Goal: Task Accomplishment & Management: Manage account settings

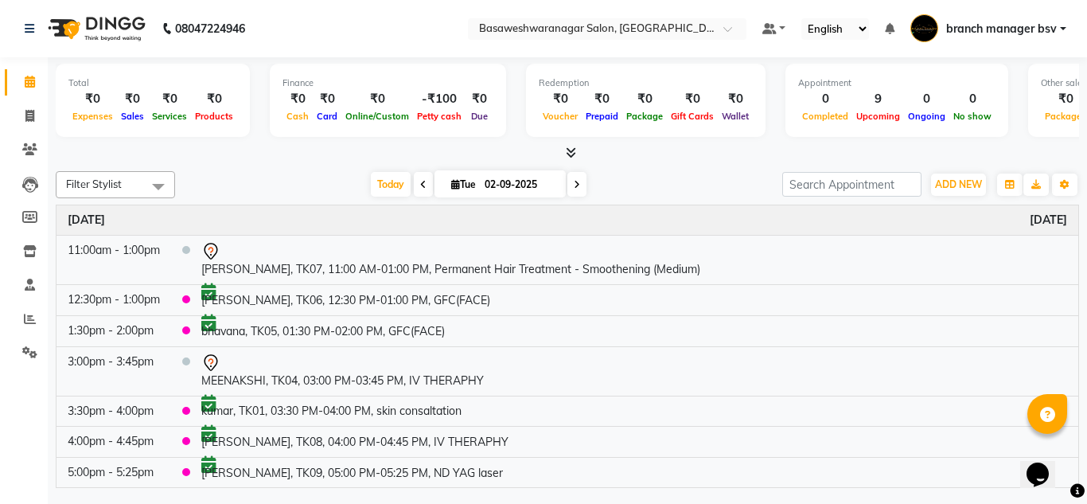
scroll to position [81, 0]
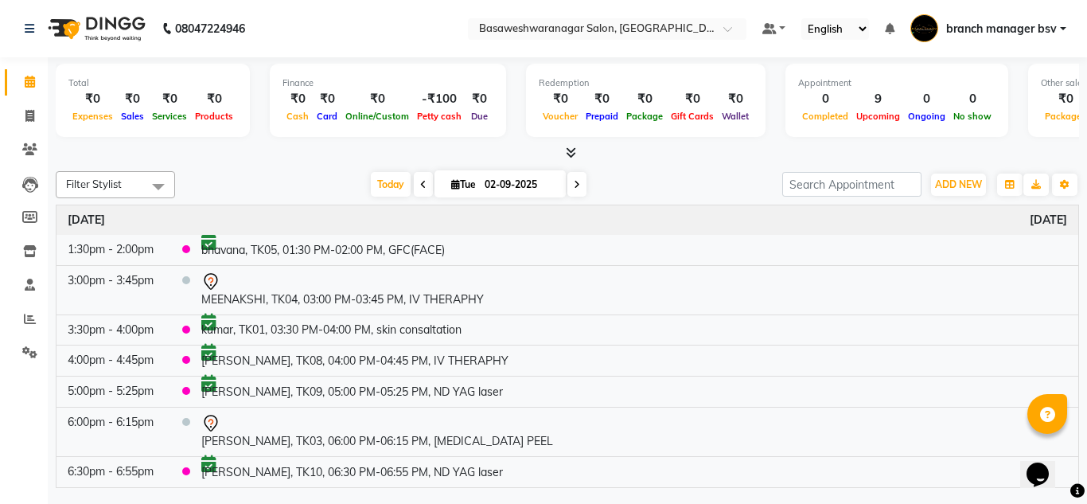
click at [519, 179] on input "02-09-2025" at bounding box center [520, 185] width 80 height 24
select select "9"
select select "2025"
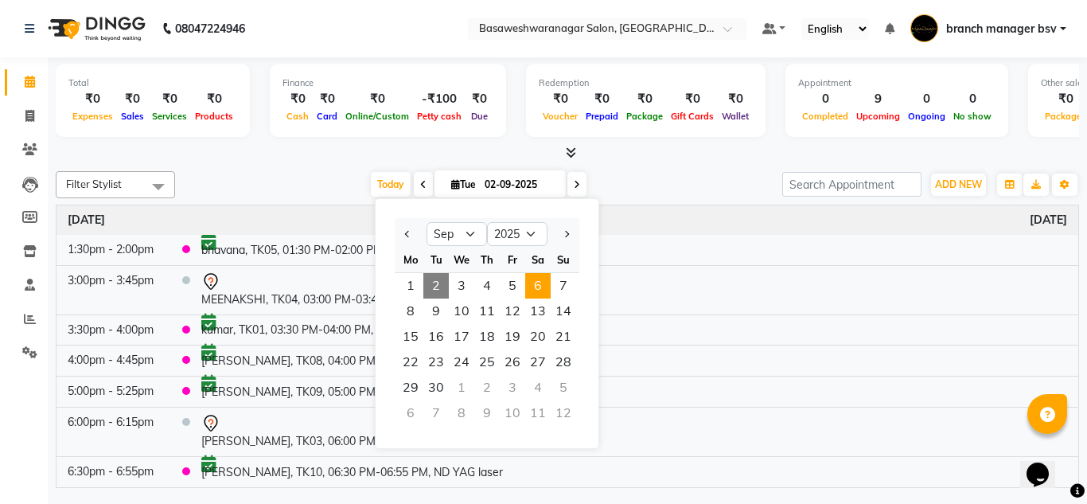
click at [540, 290] on span "6" at bounding box center [537, 285] width 25 height 25
type input "06-09-2025"
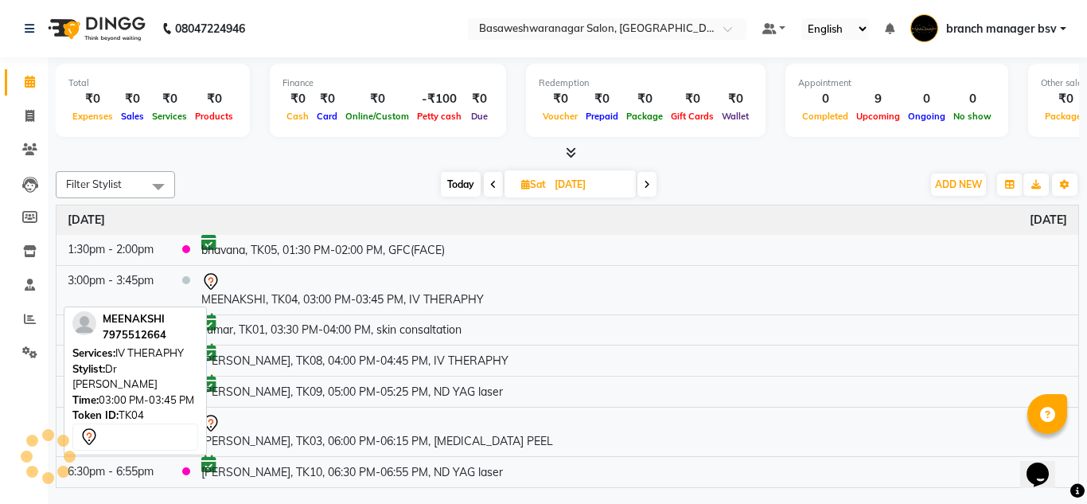
scroll to position [0, 0]
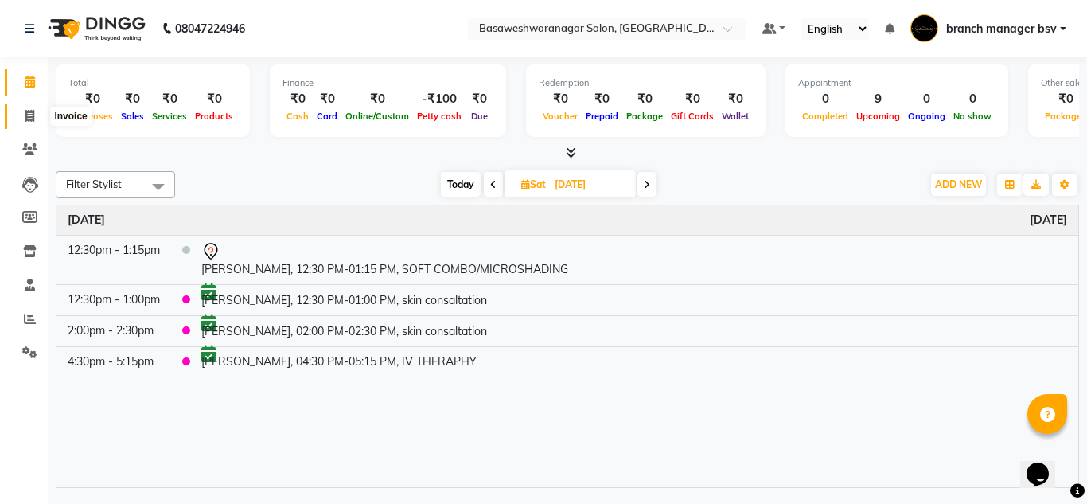
click at [24, 108] on span at bounding box center [30, 116] width 28 height 18
select select "service"
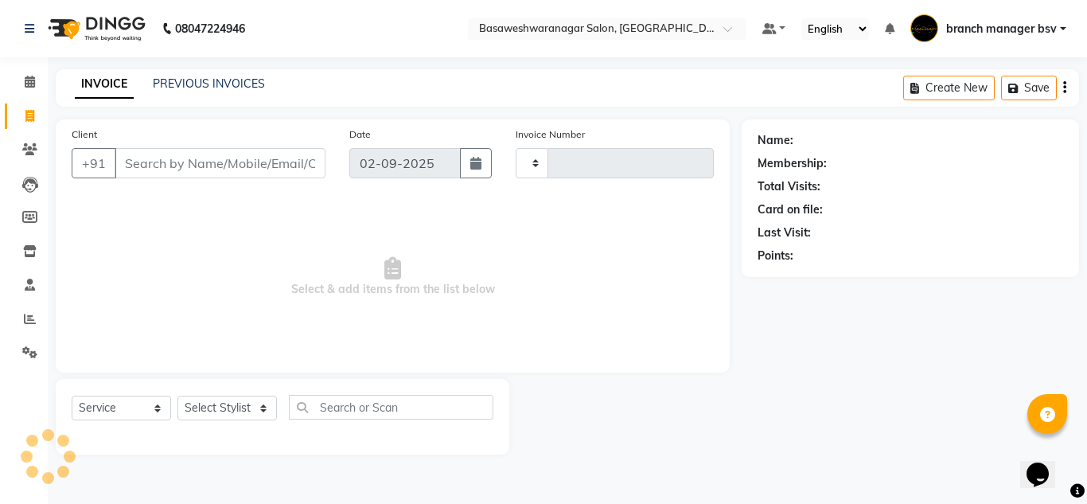
type input "1001"
select select "842"
click at [249, 80] on link "PREVIOUS INVOICES" at bounding box center [209, 83] width 112 height 14
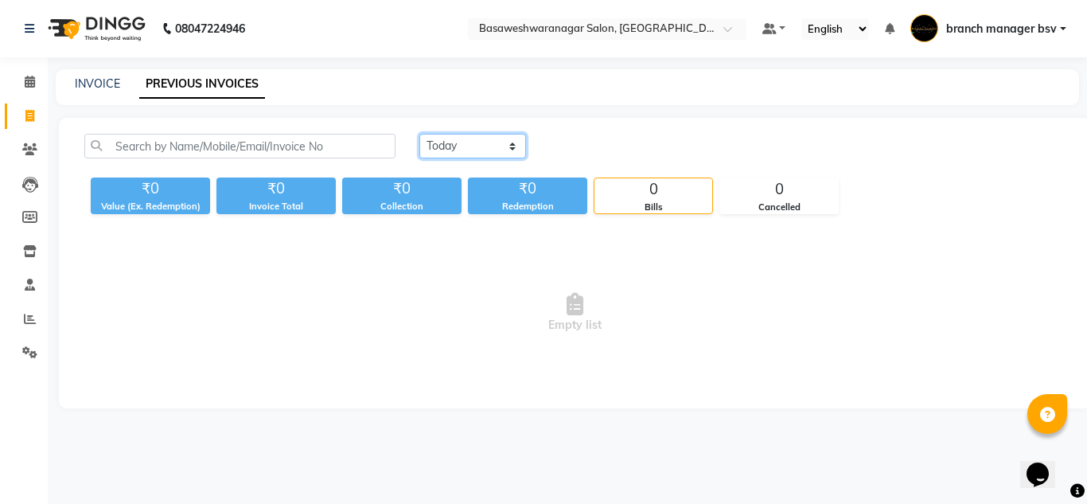
click at [459, 150] on select "Today Yesterday Custom Range" at bounding box center [472, 146] width 107 height 25
select select "yesterday"
click at [419, 134] on select "Today Yesterday Custom Range" at bounding box center [472, 146] width 107 height 25
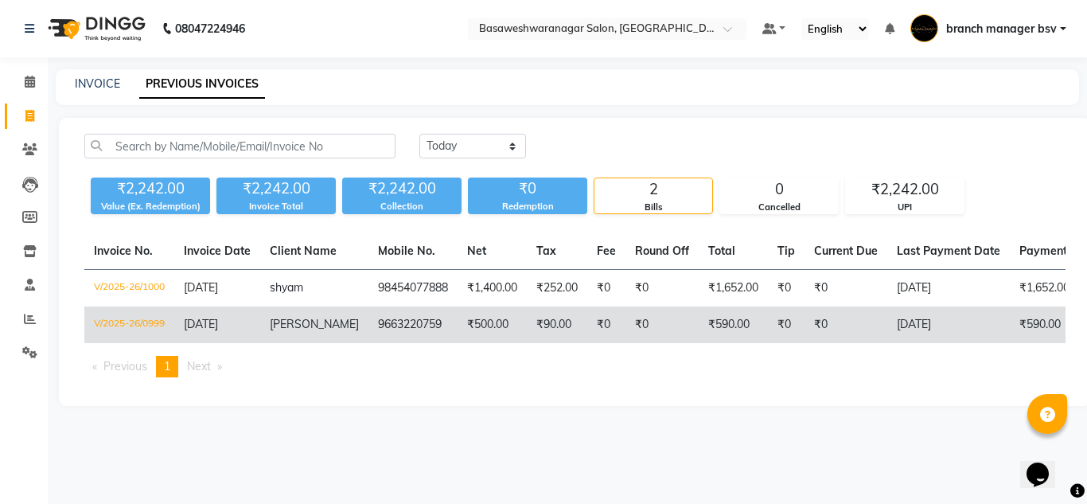
click at [587, 327] on td "₹0" at bounding box center [606, 324] width 38 height 37
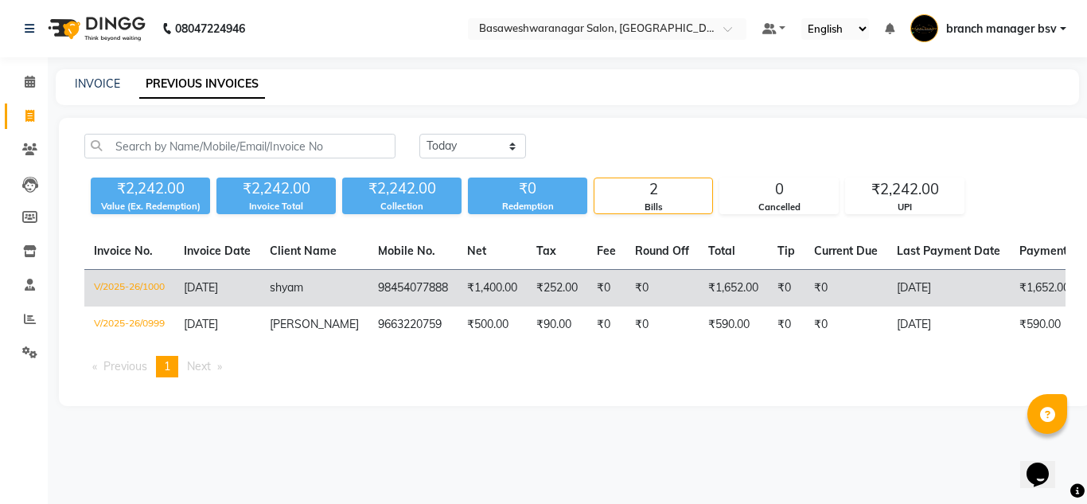
click at [298, 296] on td "shyam" at bounding box center [314, 288] width 108 height 37
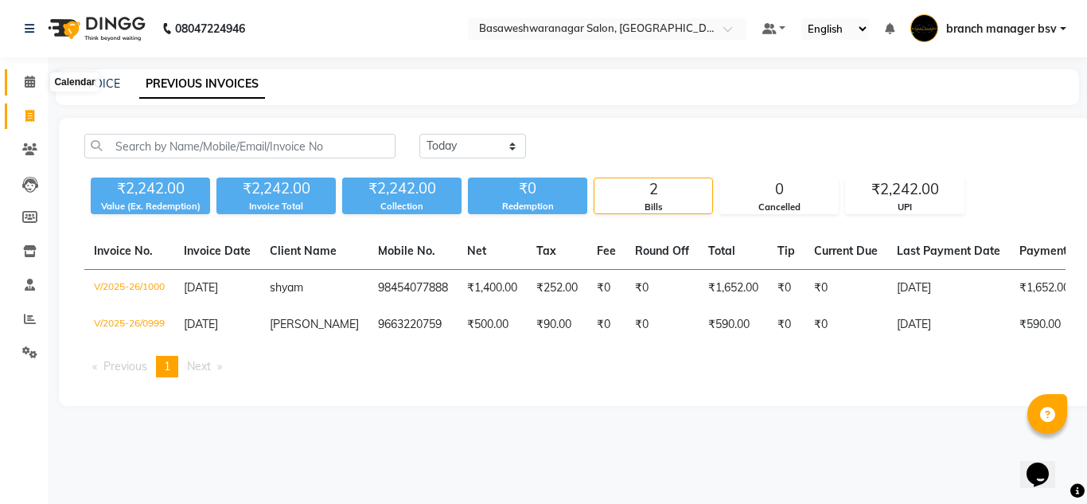
click at [29, 88] on span at bounding box center [30, 82] width 28 height 18
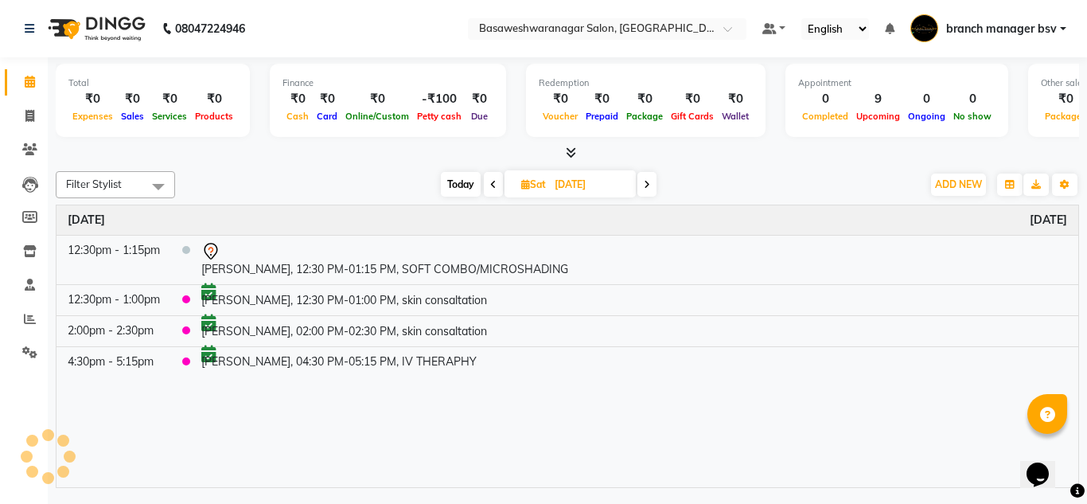
click at [566, 189] on input "06-09-2025" at bounding box center [590, 185] width 80 height 24
select select "9"
select select "2025"
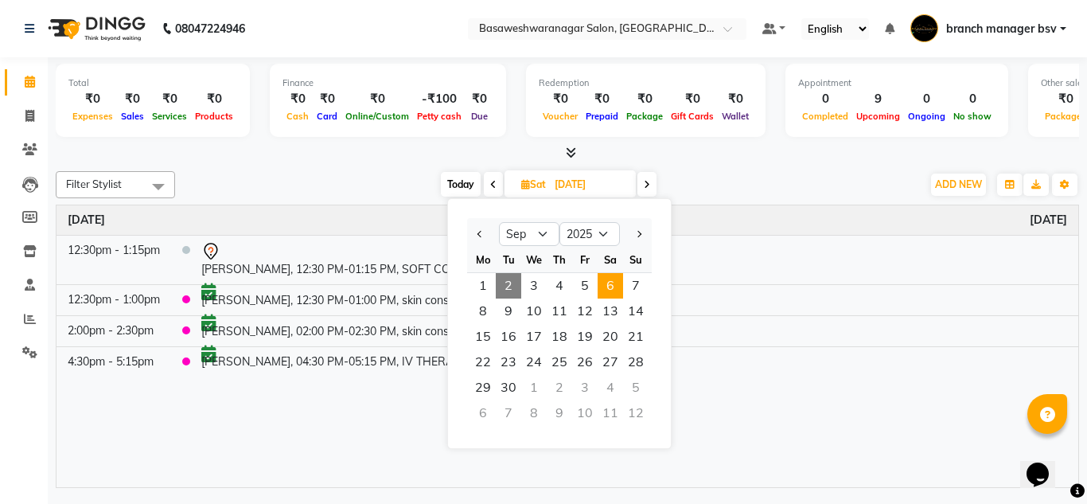
click at [397, 146] on div at bounding box center [567, 153] width 1023 height 17
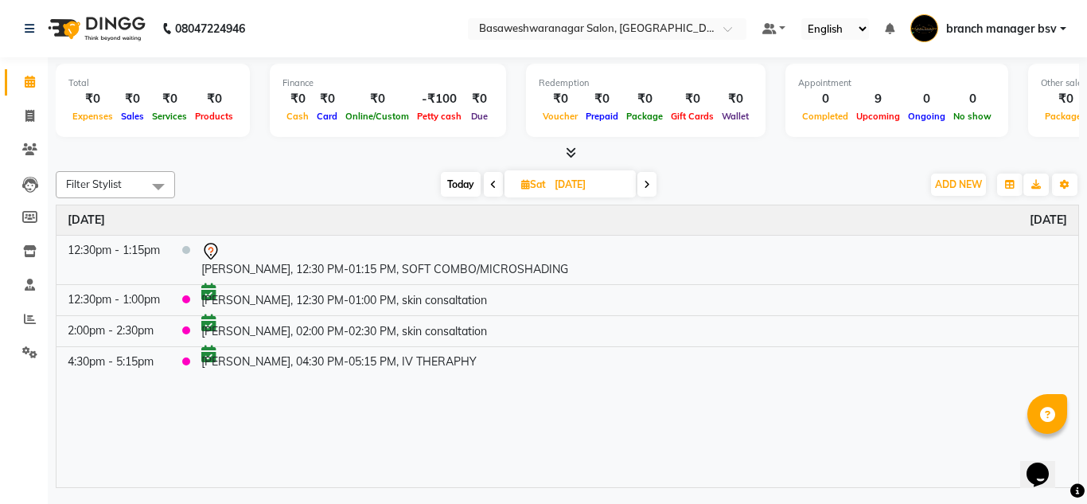
click at [549, 193] on span "Sat 06-09-2025" at bounding box center [569, 183] width 131 height 27
click at [568, 188] on input "06-09-2025" at bounding box center [590, 185] width 80 height 24
select select "9"
select select "2025"
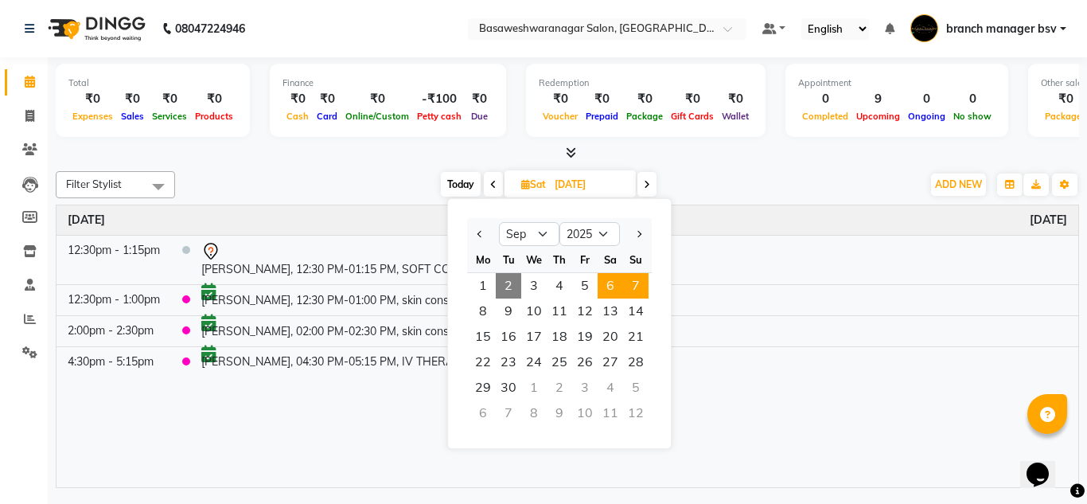
click at [636, 286] on span "7" at bounding box center [635, 285] width 25 height 25
type input "07-09-2025"
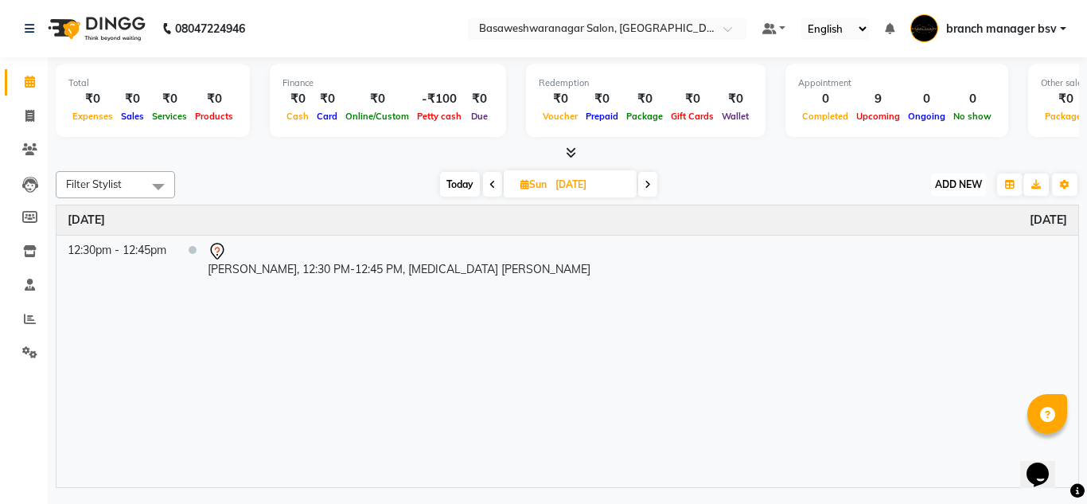
click at [948, 185] on span "ADD NEW" at bounding box center [958, 184] width 47 height 12
click at [867, 158] on div at bounding box center [567, 153] width 1023 height 17
click at [563, 177] on input "07-09-2025" at bounding box center [590, 185] width 80 height 24
select select "9"
select select "2025"
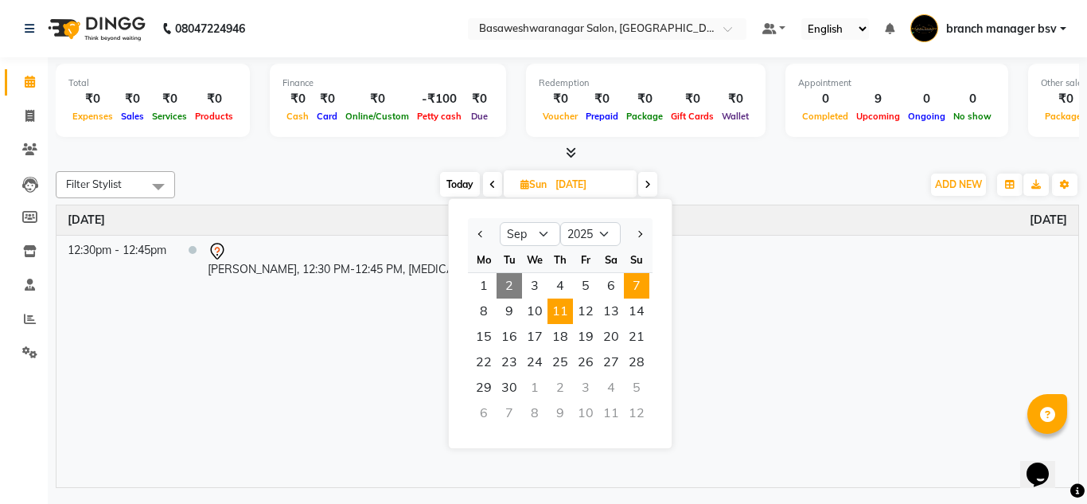
click at [559, 317] on span "11" at bounding box center [559, 310] width 25 height 25
type input "11-09-2025"
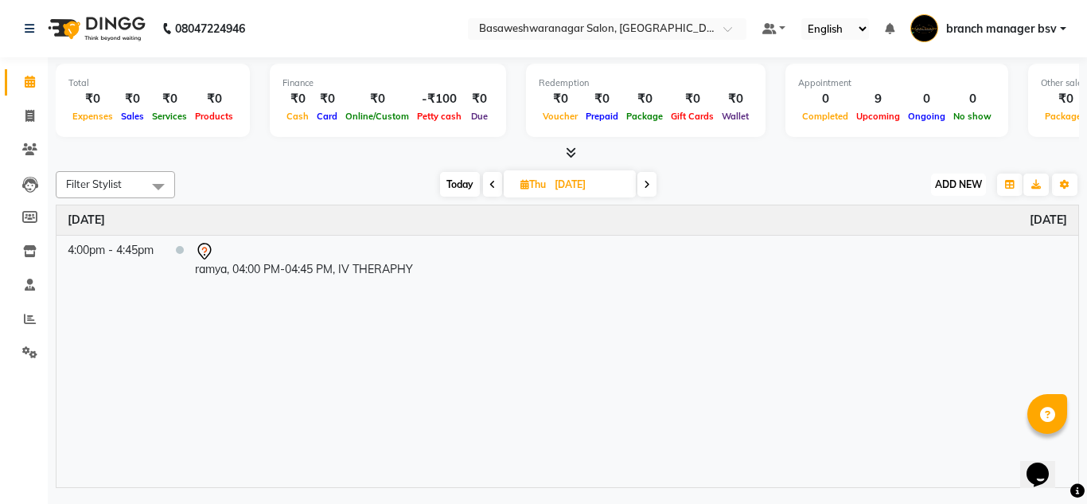
click at [951, 181] on span "ADD NEW" at bounding box center [958, 184] width 47 height 12
click at [904, 214] on button "Add Appointment" at bounding box center [922, 214] width 126 height 21
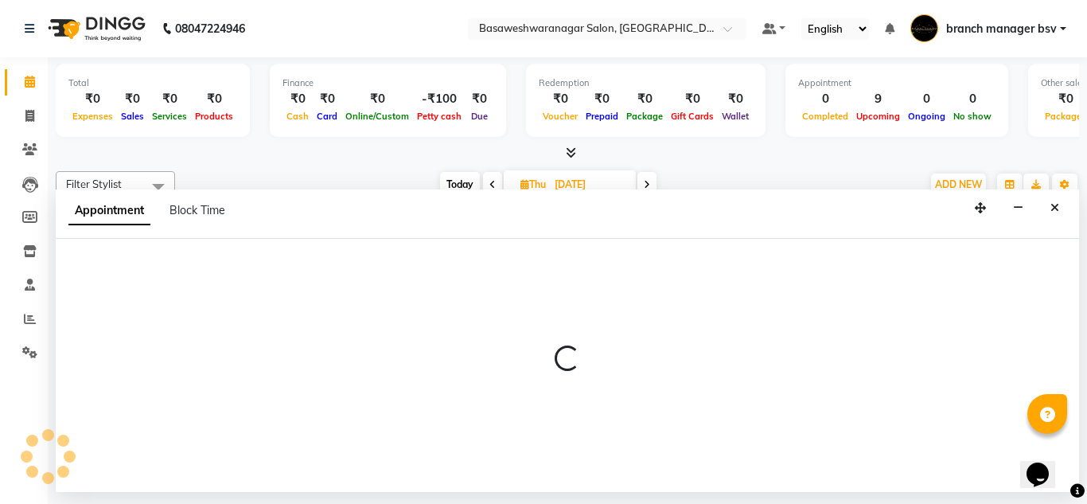
select select "540"
select select "tentative"
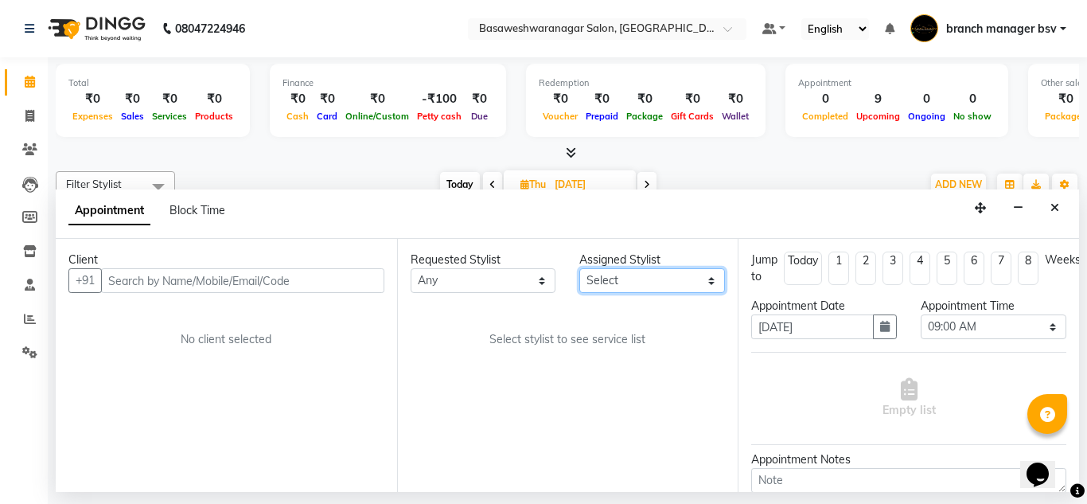
click at [639, 280] on select "Select ashwini branch manager bsv Dr.Jabin Dr mehzabin GURISH JASSI Jayshree Na…" at bounding box center [652, 280] width 146 height 25
select select "47930"
click at [579, 268] on select "Select ashwini branch manager bsv Dr.Jabin Dr mehzabin GURISH JASSI Jayshree Na…" at bounding box center [652, 280] width 146 height 25
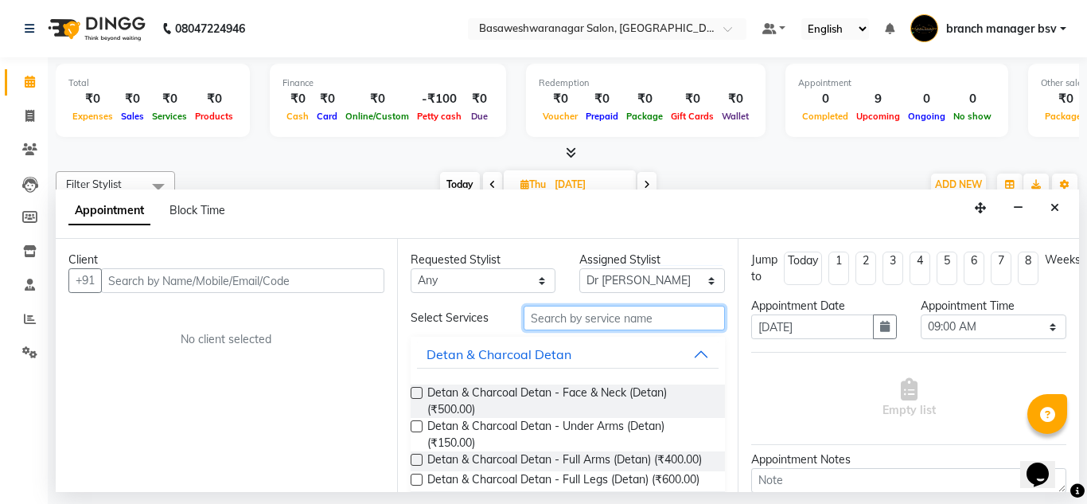
click at [581, 321] on input "text" at bounding box center [624, 317] width 202 height 25
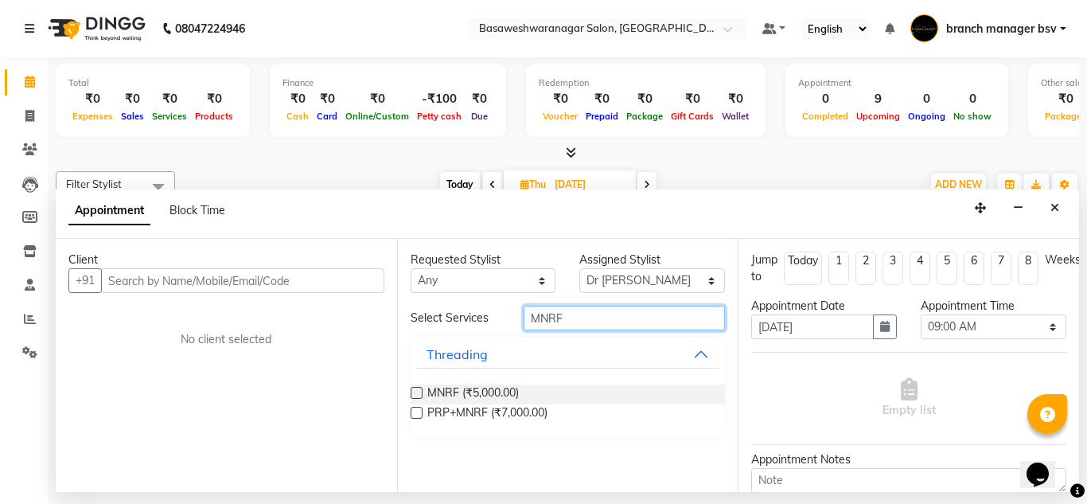
type input "MNRF"
click at [413, 392] on label at bounding box center [416, 393] width 12 height 12
click at [413, 392] on input "checkbox" at bounding box center [415, 394] width 10 height 10
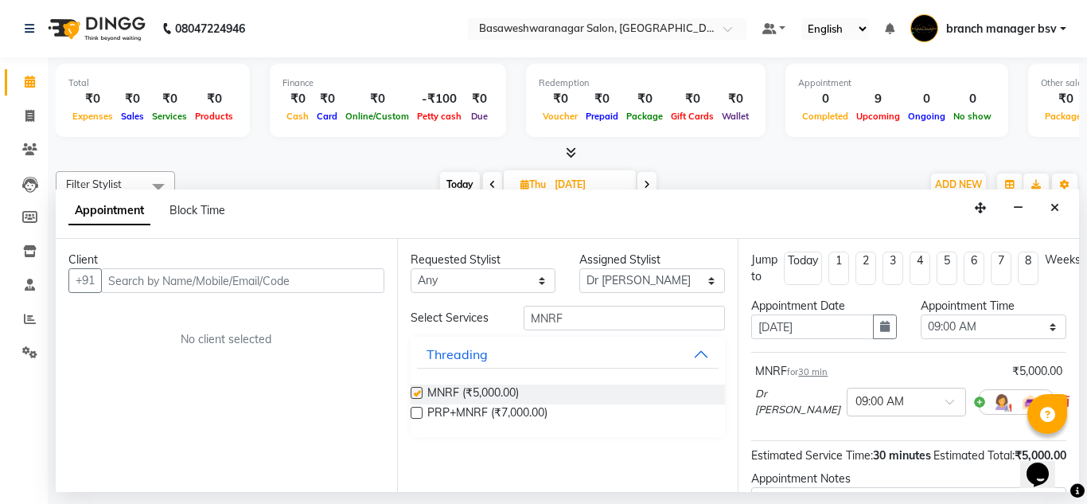
checkbox input "false"
click at [951, 325] on select "Select 09:00 AM 09:15 AM 09:30 AM 09:45 AM 10:00 AM 10:15 AM 10:30 AM 10:45 AM …" at bounding box center [993, 326] width 146 height 25
select select "1020"
click at [920, 314] on select "Select 09:00 AM 09:15 AM 09:30 AM 09:45 AM 10:00 AM 10:15 AM 10:30 AM 10:45 AM …" at bounding box center [993, 326] width 146 height 25
click at [314, 285] on input "text" at bounding box center [242, 280] width 283 height 25
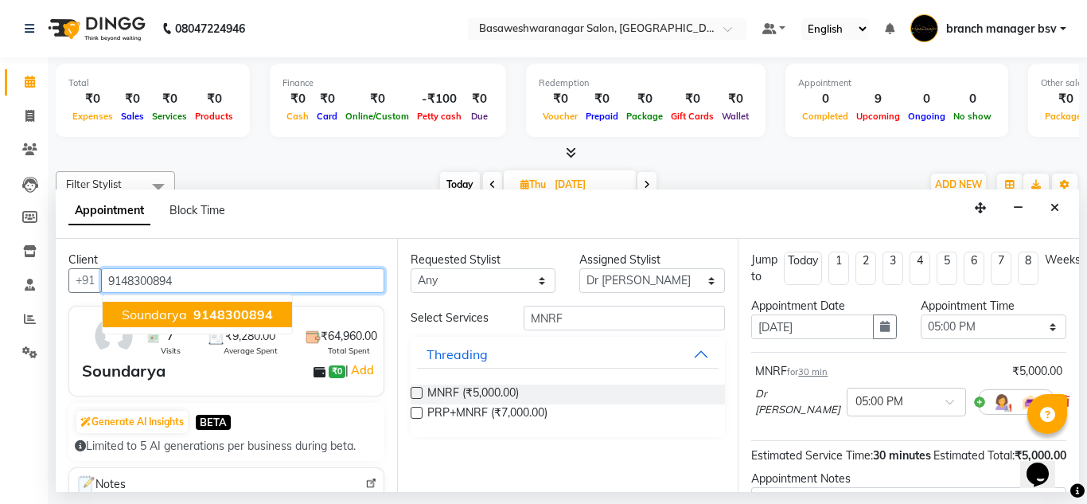
click at [247, 309] on span "9148300894" at bounding box center [233, 314] width 80 height 16
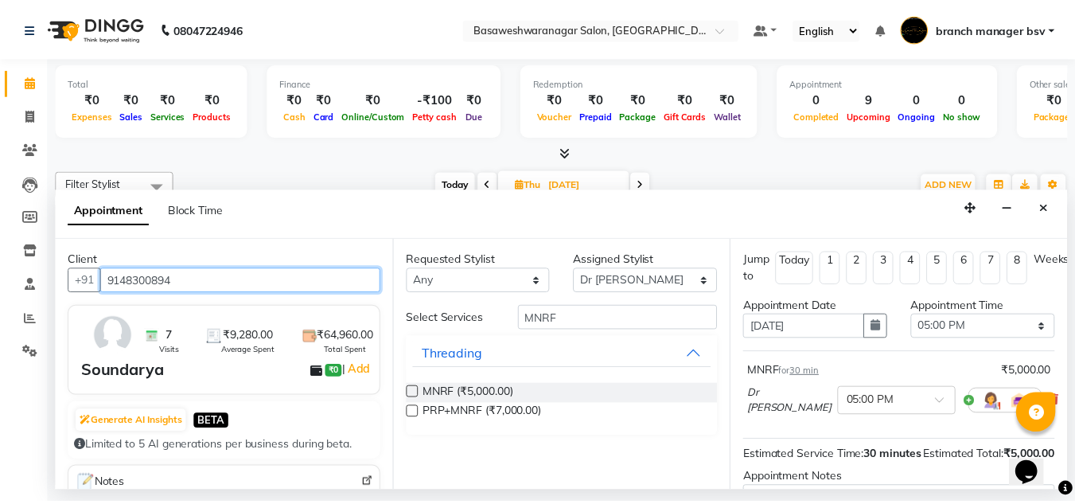
scroll to position [194, 0]
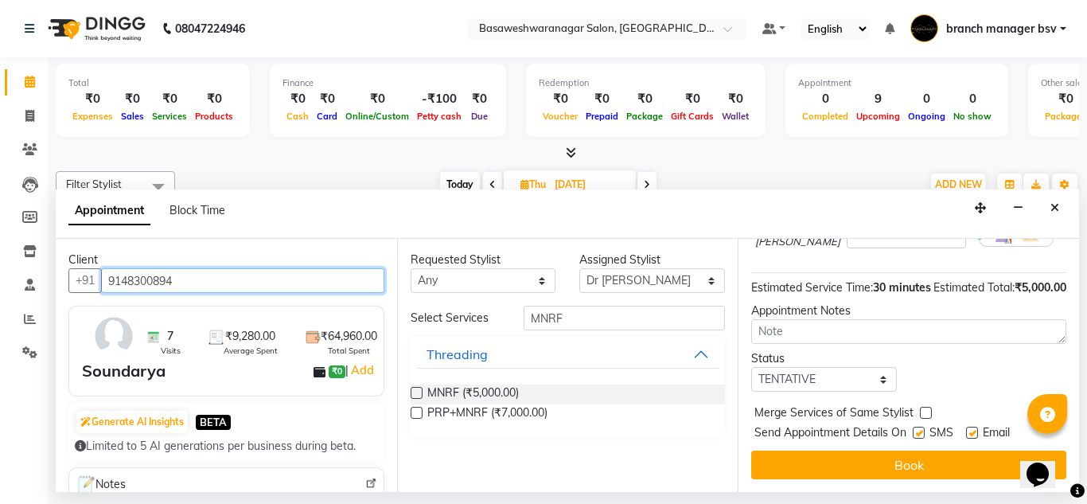
type input "9148300894"
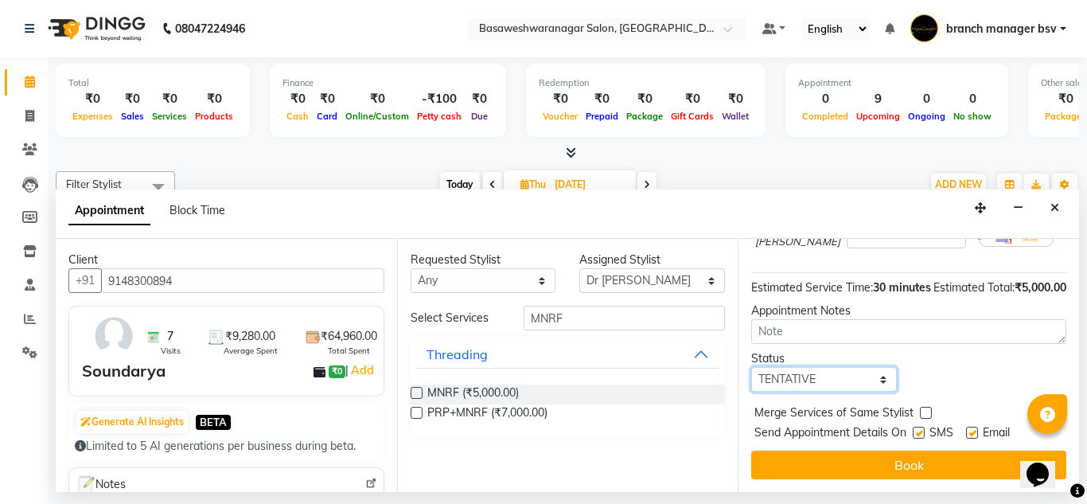
click at [797, 375] on select "Select TENTATIVE CONFIRM UPCOMING" at bounding box center [824, 379] width 146 height 25
select select "confirm booking"
click at [751, 367] on select "Select TENTATIVE CONFIRM UPCOMING" at bounding box center [824, 379] width 146 height 25
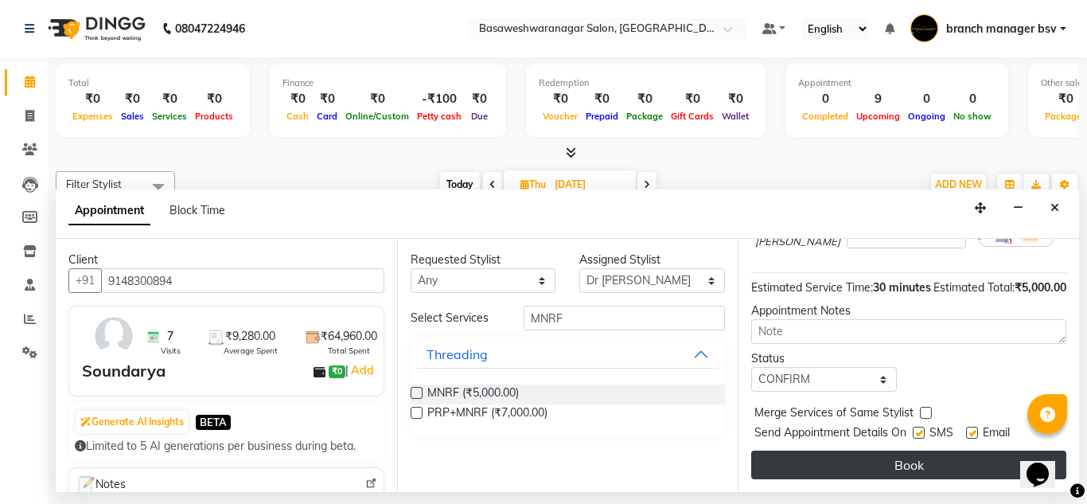
click at [836, 450] on button "Book" at bounding box center [908, 464] width 315 height 29
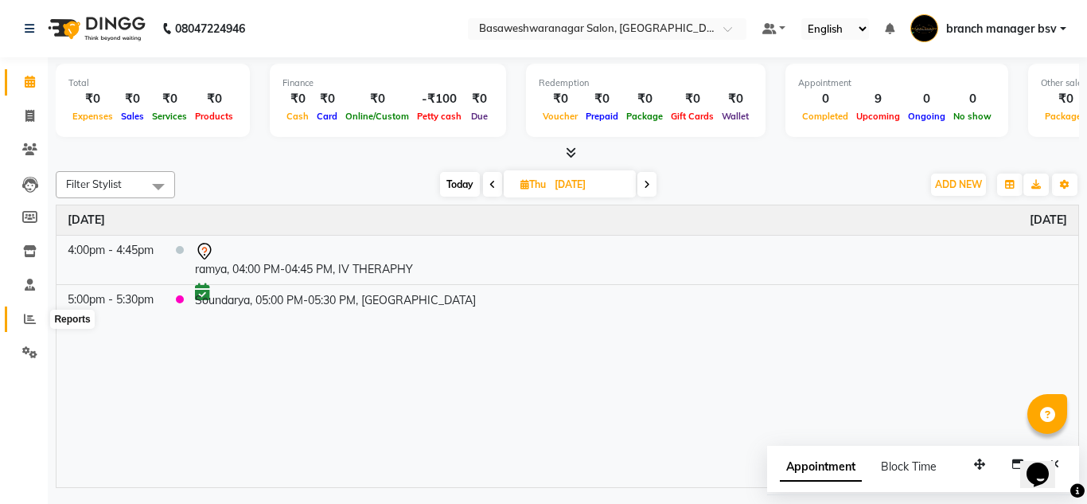
click at [31, 316] on icon at bounding box center [30, 319] width 12 height 12
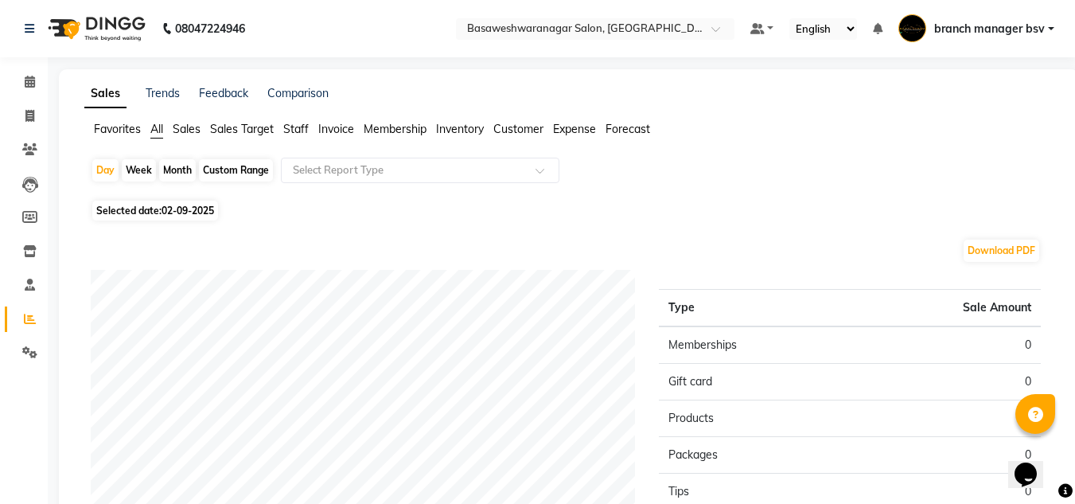
click at [305, 127] on span "Staff" at bounding box center [295, 129] width 25 height 14
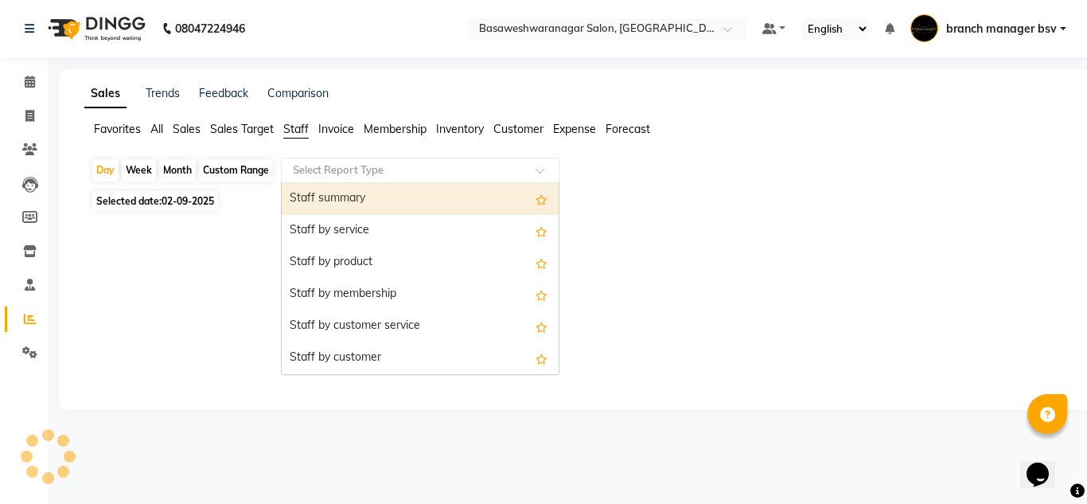
click at [340, 177] on input "text" at bounding box center [404, 170] width 229 height 16
click at [347, 196] on div "Staff summary" at bounding box center [420, 199] width 277 height 32
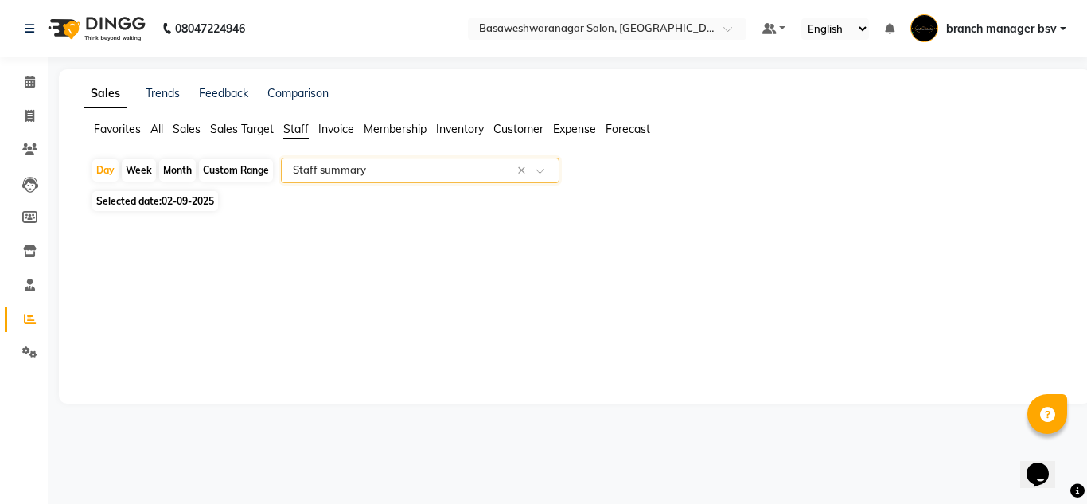
click at [173, 194] on span "Selected date: 02-09-2025" at bounding box center [155, 201] width 126 height 20
select select "9"
select select "2025"
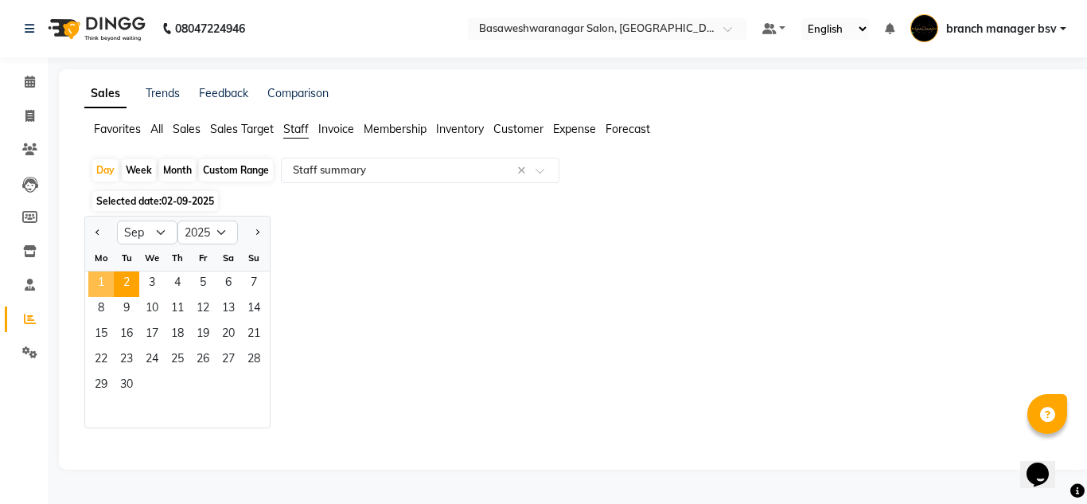
click at [112, 292] on span "1" at bounding box center [100, 283] width 25 height 25
select select "full_report"
select select "csv"
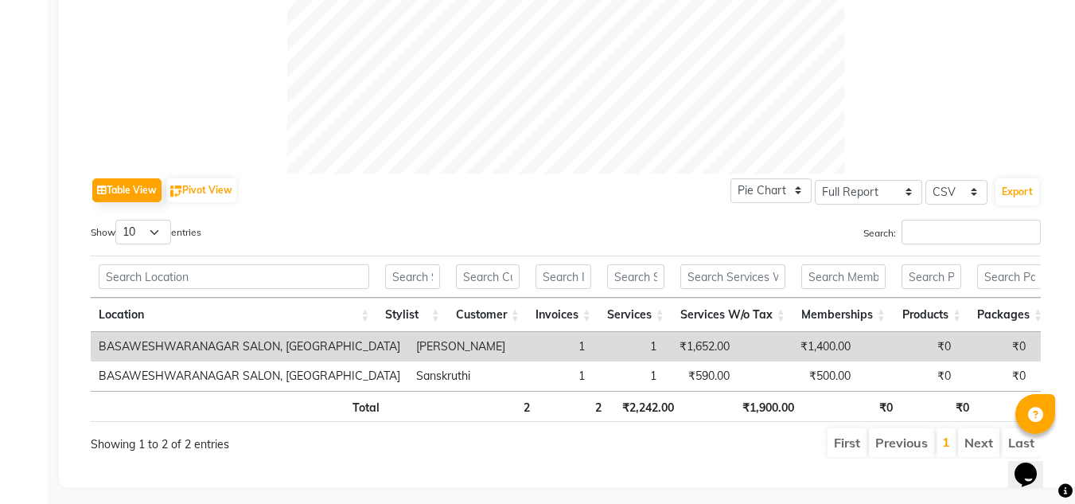
scroll to position [662, 0]
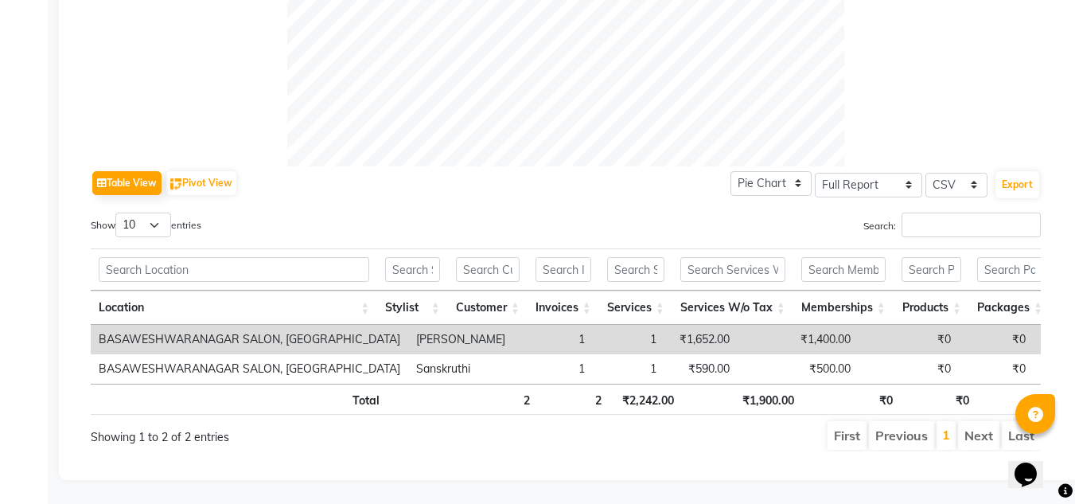
click at [664, 325] on td "₹1,652.00" at bounding box center [700, 339] width 73 height 29
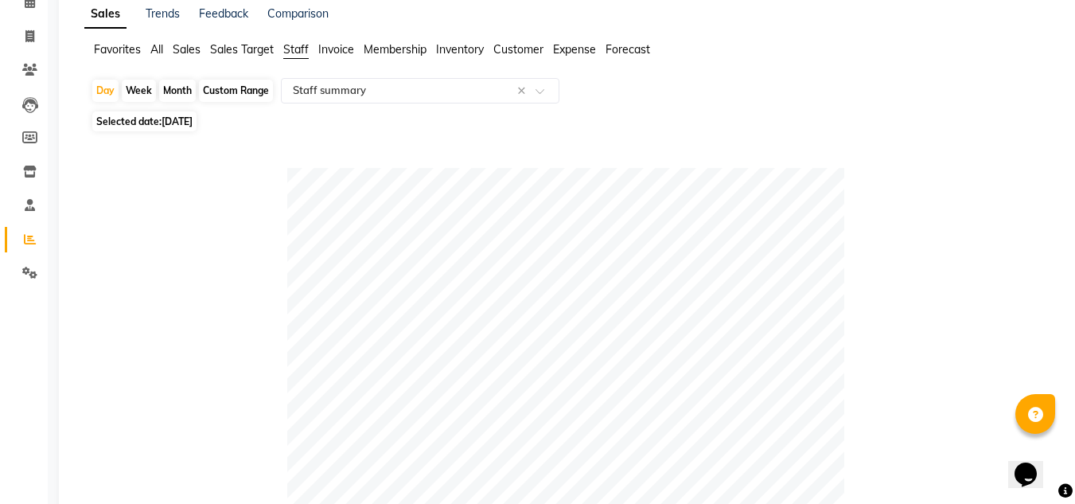
scroll to position [79, 0]
click at [228, 95] on div "Custom Range" at bounding box center [236, 91] width 74 height 22
select select "9"
select select "2025"
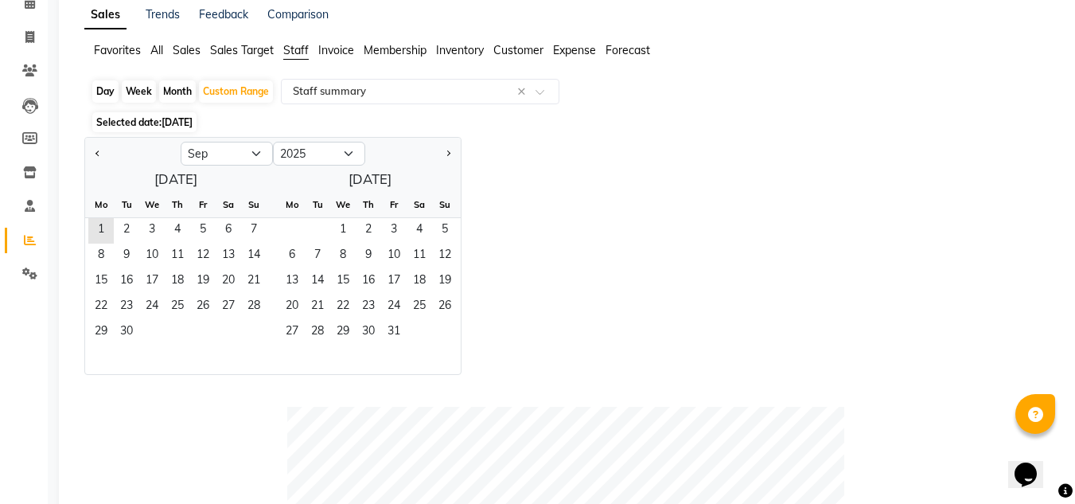
click at [106, 95] on div "Day" at bounding box center [105, 91] width 26 height 22
select select "9"
select select "2025"
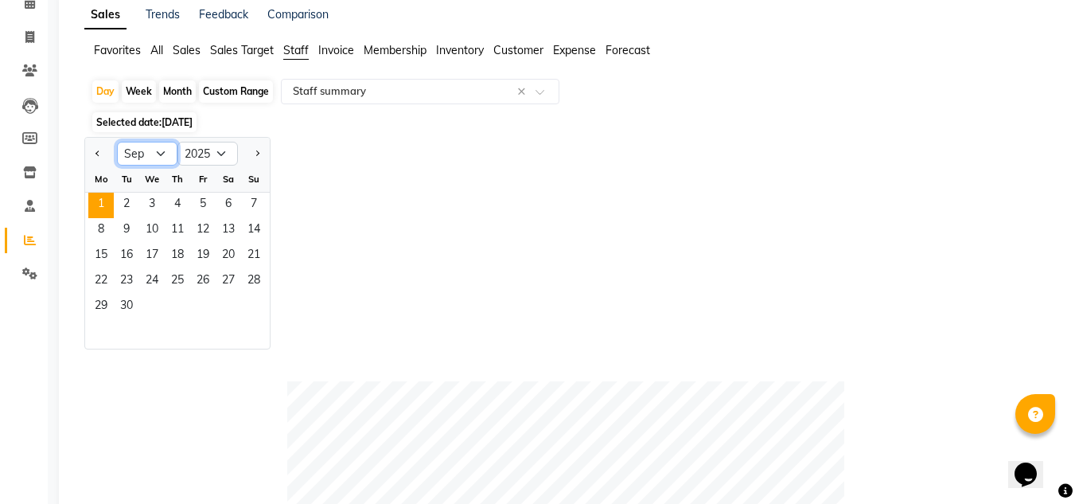
click at [147, 154] on select "Jan Feb Mar Apr May Jun Jul Aug Sep Oct Nov Dec" at bounding box center [147, 154] width 60 height 24
select select "8"
click at [117, 142] on select "Jan Feb Mar Apr May Jun Jul Aug Sep Oct Nov Dec" at bounding box center [147, 154] width 60 height 24
click at [251, 304] on span "31" at bounding box center [253, 306] width 25 height 25
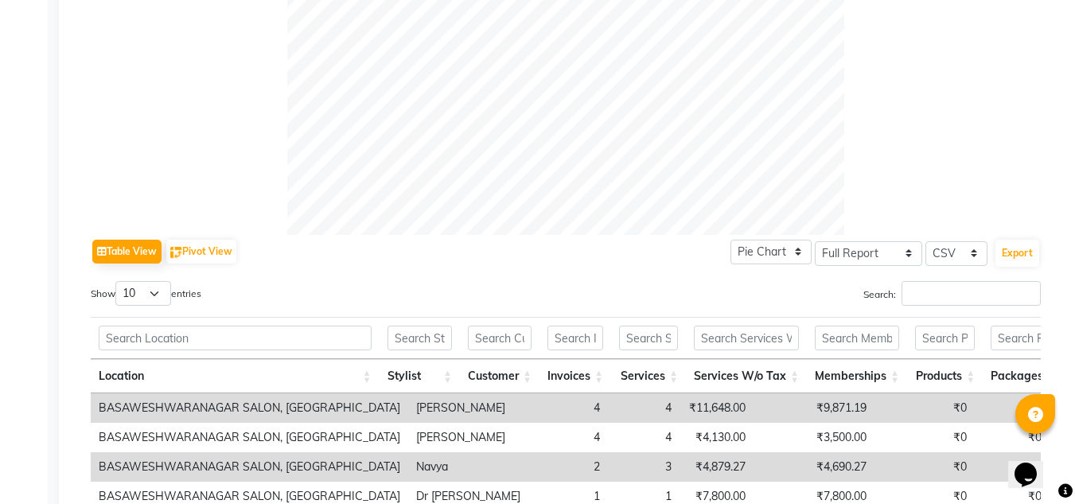
scroll to position [721, 0]
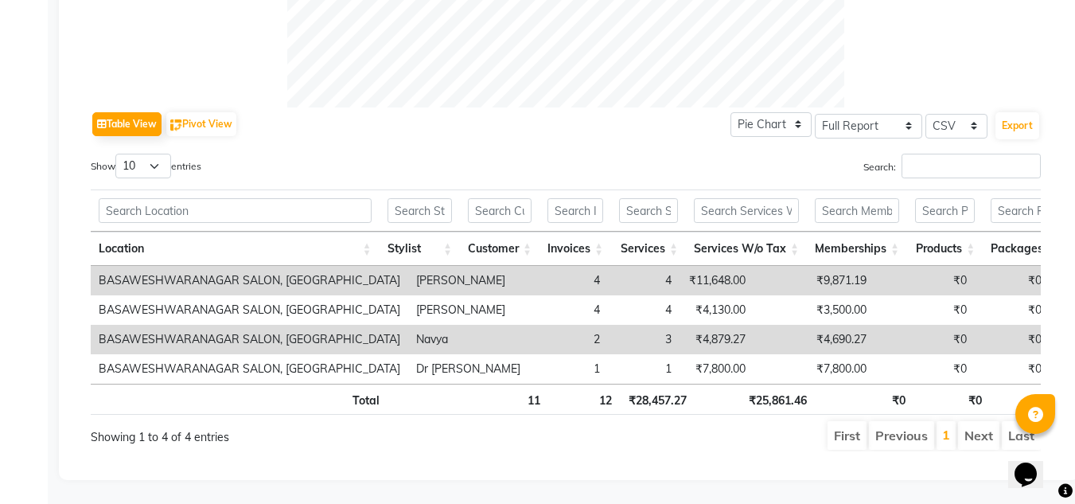
click at [679, 266] on td "₹11,648.00" at bounding box center [716, 280] width 74 height 29
copy td "11,648.00"
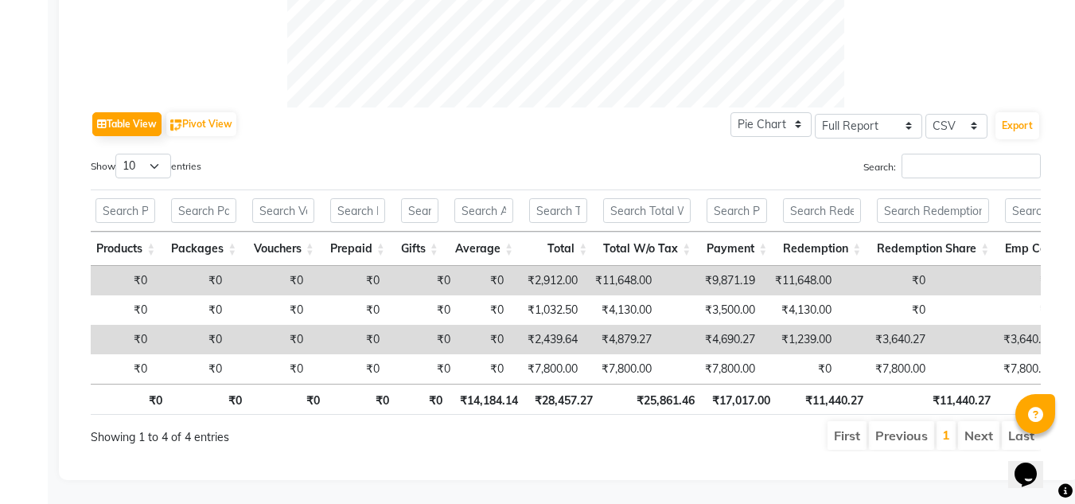
scroll to position [0, 859]
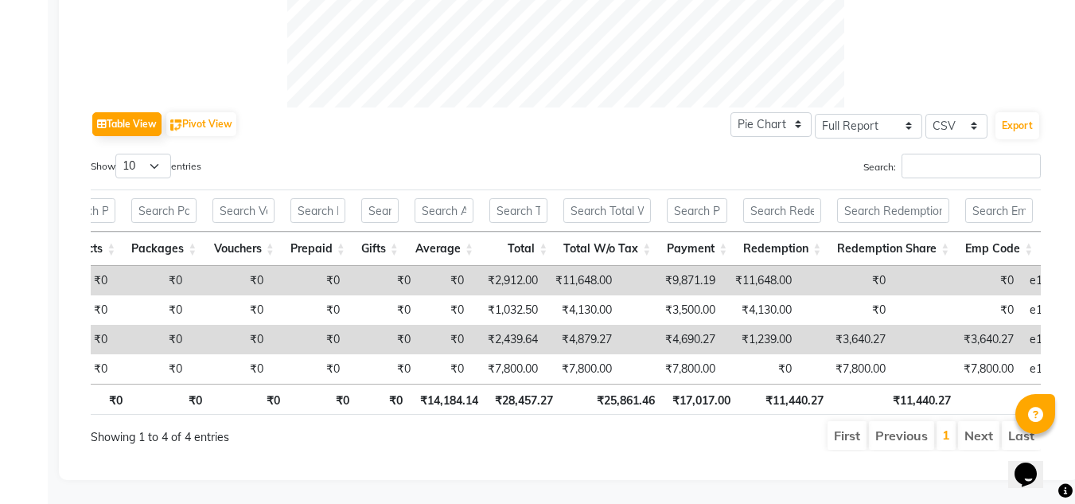
click at [723, 325] on td "₹1,239.00" at bounding box center [761, 339] width 76 height 29
copy td "1,239.00"
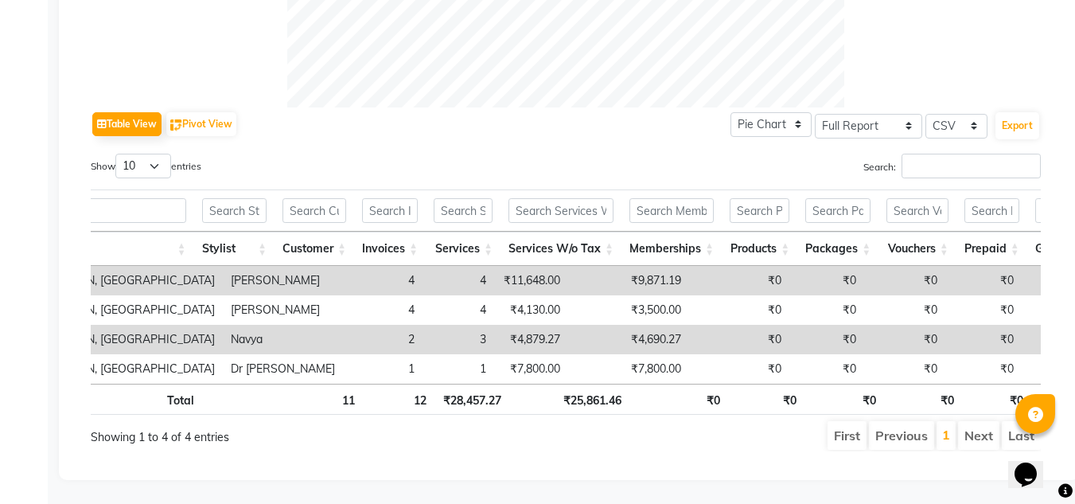
scroll to position [0, 0]
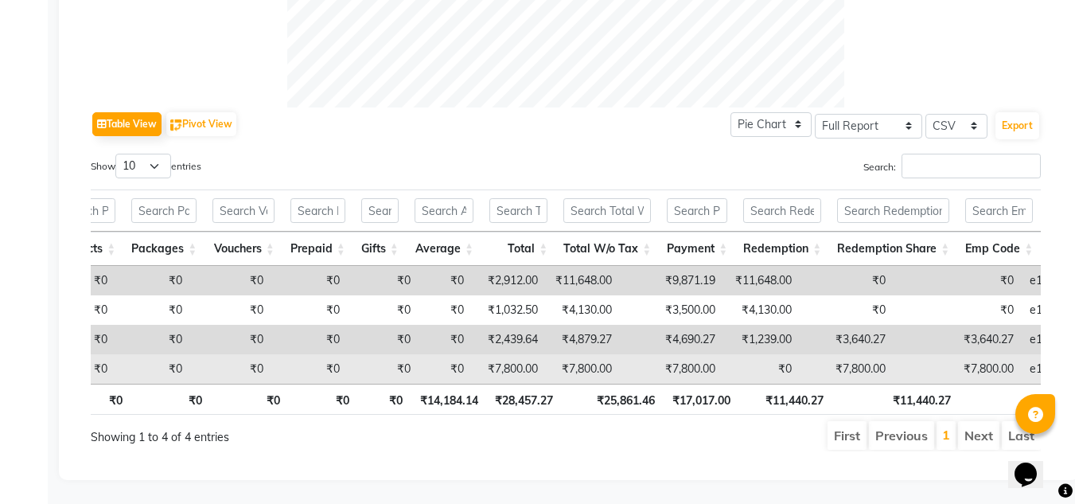
click at [806, 354] on td "₹7,800.00" at bounding box center [846, 368] width 94 height 29
copy td "7,800.00"
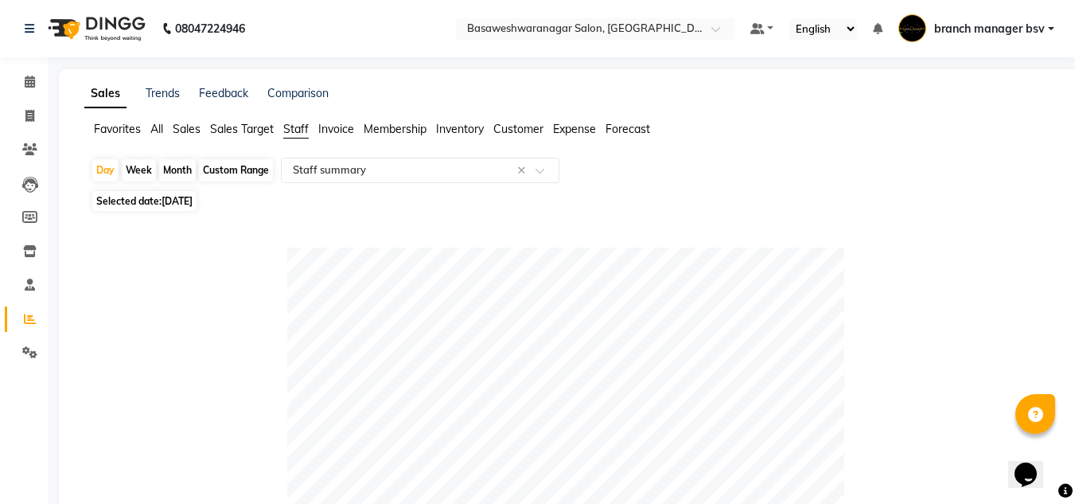
click at [212, 185] on div "Day Week Month Custom Range Select Report Type × Staff summary ×" at bounding box center [569, 172] width 956 height 29
click at [223, 179] on div "Custom Range" at bounding box center [236, 170] width 74 height 22
select select "8"
select select "2025"
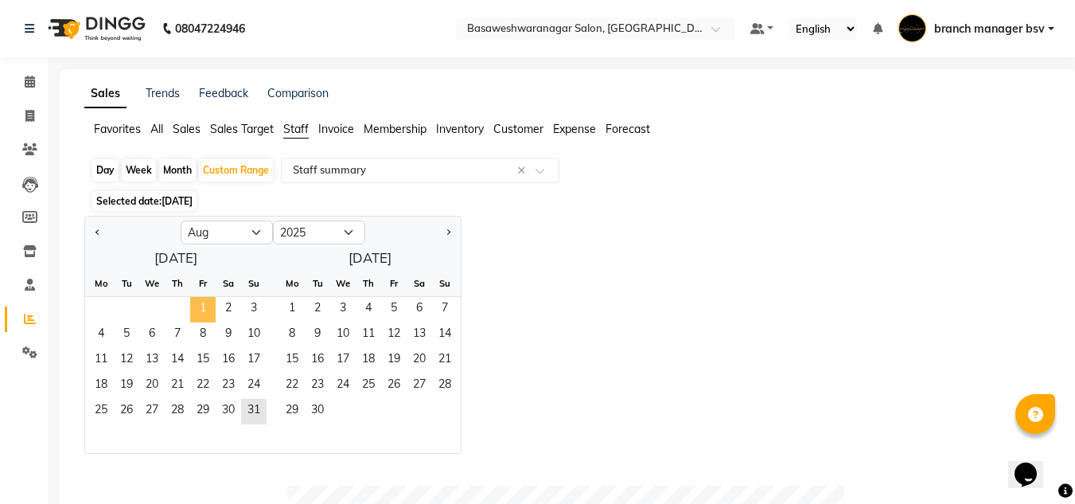
drag, startPoint x: 203, startPoint y: 314, endPoint x: 203, endPoint y: 305, distance: 9.5
click at [203, 305] on span "1" at bounding box center [202, 309] width 25 height 25
click at [247, 409] on span "31" at bounding box center [253, 411] width 25 height 25
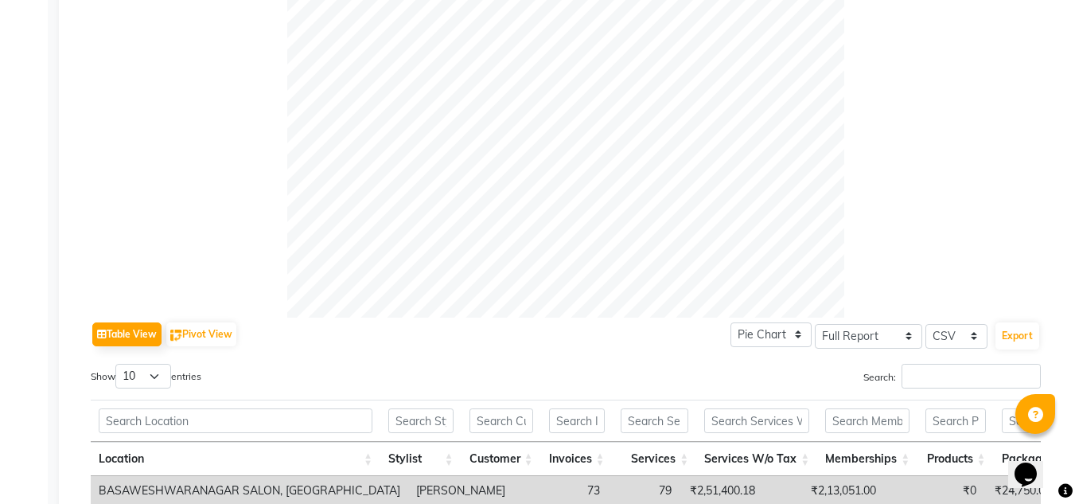
scroll to position [780, 0]
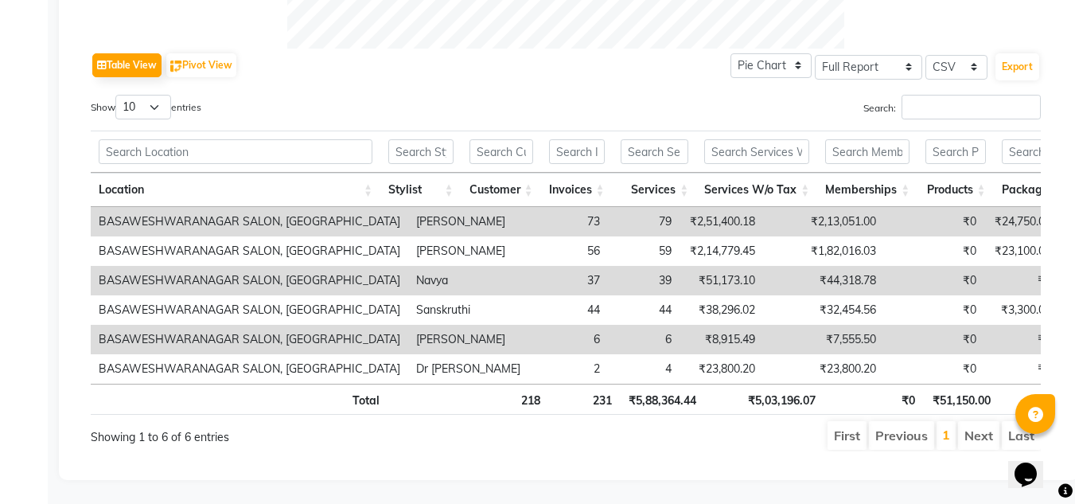
click at [679, 207] on td "₹2,51,400.18" at bounding box center [721, 221] width 84 height 29
copy td "2,51,400.18"
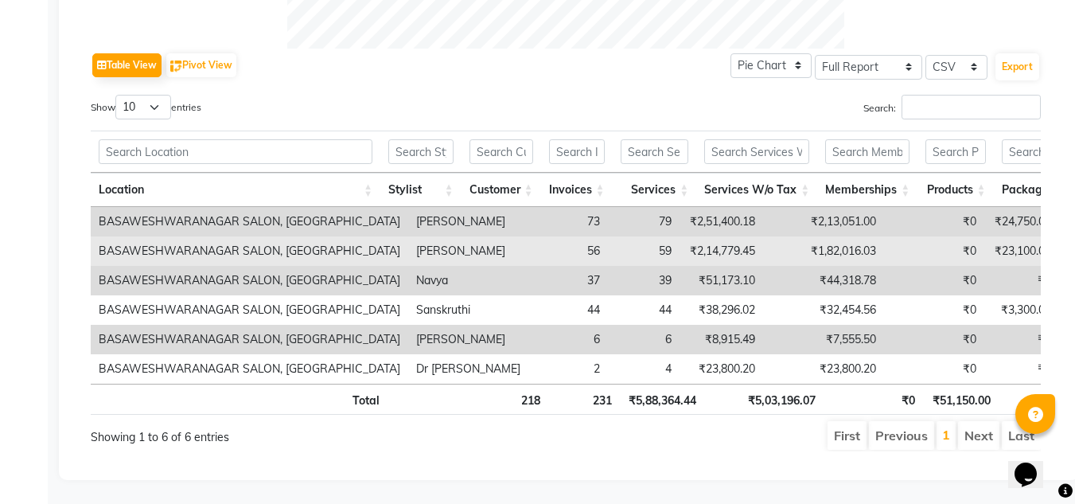
click at [679, 236] on td "₹2,14,779.45" at bounding box center [721, 250] width 84 height 29
copy td "2,14,779.45"
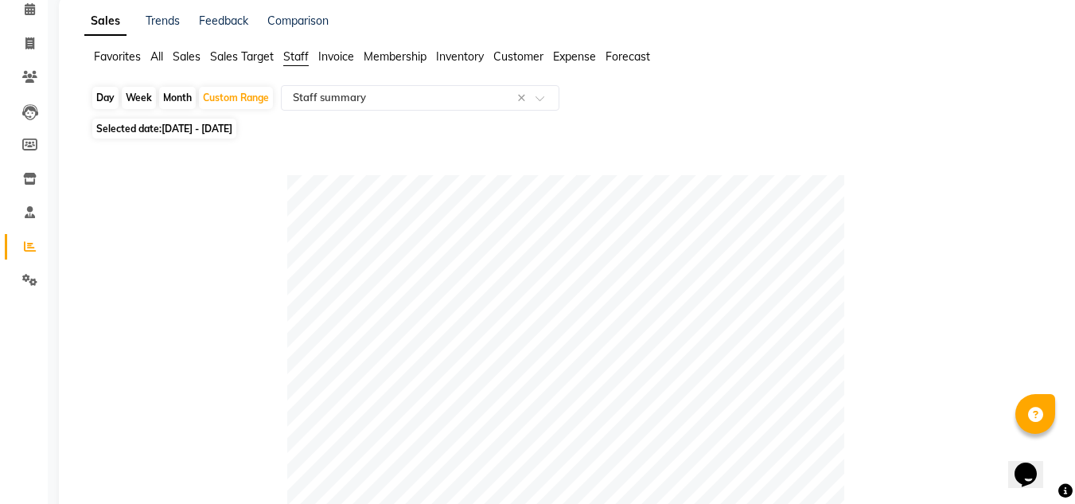
scroll to position [0, 0]
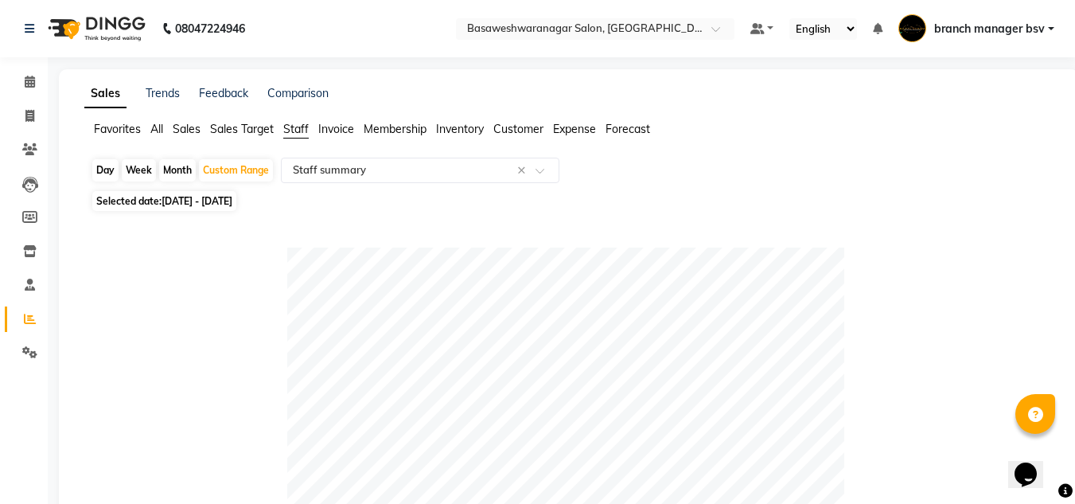
click at [105, 172] on div "Day" at bounding box center [105, 170] width 26 height 22
select select "8"
select select "2025"
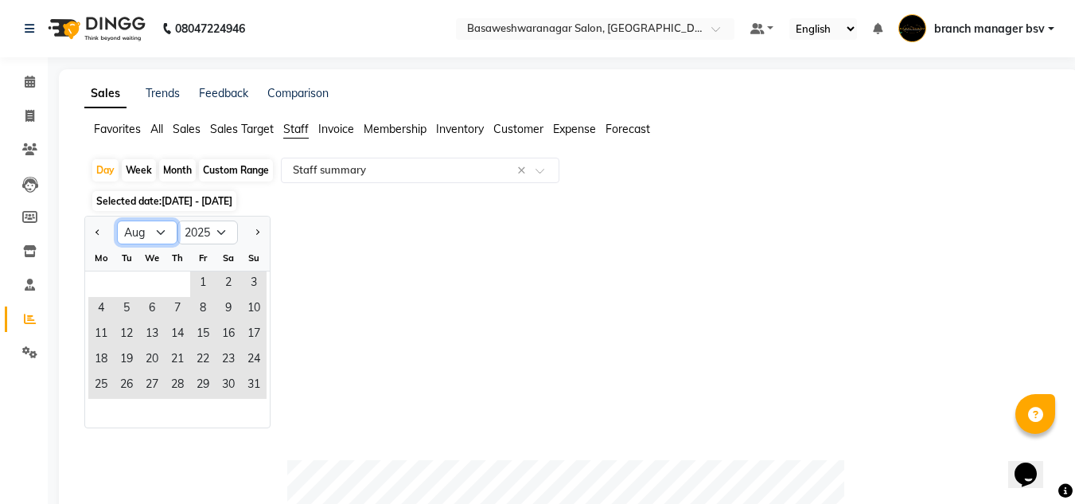
click at [148, 223] on select "Jan Feb Mar Apr May Jun [DATE] Aug Sep Oct Nov Dec" at bounding box center [147, 232] width 60 height 24
select select "9"
click at [117, 220] on select "Jan Feb Mar Apr May Jun [DATE] Aug Sep Oct Nov Dec" at bounding box center [147, 232] width 60 height 24
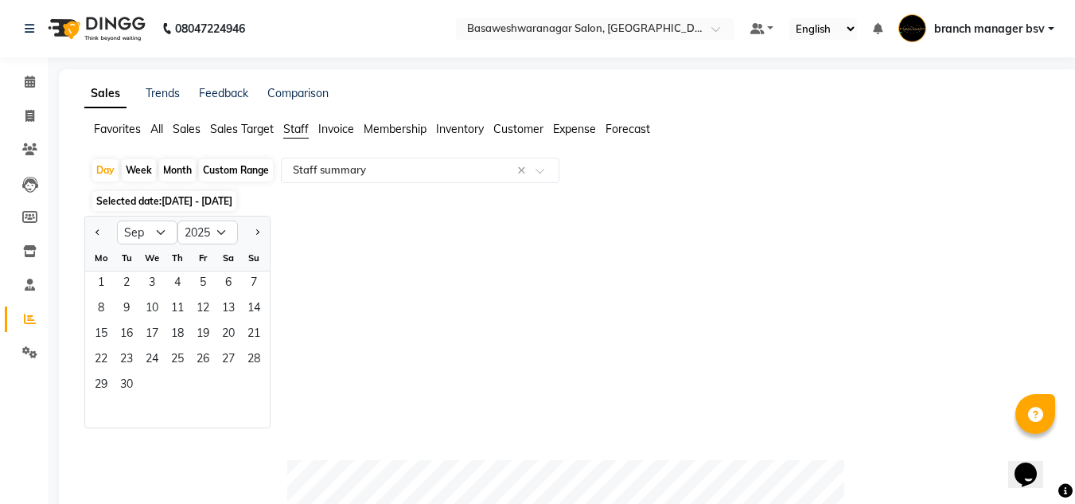
click at [156, 420] on div at bounding box center [177, 413] width 185 height 29
click at [99, 285] on span "1" at bounding box center [100, 283] width 25 height 25
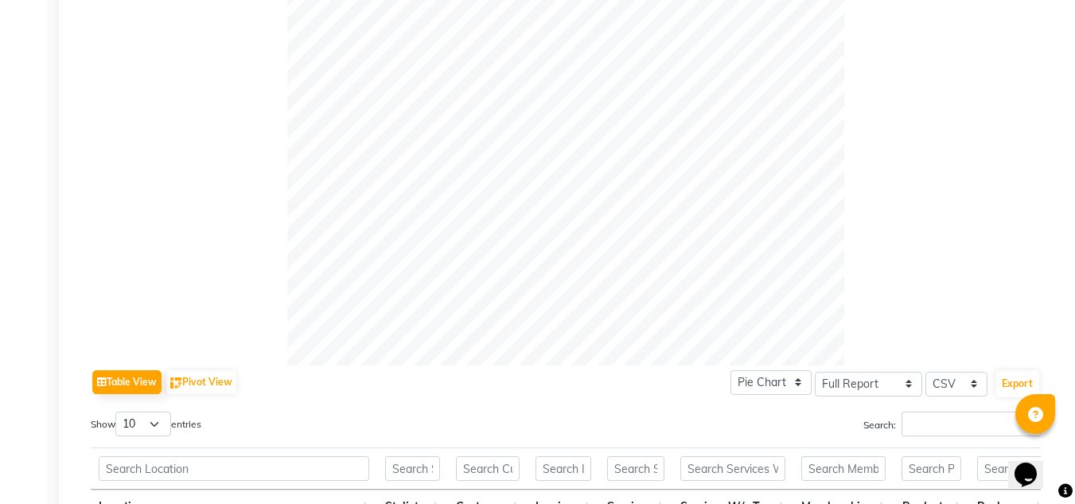
scroll to position [662, 0]
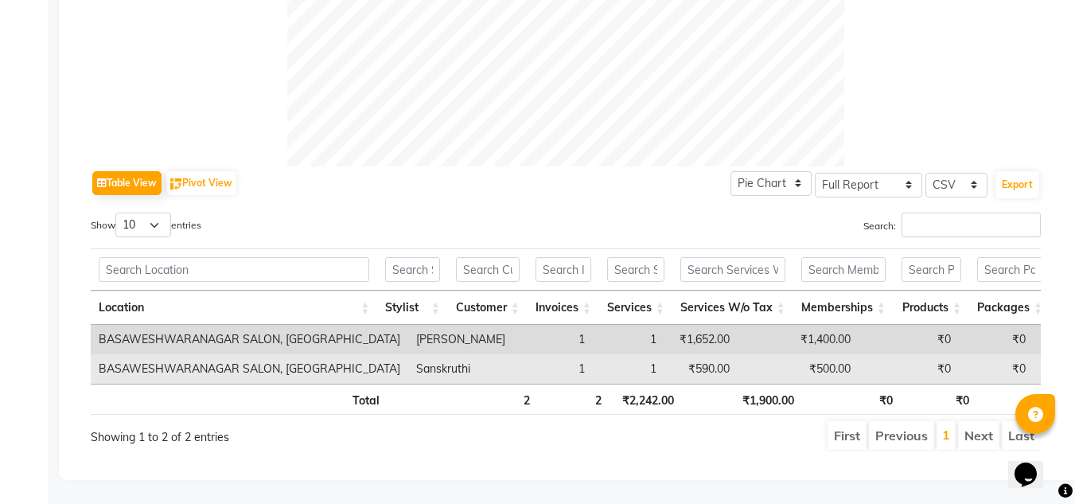
click at [664, 354] on td "₹590.00" at bounding box center [700, 368] width 73 height 29
copy td "590.00"
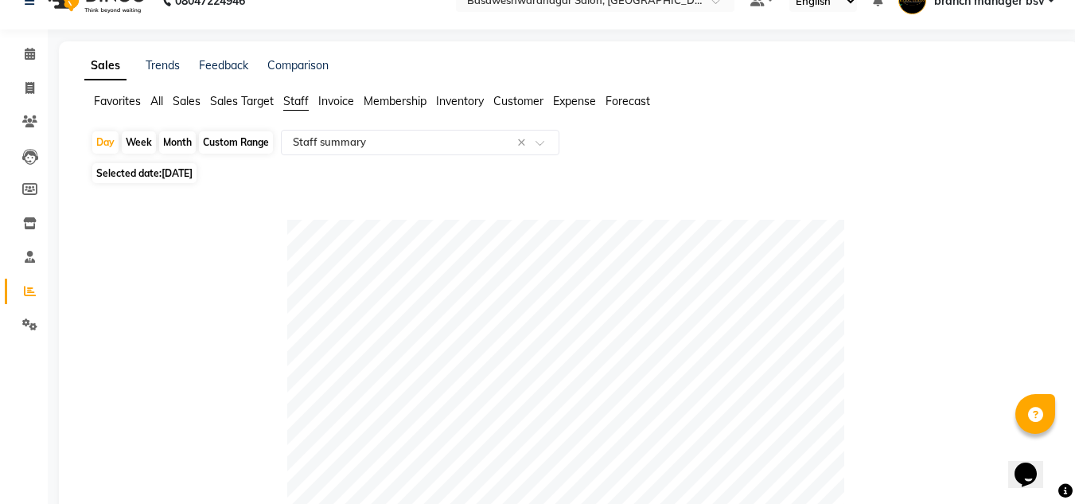
scroll to position [0, 0]
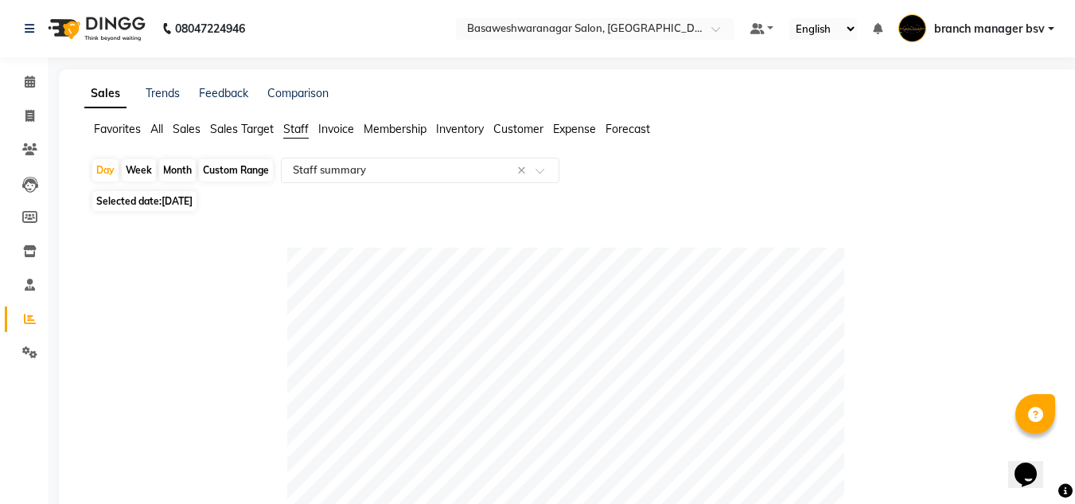
click at [212, 171] on div "Custom Range" at bounding box center [236, 170] width 74 height 22
select select "9"
select select "2025"
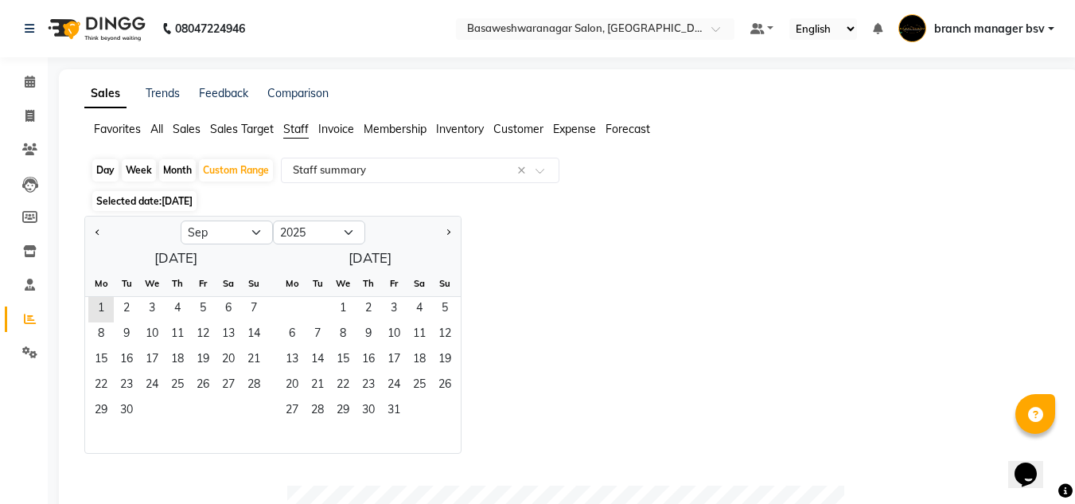
click at [166, 200] on span "[DATE]" at bounding box center [176, 201] width 31 height 12
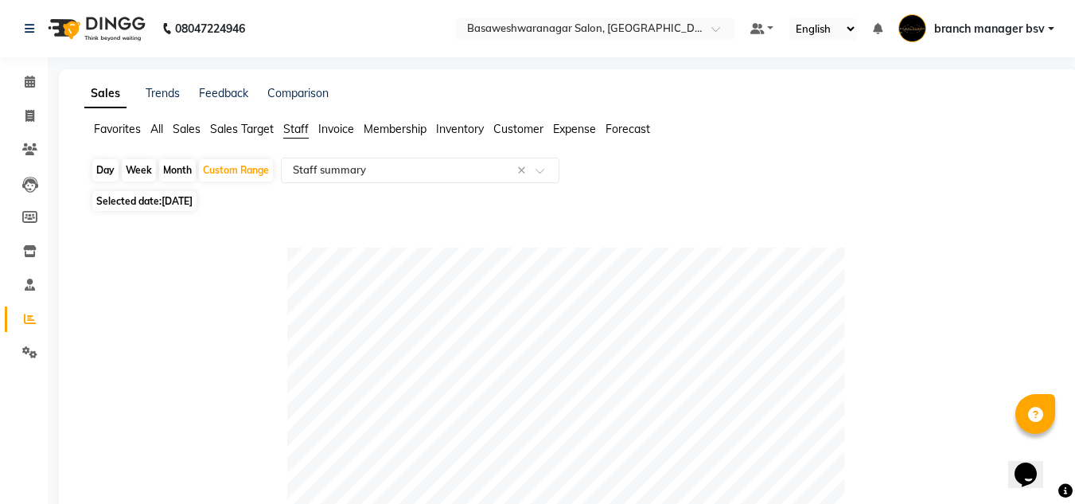
click at [107, 174] on div "Day" at bounding box center [105, 170] width 26 height 22
select select "9"
select select "2025"
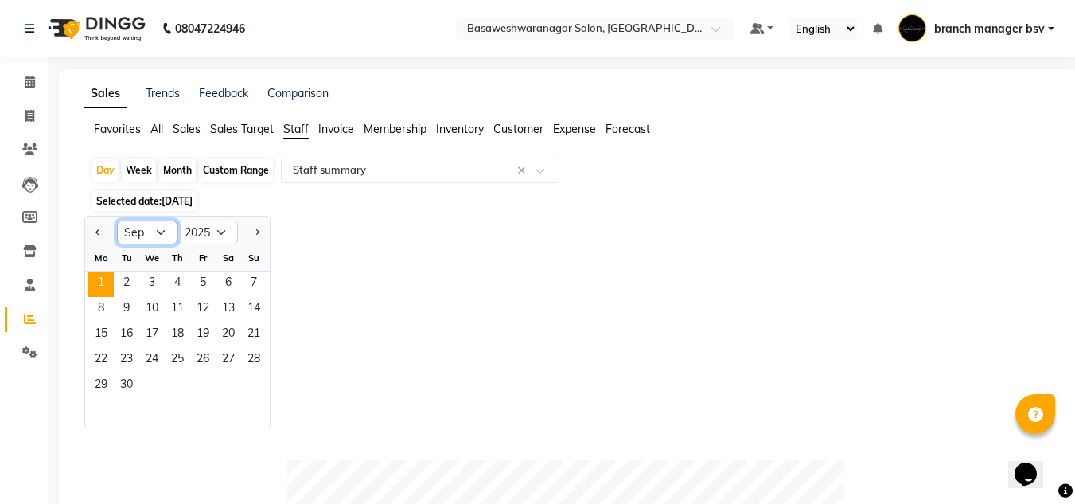
click at [164, 230] on select "Jan Feb Mar Apr May Jun [DATE] Aug Sep Oct Nov Dec" at bounding box center [147, 232] width 60 height 24
select select "8"
click at [117, 220] on select "Jan Feb Mar Apr May Jun [DATE] Aug Sep Oct Nov Dec" at bounding box center [147, 232] width 60 height 24
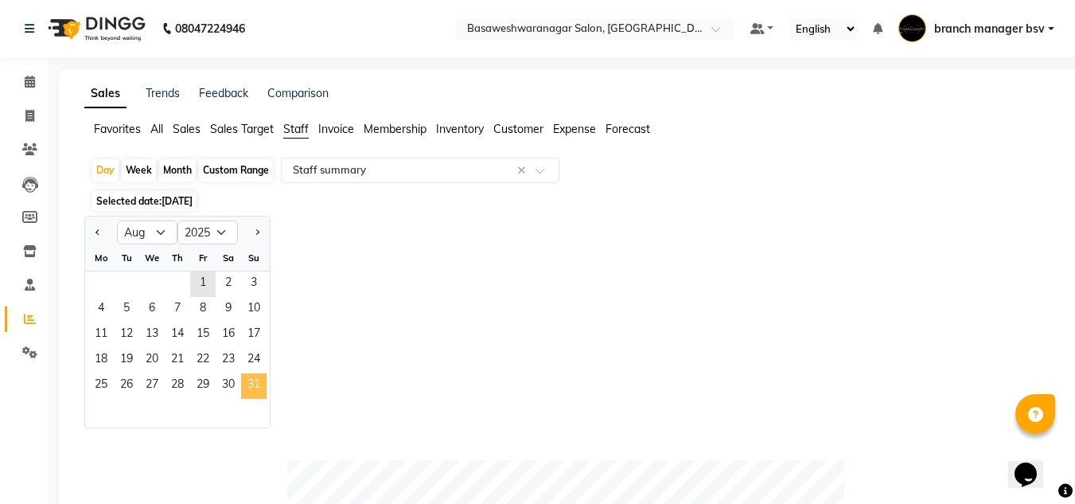
click at [257, 389] on span "31" at bounding box center [253, 385] width 25 height 25
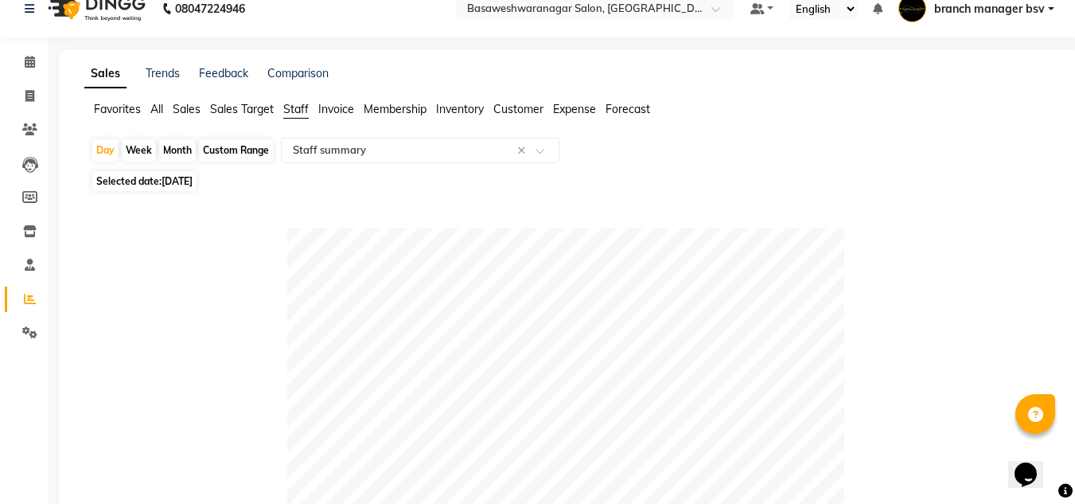
scroll to position [14, 0]
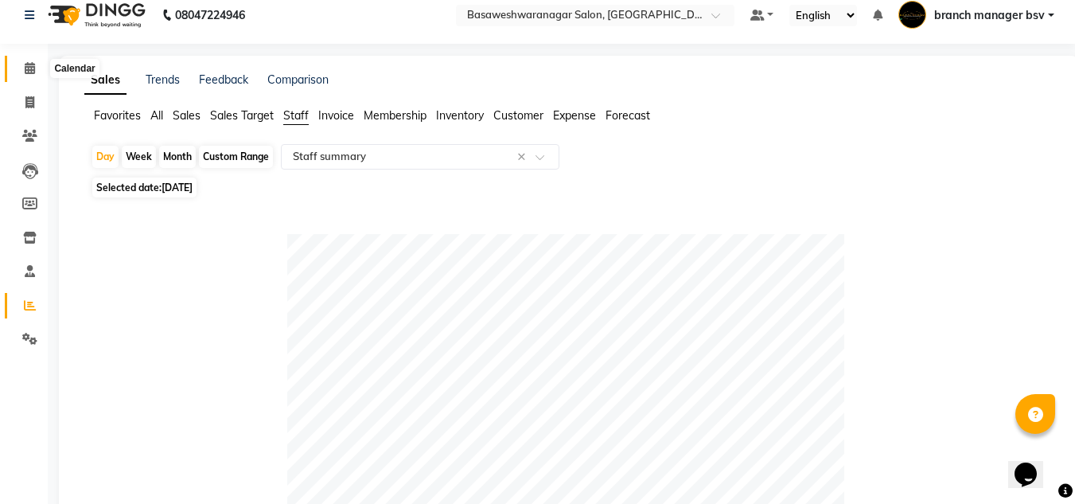
click at [33, 77] on span at bounding box center [30, 69] width 28 height 18
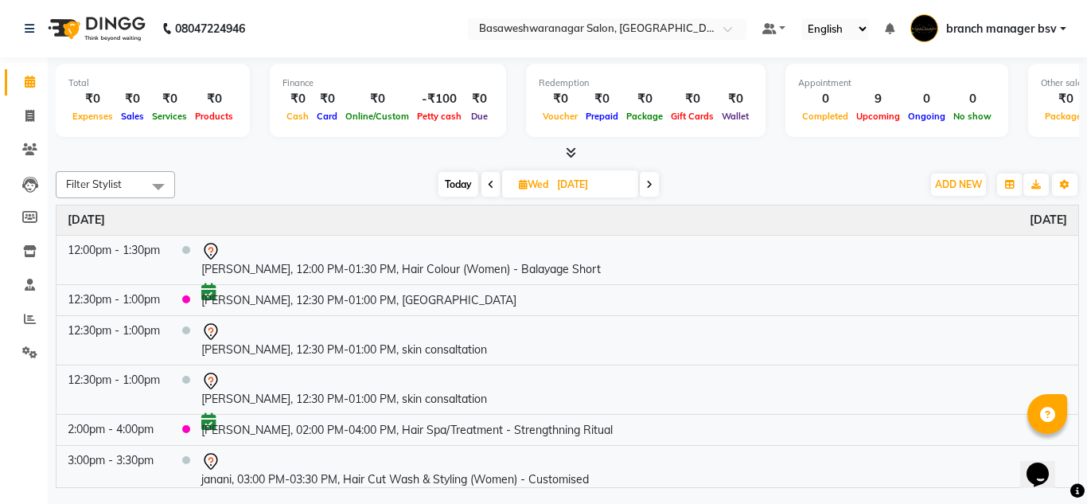
click at [449, 188] on span "Today" at bounding box center [458, 184] width 40 height 25
type input "02-09-2025"
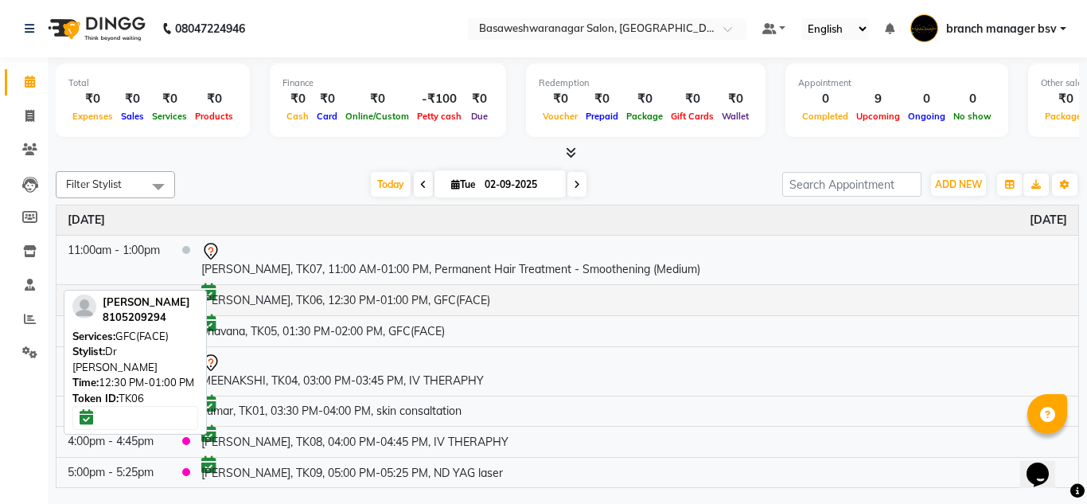
click at [407, 301] on td "[PERSON_NAME], TK06, 12:30 PM-01:00 PM, GFC(FACE)" at bounding box center [634, 299] width 888 height 31
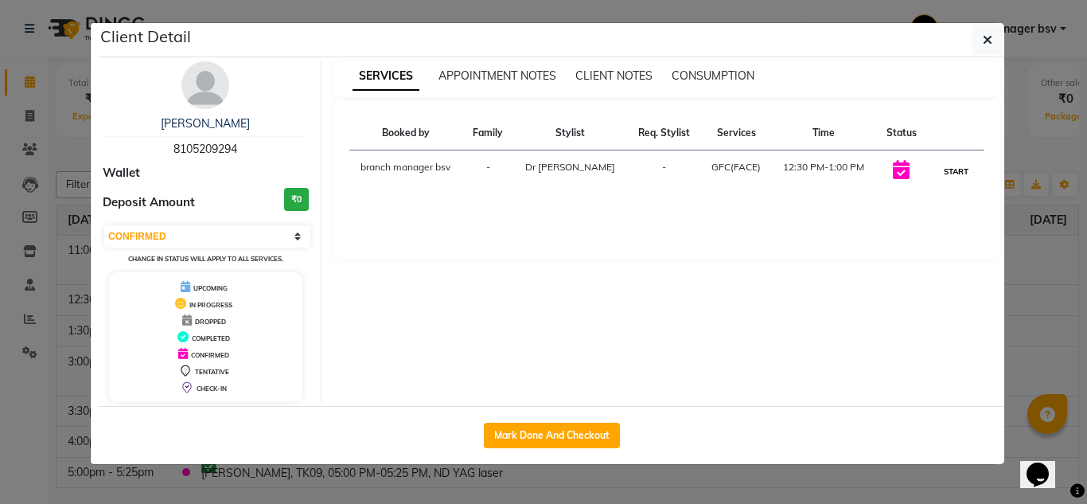
click at [951, 179] on button "START" at bounding box center [955, 171] width 33 height 20
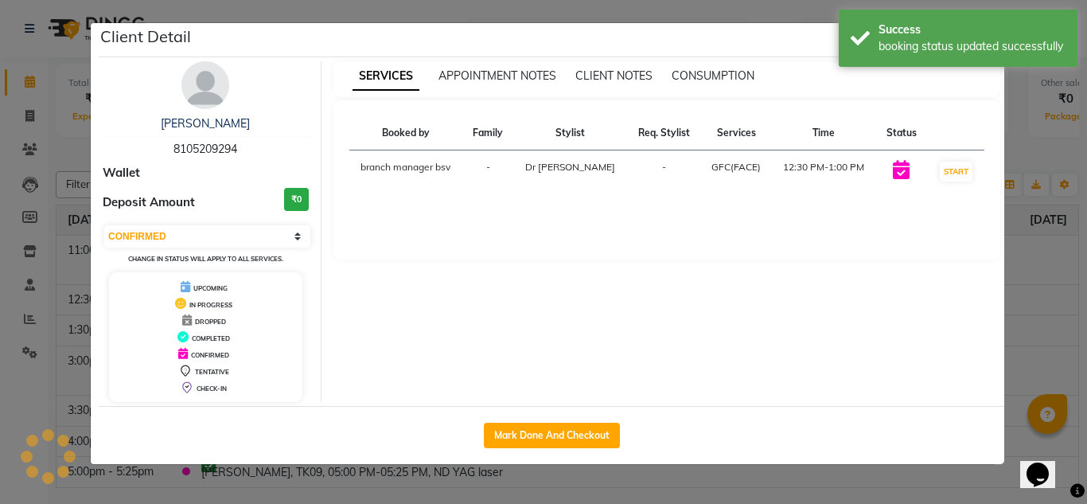
select select "1"
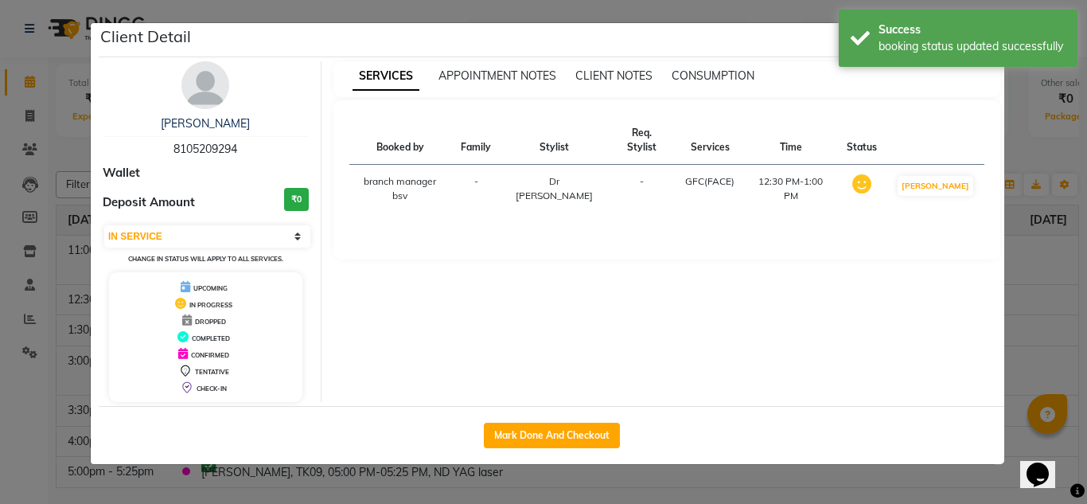
click at [1019, 234] on ngb-modal-window "Client Detail [PERSON_NAME] 8105209294 Wallet Deposit Amount ₹0 Select IN SERVI…" at bounding box center [543, 252] width 1087 height 504
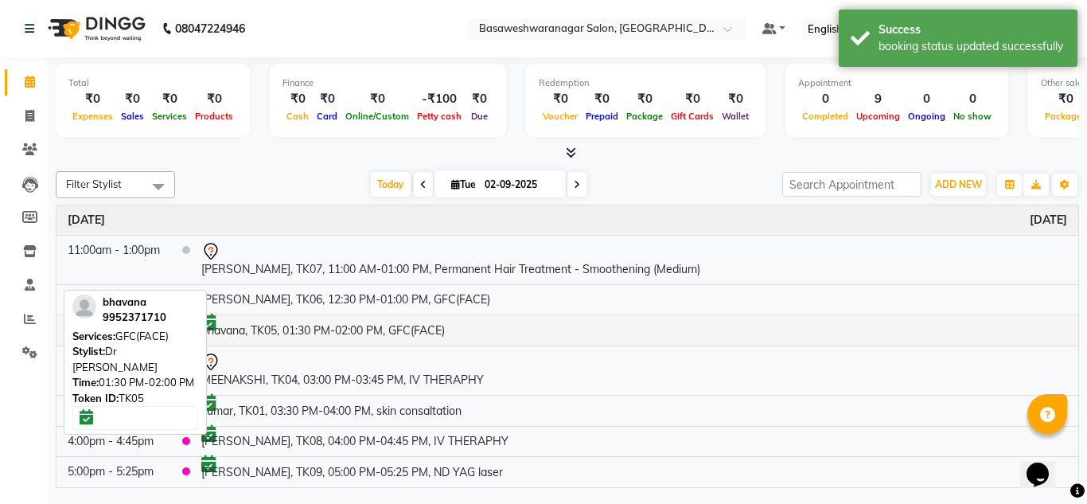
click at [504, 337] on td "bhavana, TK05, 01:30 PM-02:00 PM, GFC(FACE)" at bounding box center [634, 329] width 888 height 31
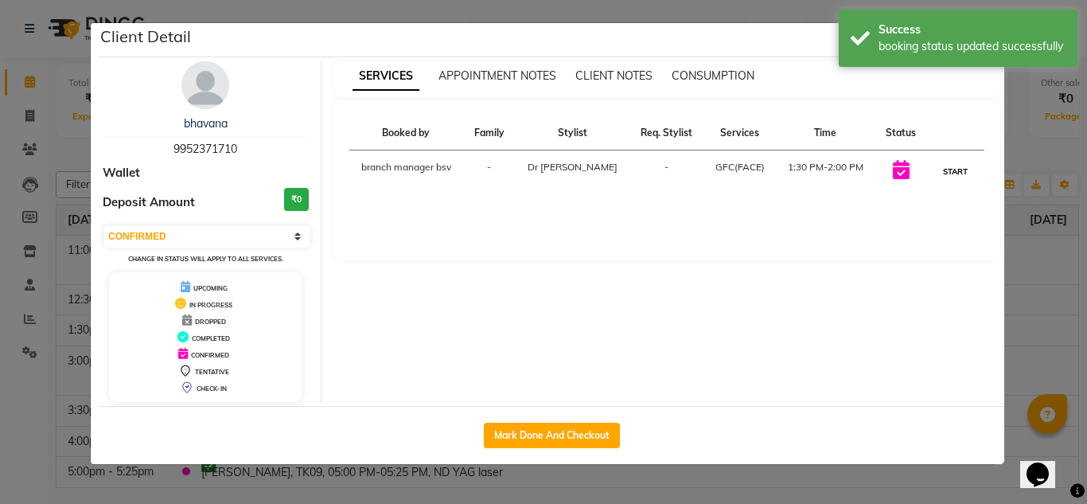
click at [953, 175] on button "START" at bounding box center [955, 171] width 33 height 20
select select "1"
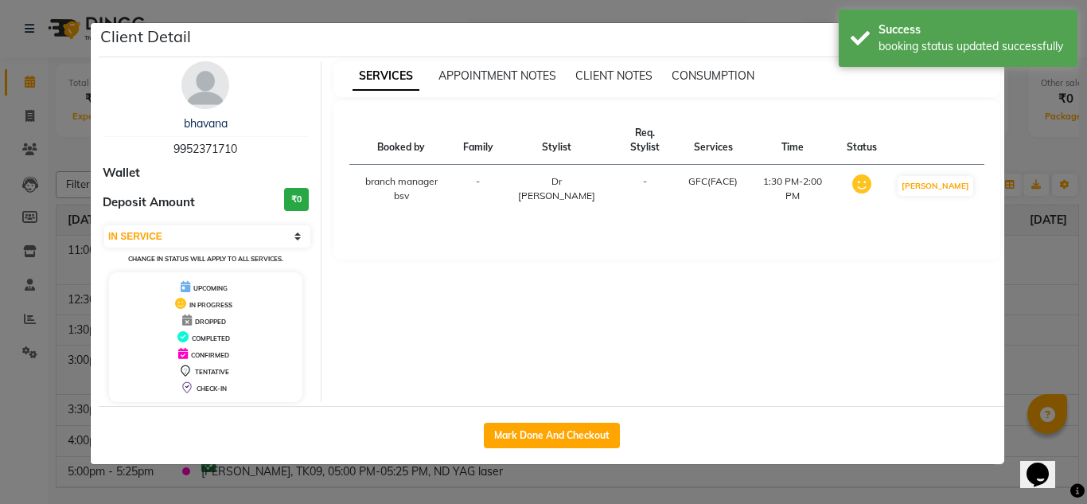
click at [1036, 211] on ngb-modal-window "Client Detail bhavana 9952371710 Wallet Deposit Amount ₹0 Select IN SERVICE CON…" at bounding box center [543, 252] width 1087 height 504
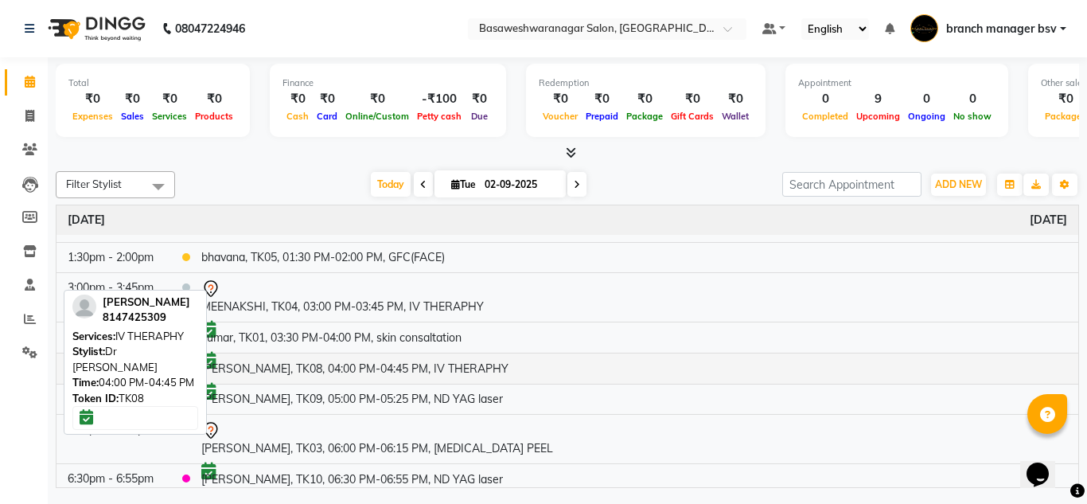
scroll to position [80, 0]
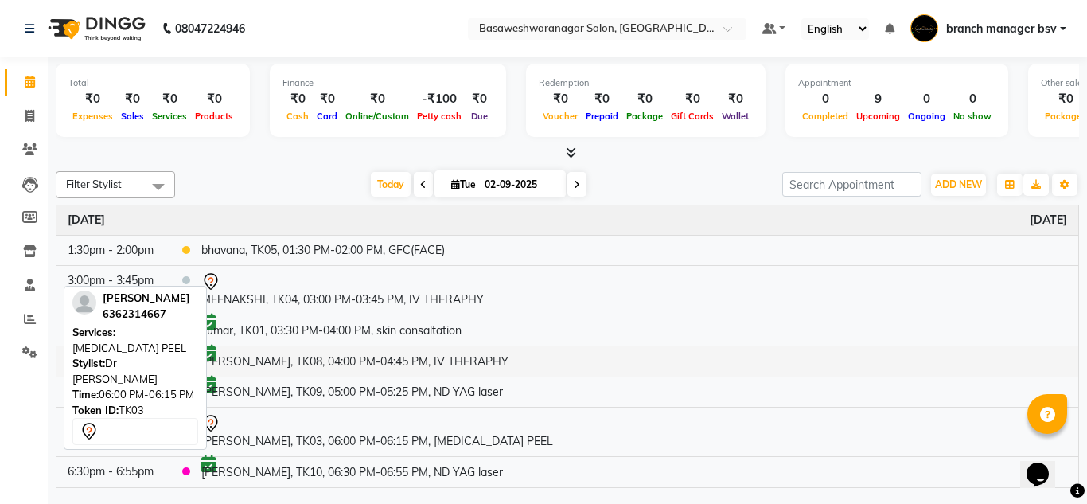
click at [356, 425] on div at bounding box center [633, 423] width 865 height 19
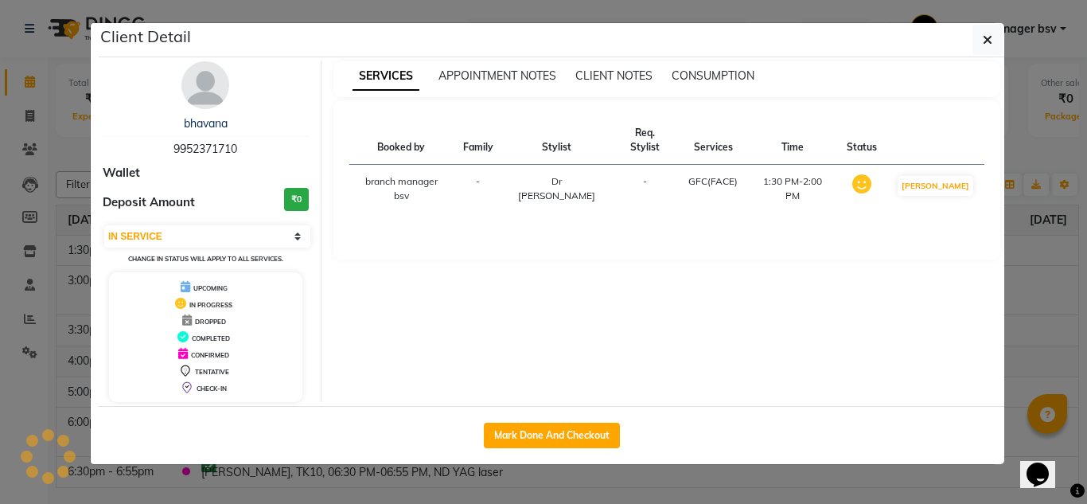
select select "7"
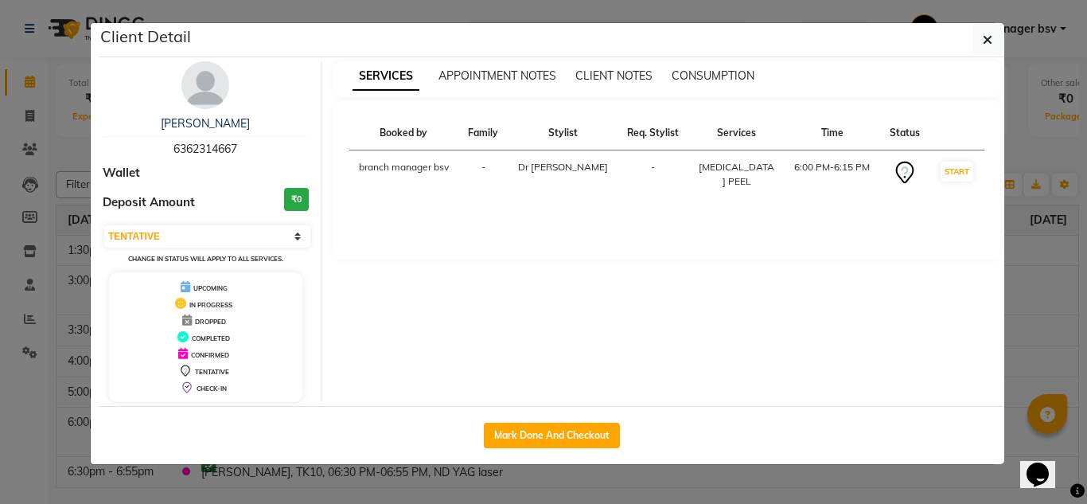
click at [39, 165] on ngb-modal-window "Client Detail [PERSON_NAME] 6362314667 Wallet Deposit Amount ₹0 Select IN SERVI…" at bounding box center [543, 252] width 1087 height 504
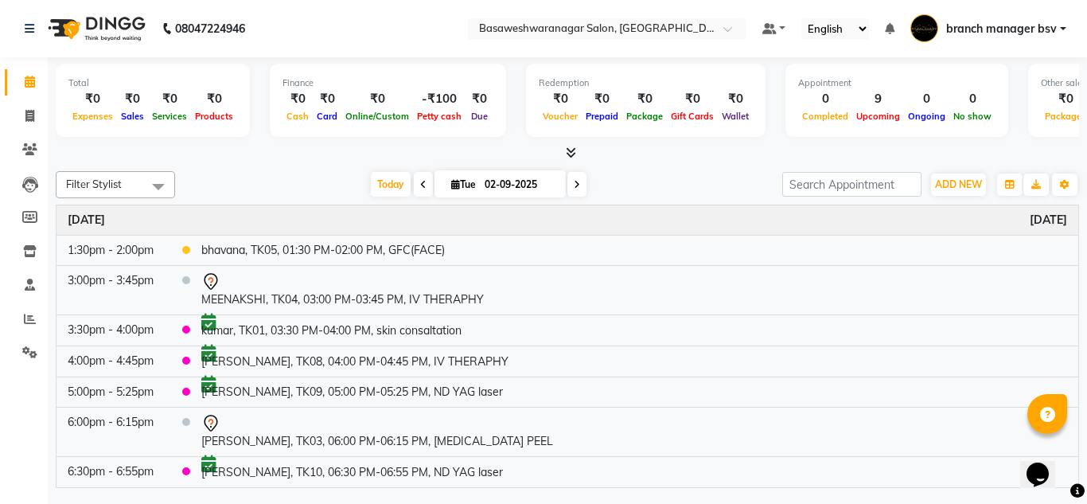
click at [575, 185] on icon at bounding box center [577, 185] width 6 height 10
type input "[DATE]"
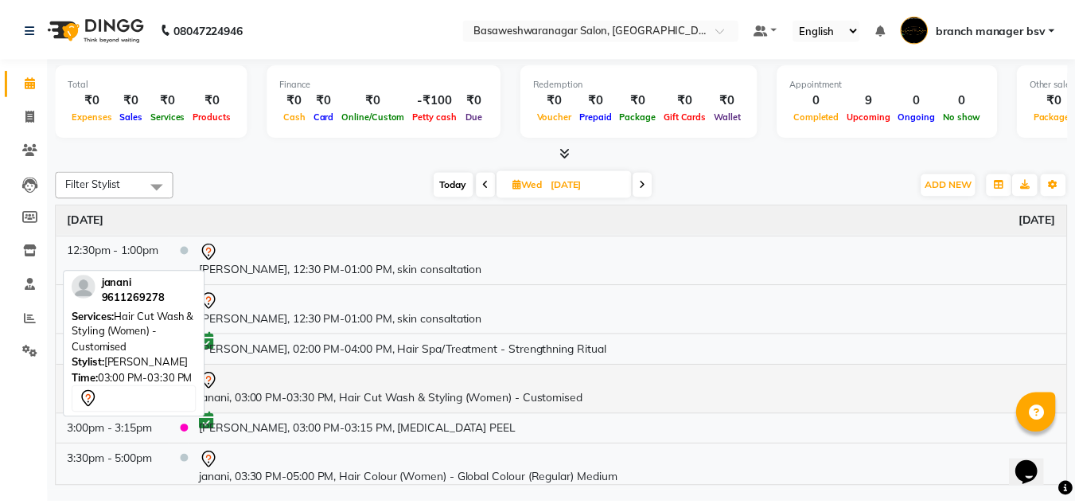
scroll to position [136, 0]
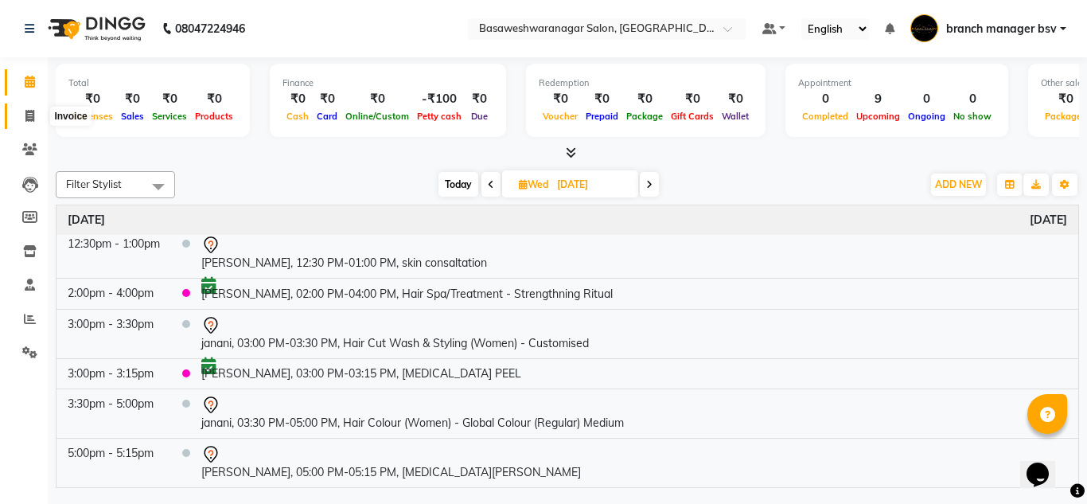
click at [32, 120] on icon at bounding box center [29, 116] width 9 height 12
select select "service"
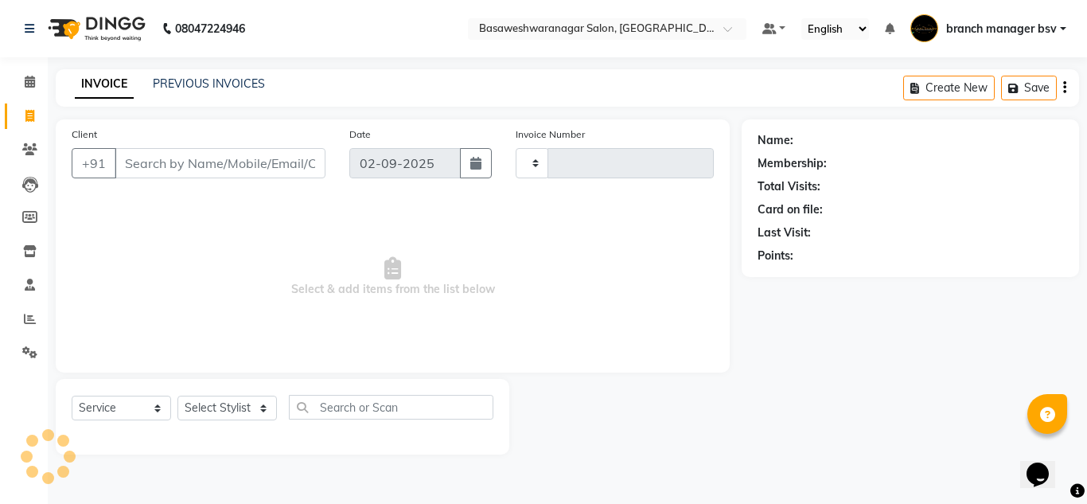
type input "1001"
select select "842"
click at [239, 85] on link "PREVIOUS INVOICES" at bounding box center [209, 83] width 112 height 14
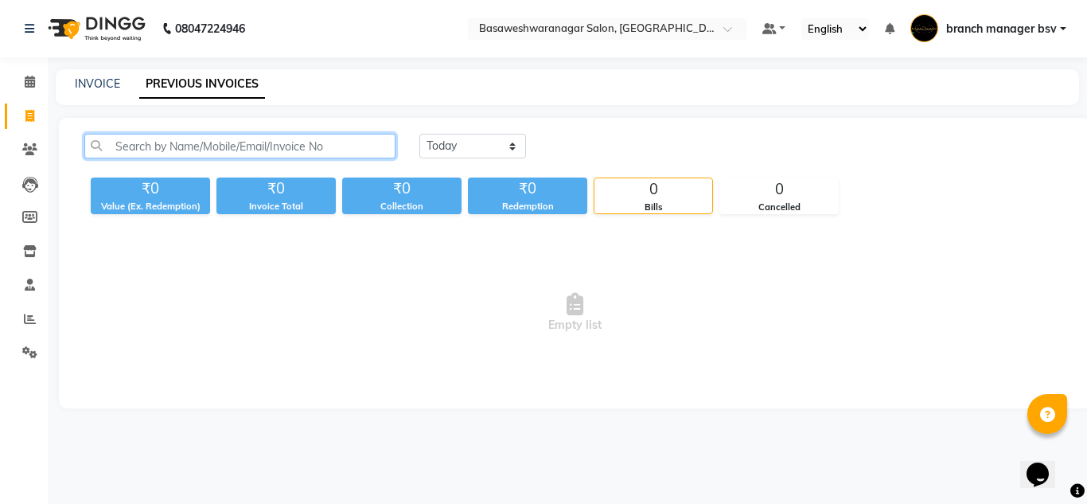
click at [180, 146] on input "text" at bounding box center [239, 146] width 311 height 25
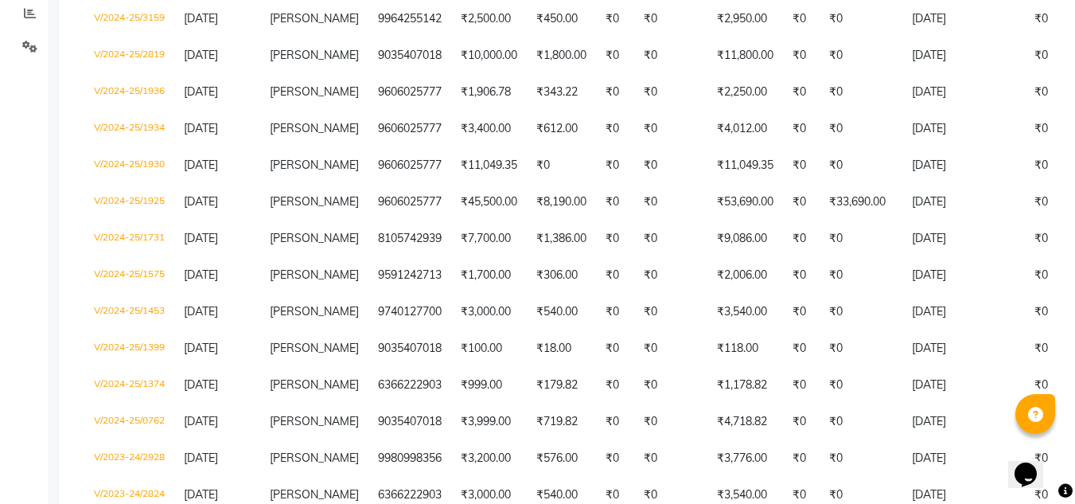
scroll to position [308, 0]
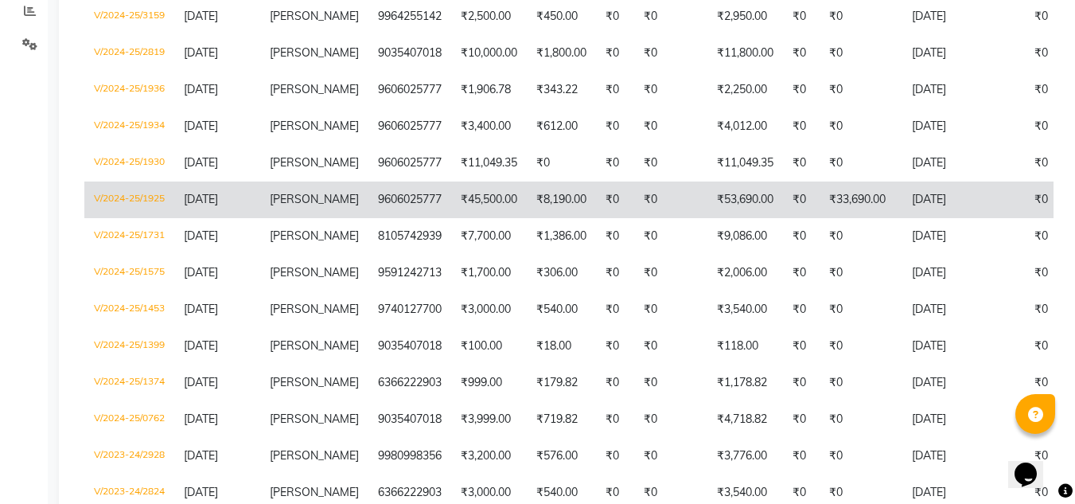
type input "vinutha"
click at [368, 200] on td "9606025777" at bounding box center [409, 199] width 83 height 37
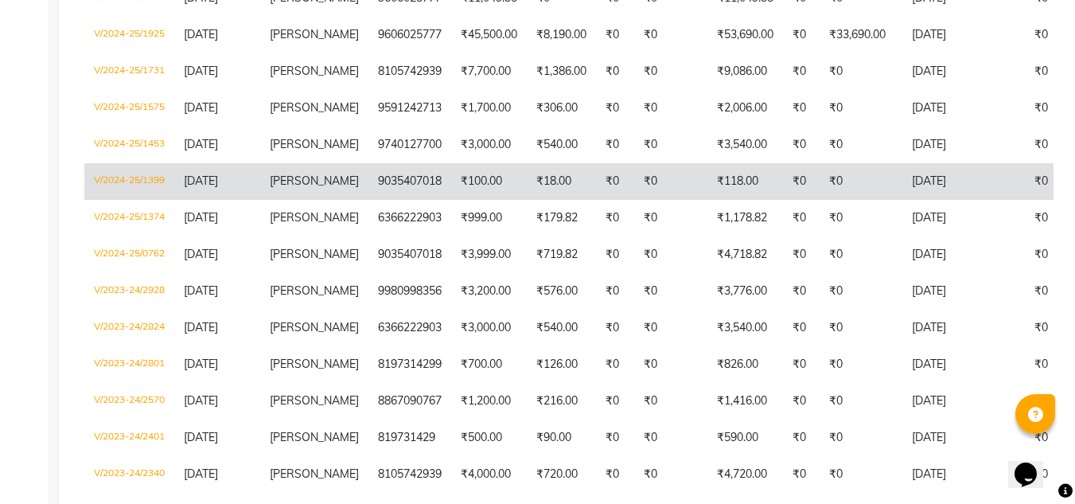
scroll to position [473, 0]
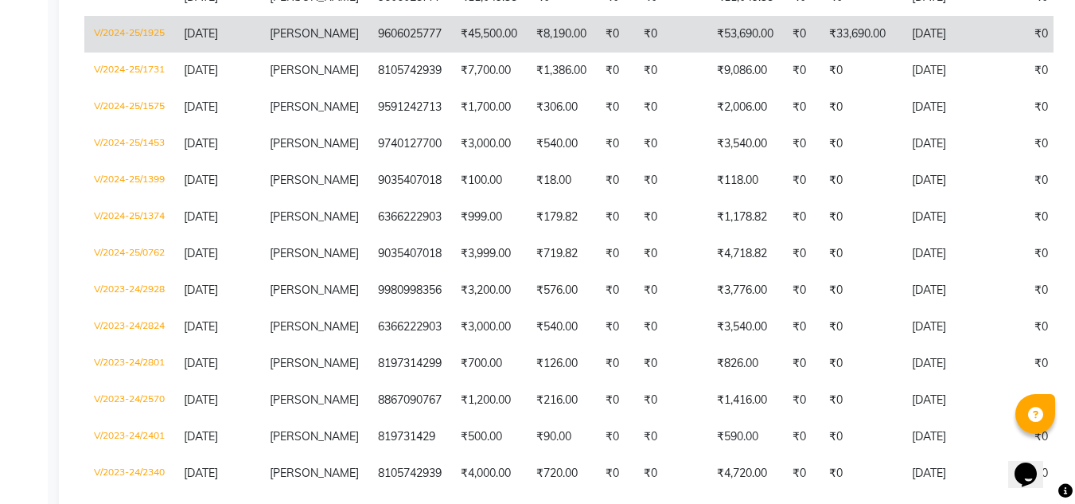
click at [527, 41] on td "₹8,190.00" at bounding box center [561, 34] width 69 height 37
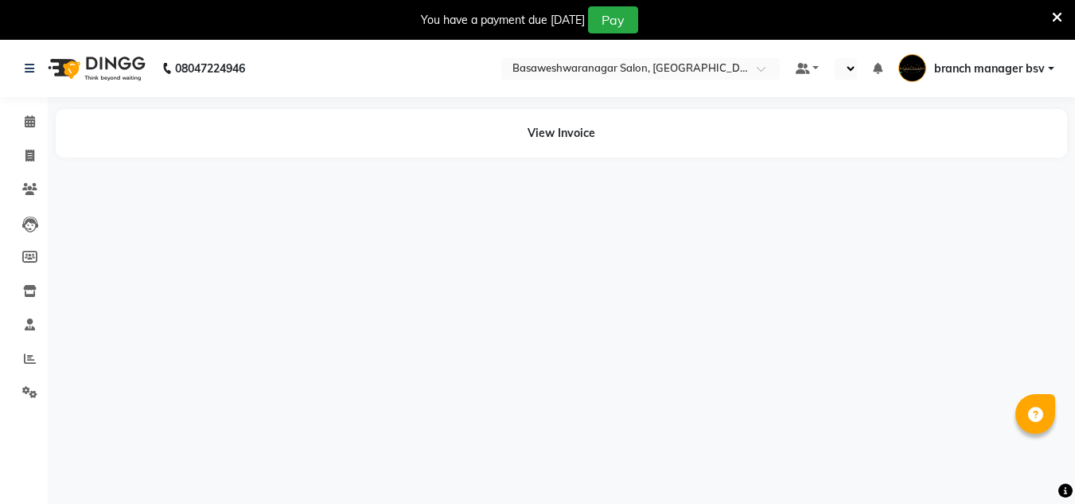
select select "en"
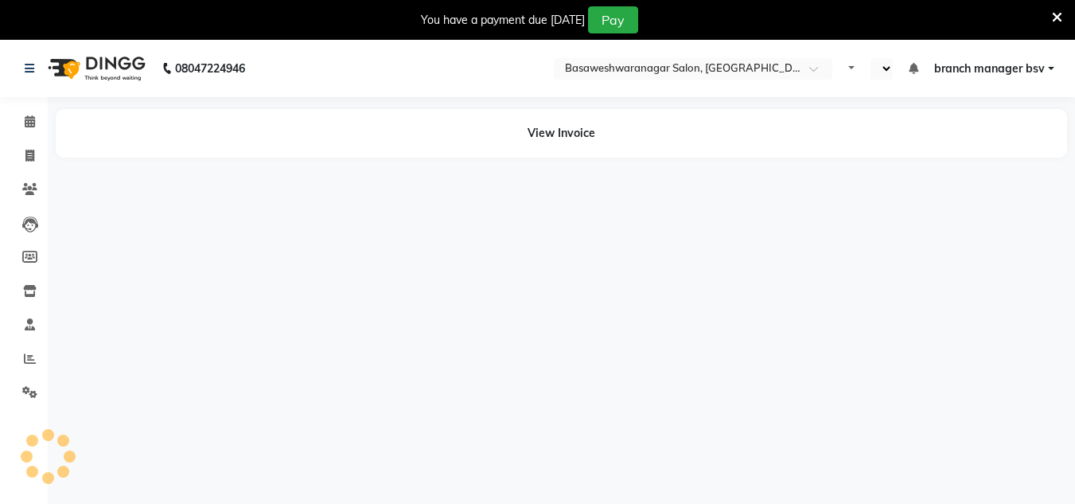
select select "en"
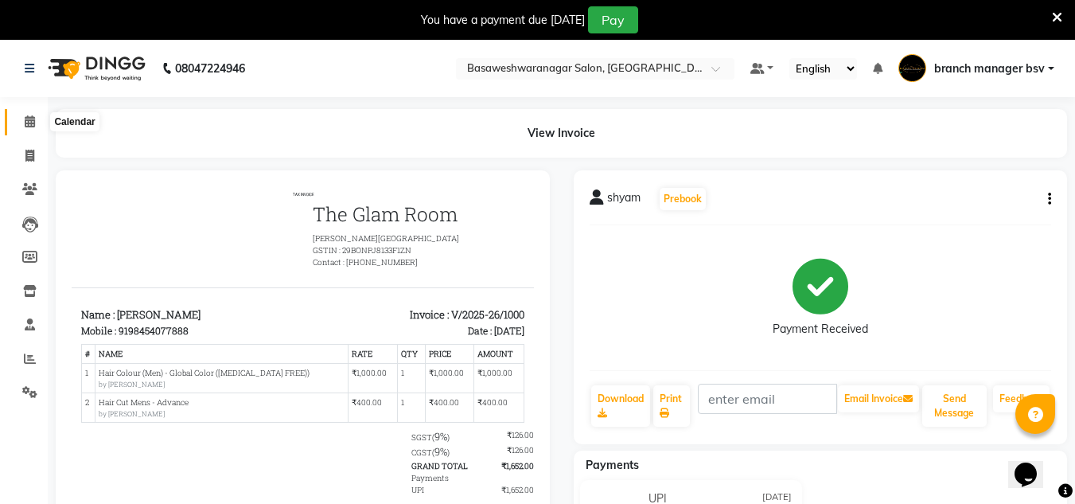
click at [33, 128] on span at bounding box center [30, 122] width 28 height 18
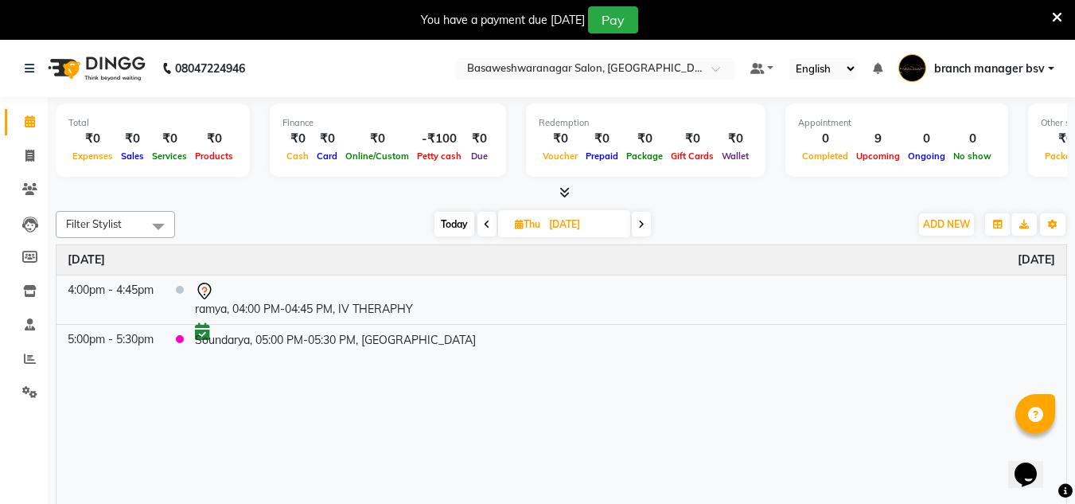
click at [485, 218] on span at bounding box center [486, 224] width 19 height 25
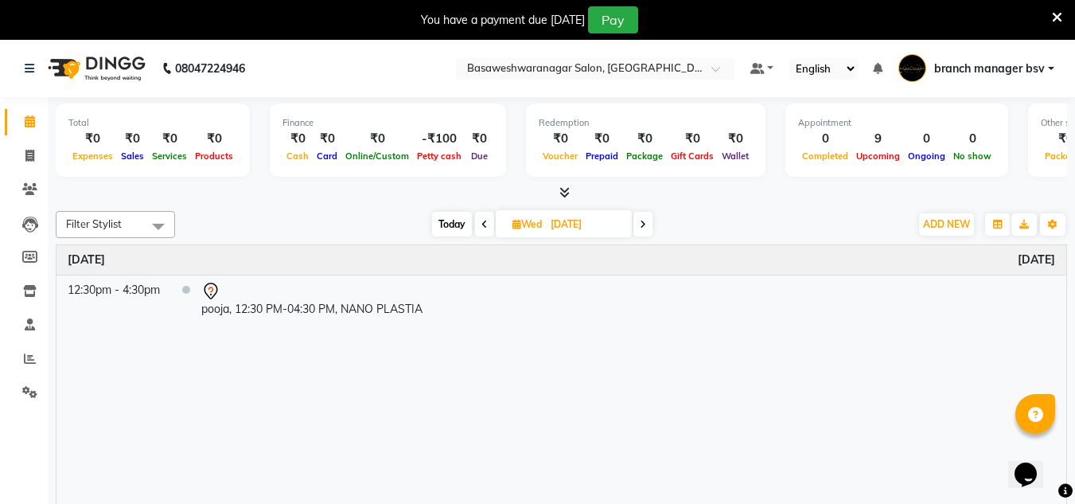
click at [446, 228] on span "Today" at bounding box center [452, 224] width 40 height 25
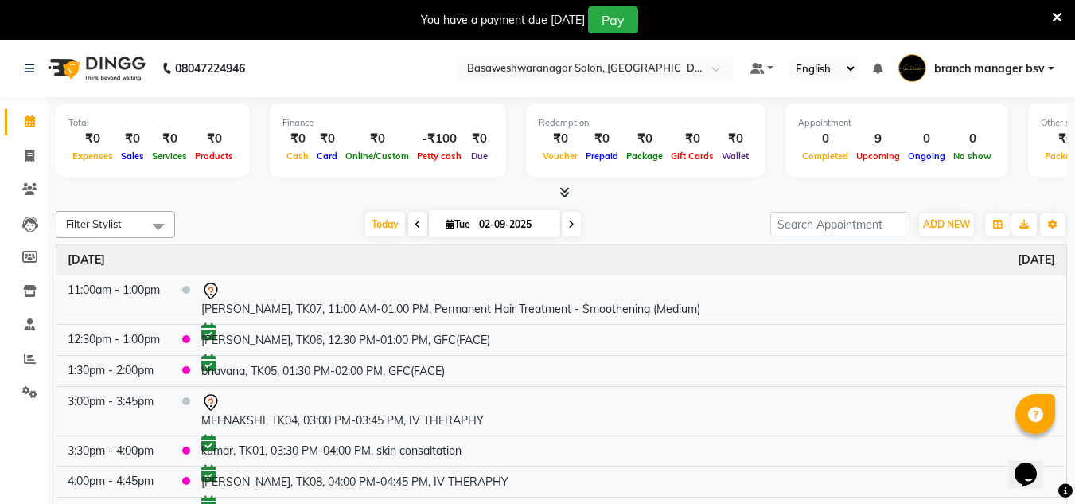
click at [569, 225] on icon at bounding box center [571, 225] width 6 height 10
type input "[DATE]"
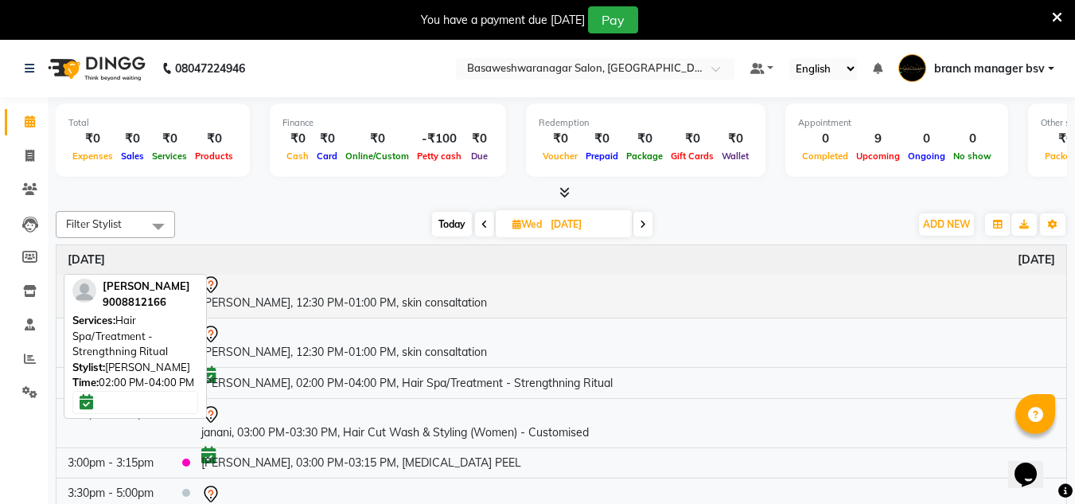
scroll to position [40, 0]
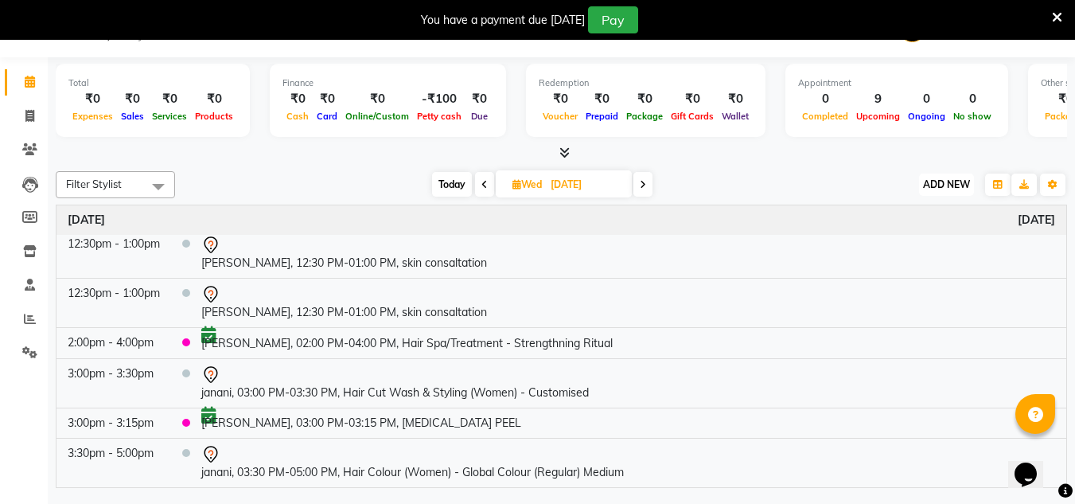
click at [944, 185] on span "ADD NEW" at bounding box center [946, 184] width 47 height 12
click at [936, 211] on button "Add Appointment" at bounding box center [910, 214] width 126 height 21
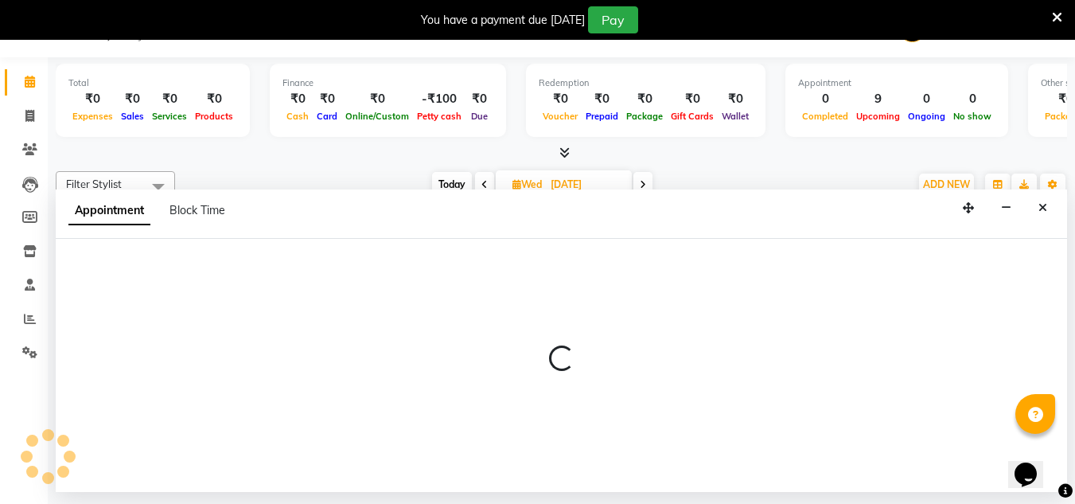
select select "tentative"
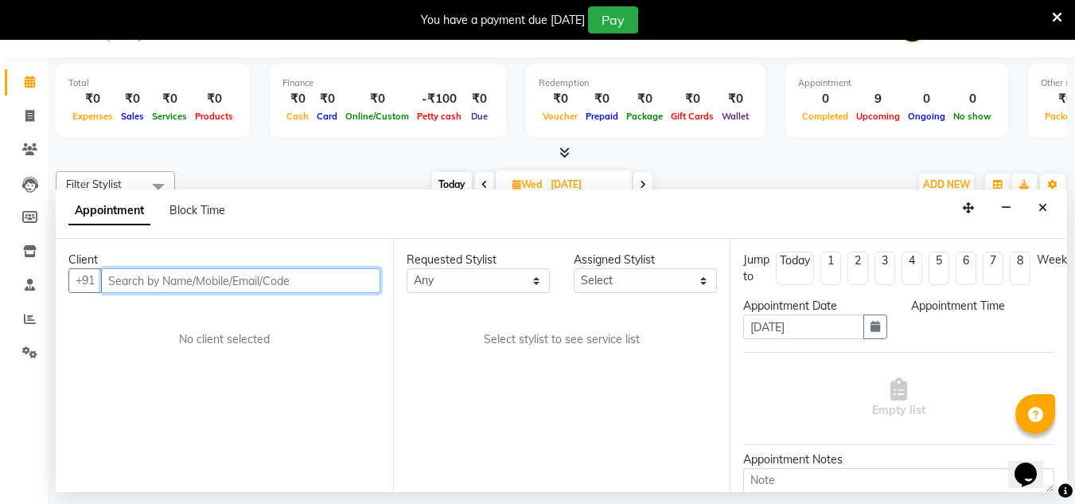
select select "540"
click at [133, 284] on input "text" at bounding box center [240, 280] width 279 height 25
paste input "63637 78002"
click at [145, 281] on input "63637 78002" at bounding box center [207, 280] width 213 height 25
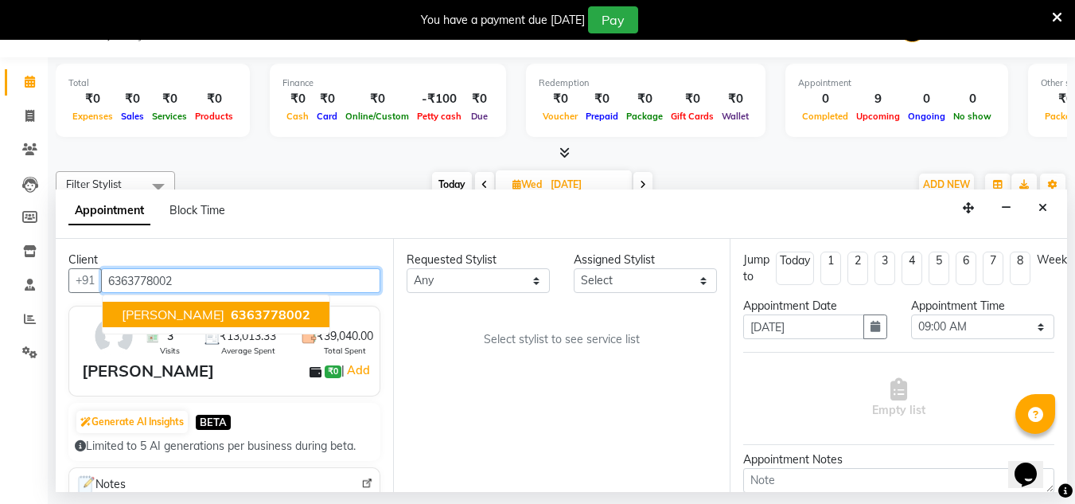
click at [231, 317] on span "6363778002" at bounding box center [271, 314] width 80 height 16
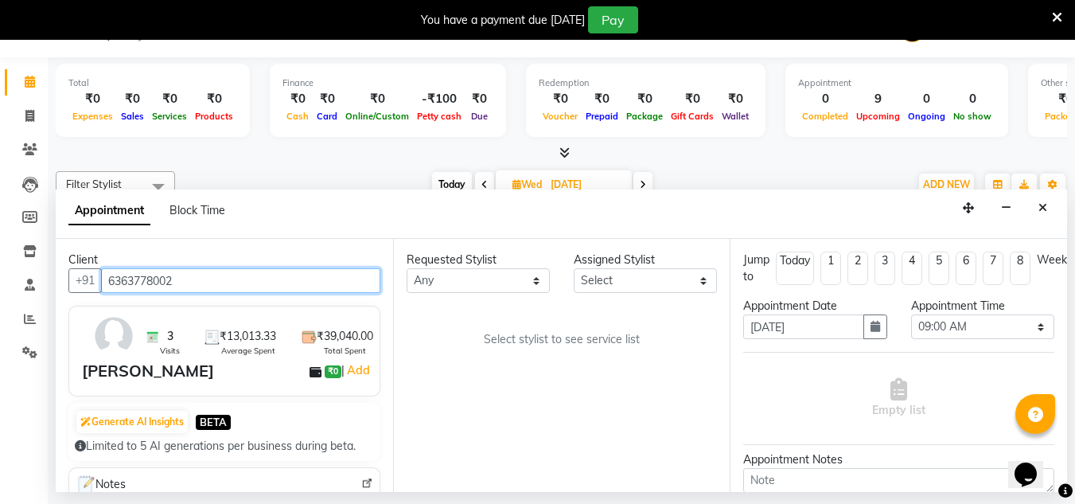
type input "6363778002"
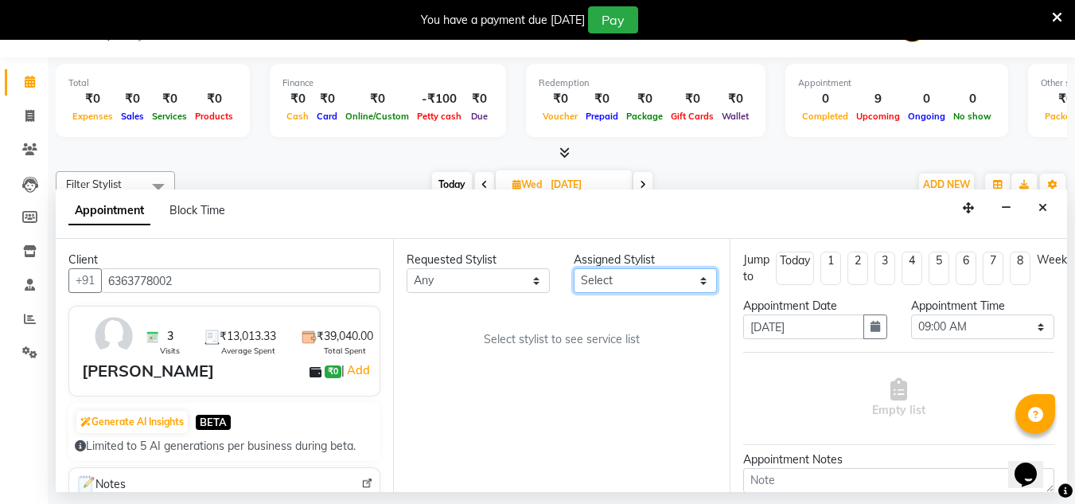
click at [698, 282] on select "Select ashwini branch manager bsv Dr.Jabin Dr mehzabin GURISH JASSI Jayshree Na…" at bounding box center [645, 280] width 143 height 25
select select "47930"
click at [574, 268] on select "Select ashwini branch manager bsv Dr.Jabin Dr mehzabin GURISH JASSI Jayshree Na…" at bounding box center [645, 280] width 143 height 25
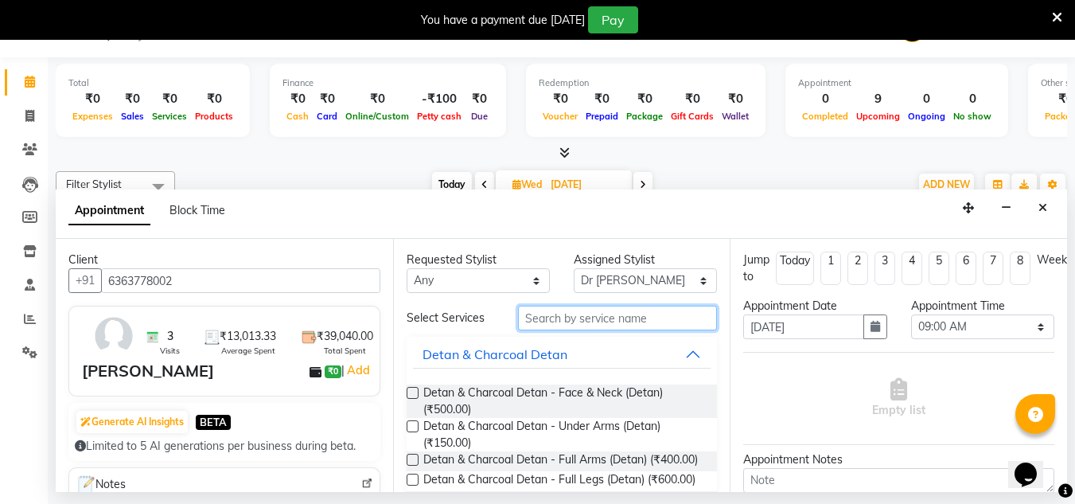
click at [572, 308] on input "text" at bounding box center [617, 317] width 199 height 25
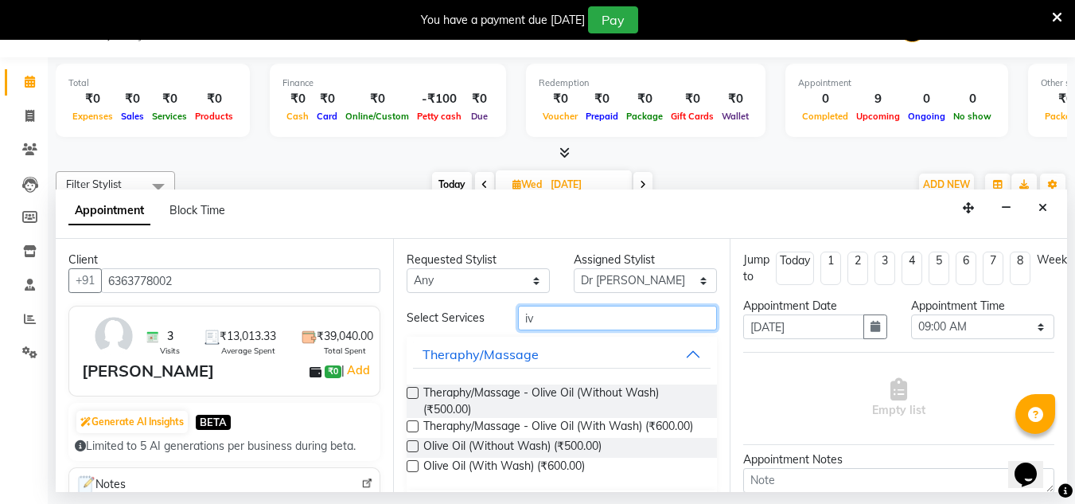
type input "i"
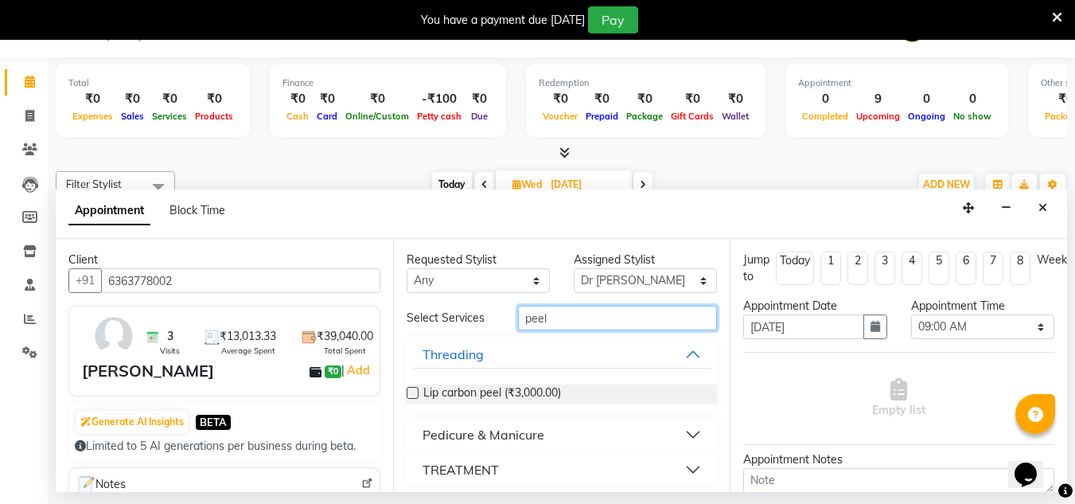
scroll to position [43, 0]
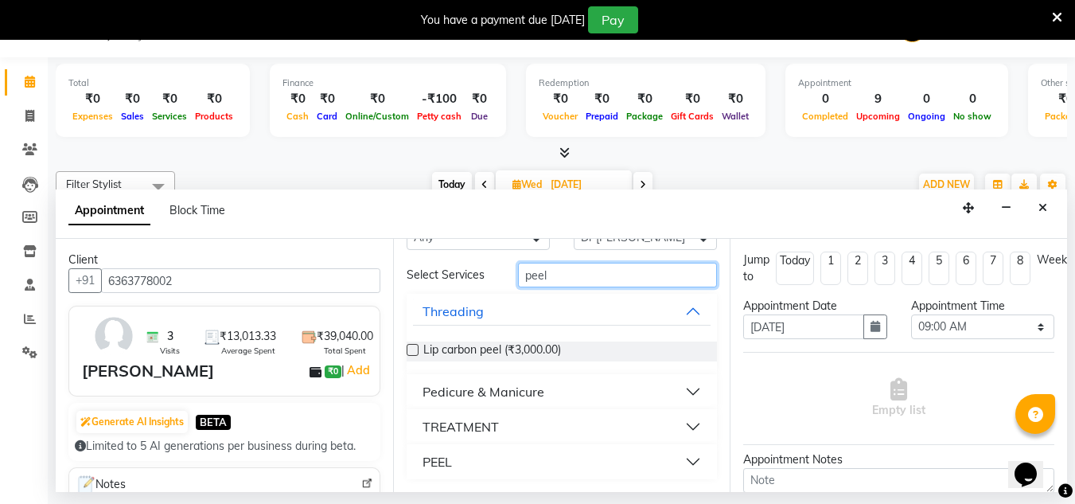
type input "peel"
click at [457, 460] on button "PEEL" at bounding box center [562, 461] width 298 height 29
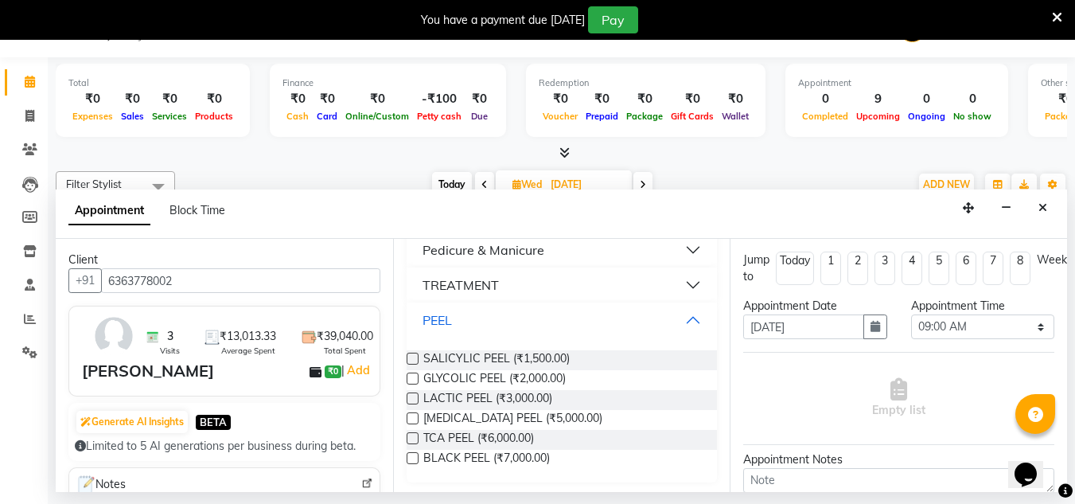
scroll to position [188, 0]
click at [412, 418] on label at bounding box center [412, 415] width 12 height 12
click at [412, 418] on input "checkbox" at bounding box center [411, 416] width 10 height 10
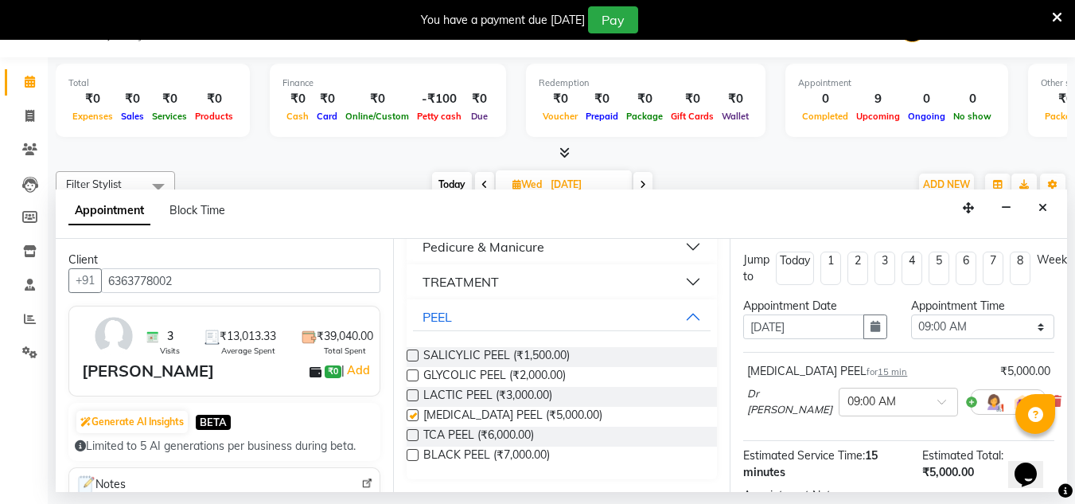
checkbox input "false"
click at [975, 321] on select "Select 09:00 AM 09:15 AM 09:30 AM 09:45 AM 10:00 AM 10:15 AM 10:30 AM 10:45 AM …" at bounding box center [982, 326] width 143 height 25
select select "1020"
click at [911, 314] on select "Select 09:00 AM 09:15 AM 09:30 AM 09:45 AM 10:00 AM 10:15 AM 10:30 AM 10:45 AM …" at bounding box center [982, 326] width 143 height 25
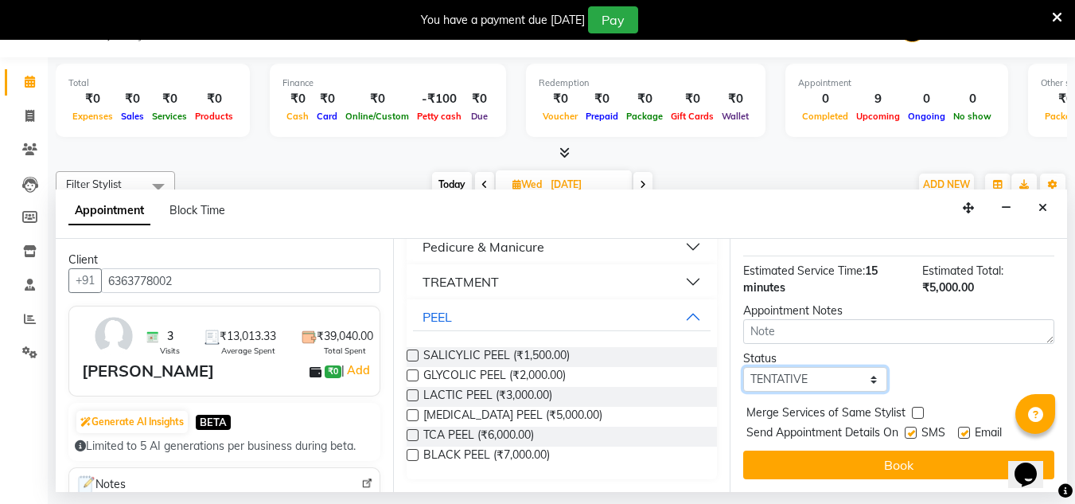
click at [835, 367] on select "Select TENTATIVE CONFIRM UPCOMING" at bounding box center [814, 379] width 143 height 25
click at [966, 366] on div "Status Select TENTATIVE CONFIRM UPCOMING" at bounding box center [898, 370] width 335 height 41
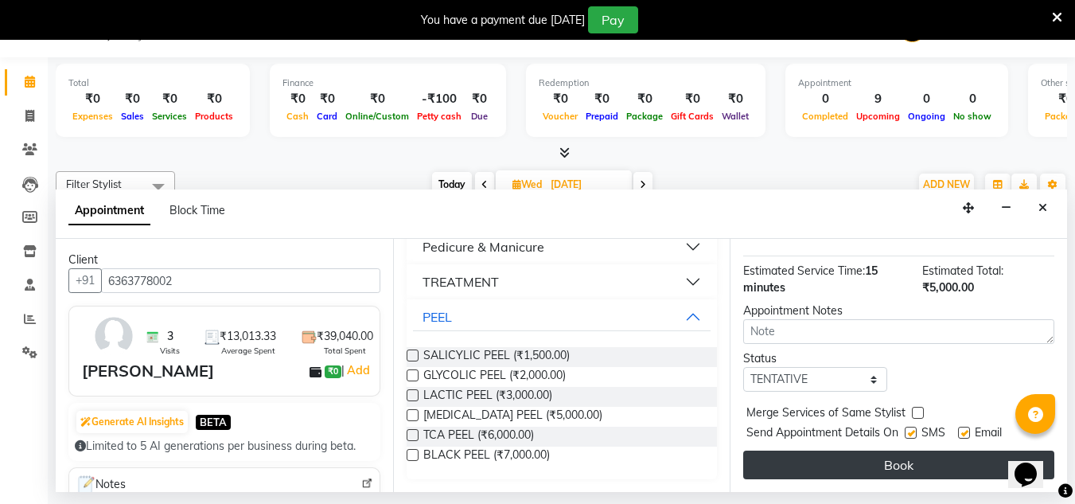
click at [916, 453] on button "Book" at bounding box center [898, 464] width 311 height 29
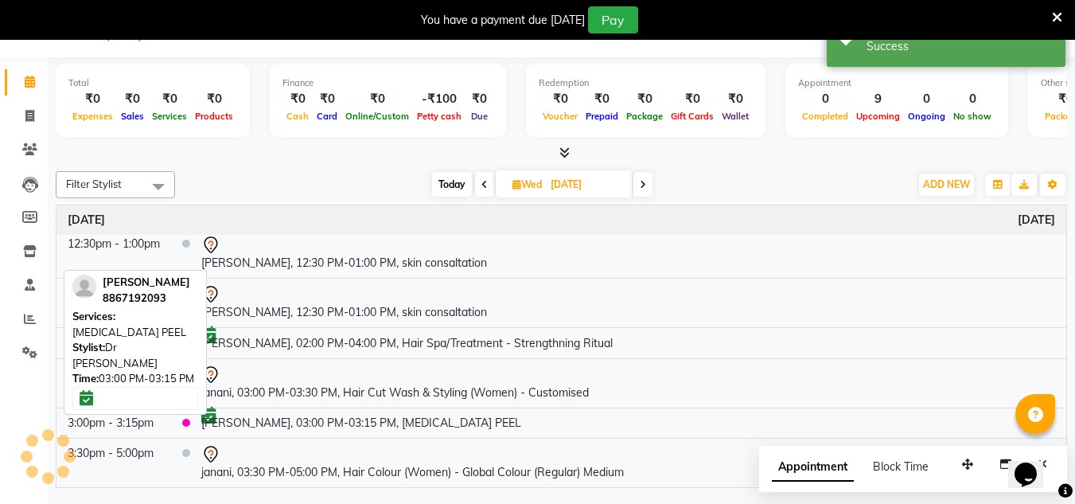
scroll to position [0, 0]
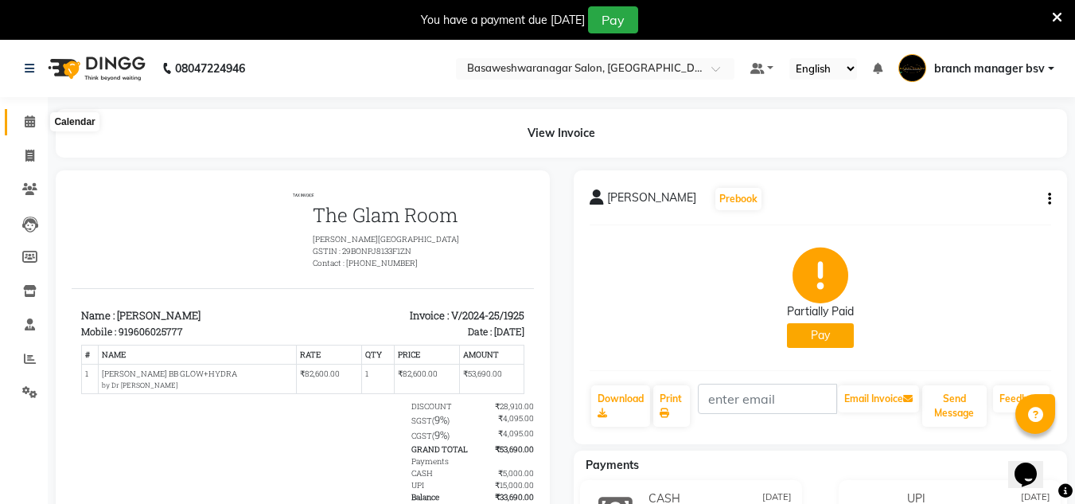
click at [29, 121] on icon at bounding box center [30, 121] width 10 height 12
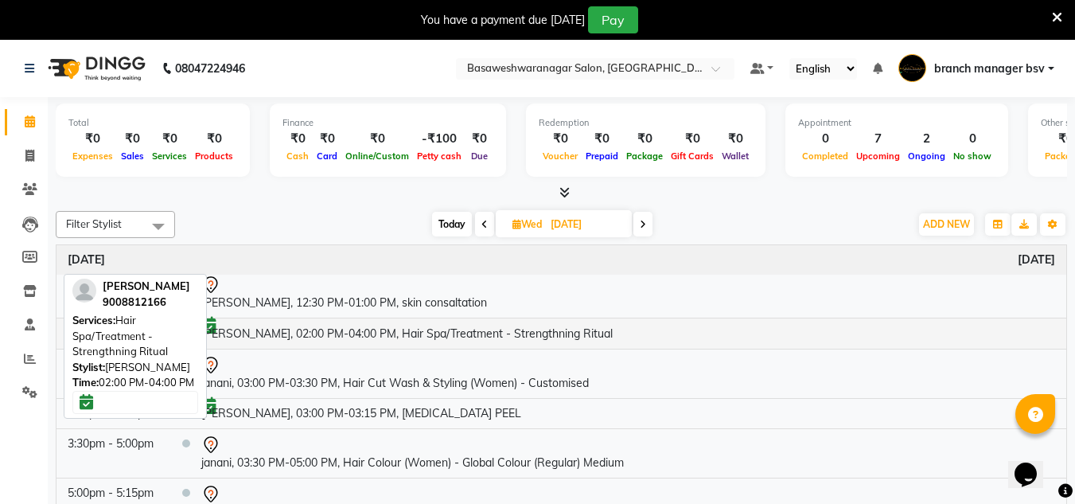
scroll to position [40, 0]
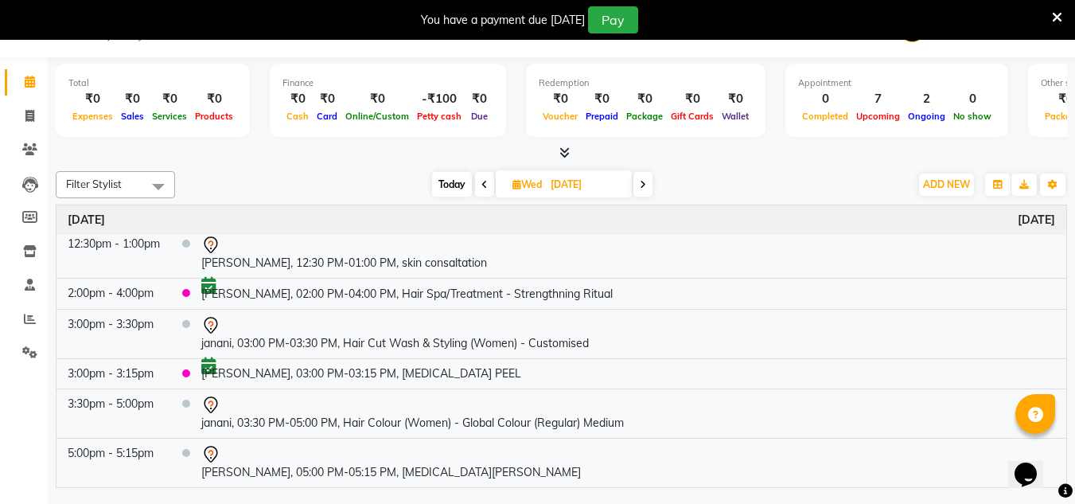
click at [441, 188] on span "Today" at bounding box center [452, 184] width 40 height 25
type input "02-09-2025"
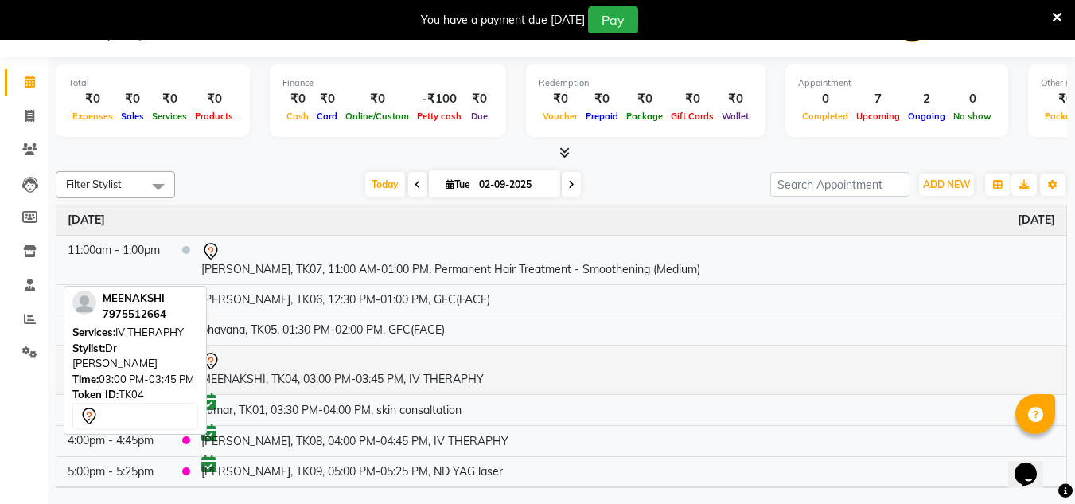
scroll to position [80, 0]
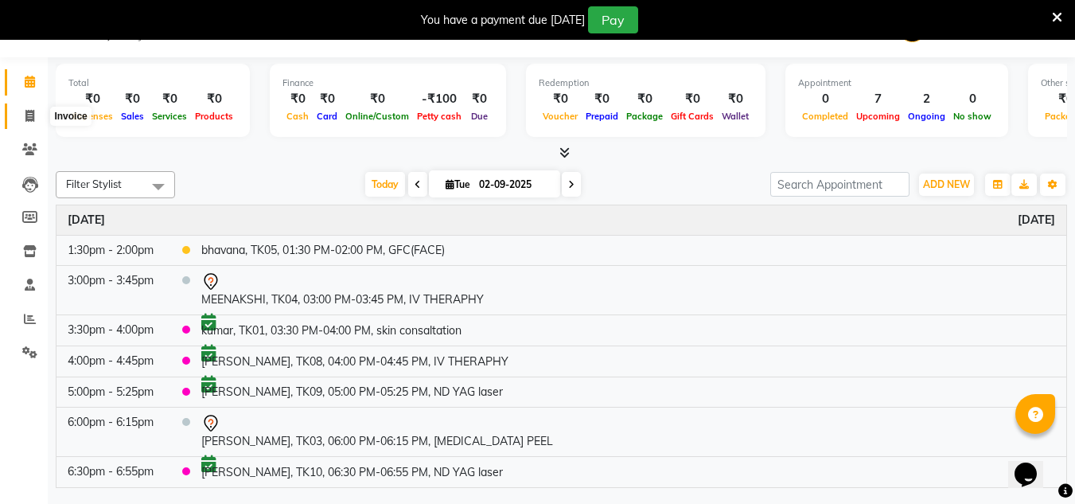
click at [31, 112] on icon at bounding box center [29, 116] width 9 height 12
select select "842"
select select "service"
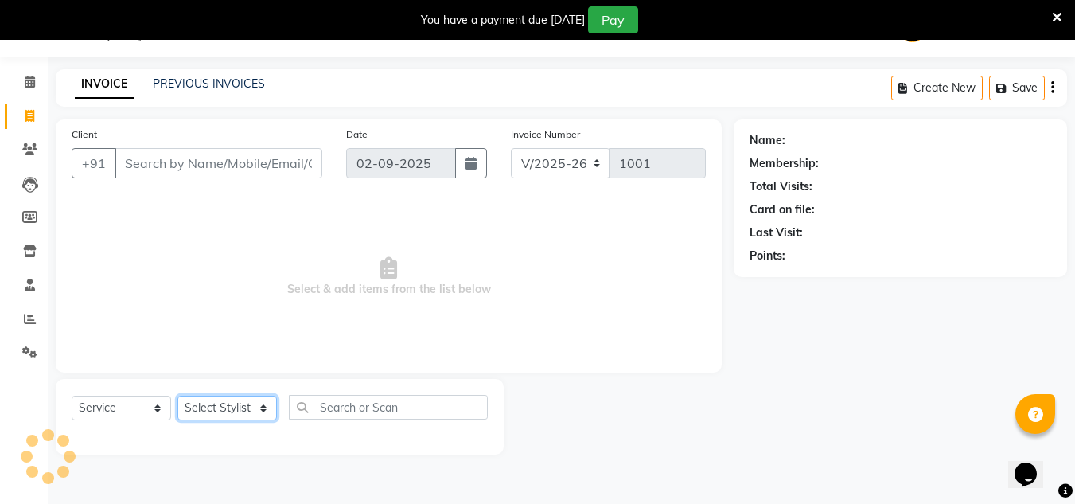
click at [218, 406] on select "Select Stylist [PERSON_NAME] manager bsv [PERSON_NAME] [PERSON_NAME] [PERSON_NA…" at bounding box center [226, 407] width 99 height 25
select select "46882"
click at [177, 395] on select "Select Stylist [PERSON_NAME] manager bsv [PERSON_NAME] [PERSON_NAME] [PERSON_NA…" at bounding box center [226, 407] width 99 height 25
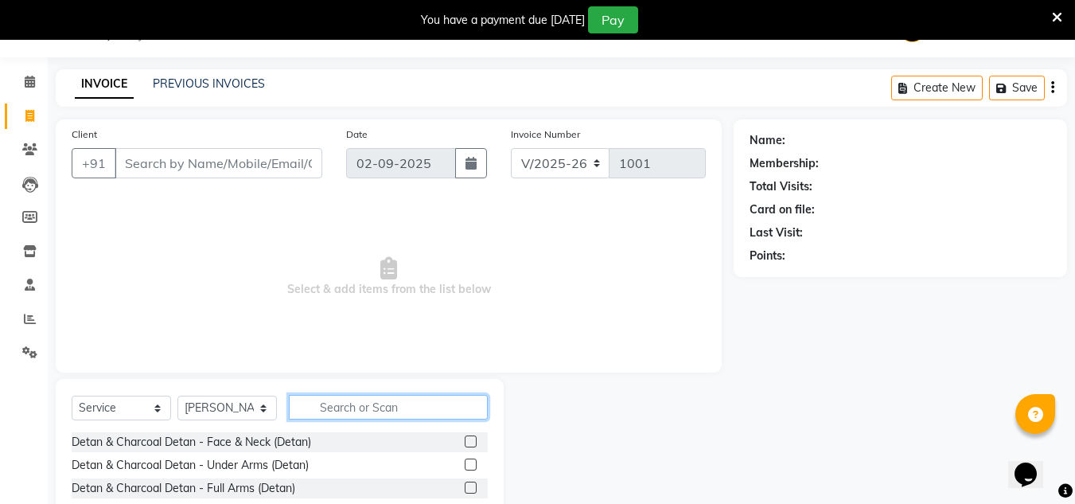
click at [340, 401] on input "text" at bounding box center [388, 407] width 199 height 25
type input "g"
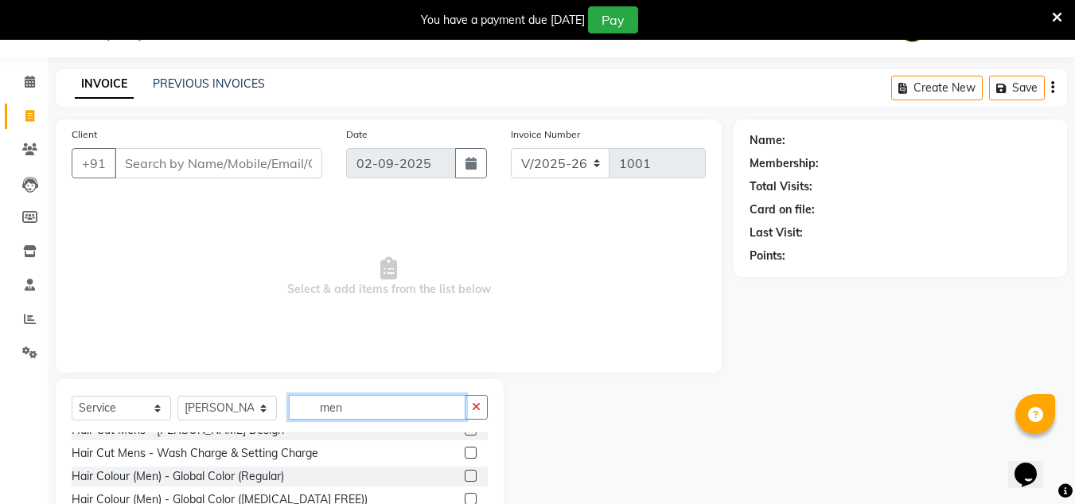
scroll to position [763, 0]
type input "men"
click at [465, 472] on label at bounding box center [471, 476] width 12 height 12
click at [465, 472] on input "checkbox" at bounding box center [470, 477] width 10 height 10
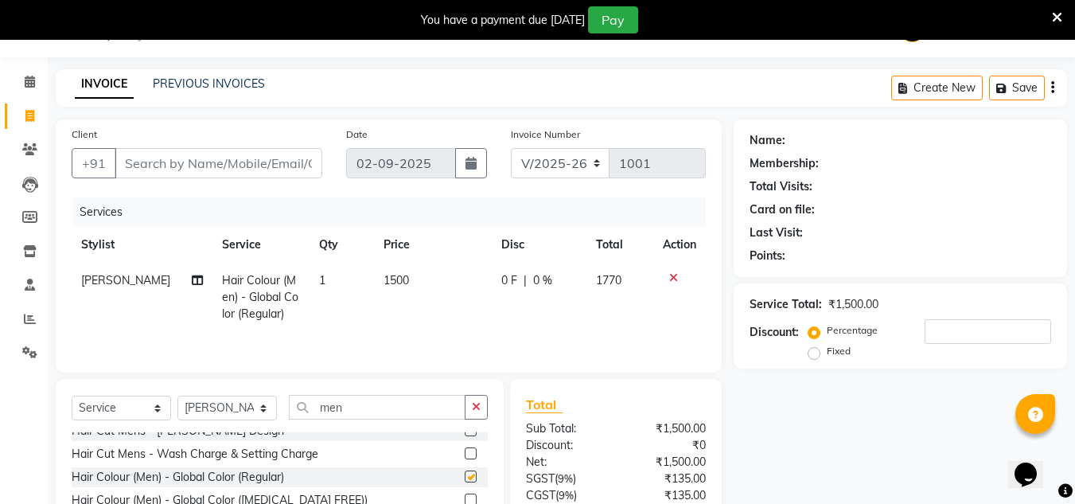
checkbox input "false"
click at [388, 283] on span "1500" at bounding box center [395, 280] width 25 height 14
select select "46882"
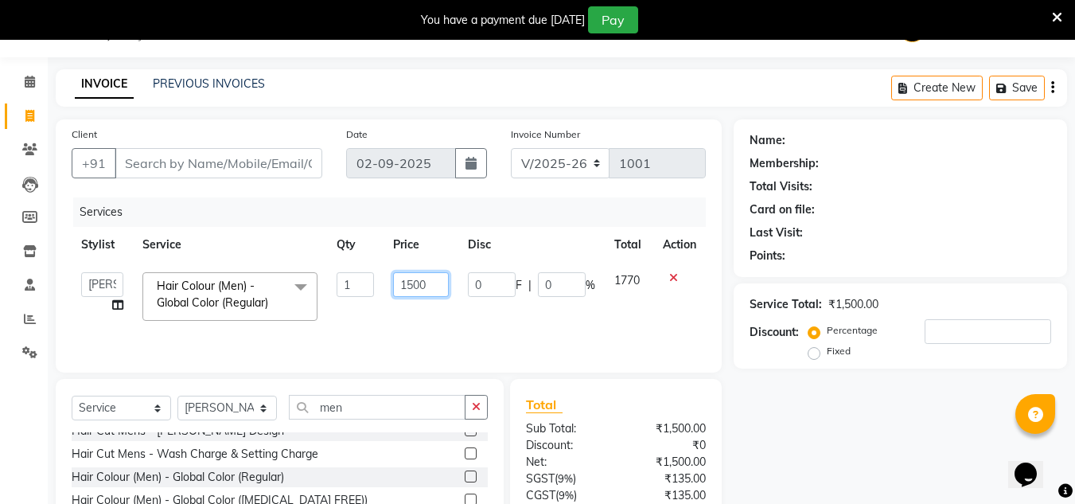
click at [414, 286] on input "1500" at bounding box center [420, 284] width 55 height 25
type input "1000"
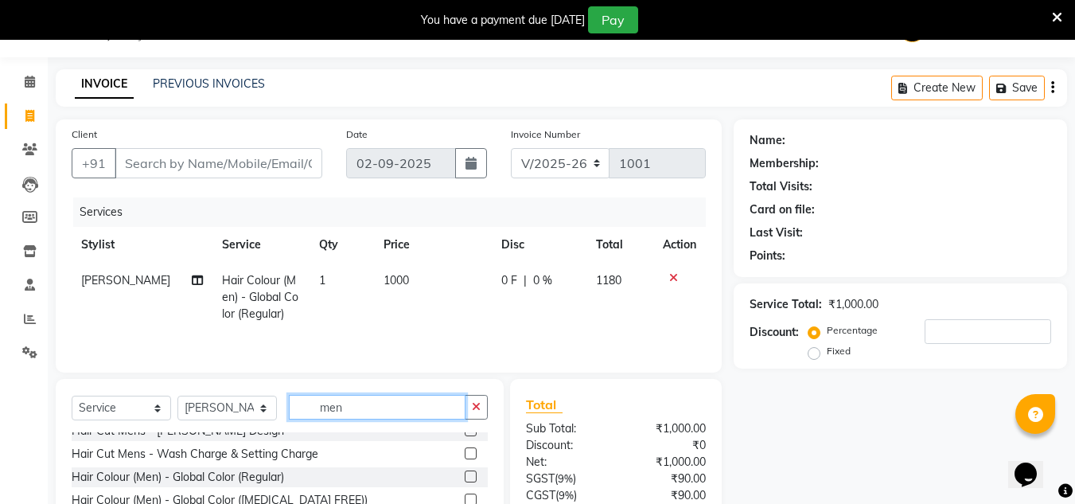
click at [359, 416] on input "men" at bounding box center [377, 407] width 177 height 25
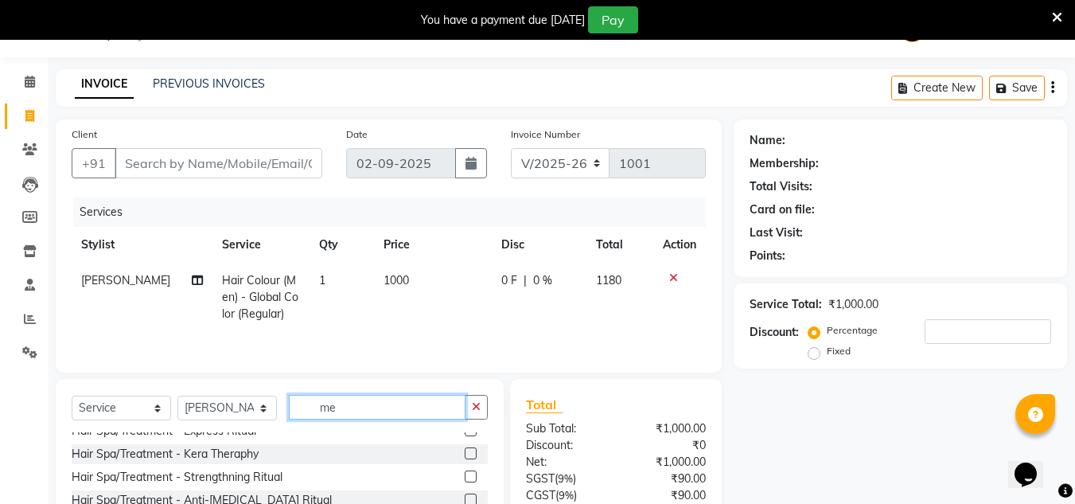
type input "m"
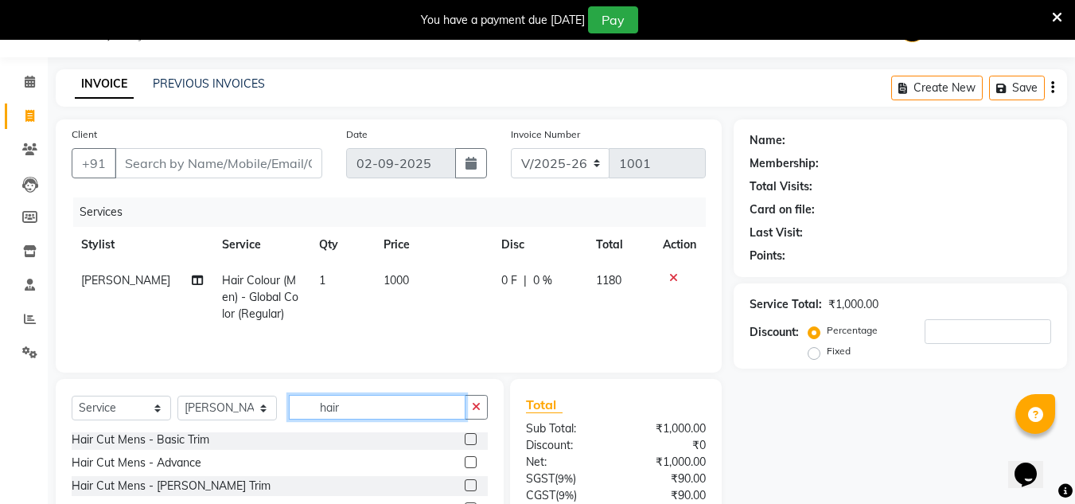
scroll to position [893, 0]
type input "hair"
click at [465, 462] on label at bounding box center [471, 461] width 12 height 12
click at [465, 462] on input "checkbox" at bounding box center [470, 462] width 10 height 10
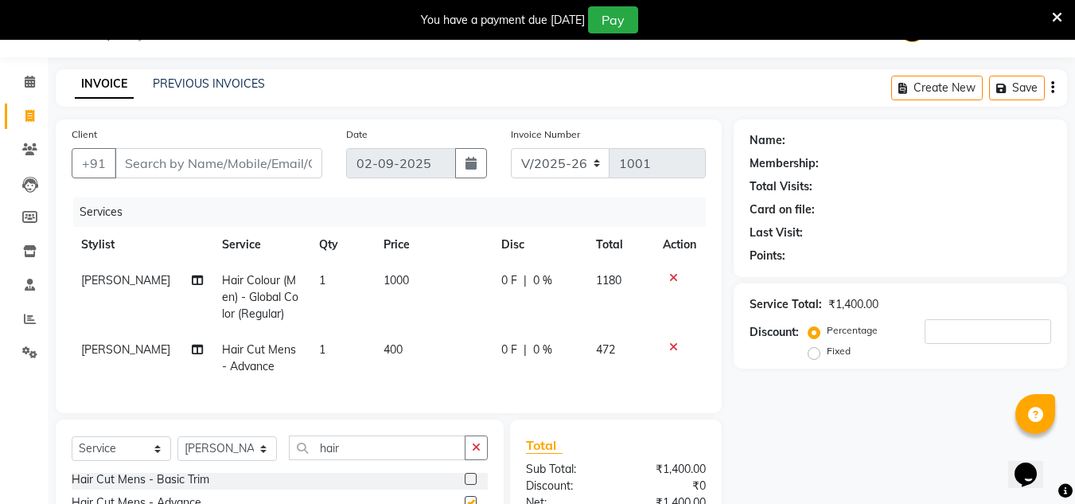
checkbox input "false"
click at [350, 454] on input "hair" at bounding box center [377, 447] width 177 height 25
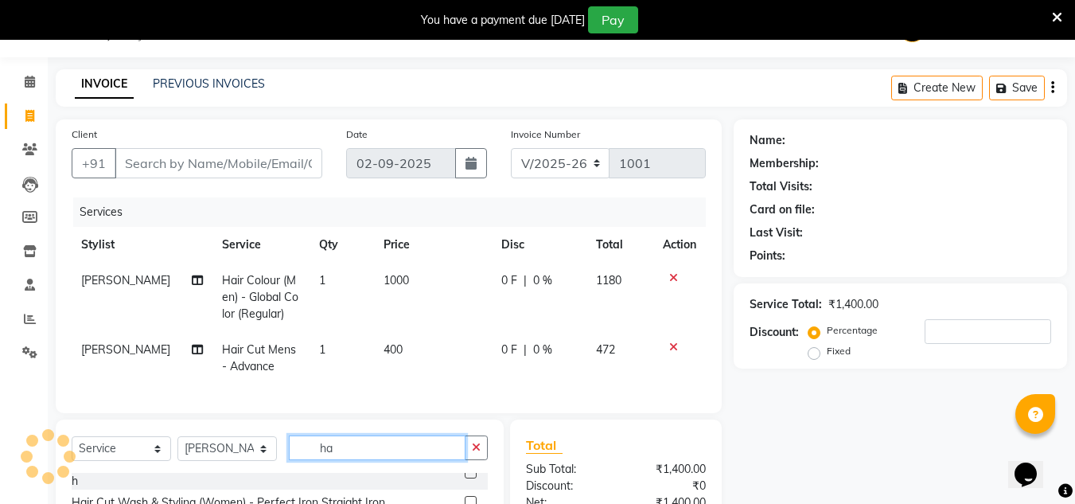
type input "h"
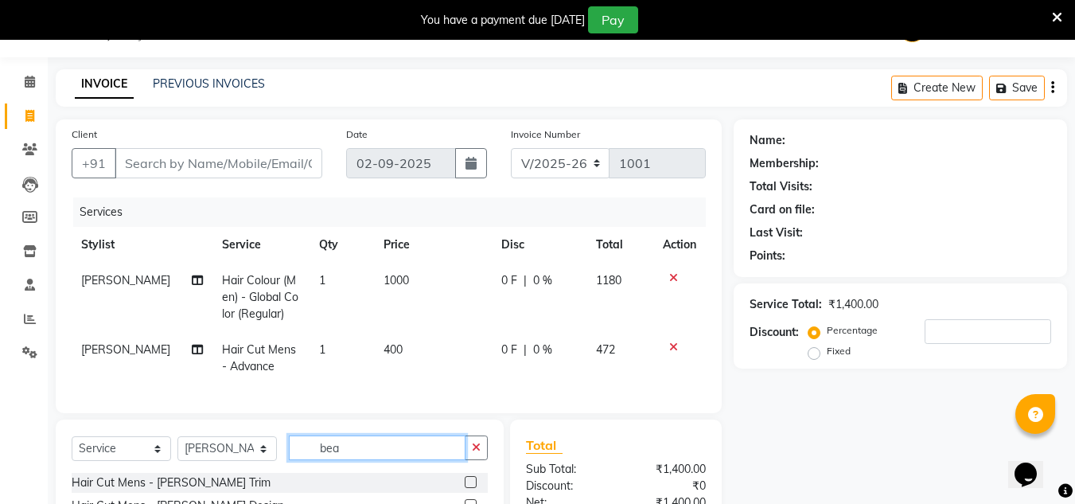
scroll to position [0, 0]
type input "bear"
click at [467, 488] on label at bounding box center [471, 482] width 12 height 12
click at [467, 488] on input "checkbox" at bounding box center [470, 482] width 10 height 10
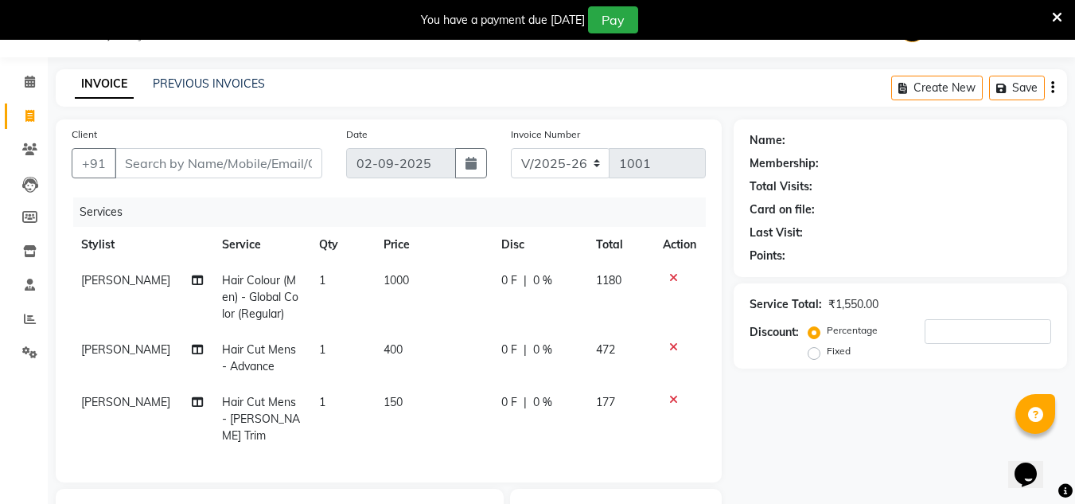
checkbox input "false"
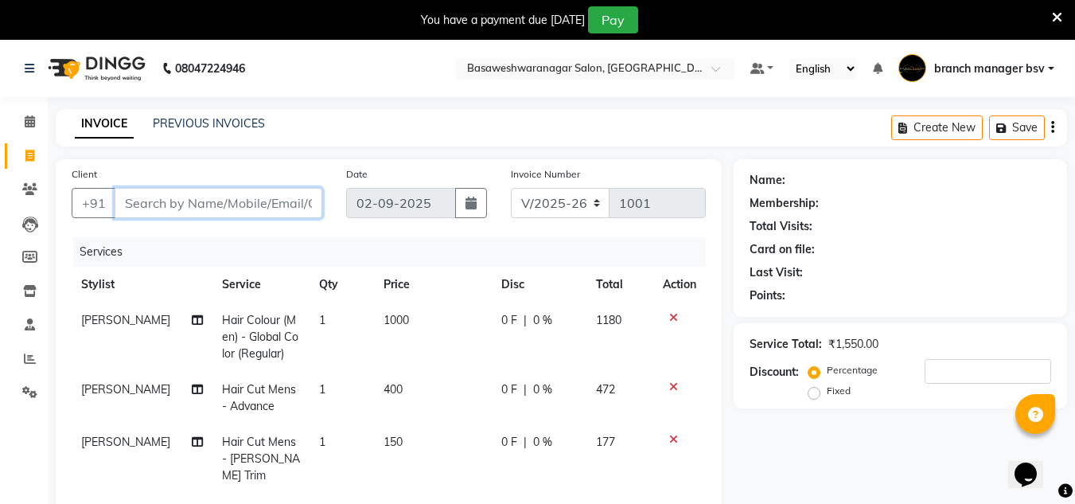
click at [153, 202] on input "Client" at bounding box center [219, 203] width 208 height 30
paste input "919606025777"
type input "919606025777"
type input "0"
type input "919606025777"
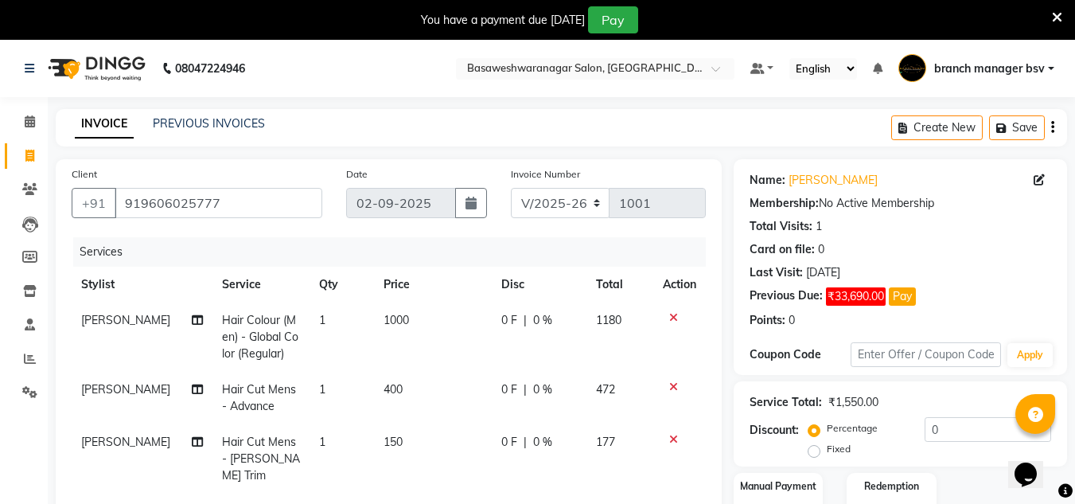
scroll to position [278, 0]
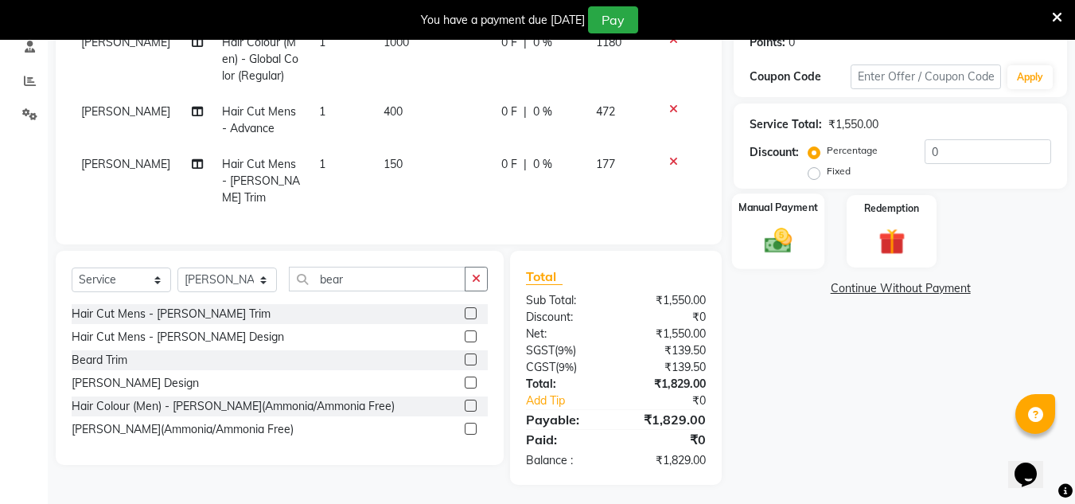
click at [815, 235] on div "Manual Payment" at bounding box center [778, 231] width 93 height 76
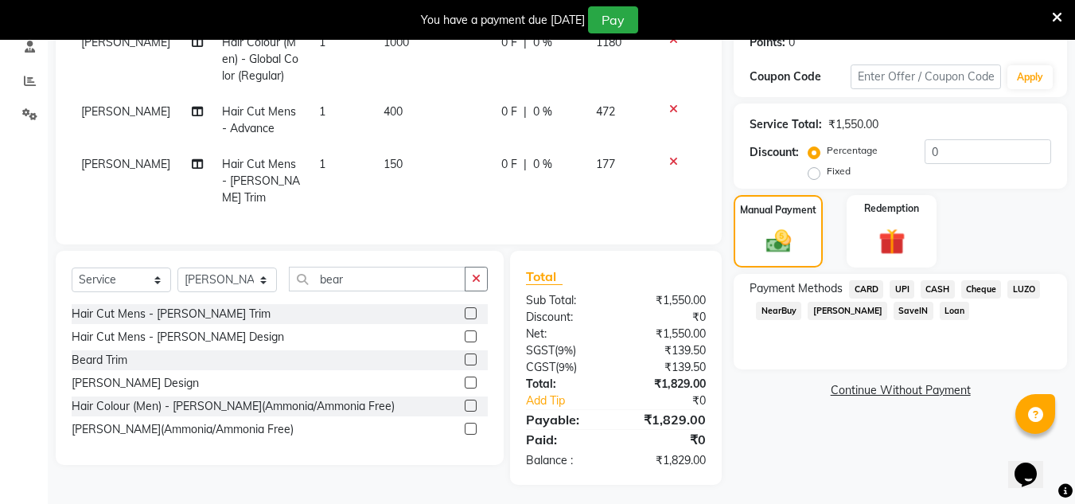
click at [908, 289] on span "UPI" at bounding box center [901, 289] width 25 height 18
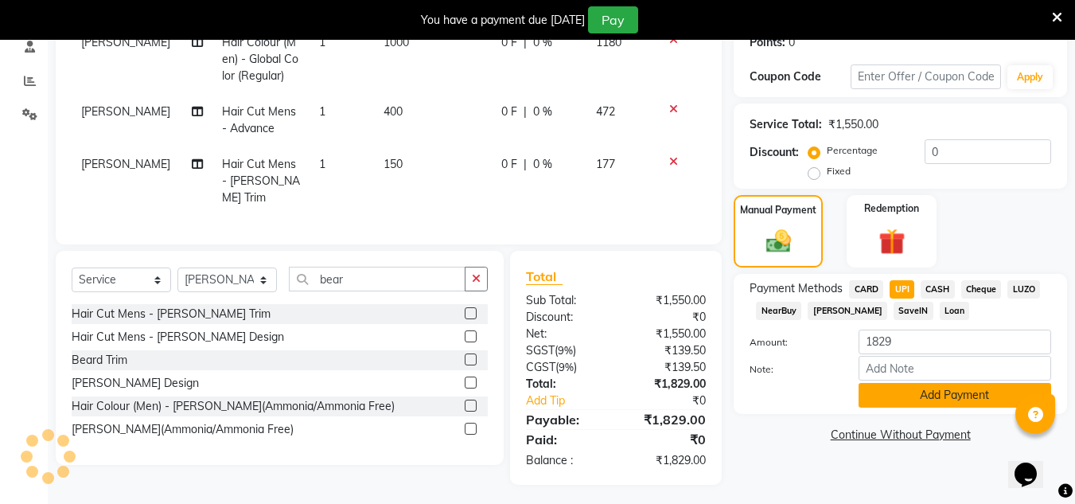
click at [896, 391] on button "Add Payment" at bounding box center [954, 395] width 193 height 25
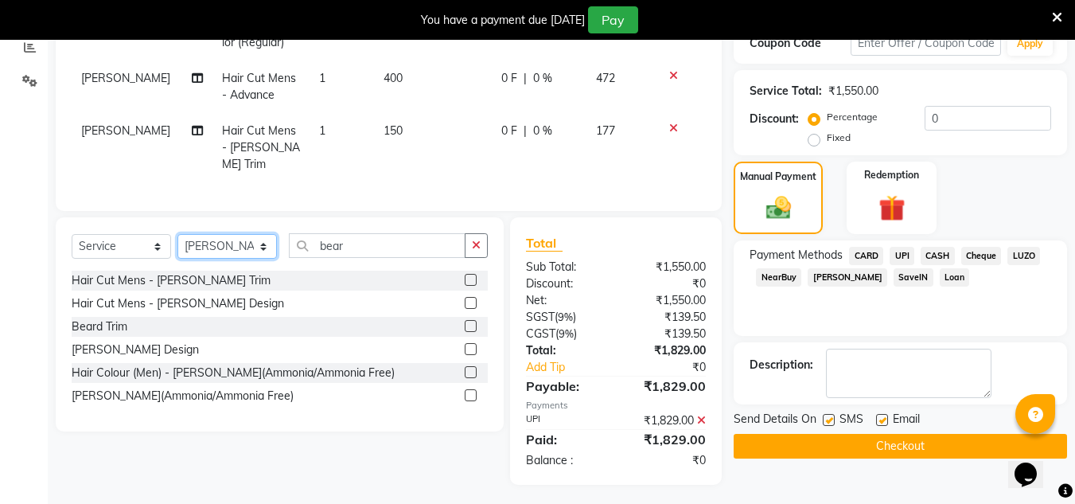
drag, startPoint x: 205, startPoint y: 241, endPoint x: 239, endPoint y: 93, distance: 151.7
click at [239, 93] on div "Client +91 919606025777 Date 02-09-2025 Invoice Number V/2025 V/2025-26 1001 Se…" at bounding box center [389, 166] width 690 height 636
select select "46115"
click at [177, 234] on select "Select Stylist ashwini branch manager bsv Dr.Jabin Dr mehzabin GURISH JASSI Jay…" at bounding box center [226, 246] width 99 height 25
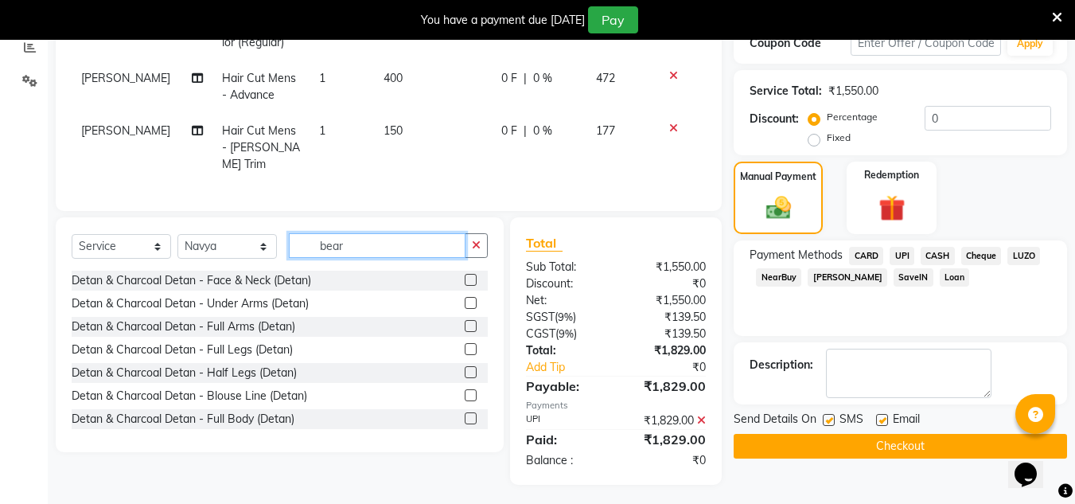
click at [372, 242] on input "bear" at bounding box center [377, 245] width 177 height 25
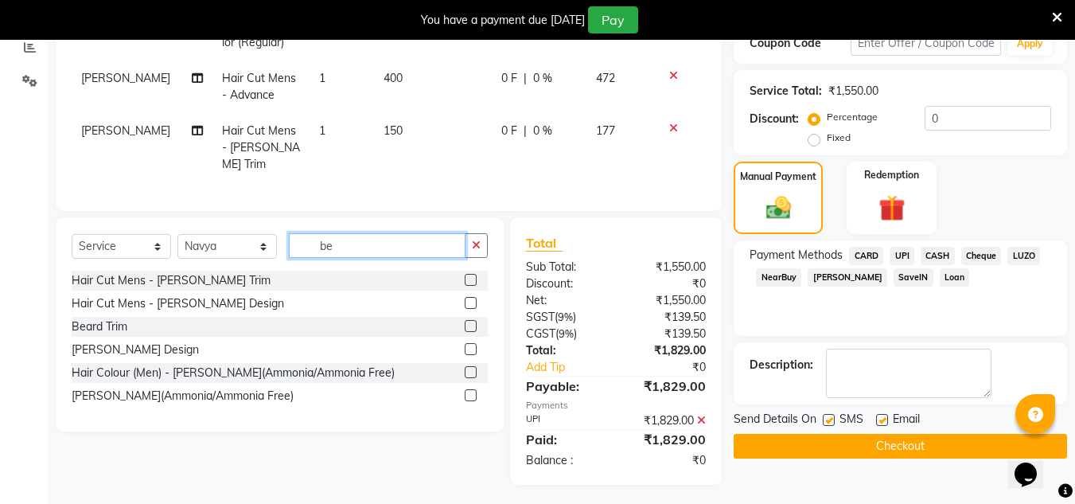
type input "b"
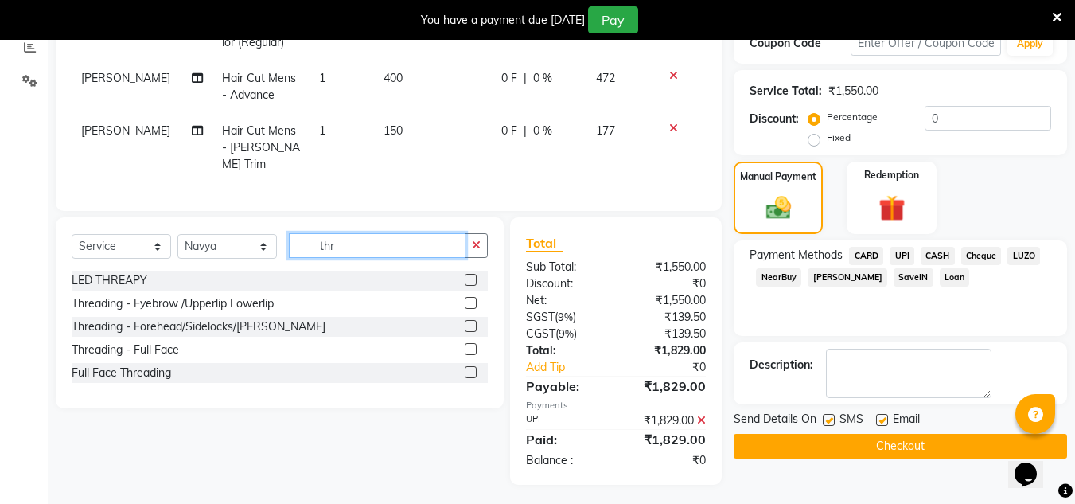
type input "thr"
click at [472, 297] on label at bounding box center [471, 303] width 12 height 12
click at [472, 298] on input "checkbox" at bounding box center [470, 303] width 10 height 10
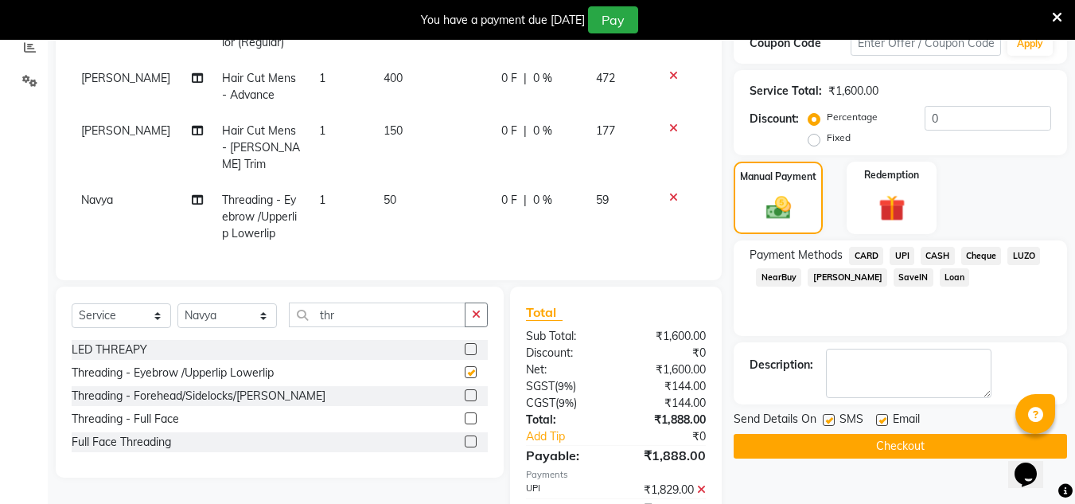
checkbox input "false"
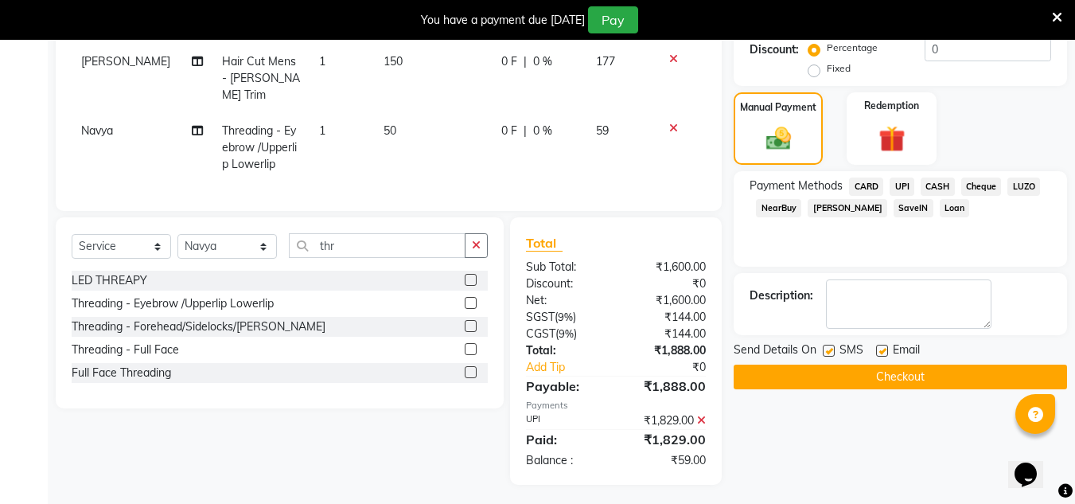
click at [702, 414] on icon at bounding box center [701, 419] width 9 height 11
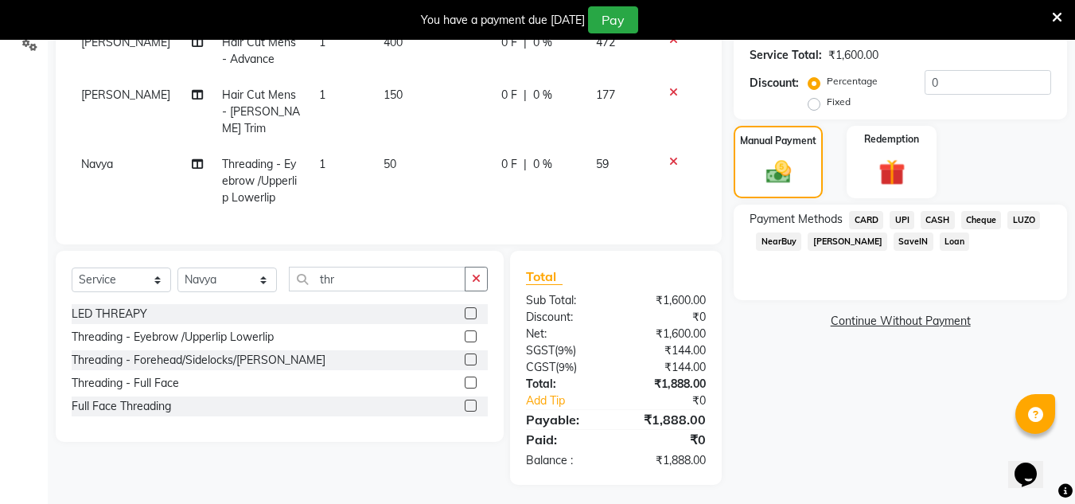
click at [904, 224] on span "UPI" at bounding box center [901, 220] width 25 height 18
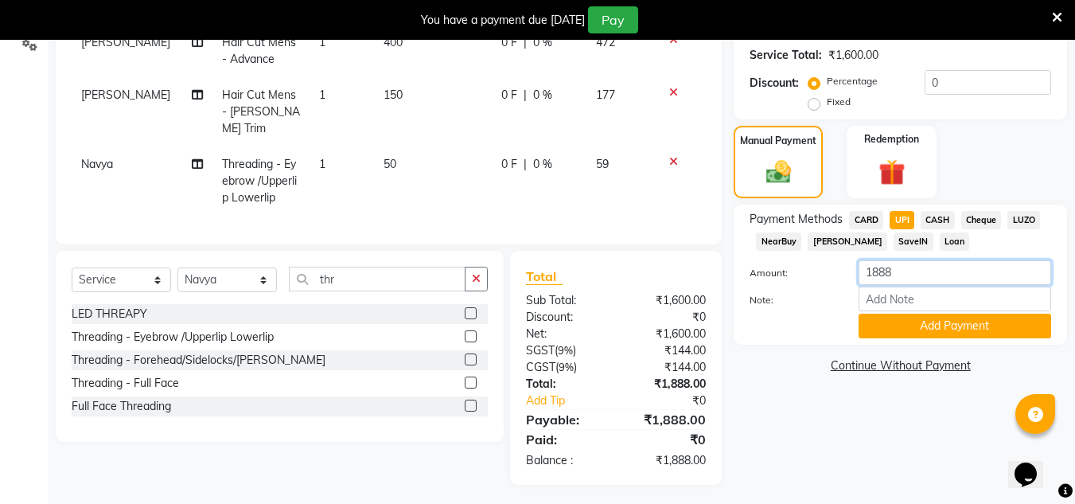
click at [873, 272] on input "1888" at bounding box center [954, 272] width 193 height 25
type input "888"
click at [962, 321] on button "Add Payment" at bounding box center [954, 325] width 193 height 25
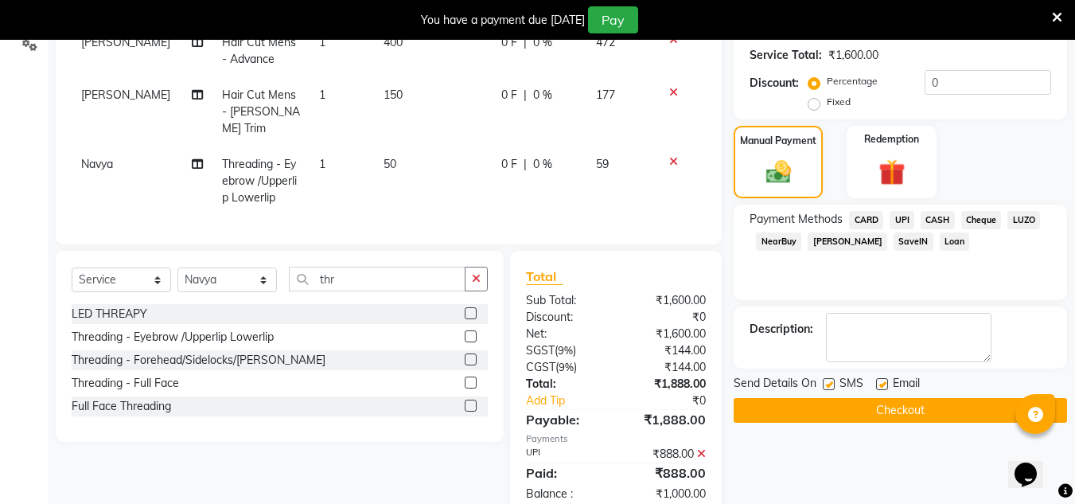
click at [937, 220] on span "CASH" at bounding box center [937, 220] width 34 height 18
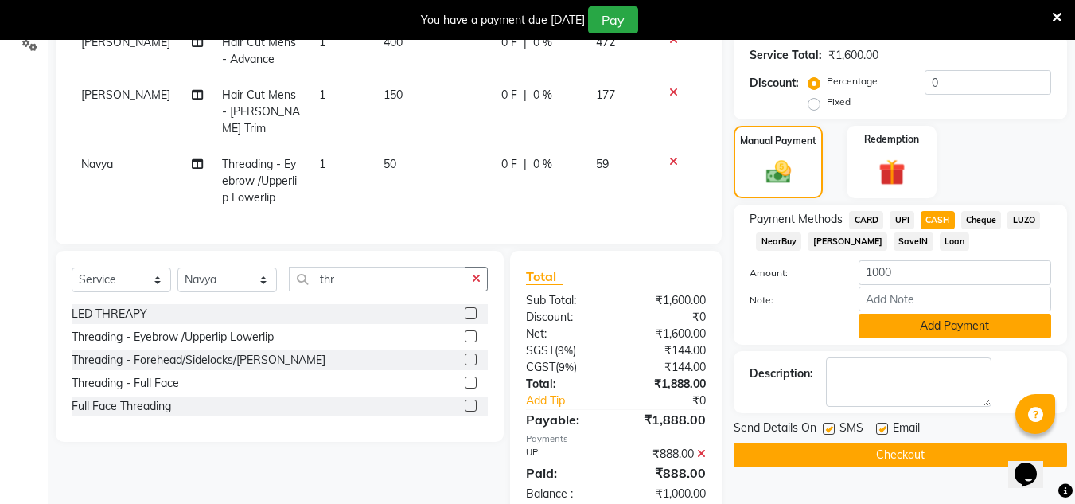
click at [923, 322] on button "Add Payment" at bounding box center [954, 325] width 193 height 25
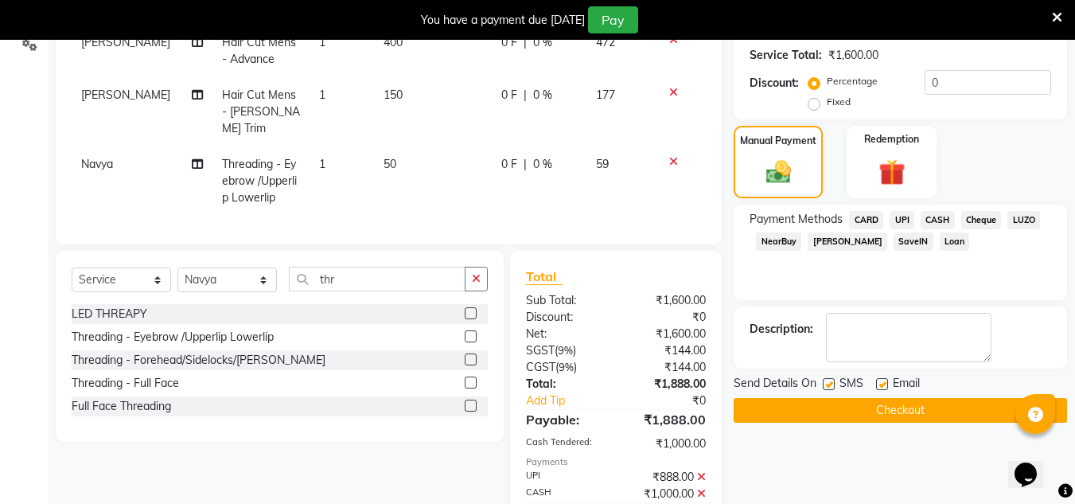
scroll to position [420, 0]
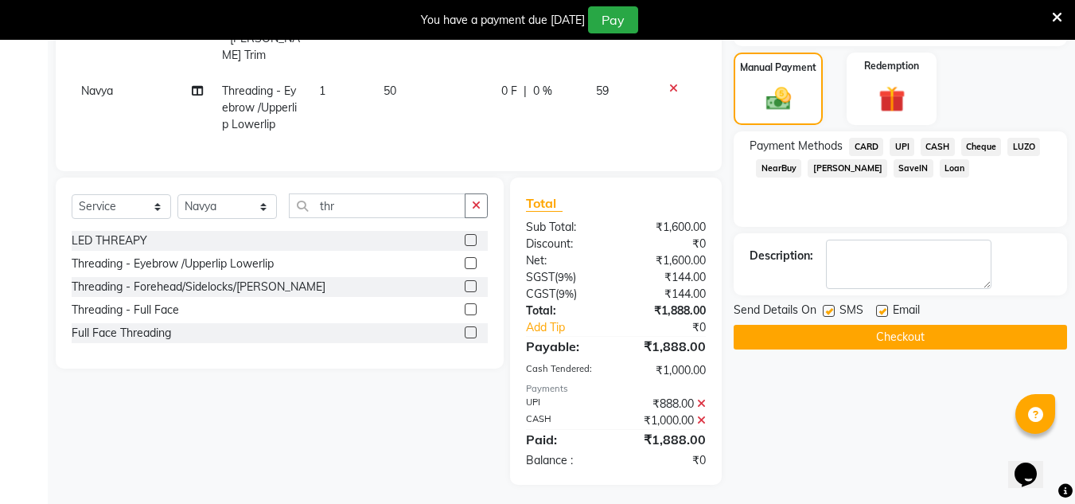
click at [916, 340] on button "Checkout" at bounding box center [899, 337] width 333 height 25
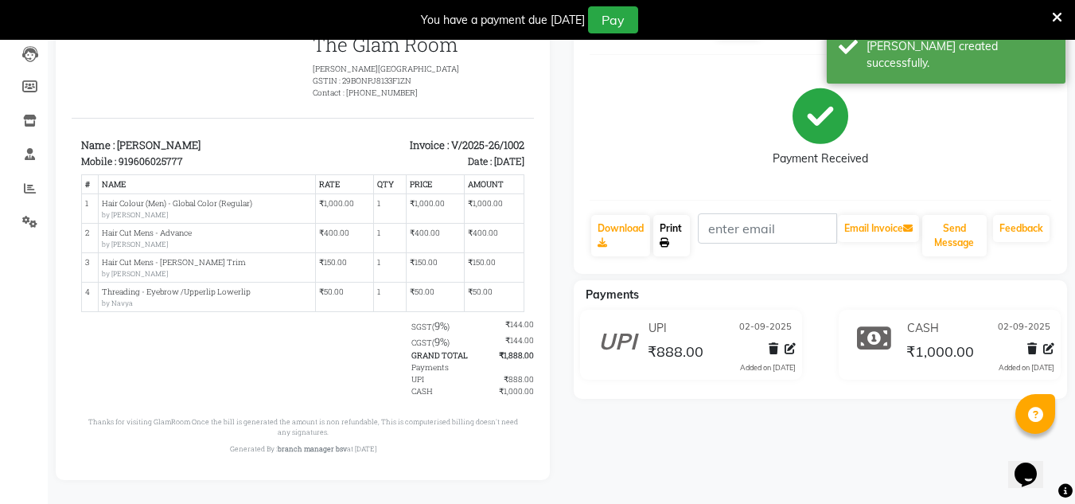
click at [659, 240] on link "Print" at bounding box center [671, 235] width 37 height 41
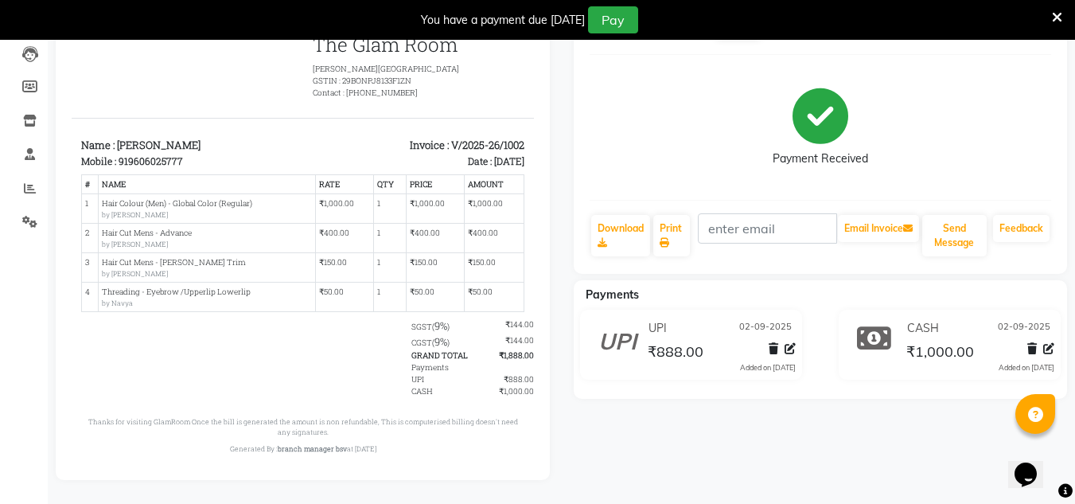
click at [1003, 162] on div "Payment Received" at bounding box center [820, 127] width 462 height 119
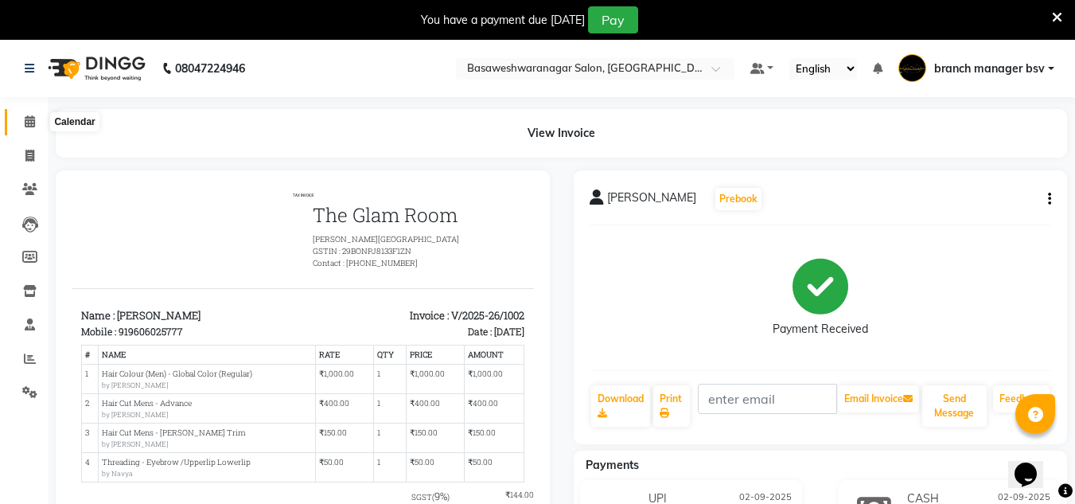
click at [36, 127] on span at bounding box center [30, 122] width 28 height 18
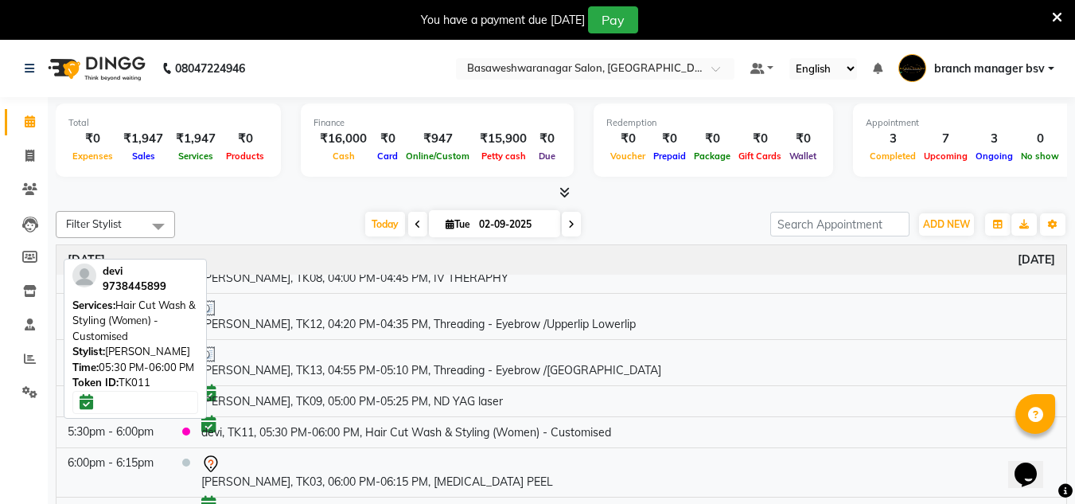
scroll to position [40, 0]
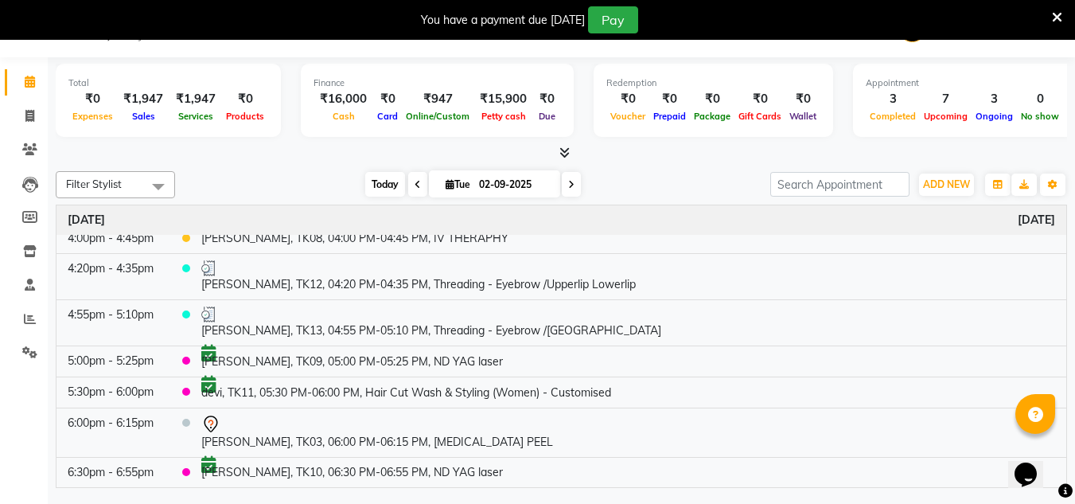
click at [383, 182] on span "Today" at bounding box center [385, 184] width 40 height 25
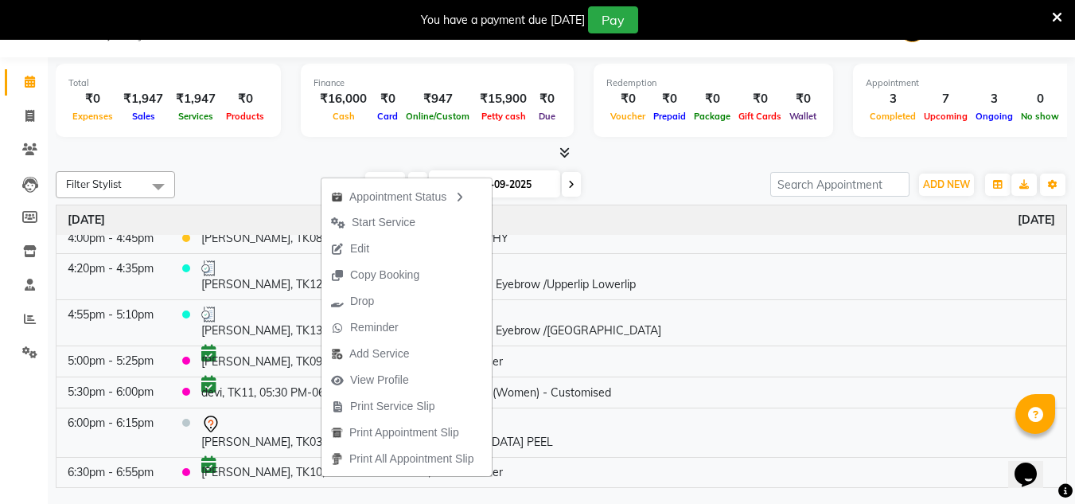
click at [313, 146] on div at bounding box center [561, 153] width 1011 height 17
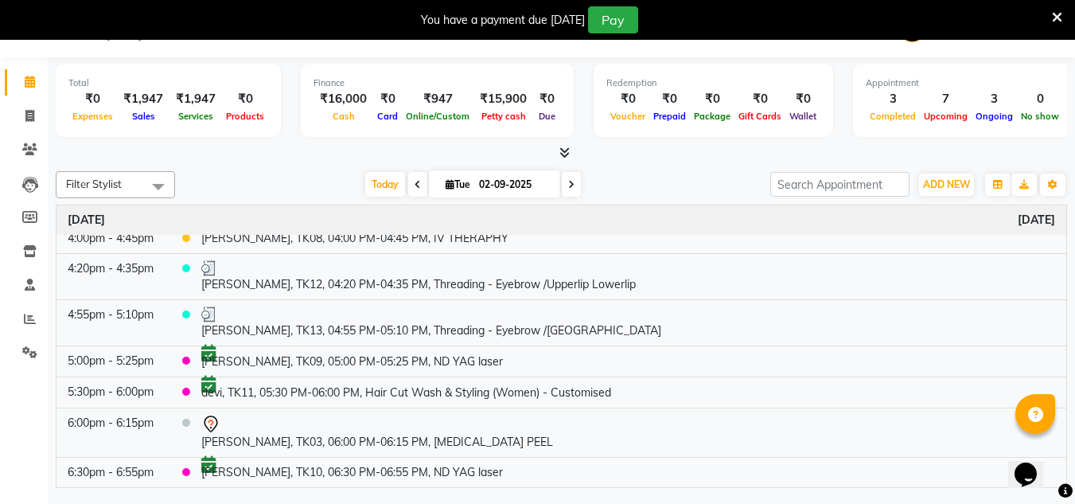
click at [564, 175] on span at bounding box center [571, 184] width 19 height 25
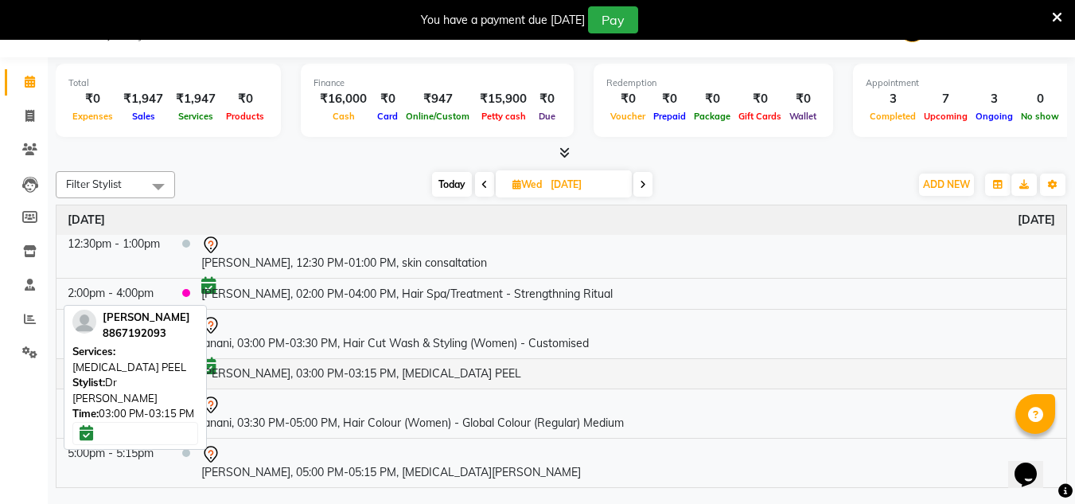
scroll to position [134, 0]
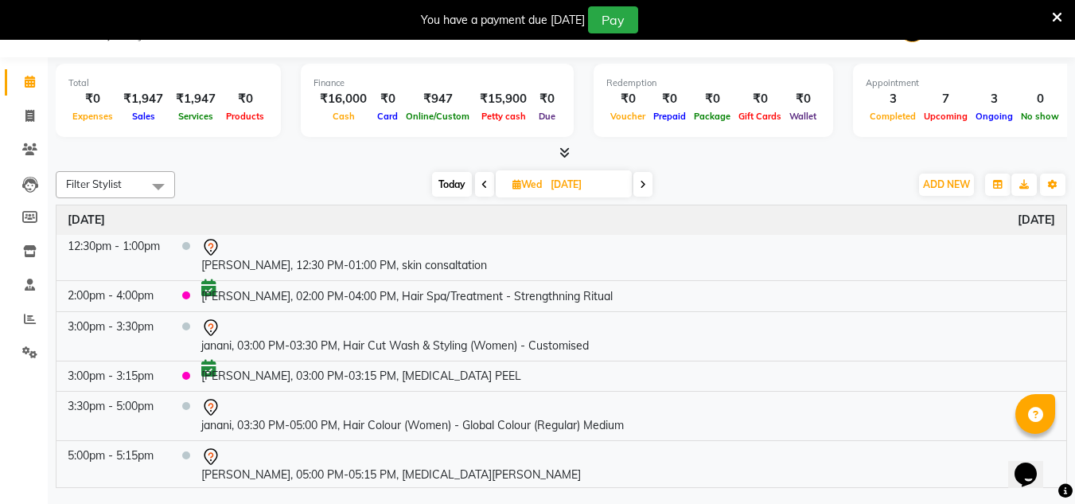
click at [456, 190] on span "Today" at bounding box center [452, 184] width 40 height 25
type input "02-09-2025"
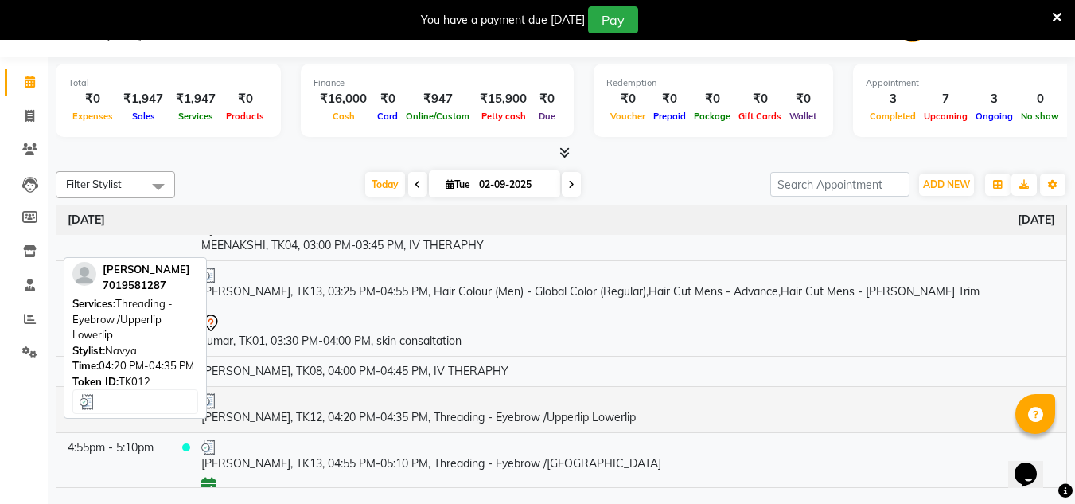
scroll to position [266, 0]
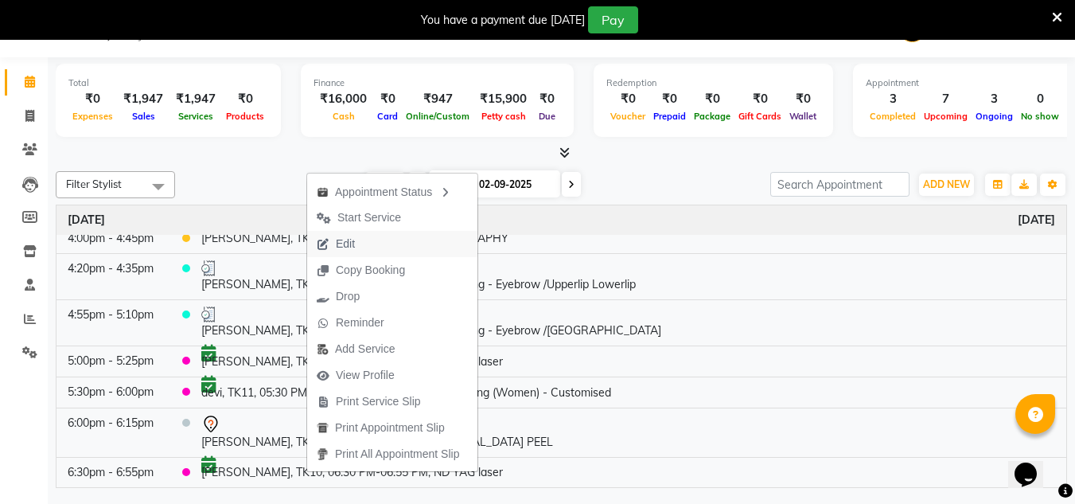
click at [364, 247] on span "Edit" at bounding box center [335, 244] width 57 height 26
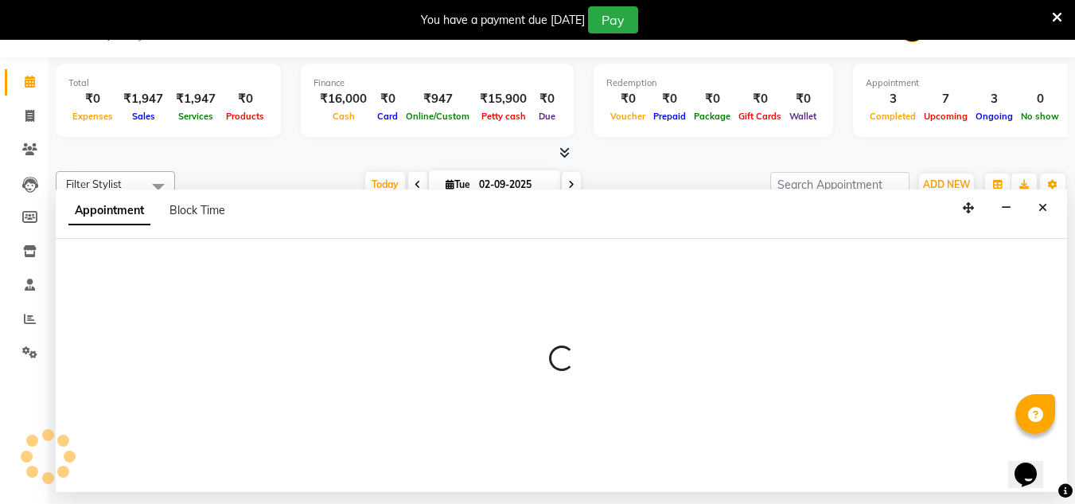
select select "tentative"
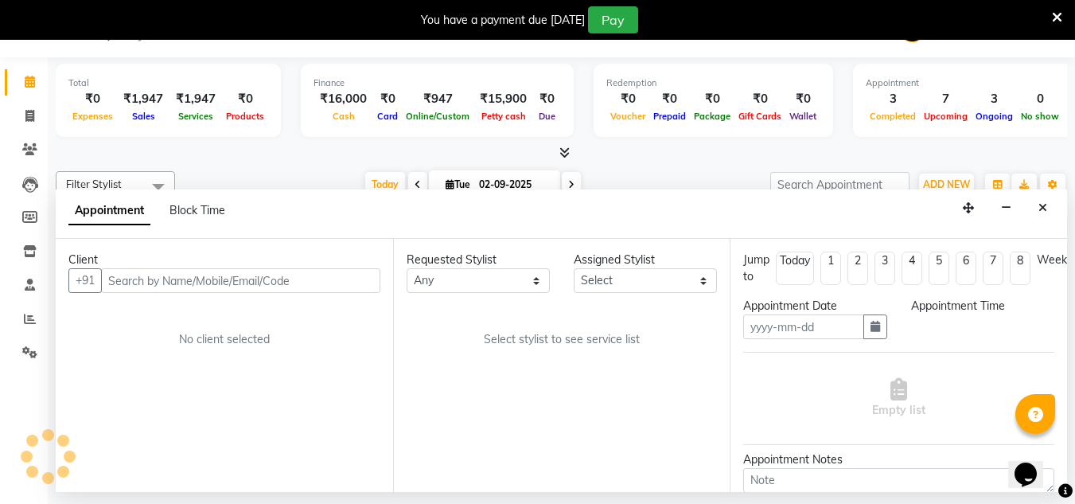
type input "02-09-2025"
select select "47930"
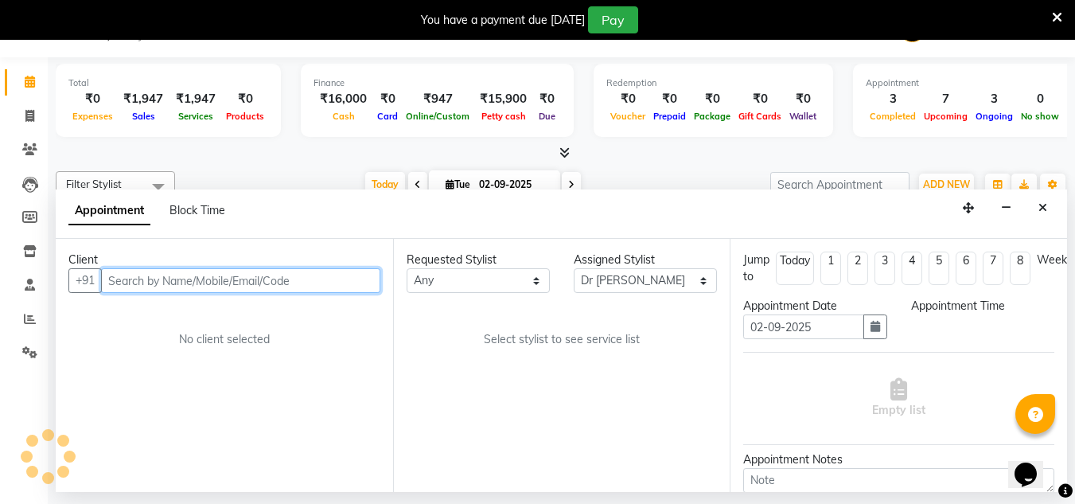
select select "confirm booking"
select select "1110"
select select "1239"
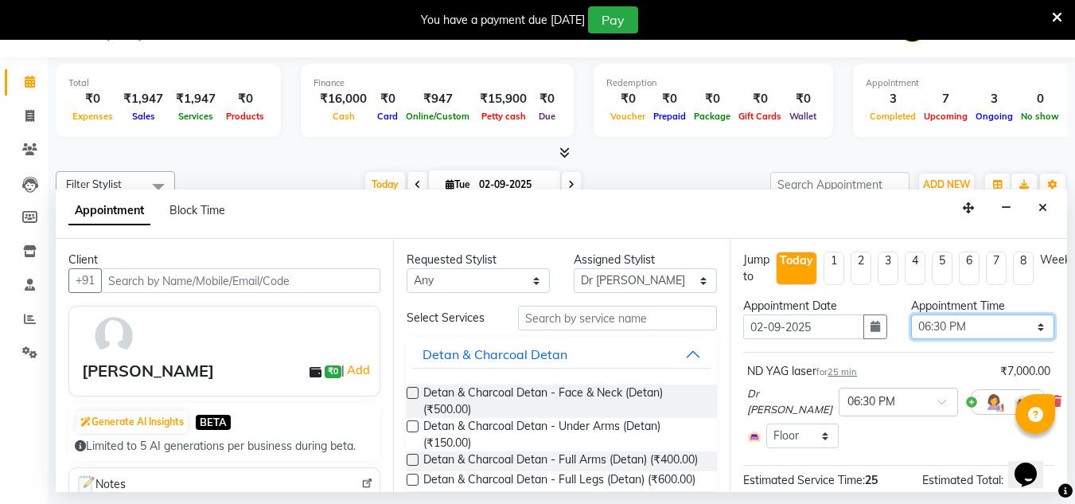
click at [1008, 333] on select "Select 09:00 AM 09:15 AM 09:30 AM 09:45 AM 10:00 AM 10:15 AM 10:30 AM 10:45 AM …" at bounding box center [982, 326] width 143 height 25
select select "1140"
click at [911, 314] on select "Select 09:00 AM 09:15 AM 09:30 AM 09:45 AM 10:00 AM 10:15 AM 10:30 AM 10:45 AM …" at bounding box center [982, 326] width 143 height 25
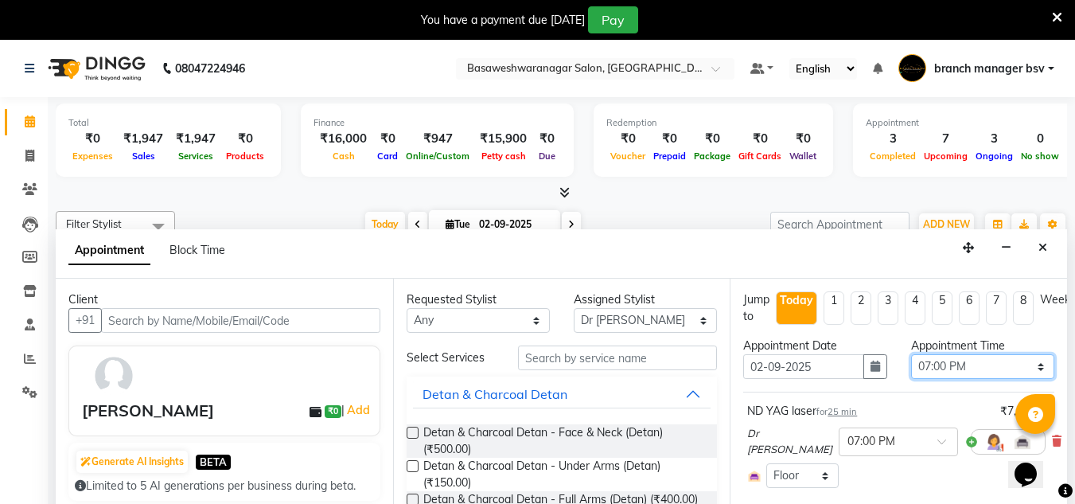
scroll to position [173, 0]
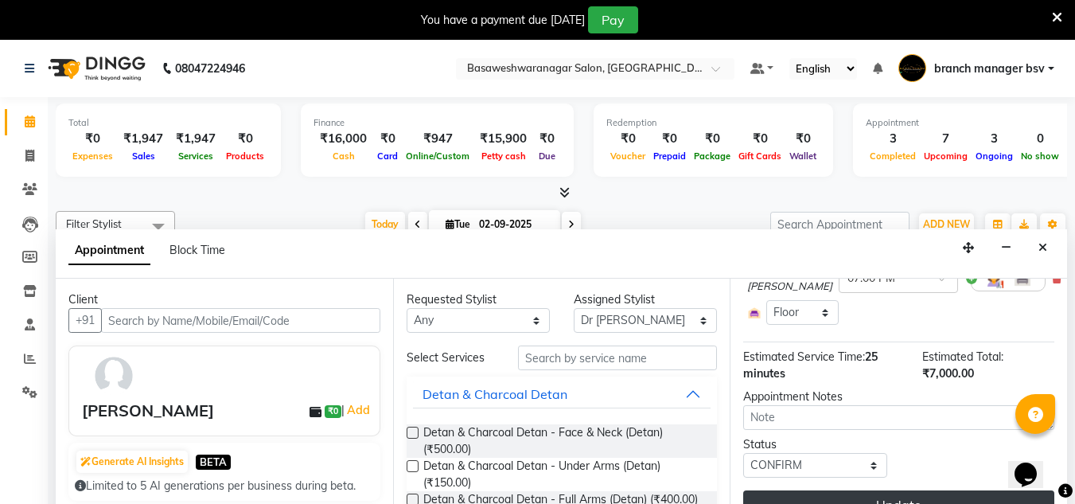
click at [808, 496] on button "Update" at bounding box center [898, 504] width 311 height 29
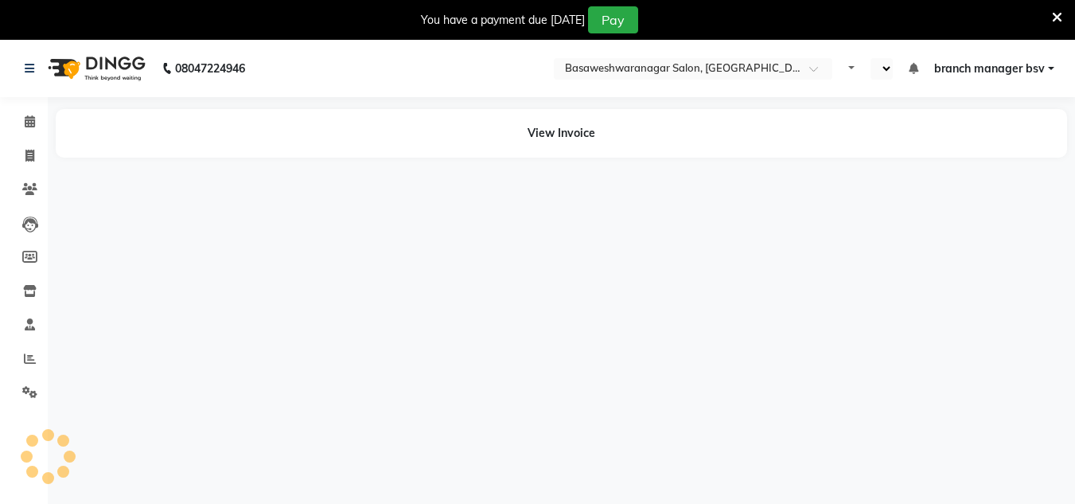
select select "en"
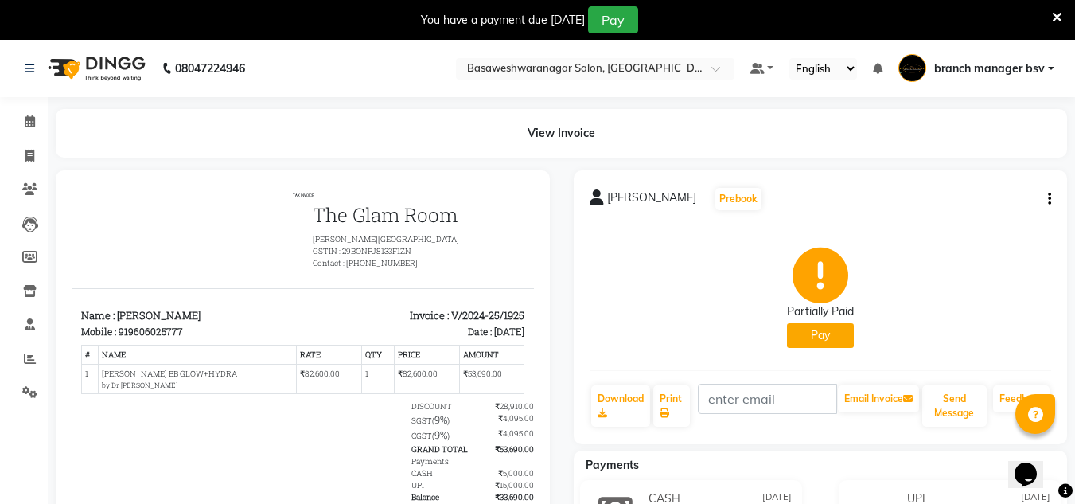
click at [144, 329] on div "919606025777" at bounding box center [151, 331] width 64 height 14
copy div "919606025777"
click at [144, 329] on div "919606025777" at bounding box center [151, 331] width 64 height 14
click at [34, 127] on span at bounding box center [30, 122] width 28 height 18
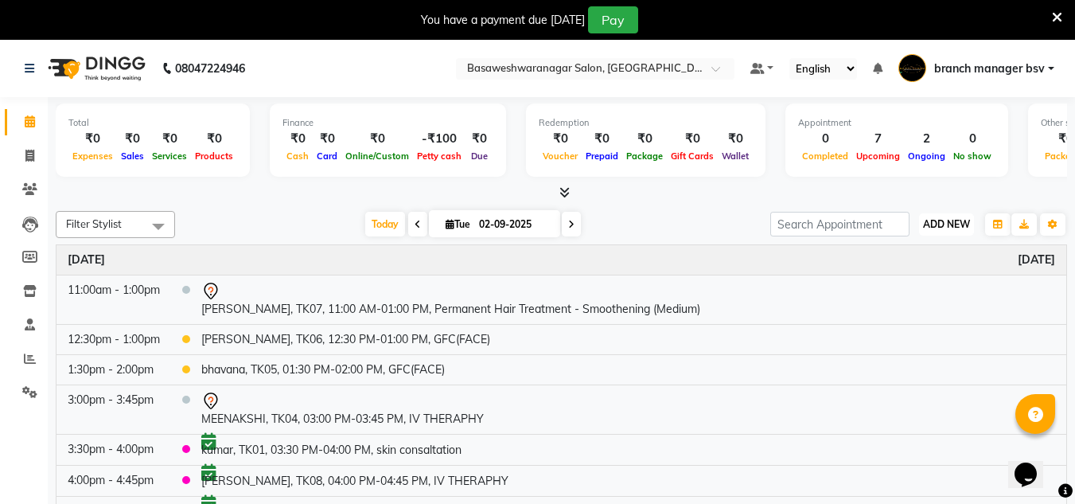
click at [947, 220] on span "ADD NEW" at bounding box center [946, 224] width 47 height 12
click at [912, 250] on button "Add Appointment" at bounding box center [910, 254] width 126 height 21
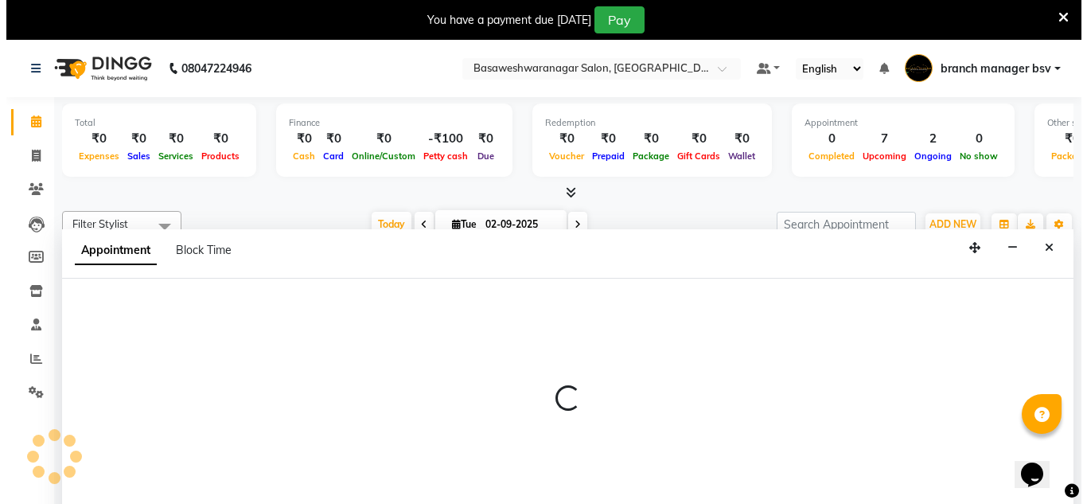
scroll to position [40, 0]
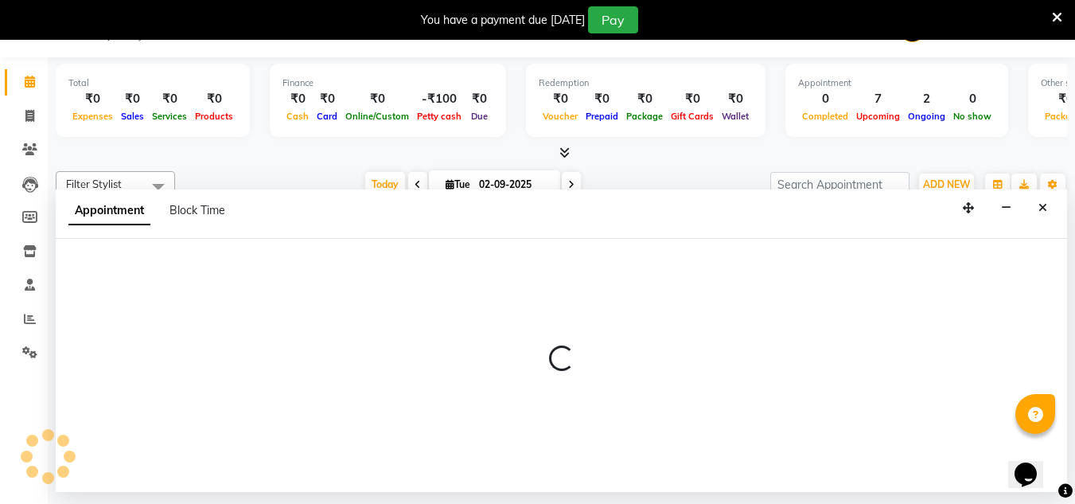
select select "540"
select select "tentative"
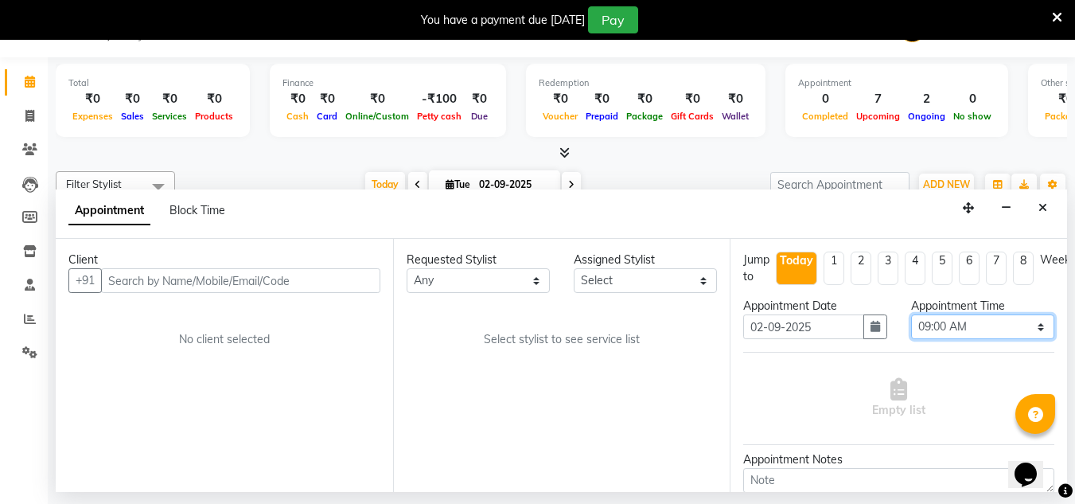
click at [962, 323] on select "Select 09:00 AM 09:15 AM 09:30 AM 09:45 AM 10:00 AM 10:15 AM 10:30 AM 10:45 AM …" at bounding box center [982, 326] width 143 height 25
select select "1050"
click at [911, 314] on select "Select 09:00 AM 09:15 AM 09:30 AM 09:45 AM 10:00 AM 10:15 AM 10:30 AM 10:45 AM …" at bounding box center [982, 326] width 143 height 25
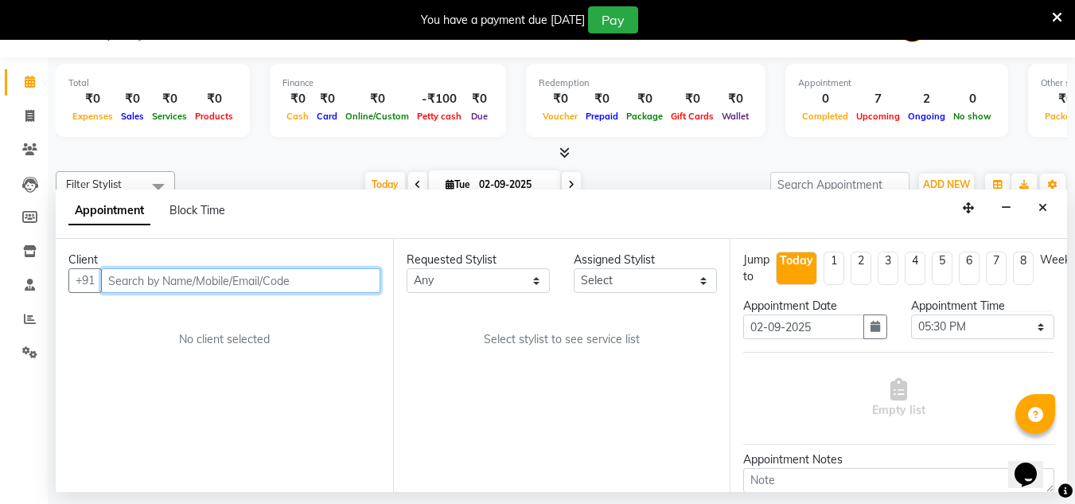
click at [253, 283] on input "text" at bounding box center [240, 280] width 279 height 25
type input "9738445899"
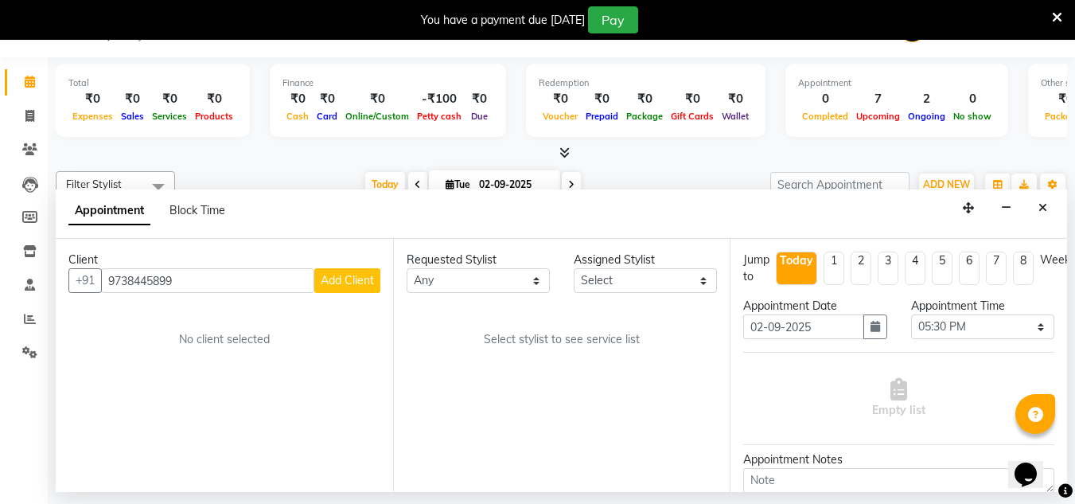
click at [360, 285] on span "Add Client" at bounding box center [347, 280] width 53 height 14
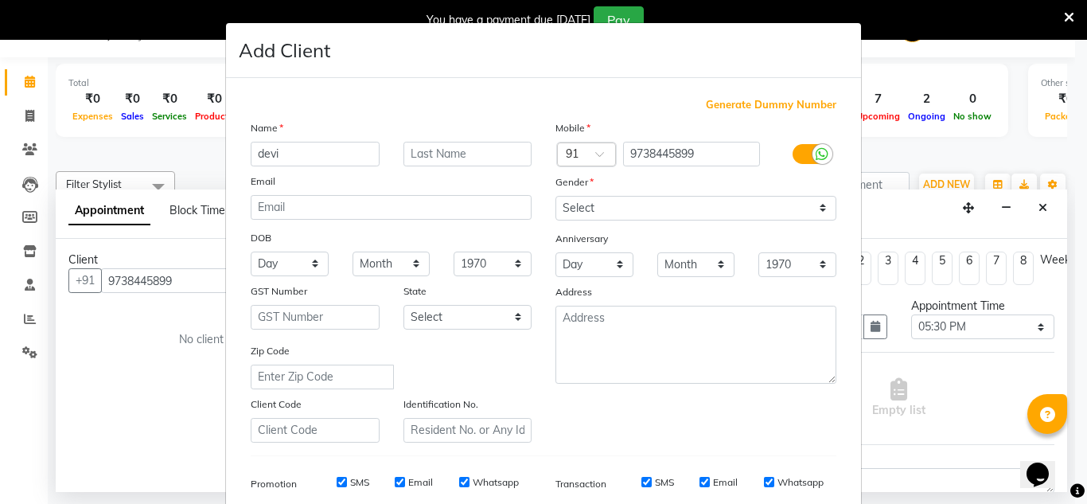
type input "devi"
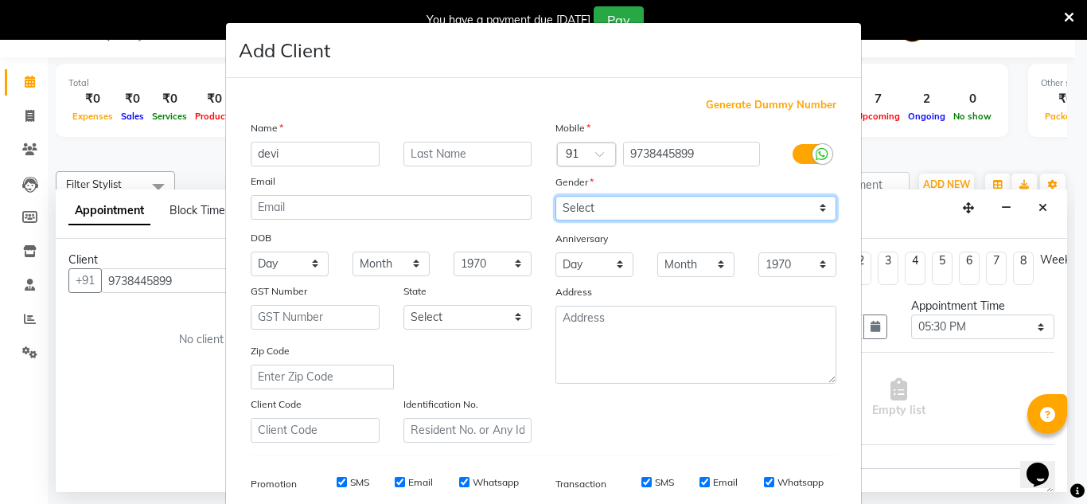
click at [655, 207] on select "Select Male Female Other Prefer Not To Say" at bounding box center [695, 208] width 281 height 25
select select "female"
click at [555, 196] on select "Select Male Female Other Prefer Not To Say" at bounding box center [695, 208] width 281 height 25
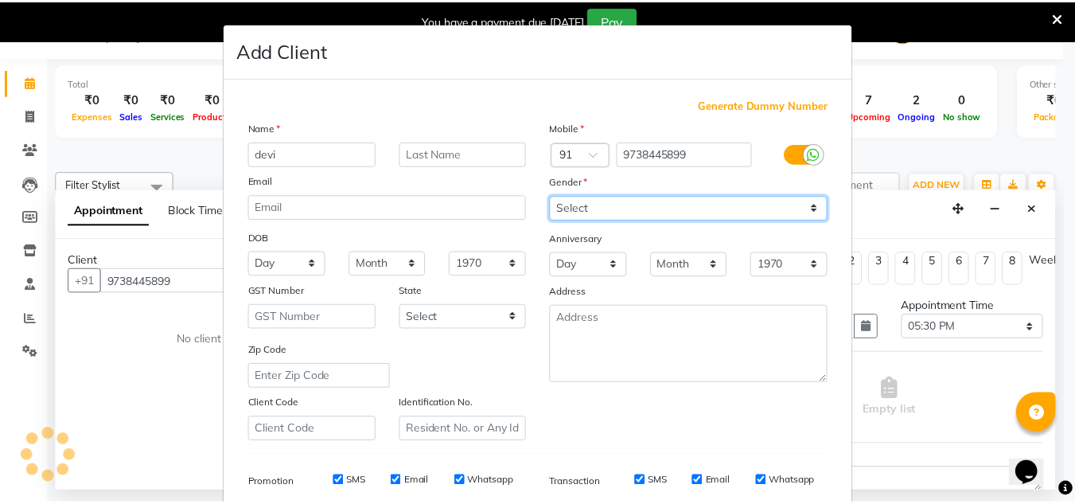
scroll to position [231, 0]
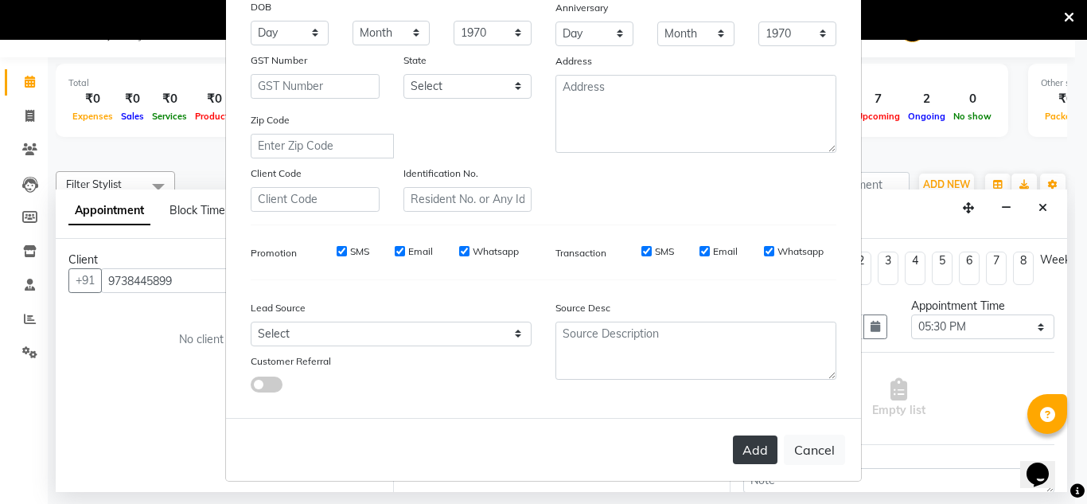
click at [741, 458] on button "Add" at bounding box center [755, 449] width 45 height 29
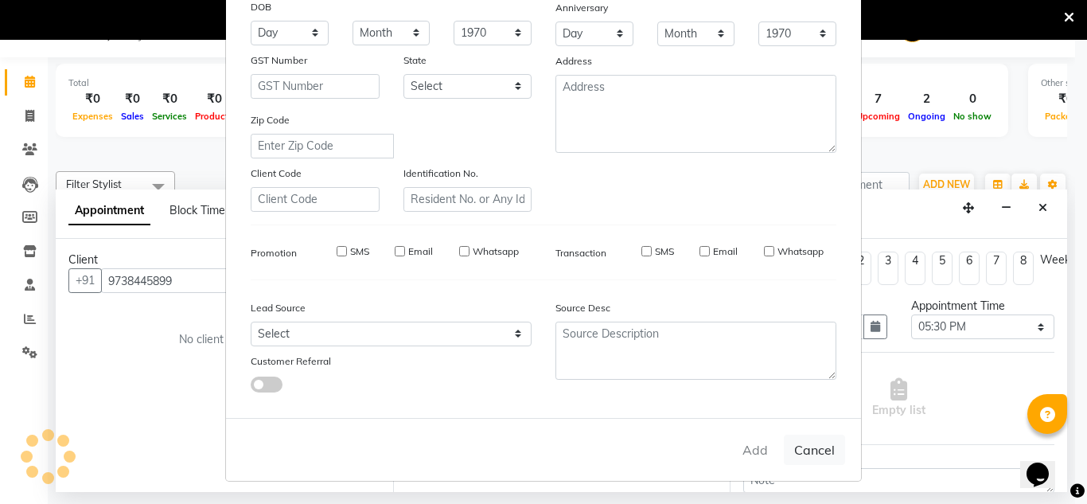
select select
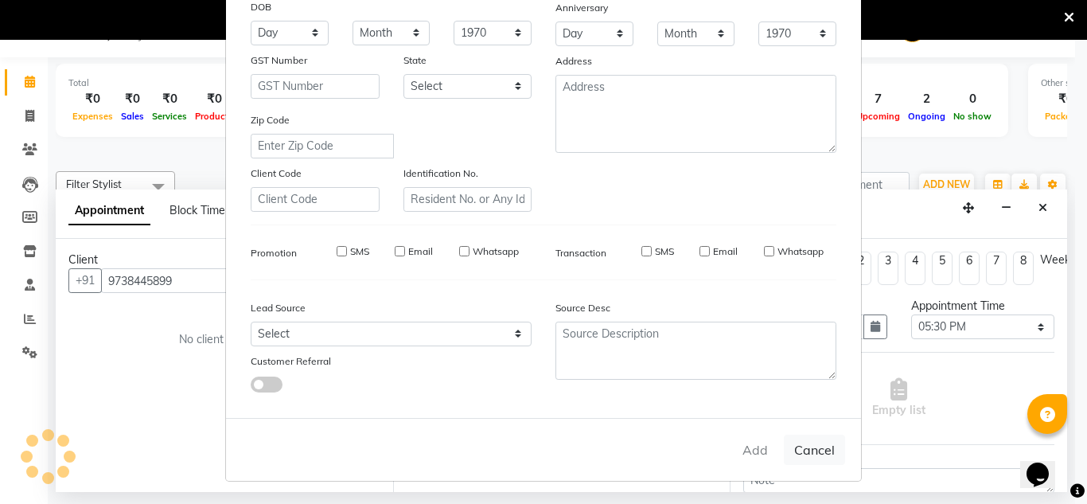
select select
checkbox input "false"
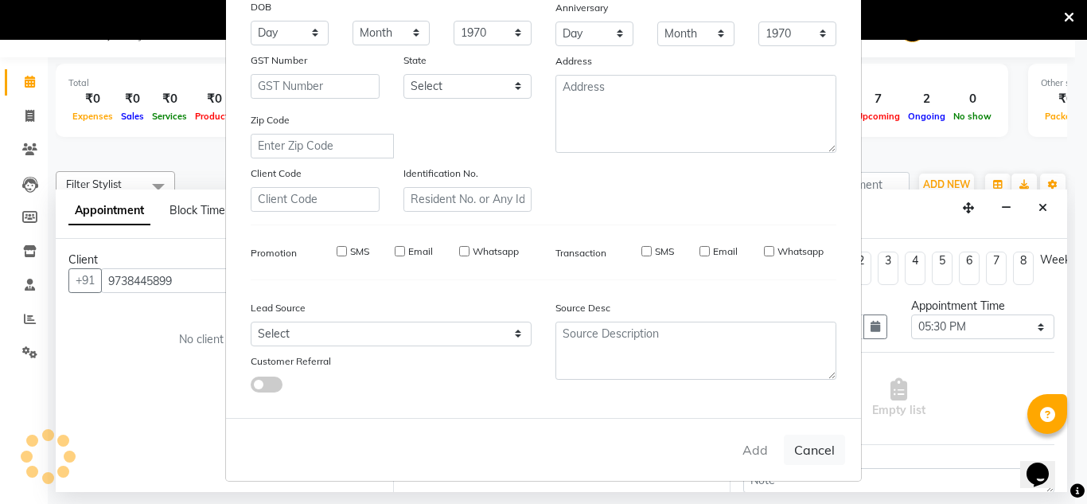
checkbox input "false"
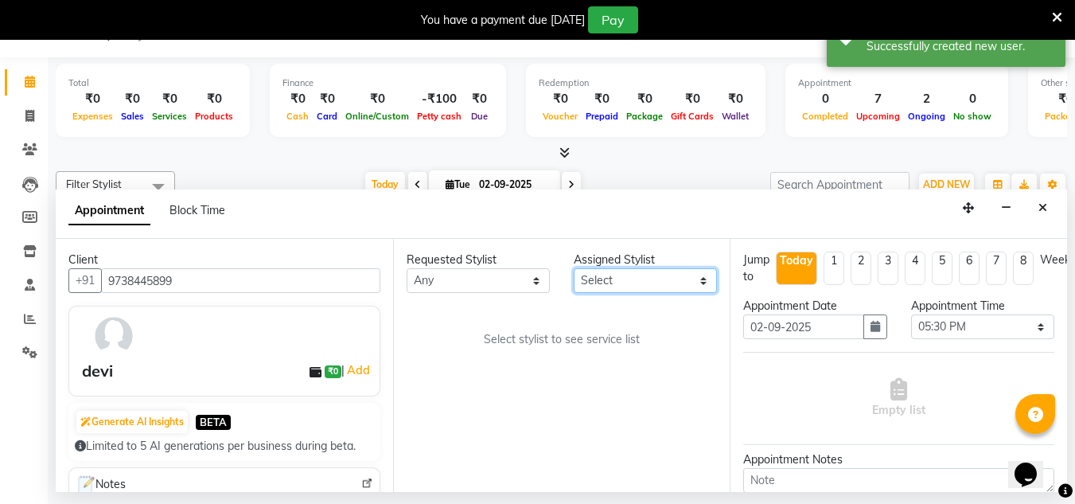
click at [664, 272] on select "Select ashwini branch manager bsv Dr.Jabin Dr mehzabin GURISH JASSI Jayshree Na…" at bounding box center [645, 280] width 143 height 25
click at [574, 268] on select "Select ashwini branch manager bsv Dr.Jabin Dr mehzabin GURISH JASSI Jayshree Na…" at bounding box center [645, 280] width 143 height 25
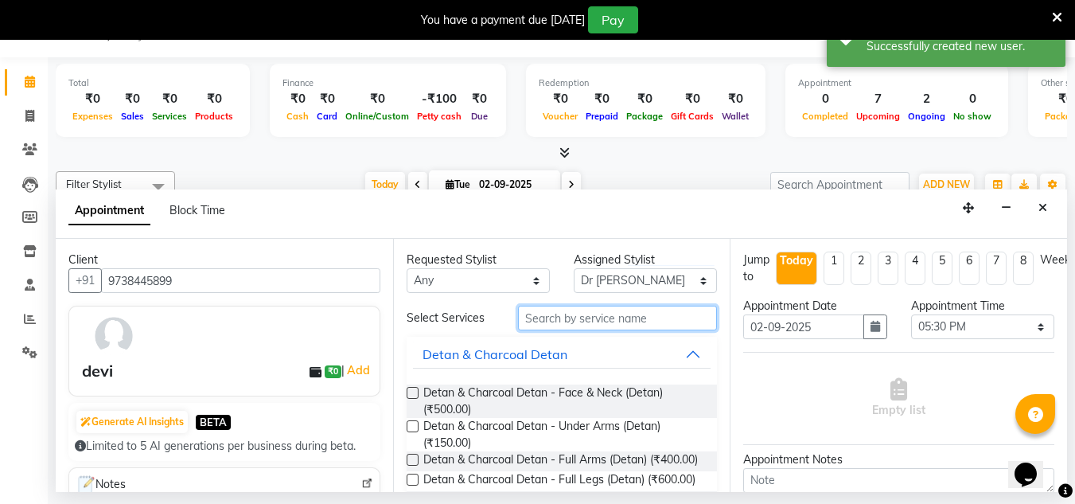
click at [563, 324] on input "text" at bounding box center [617, 317] width 199 height 25
click at [595, 282] on select "Select ashwini branch manager bsv Dr.Jabin Dr mehzabin GURISH JASSI Jayshree Na…" at bounding box center [645, 280] width 143 height 25
select select "13737"
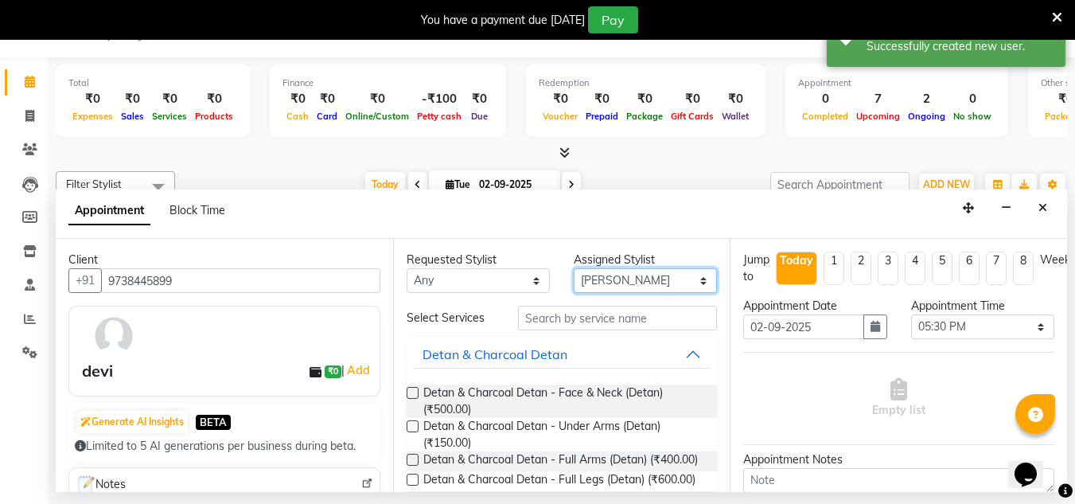
click at [574, 268] on select "Select ashwini branch manager bsv Dr.Jabin Dr mehzabin GURISH JASSI Jayshree Na…" at bounding box center [645, 280] width 143 height 25
click at [556, 321] on input "text" at bounding box center [617, 317] width 199 height 25
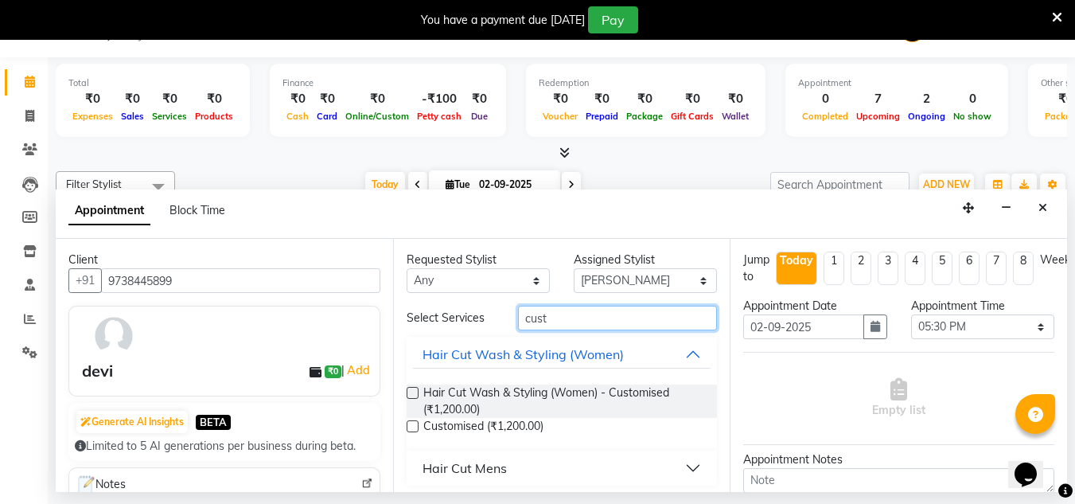
type input "cust"
click at [411, 391] on label at bounding box center [412, 393] width 12 height 12
click at [411, 391] on input "checkbox" at bounding box center [411, 394] width 10 height 10
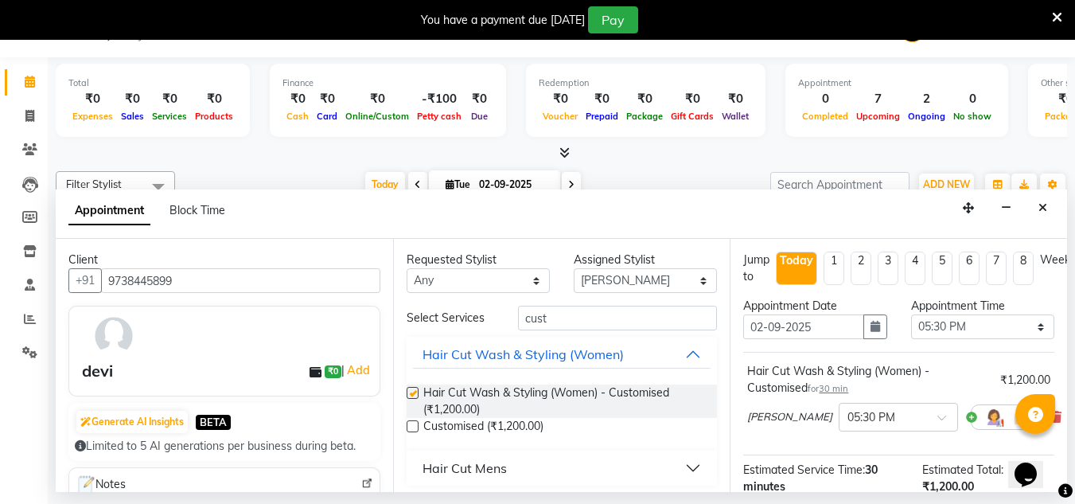
checkbox input "false"
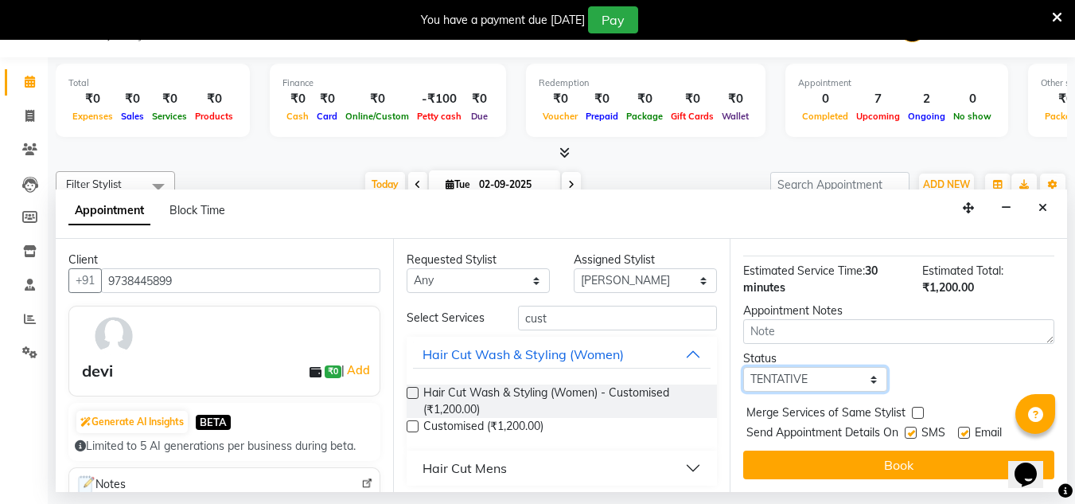
click at [826, 367] on select "Select TENTATIVE CONFIRM CHECK-IN UPCOMING" at bounding box center [814, 379] width 143 height 25
select select "confirm booking"
click at [743, 367] on select "Select TENTATIVE CONFIRM CHECK-IN UPCOMING" at bounding box center [814, 379] width 143 height 25
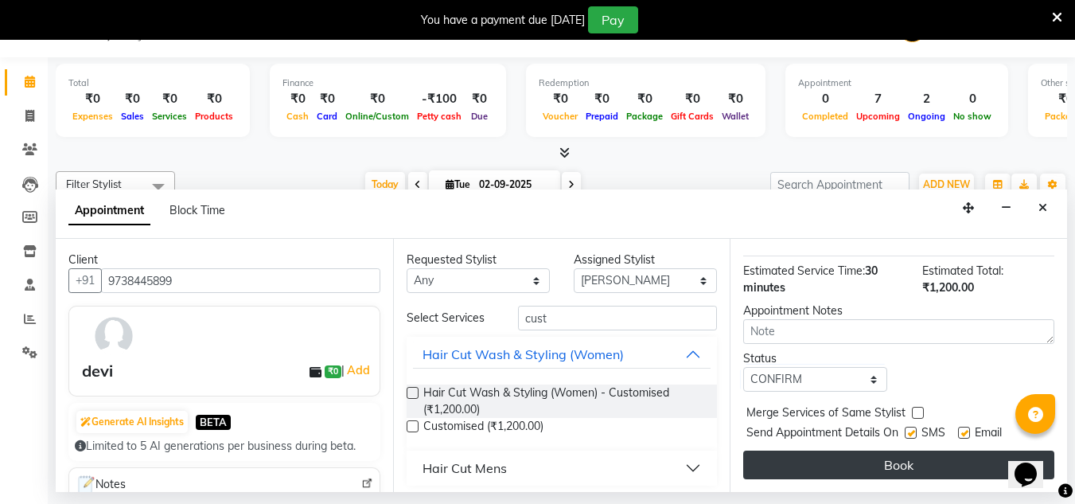
click at [858, 451] on button "Book" at bounding box center [898, 464] width 311 height 29
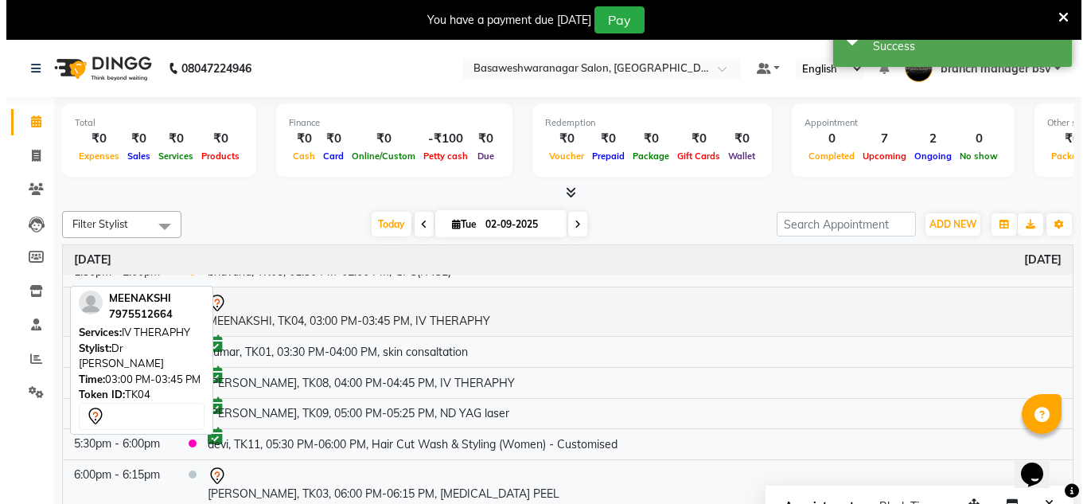
scroll to position [111, 0]
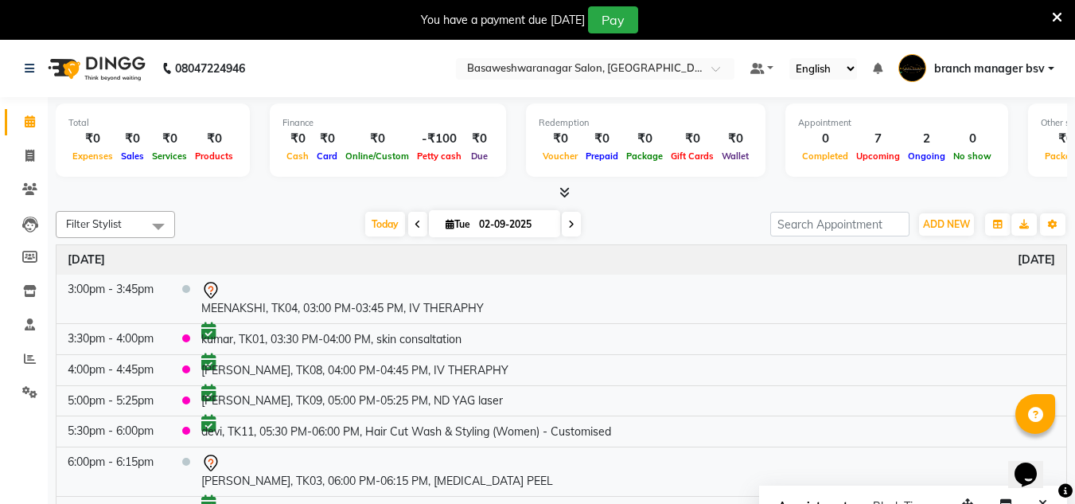
click at [618, 186] on div at bounding box center [561, 193] width 1011 height 17
click at [1052, 18] on icon at bounding box center [1057, 17] width 10 height 14
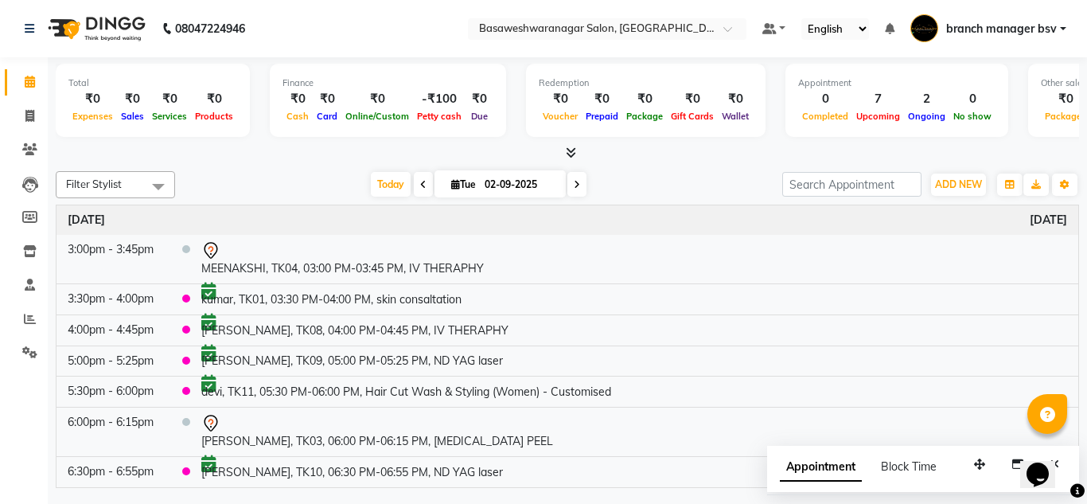
click at [581, 187] on span at bounding box center [576, 184] width 19 height 25
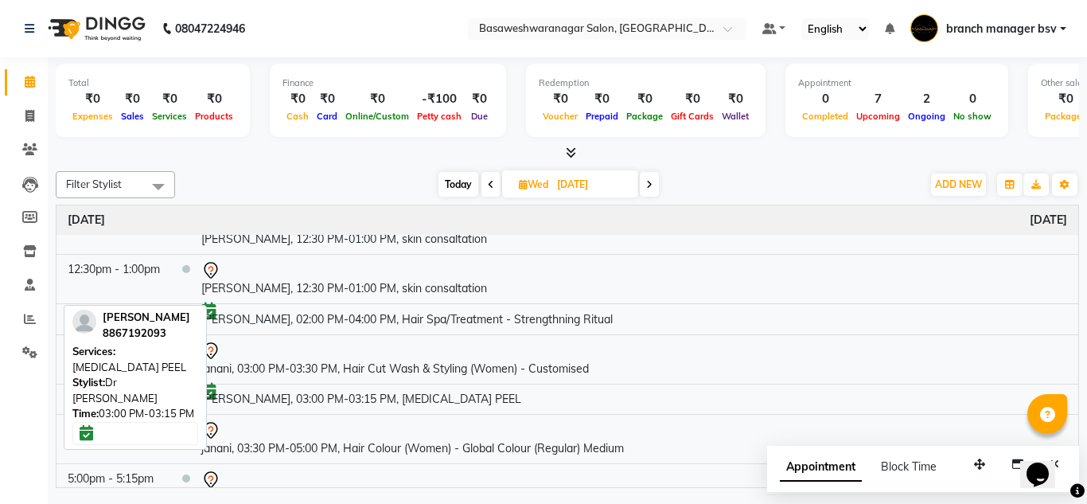
scroll to position [136, 0]
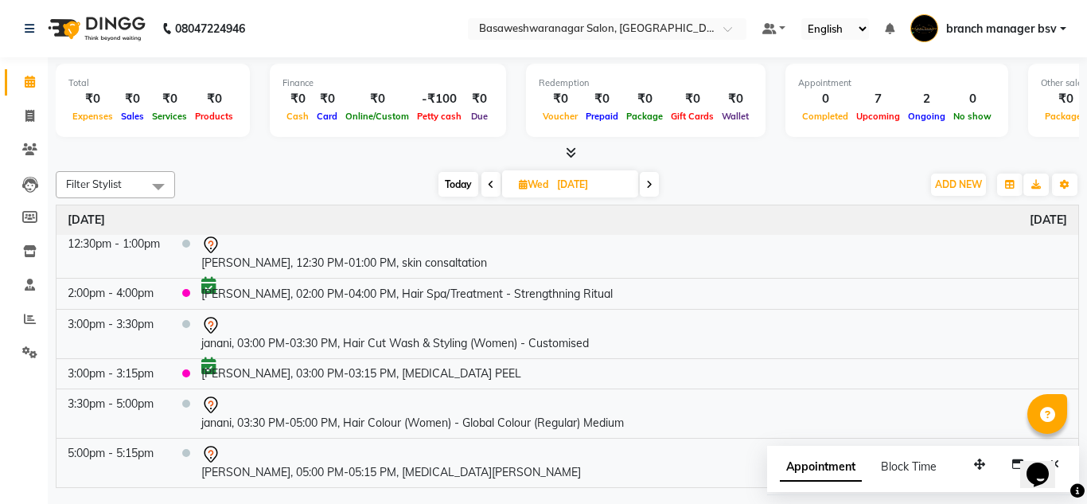
click at [449, 185] on span "Today" at bounding box center [458, 184] width 40 height 25
type input "02-09-2025"
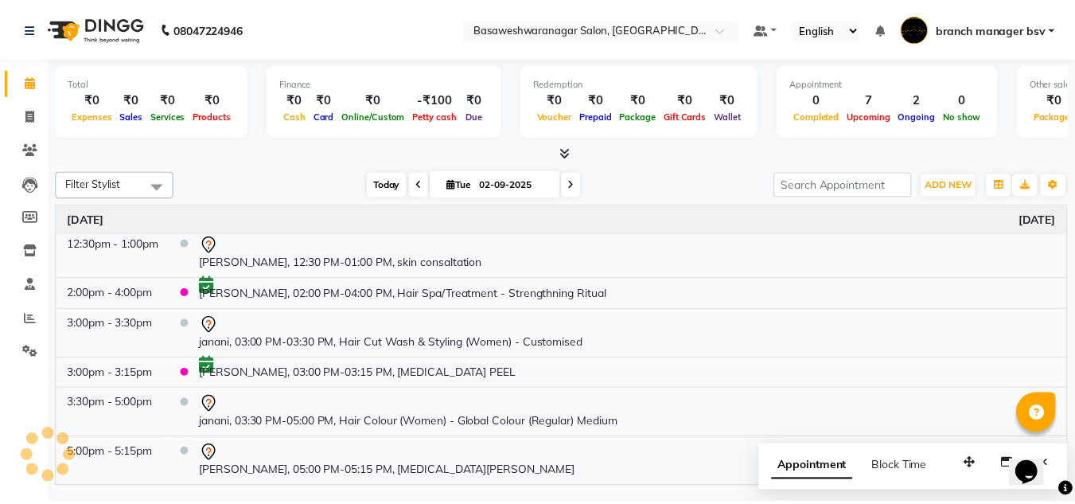
scroll to position [111, 0]
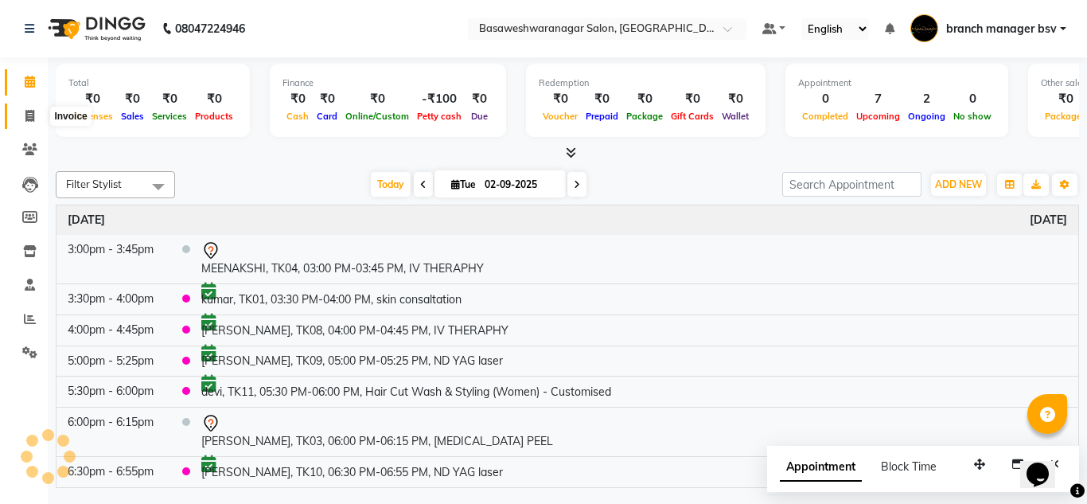
click at [25, 119] on icon at bounding box center [29, 116] width 9 height 12
select select "service"
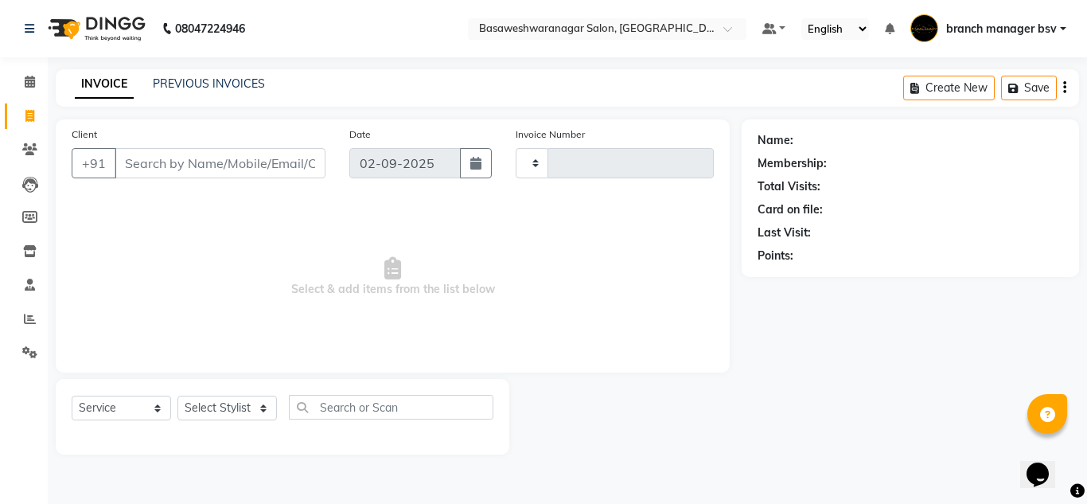
type input "1001"
select select "842"
click at [200, 418] on select "Select Stylist [PERSON_NAME] manager bsv [PERSON_NAME] [PERSON_NAME] [PERSON_NA…" at bounding box center [226, 407] width 99 height 25
select select "46115"
click at [177, 395] on select "Select Stylist [PERSON_NAME] manager bsv [PERSON_NAME] [PERSON_NAME] [PERSON_NA…" at bounding box center [226, 407] width 99 height 25
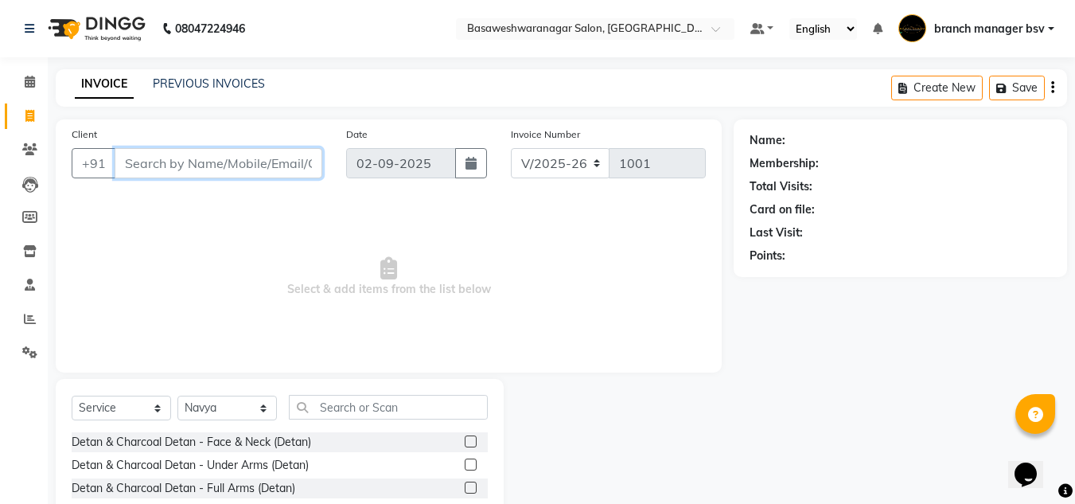
click at [155, 152] on input "Client" at bounding box center [219, 163] width 208 height 30
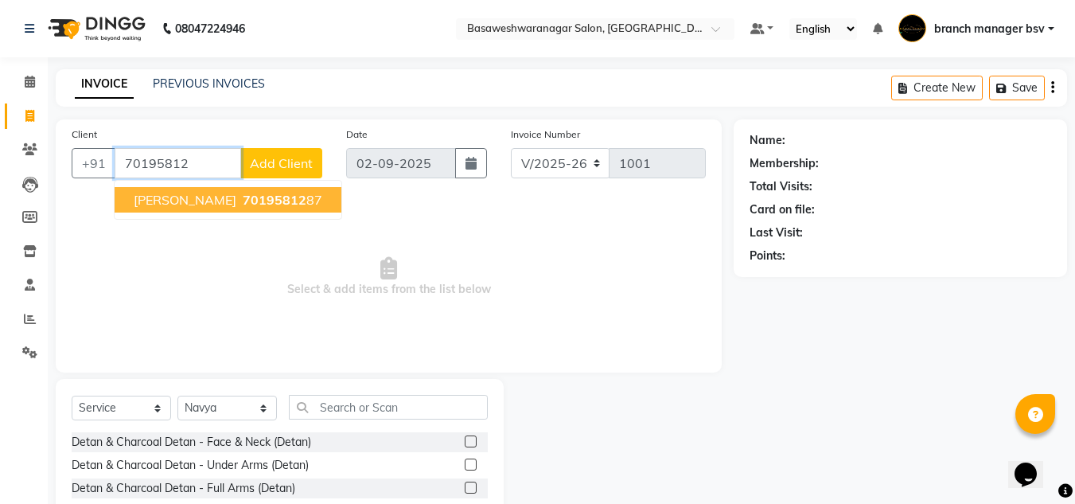
click at [243, 195] on span "70195812" at bounding box center [275, 200] width 64 height 16
type input "7019581287"
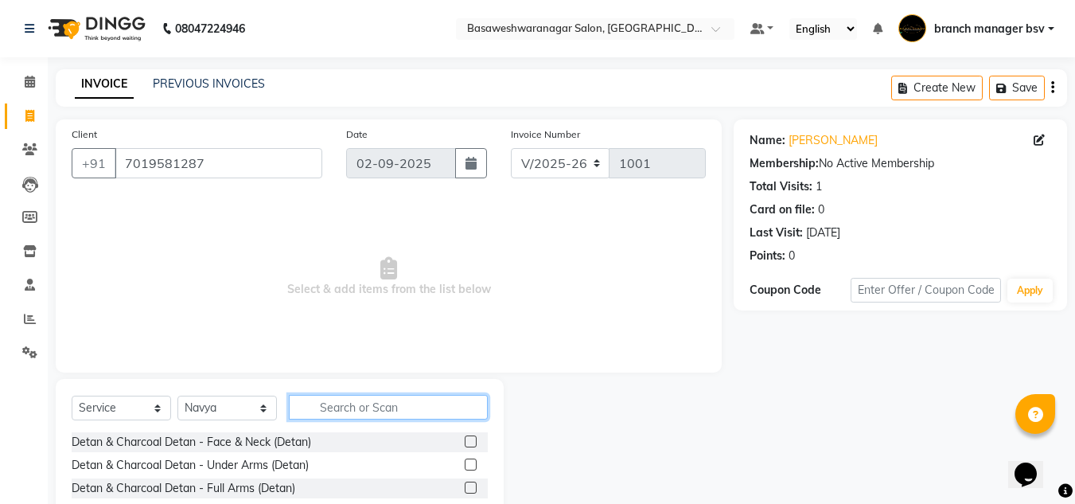
click at [378, 408] on input "text" at bounding box center [388, 407] width 199 height 25
type input "thr"
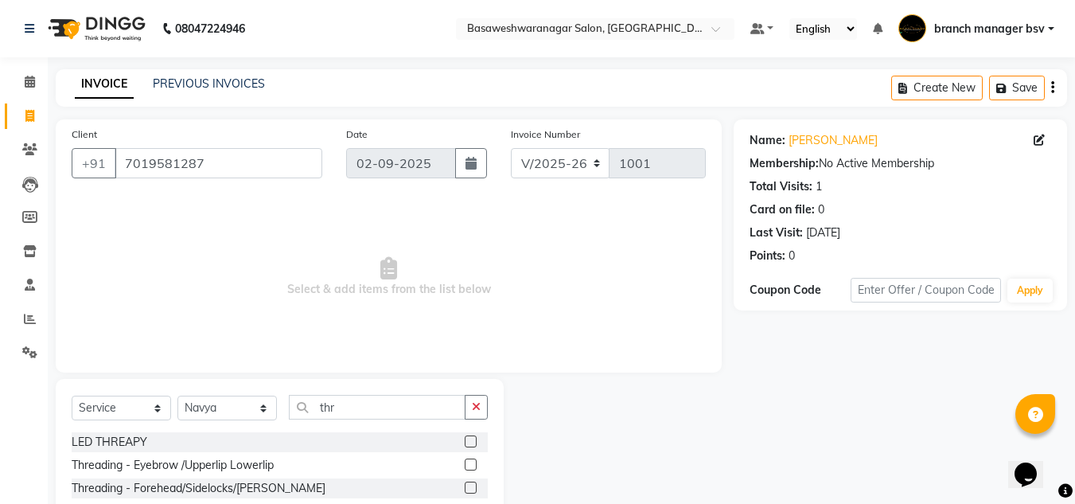
click at [471, 461] on label at bounding box center [471, 464] width 12 height 12
click at [471, 461] on input "checkbox" at bounding box center [470, 465] width 10 height 10
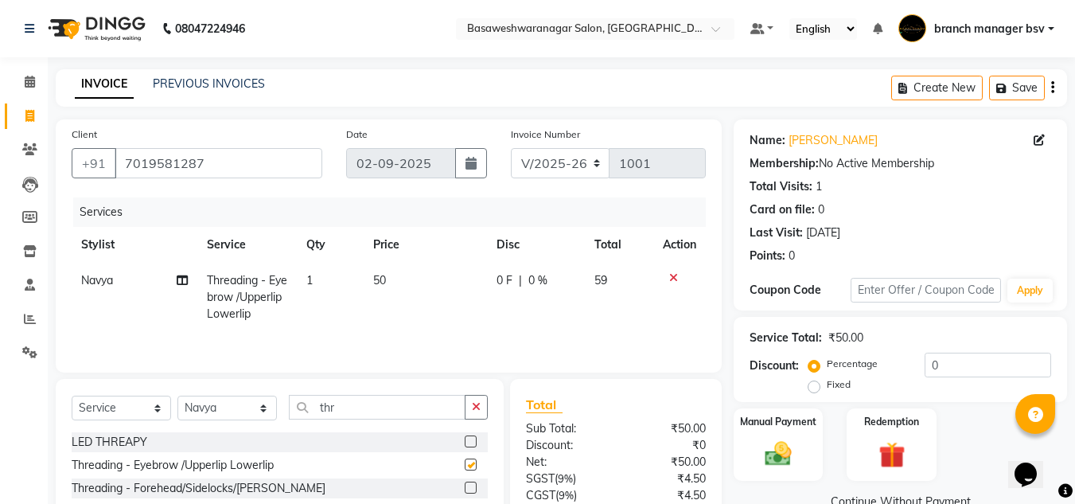
checkbox input "false"
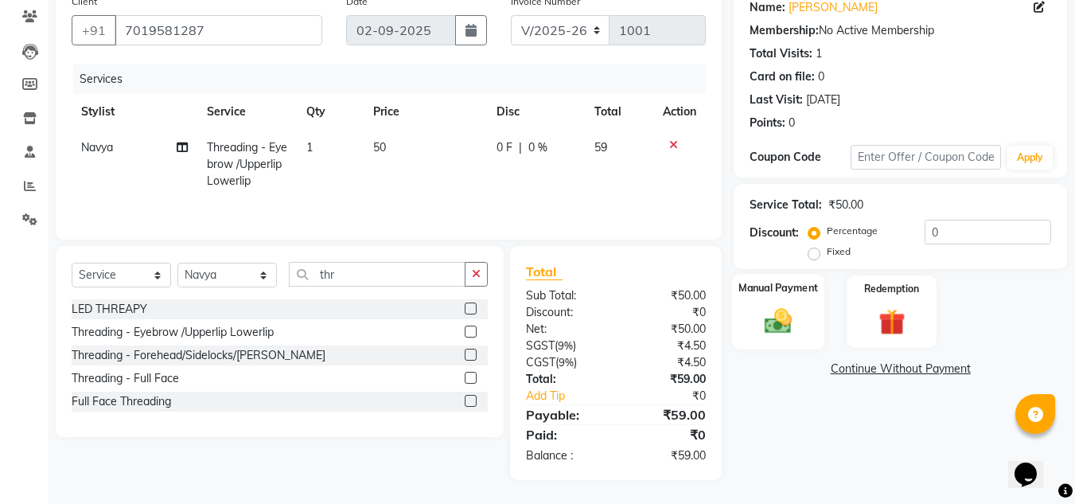
click at [775, 336] on img at bounding box center [778, 321] width 45 height 32
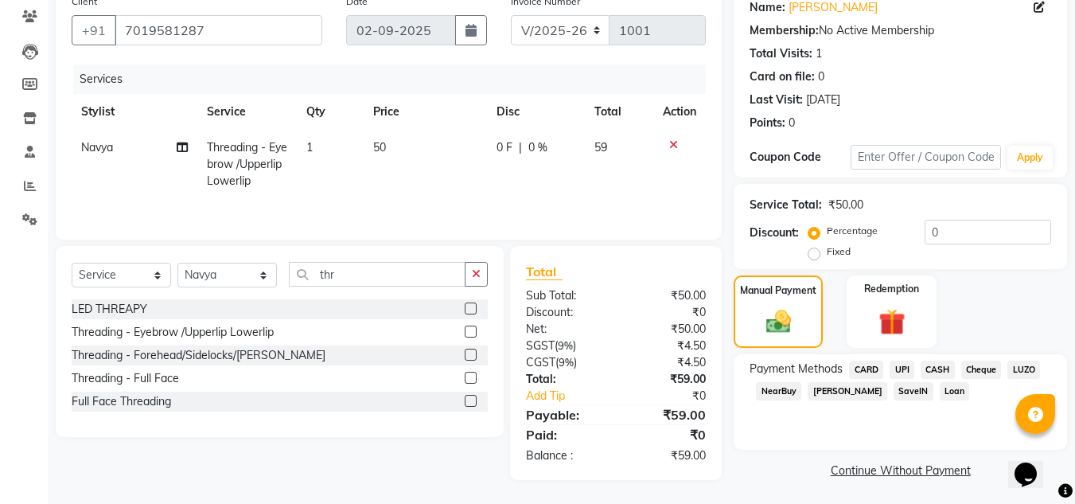
click at [902, 371] on span "UPI" at bounding box center [901, 369] width 25 height 18
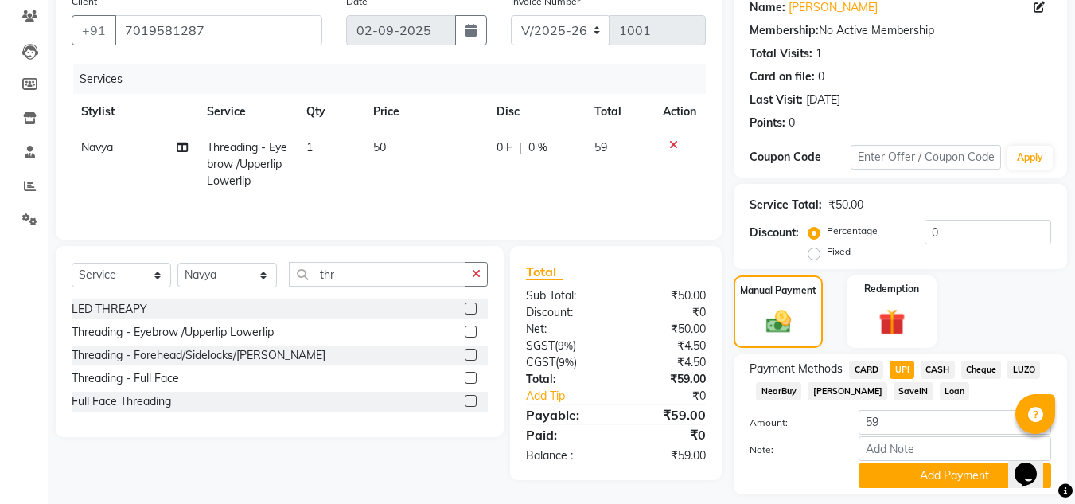
scroll to position [180, 0]
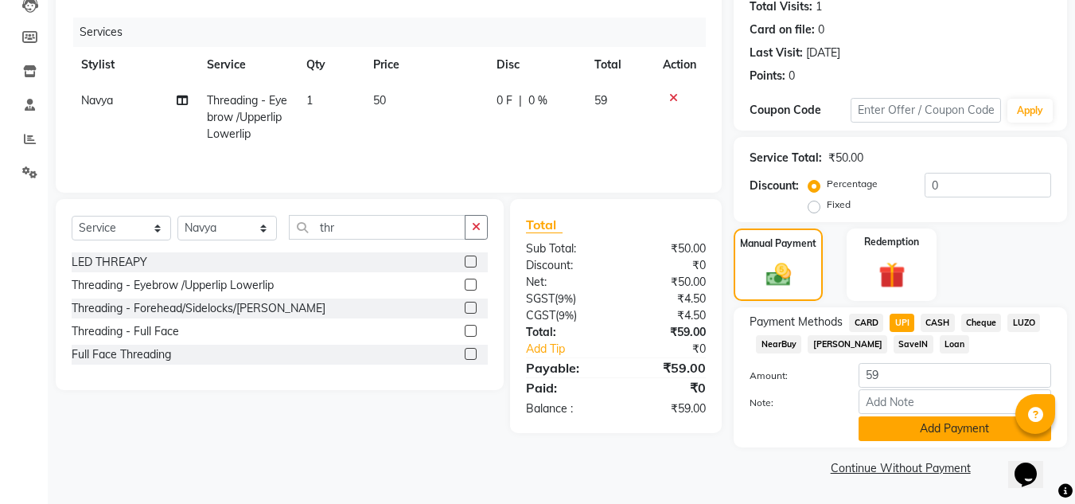
click at [913, 427] on button "Add Payment" at bounding box center [954, 428] width 193 height 25
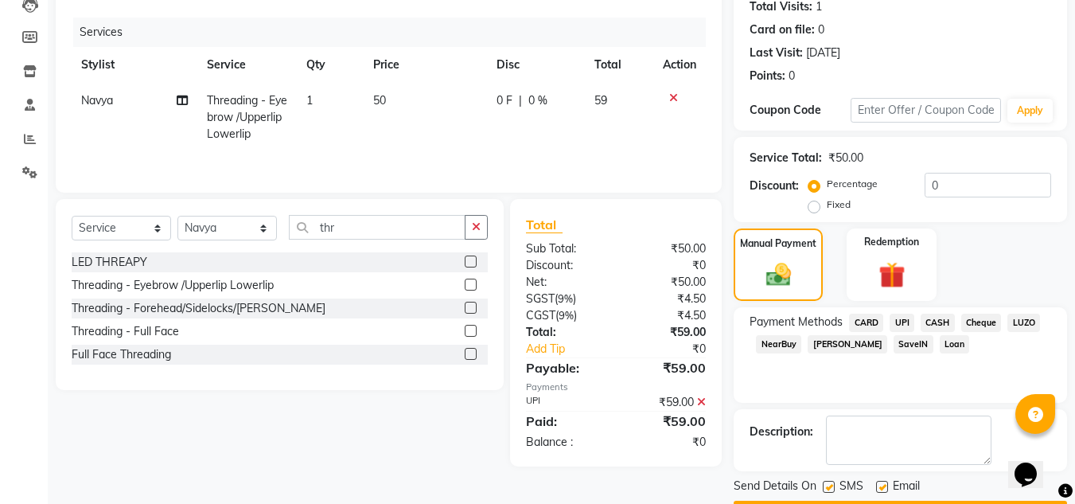
scroll to position [225, 0]
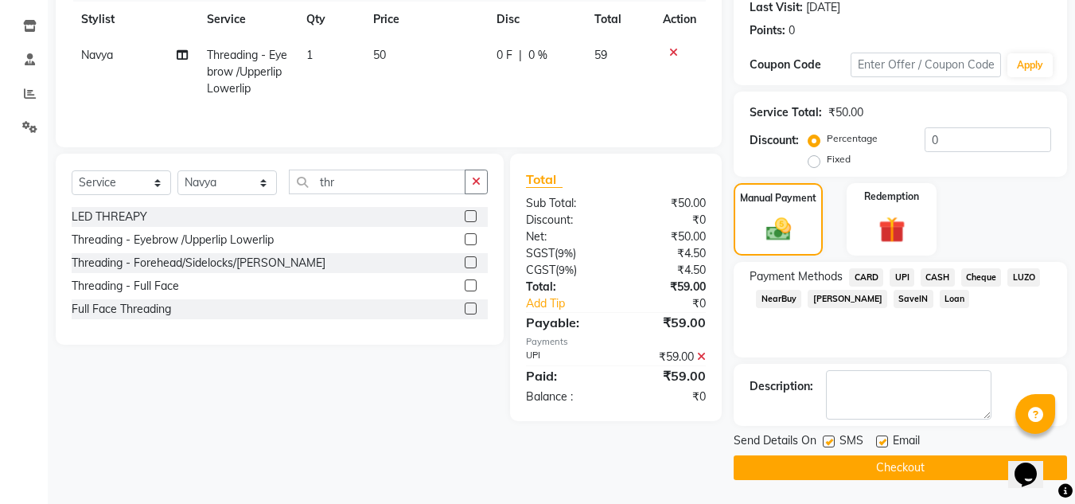
click at [902, 462] on button "Checkout" at bounding box center [899, 467] width 333 height 25
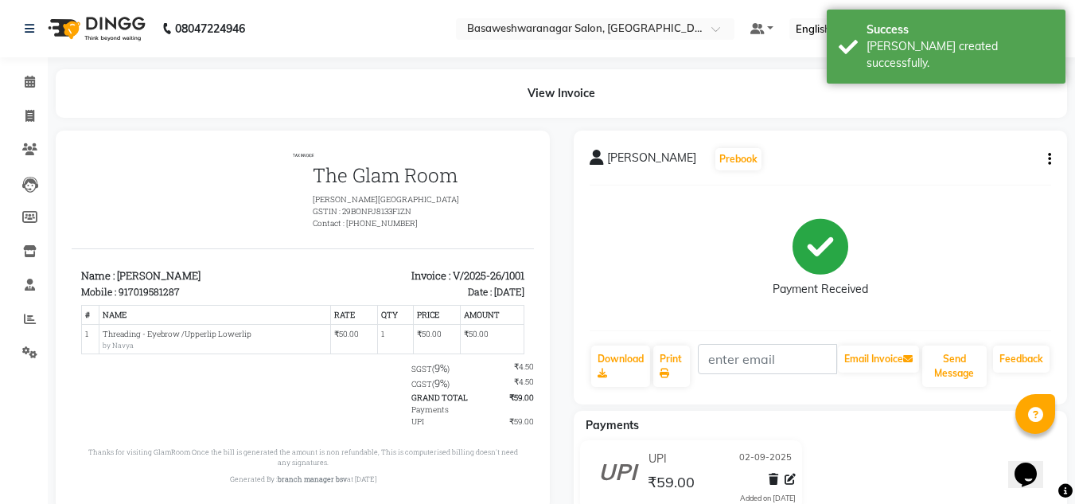
click at [33, 102] on li "Invoice" at bounding box center [24, 116] width 48 height 34
click at [30, 119] on icon at bounding box center [29, 116] width 9 height 12
select select "service"
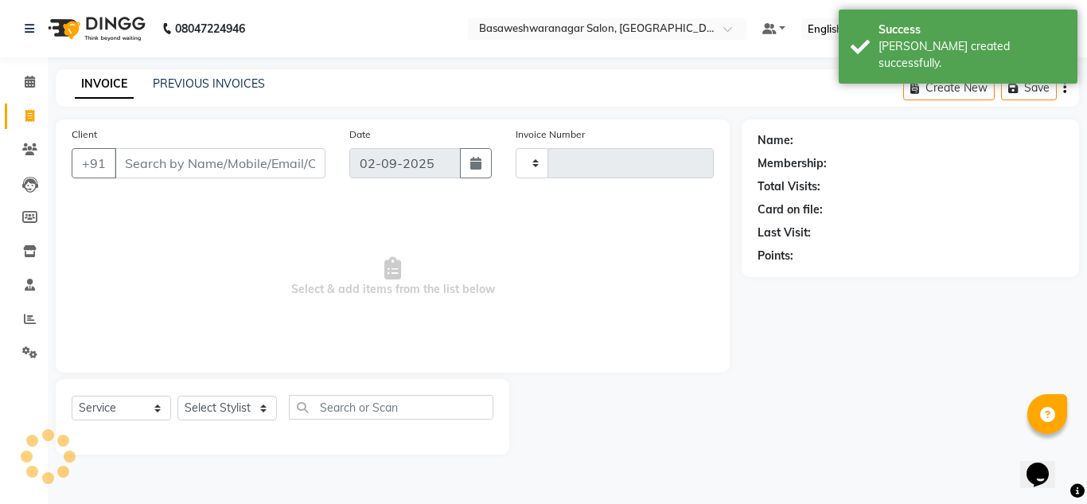
type input "1002"
select select "842"
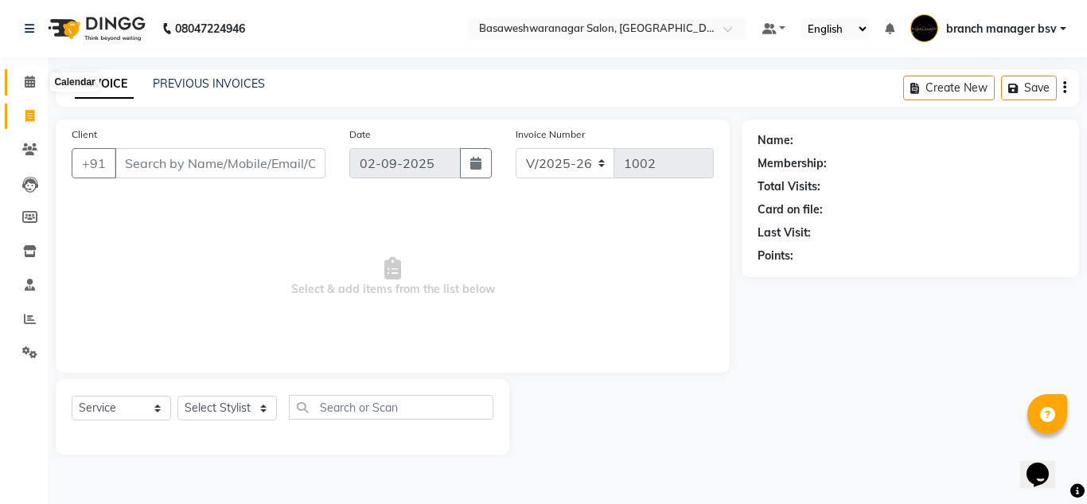
click at [18, 77] on span at bounding box center [30, 82] width 28 height 18
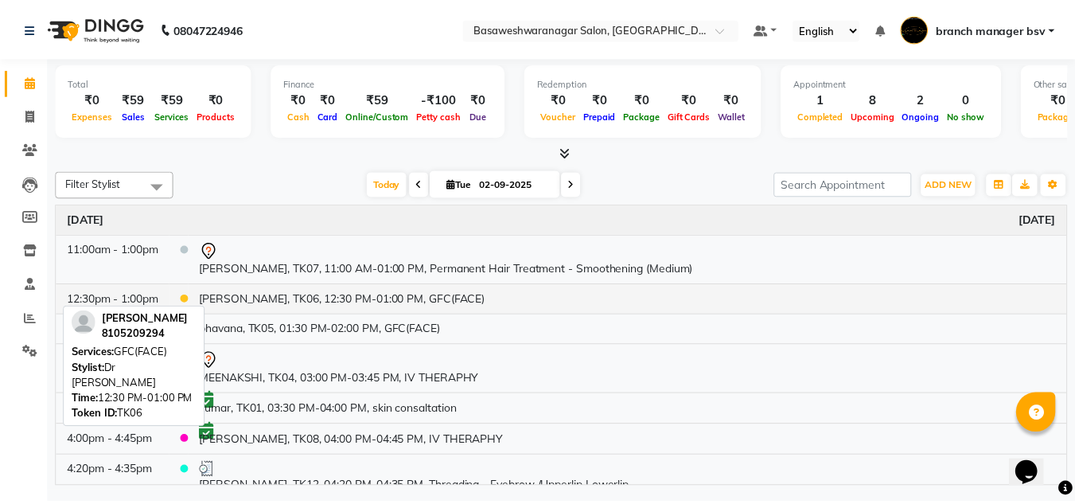
scroll to position [157, 0]
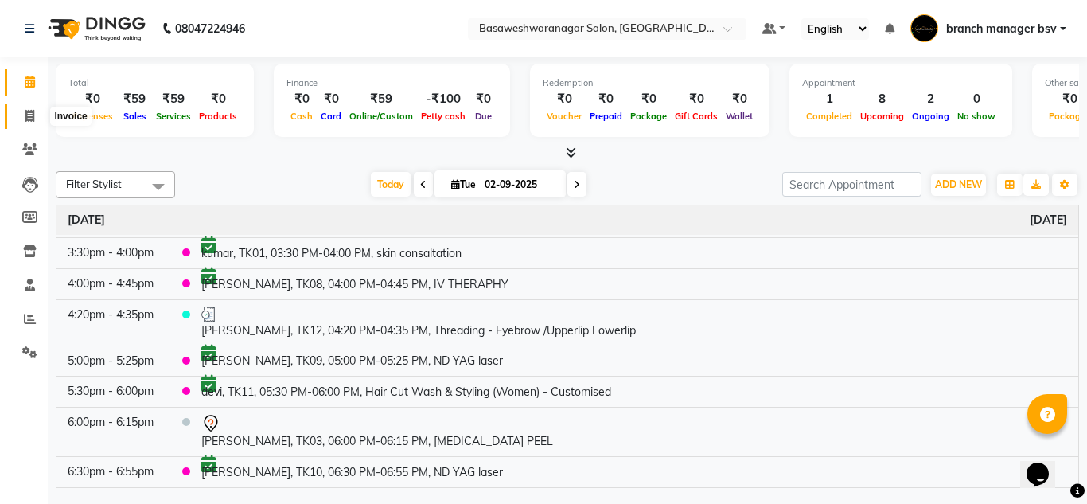
click at [31, 122] on span at bounding box center [30, 116] width 28 height 18
select select "service"
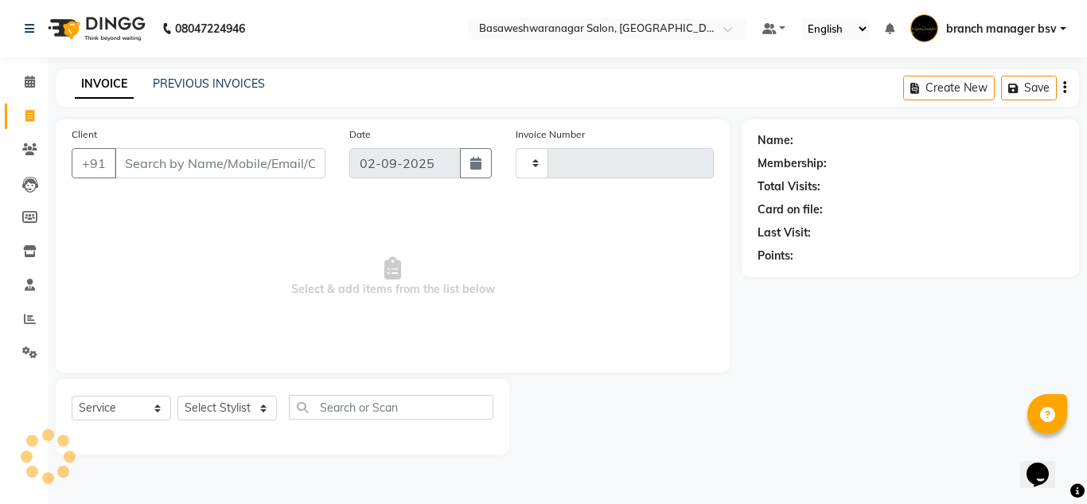
type input "1002"
select select "842"
click at [207, 84] on link "PREVIOUS INVOICES" at bounding box center [209, 83] width 112 height 14
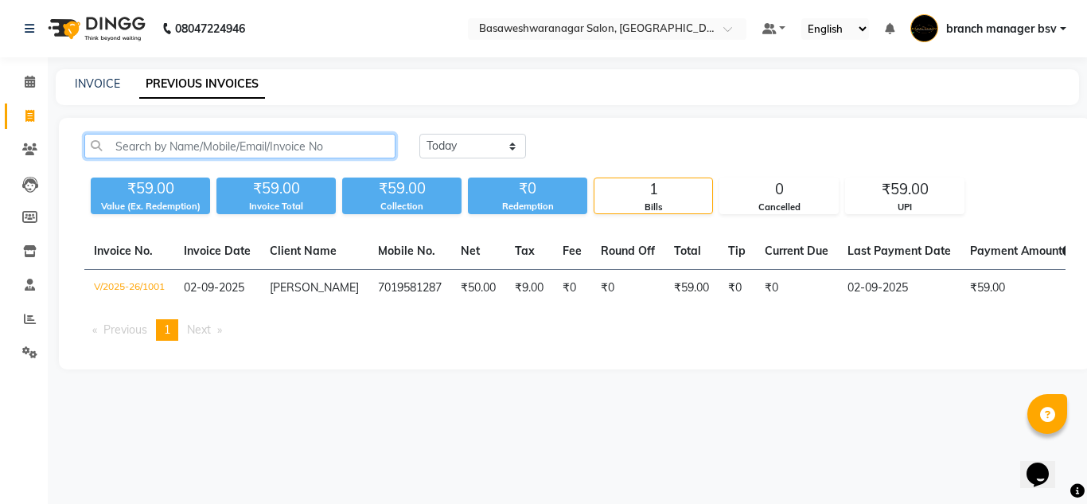
click at [224, 156] on input "text" at bounding box center [239, 146] width 311 height 25
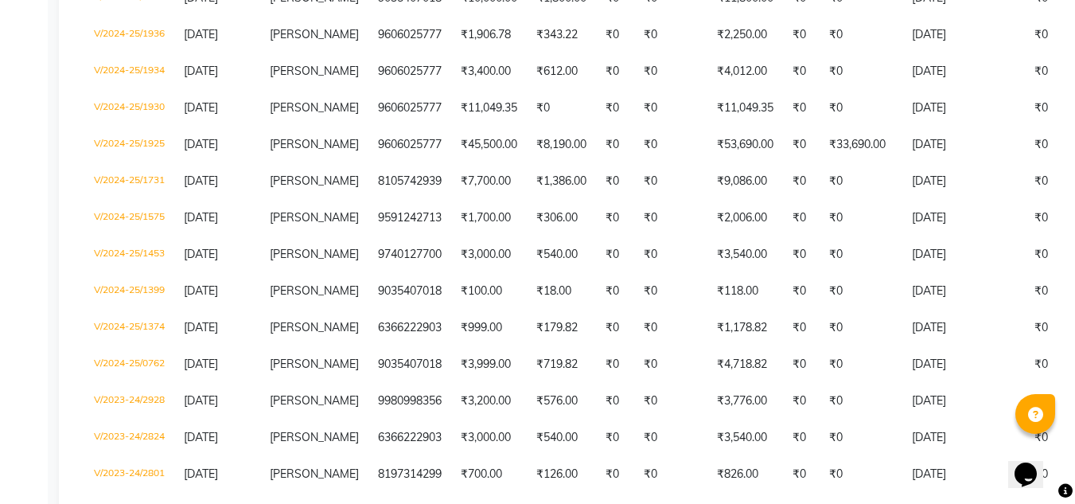
scroll to position [364, 0]
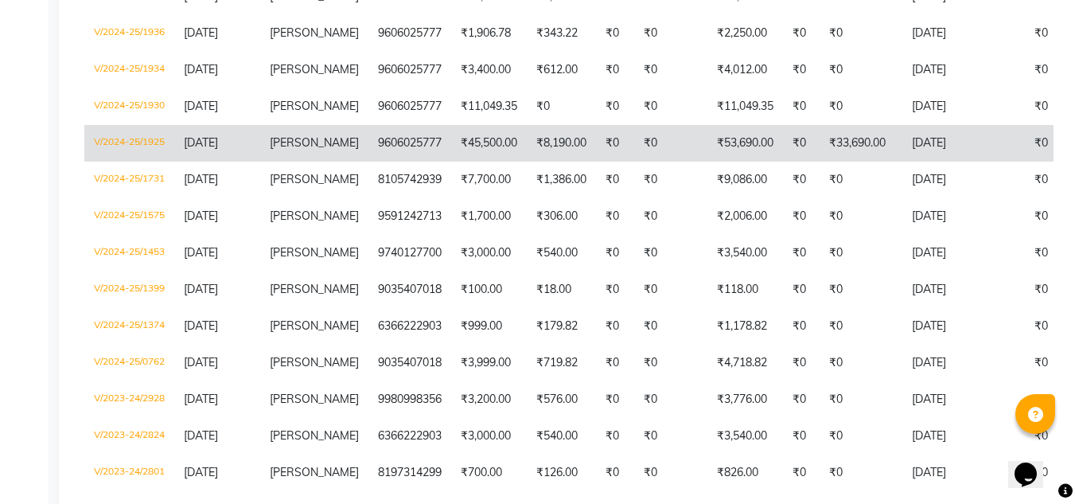
type input "vinutha"
click at [413, 154] on td "9606025777" at bounding box center [409, 143] width 83 height 37
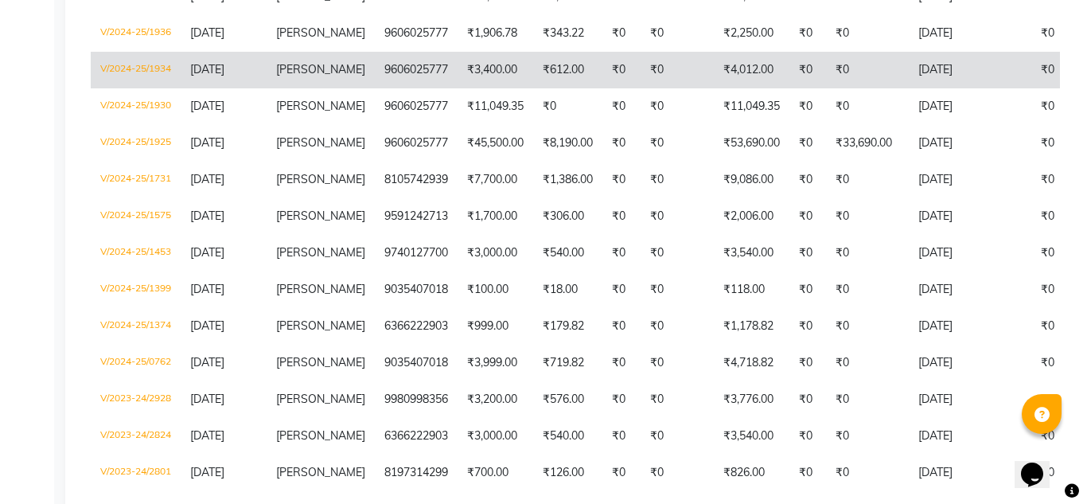
scroll to position [0, 0]
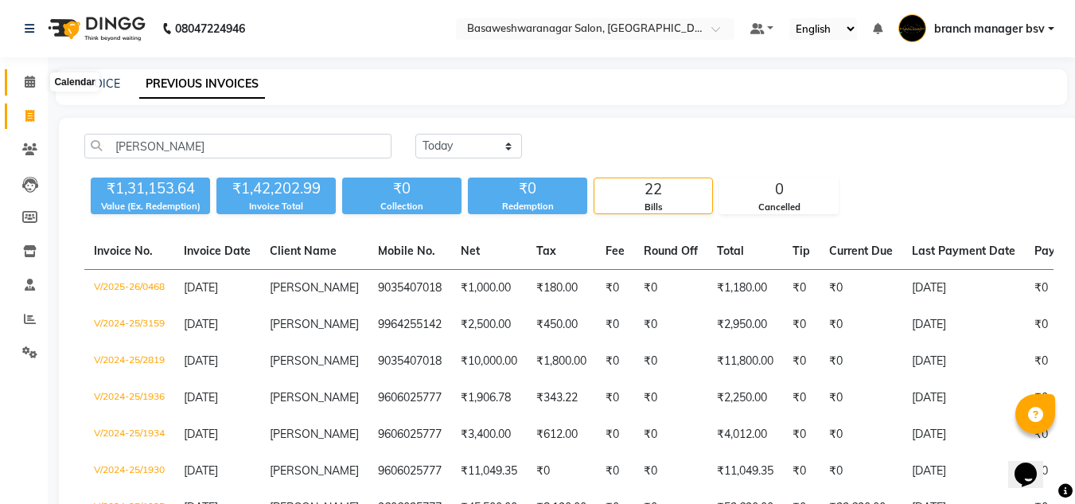
click at [18, 78] on span at bounding box center [30, 82] width 28 height 18
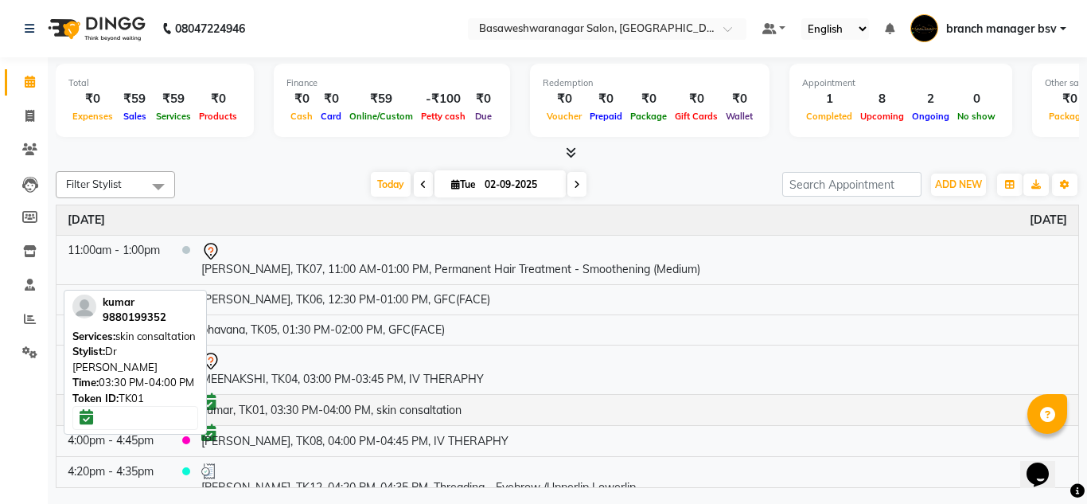
click at [421, 414] on td "kumar, TK01, 03:30 PM-04:00 PM, skin consaltation" at bounding box center [634, 409] width 888 height 31
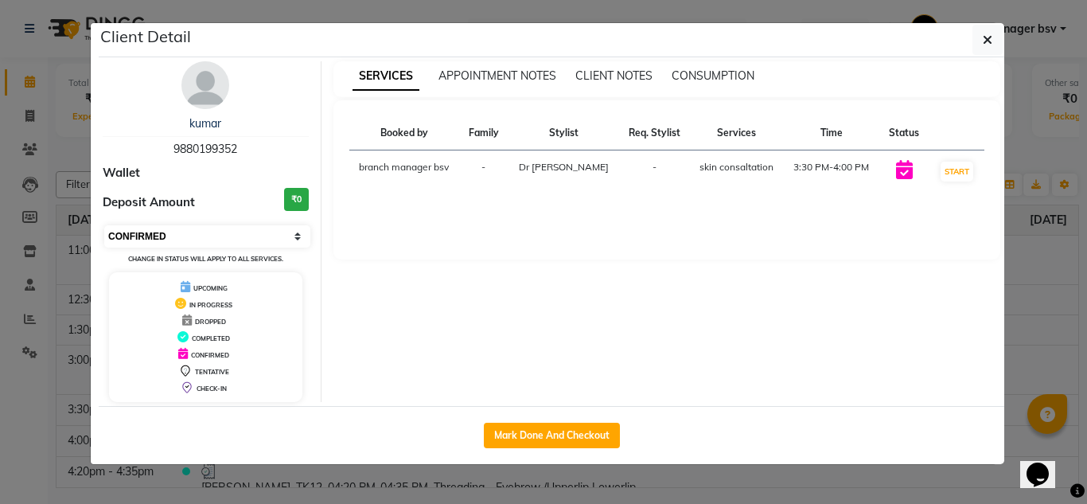
click at [229, 229] on select "Select IN SERVICE CONFIRMED TENTATIVE CHECK IN MARK DONE DROPPED UPCOMING" at bounding box center [207, 236] width 206 height 22
select select "7"
click at [104, 225] on select "Select IN SERVICE CONFIRMED TENTATIVE CHECK IN MARK DONE DROPPED UPCOMING" at bounding box center [207, 236] width 206 height 22
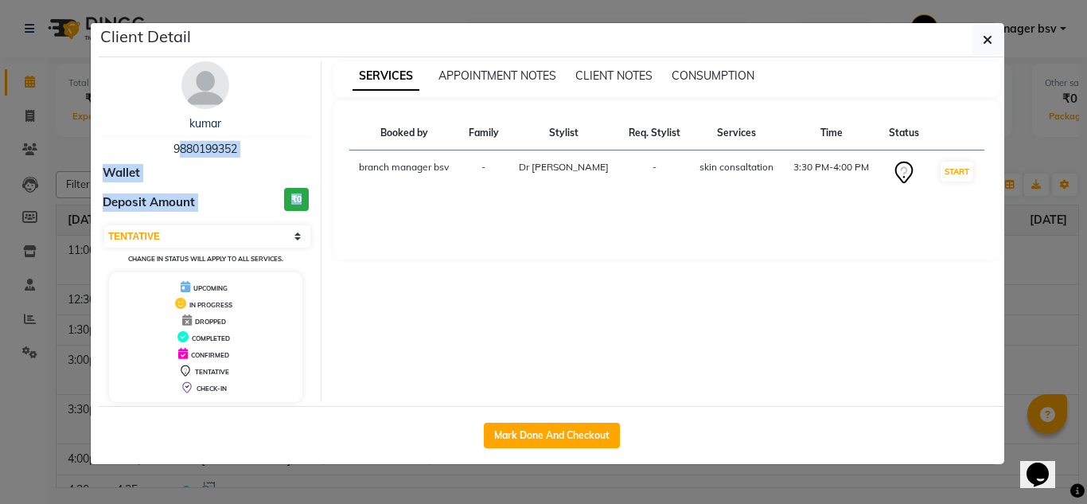
drag, startPoint x: 26, startPoint y: 243, endPoint x: 13, endPoint y: 136, distance: 107.4
click at [13, 136] on ngb-modal-window "Client Detail kumar 9880199352 Wallet Deposit Amount ₹0 Select IN SERVICE CONFI…" at bounding box center [543, 252] width 1087 height 504
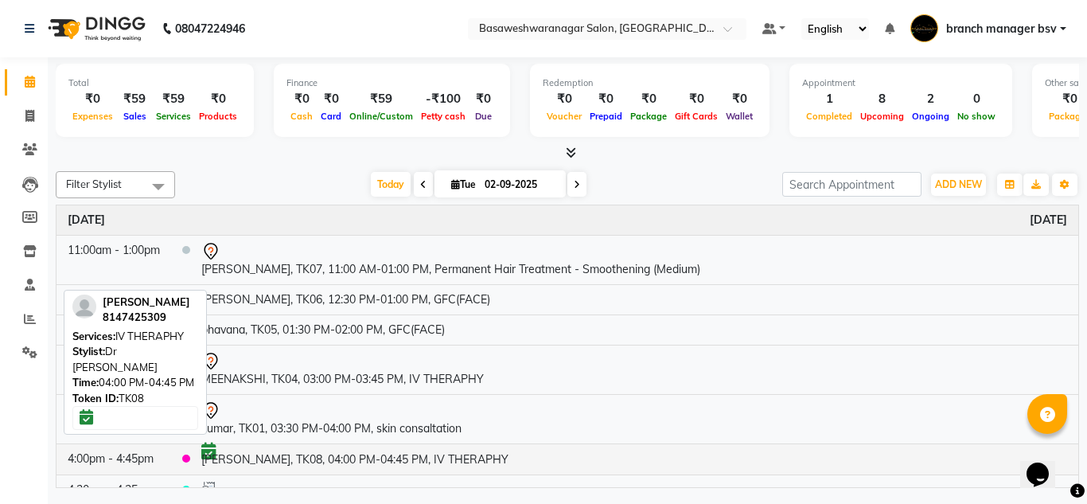
click at [415, 457] on td "[PERSON_NAME], TK08, 04:00 PM-04:45 PM, IV THERAPHY" at bounding box center [634, 458] width 888 height 31
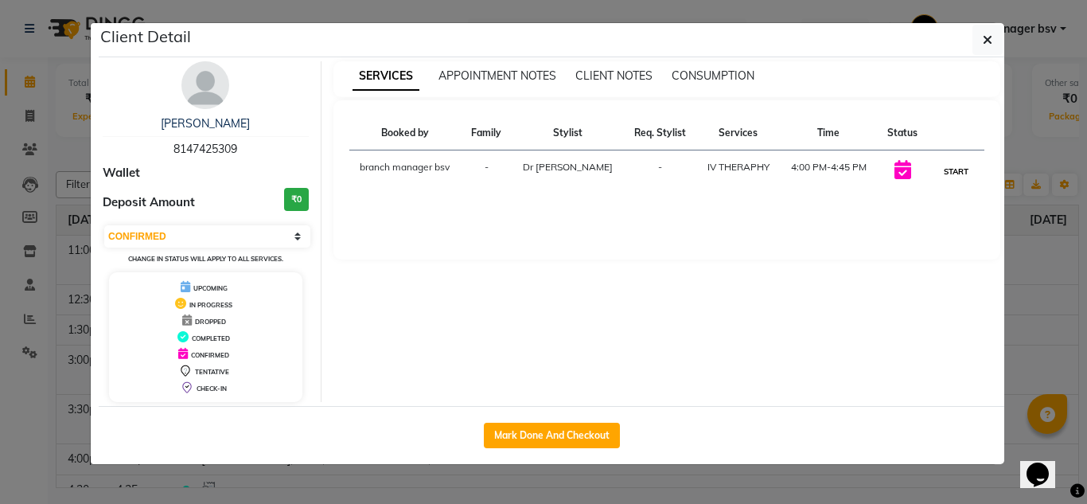
click at [964, 165] on button "START" at bounding box center [955, 171] width 33 height 20
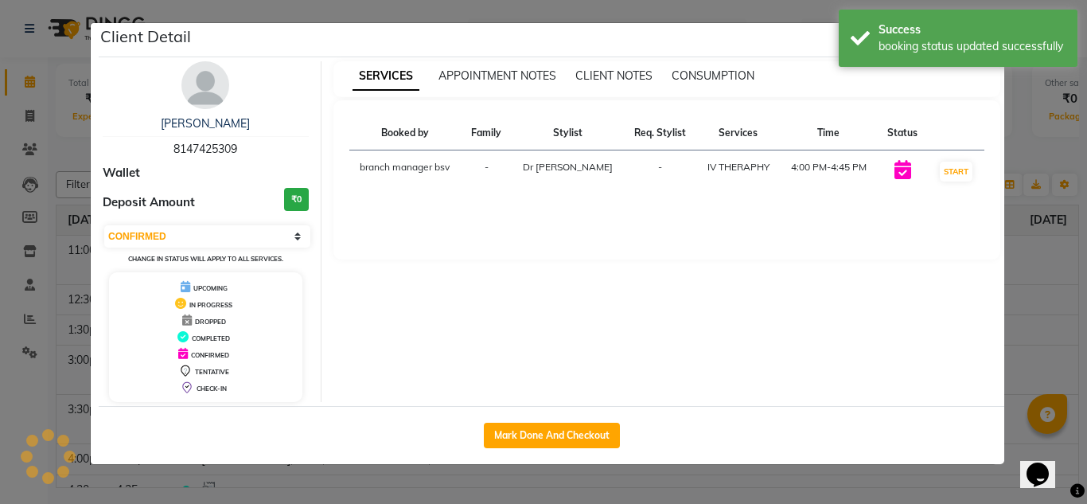
select select "1"
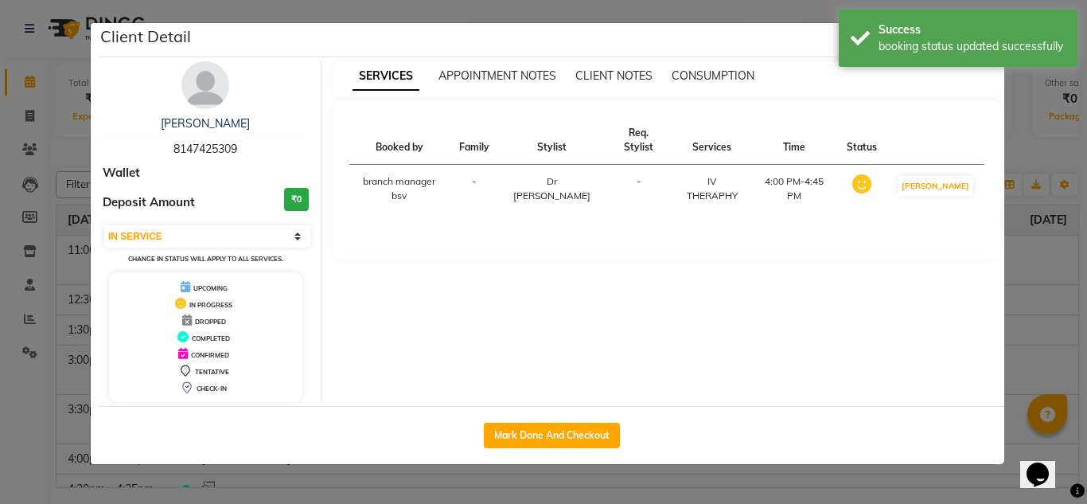
click at [1055, 254] on ngb-modal-window "Client Detail harshitha 8147425309 Wallet Deposit Amount ₹0 Select IN SERVICE C…" at bounding box center [543, 252] width 1087 height 504
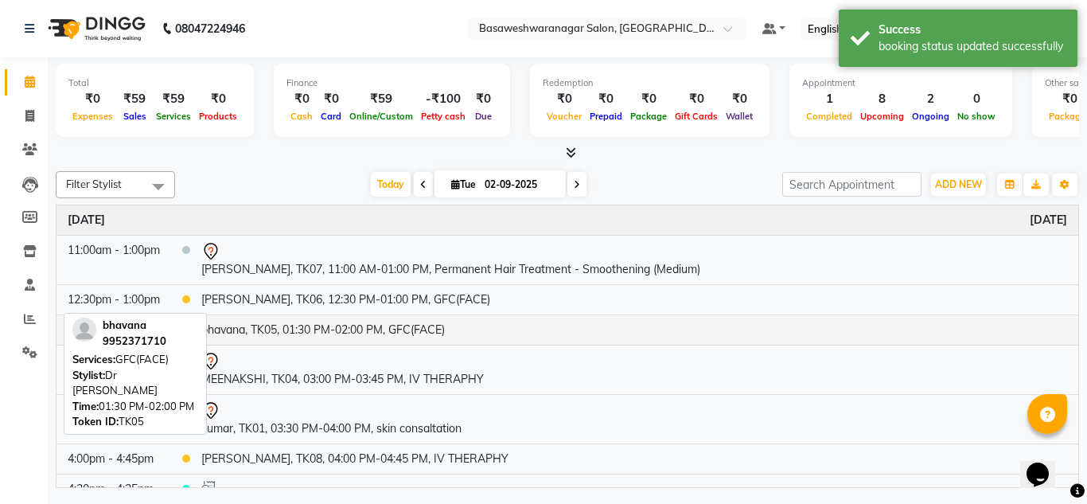
scroll to position [174, 0]
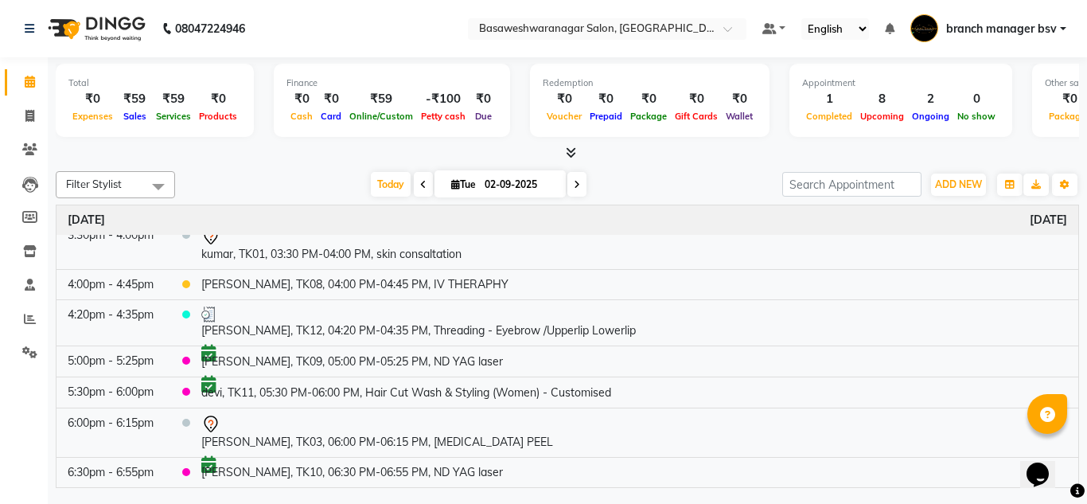
click at [570, 185] on span at bounding box center [576, 184] width 19 height 25
type input "[DATE]"
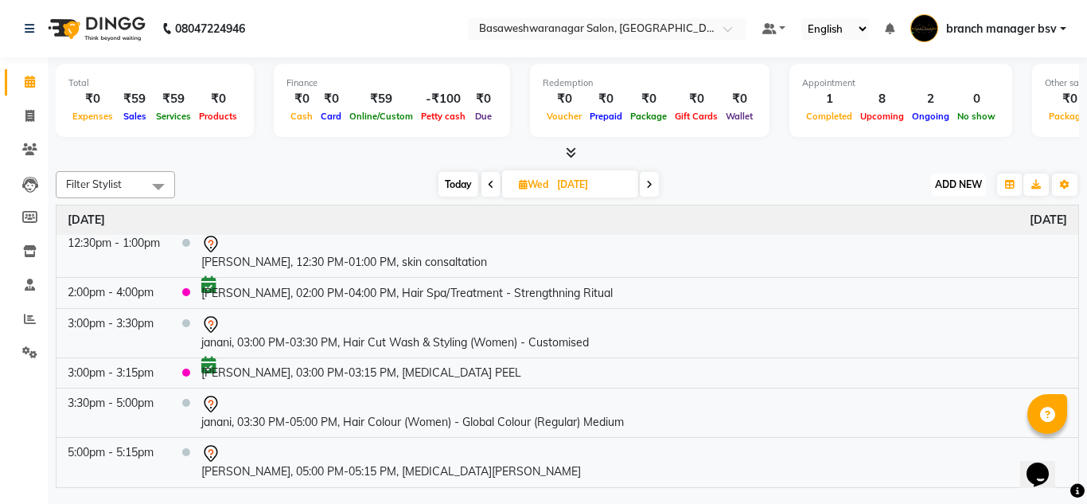
click at [955, 180] on span "ADD NEW" at bounding box center [958, 184] width 47 height 12
click at [924, 209] on button "Add Appointment" at bounding box center [922, 214] width 126 height 21
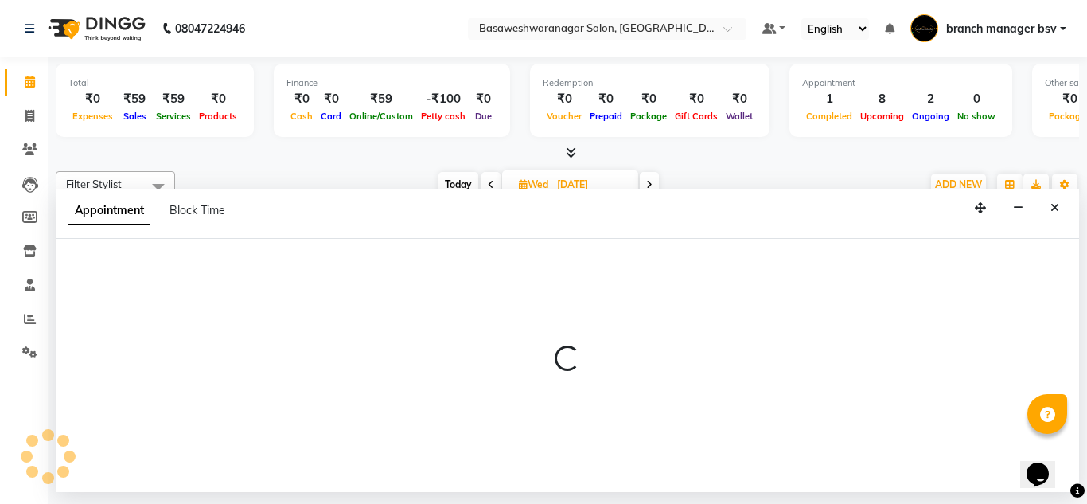
select select "tentative"
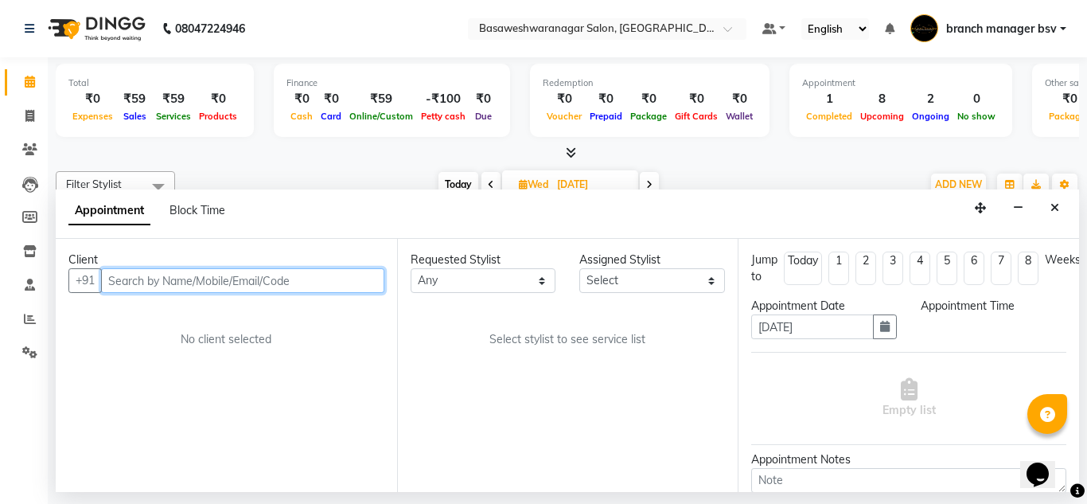
select select "540"
paste input "70225 60022"
click at [147, 285] on input "70225 60022" at bounding box center [209, 280] width 217 height 25
type input "7022560022"
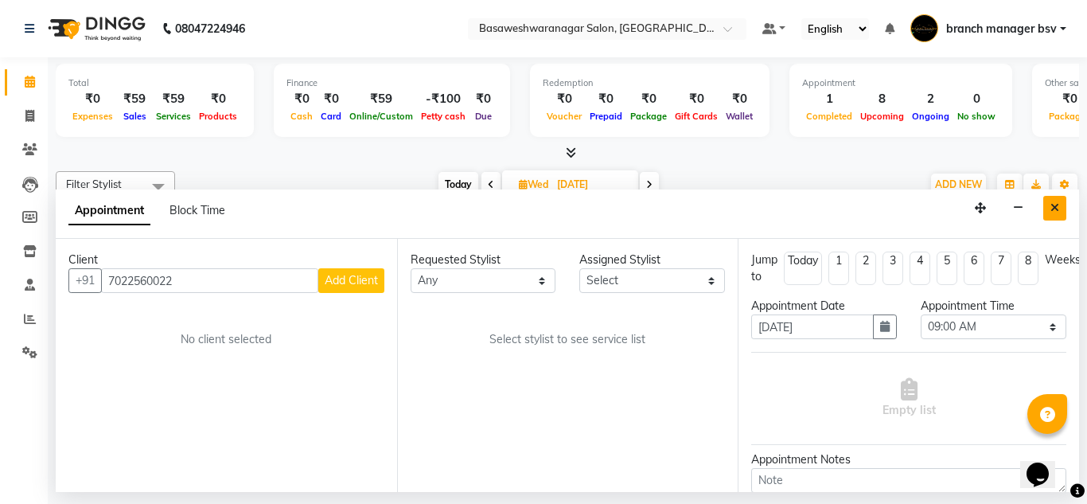
click at [1052, 204] on icon "Close" at bounding box center [1054, 207] width 9 height 11
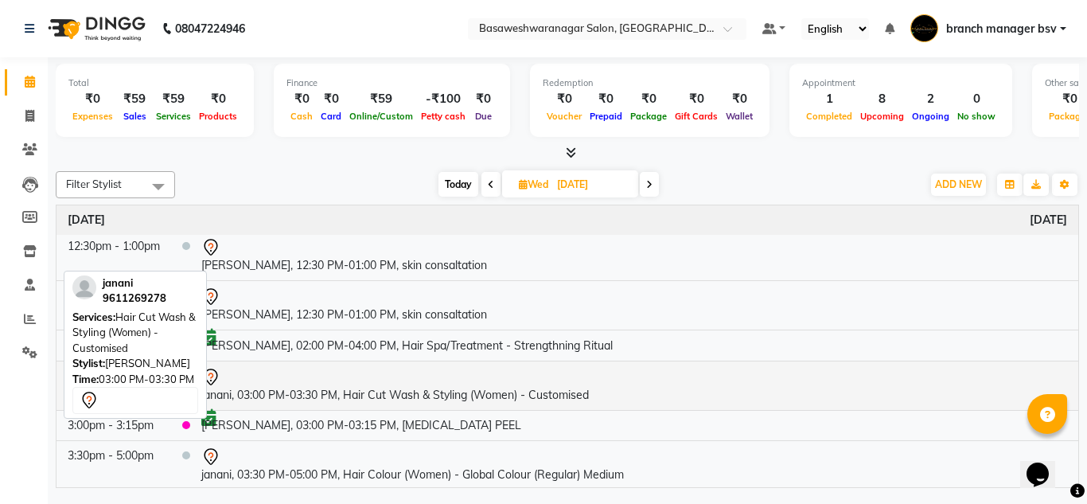
scroll to position [136, 0]
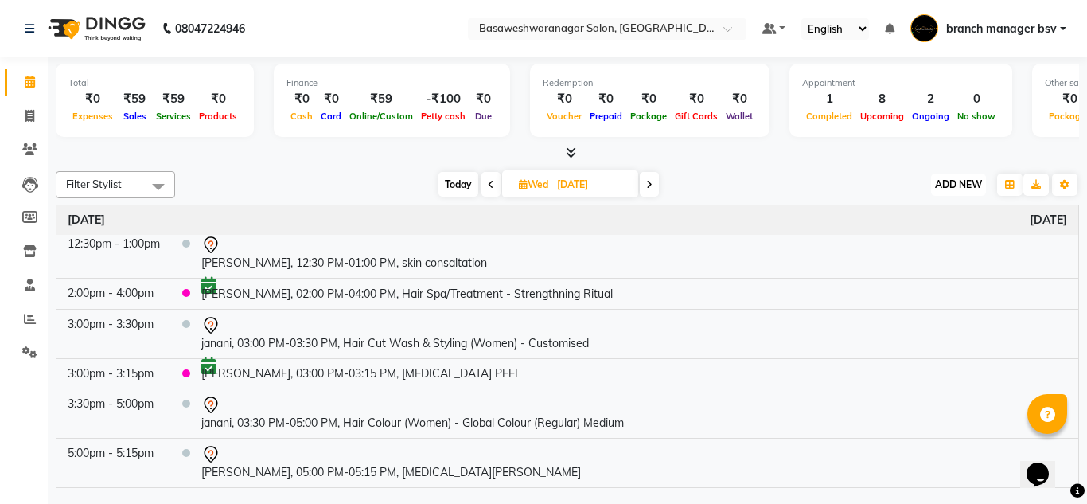
click at [957, 173] on button "ADD NEW Toggle Dropdown" at bounding box center [958, 184] width 55 height 22
click at [933, 216] on button "Add Appointment" at bounding box center [922, 214] width 126 height 21
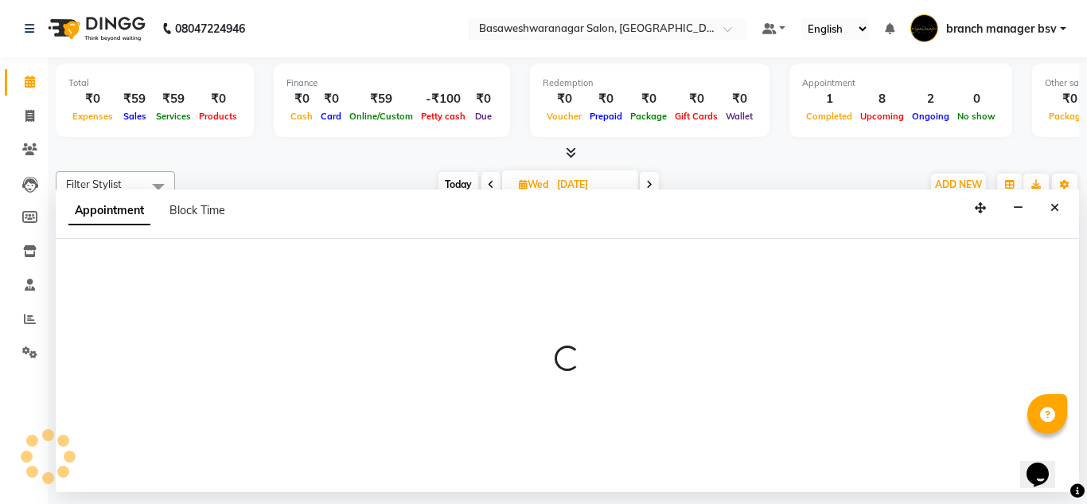
select select "540"
select select "tentative"
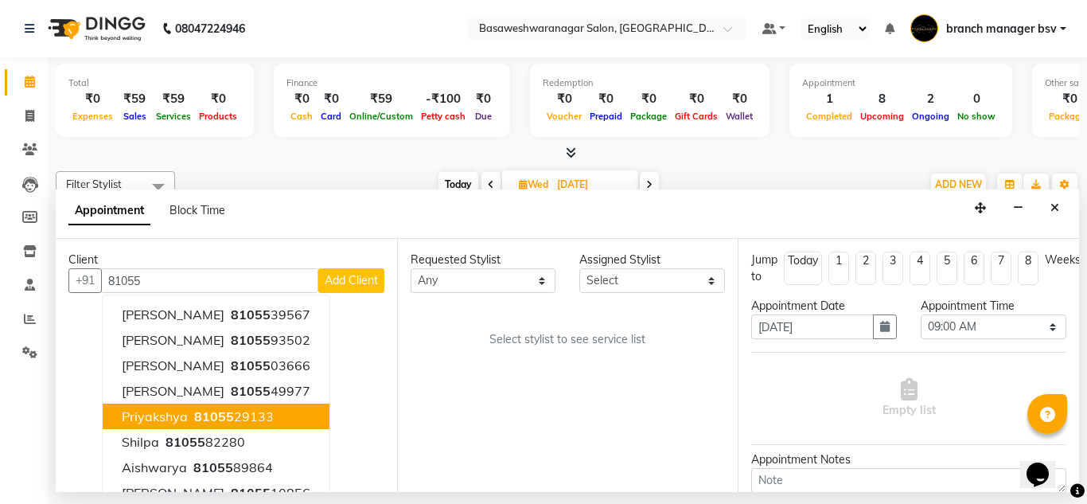
scroll to position [21, 0]
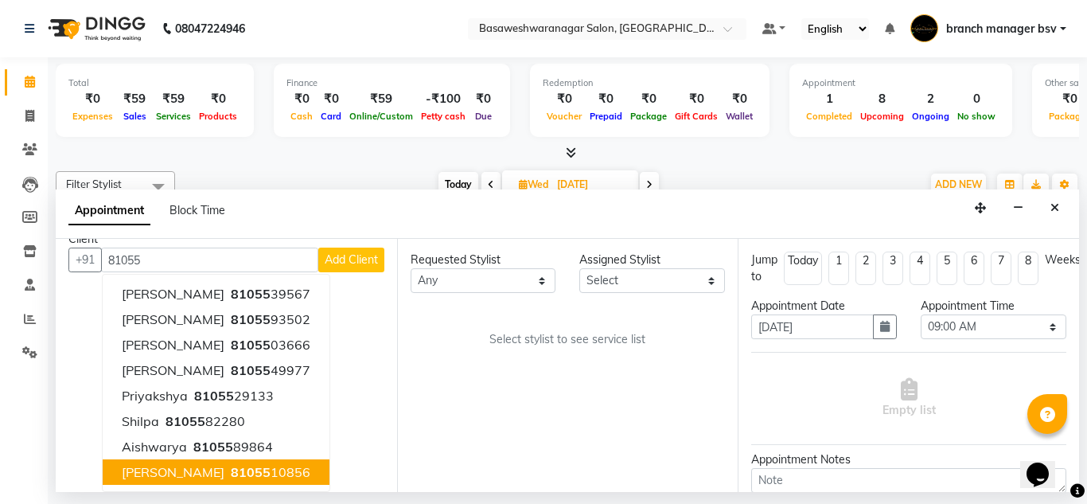
click at [231, 474] on span "81055" at bounding box center [251, 472] width 40 height 16
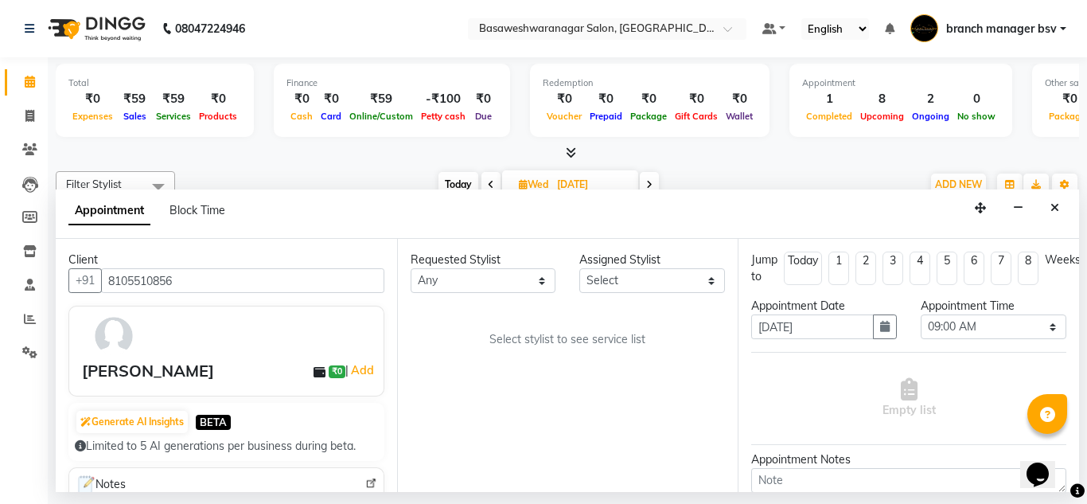
type input "8105510856"
click at [643, 278] on select "Select ashwini branch manager bsv Dr.Jabin Dr mehzabin GURISH JASSI Jayshree Na…" at bounding box center [652, 280] width 146 height 25
select select "47930"
click at [579, 268] on select "Select ashwini branch manager bsv Dr.Jabin Dr mehzabin GURISH JASSI Jayshree Na…" at bounding box center [652, 280] width 146 height 25
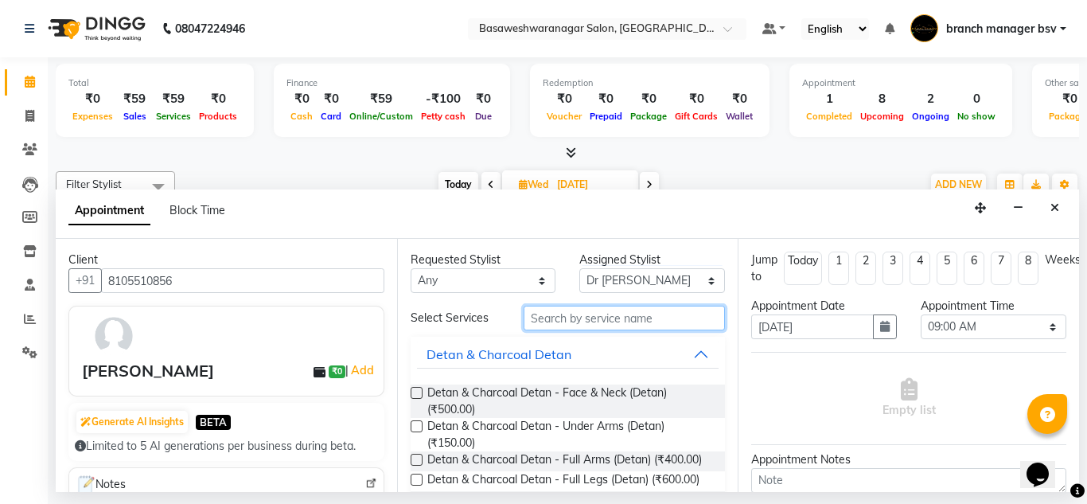
click at [554, 317] on input "text" at bounding box center [624, 317] width 202 height 25
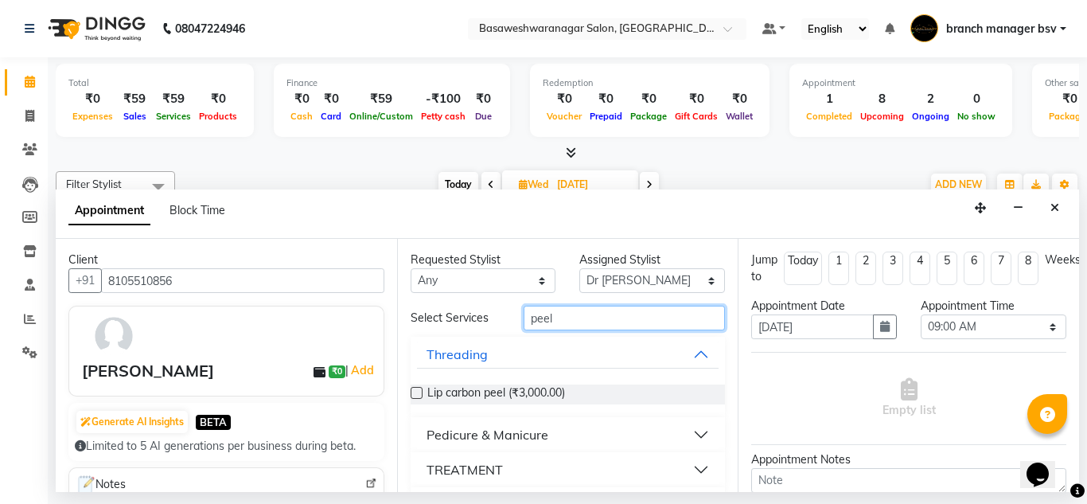
scroll to position [43, 0]
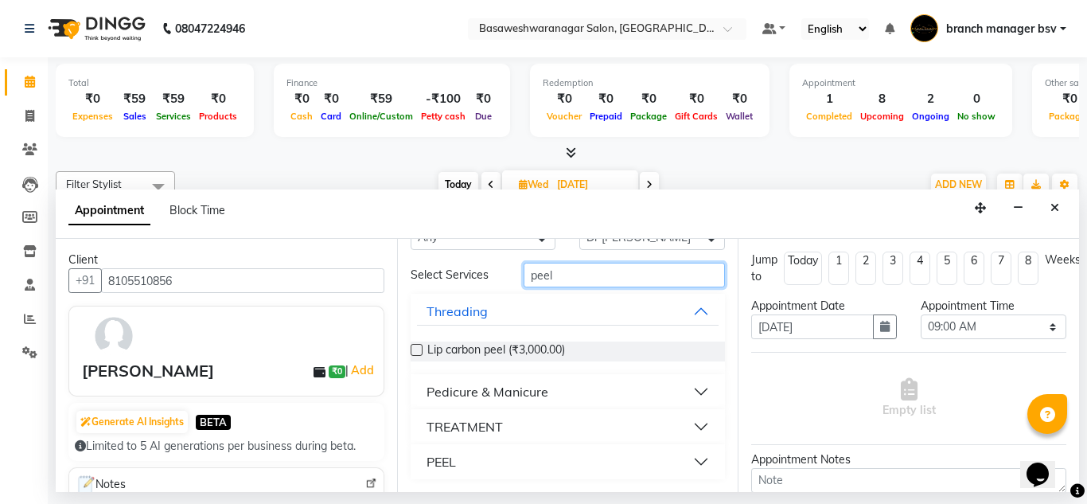
type input "peel"
click at [448, 460] on div "PEEL" at bounding box center [440, 461] width 29 height 19
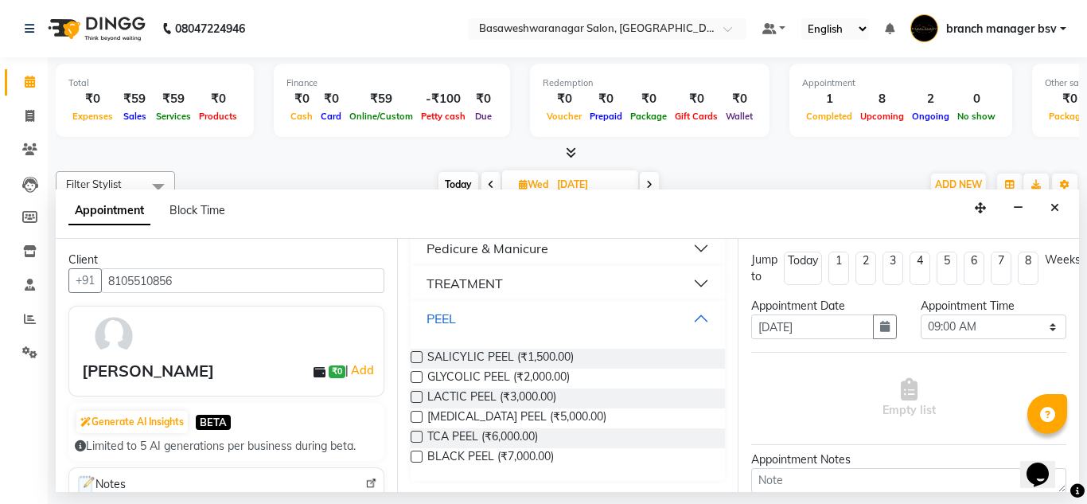
scroll to position [188, 0]
click at [416, 416] on label at bounding box center [416, 415] width 12 height 12
click at [416, 416] on input "checkbox" at bounding box center [415, 416] width 10 height 10
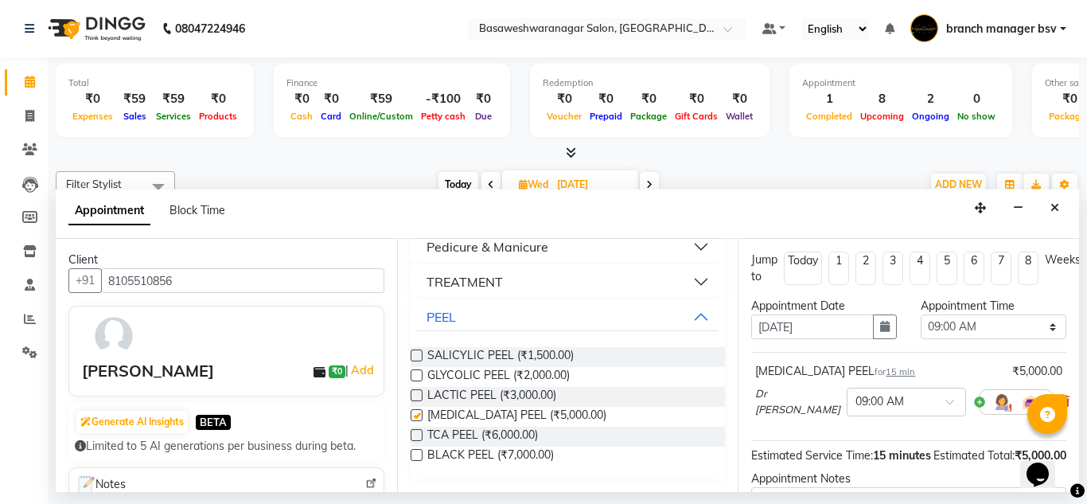
checkbox input "false"
click at [970, 313] on div "Appointment Time" at bounding box center [993, 306] width 146 height 17
click at [965, 329] on select "Select 09:00 AM 09:15 AM 09:30 AM 09:45 AM 10:00 AM 10:15 AM 10:30 AM 10:45 AM …" at bounding box center [993, 326] width 146 height 25
select select "960"
click at [920, 314] on select "Select 09:00 AM 09:15 AM 09:30 AM 09:45 AM 10:00 AM 10:15 AM 10:30 AM 10:45 AM …" at bounding box center [993, 326] width 146 height 25
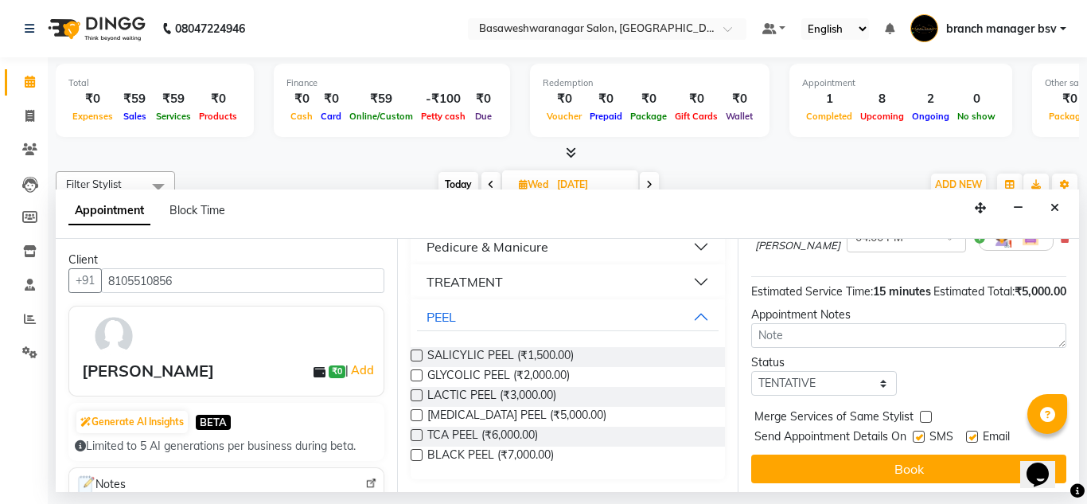
scroll to position [194, 0]
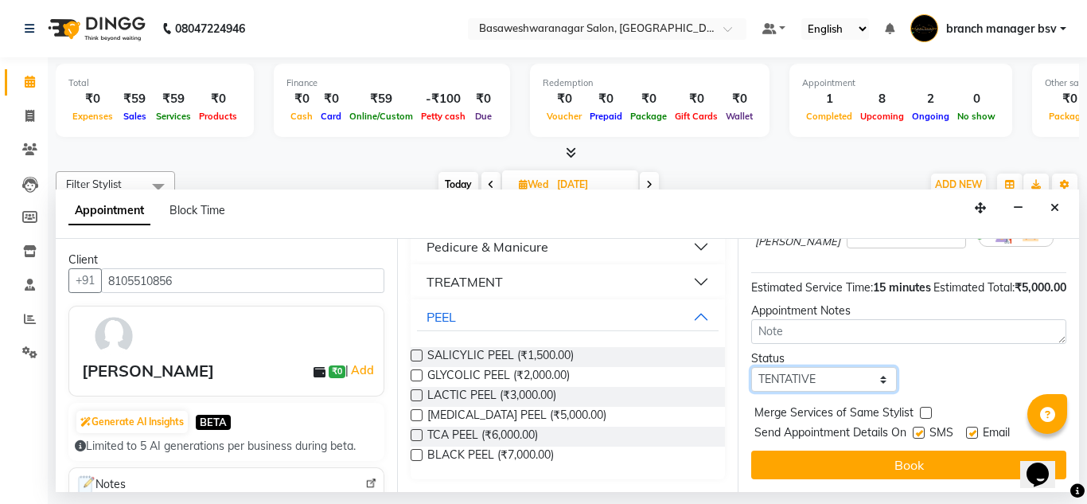
click at [815, 371] on select "Select TENTATIVE CONFIRM UPCOMING" at bounding box center [824, 379] width 146 height 25
select select "confirm booking"
click at [751, 367] on select "Select TENTATIVE CONFIRM UPCOMING" at bounding box center [824, 379] width 146 height 25
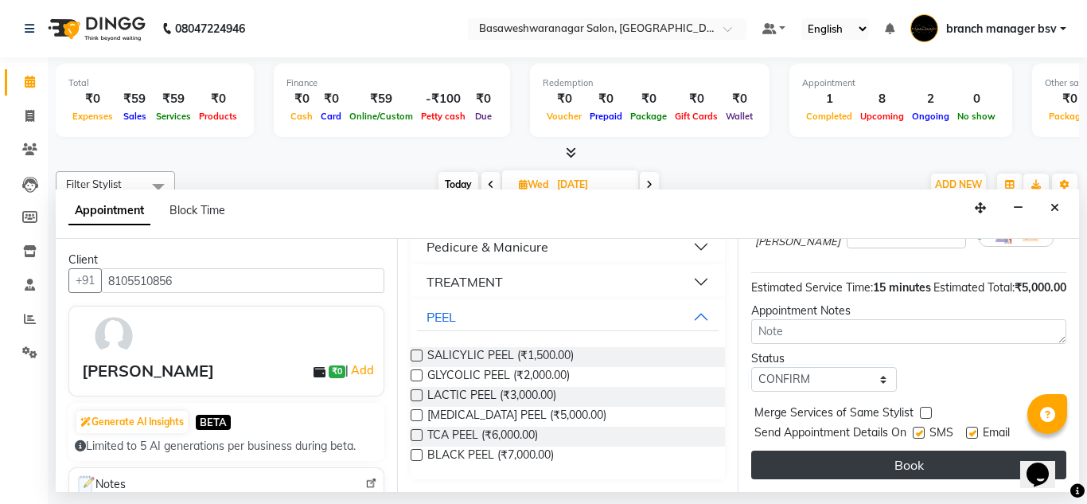
click at [897, 450] on button "Book" at bounding box center [908, 464] width 315 height 29
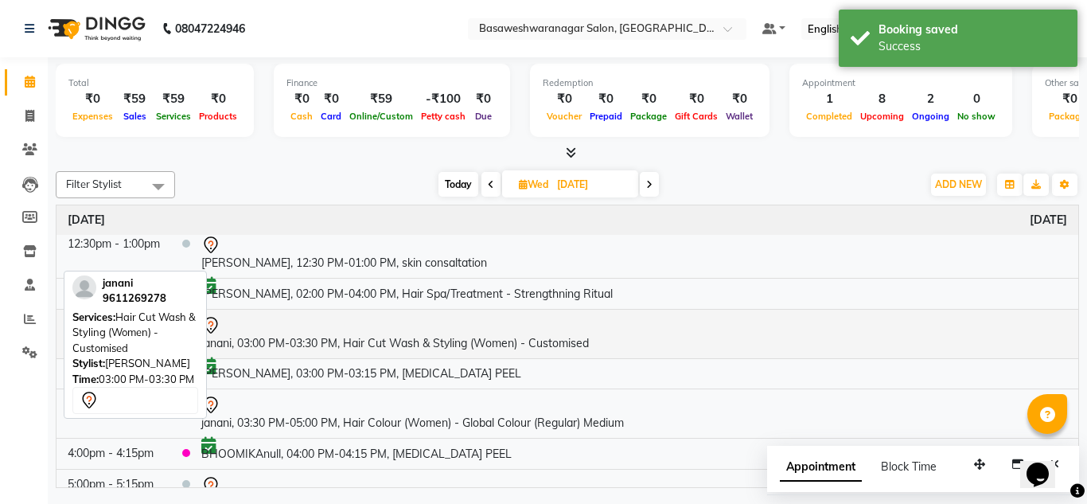
scroll to position [167, 0]
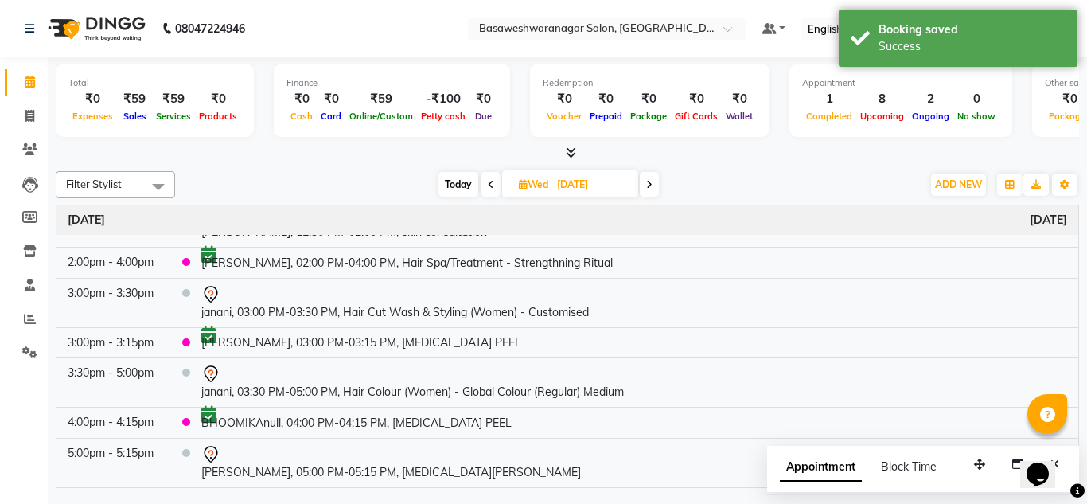
click at [600, 183] on input "[DATE]" at bounding box center [592, 185] width 80 height 24
select select "9"
select select "2025"
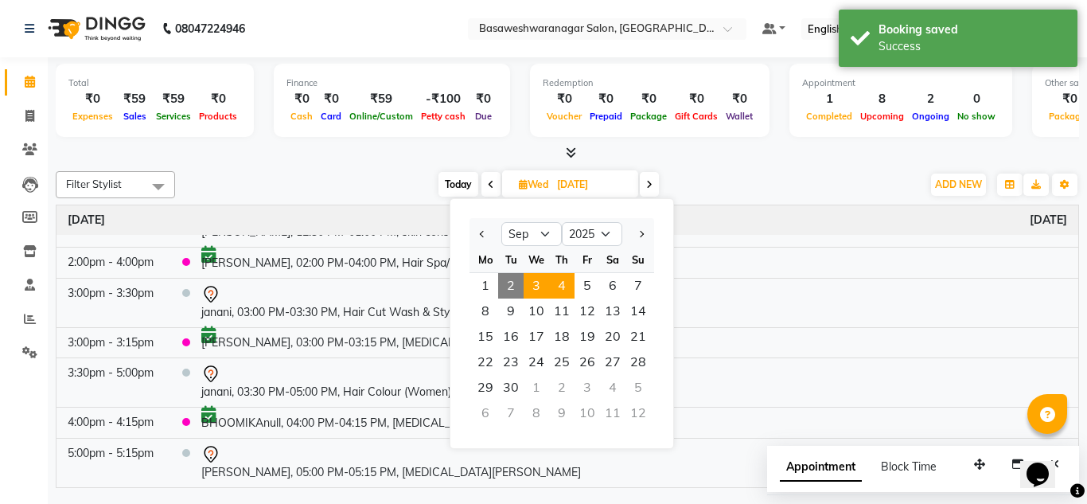
click at [561, 290] on span "4" at bounding box center [561, 285] width 25 height 25
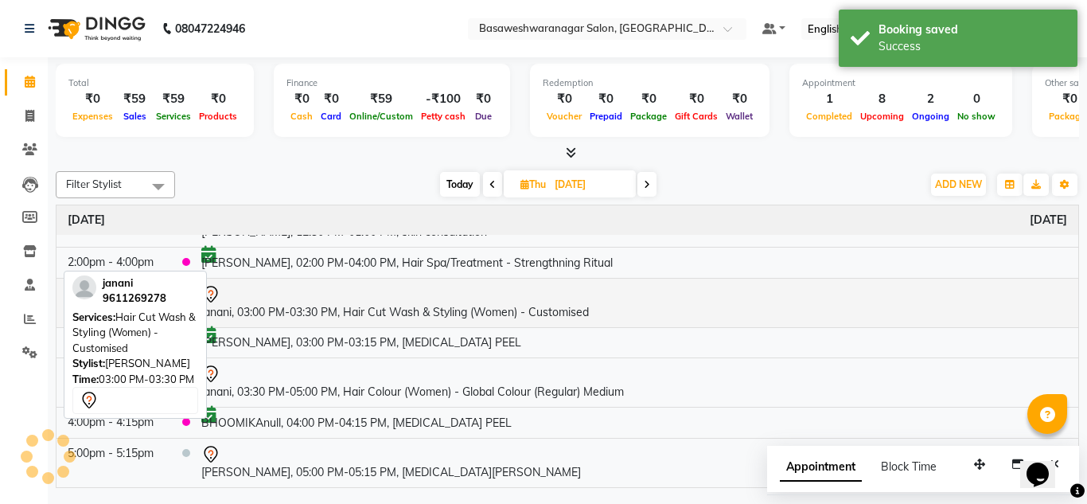
scroll to position [0, 0]
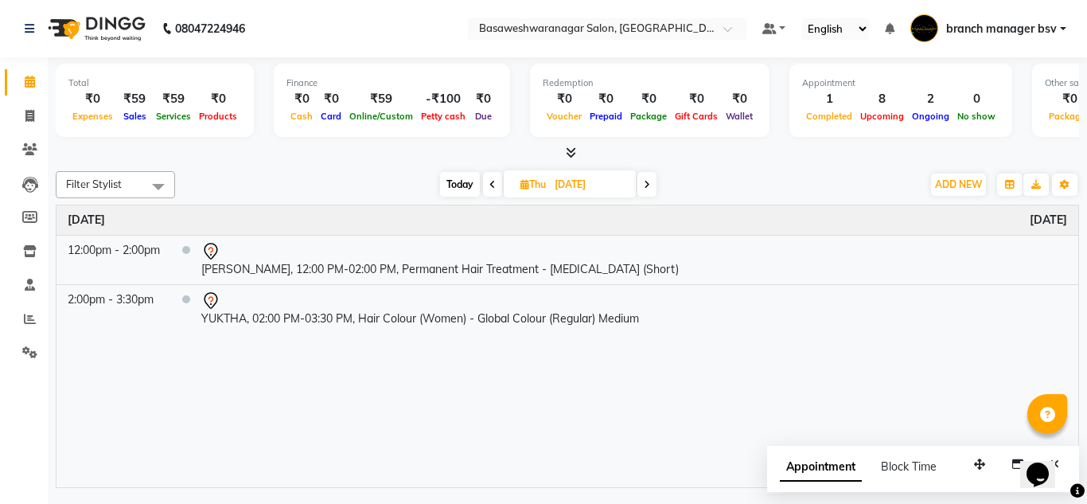
click at [703, 354] on div "Time Event Thursday September 4, 2025 12:00pm - 2:00pm Rachithanull, 12:00 PM-0…" at bounding box center [566, 346] width 1021 height 282
click at [471, 187] on span "Today" at bounding box center [460, 184] width 40 height 25
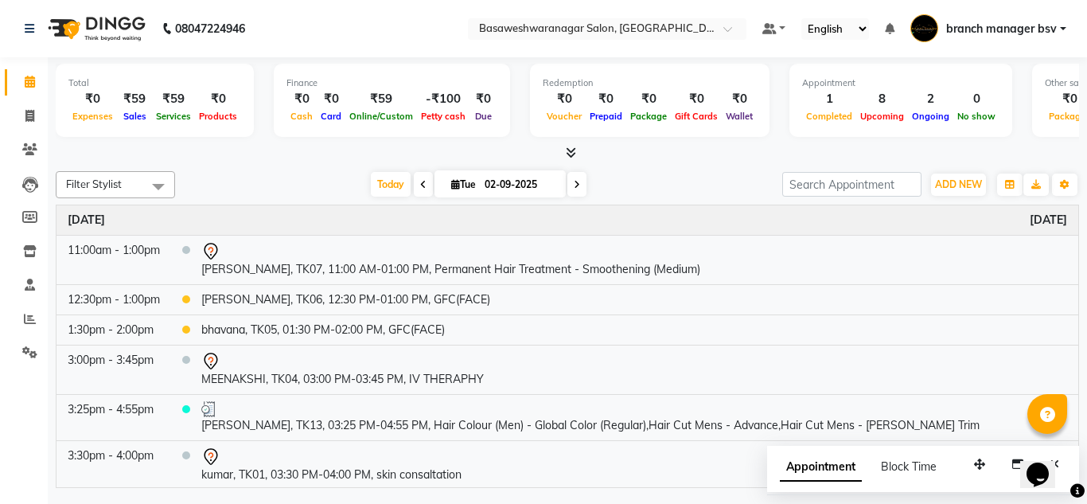
click at [574, 182] on icon at bounding box center [577, 185] width 6 height 10
type input "[DATE]"
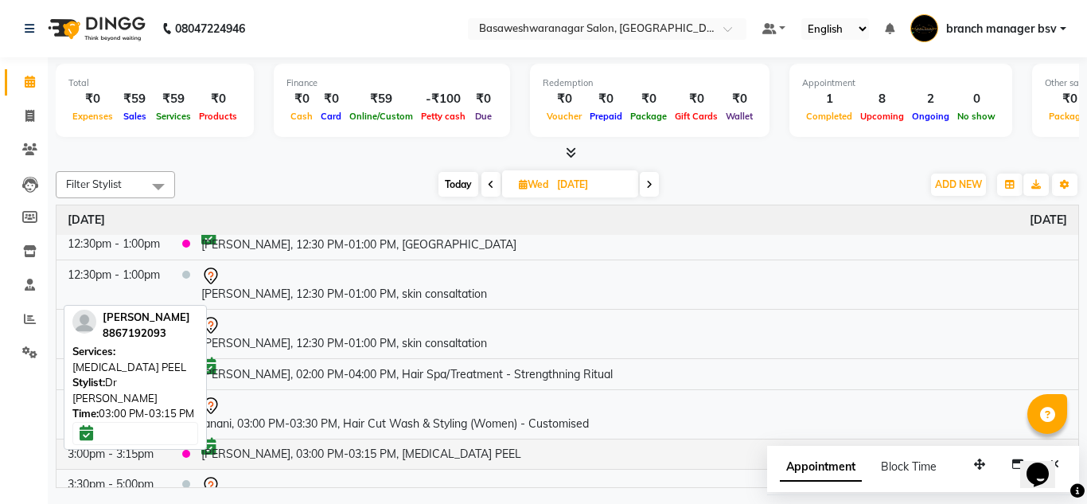
scroll to position [167, 0]
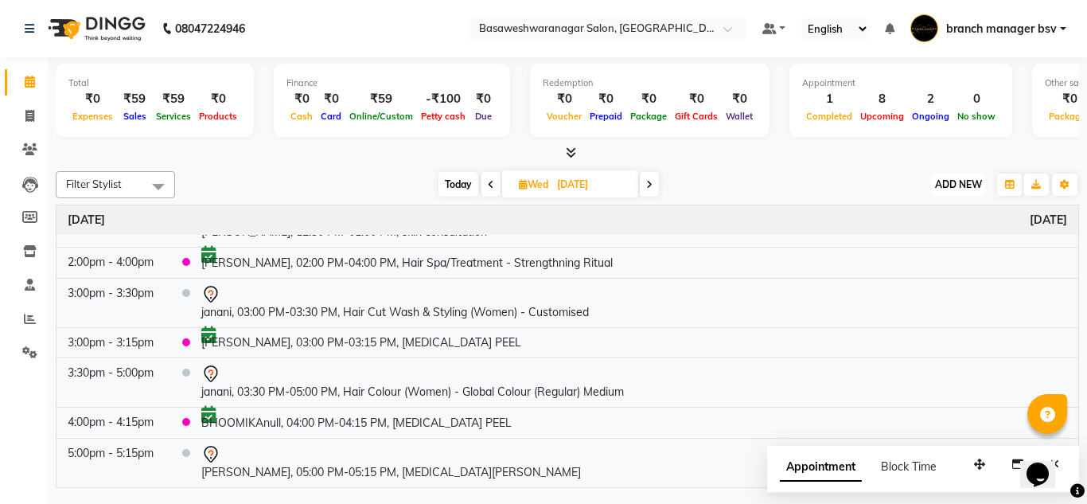
click at [960, 186] on span "ADD NEW" at bounding box center [958, 184] width 47 height 12
click at [955, 212] on button "Add Appointment" at bounding box center [922, 214] width 126 height 21
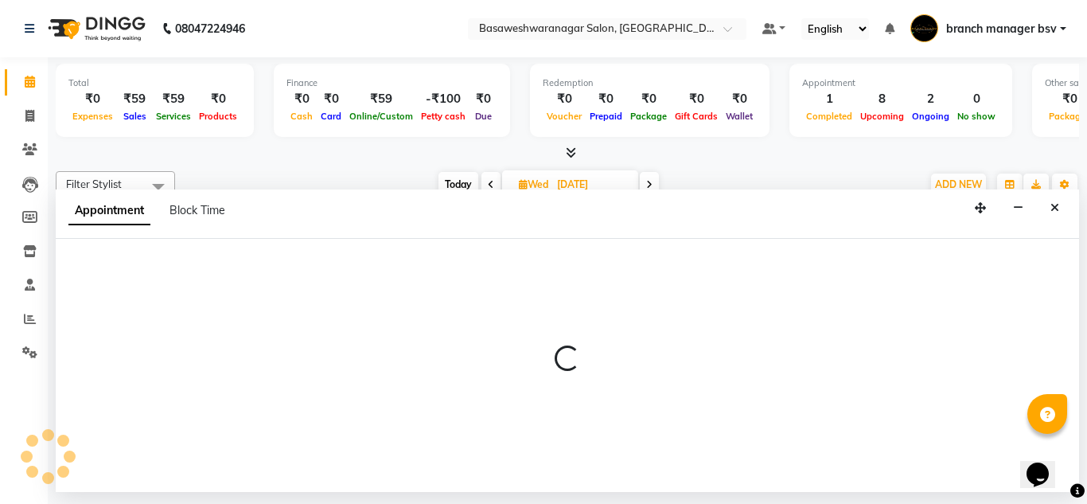
select select "tentative"
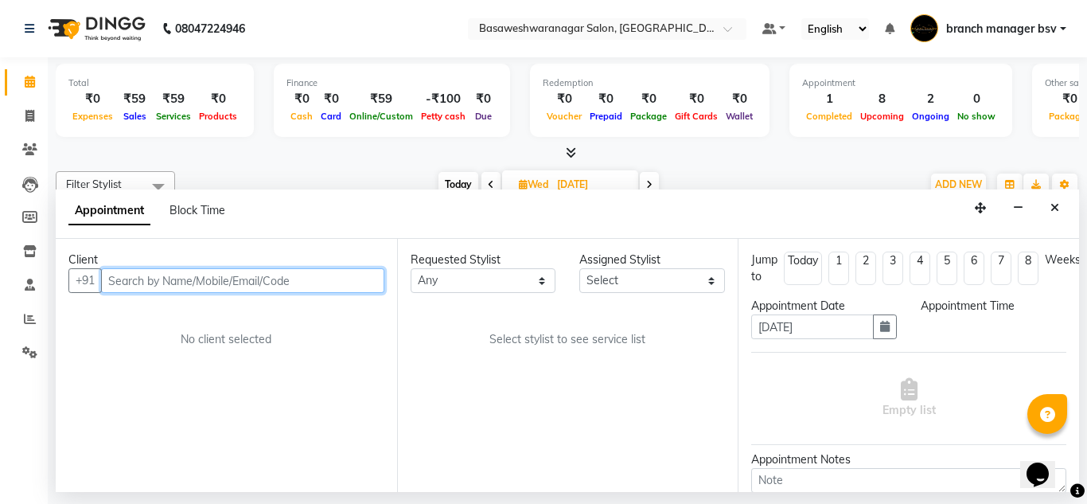
select select "540"
click at [212, 271] on input "text" at bounding box center [242, 280] width 283 height 25
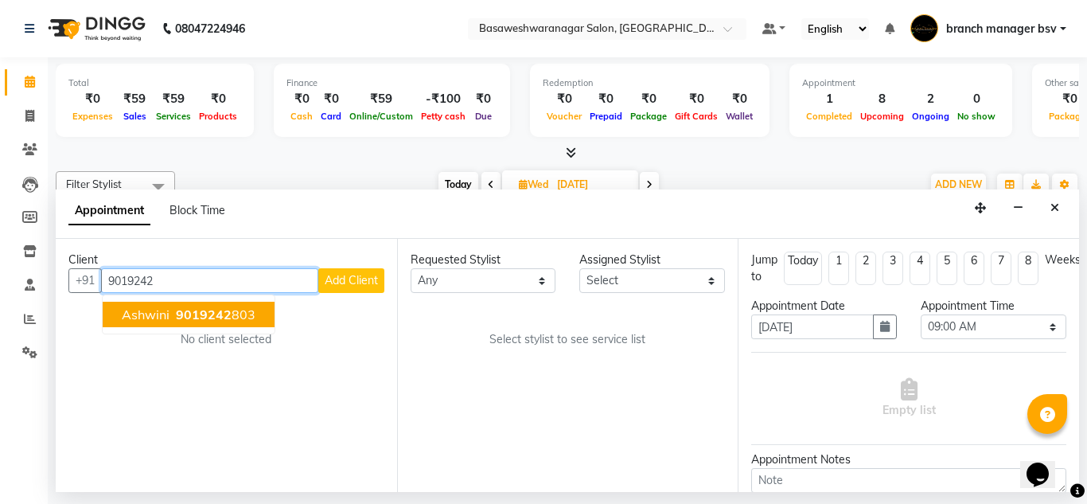
click at [255, 313] on button "ashwini 9019242 803" at bounding box center [189, 313] width 172 height 25
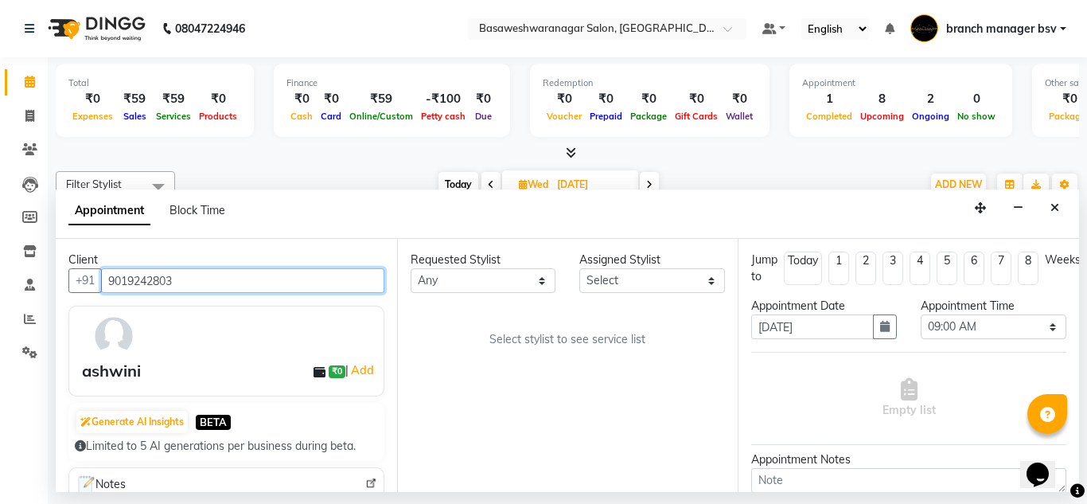
type input "9019242803"
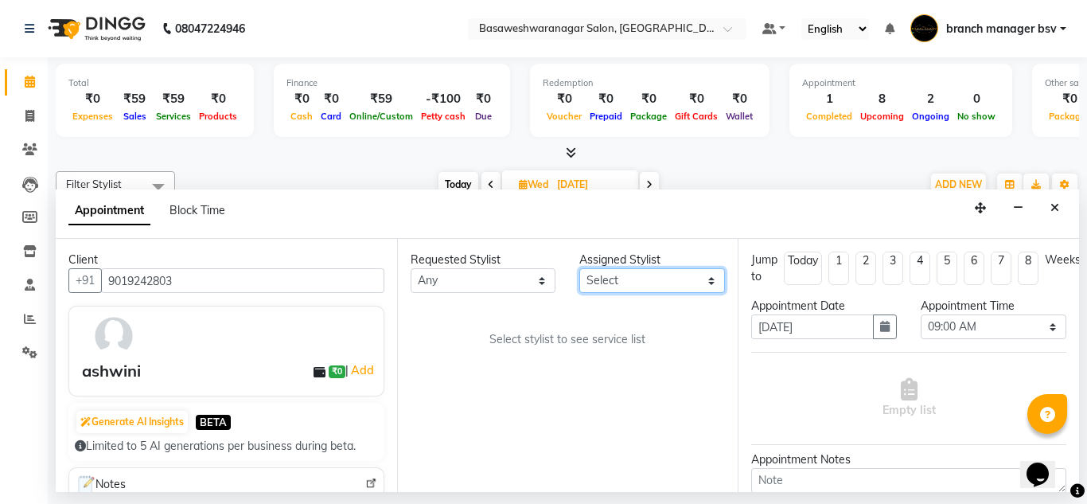
click at [628, 285] on select "Select ashwini branch manager bsv Dr.Jabin Dr mehzabin GURISH JASSI Jayshree Na…" at bounding box center [652, 280] width 146 height 25
select select "47930"
click at [579, 268] on select "Select ashwini branch manager bsv Dr.Jabin Dr mehzabin GURISH JASSI Jayshree Na…" at bounding box center [652, 280] width 146 height 25
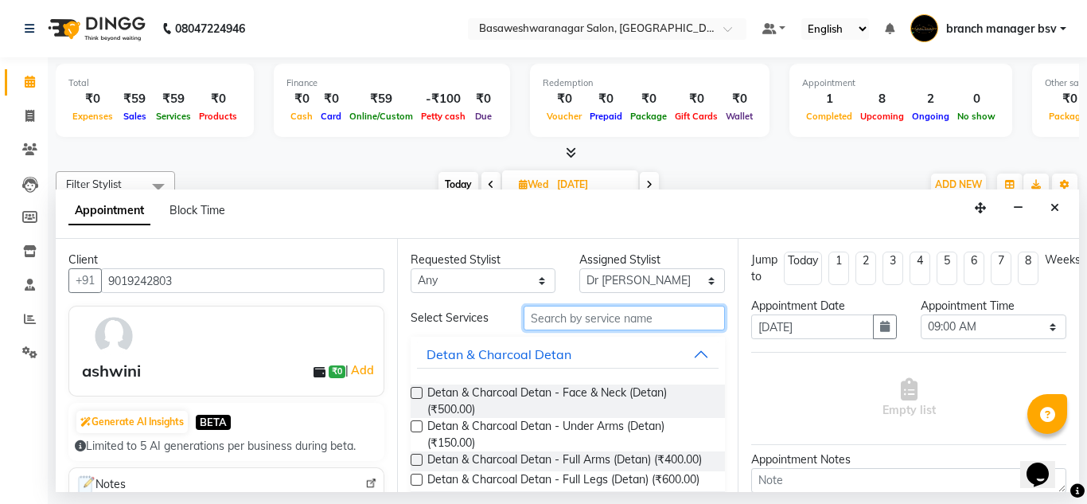
click at [536, 316] on input "text" at bounding box center [624, 317] width 202 height 25
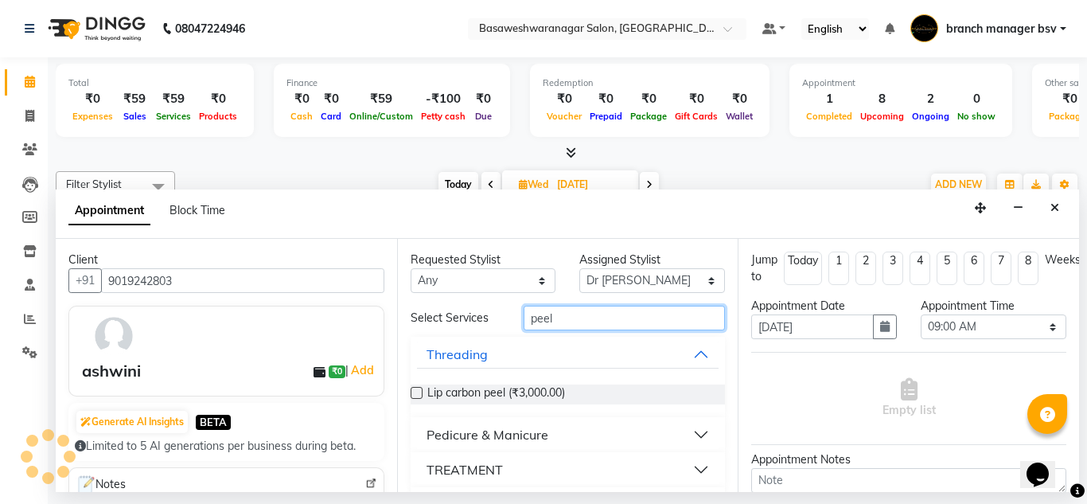
scroll to position [43, 0]
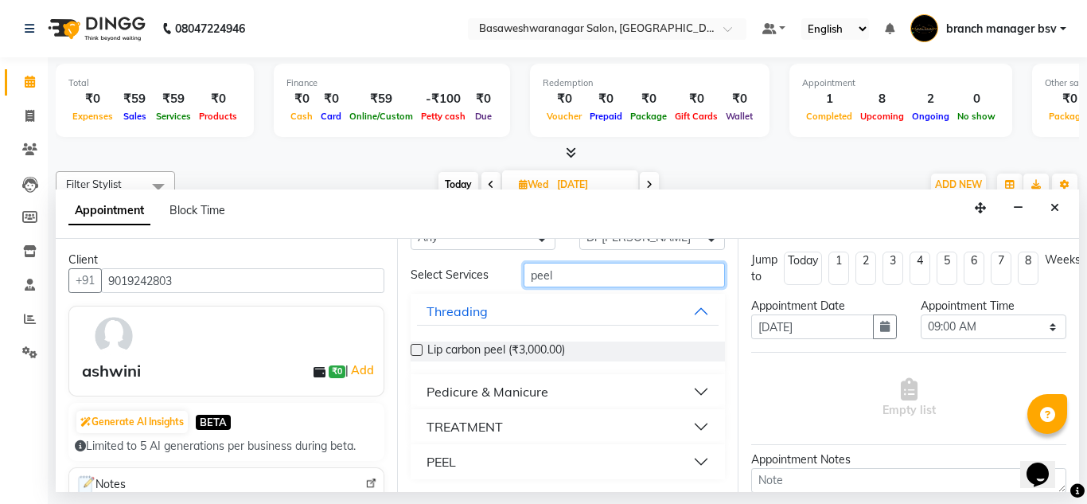
type input "peel"
click at [449, 461] on div "PEEL" at bounding box center [440, 461] width 29 height 19
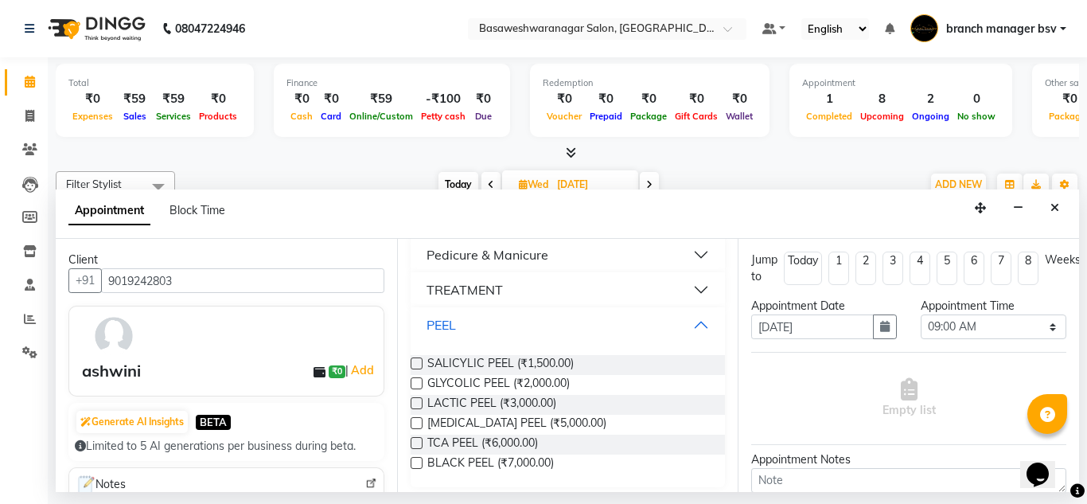
scroll to position [188, 0]
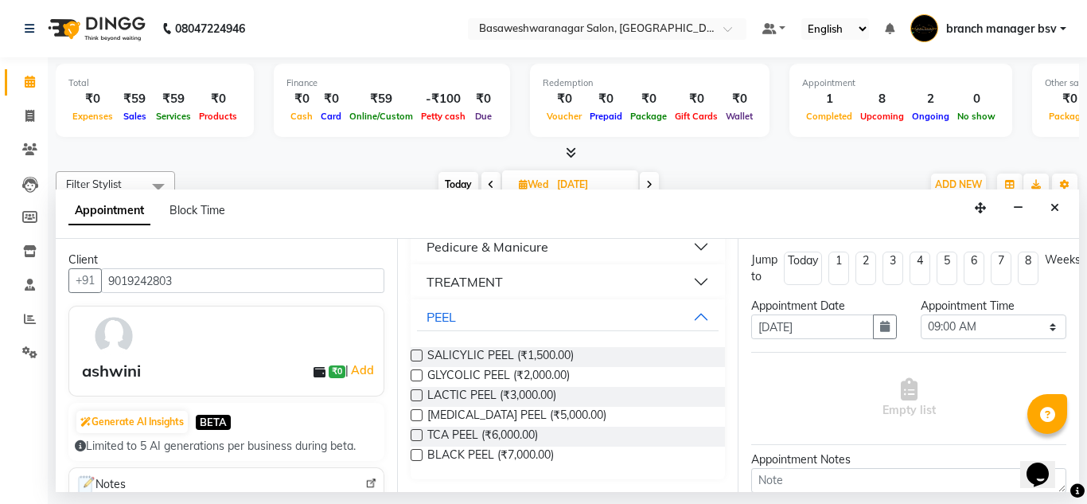
click at [414, 413] on label at bounding box center [416, 415] width 12 height 12
click at [414, 413] on input "checkbox" at bounding box center [415, 416] width 10 height 10
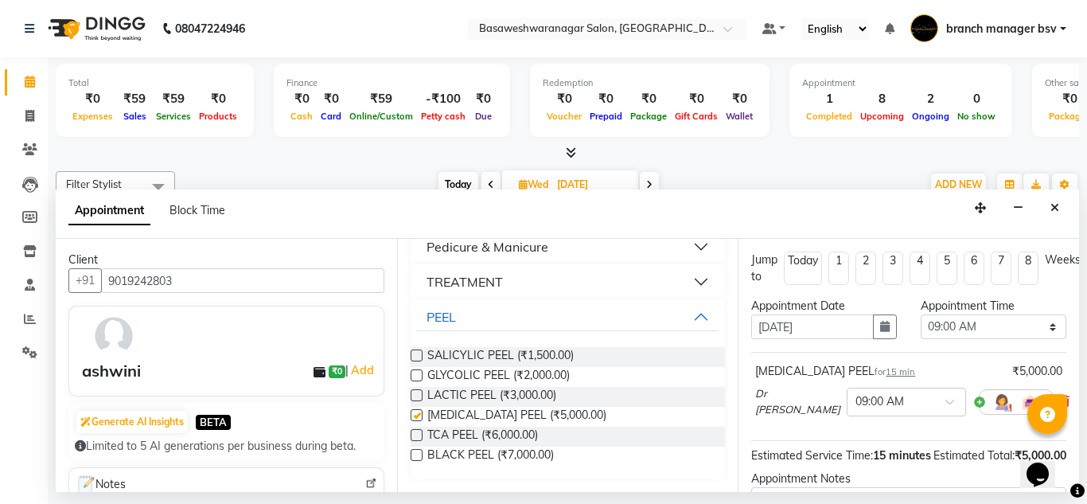
checkbox input "false"
click at [959, 321] on select "Select 09:00 AM 09:15 AM 09:30 AM 09:45 AM 10:00 AM 10:15 AM 10:30 AM 10:45 AM …" at bounding box center [993, 326] width 146 height 25
select select "1080"
click at [920, 314] on select "Select 09:00 AM 09:15 AM 09:30 AM 09:45 AM 10:00 AM 10:15 AM 10:30 AM 10:45 AM …" at bounding box center [993, 326] width 146 height 25
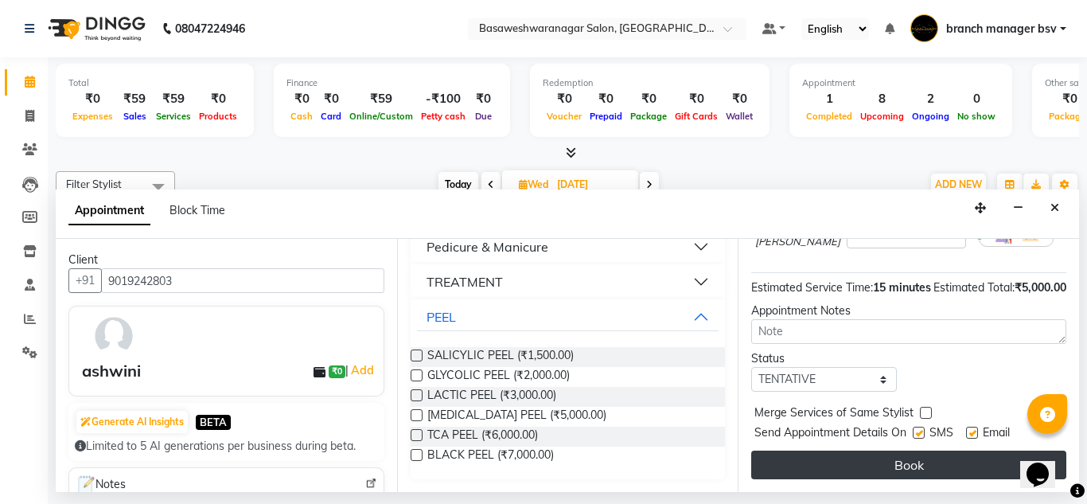
click at [810, 450] on button "Book" at bounding box center [908, 464] width 315 height 29
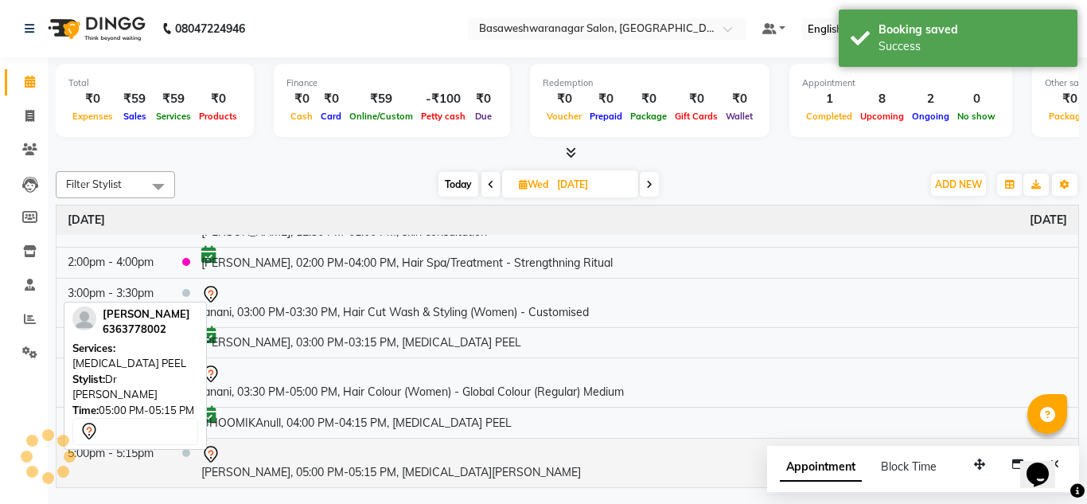
scroll to position [216, 0]
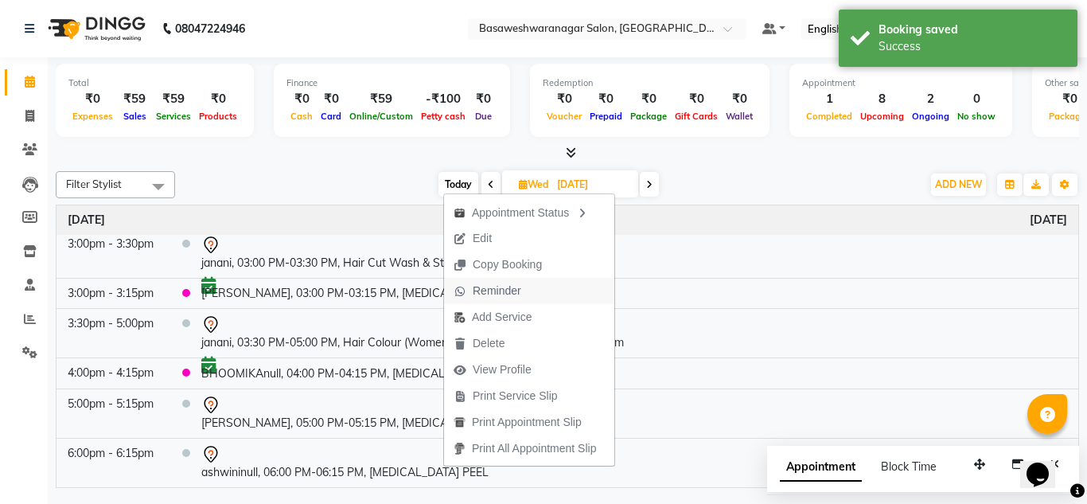
click at [530, 293] on span "Reminder" at bounding box center [487, 291] width 87 height 26
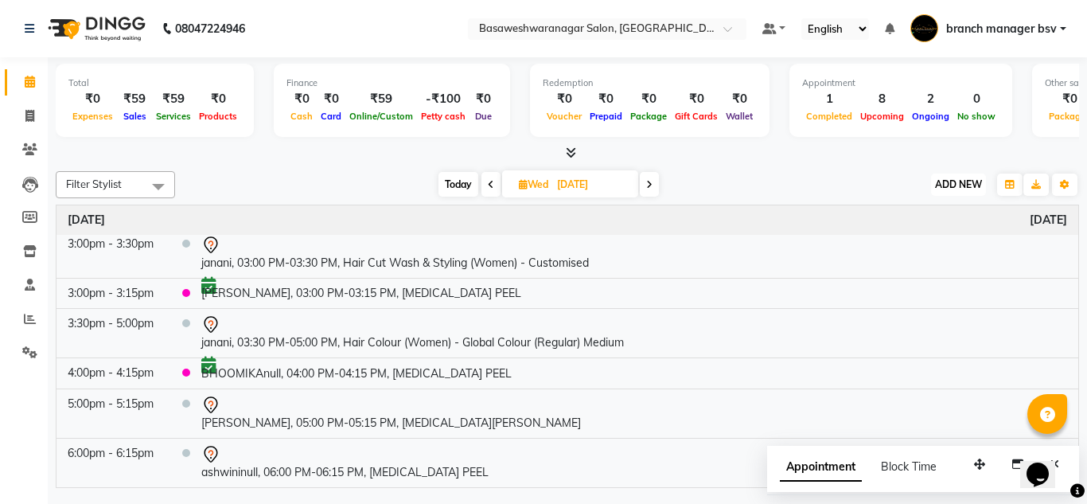
click at [961, 190] on button "ADD NEW Toggle Dropdown" at bounding box center [958, 184] width 55 height 22
click at [926, 212] on button "Add Appointment" at bounding box center [922, 214] width 126 height 21
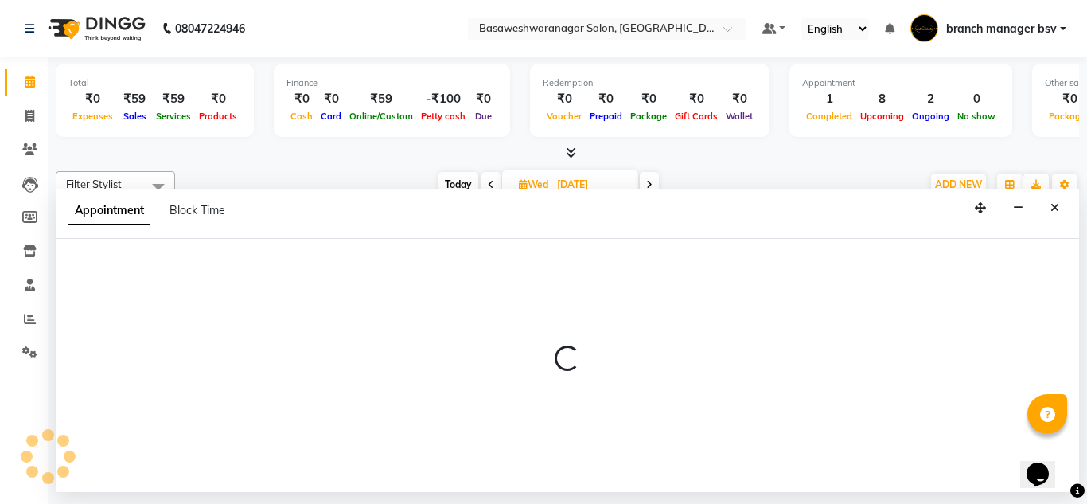
click at [208, 315] on div at bounding box center [567, 365] width 1023 height 253
select select "tentative"
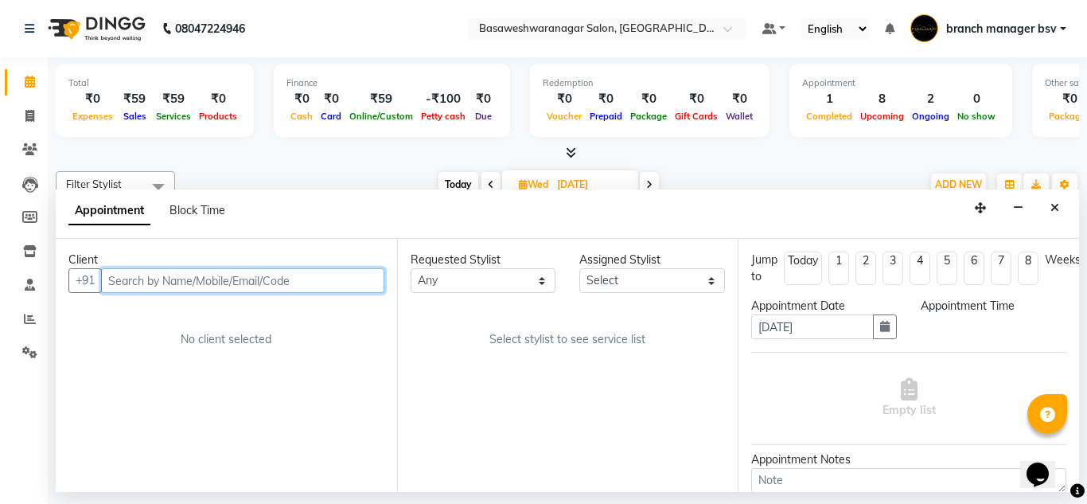
select select "540"
paste input "70225 60022"
type input "70225 60022"
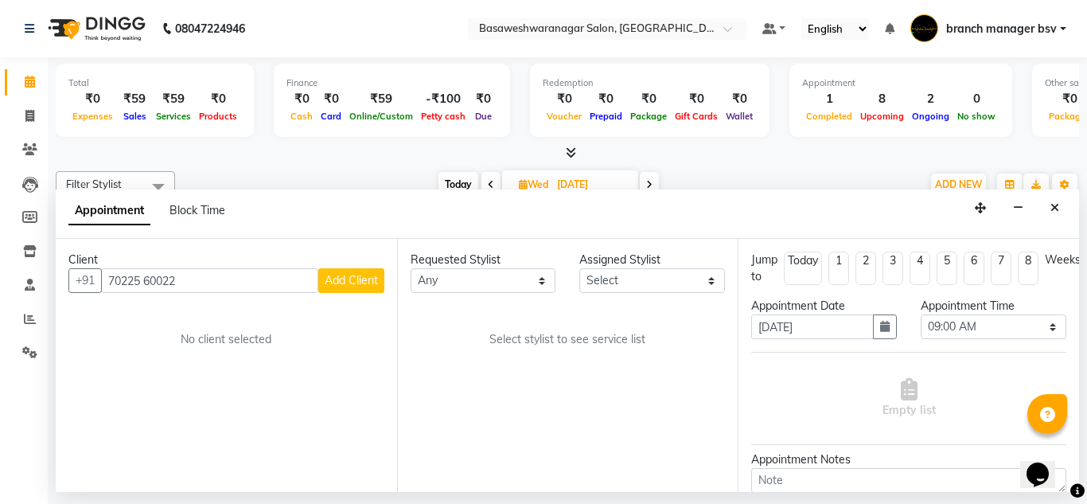
click at [371, 279] on span "Add Client" at bounding box center [351, 280] width 53 height 14
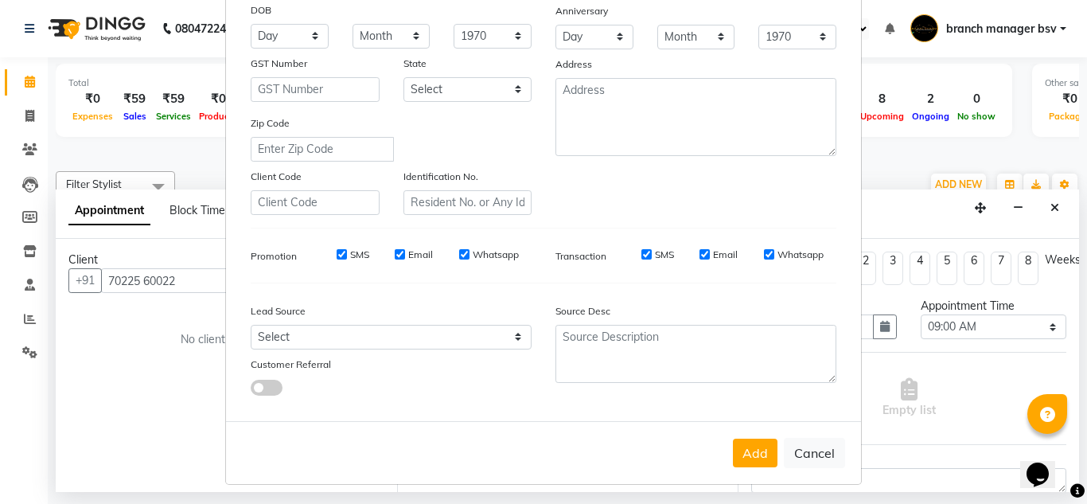
scroll to position [231, 0]
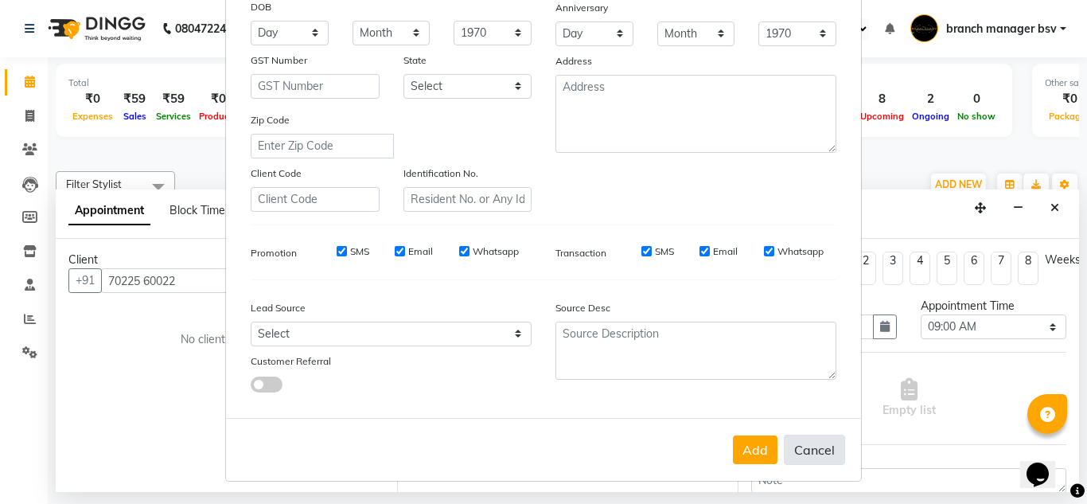
click at [822, 449] on button "Cancel" at bounding box center [814, 449] width 61 height 30
select select
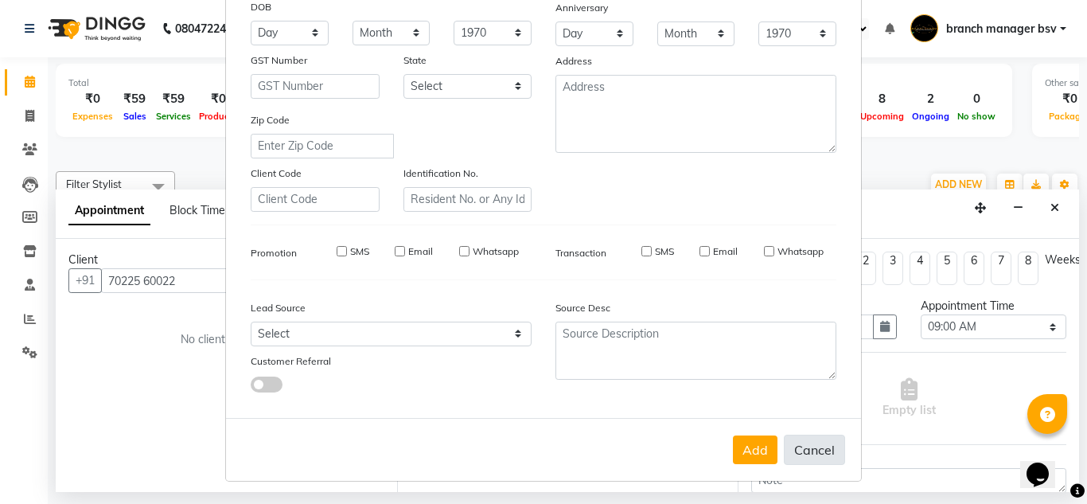
select select
checkbox input "false"
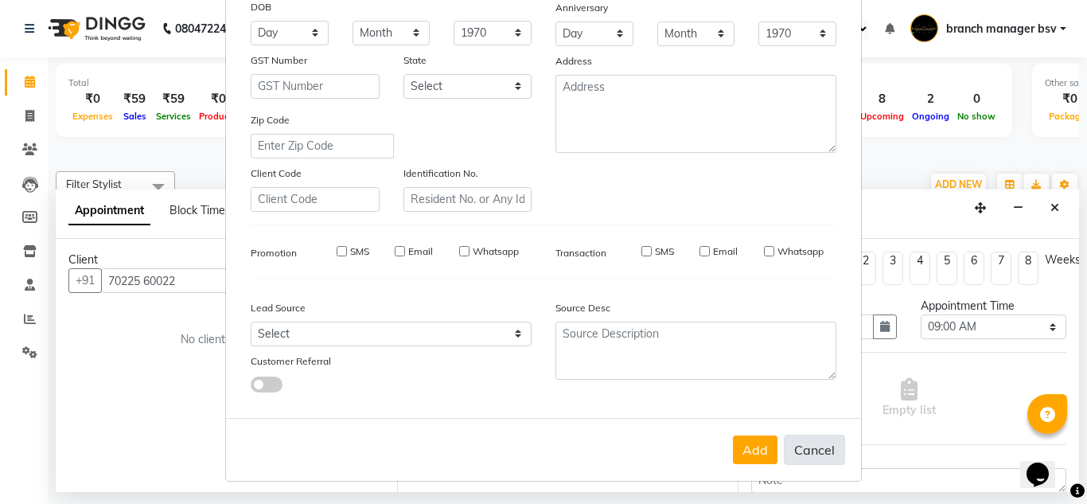
checkbox input "false"
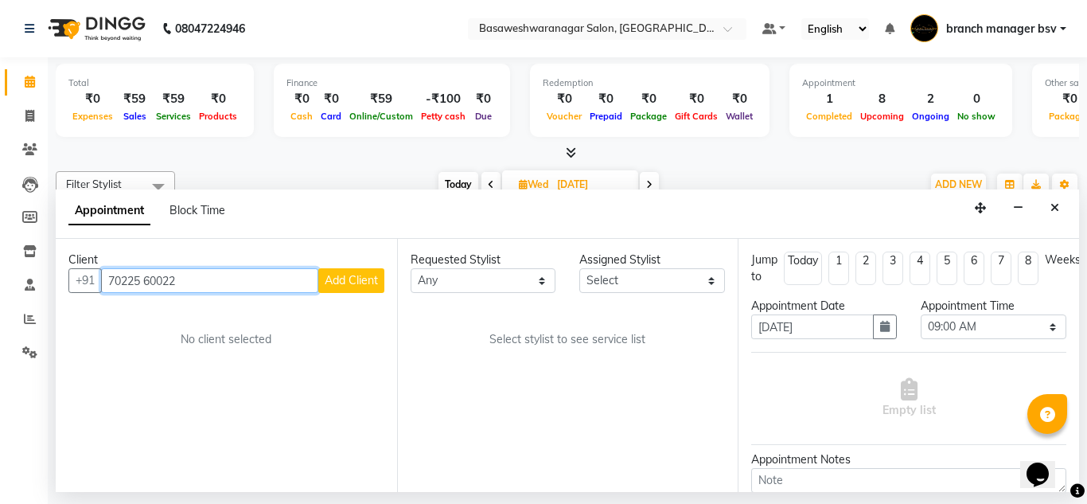
click at [146, 282] on input "70225 60022" at bounding box center [209, 280] width 217 height 25
type input "7022560022"
click at [356, 276] on span "Add Client" at bounding box center [351, 280] width 53 height 14
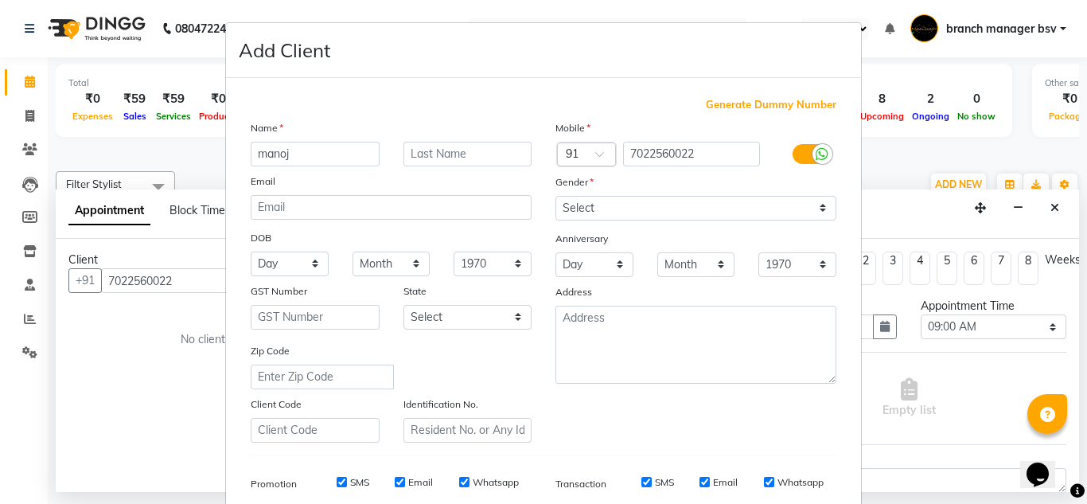
type input "manoj"
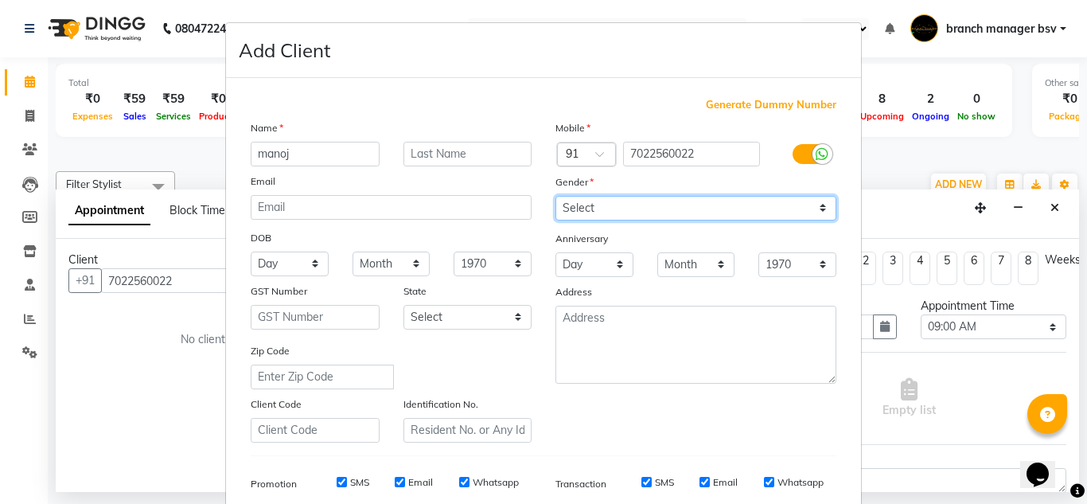
click at [658, 213] on select "Select Male Female Other Prefer Not To Say" at bounding box center [695, 208] width 281 height 25
select select "male"
click at [555, 196] on select "Select Male Female Other Prefer Not To Say" at bounding box center [695, 208] width 281 height 25
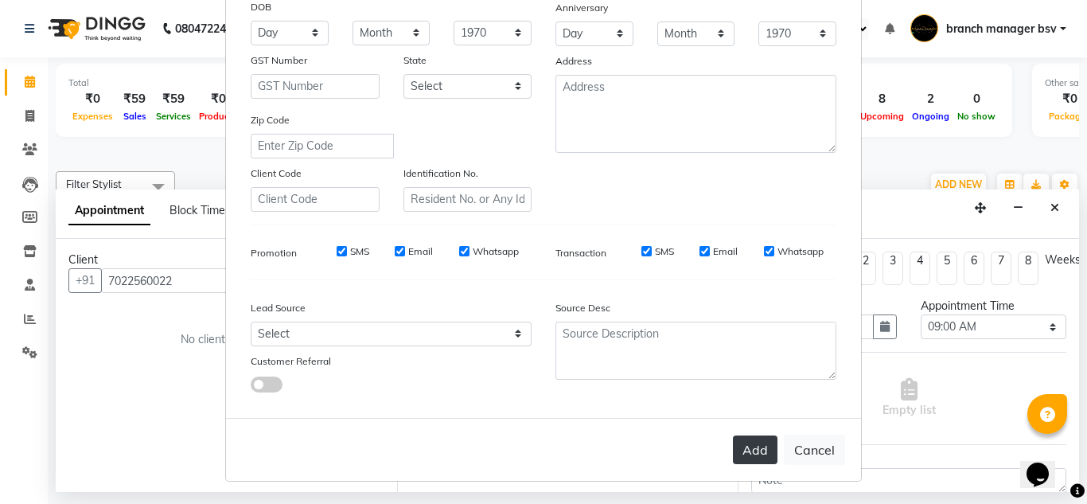
click at [762, 450] on button "Add" at bounding box center [755, 449] width 45 height 29
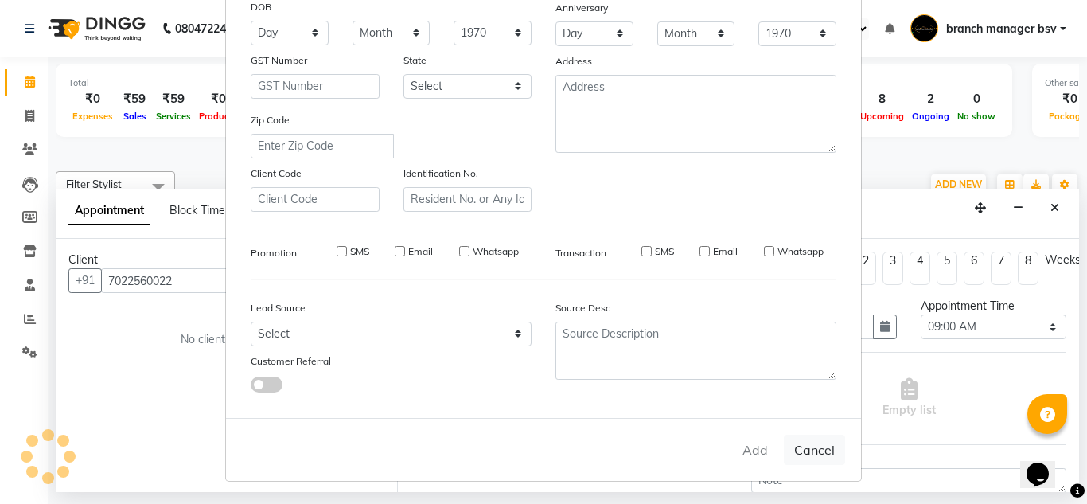
select select
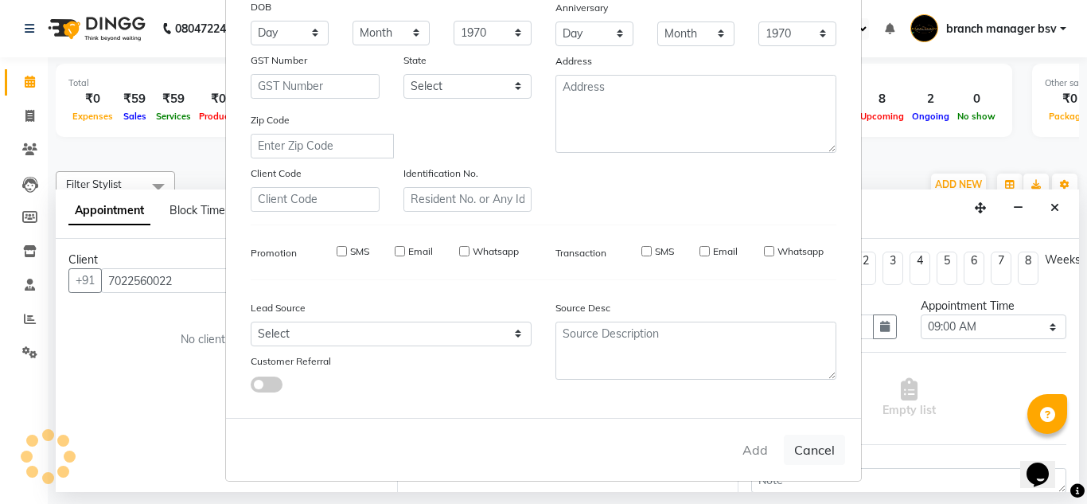
select select
checkbox input "false"
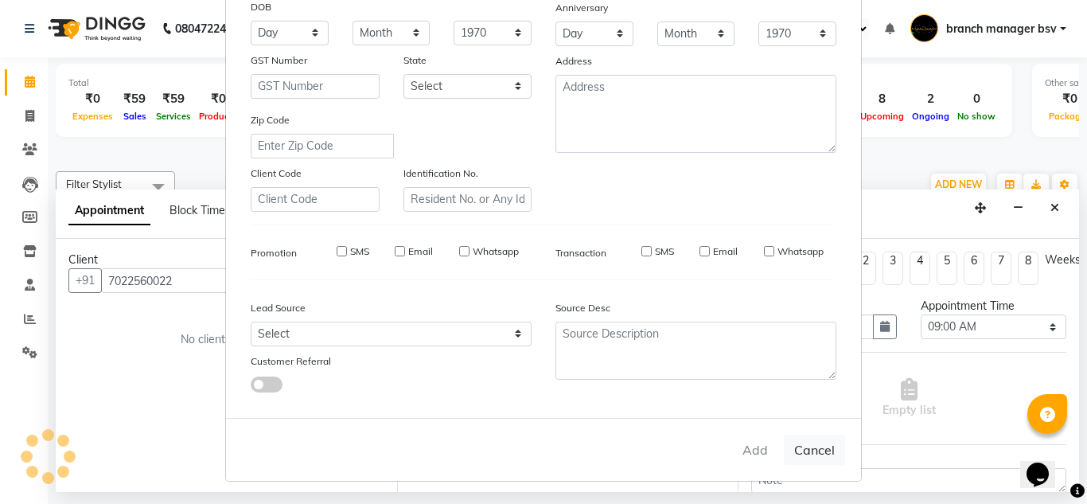
checkbox input "false"
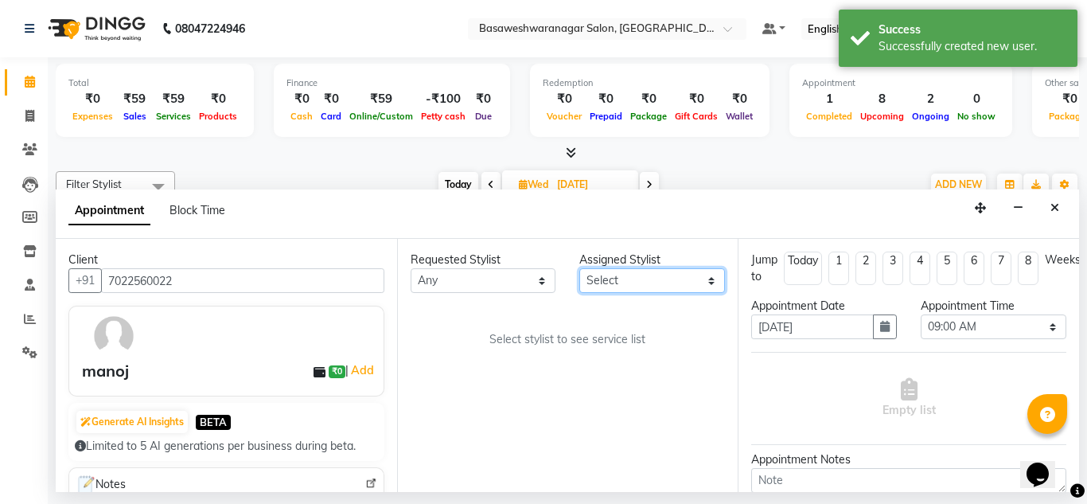
click at [657, 280] on select "Select ashwini branch manager bsv Dr.Jabin Dr mehzabin GURISH JASSI Jayshree Na…" at bounding box center [652, 280] width 146 height 25
select select "47930"
click at [579, 268] on select "Select ashwini branch manager bsv Dr.Jabin Dr mehzabin GURISH JASSI Jayshree Na…" at bounding box center [652, 280] width 146 height 25
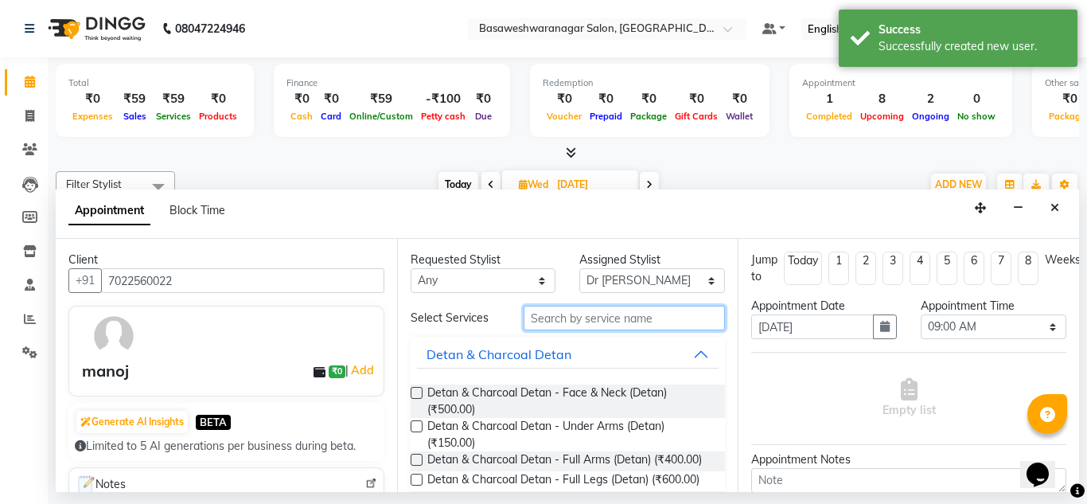
click at [542, 325] on input "text" at bounding box center [624, 317] width 202 height 25
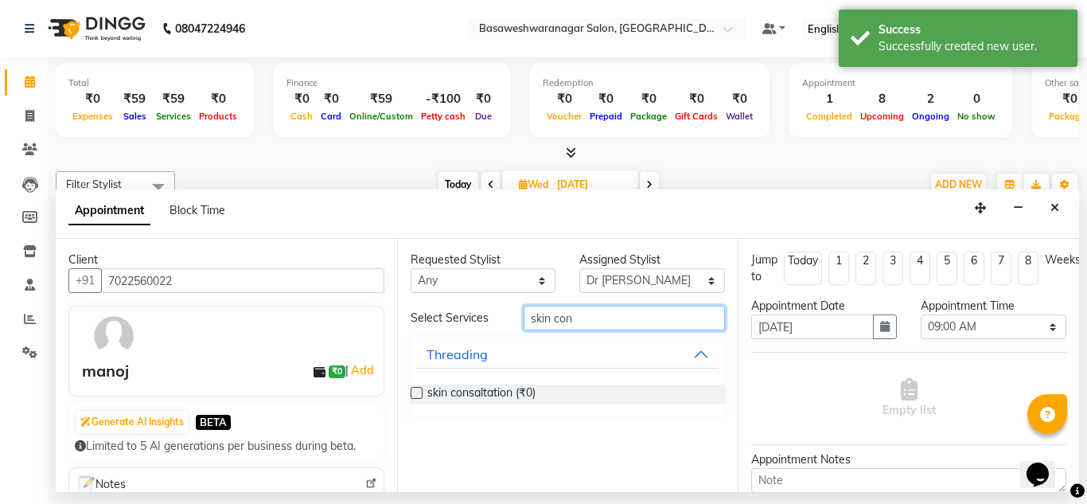
type input "skin con"
click at [418, 398] on label at bounding box center [416, 393] width 12 height 12
click at [418, 398] on input "checkbox" at bounding box center [415, 394] width 10 height 10
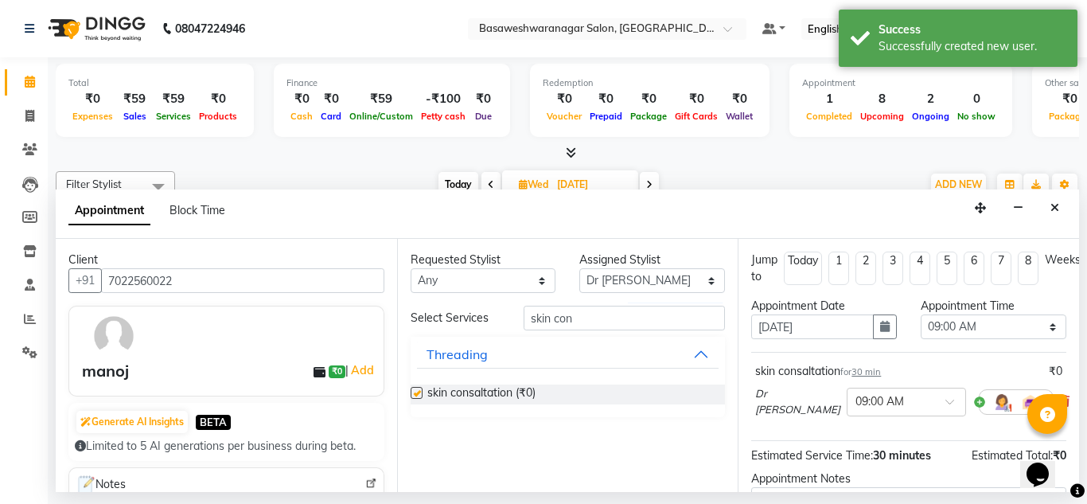
click at [418, 398] on label at bounding box center [416, 393] width 12 height 12
click at [418, 398] on input "checkbox" at bounding box center [415, 394] width 10 height 10
checkbox input "false"
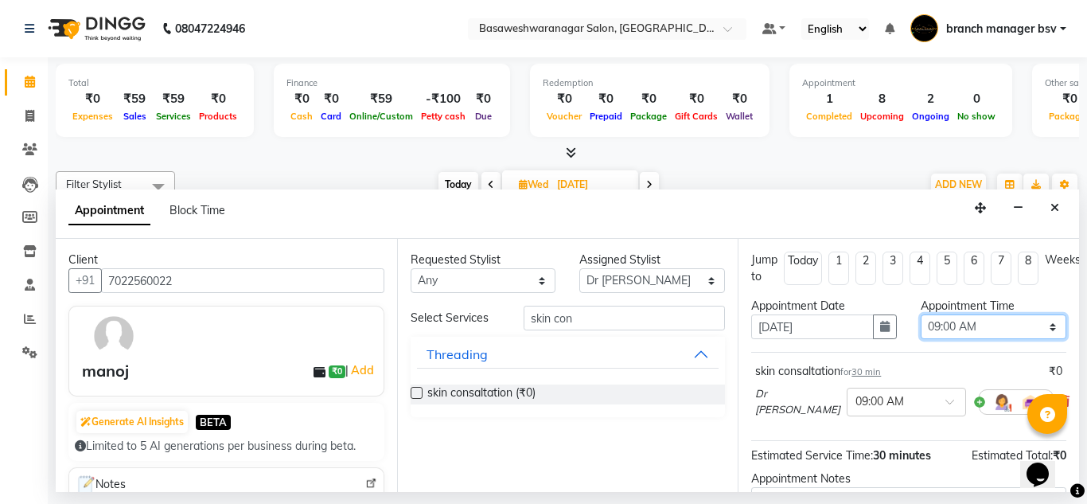
click at [952, 324] on select "Select 09:00 AM 09:15 AM 09:30 AM 09:45 AM 10:00 AM 10:15 AM 10:30 AM 10:45 AM …" at bounding box center [993, 326] width 146 height 25
select select "750"
click at [920, 314] on select "Select 09:00 AM 09:15 AM 09:30 AM 09:45 AM 10:00 AM 10:15 AM 10:30 AM 10:45 AM …" at bounding box center [993, 326] width 146 height 25
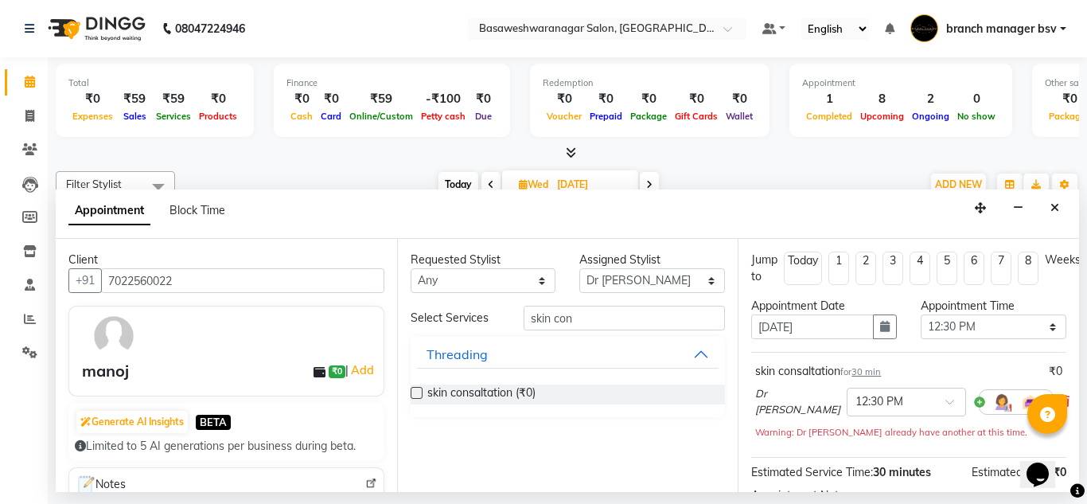
click at [873, 300] on div "Appointment Date" at bounding box center [824, 306] width 146 height 17
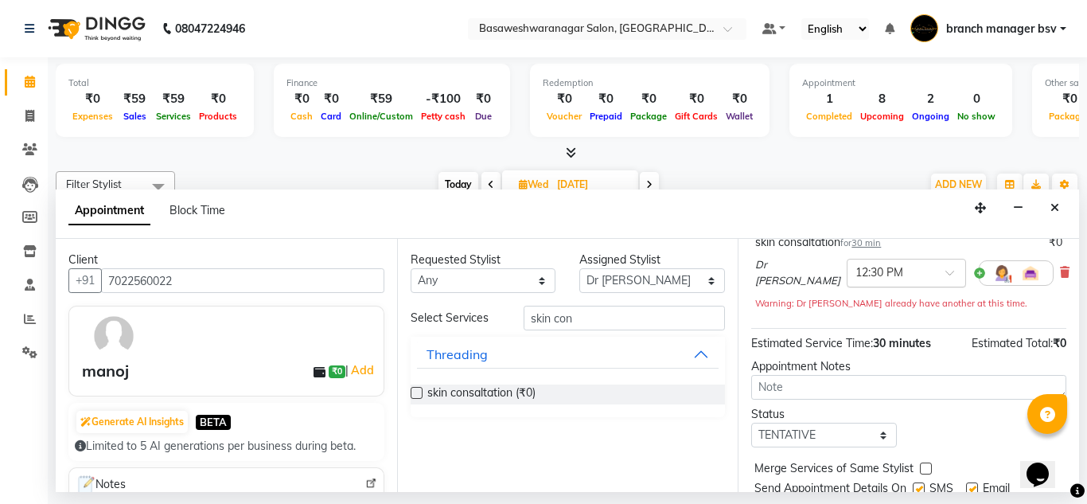
scroll to position [194, 0]
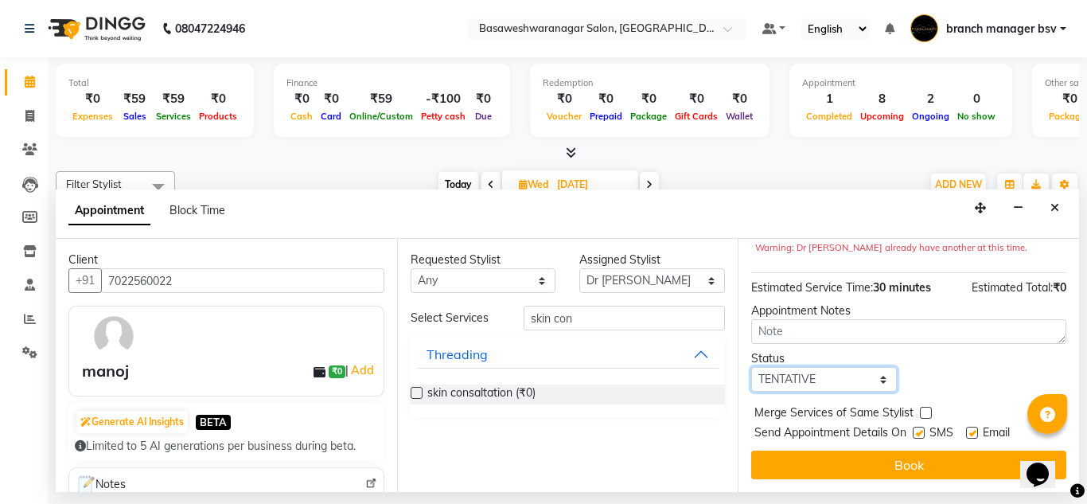
click at [849, 379] on select "Select TENTATIVE CONFIRM UPCOMING" at bounding box center [824, 379] width 146 height 25
select select "confirm booking"
click at [751, 367] on select "Select TENTATIVE CONFIRM UPCOMING" at bounding box center [824, 379] width 146 height 25
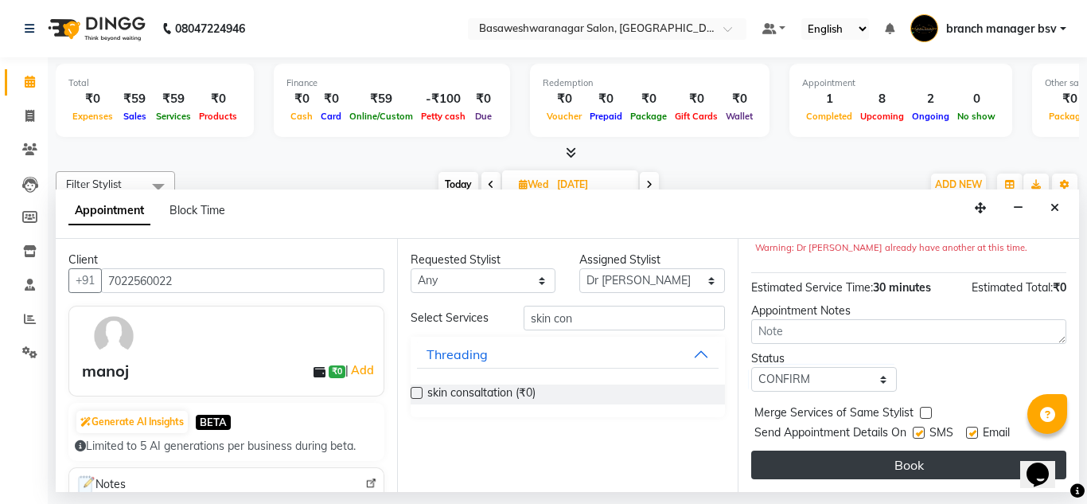
click at [811, 465] on button "Book" at bounding box center [908, 464] width 315 height 29
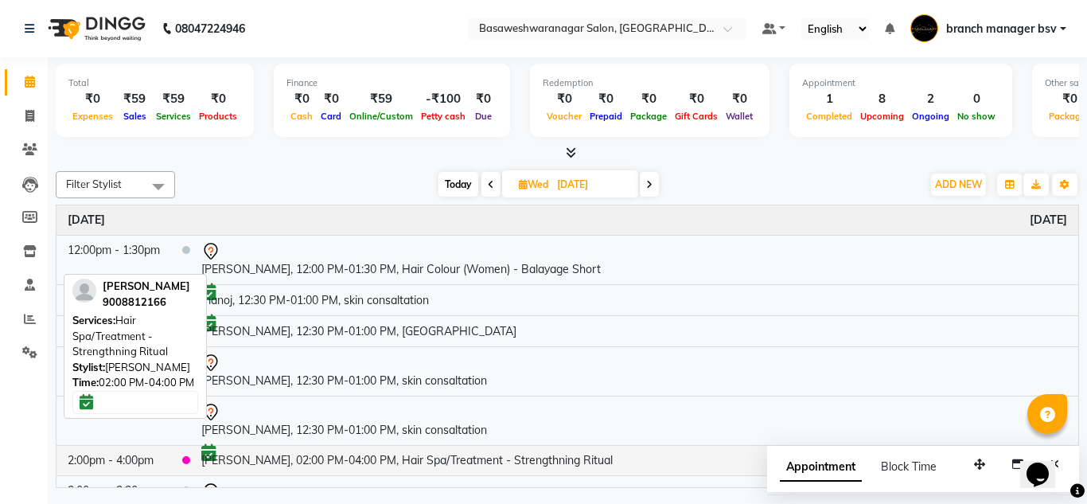
scroll to position [247, 0]
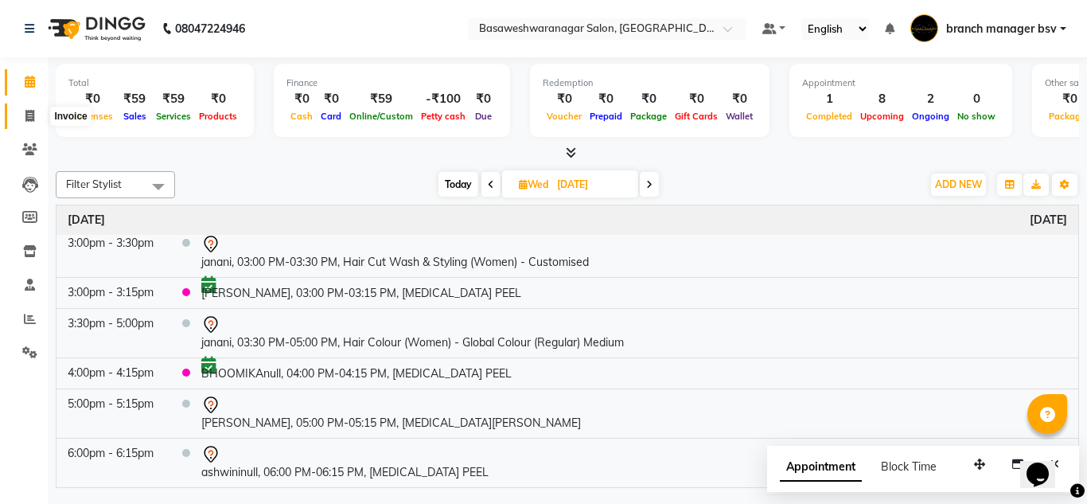
click at [21, 107] on span at bounding box center [30, 116] width 28 height 18
select select "service"
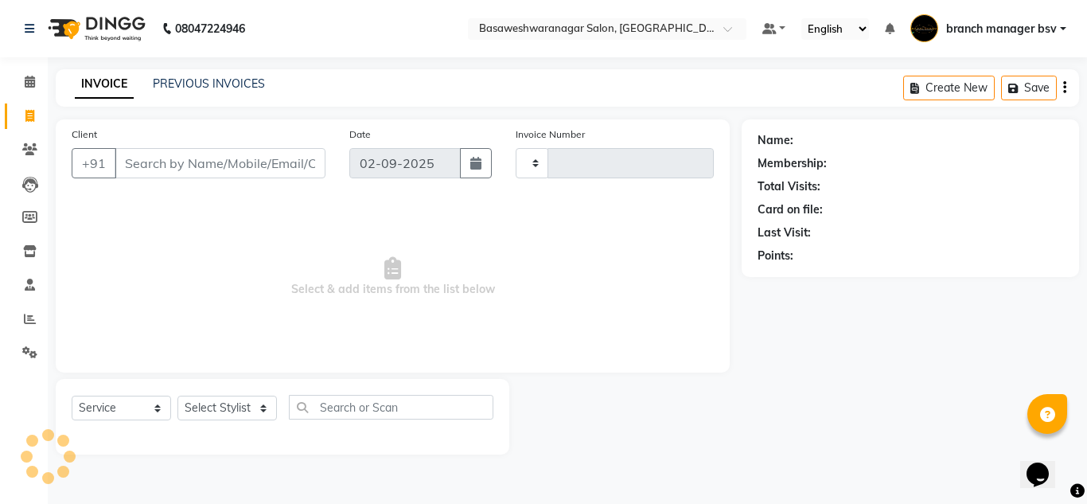
type input "1003"
select select "842"
click at [210, 81] on link "PREVIOUS INVOICES" at bounding box center [209, 83] width 112 height 14
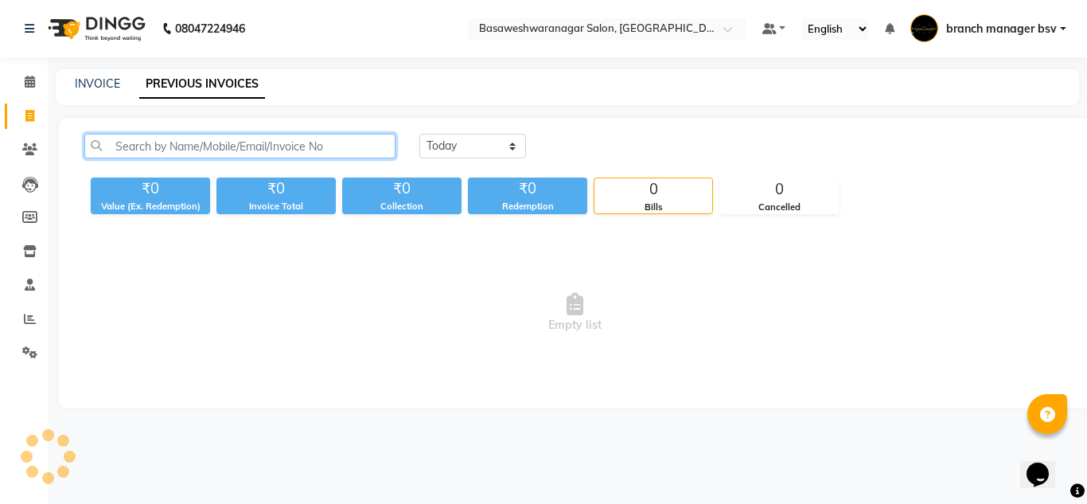
click at [186, 151] on input "text" at bounding box center [239, 146] width 311 height 25
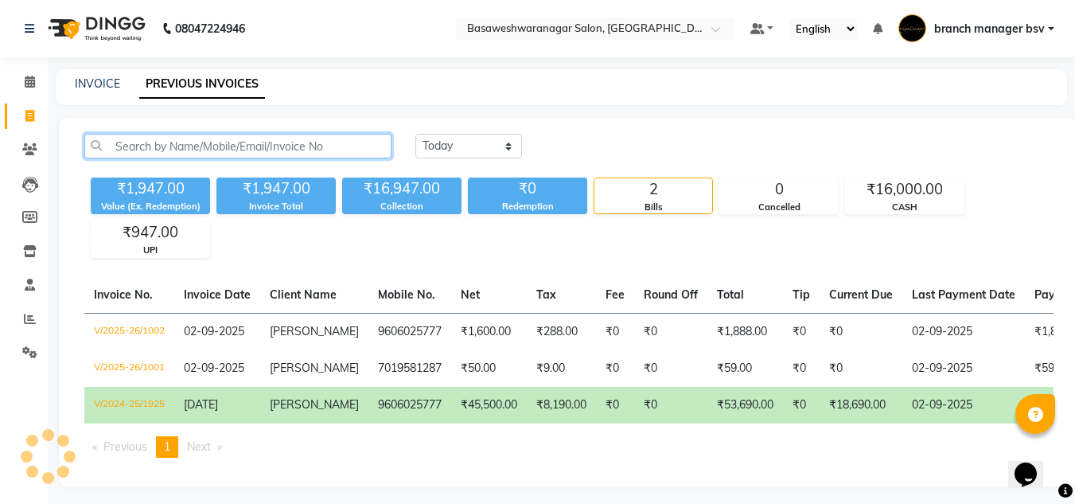
paste input "9944237504"
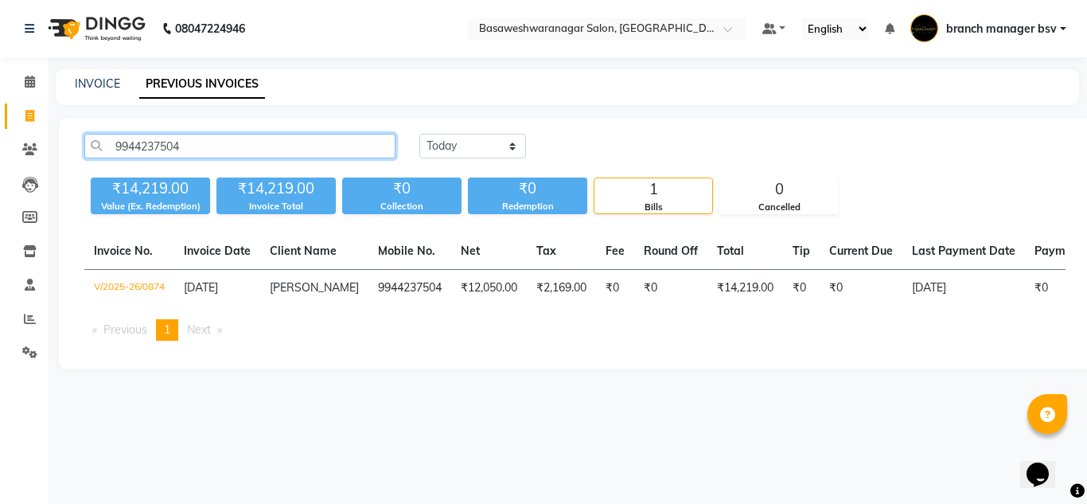
type input "9944237504"
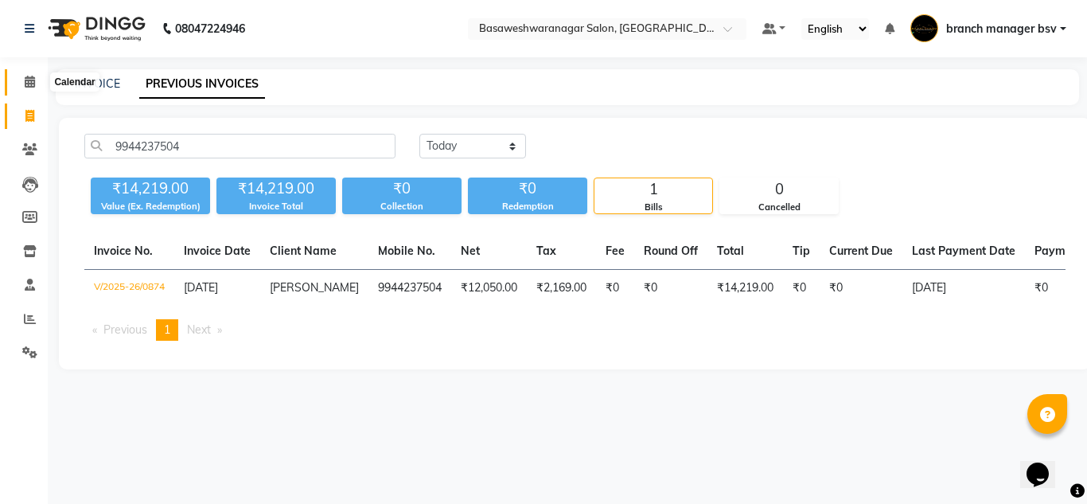
click at [21, 88] on span at bounding box center [30, 82] width 28 height 18
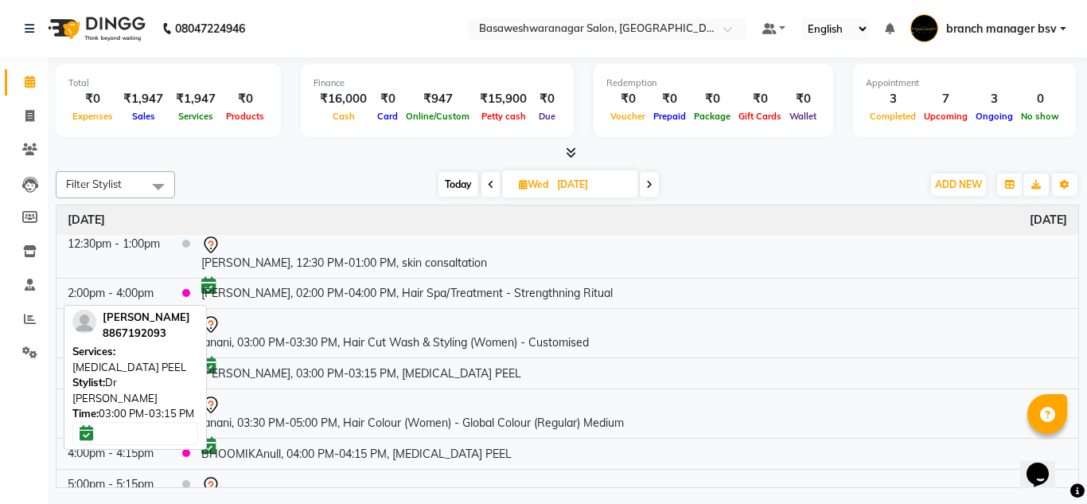
scroll to position [247, 0]
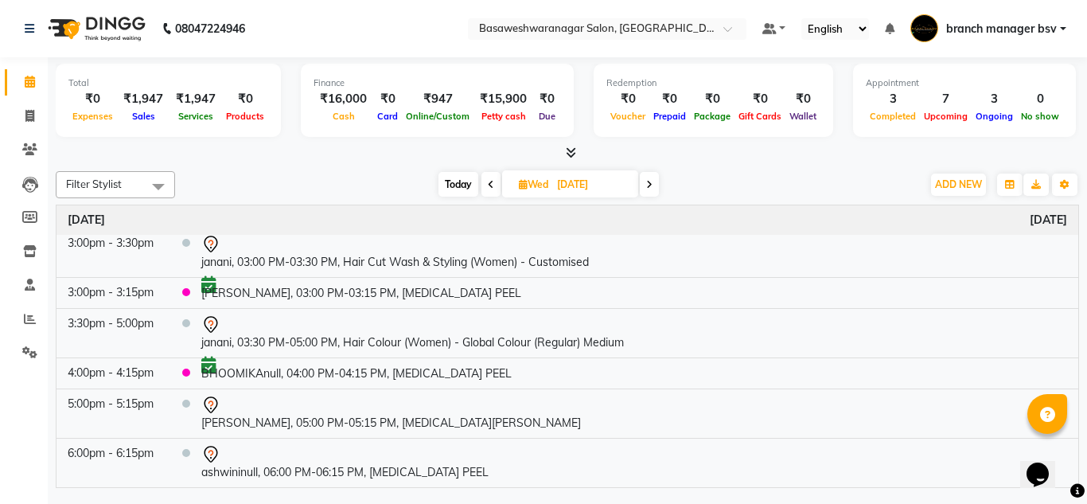
click at [610, 188] on input "03-09-2025" at bounding box center [592, 185] width 80 height 24
select select "9"
select select "2025"
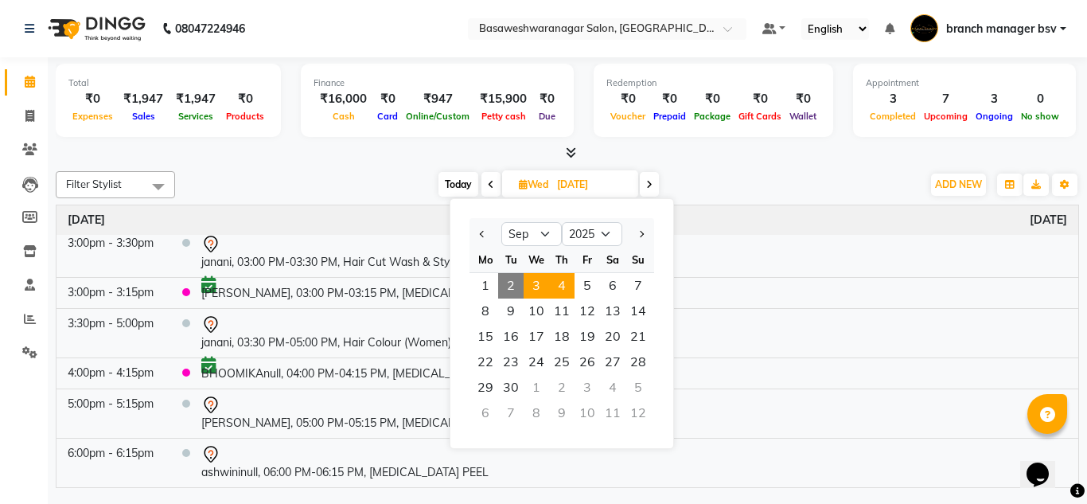
click at [568, 297] on span "4" at bounding box center [561, 285] width 25 height 25
type input "04-09-2025"
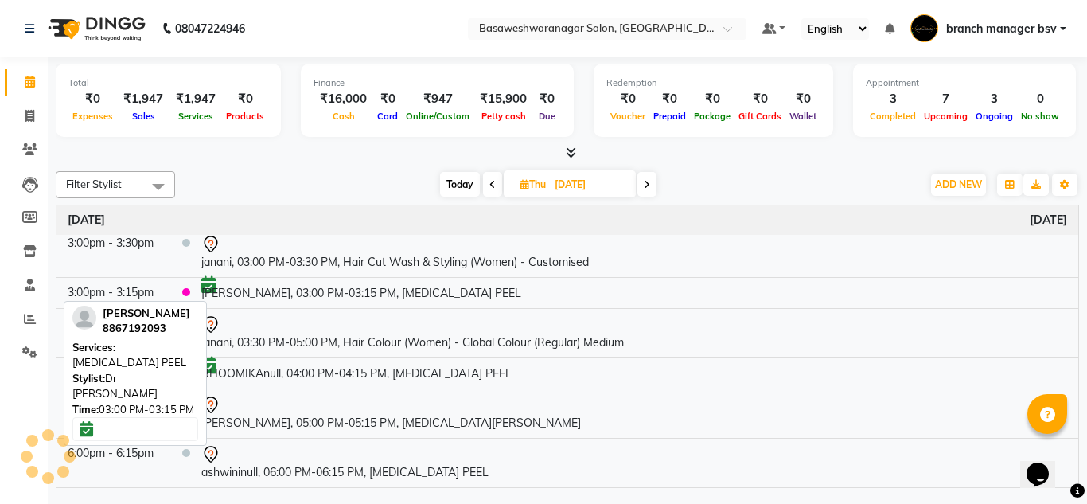
scroll to position [0, 0]
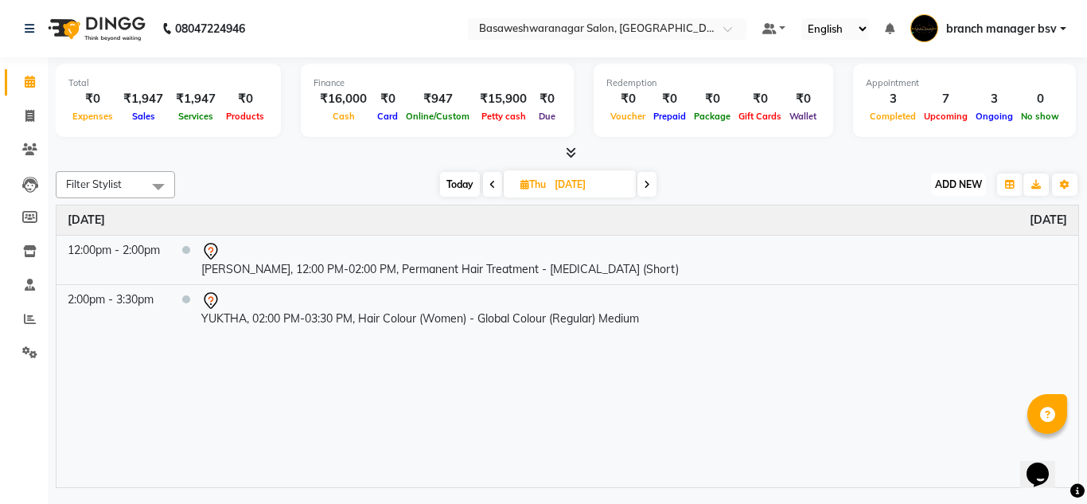
click at [966, 192] on button "ADD NEW Toggle Dropdown" at bounding box center [958, 184] width 55 height 22
click at [937, 217] on button "Add Appointment" at bounding box center [922, 214] width 126 height 21
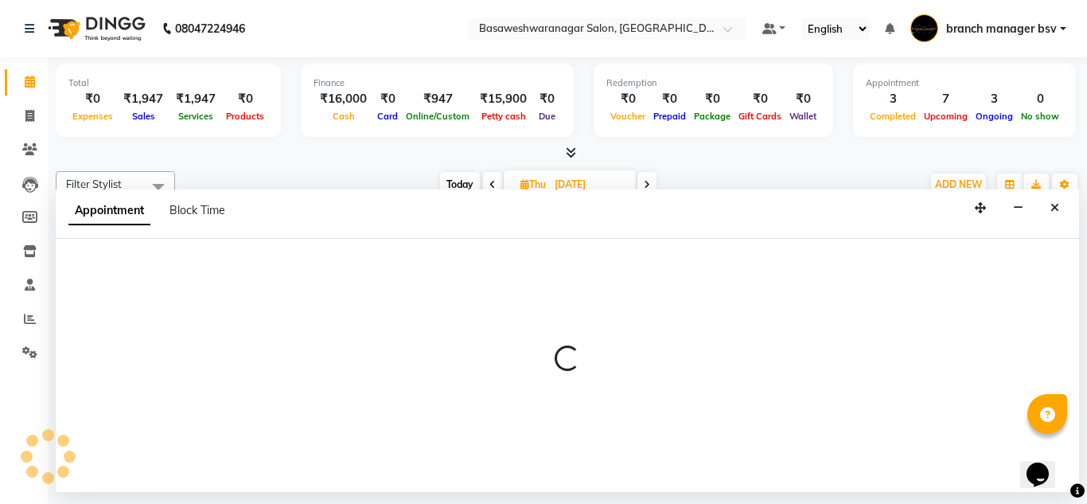
select select "tentative"
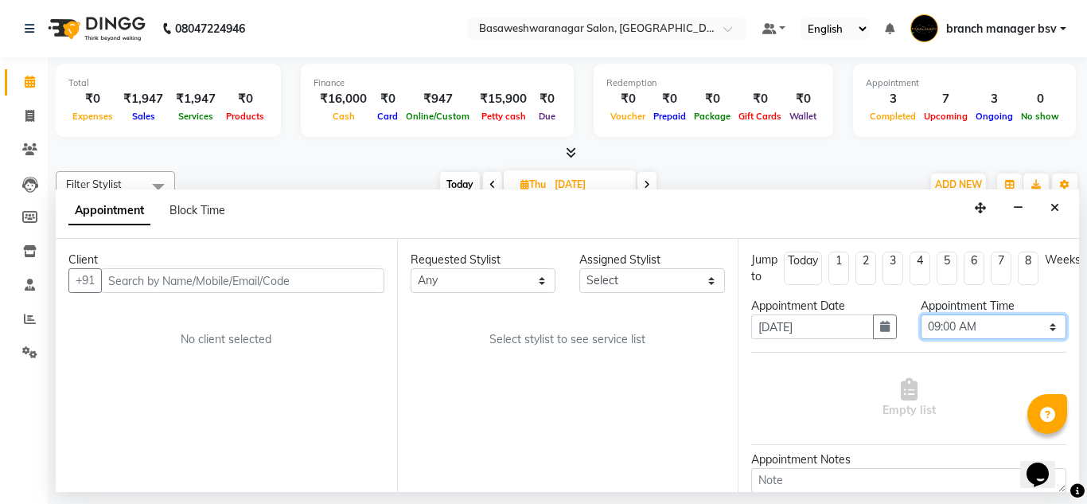
click at [1000, 325] on select "Select 09:00 AM 09:15 AM 09:30 AM 09:45 AM 10:00 AM 10:15 AM 10:30 AM 10:45 AM …" at bounding box center [993, 326] width 146 height 25
select select "660"
click at [920, 314] on select "Select 09:00 AM 09:15 AM 09:30 AM 09:45 AM 10:00 AM 10:15 AM 10:30 AM 10:45 AM …" at bounding box center [993, 326] width 146 height 25
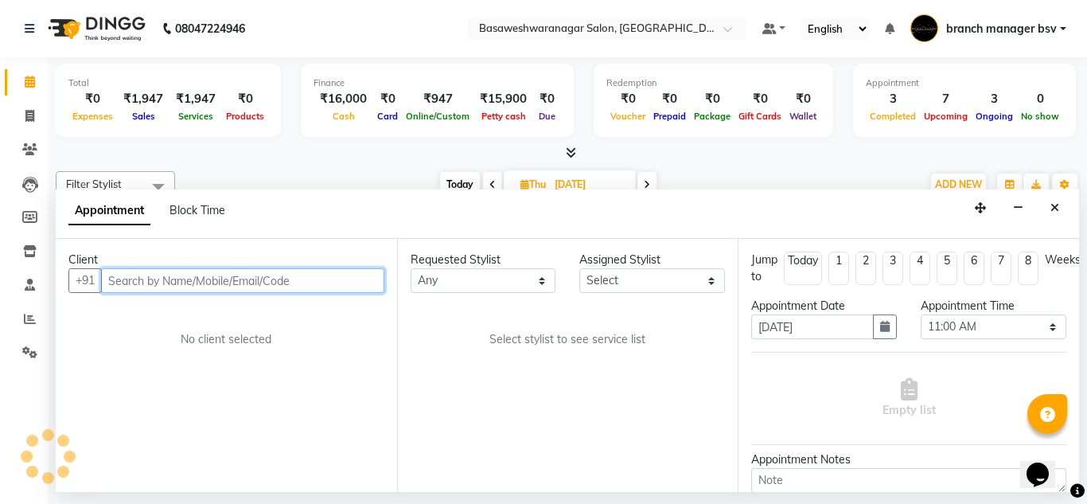
click at [315, 278] on input "text" at bounding box center [242, 280] width 283 height 25
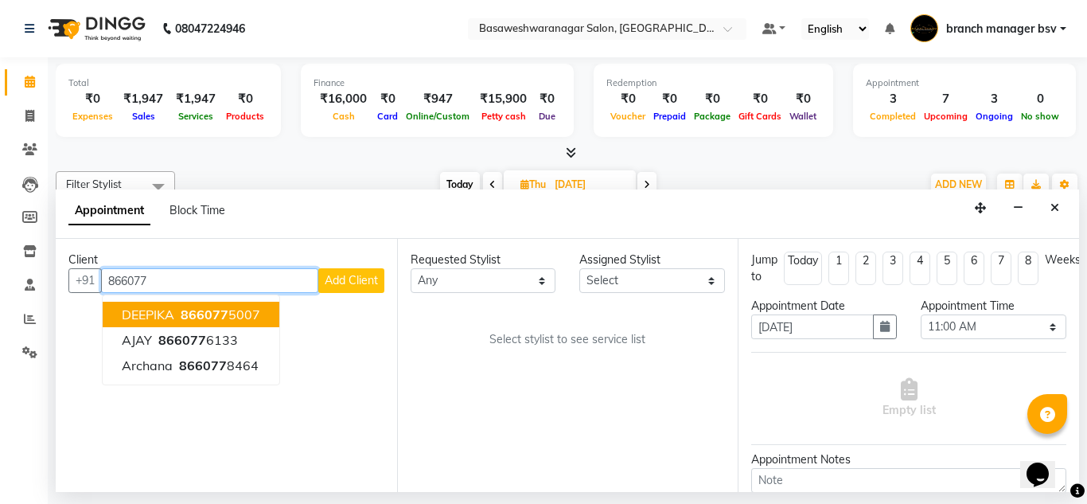
click at [243, 322] on ngb-highlight "866077 5007" at bounding box center [218, 314] width 83 height 16
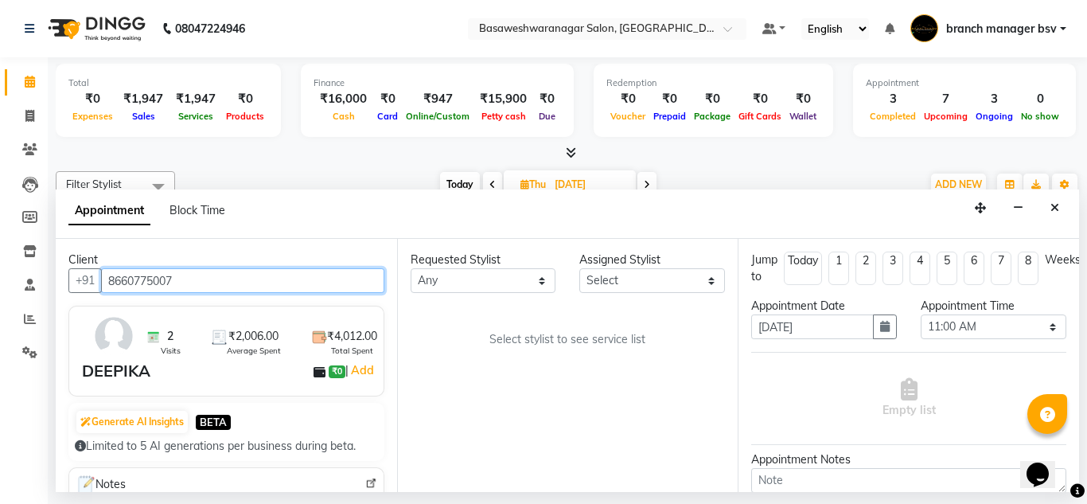
type input "8660775007"
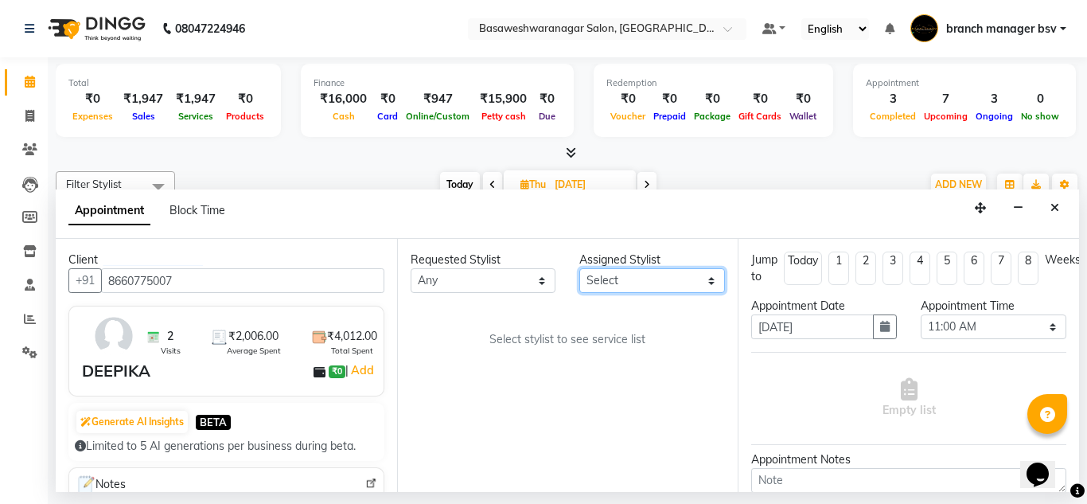
click at [610, 276] on select "Select ashwini branch manager bsv Dr.Jabin Dr mehzabin GURISH JASSI Jayshree Na…" at bounding box center [652, 280] width 146 height 25
select select "47930"
click at [579, 268] on select "Select ashwini branch manager bsv Dr.Jabin Dr mehzabin GURISH JASSI Jayshree Na…" at bounding box center [652, 280] width 146 height 25
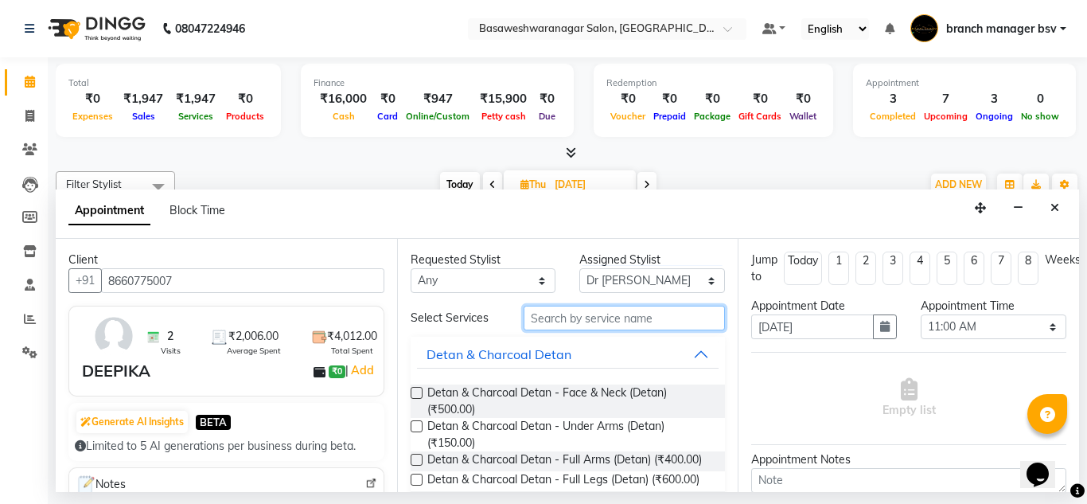
click at [564, 313] on input "text" at bounding box center [624, 317] width 202 height 25
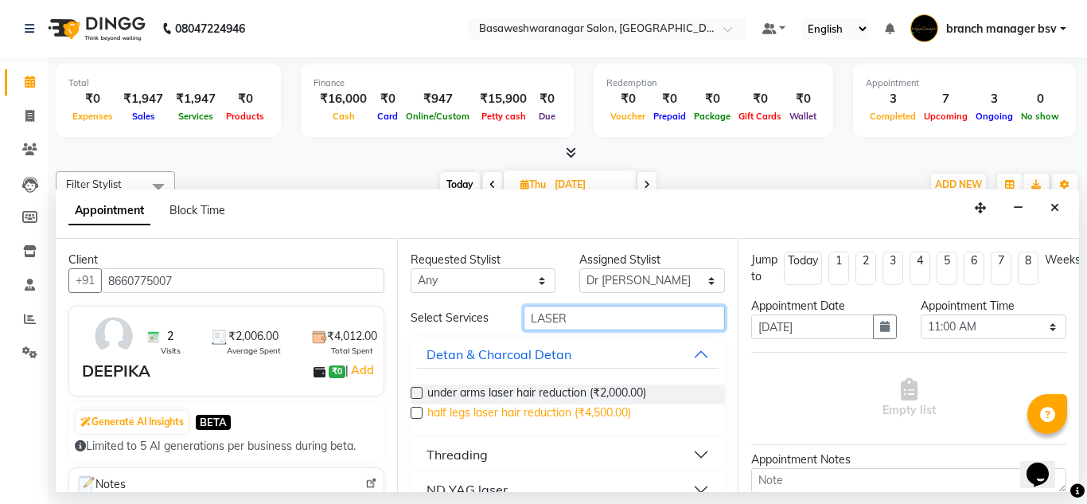
scroll to position [28, 0]
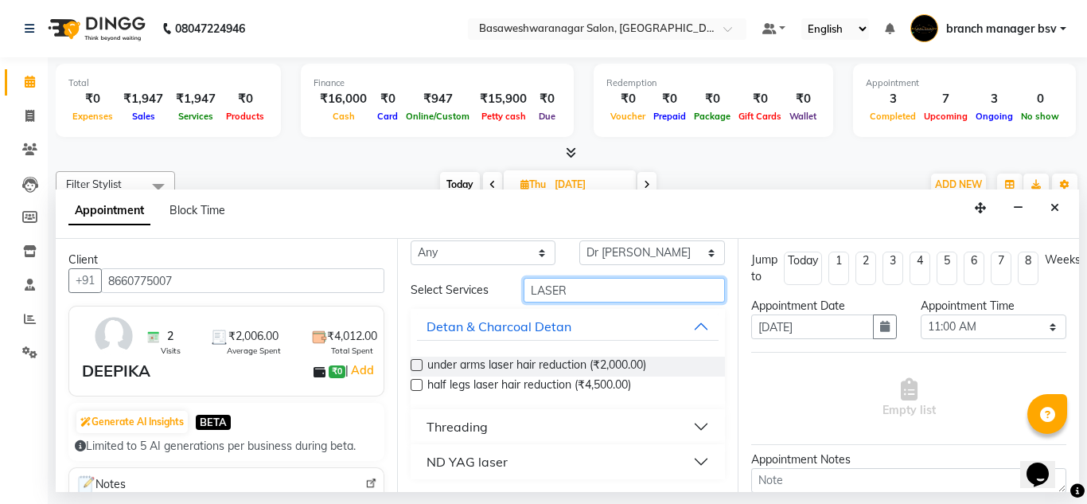
type input "LASER"
click at [459, 457] on div "ND YAG laser" at bounding box center [466, 461] width 81 height 19
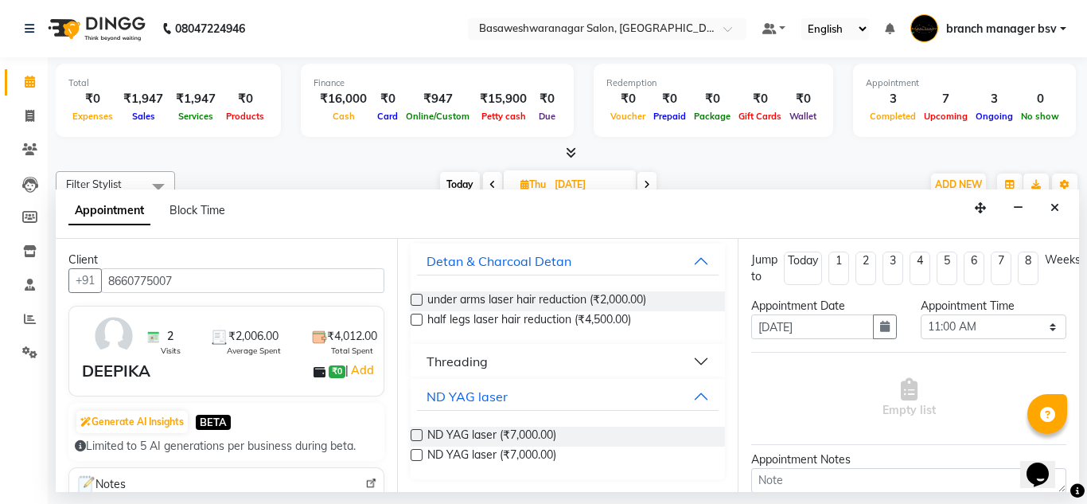
click at [417, 436] on label at bounding box center [416, 435] width 12 height 12
click at [417, 436] on input "checkbox" at bounding box center [415, 436] width 10 height 10
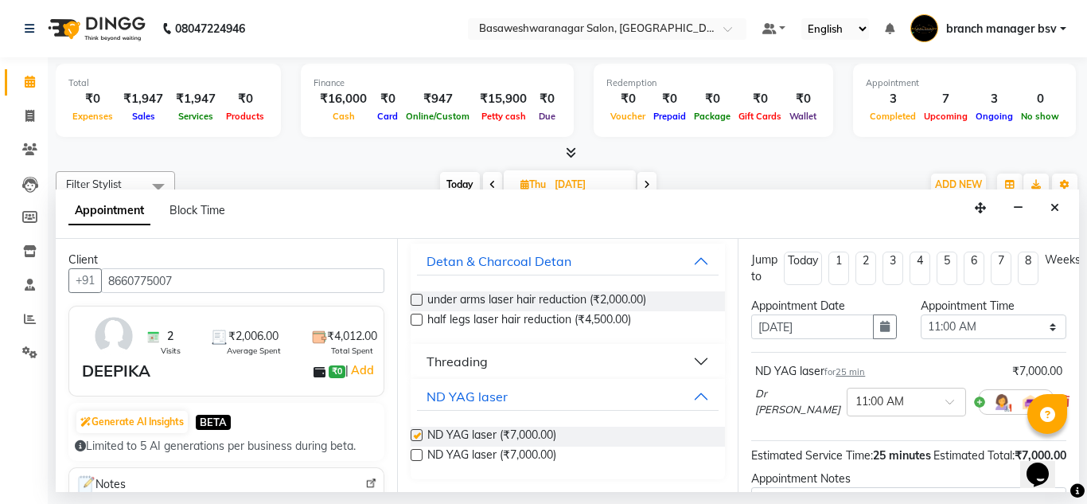
checkbox input "false"
click at [952, 329] on select "Select 09:00 AM 09:15 AM 09:30 AM 09:45 AM 10:00 AM 10:15 AM 10:30 AM 10:45 AM …" at bounding box center [993, 326] width 146 height 25
select select "1140"
click at [920, 314] on select "Select 09:00 AM 09:15 AM 09:30 AM 09:45 AM 10:00 AM 10:15 AM 10:30 AM 10:45 AM …" at bounding box center [993, 326] width 146 height 25
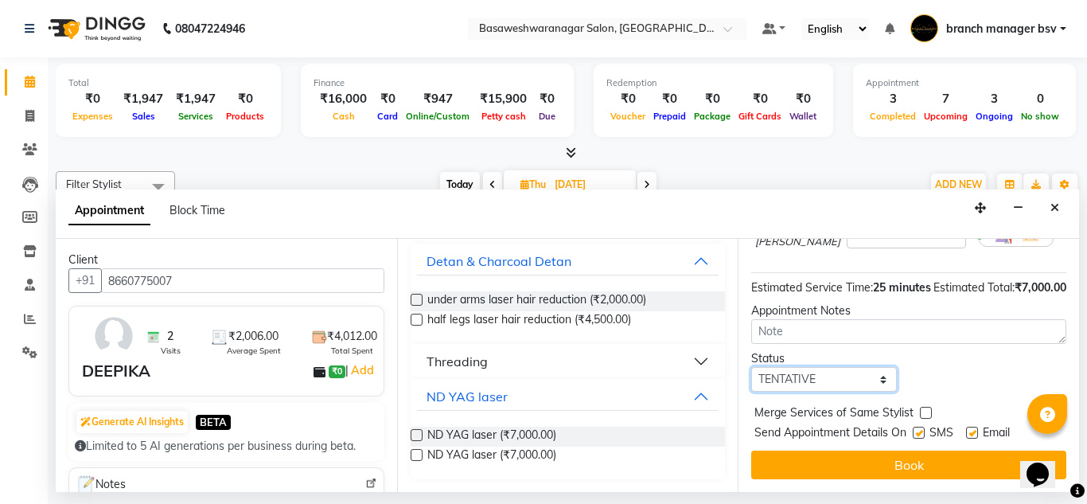
click at [817, 367] on select "Select TENTATIVE CONFIRM UPCOMING" at bounding box center [824, 379] width 146 height 25
select select "confirm booking"
click at [751, 367] on select "Select TENTATIVE CONFIRM UPCOMING" at bounding box center [824, 379] width 146 height 25
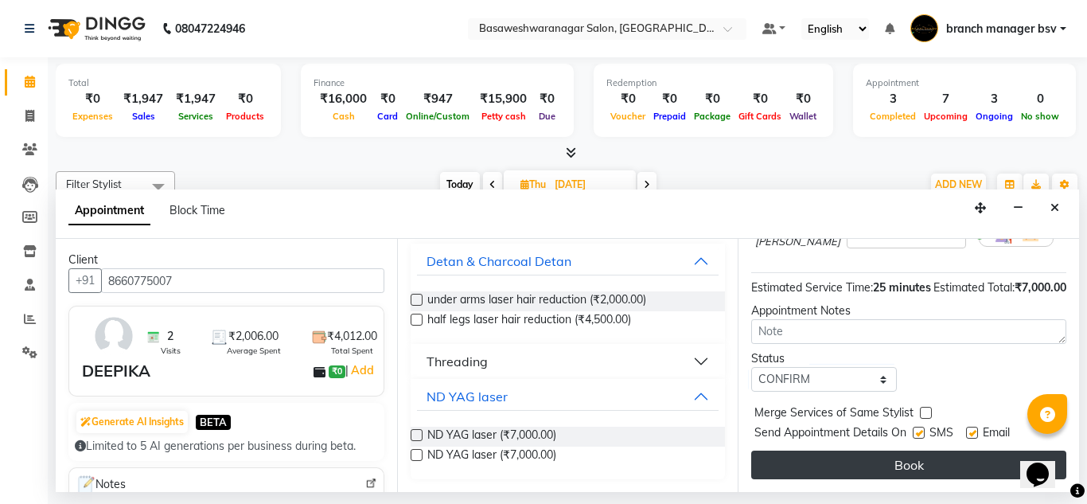
click at [887, 450] on button "Book" at bounding box center [908, 464] width 315 height 29
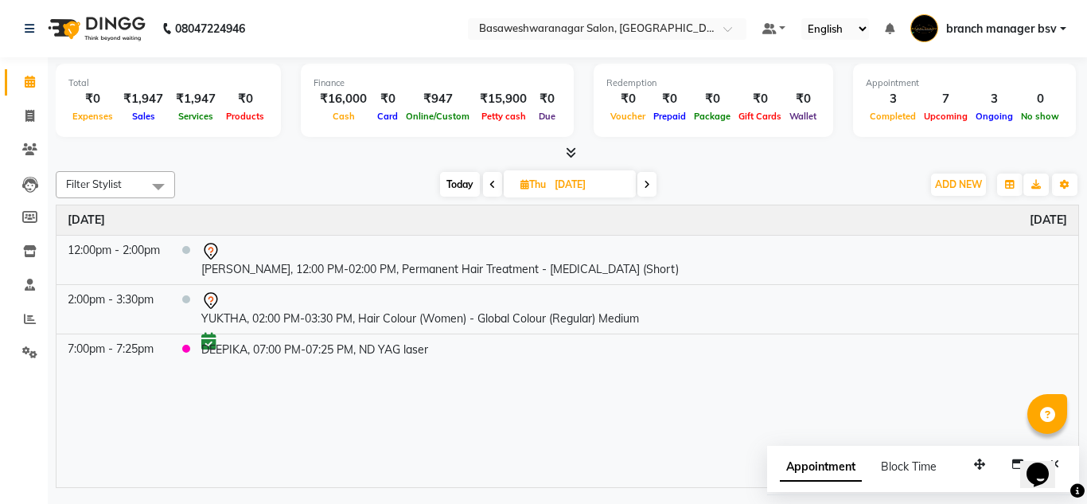
click at [453, 190] on span "Today" at bounding box center [460, 184] width 40 height 25
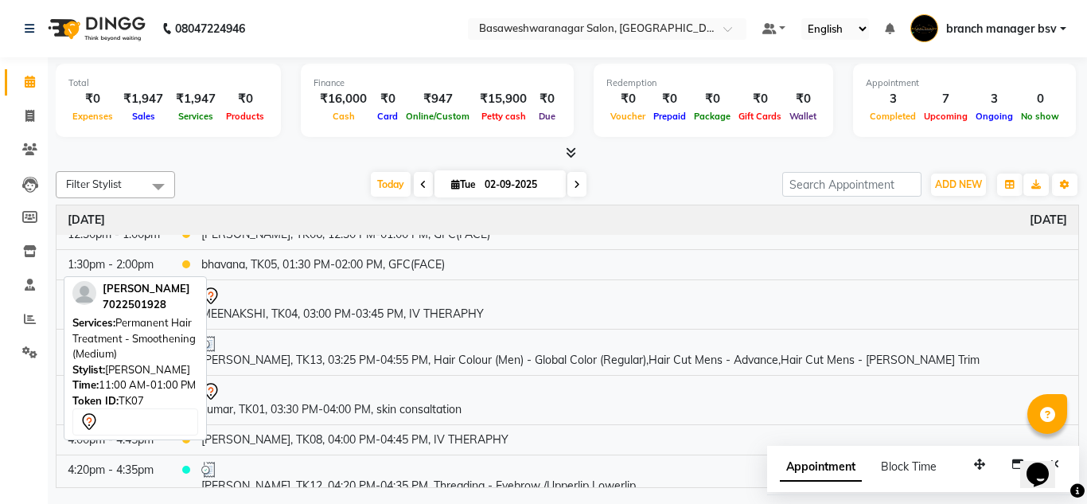
scroll to position [0, 0]
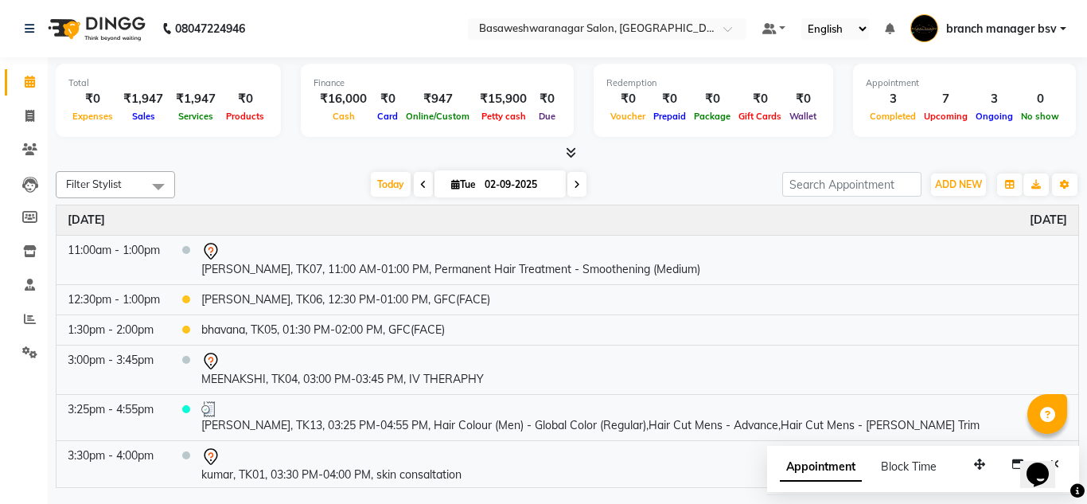
click at [574, 183] on icon at bounding box center [577, 185] width 6 height 10
type input "03-09-2025"
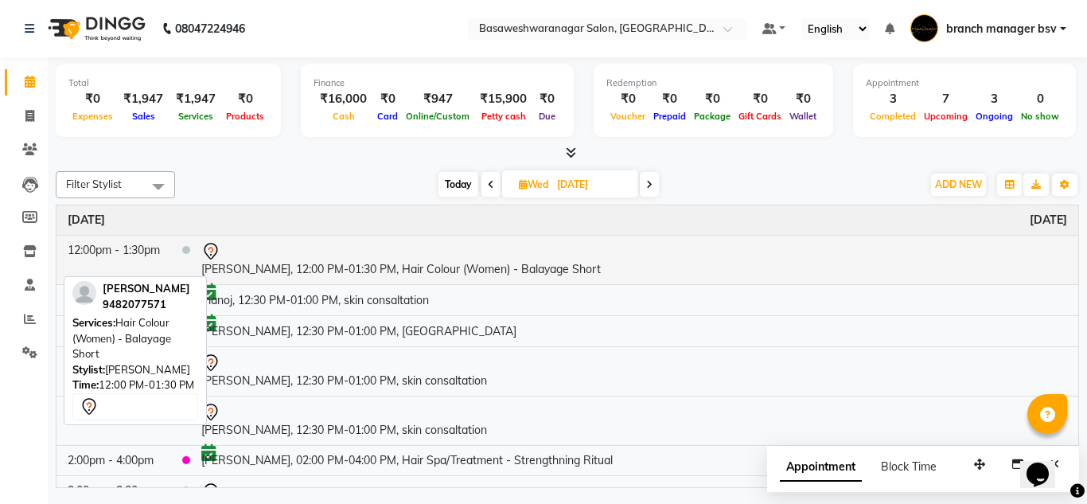
click at [507, 280] on td "shobith, 12:00 PM-01:30 PM, Hair Colour (Women) - Balayage Short" at bounding box center [634, 259] width 888 height 49
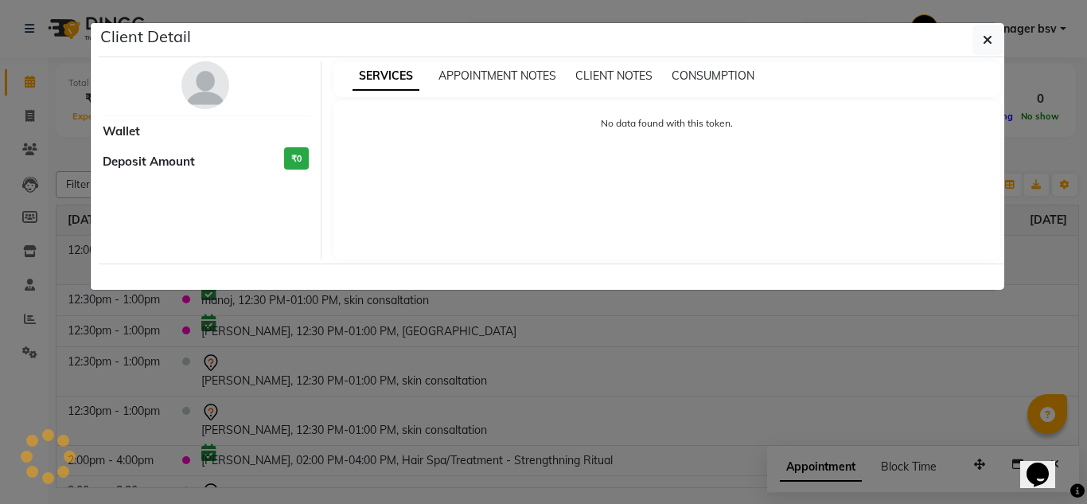
select select "7"
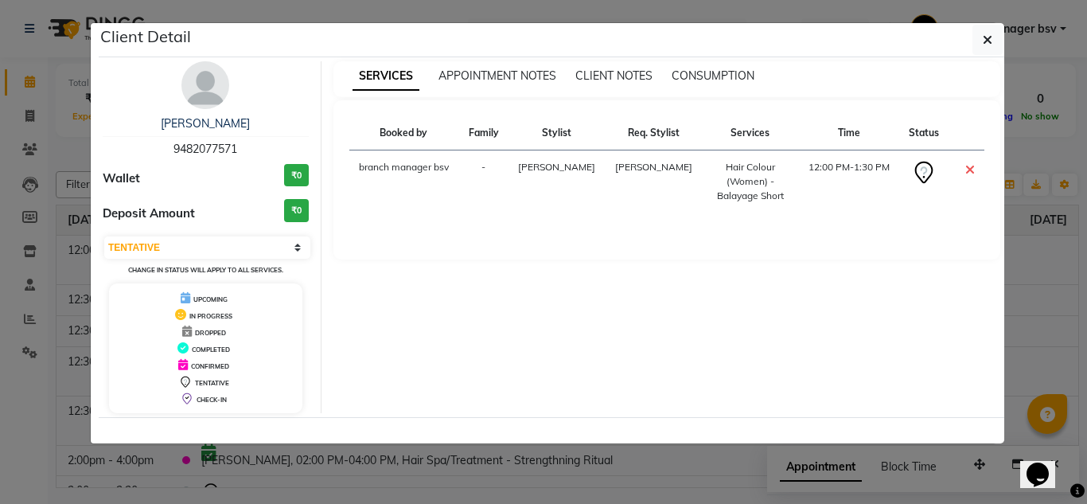
click at [56, 119] on ngb-modal-window "Client Detail shobith 9482077571 Wallet ₹0 Deposit Amount ₹0 Select CONFIRMED T…" at bounding box center [543, 252] width 1087 height 504
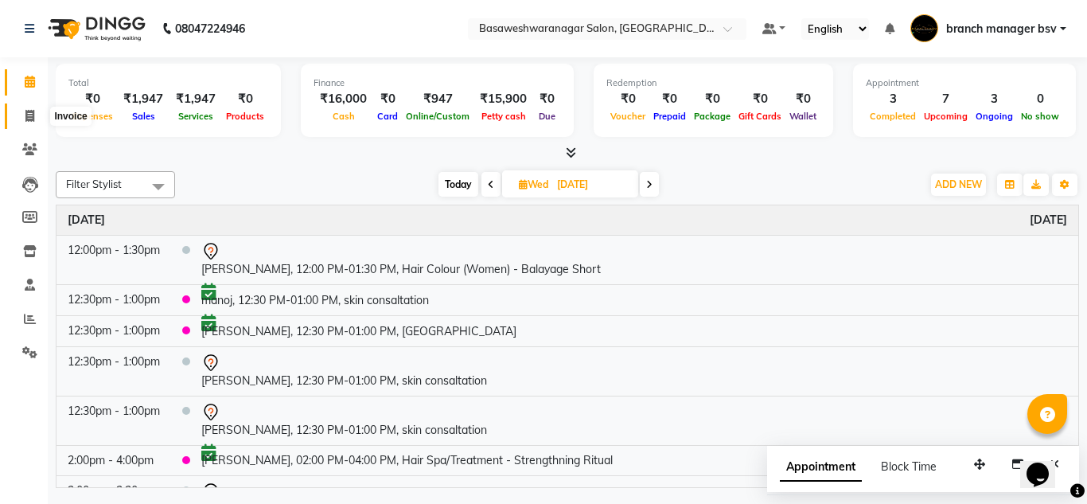
click at [32, 118] on icon at bounding box center [29, 116] width 9 height 12
select select "service"
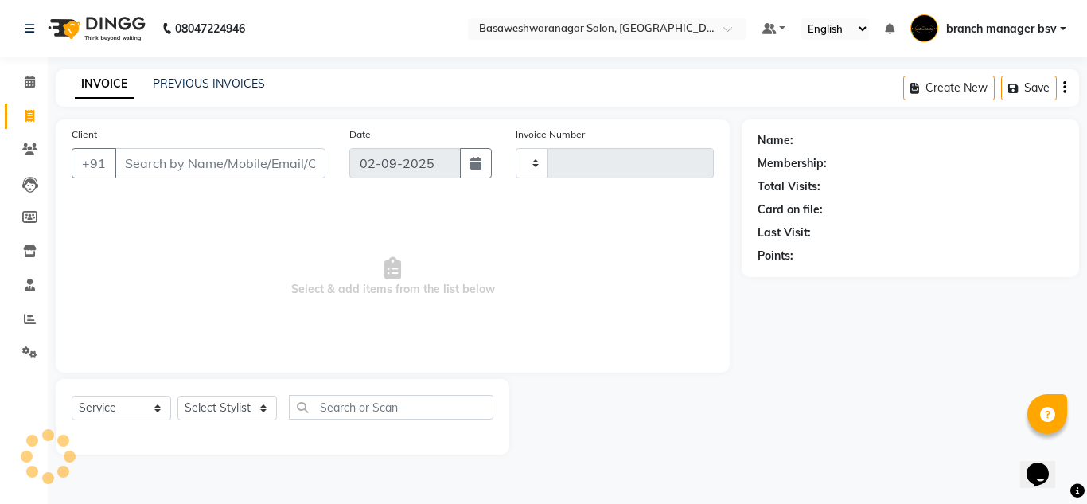
type input "1003"
select select "842"
click at [32, 84] on icon at bounding box center [30, 82] width 10 height 12
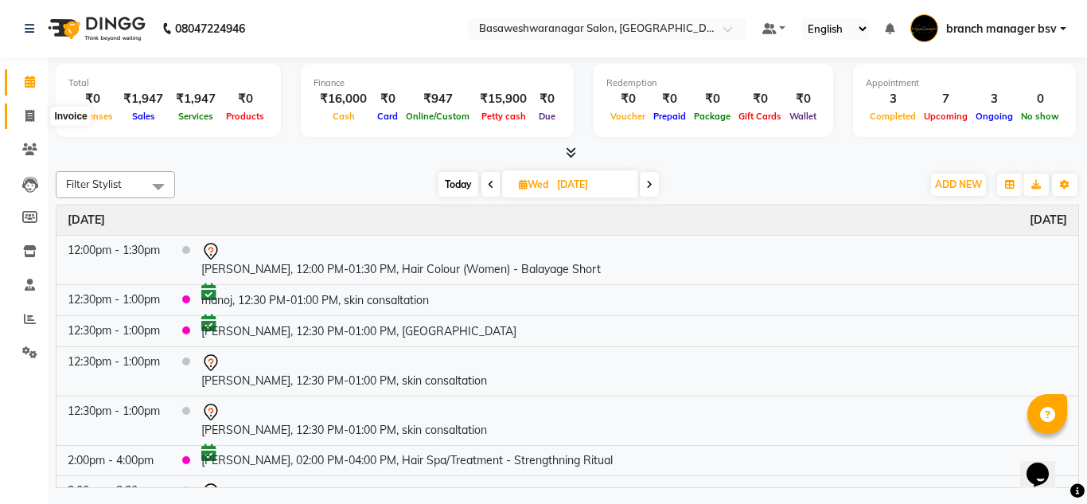
click at [22, 122] on span at bounding box center [30, 116] width 28 height 18
select select "service"
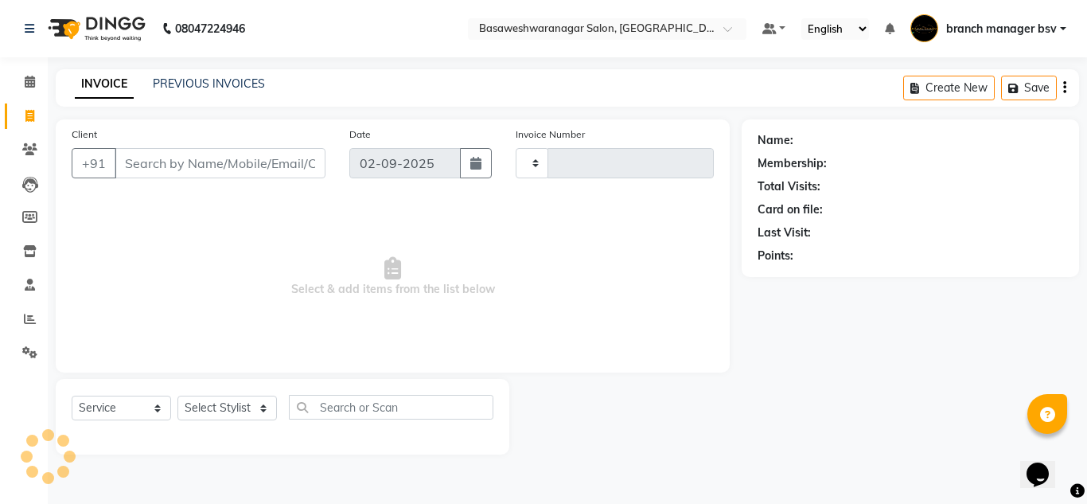
type input "1003"
select select "842"
type input "9944237504"
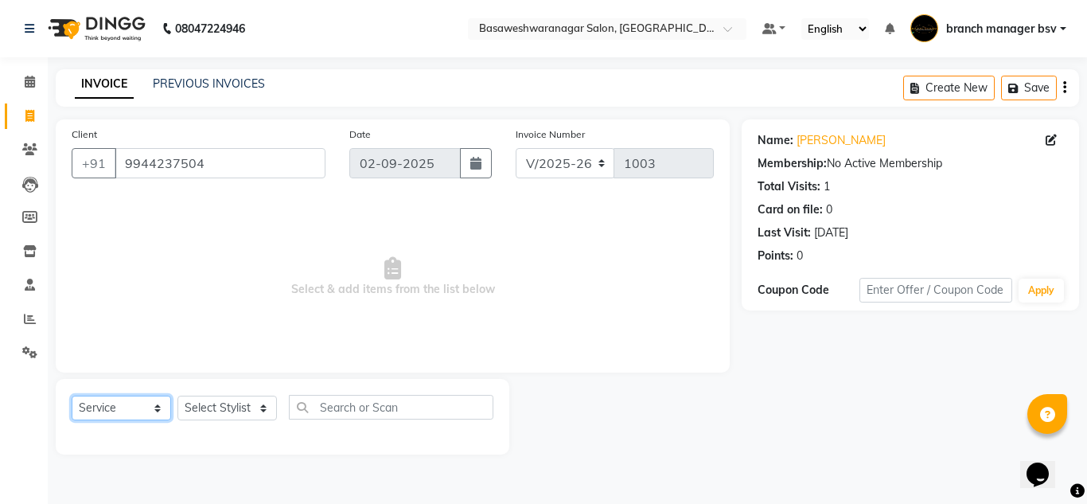
click at [95, 406] on select "Select Service Product Membership Package Voucher Prepaid Gift Card" at bounding box center [121, 407] width 99 height 25
select select "product"
click at [72, 395] on select "Select Service Product Membership Package Voucher Prepaid Gift Card" at bounding box center [121, 407] width 99 height 25
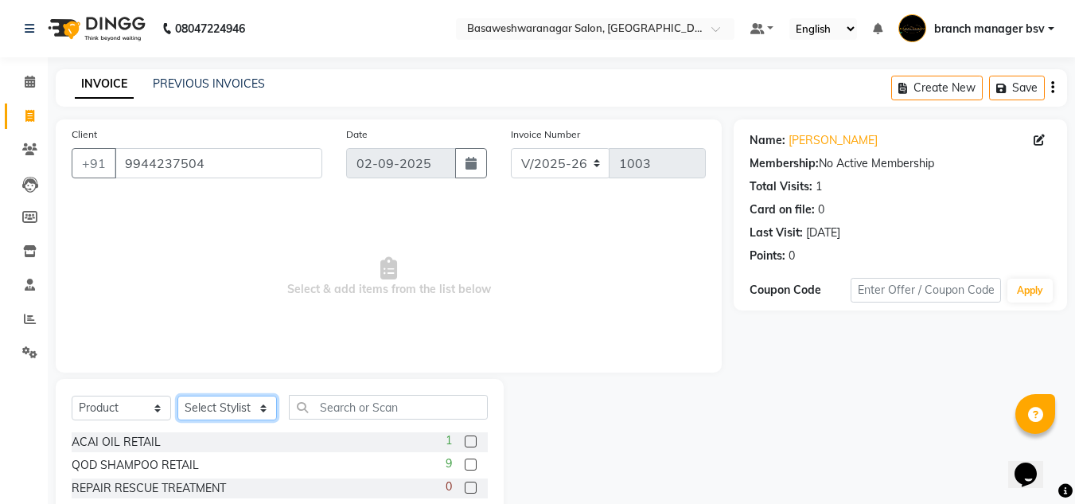
click at [239, 406] on select "Select Stylist [PERSON_NAME] manager bsv [PERSON_NAME] [PERSON_NAME] [PERSON_NA…" at bounding box center [226, 407] width 99 height 25
select select "46882"
click at [177, 395] on select "Select Stylist [PERSON_NAME] manager bsv [PERSON_NAME] [PERSON_NAME] [PERSON_NA…" at bounding box center [226, 407] width 99 height 25
click at [465, 466] on label at bounding box center [471, 464] width 12 height 12
click at [465, 466] on input "checkbox" at bounding box center [470, 465] width 10 height 10
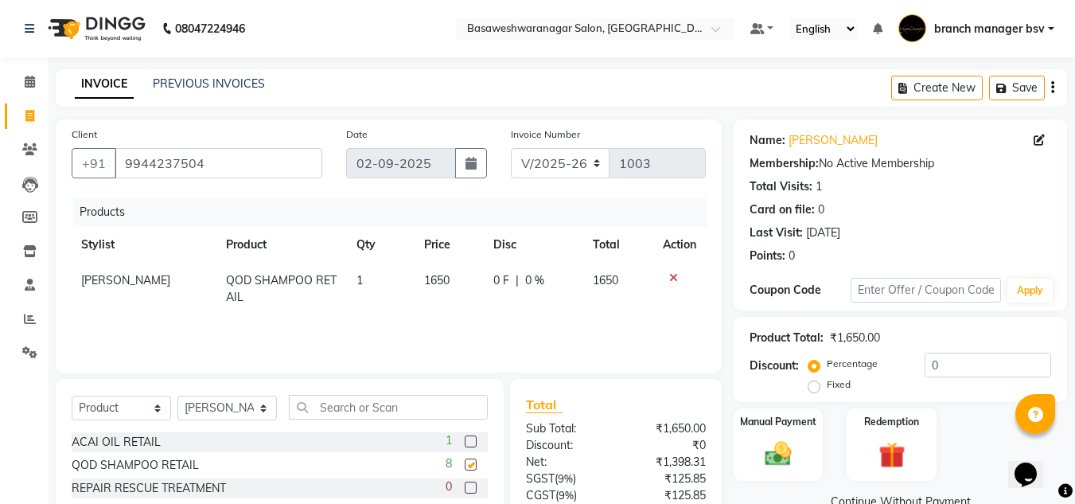
checkbox input "false"
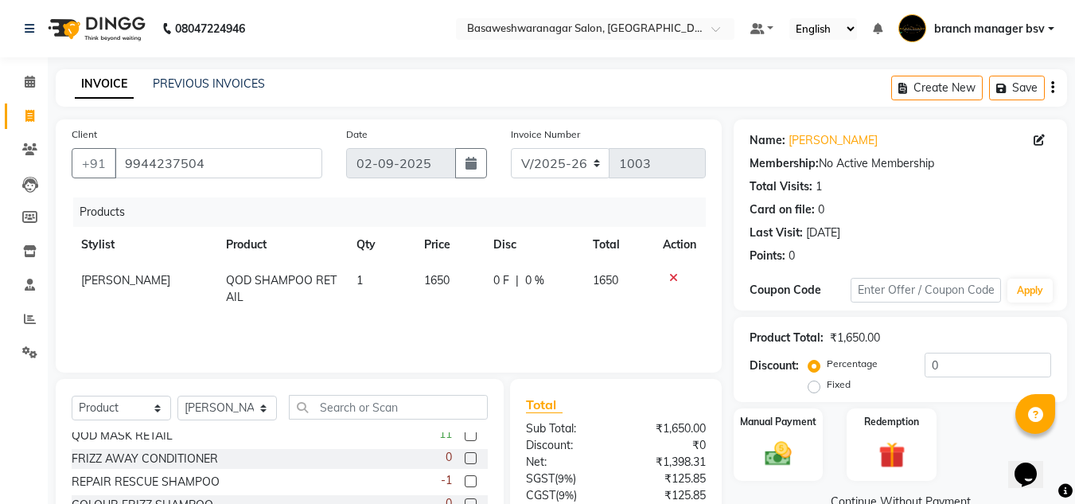
scroll to position [76, 0]
click at [465, 436] on label at bounding box center [471, 434] width 12 height 12
click at [465, 436] on input "checkbox" at bounding box center [470, 435] width 10 height 10
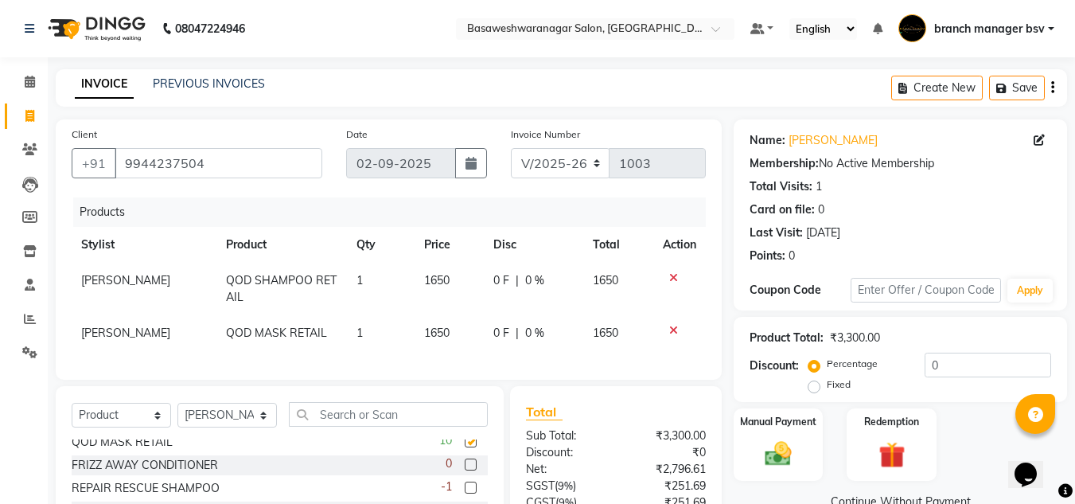
checkbox input "false"
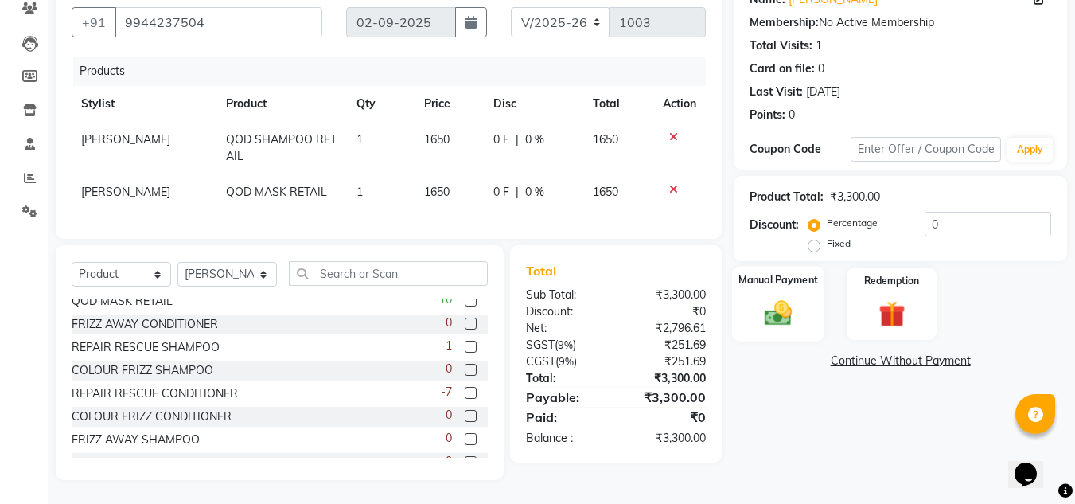
click at [765, 301] on img at bounding box center [778, 313] width 45 height 32
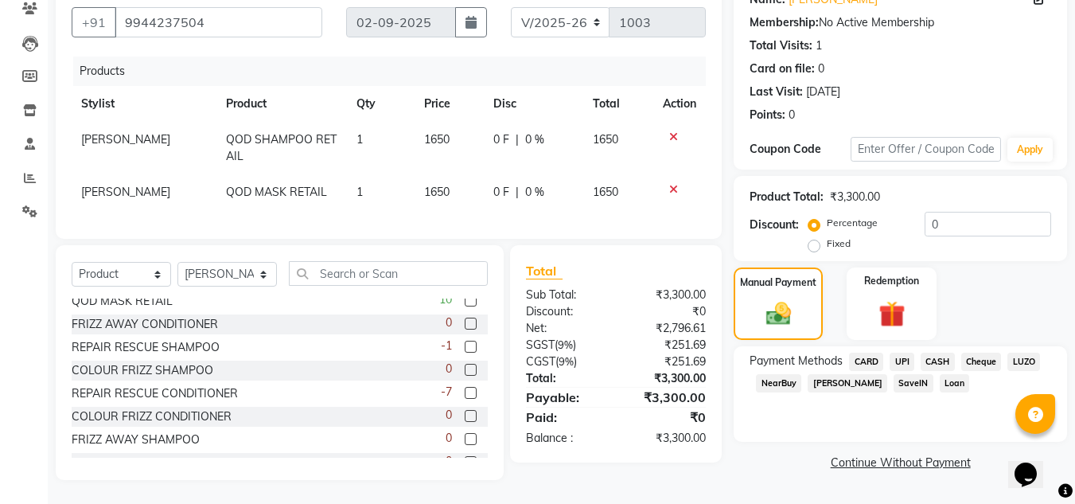
click at [905, 354] on span "UPI" at bounding box center [901, 361] width 25 height 18
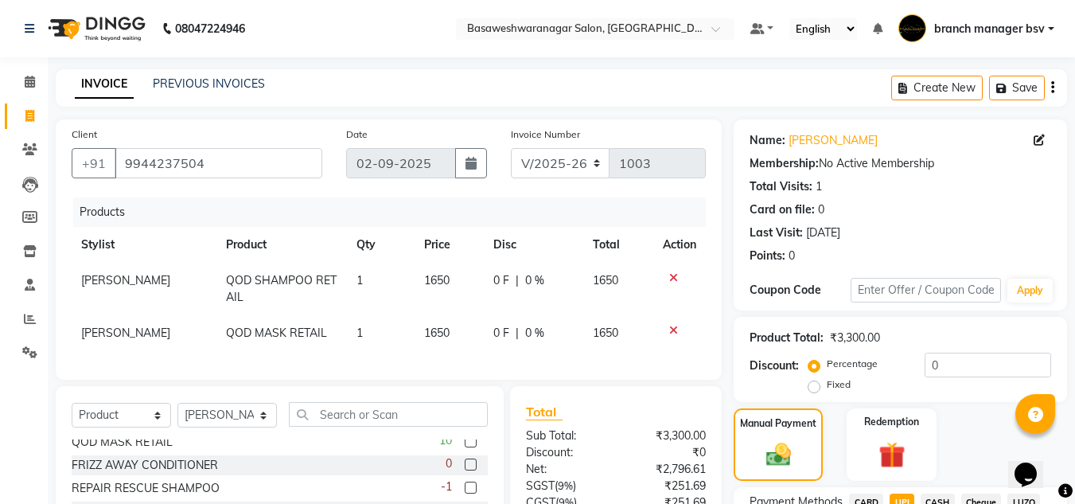
scroll to position [180, 0]
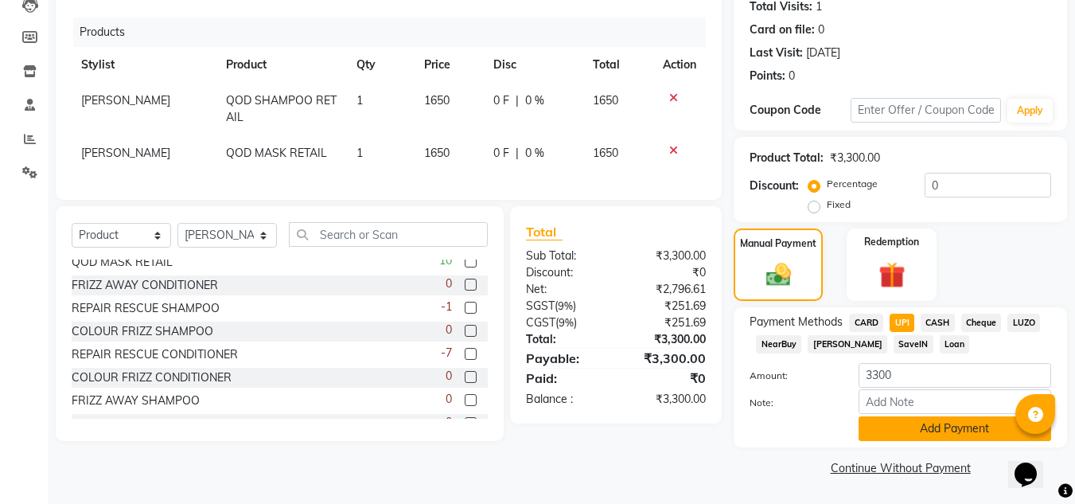
click at [898, 418] on button "Add Payment" at bounding box center [954, 428] width 193 height 25
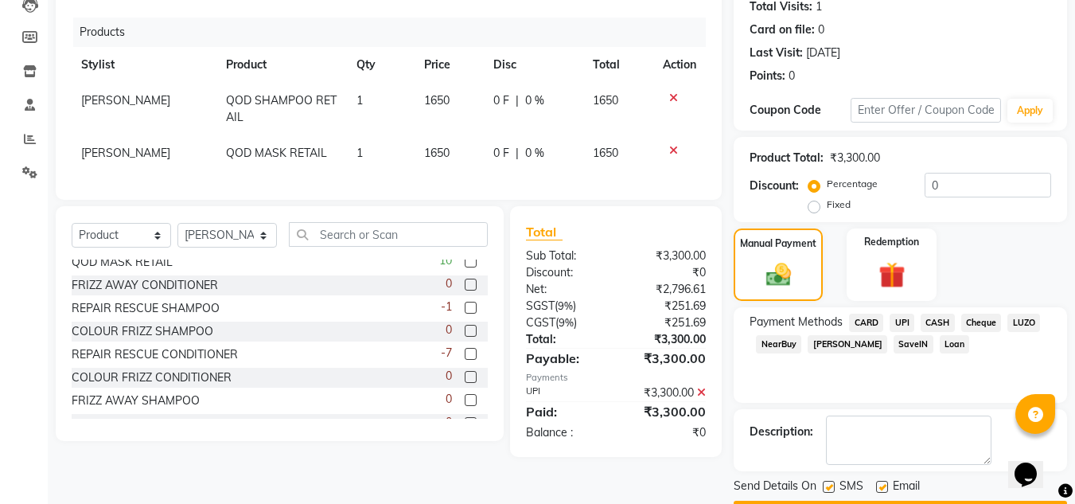
scroll to position [225, 0]
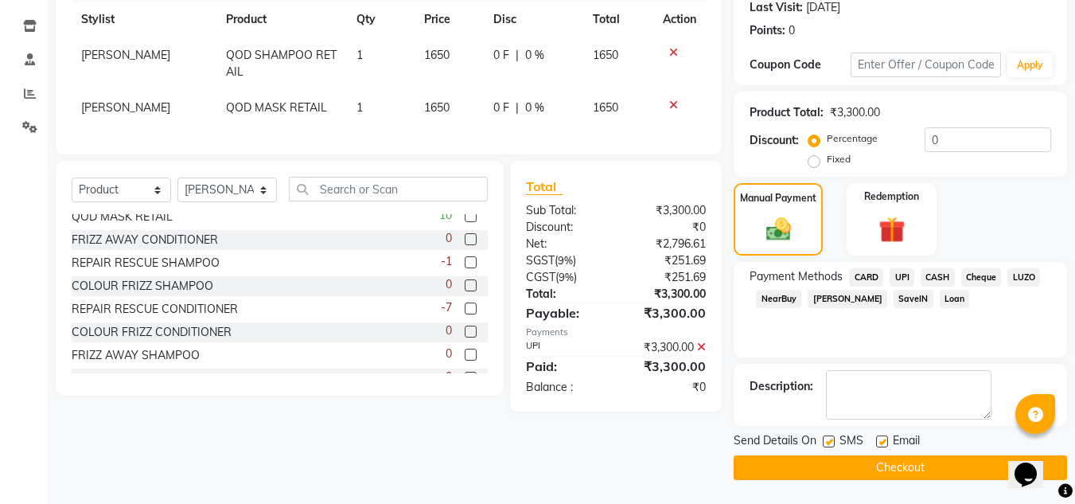
click at [888, 469] on button "Checkout" at bounding box center [899, 467] width 333 height 25
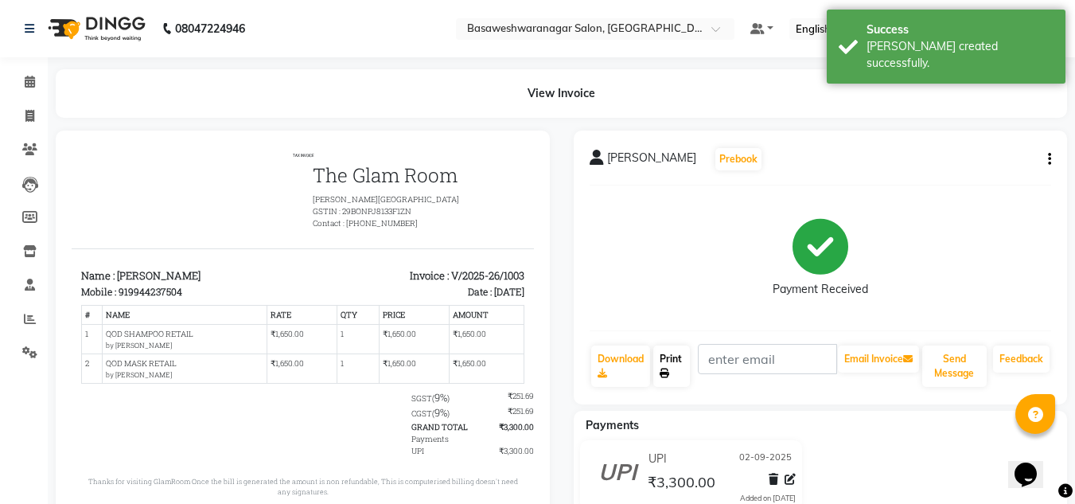
click at [665, 375] on icon at bounding box center [664, 373] width 10 height 10
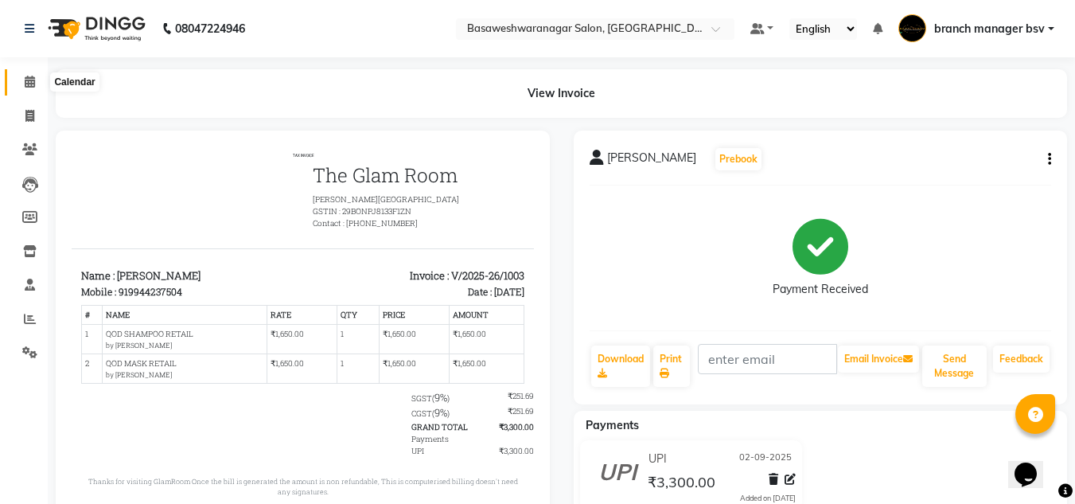
click at [29, 76] on icon at bounding box center [30, 82] width 10 height 12
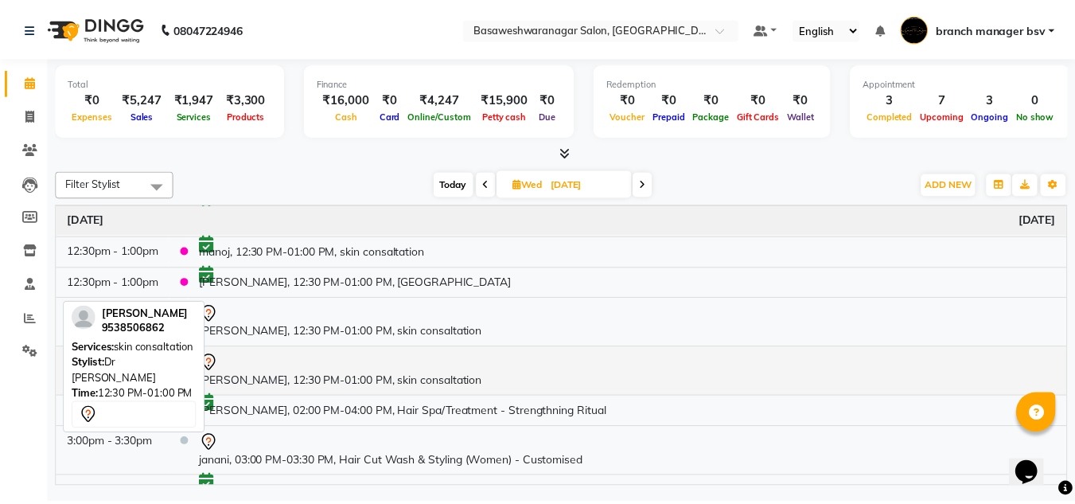
scroll to position [30, 0]
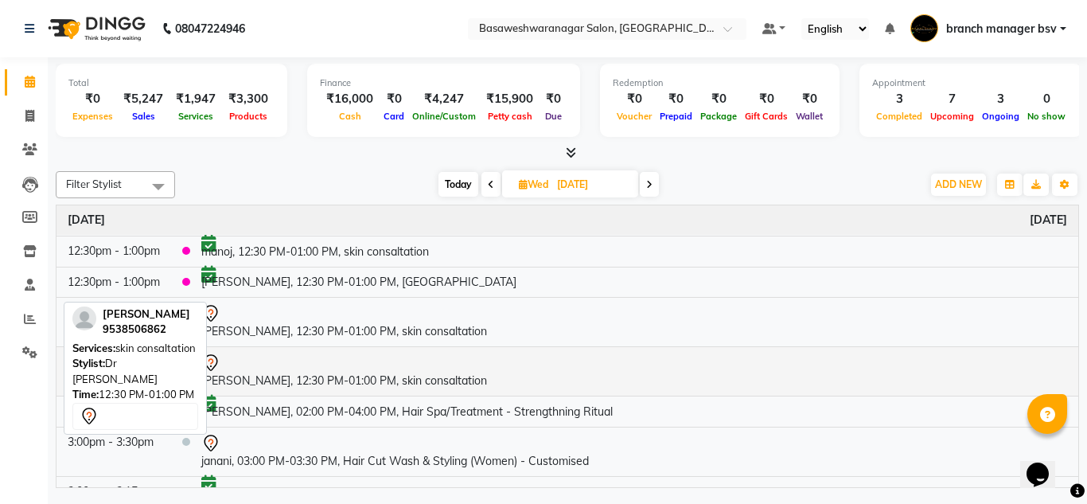
click at [363, 369] on div at bounding box center [633, 362] width 865 height 19
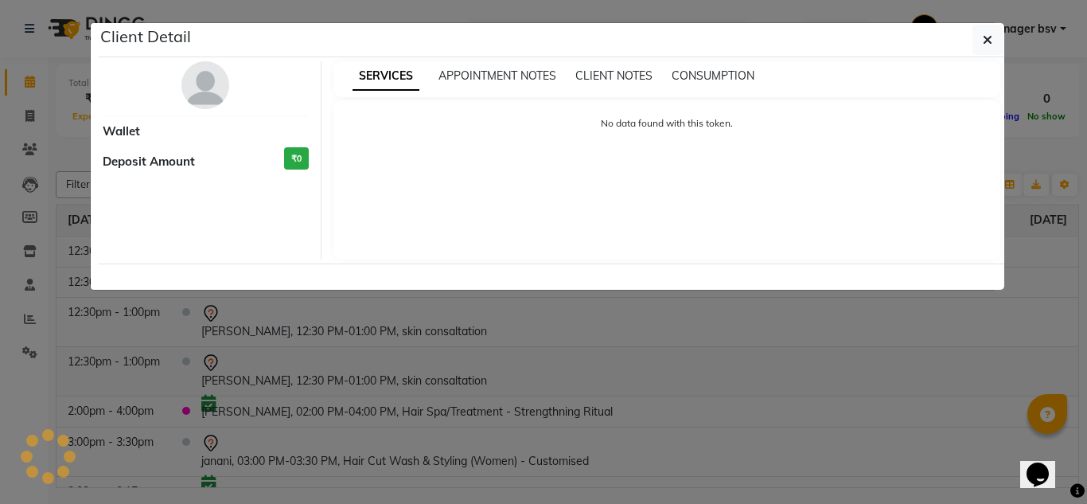
select select "7"
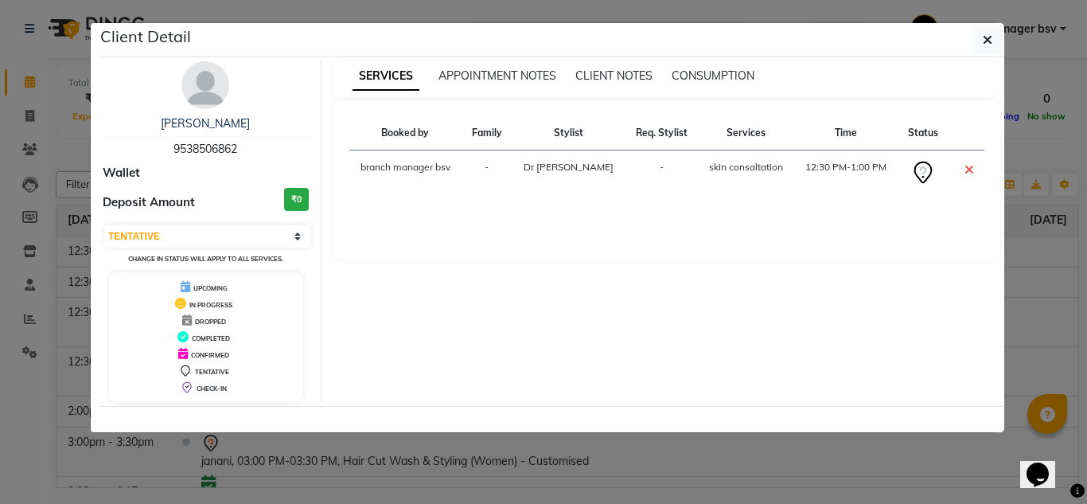
click at [48, 66] on ngb-modal-window "Client Detail harshitha 9538506862 Wallet Deposit Amount ₹0 Select CONFIRMED TE…" at bounding box center [543, 252] width 1087 height 504
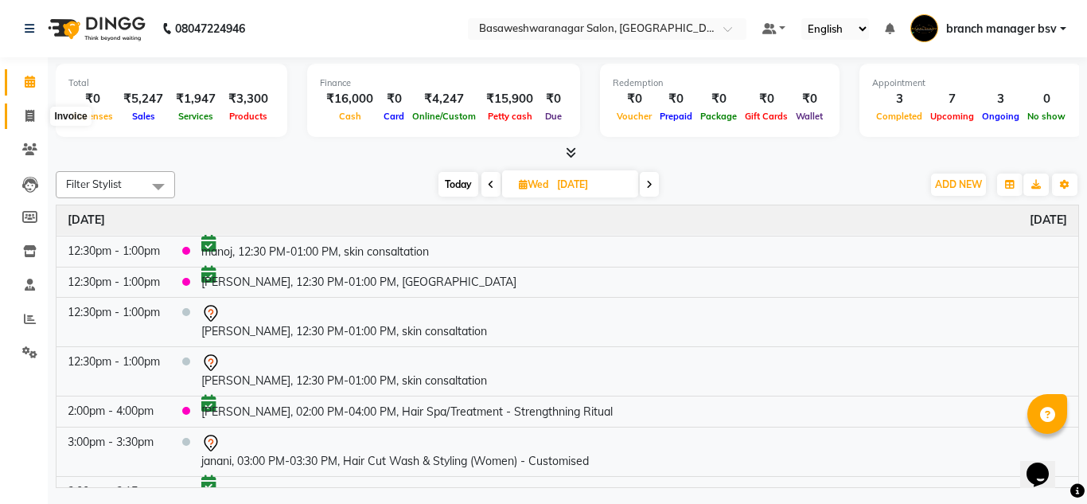
click at [31, 114] on icon at bounding box center [29, 116] width 9 height 12
select select "842"
select select "service"
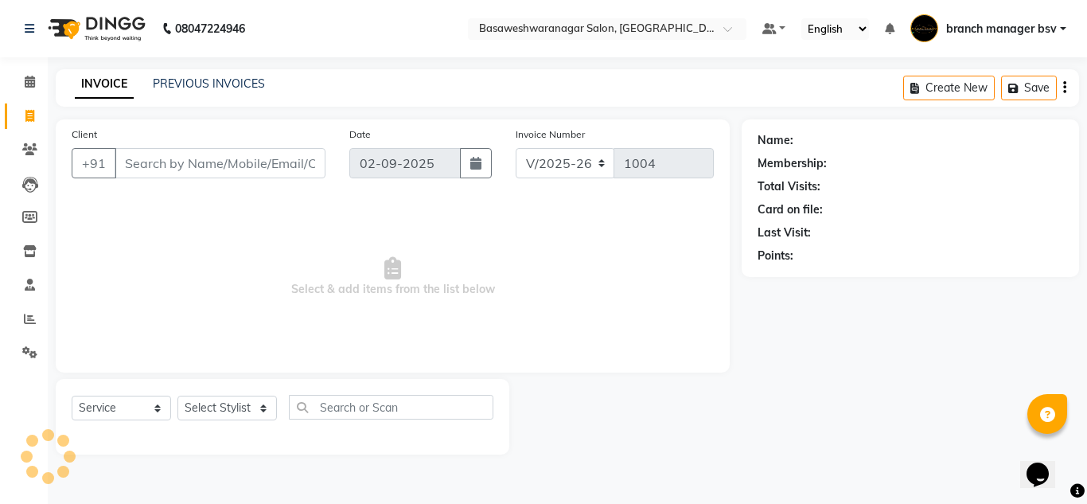
click at [196, 172] on input "Client" at bounding box center [220, 163] width 211 height 30
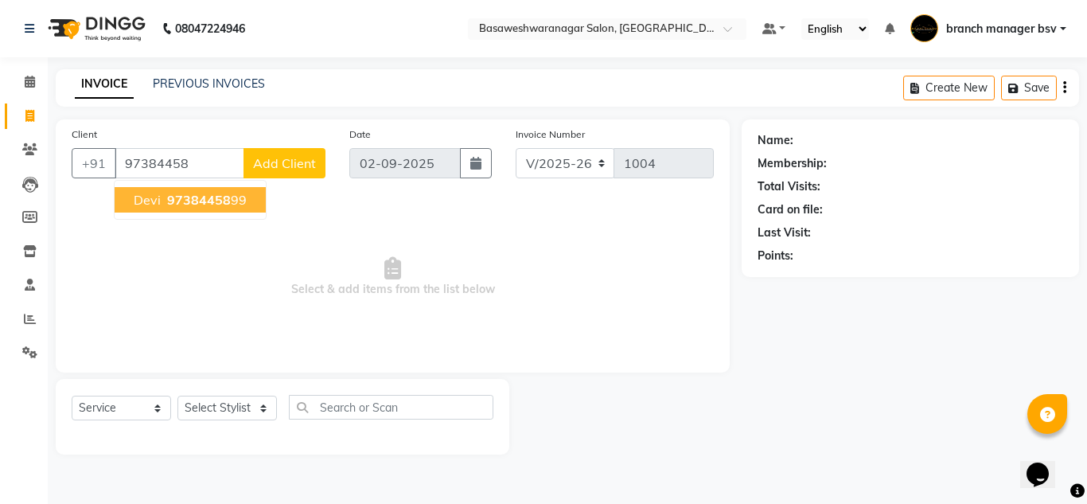
click at [220, 209] on button "devi 97384458 99" at bounding box center [190, 199] width 151 height 25
type input "9738445899"
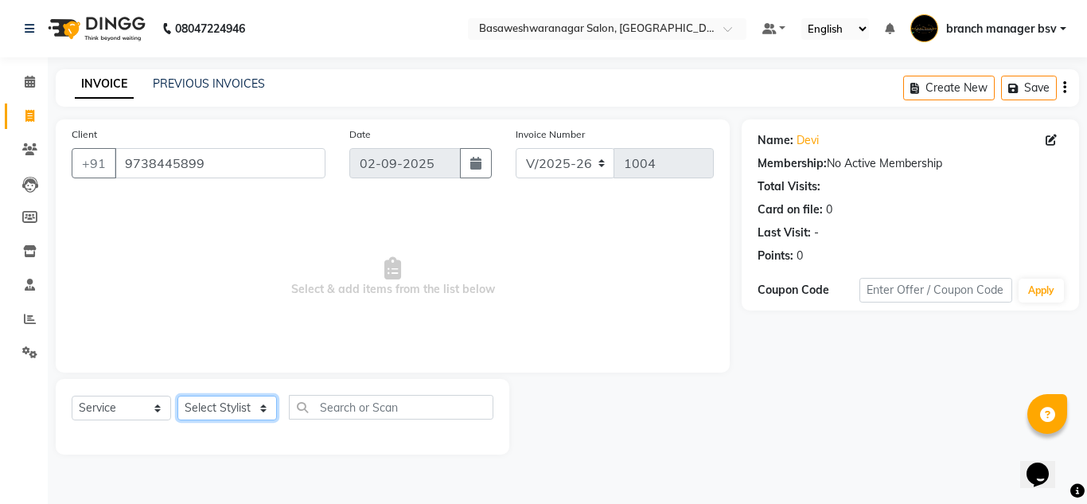
click at [228, 414] on select "Select Stylist [PERSON_NAME] manager bsv [PERSON_NAME] [PERSON_NAME] [PERSON_NA…" at bounding box center [226, 407] width 99 height 25
select select "13737"
click at [177, 395] on select "Select Stylist [PERSON_NAME] manager bsv [PERSON_NAME] [PERSON_NAME] [PERSON_NA…" at bounding box center [226, 407] width 99 height 25
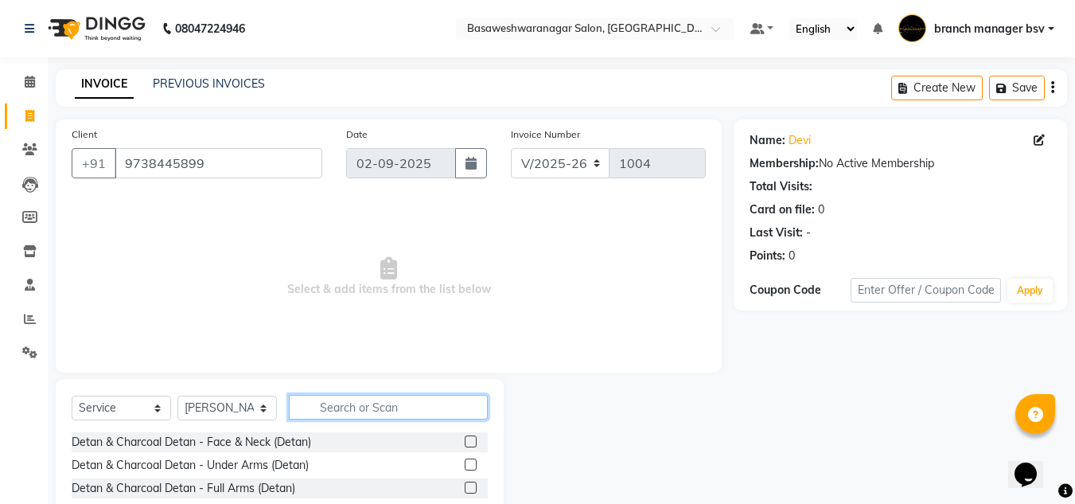
click at [379, 403] on input "text" at bounding box center [388, 407] width 199 height 25
type input "CUS"
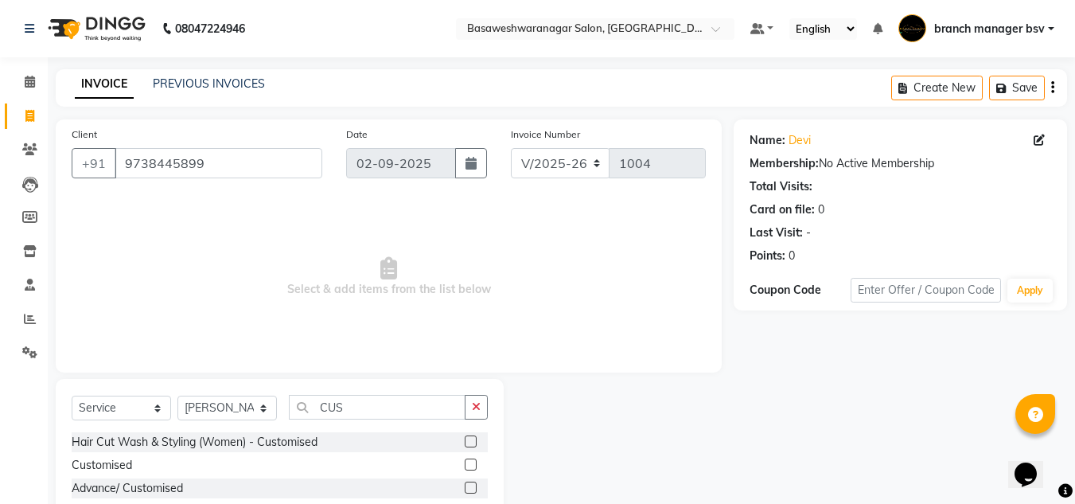
click at [472, 441] on label at bounding box center [471, 441] width 12 height 12
click at [472, 441] on input "checkbox" at bounding box center [470, 442] width 10 height 10
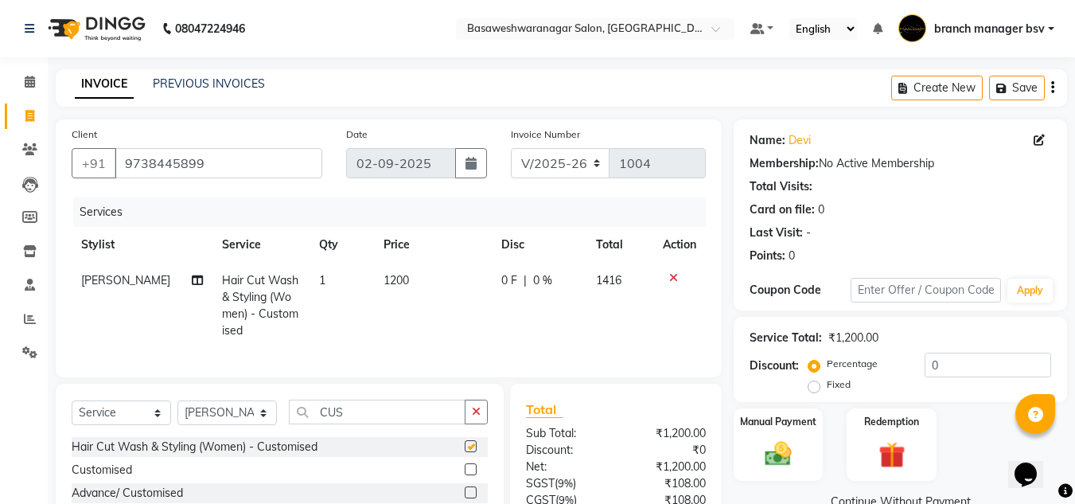
checkbox input "false"
click at [413, 281] on td "1200" at bounding box center [433, 306] width 118 height 86
select select "13737"
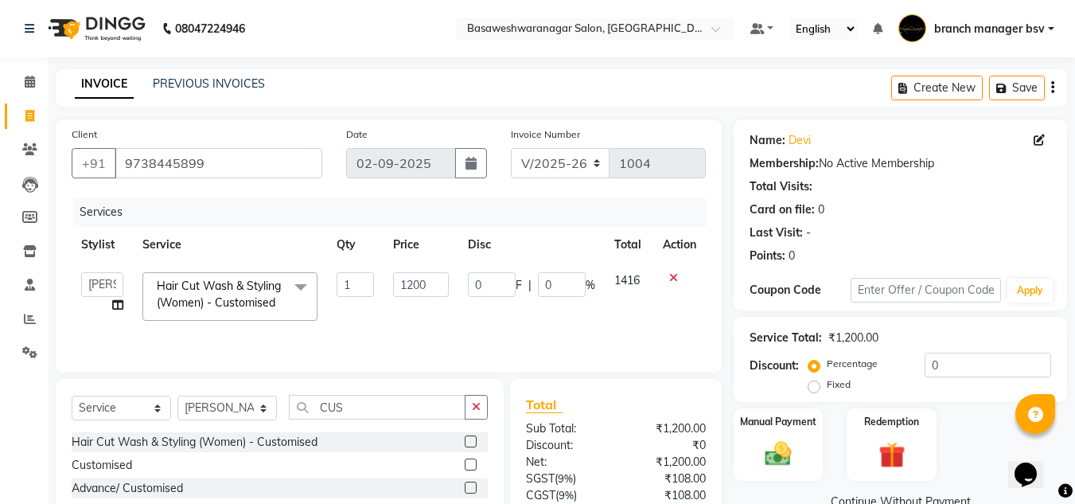
click at [413, 281] on input "1200" at bounding box center [420, 284] width 55 height 25
type input "1000"
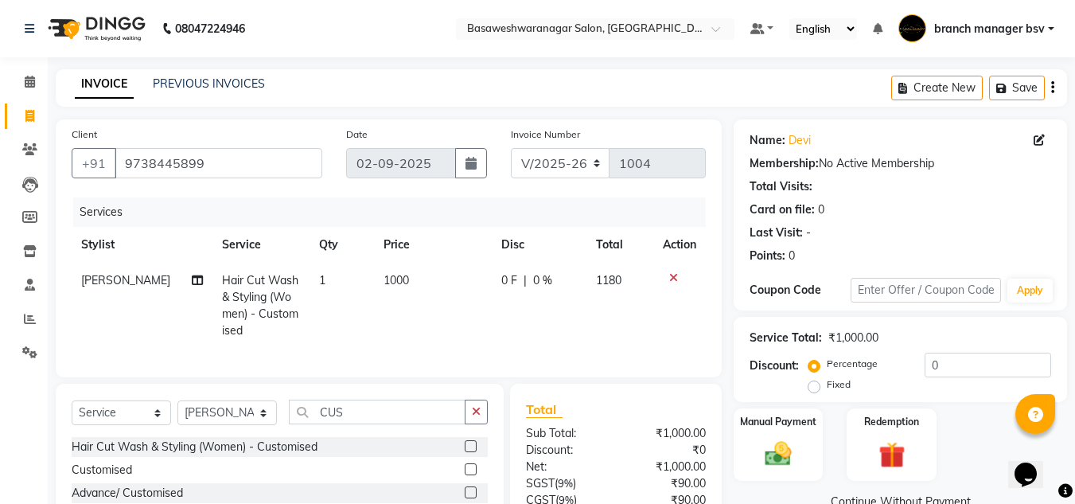
click at [609, 453] on div "Total Sub Total: ₹1,000.00 Discount: ₹0 Net: ₹1,000.00 SGST ( 9% ) ₹90.00 CGST …" at bounding box center [616, 500] width 180 height 202
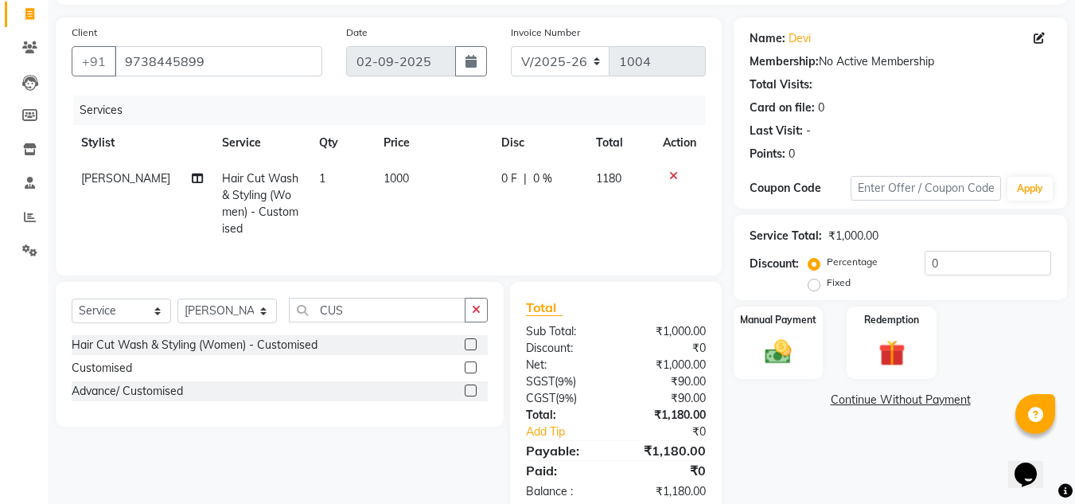
scroll to position [150, 0]
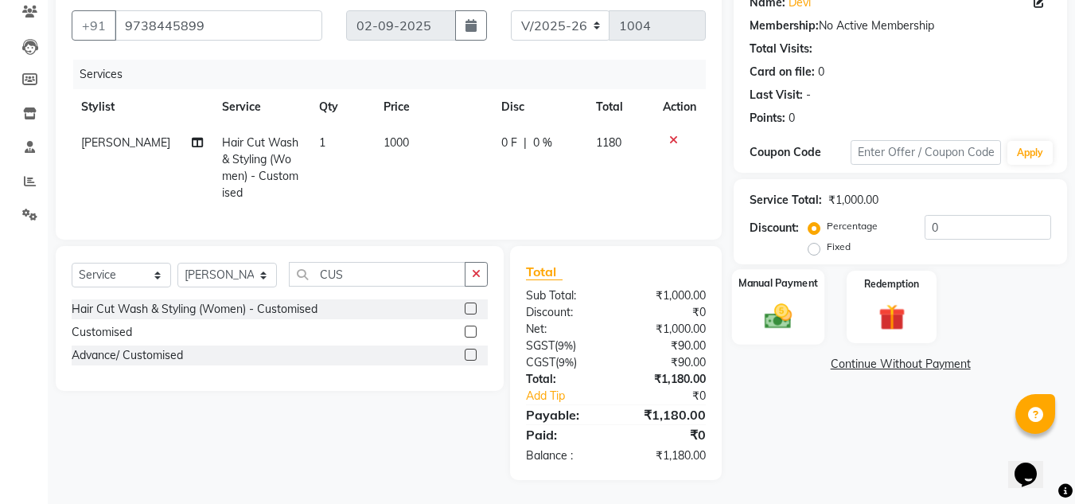
click at [785, 287] on div "Manual Payment" at bounding box center [778, 307] width 93 height 76
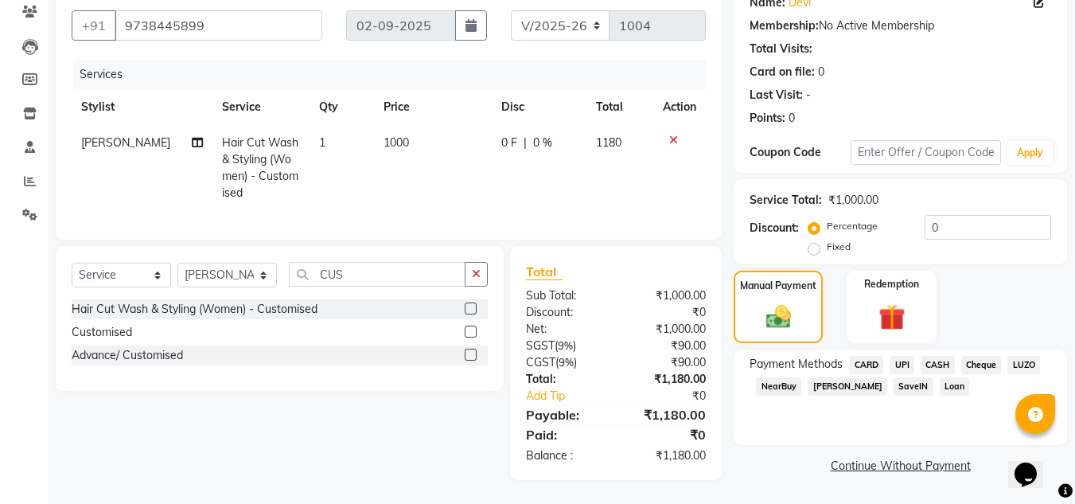
click at [906, 356] on span "UPI" at bounding box center [901, 365] width 25 height 18
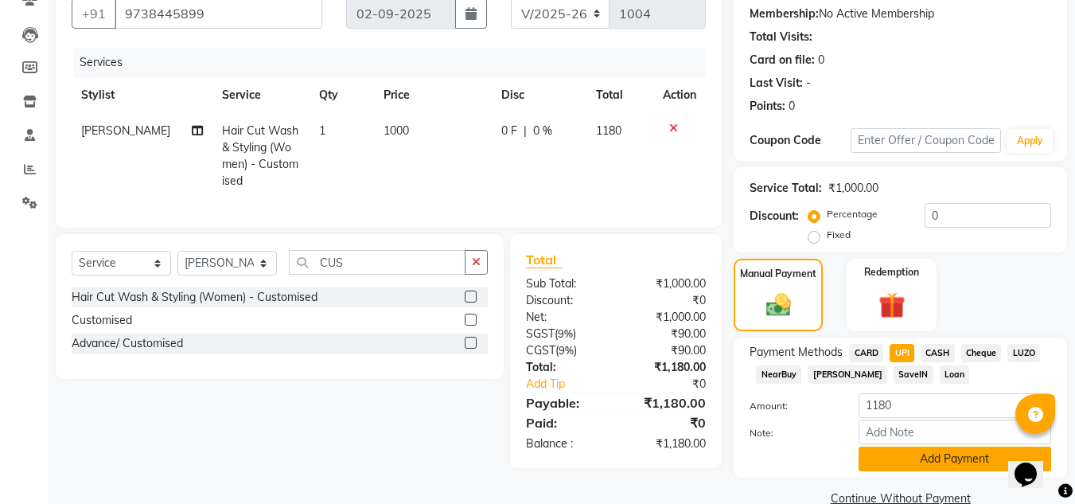
click at [931, 458] on button "Add Payment" at bounding box center [954, 458] width 193 height 25
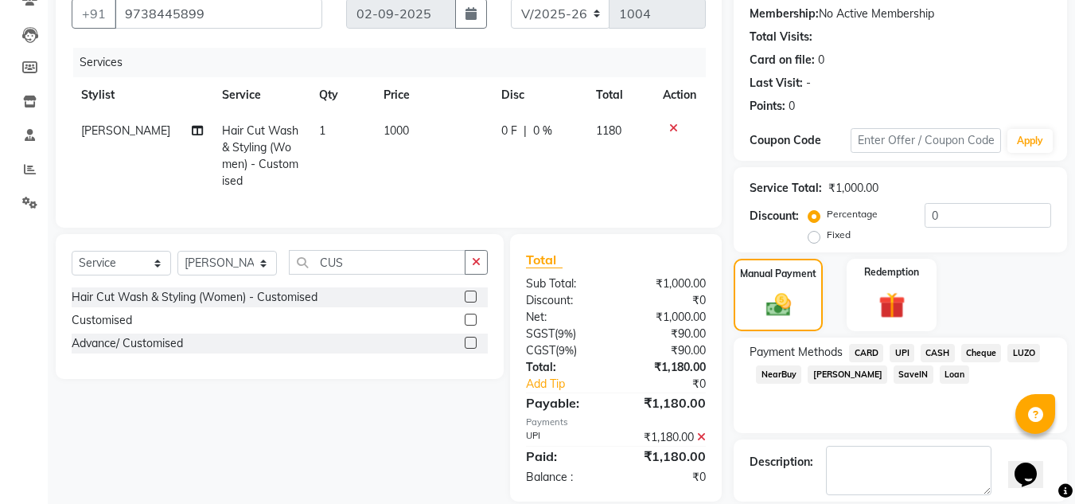
scroll to position [225, 0]
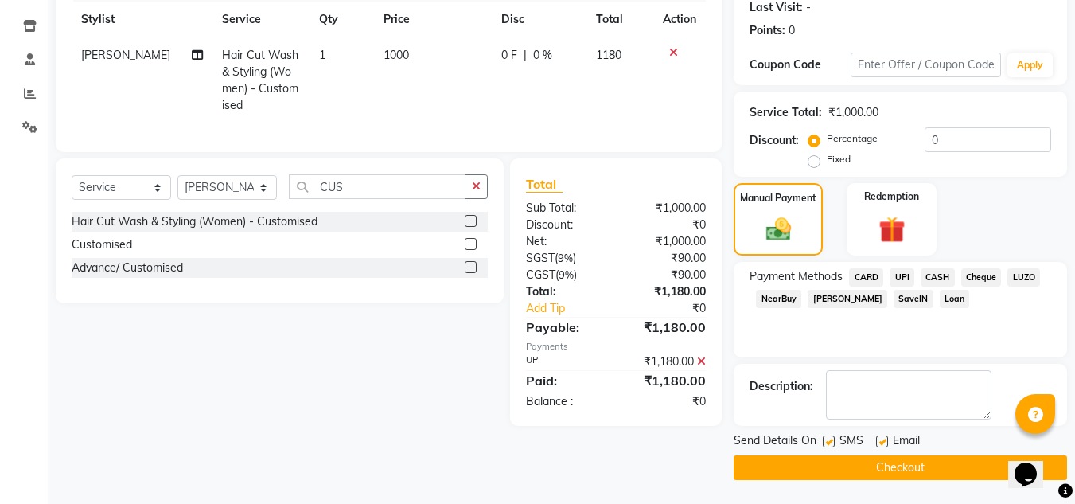
click at [927, 468] on button "Checkout" at bounding box center [899, 467] width 333 height 25
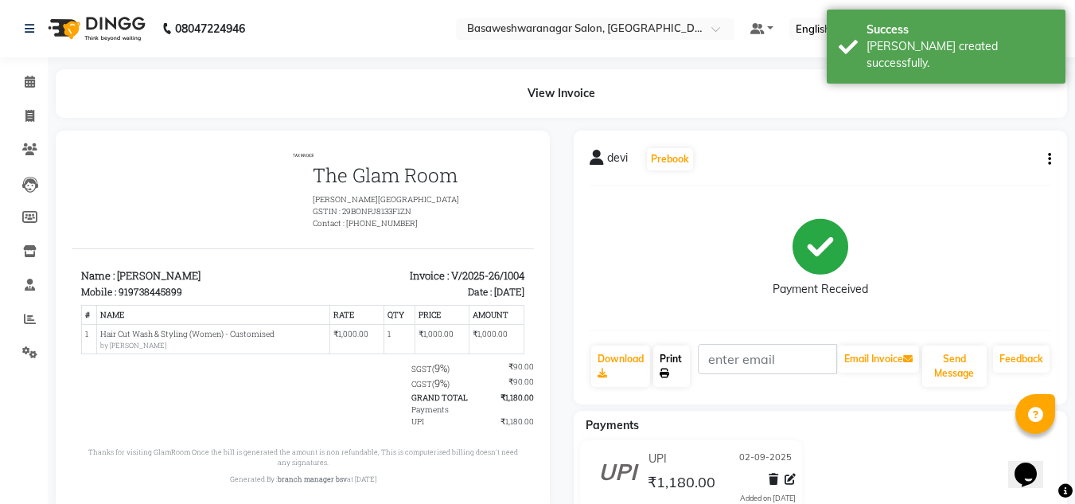
click at [677, 371] on link "Print" at bounding box center [671, 365] width 37 height 41
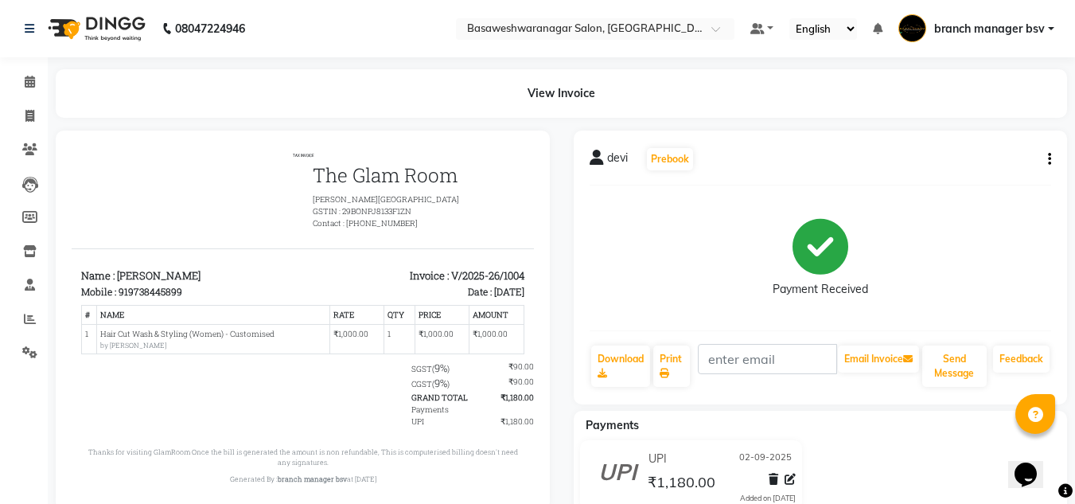
click at [895, 220] on div "Payment Received" at bounding box center [820, 257] width 462 height 119
click at [34, 90] on span at bounding box center [30, 82] width 28 height 18
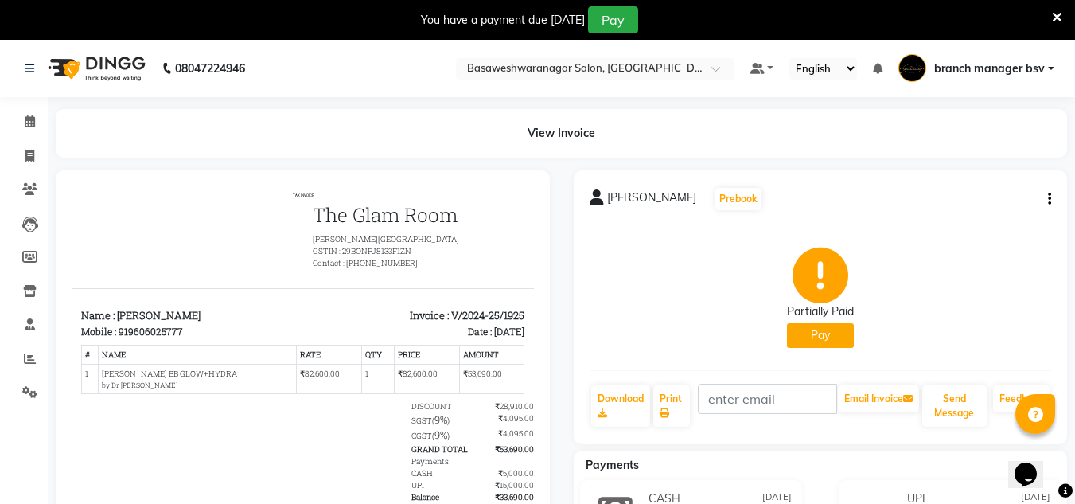
click at [844, 341] on button "Pay" at bounding box center [820, 335] width 67 height 25
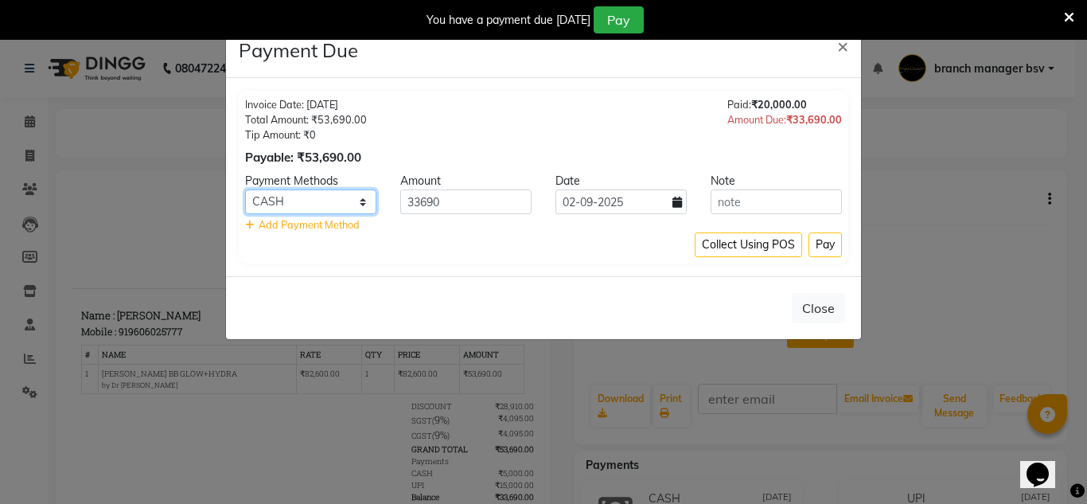
click at [295, 198] on select "CARD UPI CASH Cheque LUZO NearBuy Bajaj Finserv SaveIN Loan" at bounding box center [310, 201] width 131 height 25
select select "8"
click at [245, 189] on select "CARD UPI CASH Cheque LUZO NearBuy Bajaj Finserv SaveIN Loan" at bounding box center [310, 201] width 131 height 25
click at [434, 202] on input "33690" at bounding box center [465, 201] width 131 height 25
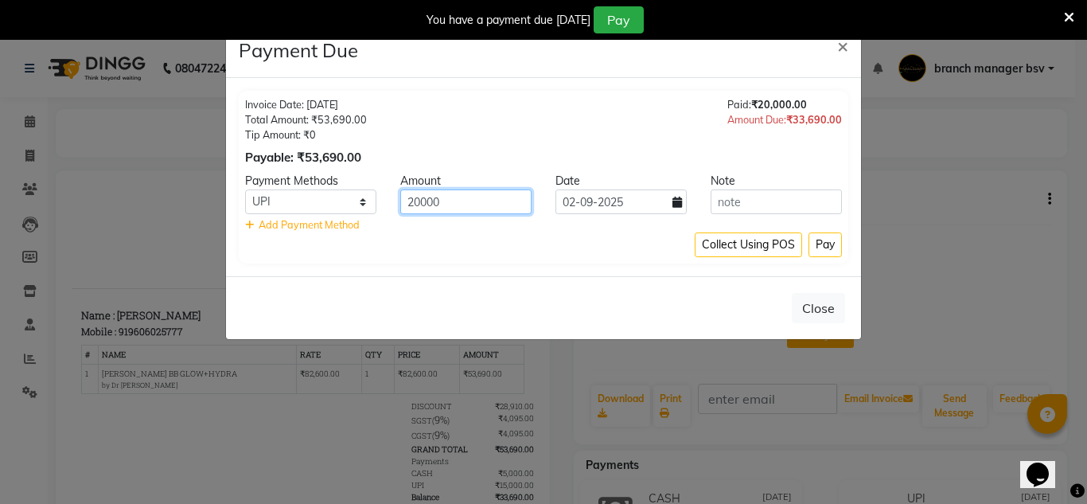
type input "20000"
click at [844, 48] on span "×" at bounding box center [842, 45] width 11 height 24
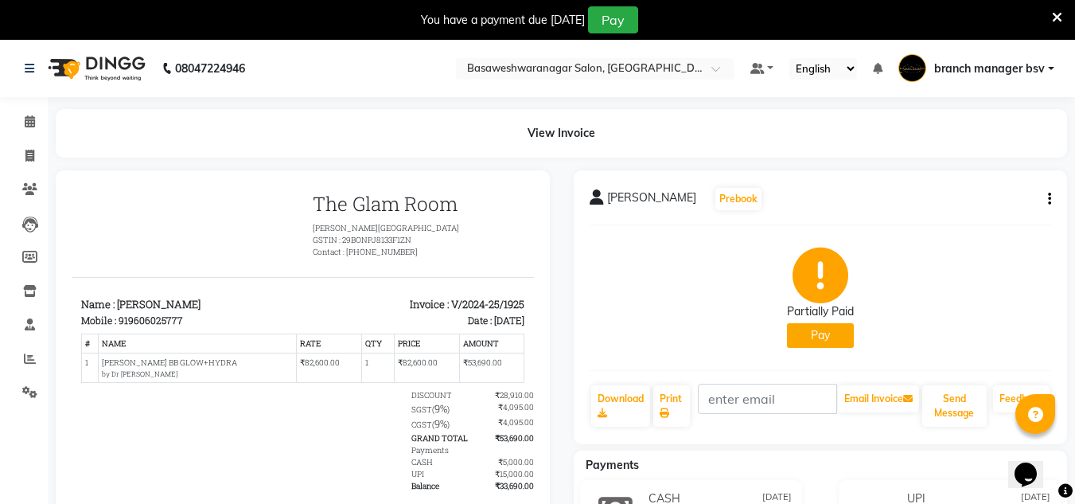
scroll to position [107, 0]
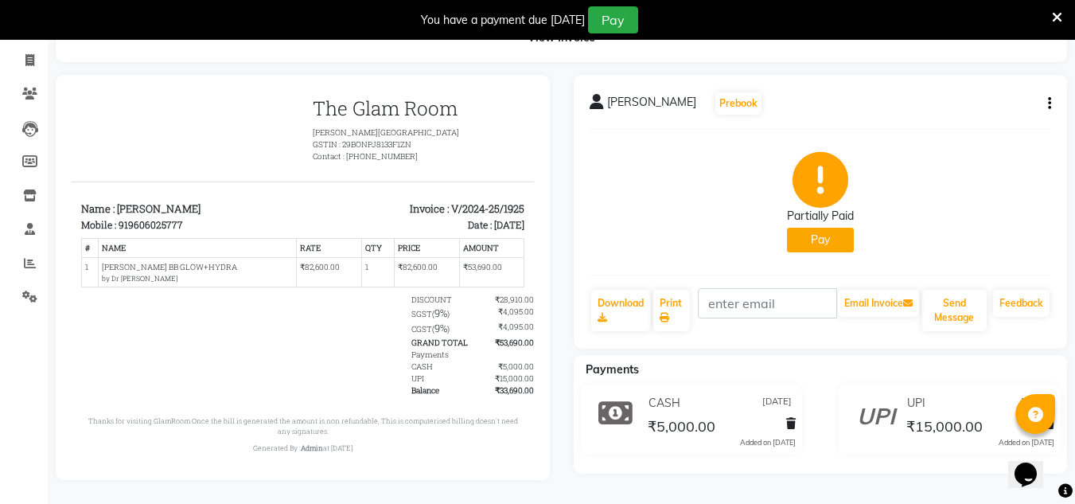
click at [819, 228] on button "Pay" at bounding box center [820, 240] width 67 height 25
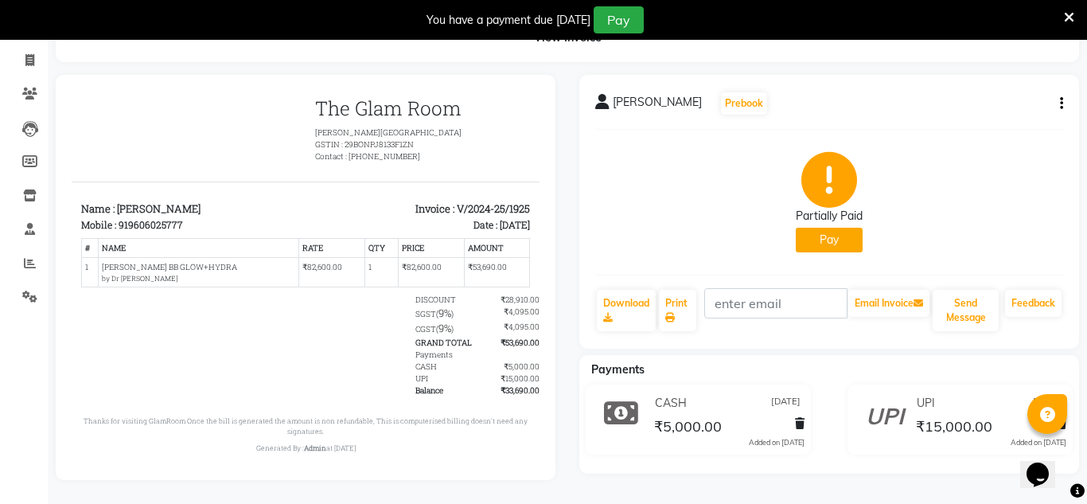
select select "1"
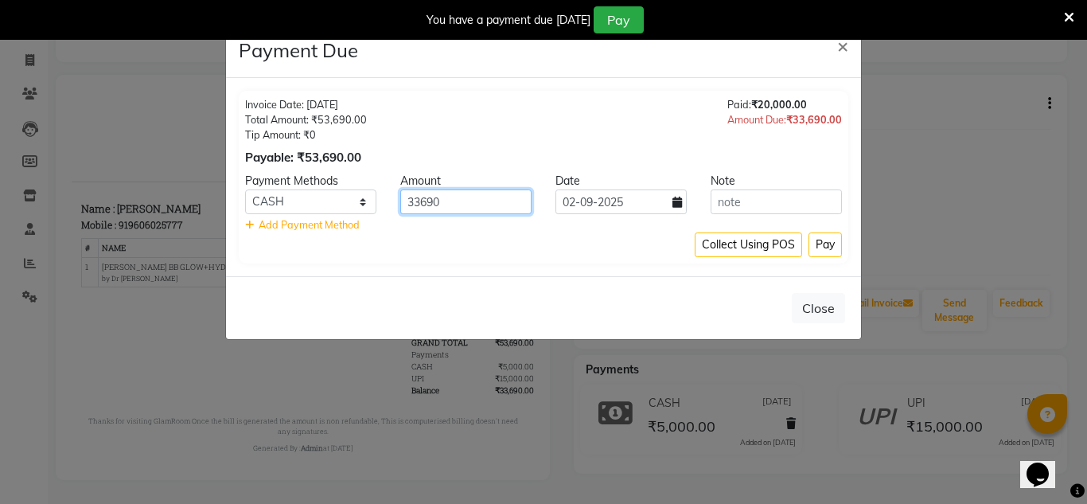
click at [430, 196] on input "33690" at bounding box center [465, 201] width 131 height 25
type input "15000"
click at [820, 251] on button "Pay" at bounding box center [824, 244] width 33 height 25
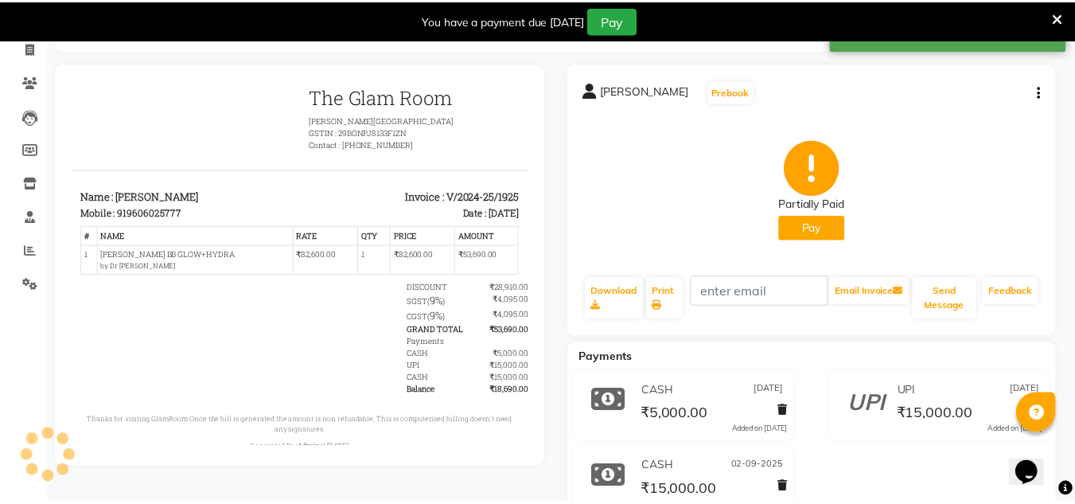
scroll to position [13, 0]
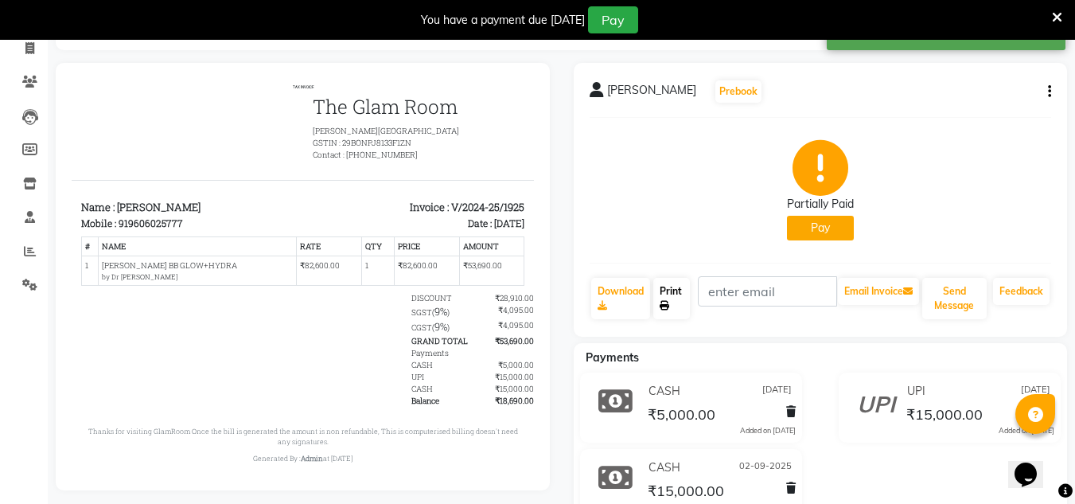
click at [675, 305] on link "Print" at bounding box center [671, 298] width 37 height 41
click at [11, 72] on link "Clients" at bounding box center [24, 82] width 38 height 26
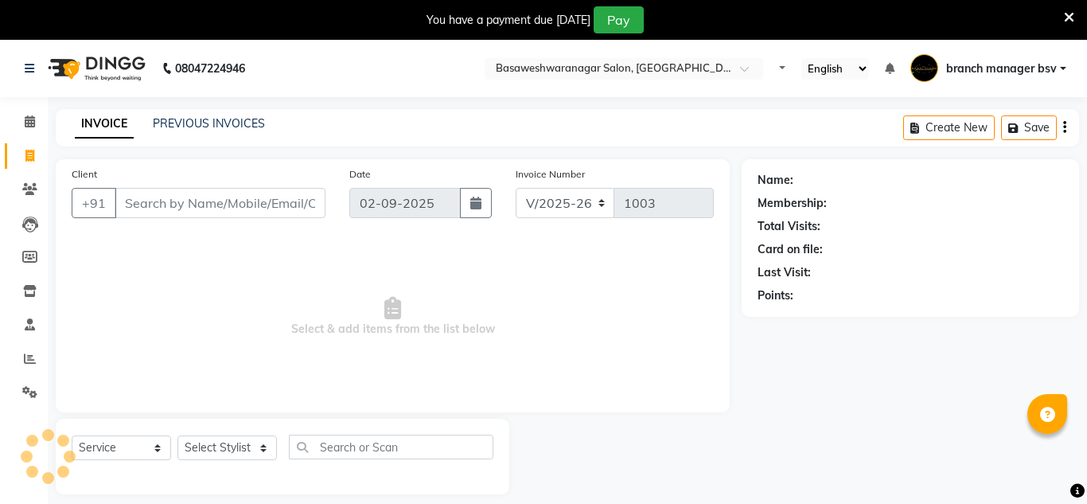
select select "842"
select select "service"
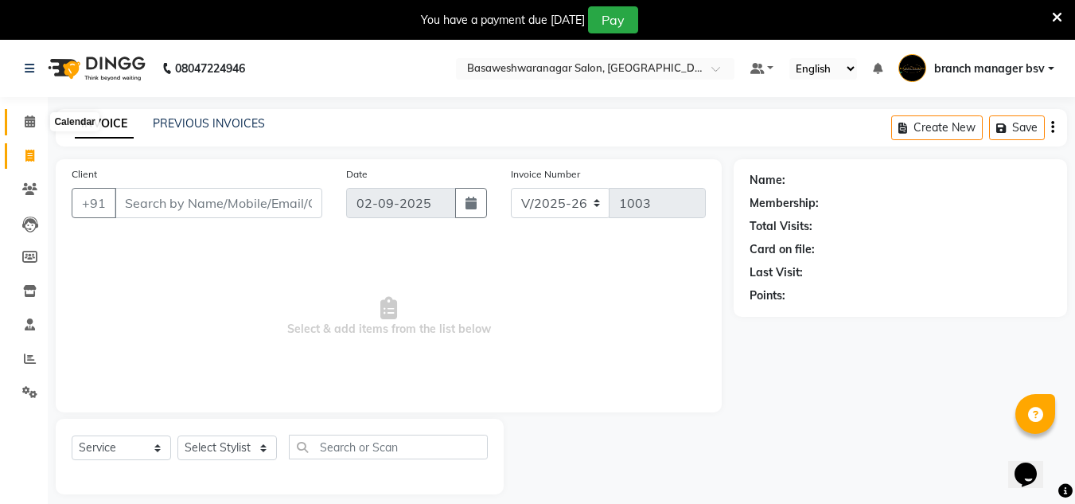
click at [37, 123] on span at bounding box center [30, 122] width 28 height 18
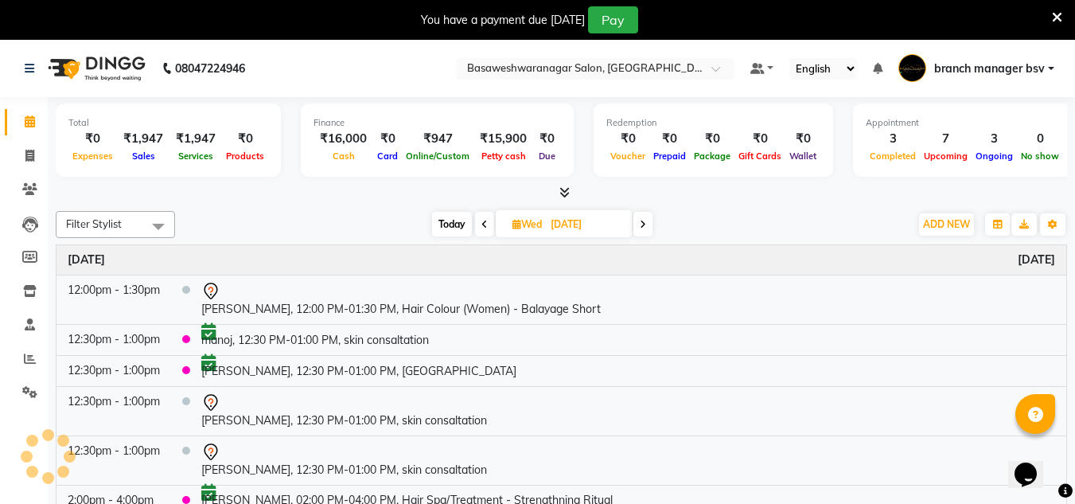
click at [37, 123] on span at bounding box center [30, 122] width 28 height 18
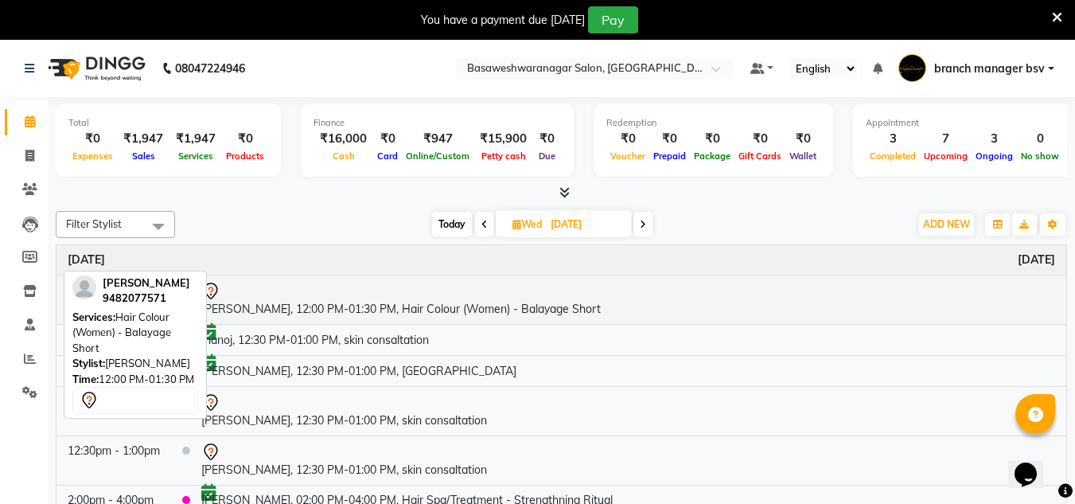
click at [327, 305] on td "[PERSON_NAME], 12:00 PM-01:30 PM, Hair Colour (Women) - Balayage Short" at bounding box center [628, 298] width 876 height 49
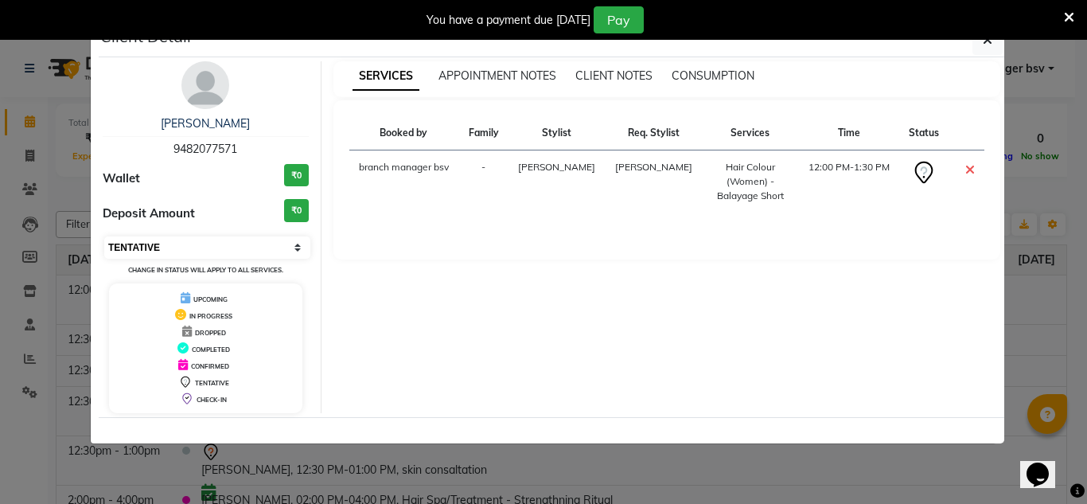
click at [197, 257] on select "Select CONFIRMED TENTATIVE" at bounding box center [207, 247] width 206 height 22
select select "6"
click at [104, 236] on select "Select CONFIRMED TENTATIVE" at bounding box center [207, 247] width 206 height 22
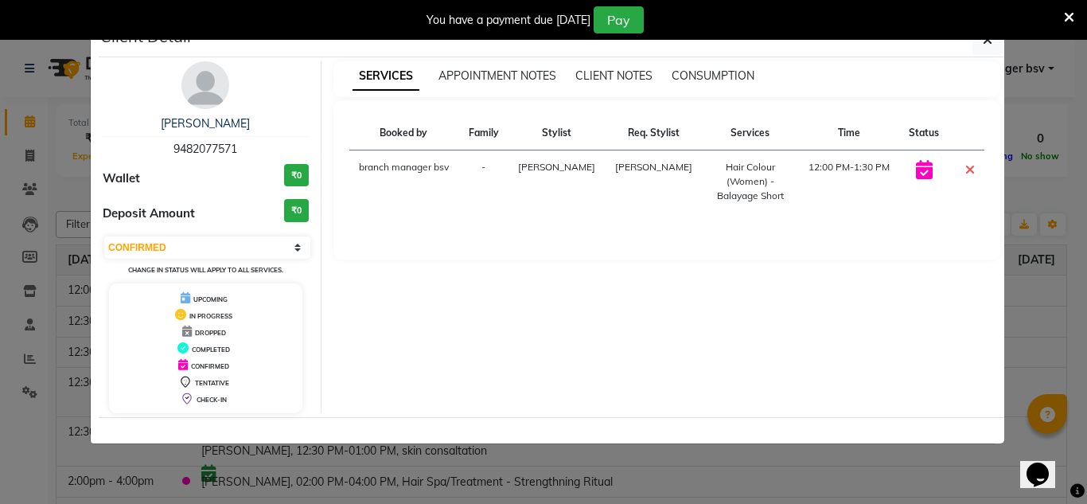
click at [61, 177] on ngb-modal-window "Client Detail [PERSON_NAME] 9482077571 Wallet ₹0 Deposit Amount ₹0 Select CONFI…" at bounding box center [543, 252] width 1087 height 504
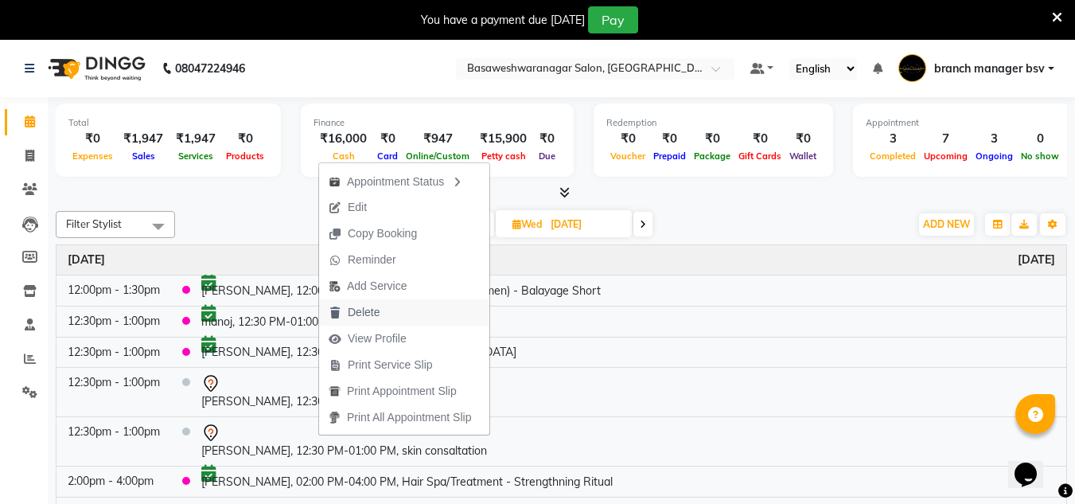
click at [375, 311] on span "Delete" at bounding box center [364, 312] width 32 height 17
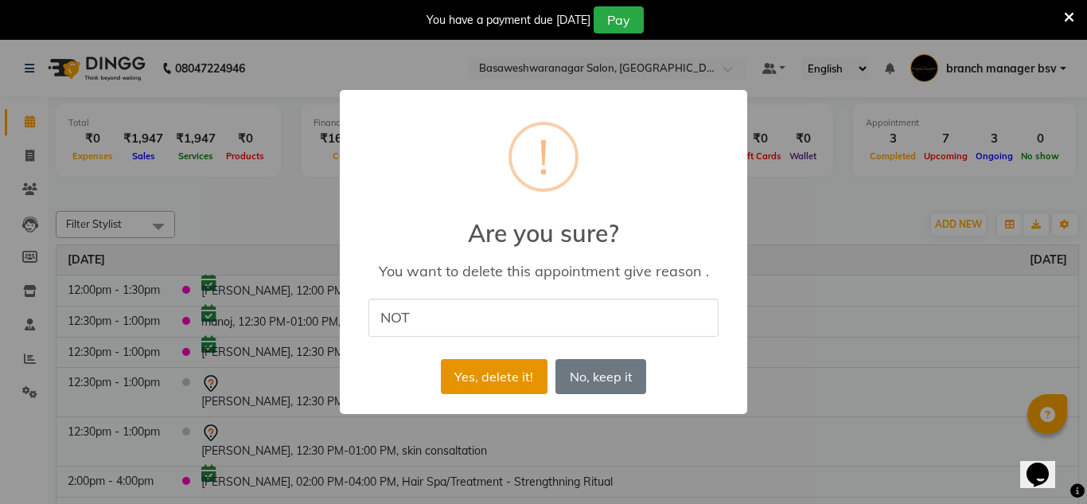
type input "not booked"
click at [488, 378] on button "Yes, delete it!" at bounding box center [494, 376] width 107 height 35
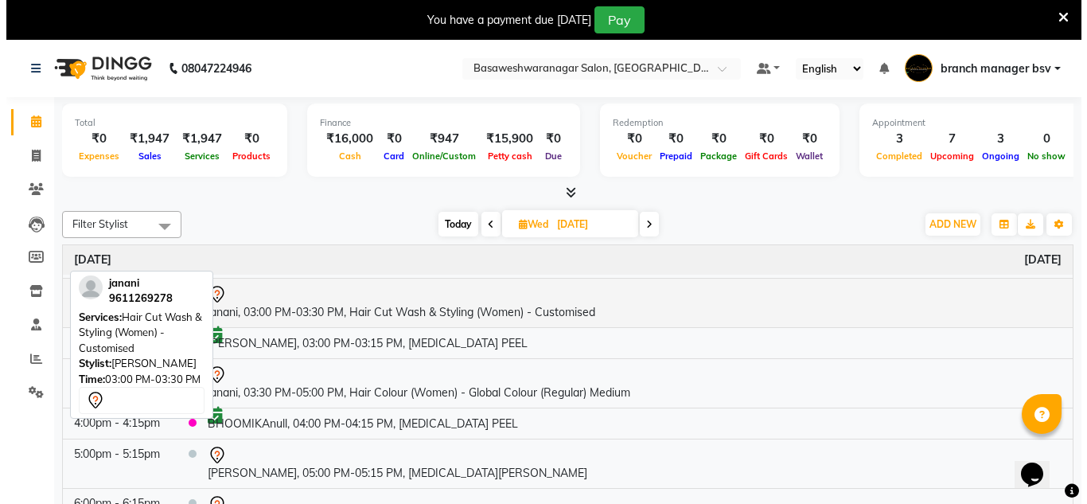
scroll to position [180, 0]
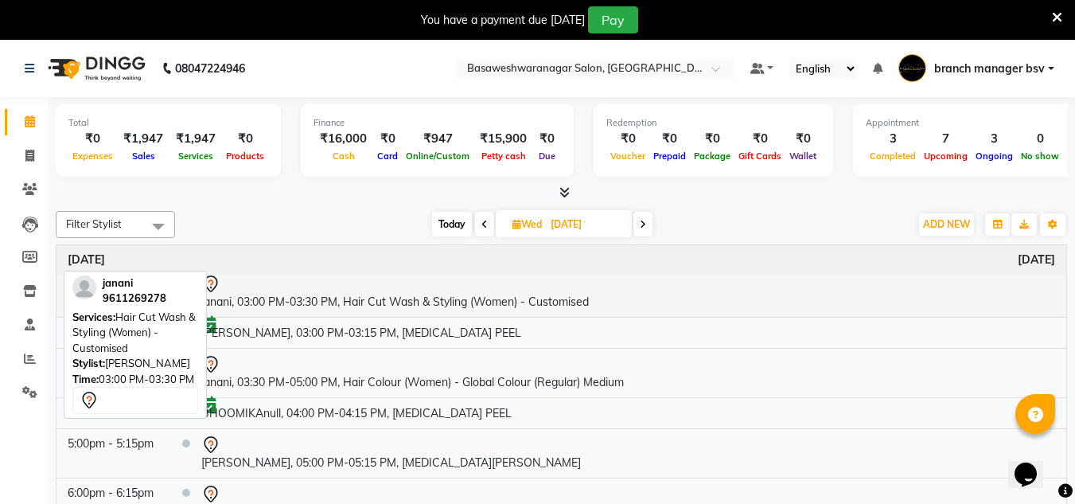
click at [448, 301] on td "janani, 03:00 PM-03:30 PM, Hair Cut Wash & Styling (Women) - Customised" at bounding box center [628, 292] width 876 height 49
select select "7"
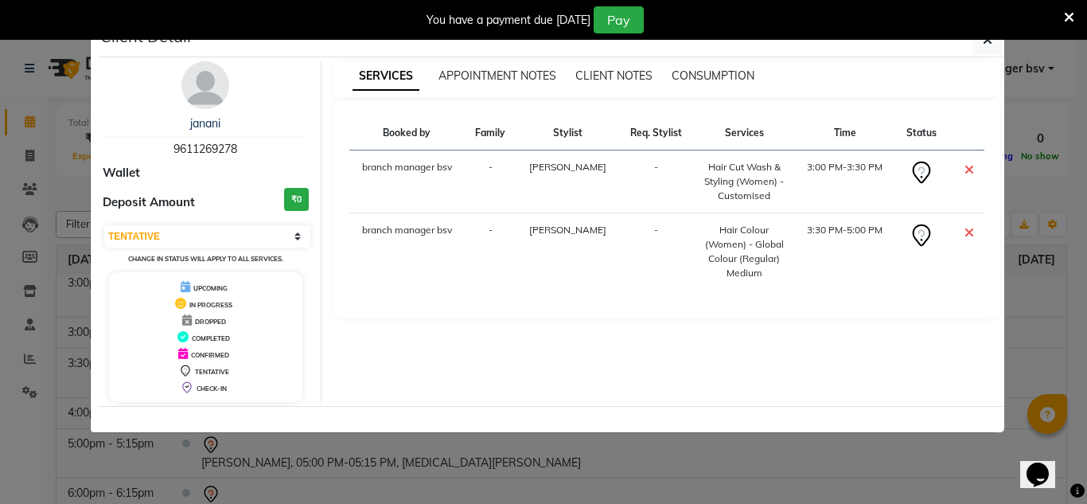
click at [1070, 13] on icon at bounding box center [1069, 17] width 10 height 14
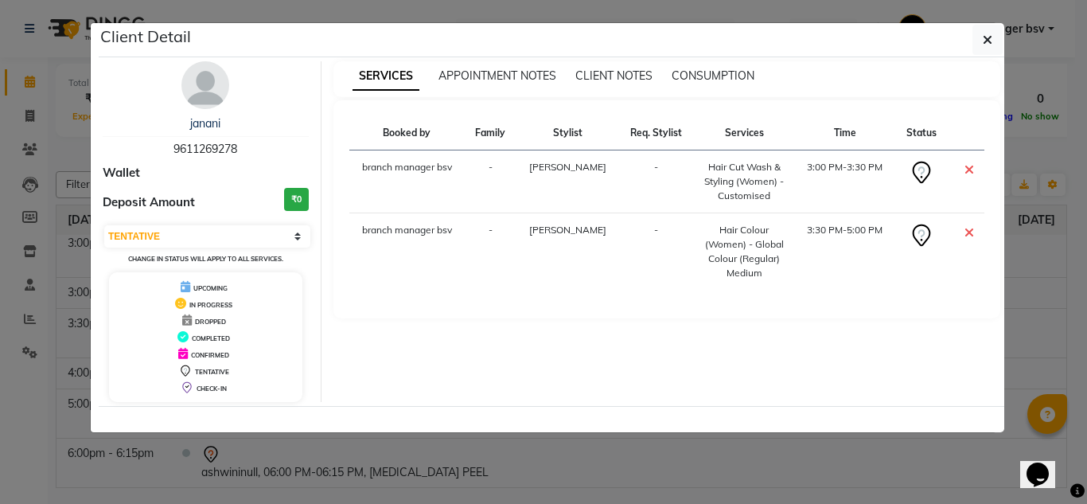
click at [539, 474] on ngb-modal-window "Client Detail janani 9611269278 Wallet Deposit Amount ₹0 Select CONFIRMED TENTA…" at bounding box center [543, 252] width 1087 height 504
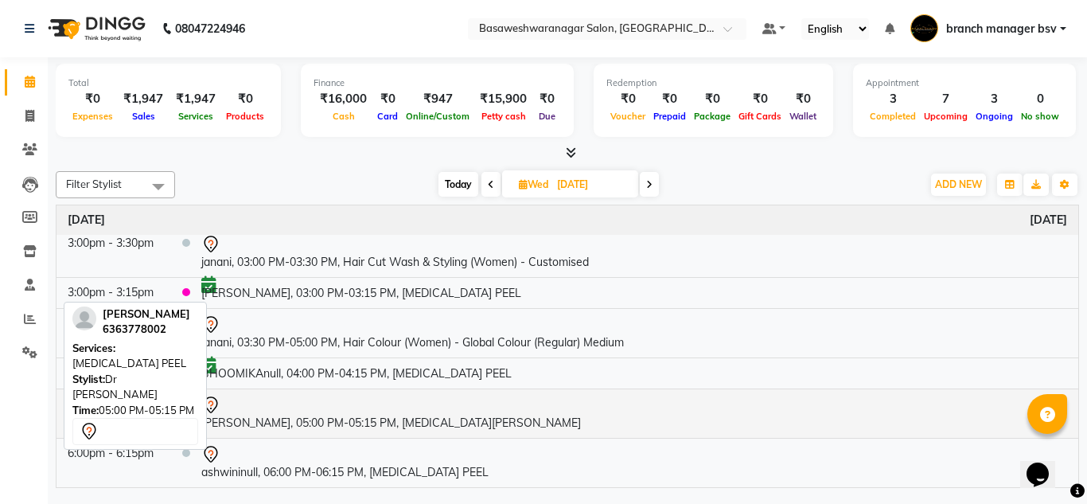
scroll to position [0, 0]
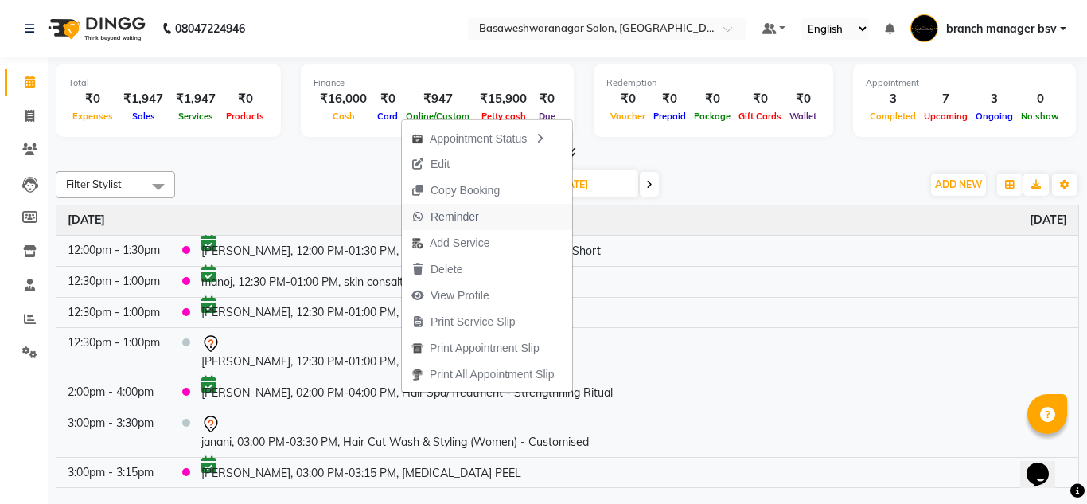
click at [465, 225] on span "Reminder" at bounding box center [445, 217] width 87 height 26
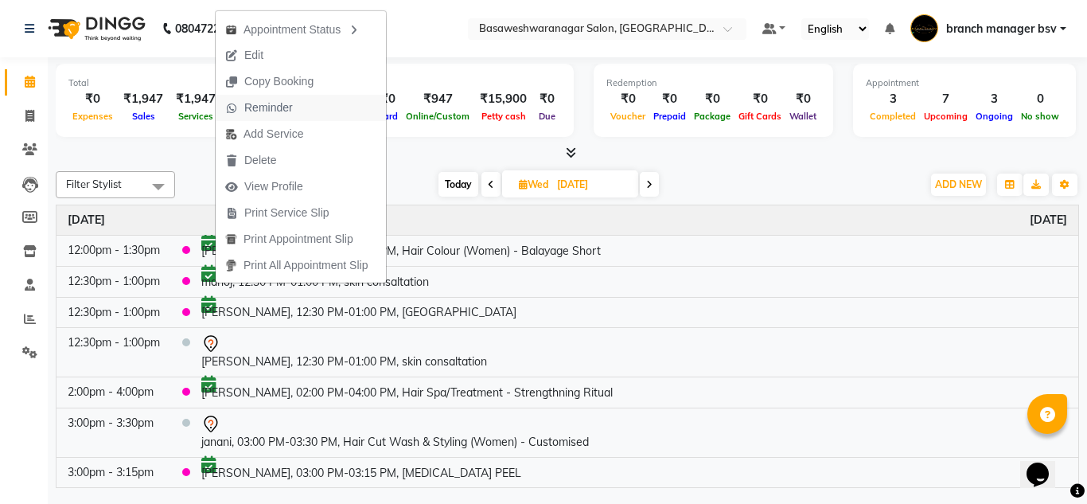
click at [294, 101] on span "Reminder" at bounding box center [259, 108] width 87 height 26
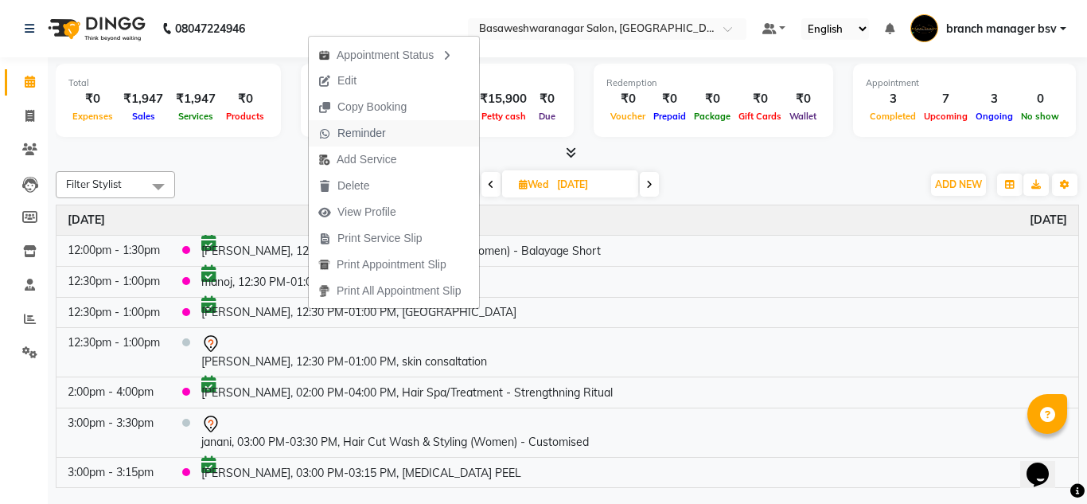
click at [401, 132] on button "Reminder" at bounding box center [394, 133] width 170 height 26
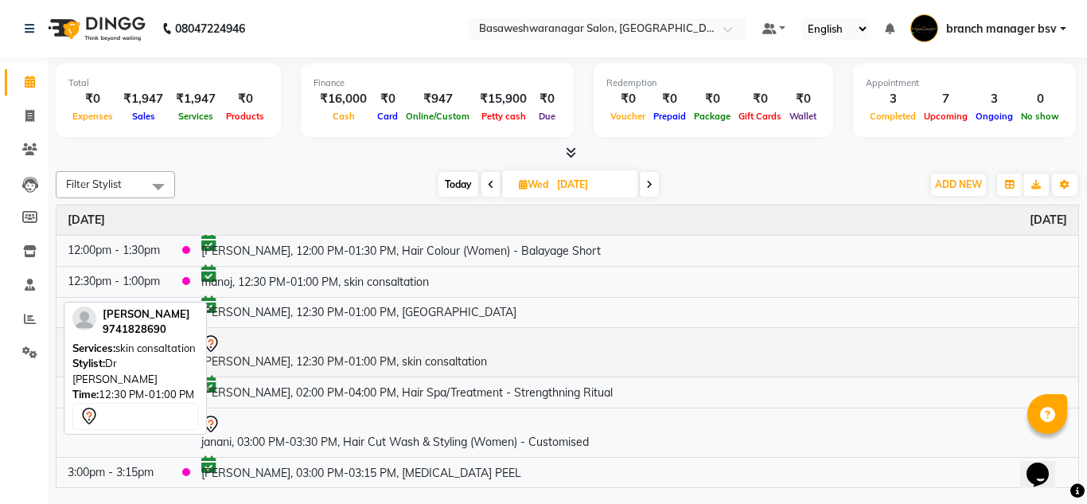
click at [276, 371] on td "[PERSON_NAME], 12:30 PM-01:00 PM, skin consaltation" at bounding box center [634, 352] width 888 height 49
select select "7"
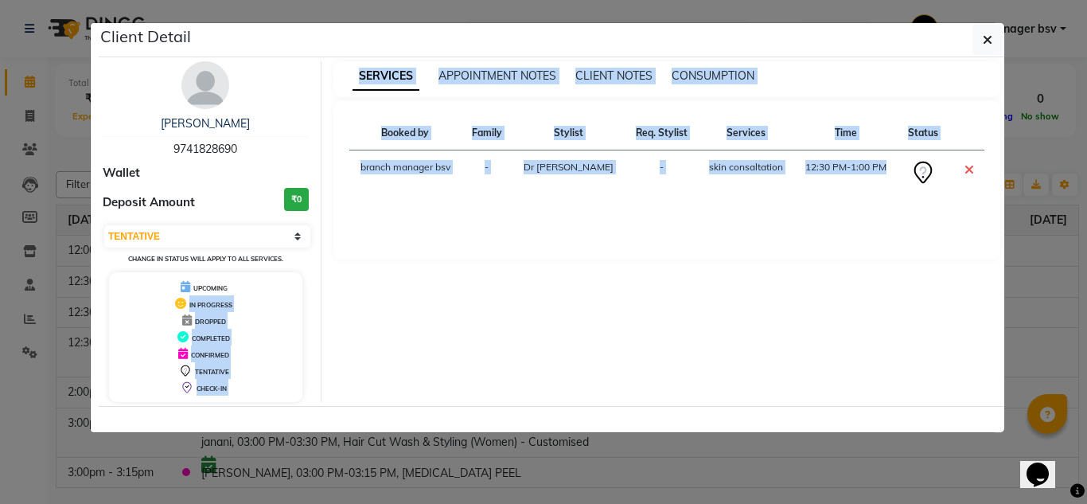
drag, startPoint x: 8, startPoint y: 306, endPoint x: 266, endPoint y: 441, distance: 291.1
click at [266, 441] on ngb-modal-window "Client Detail [PERSON_NAME] 9741828690 Wallet Deposit Amount ₹0 Select CONFIRME…" at bounding box center [543, 252] width 1087 height 504
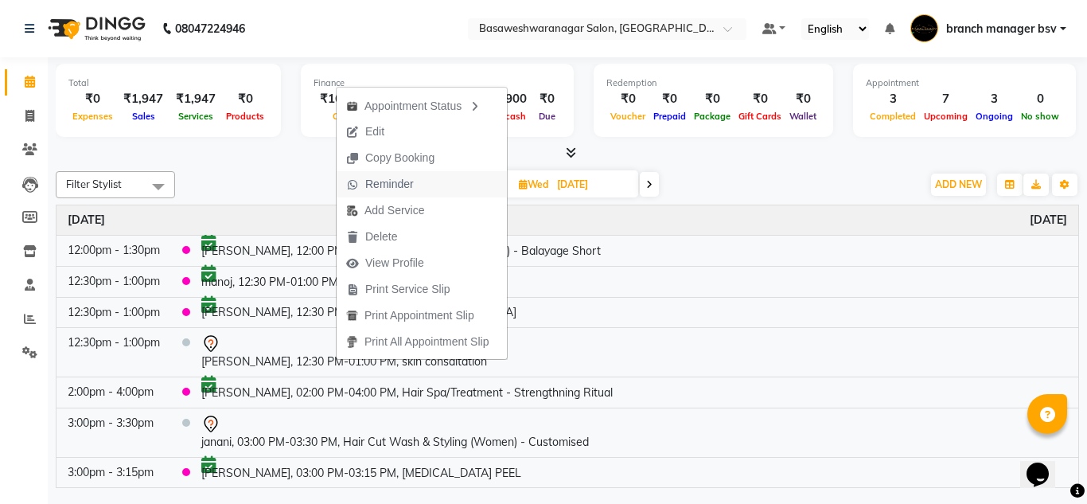
click at [399, 193] on span "Reminder" at bounding box center [379, 184] width 87 height 26
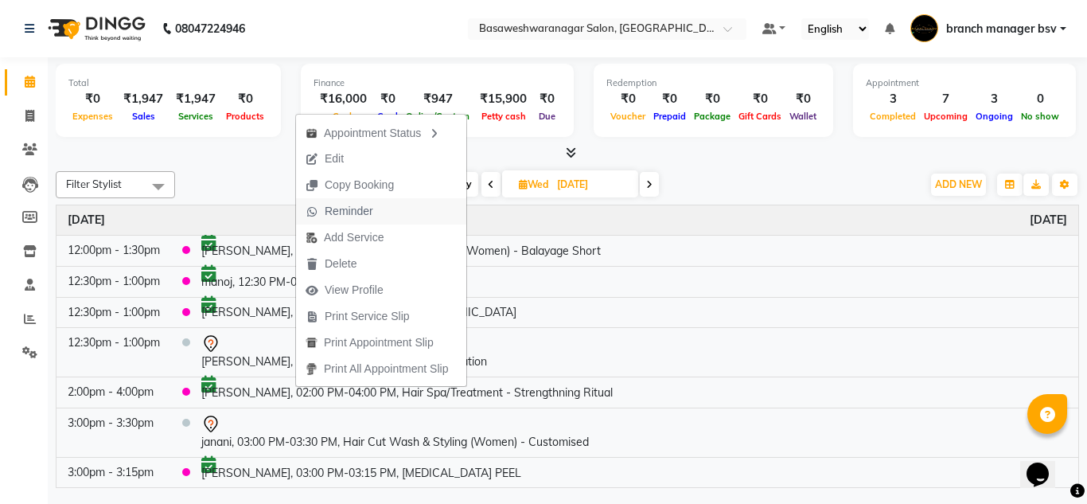
click at [348, 216] on span "Reminder" at bounding box center [349, 211] width 49 height 17
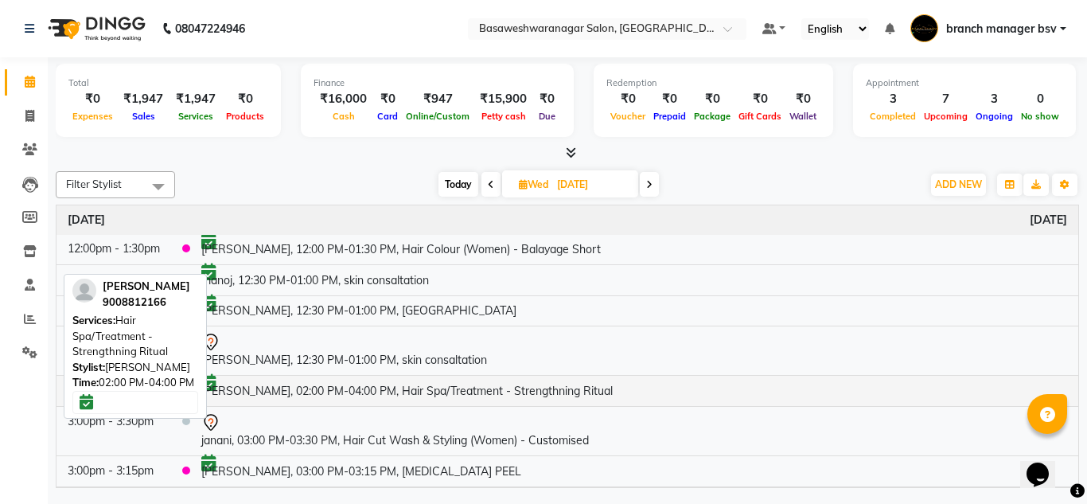
scroll to position [2, 0]
click at [293, 385] on td "[PERSON_NAME], 02:00 PM-04:00 PM, Hair Spa/Treatment - Strengthning Ritual" at bounding box center [634, 390] width 888 height 31
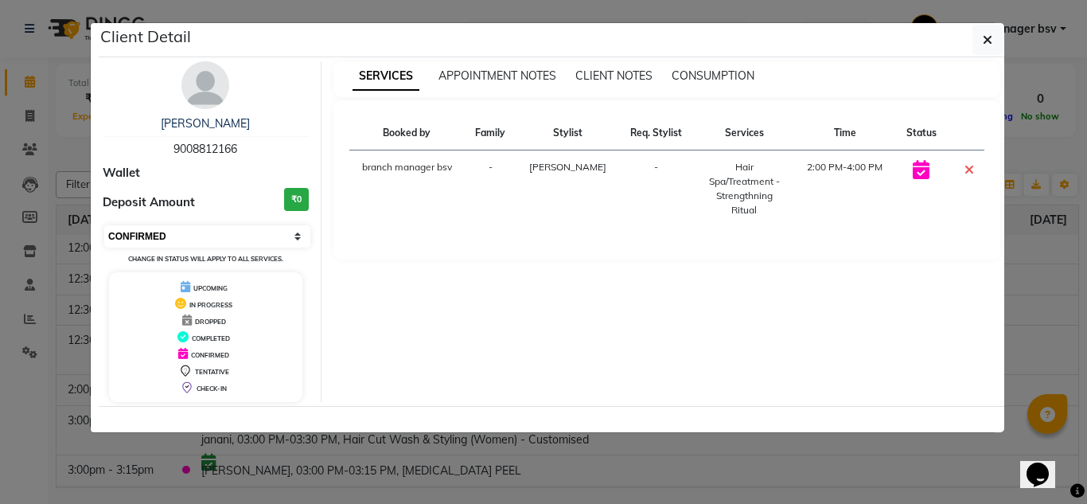
click at [183, 229] on select "Select CONFIRMED TENTATIVE" at bounding box center [207, 236] width 206 height 22
select select "7"
click at [104, 225] on select "Select CONFIRMED TENTATIVE" at bounding box center [207, 236] width 206 height 22
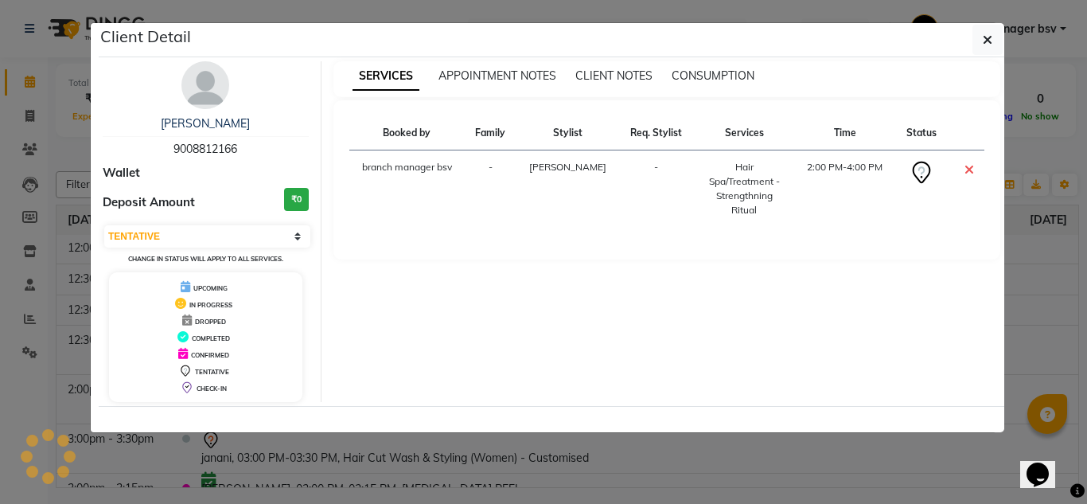
click at [32, 172] on ngb-modal-window "Client Detail [PERSON_NAME] 9008812166 Wallet Deposit Amount ₹0 Select CONFIRME…" at bounding box center [543, 252] width 1087 height 504
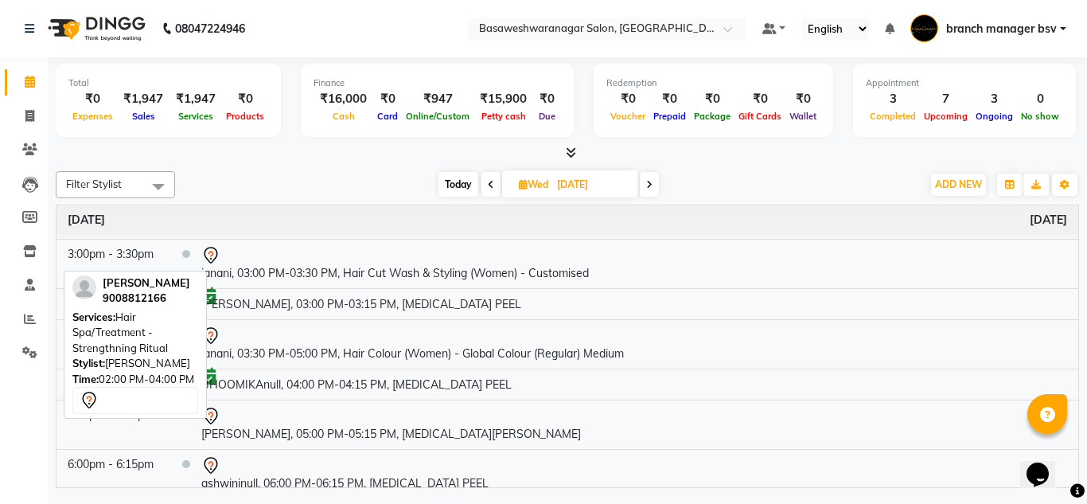
scroll to position [198, 0]
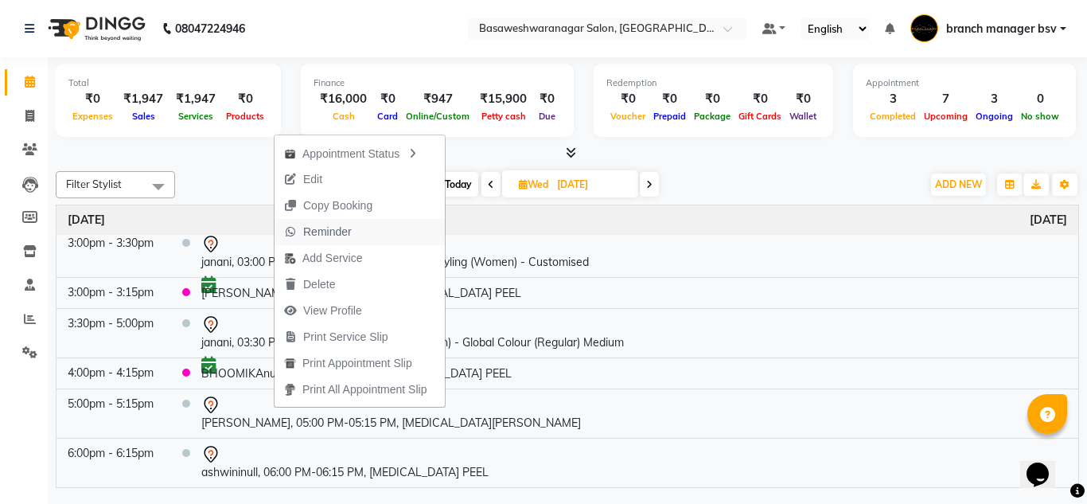
click at [360, 239] on span "Reminder" at bounding box center [317, 232] width 87 height 26
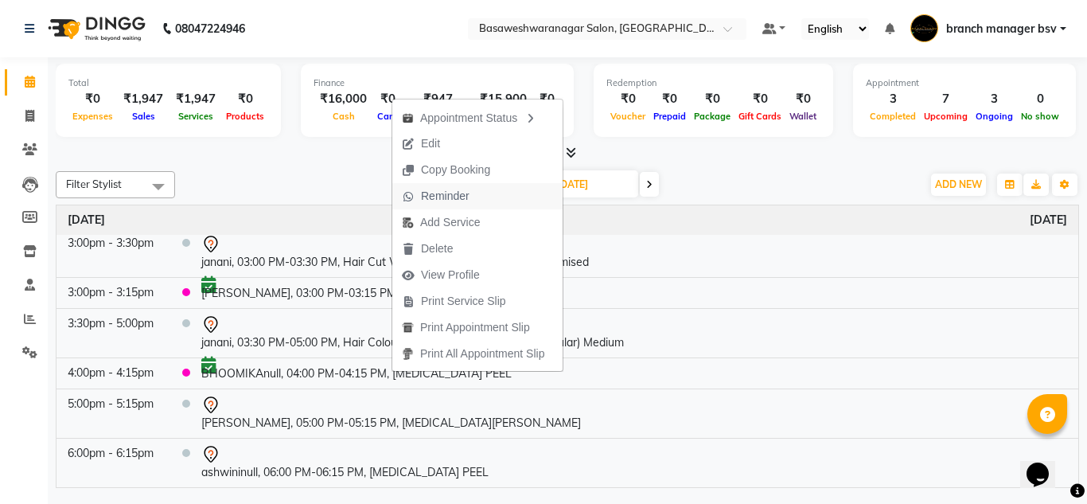
click at [469, 195] on span "Reminder" at bounding box center [435, 196] width 87 height 26
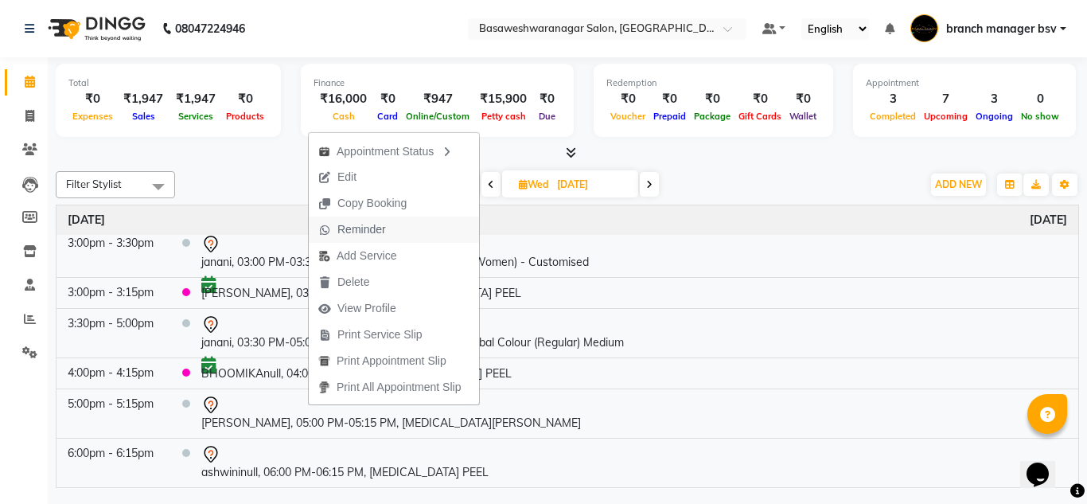
click at [384, 220] on span "Reminder" at bounding box center [352, 229] width 87 height 26
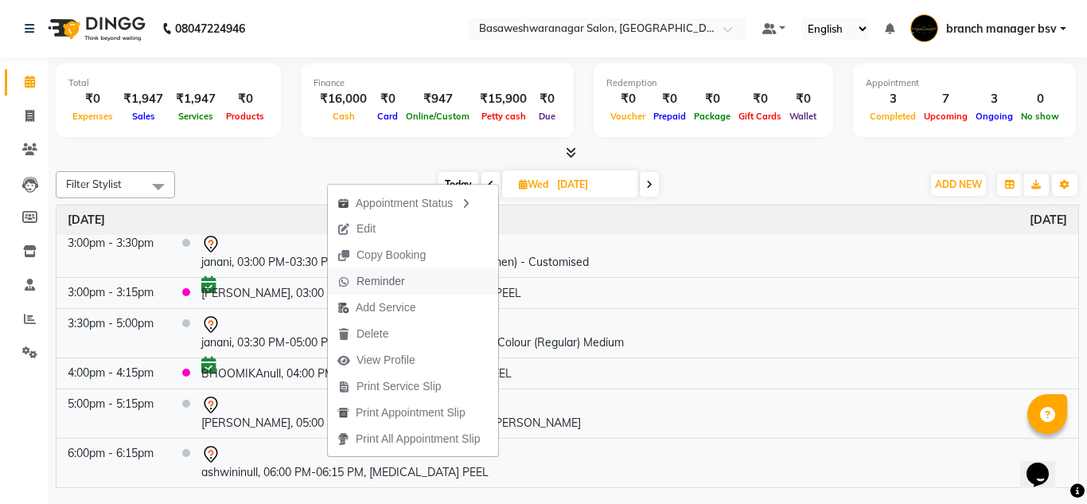
click at [414, 270] on button "Reminder" at bounding box center [413, 281] width 170 height 26
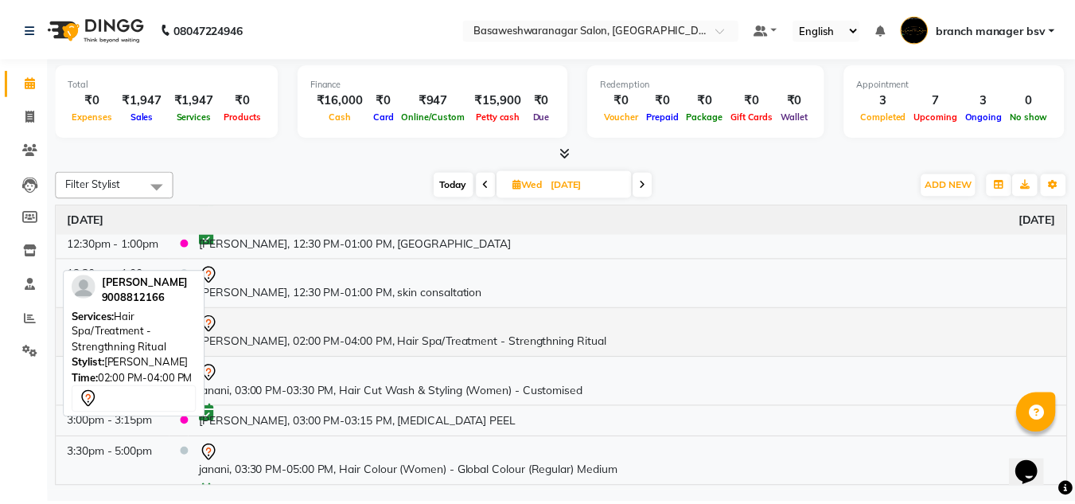
scroll to position [68, 0]
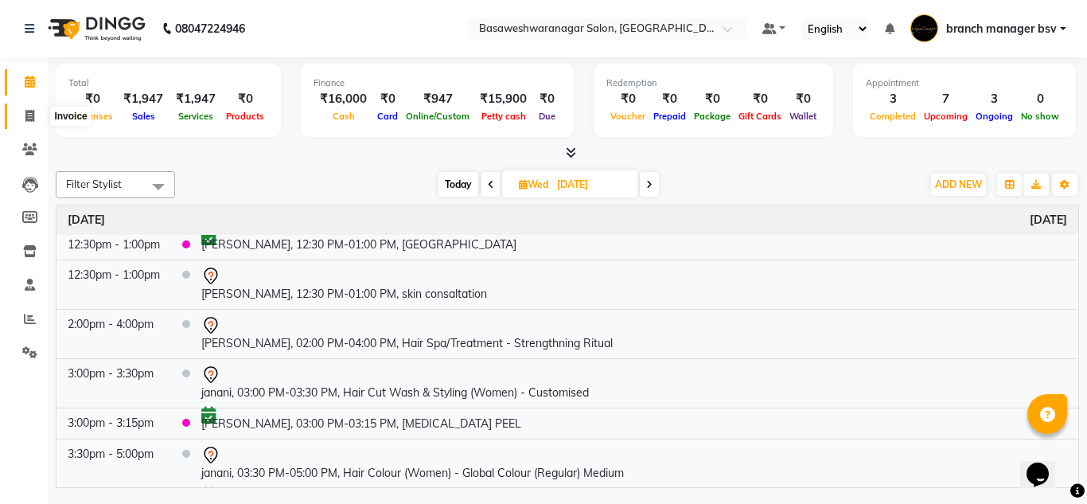
click at [28, 124] on span at bounding box center [30, 116] width 28 height 18
select select "service"
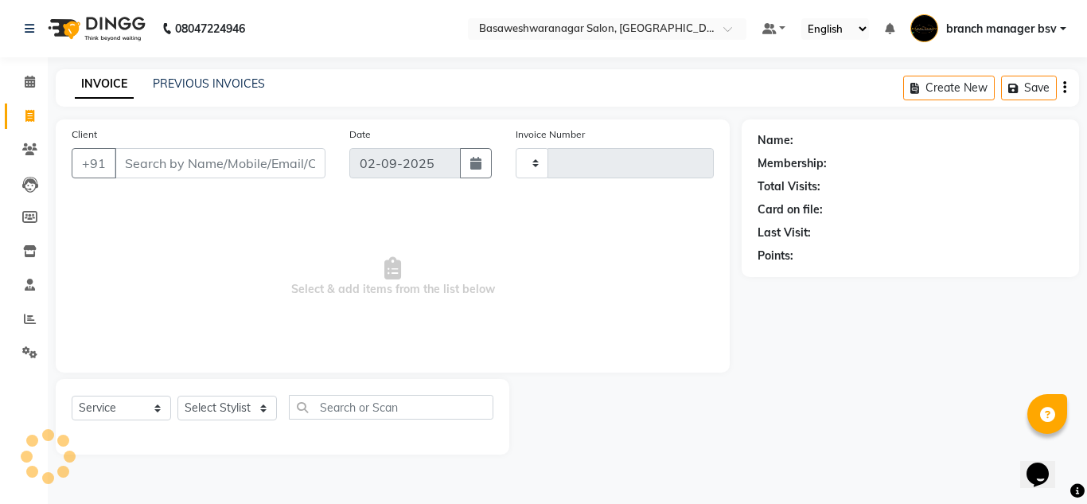
type input "1005"
select select "842"
click at [208, 80] on link "PREVIOUS INVOICES" at bounding box center [209, 83] width 112 height 14
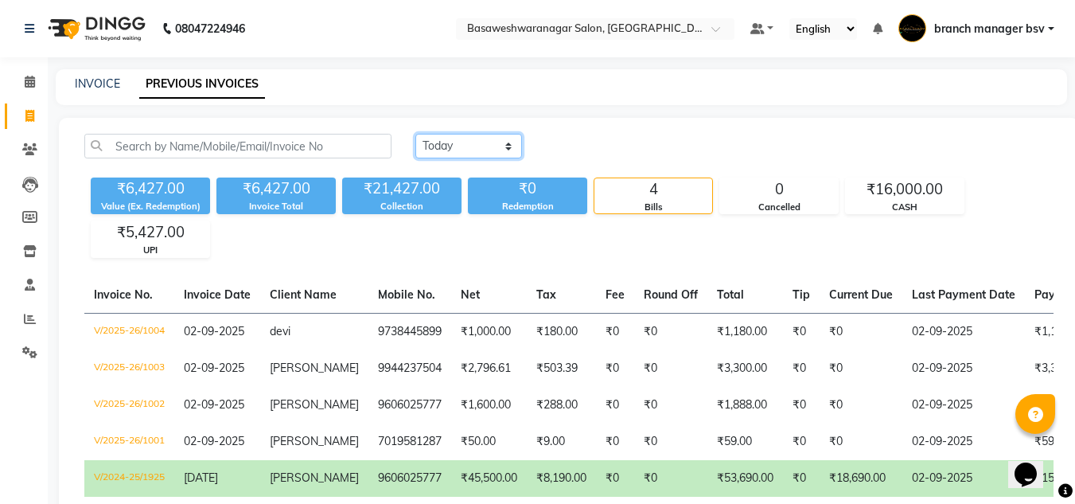
click at [454, 141] on select "[DATE] [DATE] Custom Range" at bounding box center [468, 146] width 107 height 25
select select "range"
click at [415, 134] on select "[DATE] [DATE] Custom Range" at bounding box center [468, 146] width 107 height 25
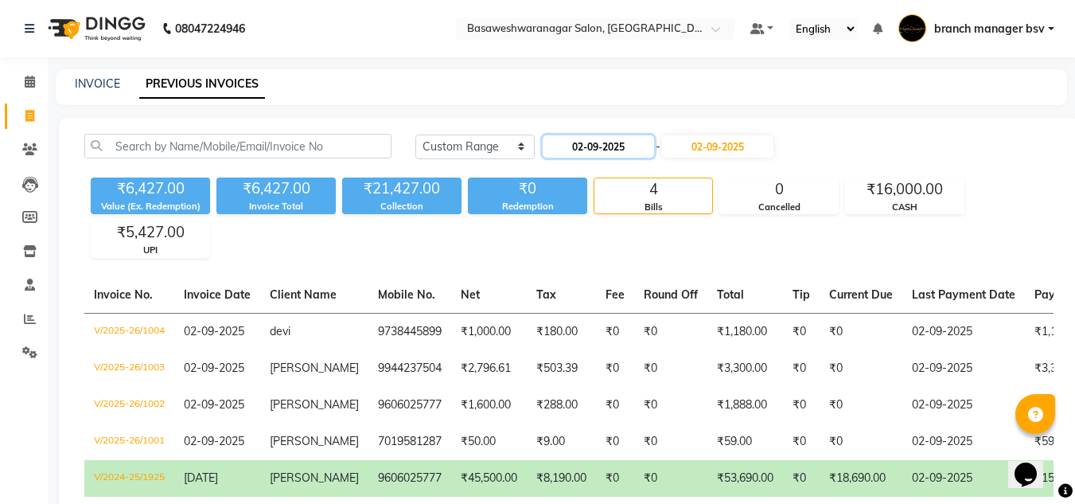
click at [614, 140] on input "02-09-2025" at bounding box center [598, 146] width 111 height 22
select select "9"
select select "2025"
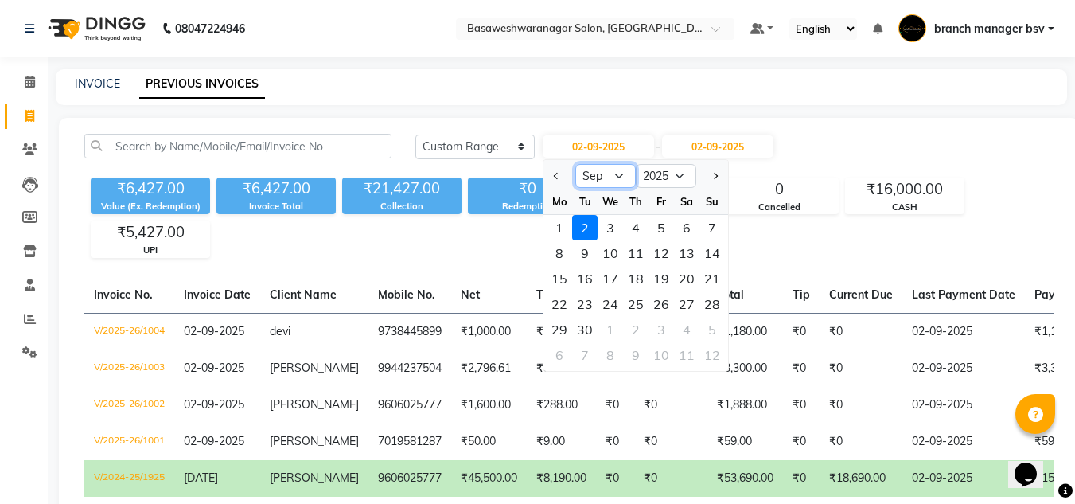
click at [616, 174] on select "Jan Feb Mar Apr May Jun [DATE] Aug Sep Oct Nov Dec" at bounding box center [605, 176] width 60 height 24
select select "8"
click at [575, 164] on select "Jan Feb Mar Apr May Jun [DATE] Aug Sep Oct Nov Dec" at bounding box center [605, 176] width 60 height 24
click at [715, 325] on div "31" at bounding box center [711, 329] width 25 height 25
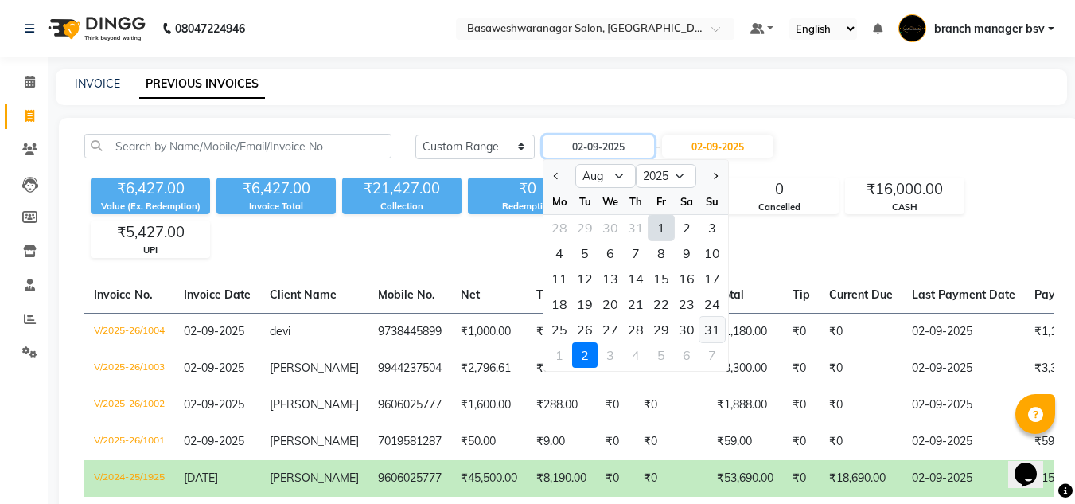
type input "[DATE]"
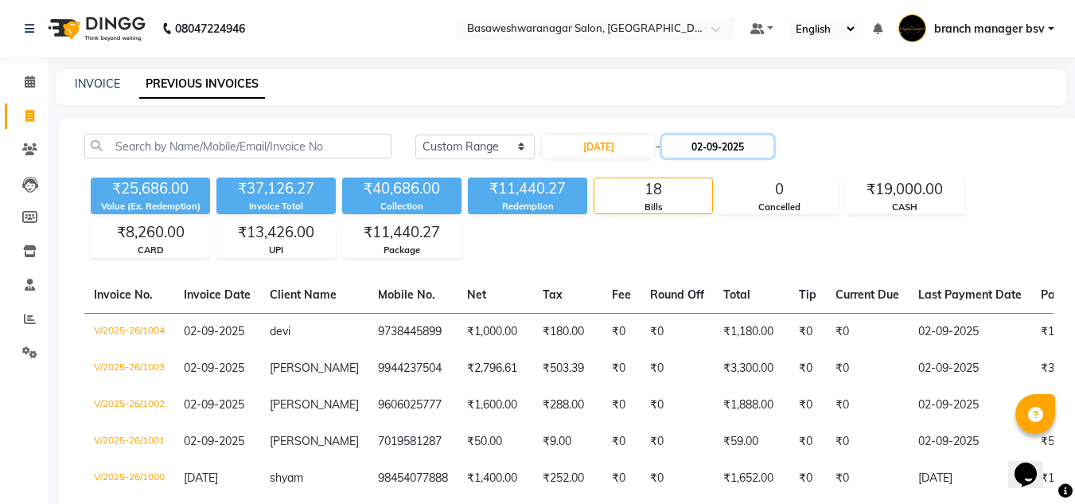
click at [726, 150] on input "02-09-2025" at bounding box center [717, 146] width 111 height 22
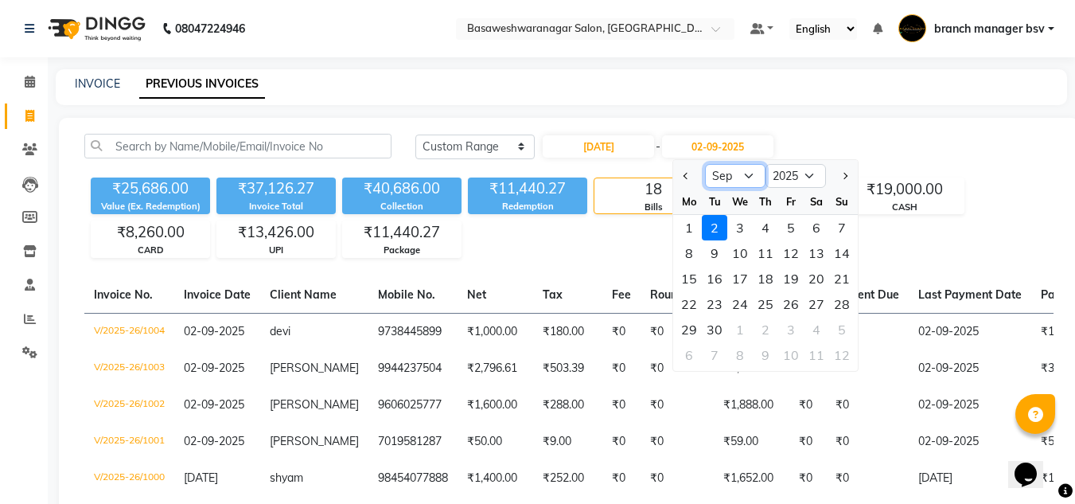
click at [734, 176] on select "Aug Sep Oct Nov Dec" at bounding box center [735, 176] width 60 height 24
select select "8"
click at [705, 164] on select "Aug Sep Oct Nov Dec" at bounding box center [735, 176] width 60 height 24
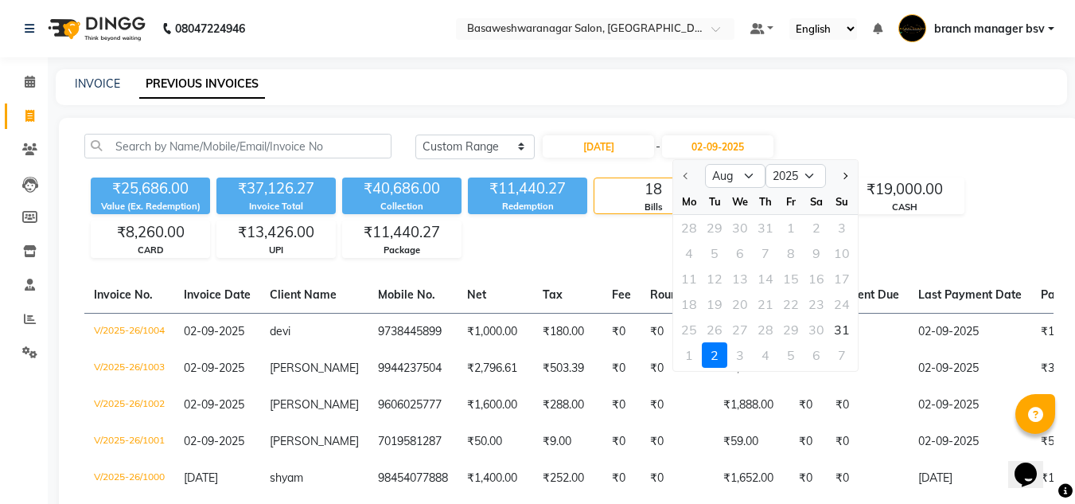
click at [749, 192] on div "We" at bounding box center [739, 201] width 25 height 25
click at [729, 140] on input "02-09-2025" at bounding box center [717, 146] width 111 height 22
click at [837, 340] on div "31" at bounding box center [841, 329] width 25 height 25
type input "[DATE]"
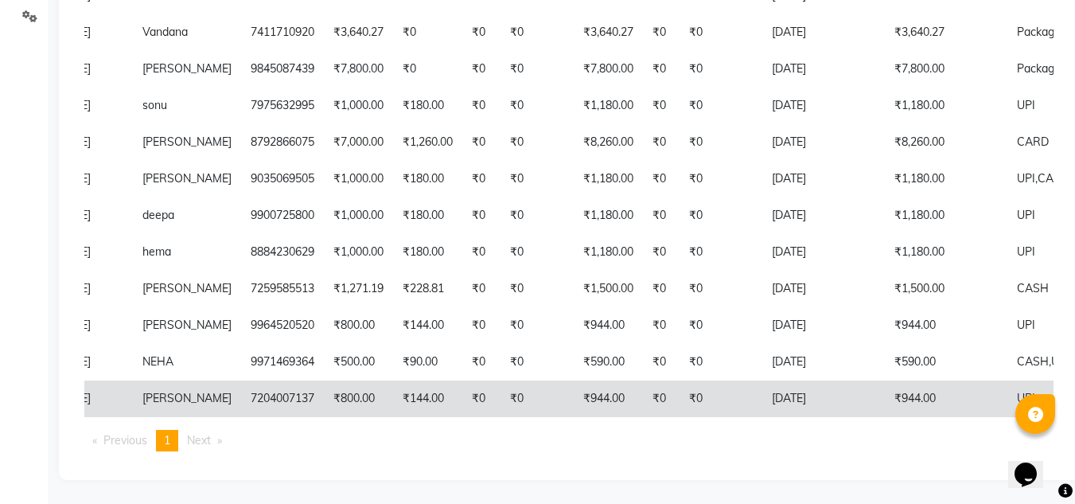
scroll to position [0, 128]
click at [607, 384] on td "₹944.00" at bounding box center [607, 398] width 69 height 37
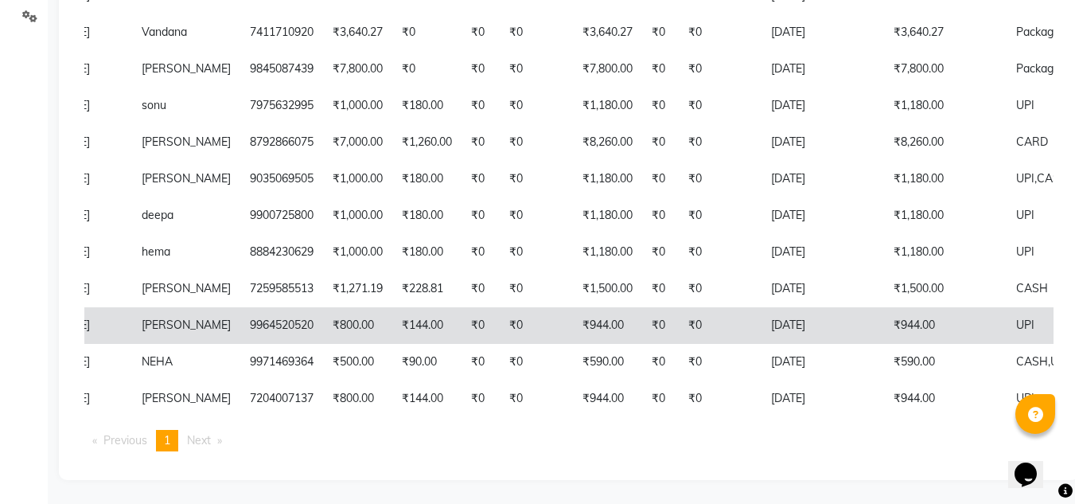
click at [330, 313] on td "₹800.00" at bounding box center [357, 325] width 69 height 37
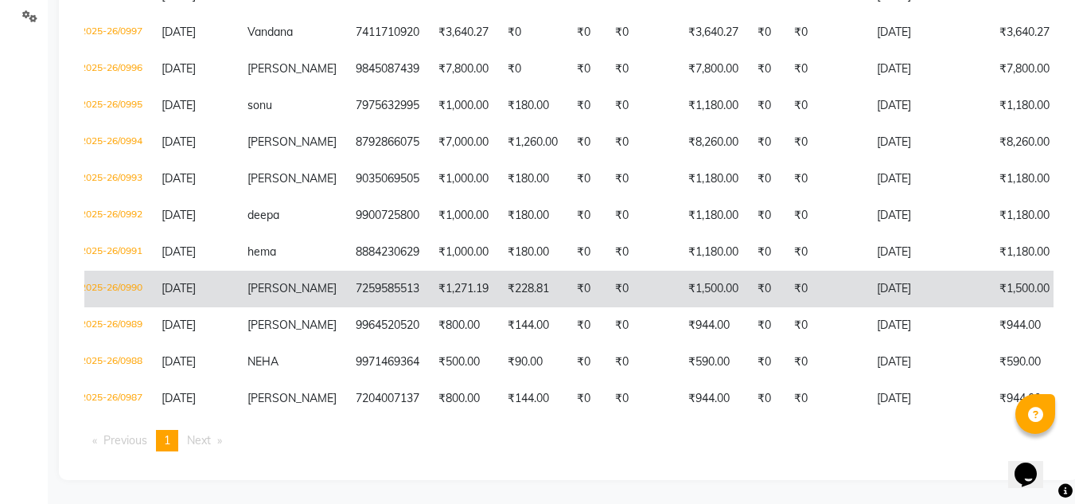
scroll to position [0, 0]
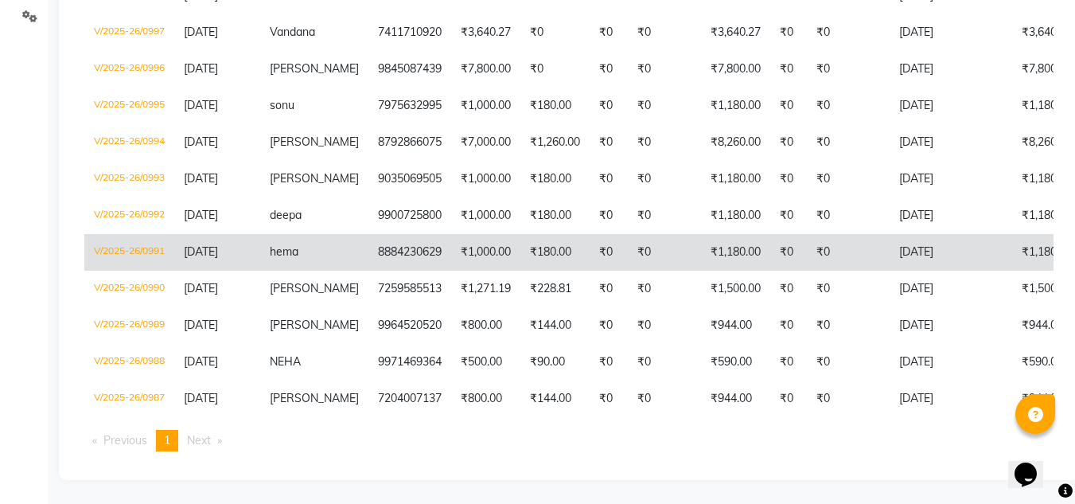
click at [541, 235] on td "₹180.00" at bounding box center [554, 252] width 69 height 37
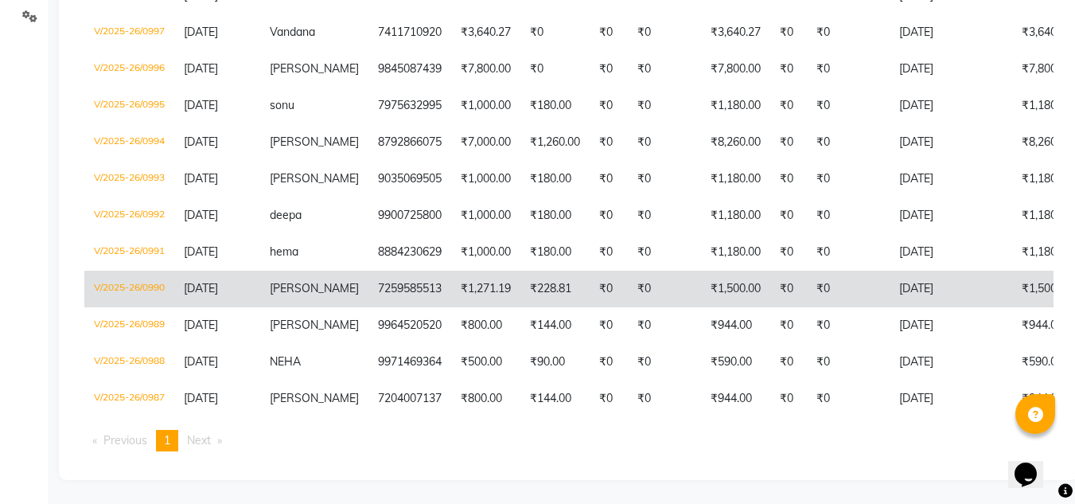
click at [282, 281] on span "[PERSON_NAME]" at bounding box center [314, 288] width 89 height 14
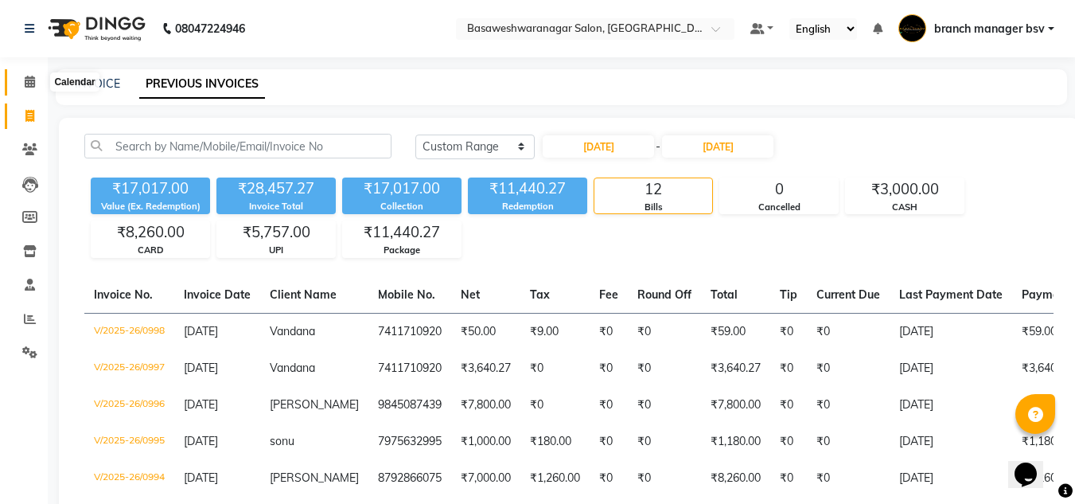
click at [33, 87] on icon at bounding box center [30, 82] width 10 height 12
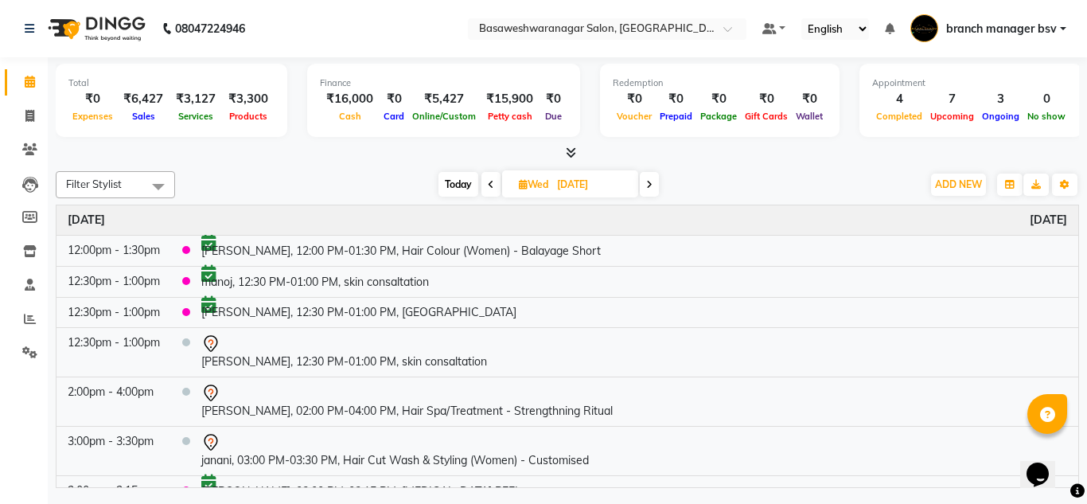
click at [450, 188] on span "Today" at bounding box center [458, 184] width 40 height 25
type input "02-09-2025"
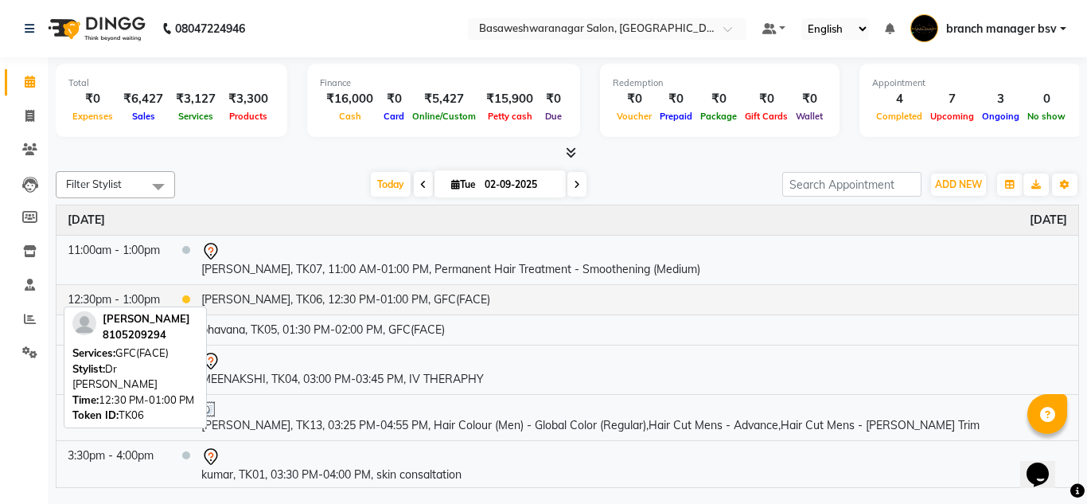
click at [380, 299] on td "[PERSON_NAME], TK06, 12:30 PM-01:00 PM, GFC(FACE)" at bounding box center [634, 299] width 888 height 30
select select "1"
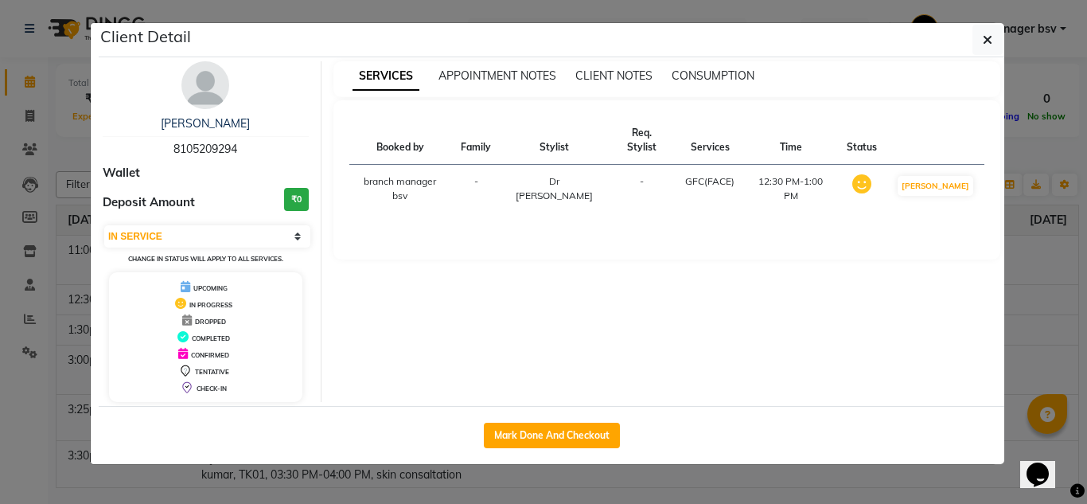
click at [207, 145] on span "8105209294" at bounding box center [205, 149] width 64 height 14
copy span "8105209294"
click at [7, 348] on ngb-modal-window "Client Detail manjunath 8105209294 Wallet Deposit Amount ₹0 Select IN SERVICE C…" at bounding box center [543, 252] width 1087 height 504
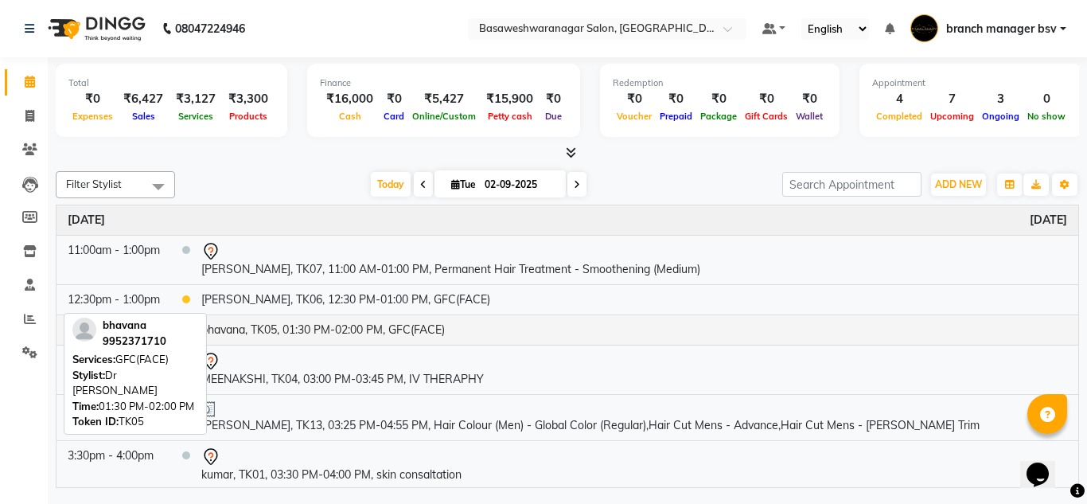
click at [287, 317] on td "bhavana, TK05, 01:30 PM-02:00 PM, GFC(FACE)" at bounding box center [634, 329] width 888 height 30
select select "1"
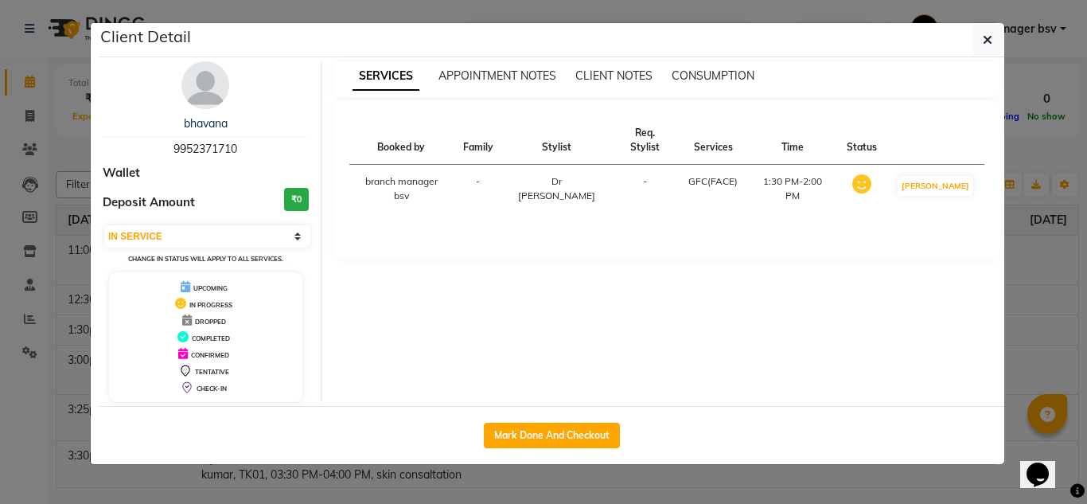
click at [186, 142] on span "9952371710" at bounding box center [205, 149] width 64 height 14
copy span "9952371710"
click at [67, 282] on ngb-modal-window "Client Detail bhavana 9952371710 Wallet Deposit Amount ₹0 Select IN SERVICE CON…" at bounding box center [543, 252] width 1087 height 504
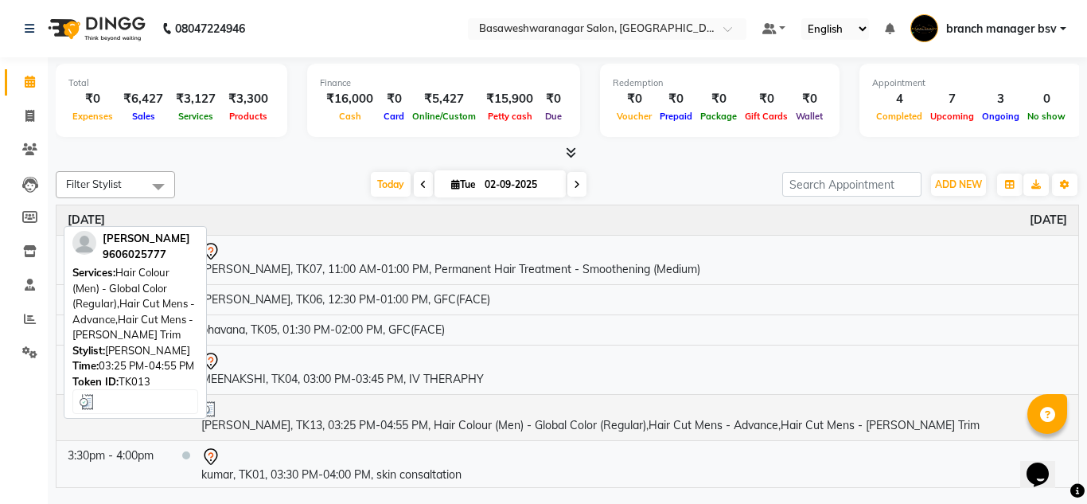
scroll to position [313, 0]
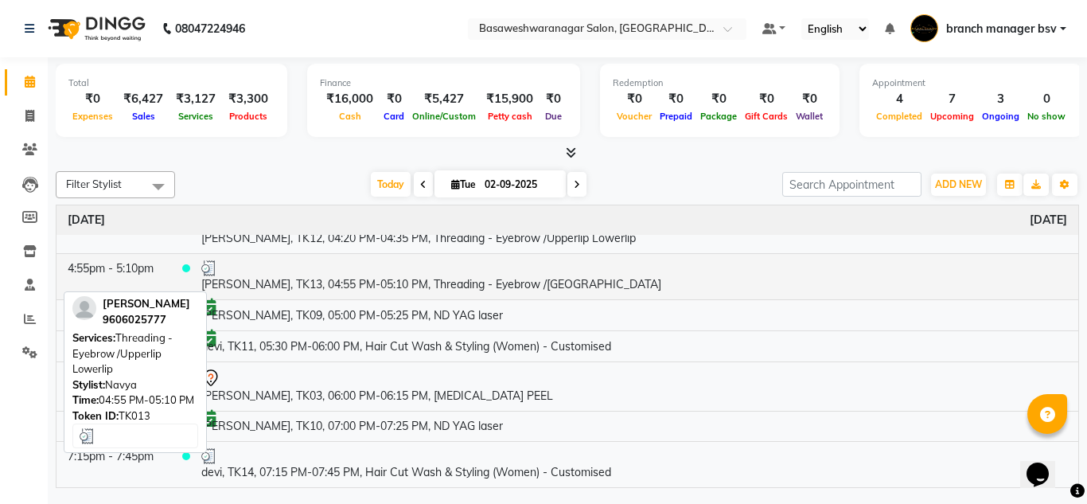
click at [417, 284] on td "VINUTHA, TK13, 04:55 PM-05:10 PM, Threading - Eyebrow /Upperlip Lowerlip" at bounding box center [634, 276] width 888 height 46
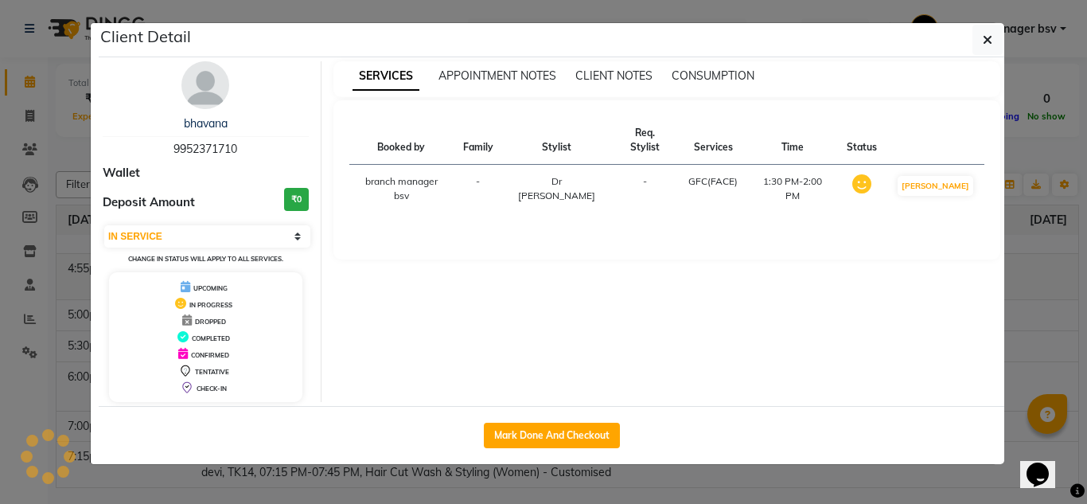
select select "3"
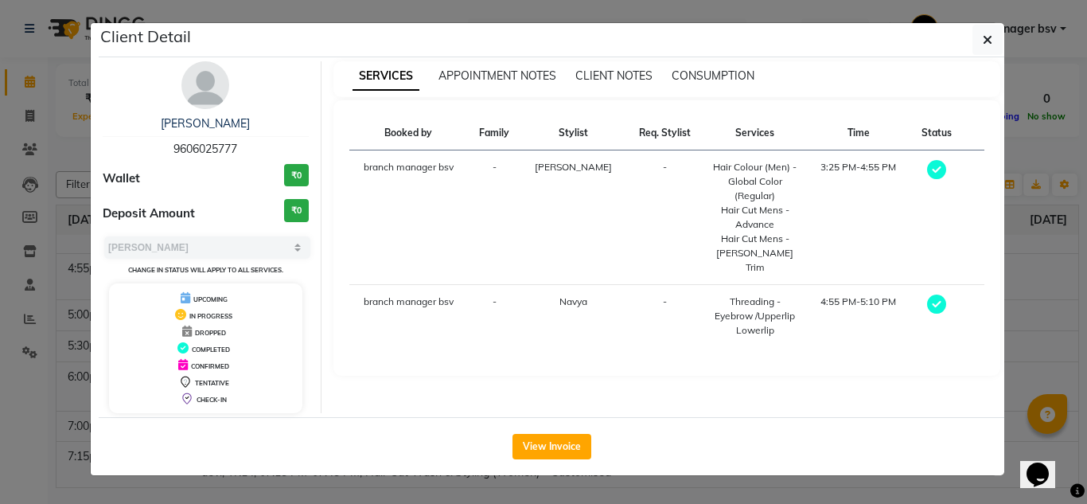
click at [216, 151] on span "9606025777" at bounding box center [205, 149] width 64 height 14
copy span "9606025777"
click at [44, 88] on ngb-modal-window "Client Detail VINUTHA 9606025777 Wallet ₹0 Deposit Amount ₹0 Select MARK DONE U…" at bounding box center [543, 252] width 1087 height 504
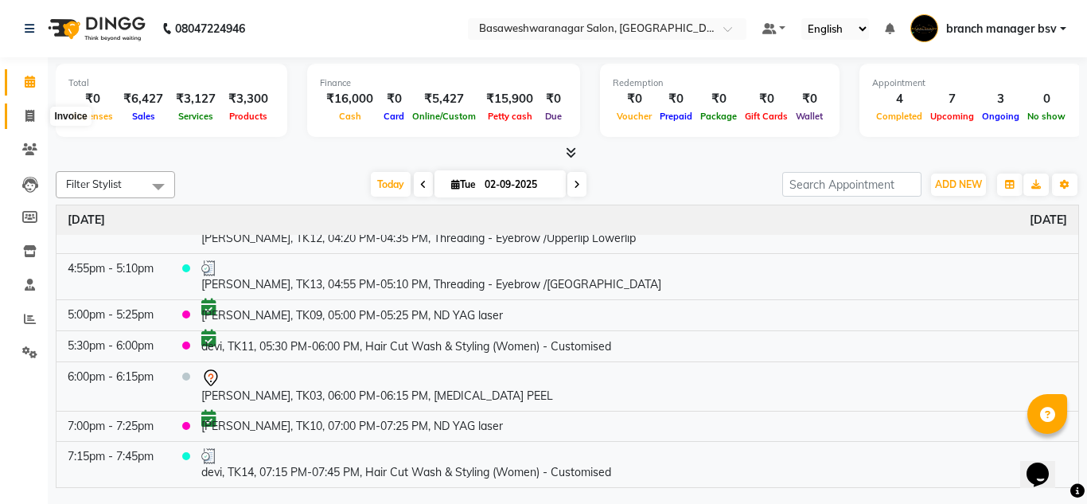
click at [29, 114] on icon at bounding box center [29, 116] width 9 height 12
select select "service"
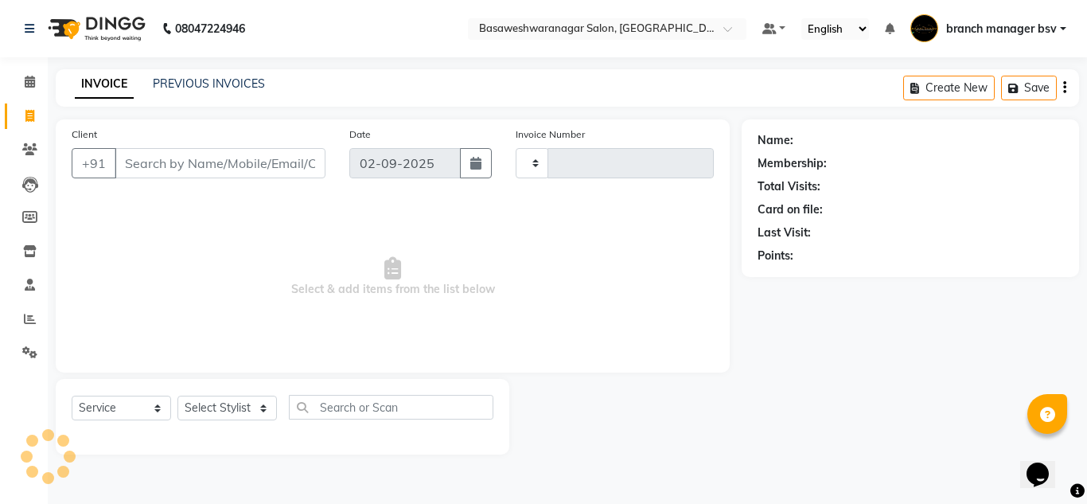
type input "1005"
select select "842"
type input "9606025777"
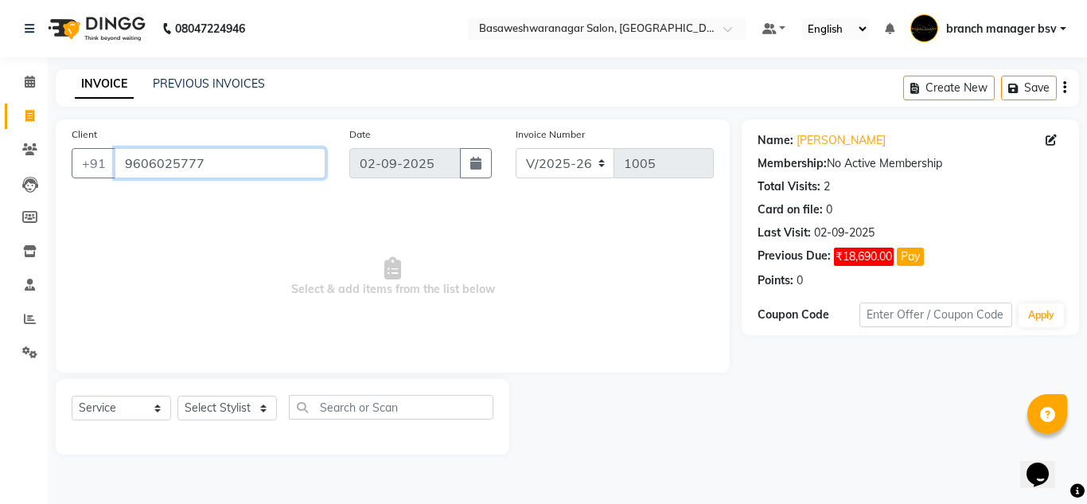
drag, startPoint x: 147, startPoint y: 162, endPoint x: 214, endPoint y: 358, distance: 206.8
click at [214, 358] on div "Client +91 9606025777 Date 02-09-2025 Invoice Number V/2025 V/2025-26 1005 Sele…" at bounding box center [393, 245] width 674 height 253
click at [523, 274] on span "Select & add items from the list below" at bounding box center [393, 276] width 642 height 159
click at [255, 78] on link "PREVIOUS INVOICES" at bounding box center [209, 83] width 112 height 14
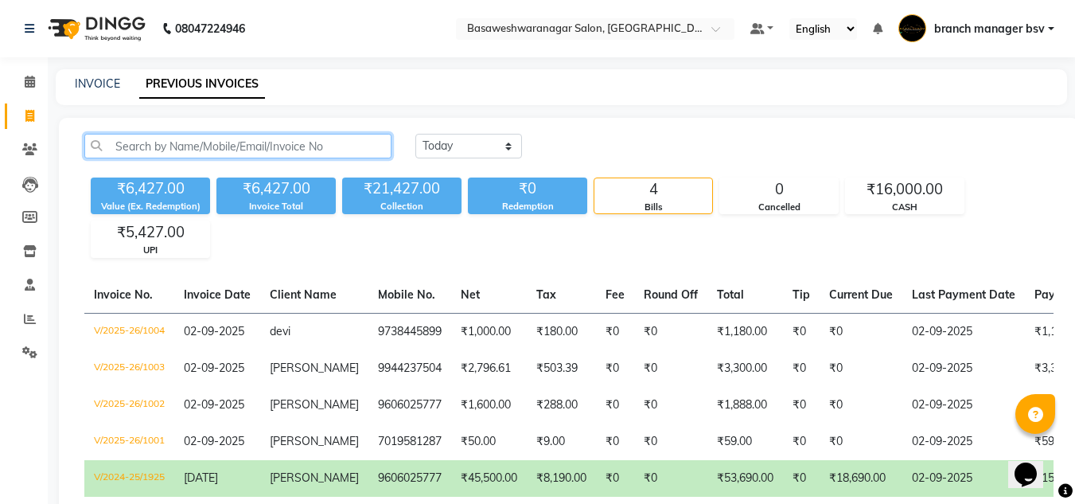
click at [280, 146] on input "text" at bounding box center [237, 146] width 307 height 25
paste input "9606025777"
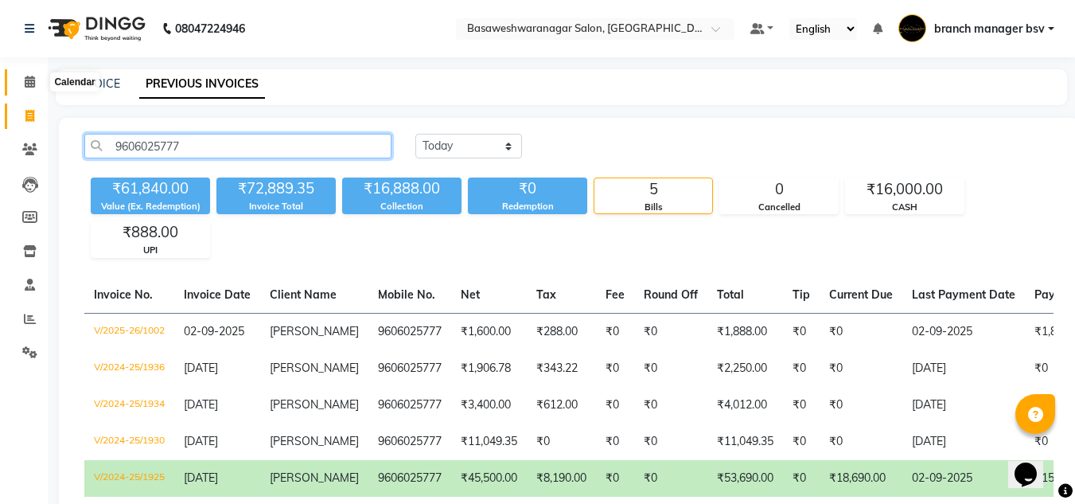
type input "9606025777"
click at [30, 85] on icon at bounding box center [30, 82] width 10 height 12
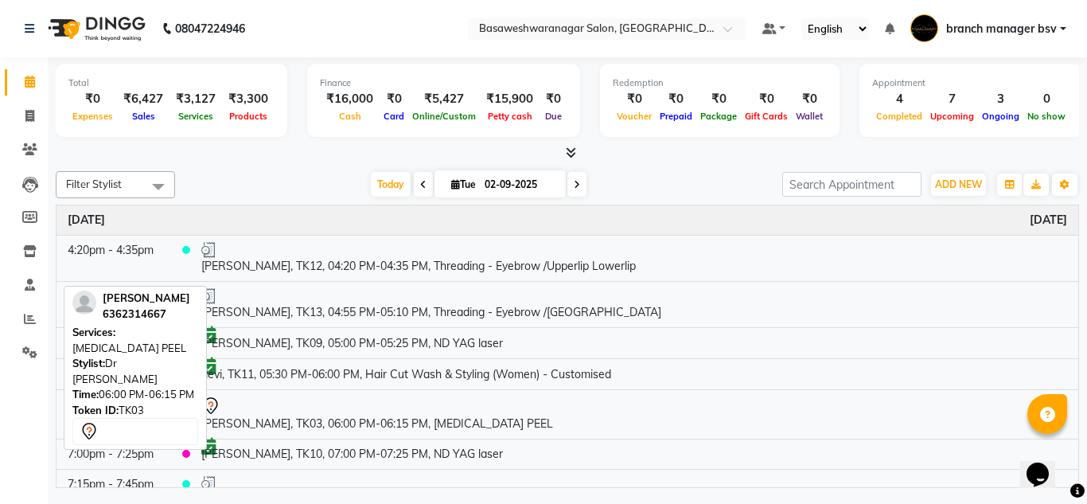
scroll to position [313, 0]
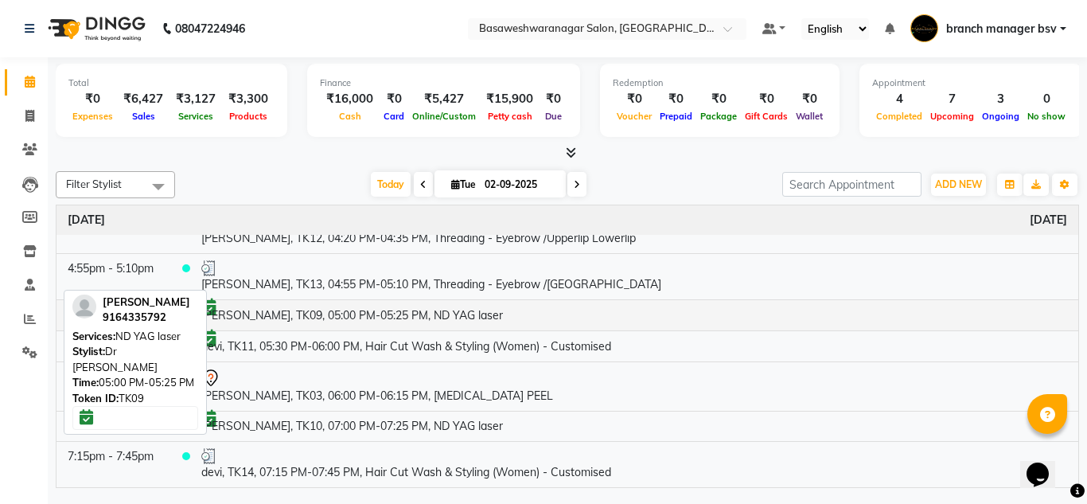
click at [382, 307] on td "sushmitha, TK09, 05:00 PM-05:25 PM, ND YAG laser" at bounding box center [634, 314] width 888 height 31
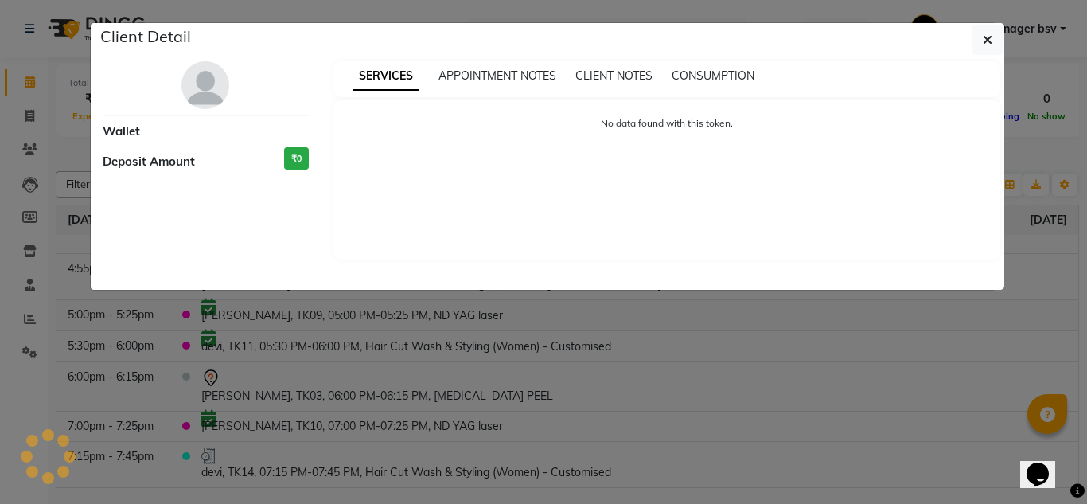
select select "6"
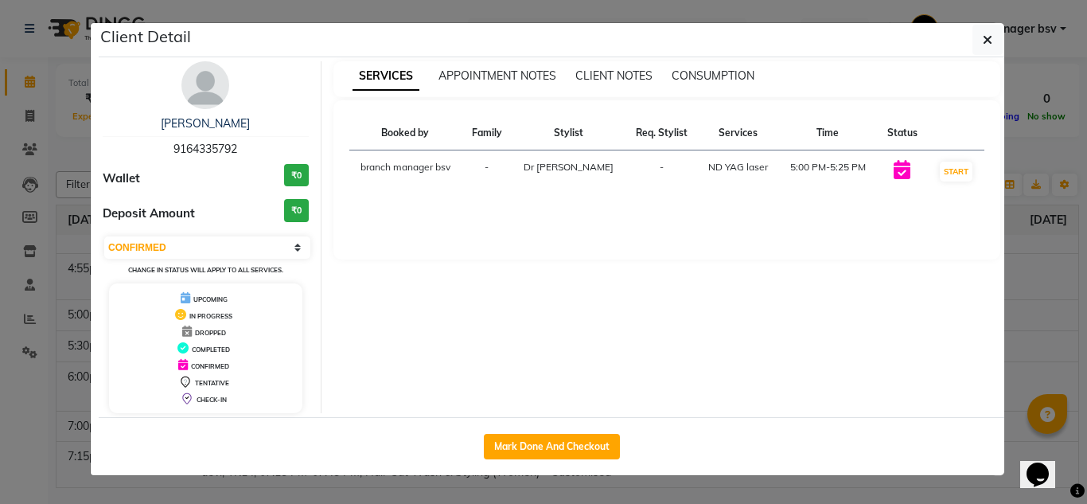
click at [214, 147] on span "9164335792" at bounding box center [205, 149] width 64 height 14
copy span "9164335792"
click at [214, 147] on span "9164335792" at bounding box center [205, 149] width 64 height 14
click at [95, 309] on div "sushmitha 9164335792 Wallet ₹0 Deposit Amount ₹0 Select IN SERVICE CONFIRMED TE…" at bounding box center [206, 237] width 231 height 352
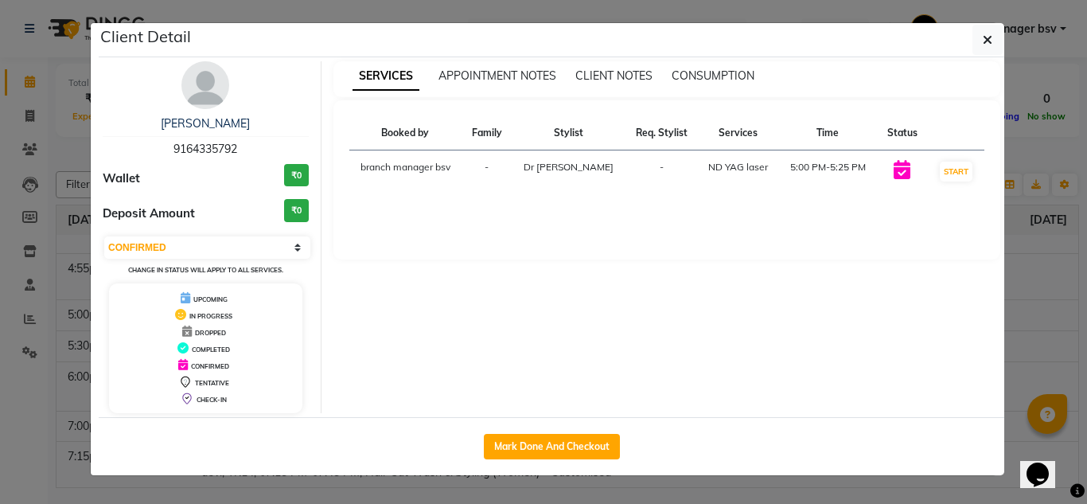
click at [41, 280] on ngb-modal-window "Client Detail sushmitha 9164335792 Wallet ₹0 Deposit Amount ₹0 Select IN SERVIC…" at bounding box center [543, 252] width 1087 height 504
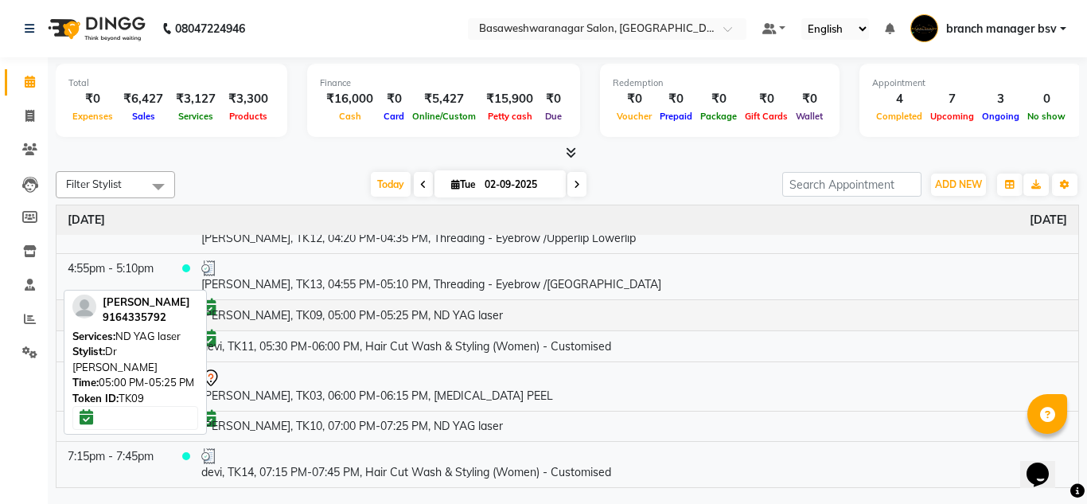
click at [347, 326] on td "sushmitha, TK09, 05:00 PM-05:25 PM, ND YAG laser" at bounding box center [634, 314] width 888 height 31
select select "6"
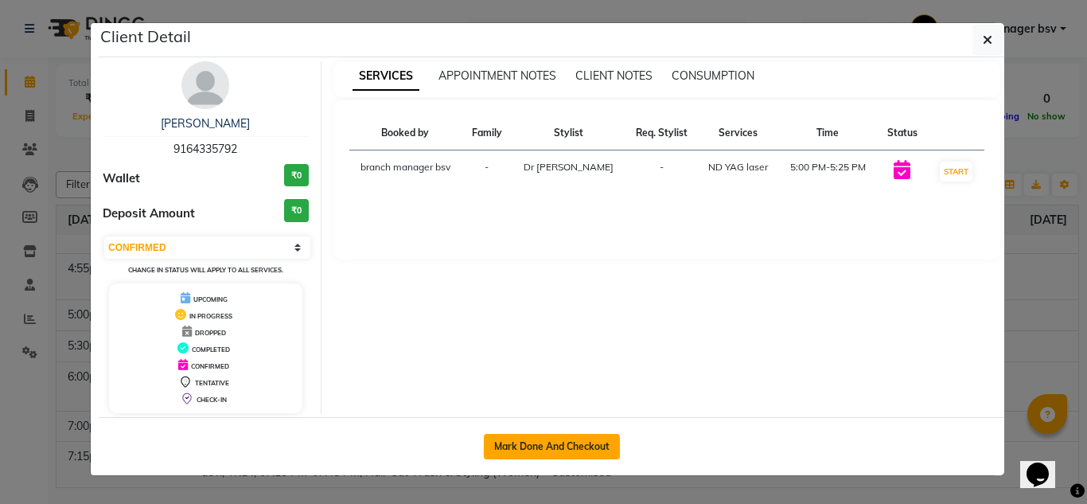
click at [519, 442] on button "Mark Done And Checkout" at bounding box center [552, 446] width 136 height 25
select select "842"
select select "service"
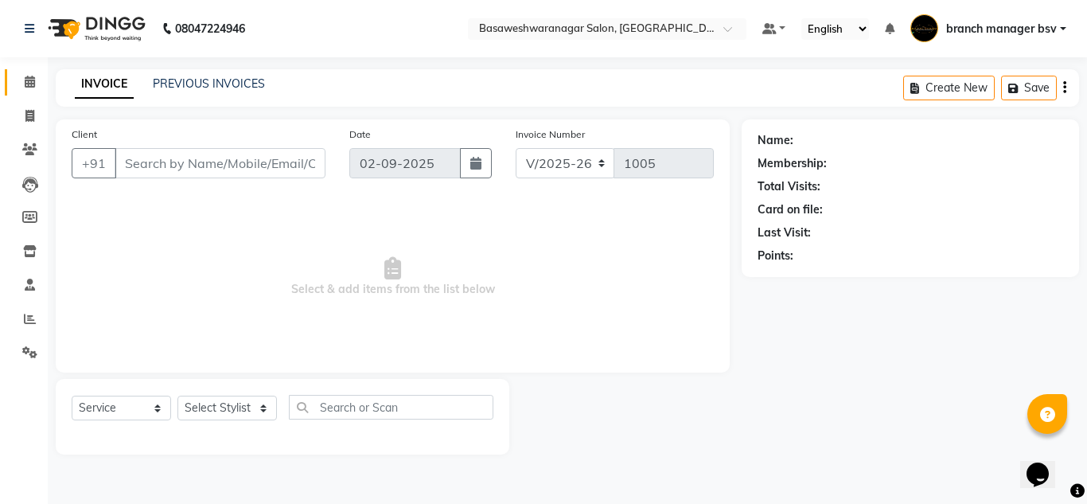
type input "9164335792"
select select "47930"
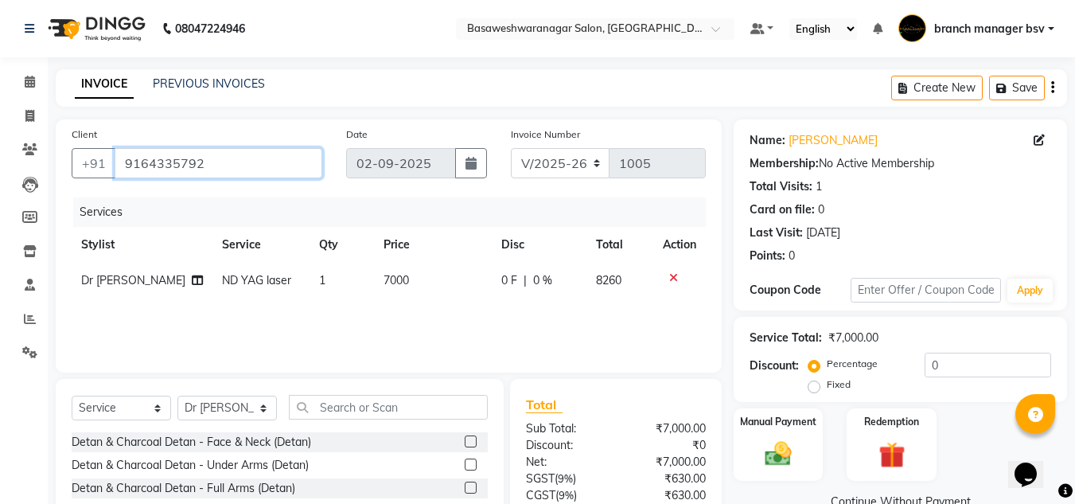
click at [189, 168] on input "9164335792" at bounding box center [219, 163] width 208 height 30
click at [221, 81] on link "PREVIOUS INVOICES" at bounding box center [209, 83] width 112 height 14
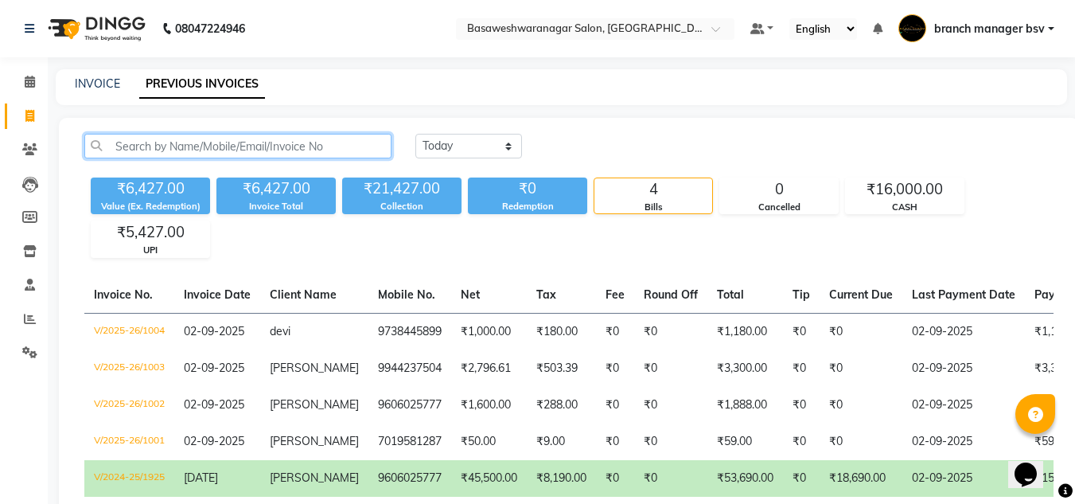
click at [212, 140] on input "text" at bounding box center [237, 146] width 307 height 25
paste input "9164335792"
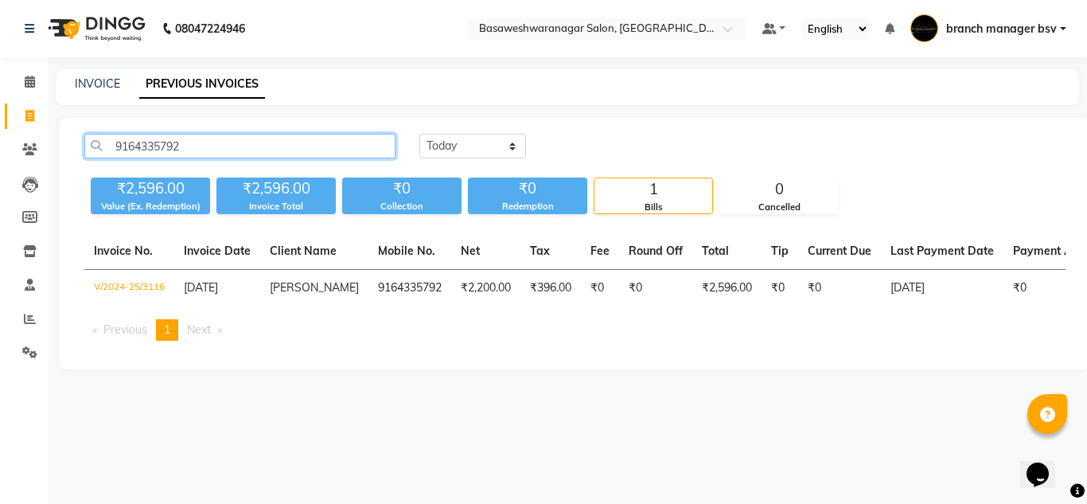
type input "9164335792"
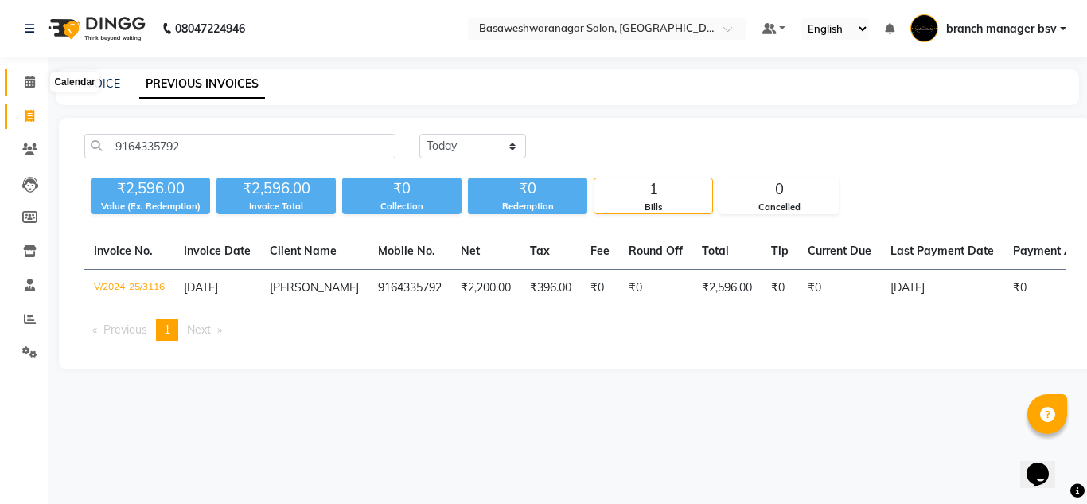
click at [29, 80] on icon at bounding box center [30, 82] width 10 height 12
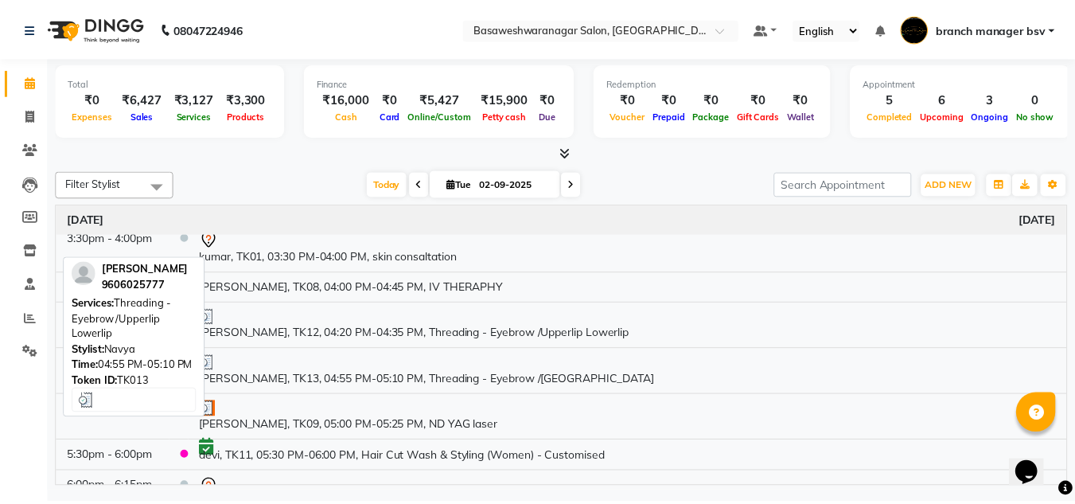
scroll to position [329, 0]
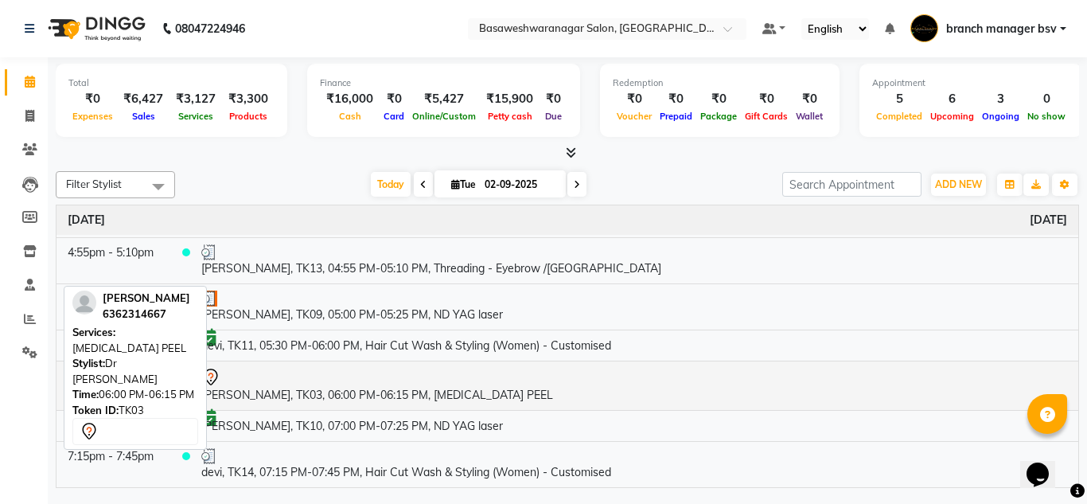
click at [294, 376] on div at bounding box center [633, 377] width 865 height 19
select select "7"
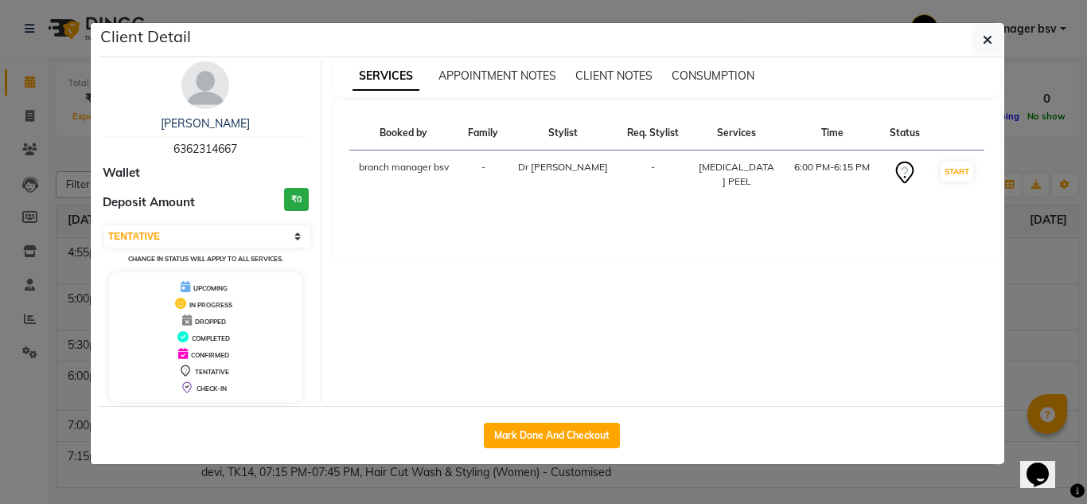
click at [0, 333] on ngb-modal-window "Client Detail harshitha 6362314667 Wallet Deposit Amount ₹0 Select IN SERVICE C…" at bounding box center [543, 252] width 1087 height 504
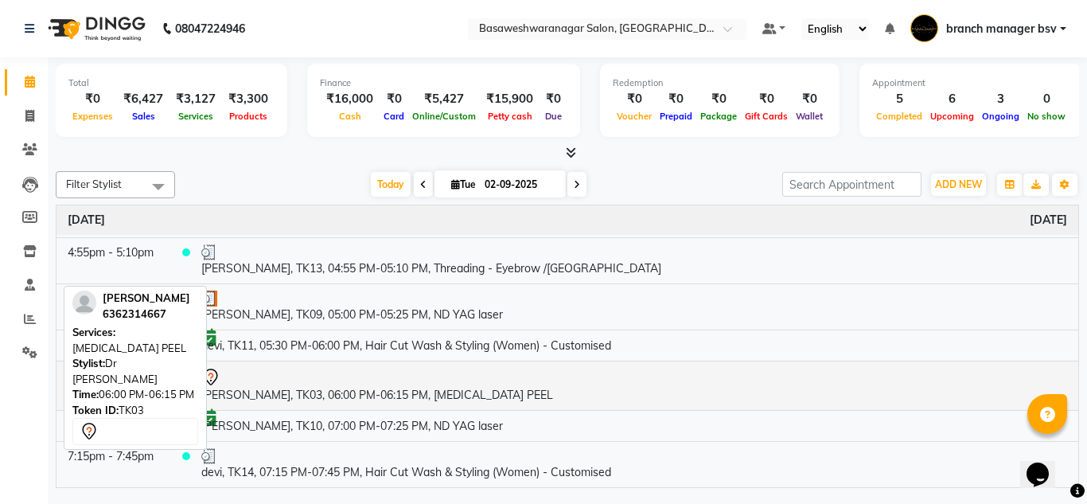
click at [372, 373] on div at bounding box center [633, 377] width 865 height 19
select select "7"
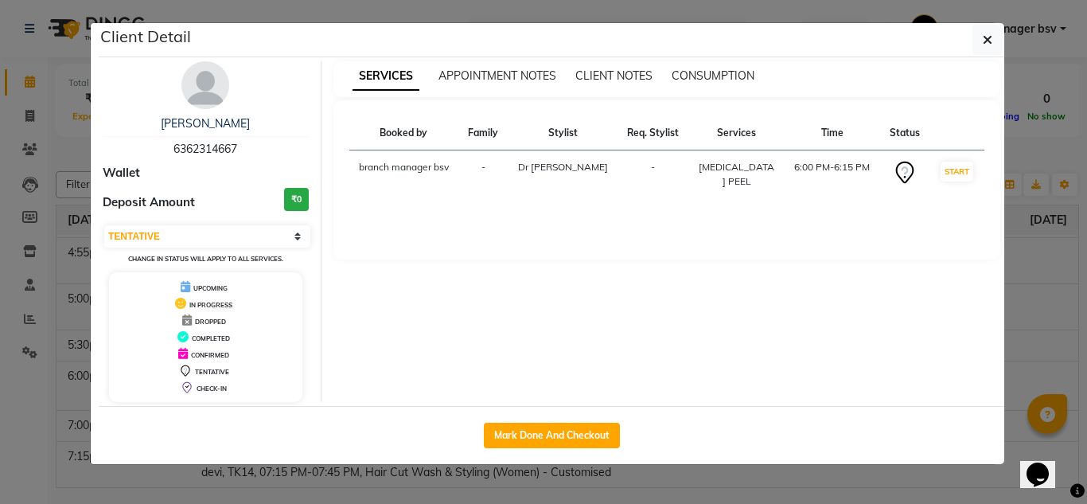
click at [189, 145] on span "6362314667" at bounding box center [205, 149] width 64 height 14
copy span "6362314667"
click at [24, 337] on ngb-modal-window "Client Detail harshitha 6362314667 Wallet Deposit Amount ₹0 Select IN SERVICE C…" at bounding box center [543, 252] width 1087 height 504
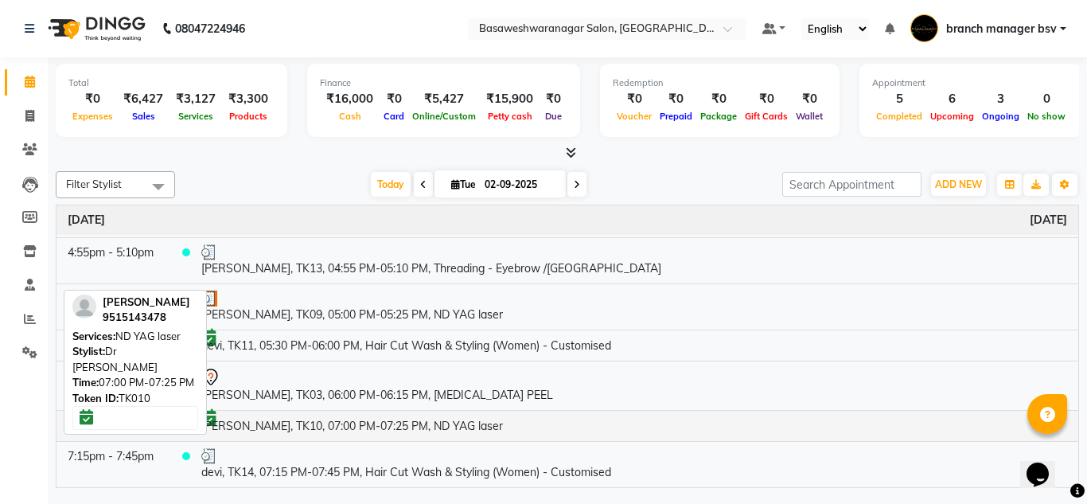
click at [429, 421] on td "tejashree, TK10, 07:00 PM-07:25 PM, ND YAG laser" at bounding box center [634, 425] width 888 height 31
select select "6"
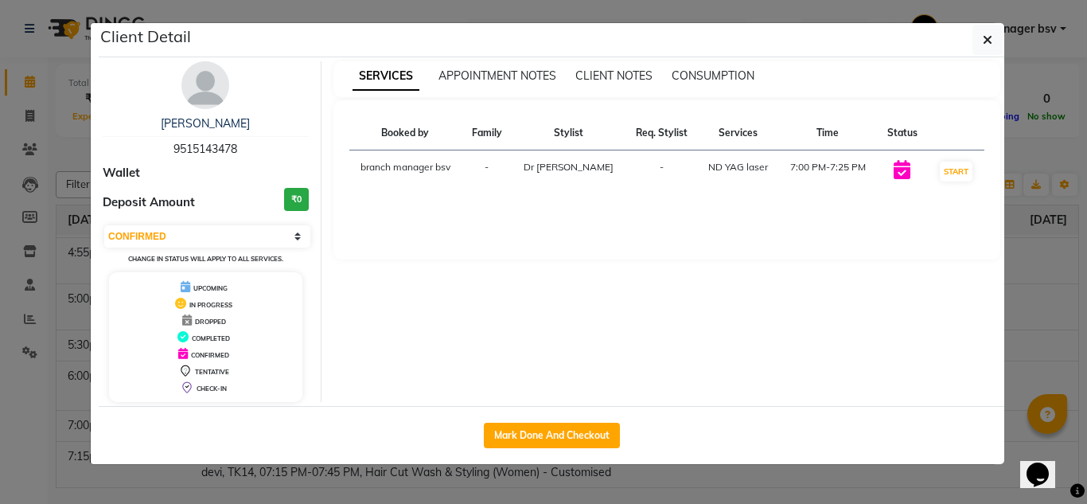
click at [220, 154] on span "9515143478" at bounding box center [205, 149] width 64 height 14
copy span "9515143478"
click at [41, 204] on ngb-modal-window "Client Detail tejashree 9515143478 Wallet Deposit Amount ₹0 Select IN SERVICE C…" at bounding box center [543, 252] width 1087 height 504
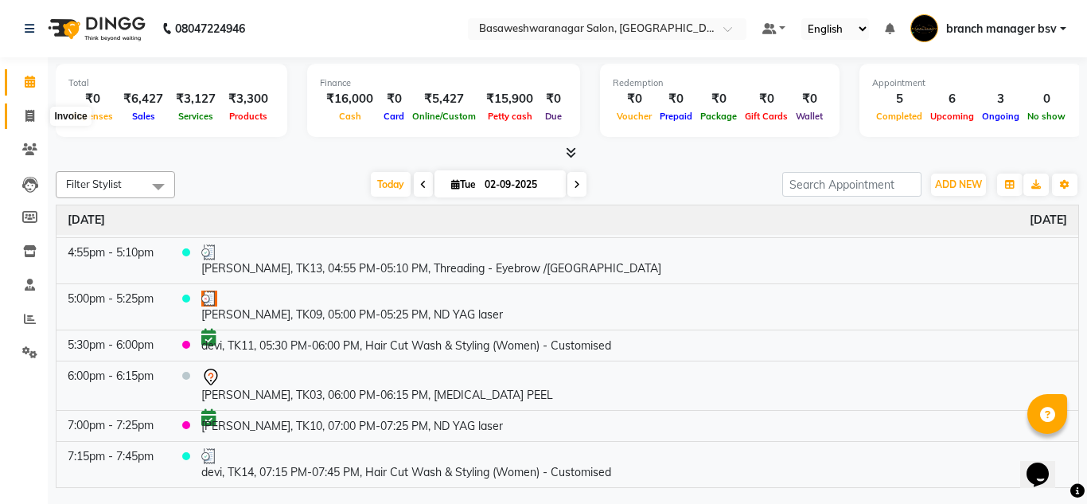
click at [29, 115] on icon at bounding box center [29, 116] width 9 height 12
select select "842"
select select "service"
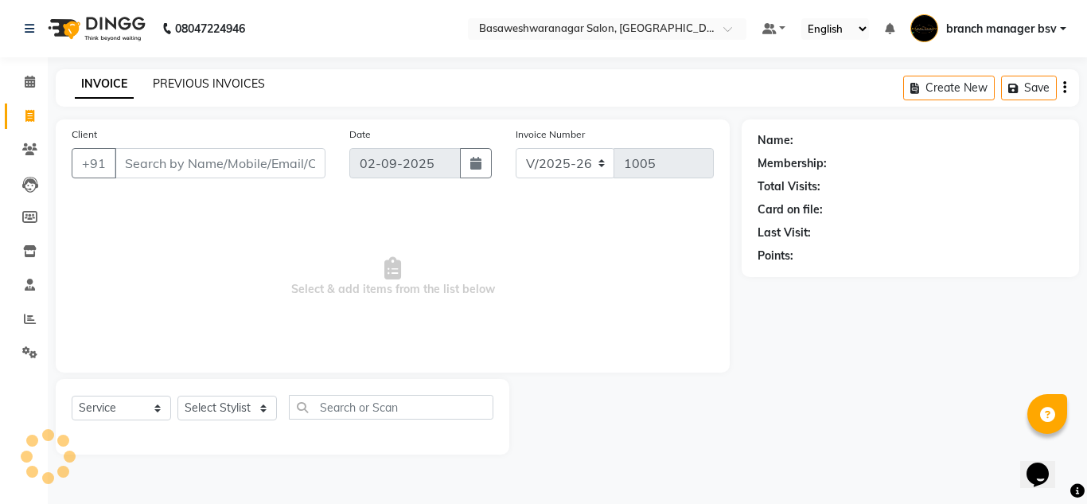
click at [211, 79] on link "PREVIOUS INVOICES" at bounding box center [209, 83] width 112 height 14
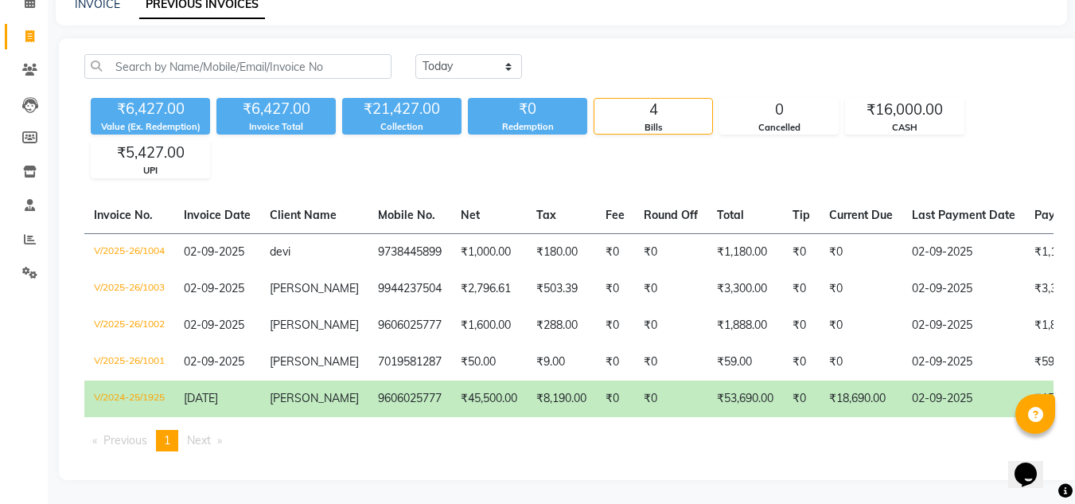
scroll to position [0, 392]
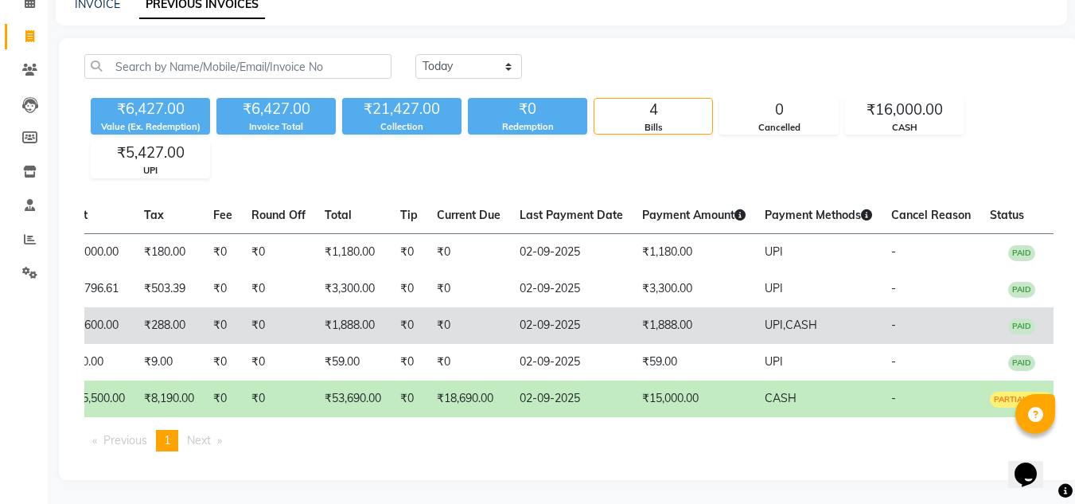
click at [449, 307] on td "₹0" at bounding box center [468, 325] width 83 height 37
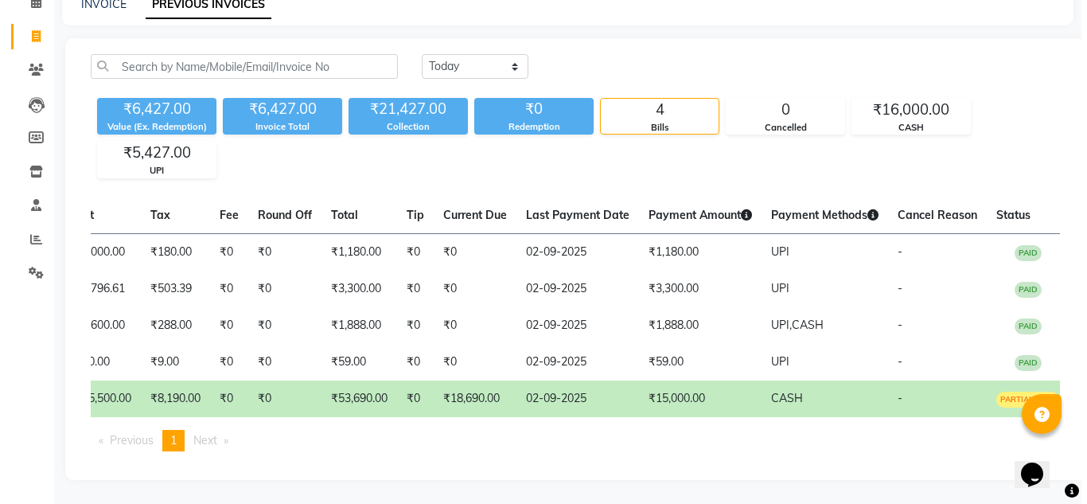
scroll to position [0, 0]
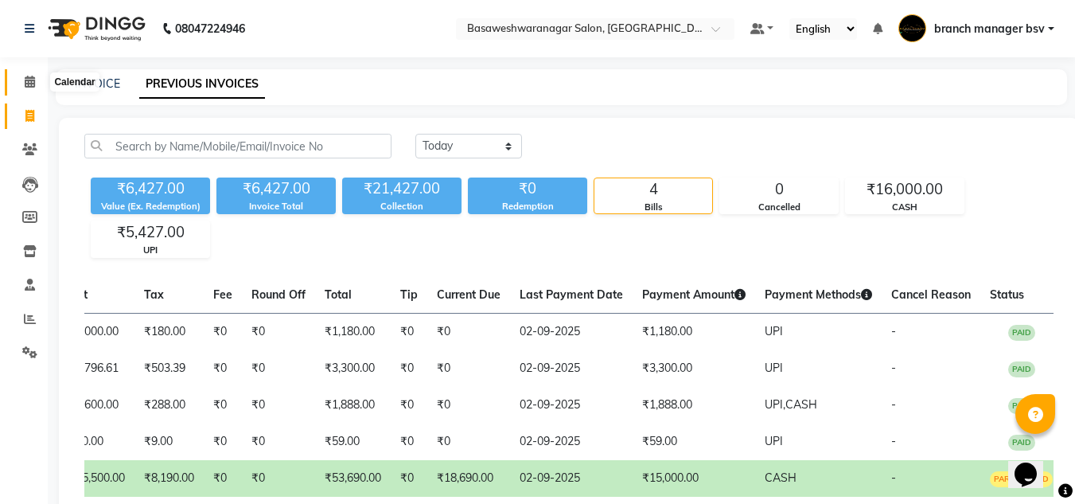
click at [31, 81] on icon at bounding box center [30, 82] width 10 height 12
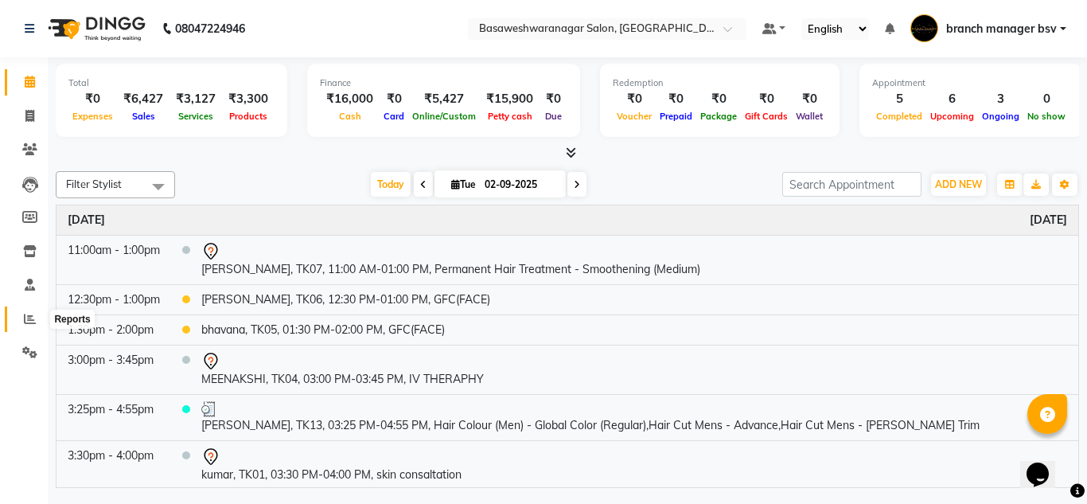
click at [29, 321] on icon at bounding box center [30, 319] width 12 height 12
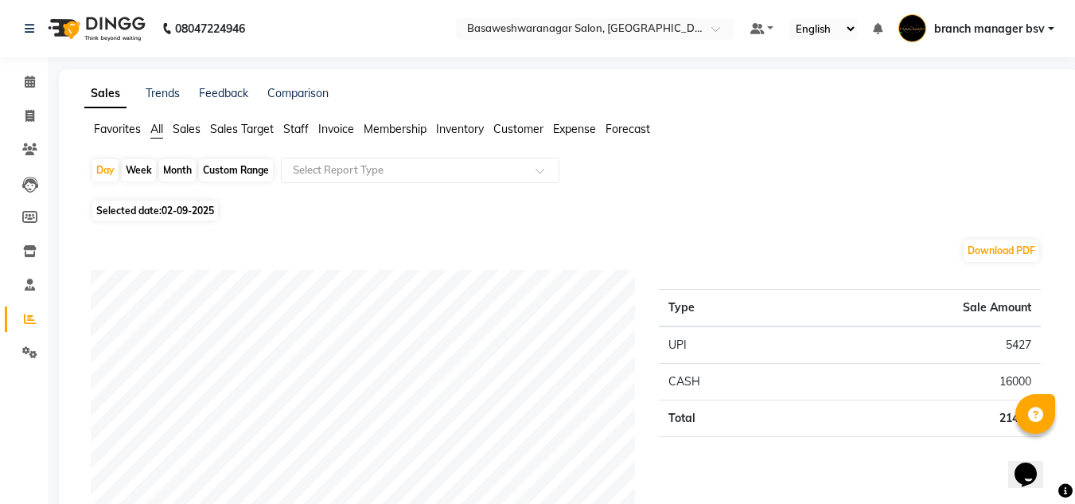
click at [298, 133] on span "Staff" at bounding box center [295, 129] width 25 height 14
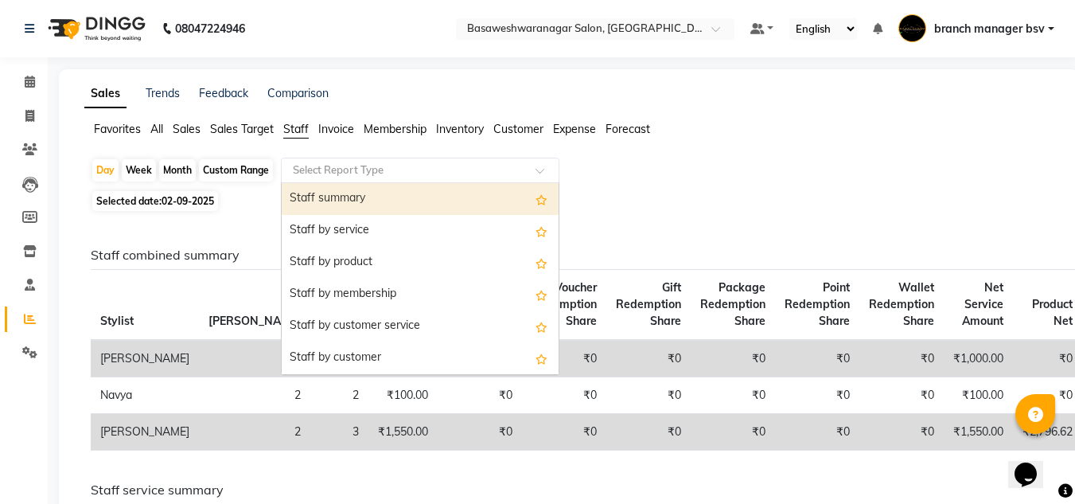
click at [324, 158] on div "Select Report Type" at bounding box center [420, 170] width 278 height 25
click at [331, 200] on div "Staff summary" at bounding box center [420, 199] width 277 height 32
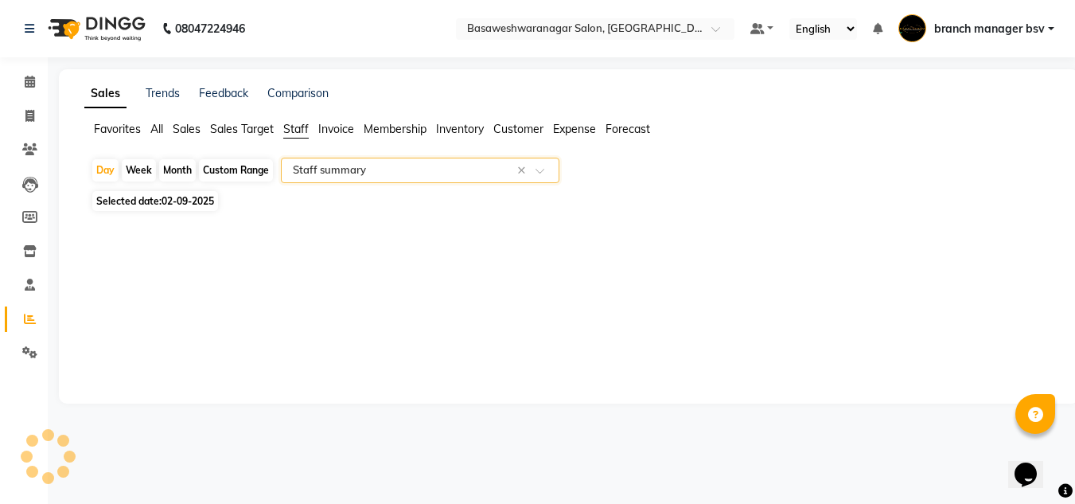
select select "full_report"
select select "csv"
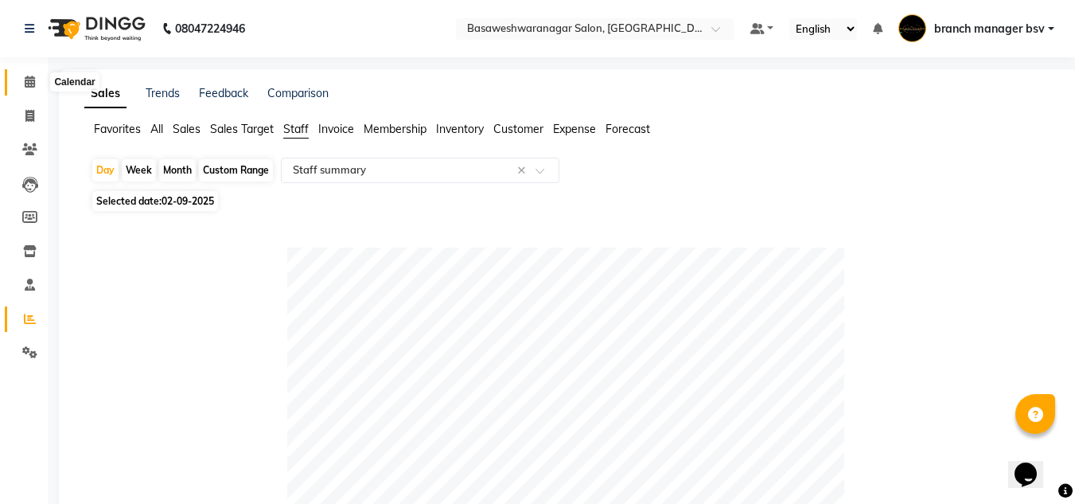
click at [26, 80] on icon at bounding box center [30, 82] width 10 height 12
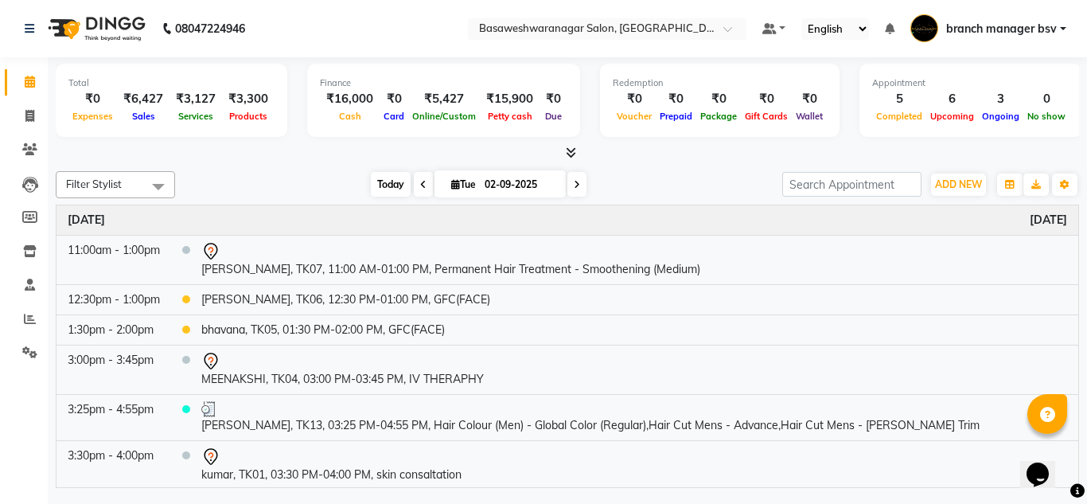
click at [386, 181] on span "Today" at bounding box center [391, 184] width 40 height 25
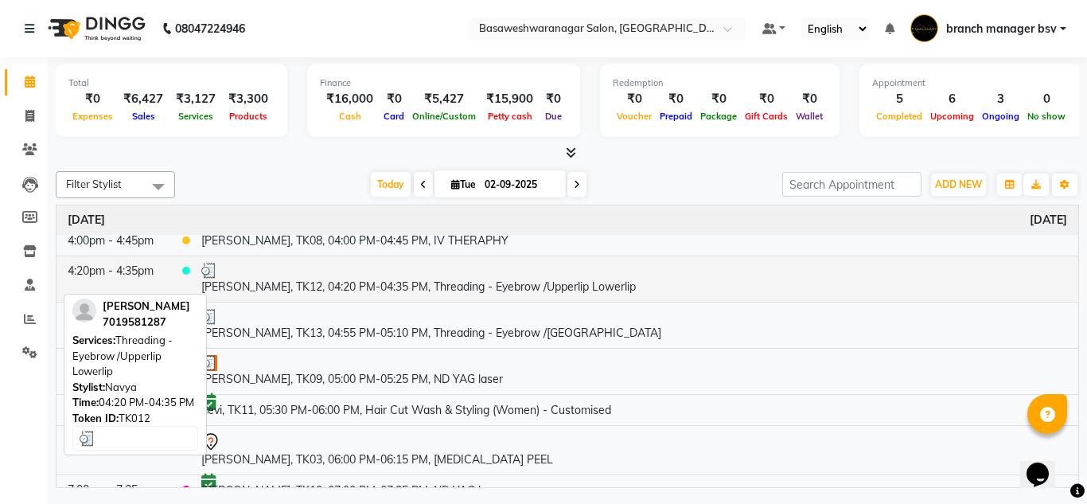
scroll to position [329, 0]
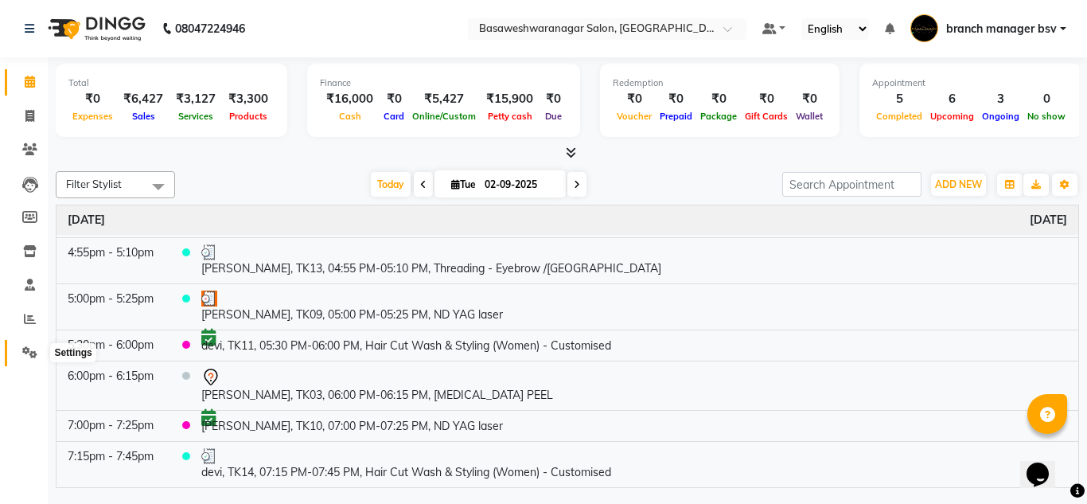
click at [24, 360] on span at bounding box center [30, 353] width 28 height 18
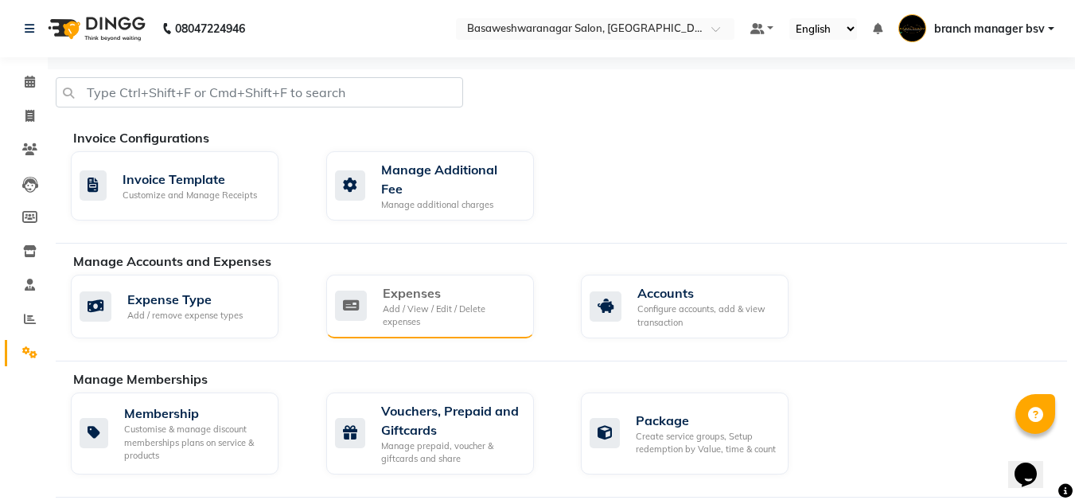
click at [478, 302] on div "Add / View / Edit / Delete expenses" at bounding box center [452, 315] width 138 height 26
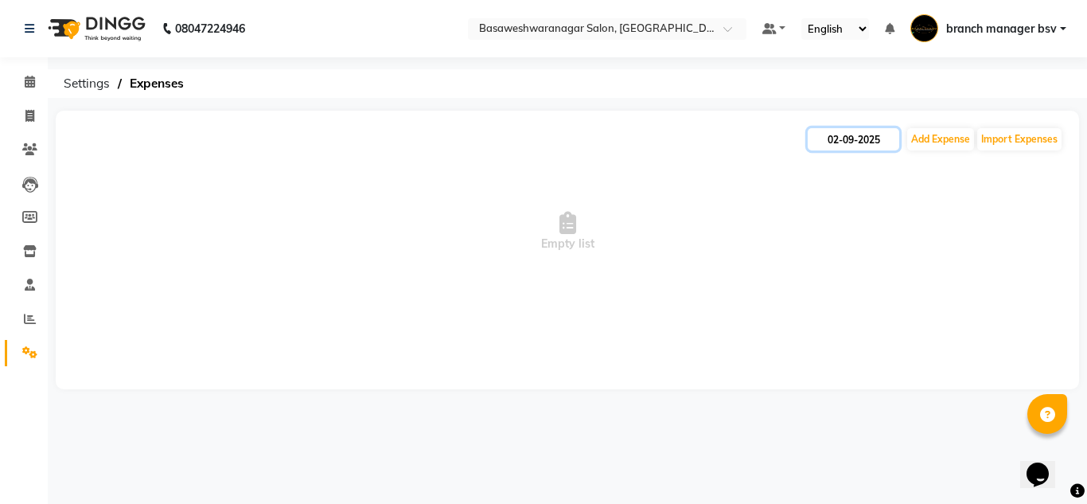
click at [864, 144] on input "02-09-2025" at bounding box center [852, 139] width 91 height 22
select select "9"
select select "2025"
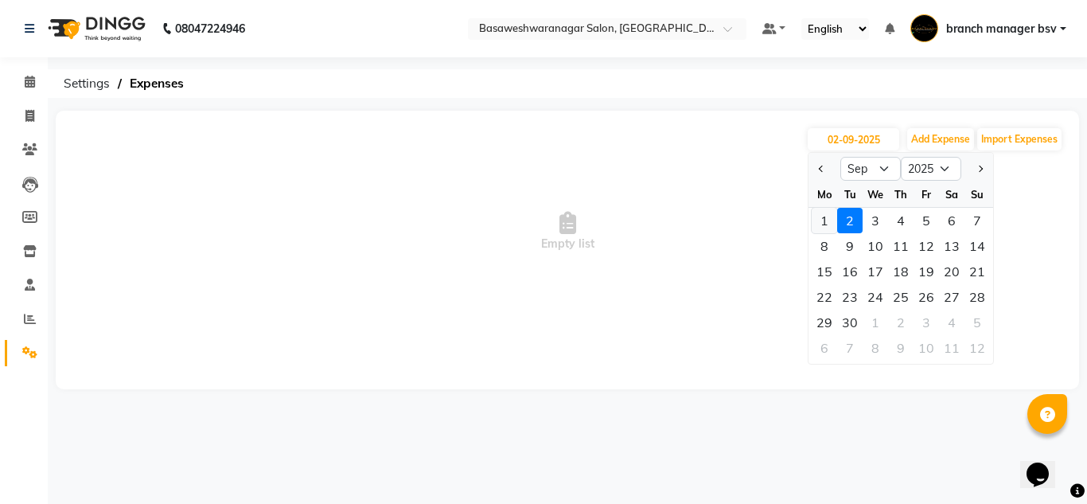
click at [824, 220] on div "1" at bounding box center [823, 220] width 25 height 25
type input "01-09-2025"
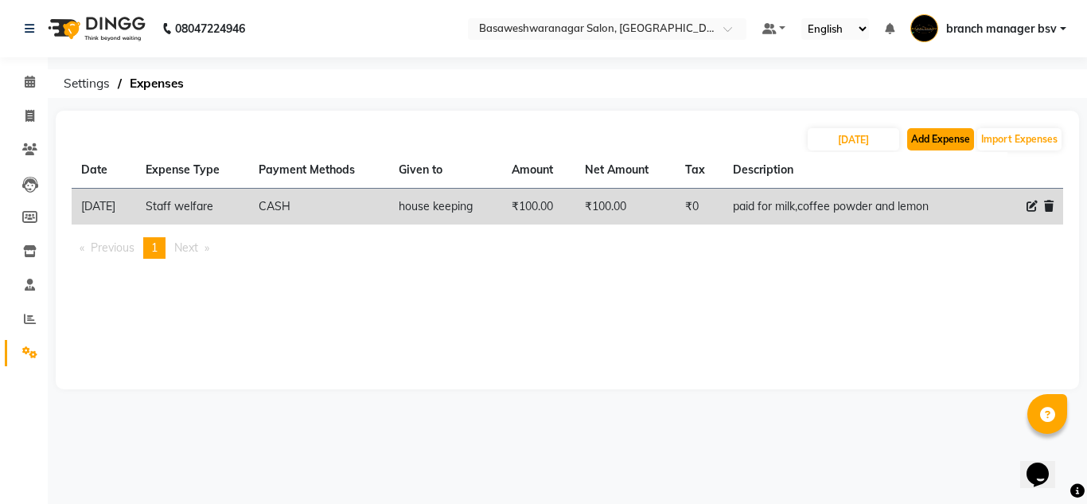
click at [936, 129] on button "Add Expense" at bounding box center [940, 139] width 67 height 22
select select "1"
select select "2196"
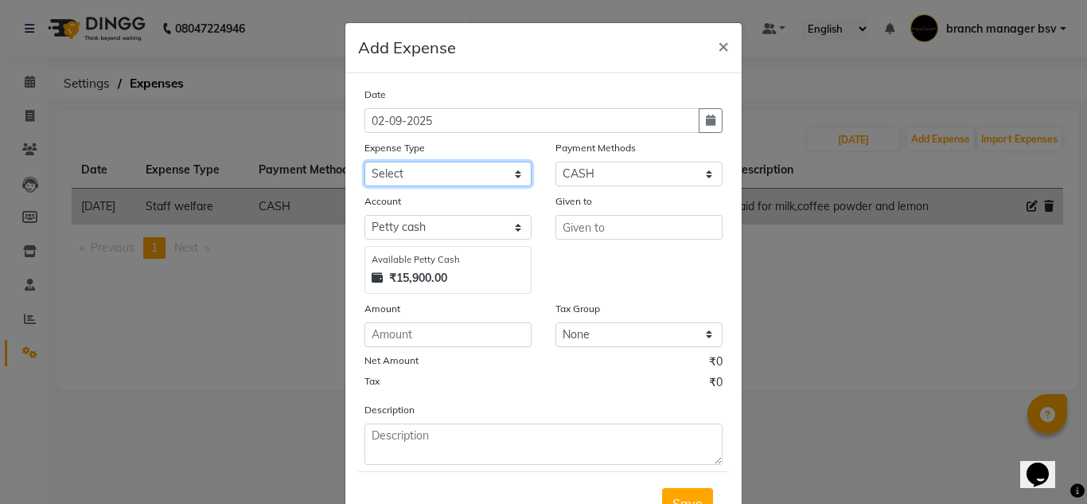
click at [460, 176] on select "Select AC SERVICE Beauty Center BLINKIT BPMP BUILDING MAINTENACE Building Rent …" at bounding box center [447, 173] width 167 height 25
select select "8093"
click at [364, 161] on select "Select AC SERVICE Beauty Center BLINKIT BPMP BUILDING MAINTENACE Building Rent …" at bounding box center [447, 173] width 167 height 25
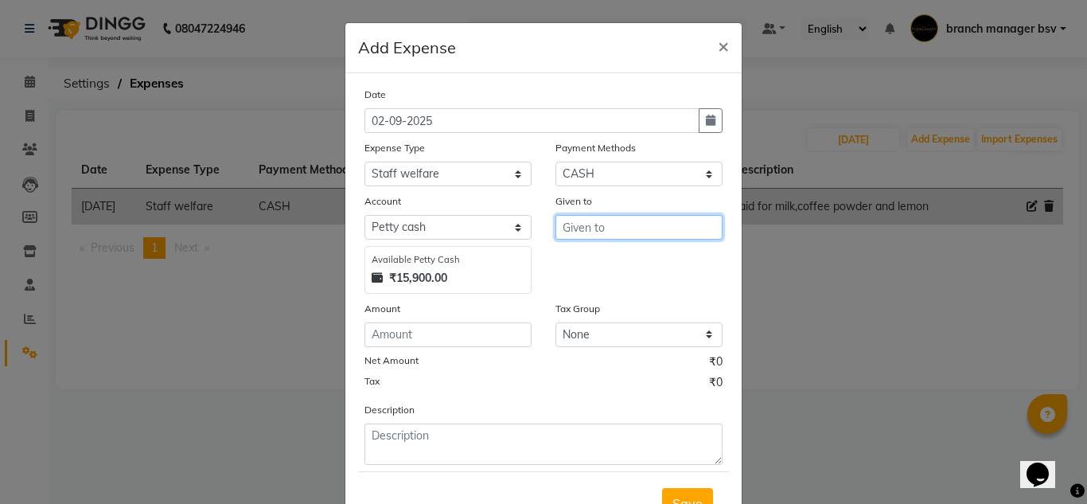
click at [593, 233] on input "text" at bounding box center [638, 227] width 167 height 25
type input "J"
type input "HOUSE K"
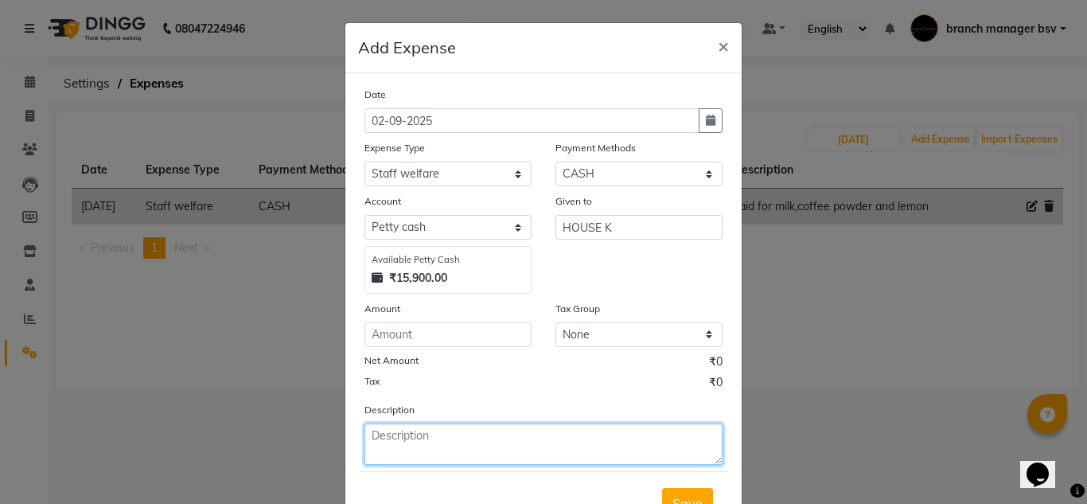
click at [380, 447] on textarea at bounding box center [543, 443] width 358 height 41
type textarea "8"
type textarea "60+60+20+"
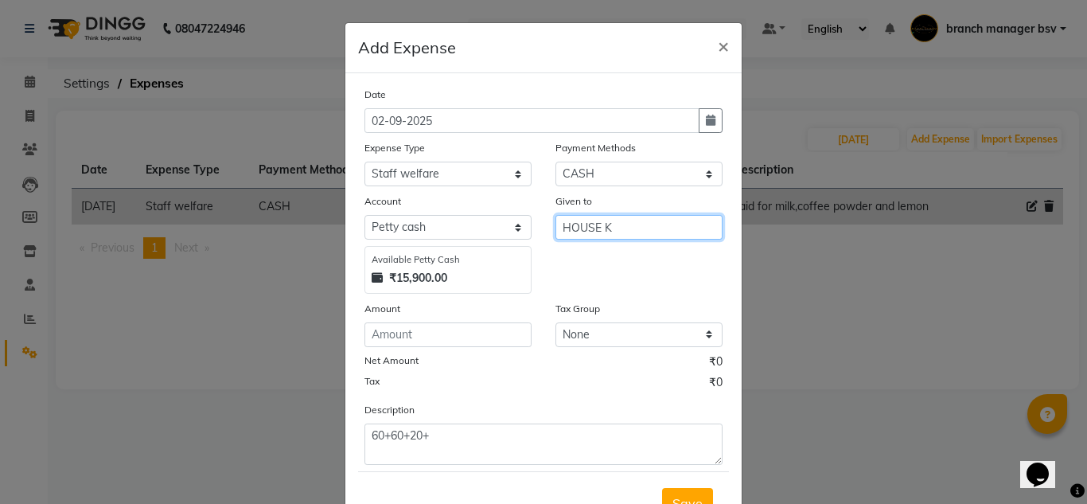
click at [615, 224] on input "HOUSE K" at bounding box center [638, 227] width 167 height 25
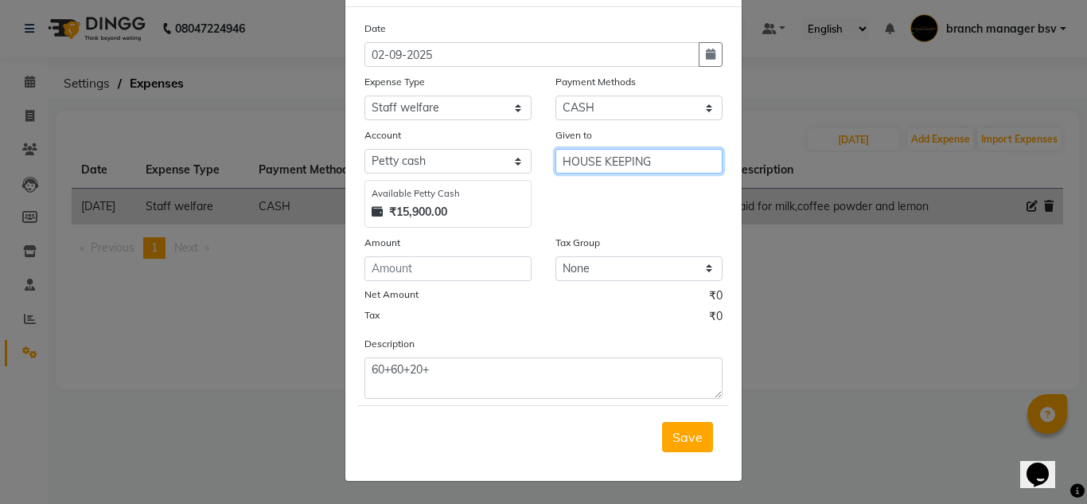
type input "HOUSE KEEPING"
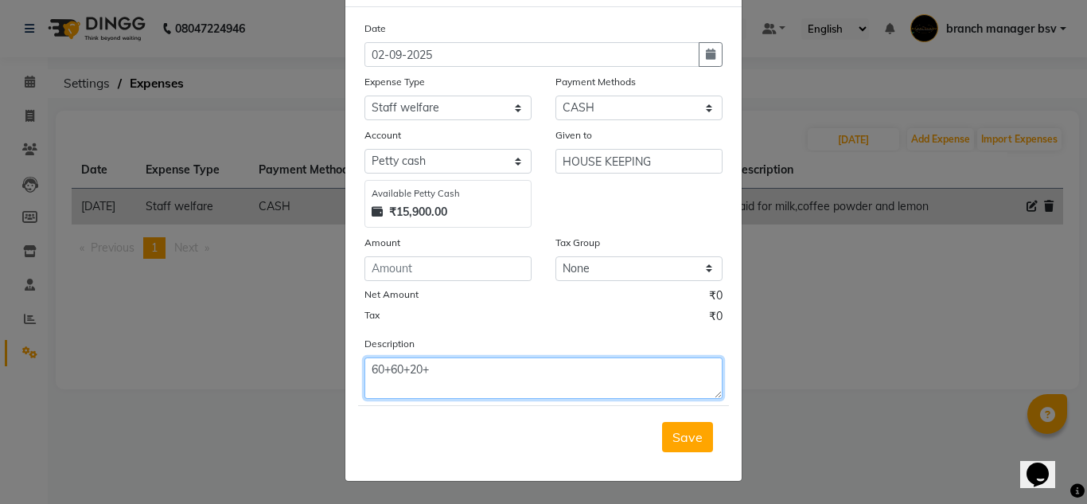
click at [451, 376] on textarea "60+60+20+" at bounding box center [543, 377] width 358 height 41
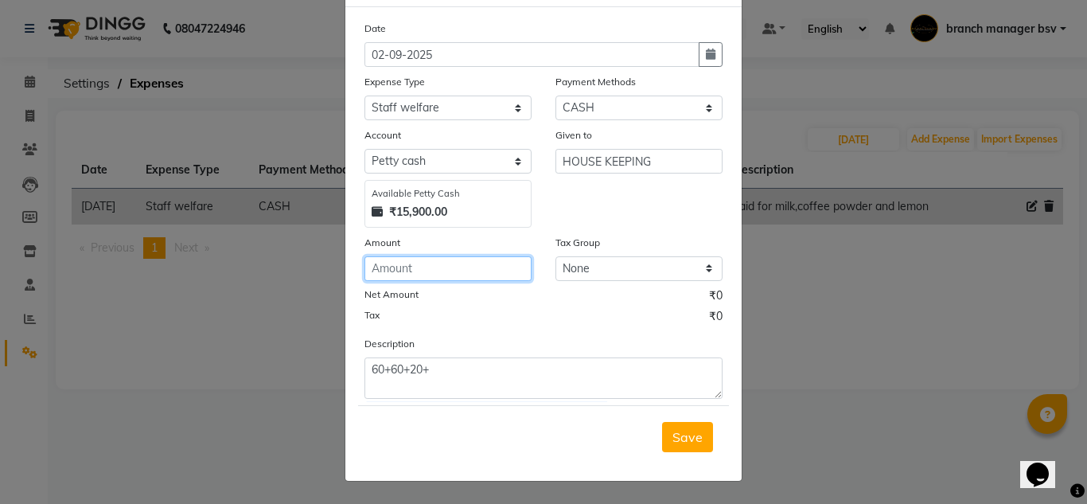
click at [381, 266] on input "number" at bounding box center [447, 268] width 167 height 25
type input "1"
type input "200"
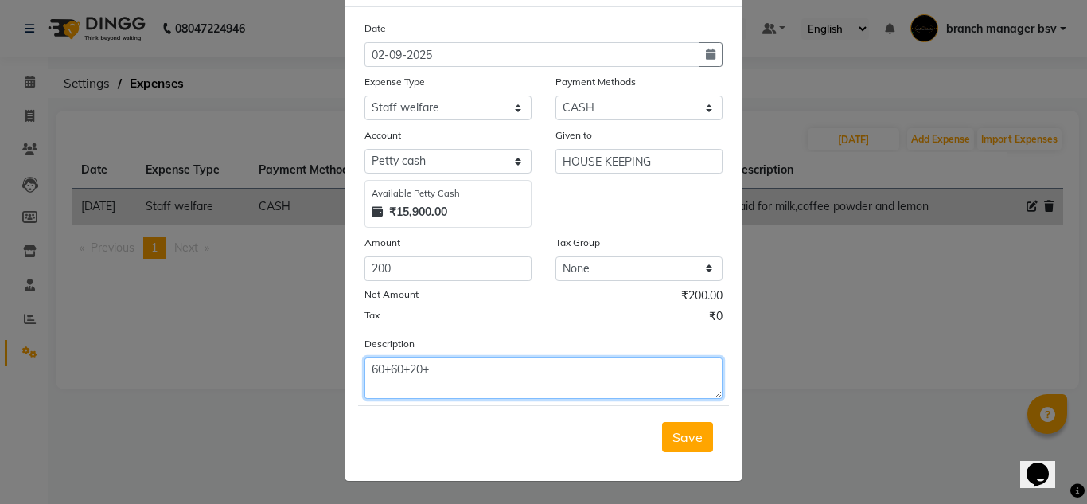
drag, startPoint x: 367, startPoint y: 368, endPoint x: 492, endPoint y: 367, distance: 124.9
click at [492, 367] on textarea "60+60+20+" at bounding box center [543, 377] width 358 height 41
type textarea "PAID FOR MILK(2 DAYS MILK+COFFEE POWDER)"
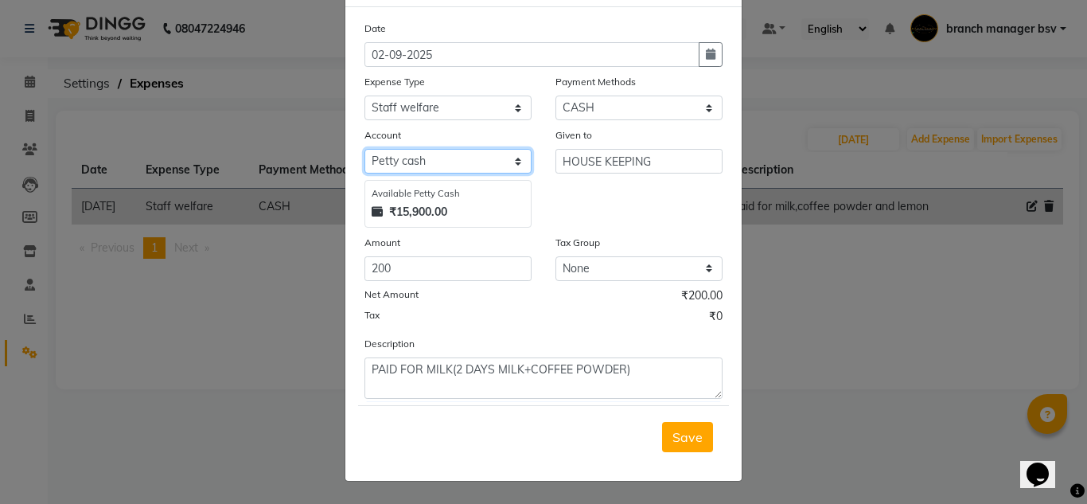
click at [450, 164] on select "Select Petty cash Cash Settlement Jayashree Bank MONTHLY EXPENSES" at bounding box center [447, 161] width 167 height 25
select select "6158"
click at [364, 173] on select "Select Petty cash Cash Settlement Jayashree Bank MONTHLY EXPENSES" at bounding box center [447, 161] width 167 height 25
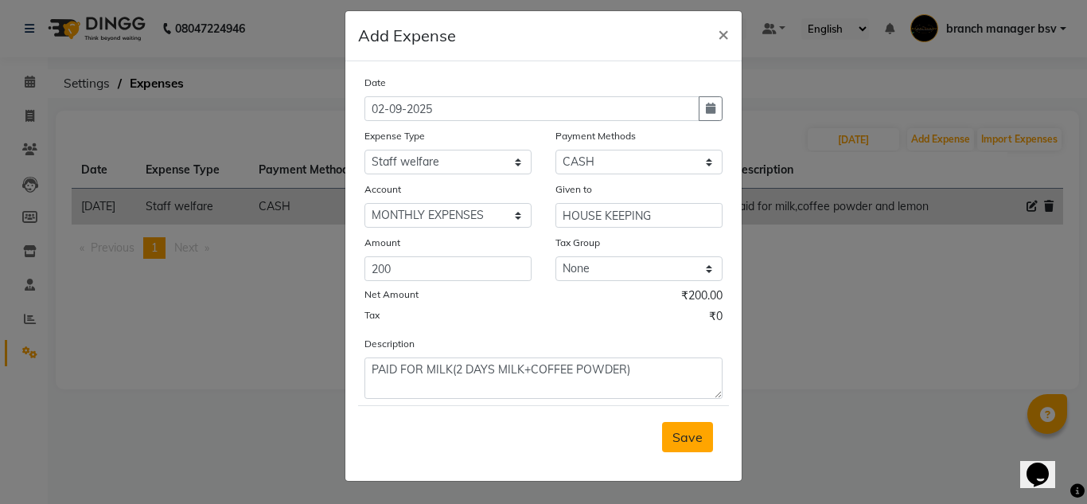
click at [687, 434] on span "Save" at bounding box center [687, 437] width 30 height 16
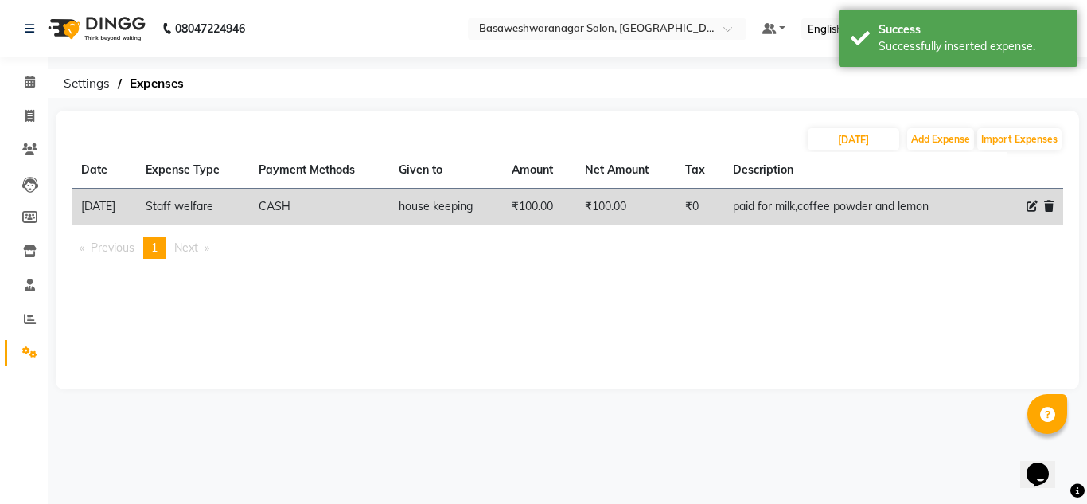
click at [1034, 201] on icon at bounding box center [1031, 205] width 11 height 11
select select "8093"
select select "1"
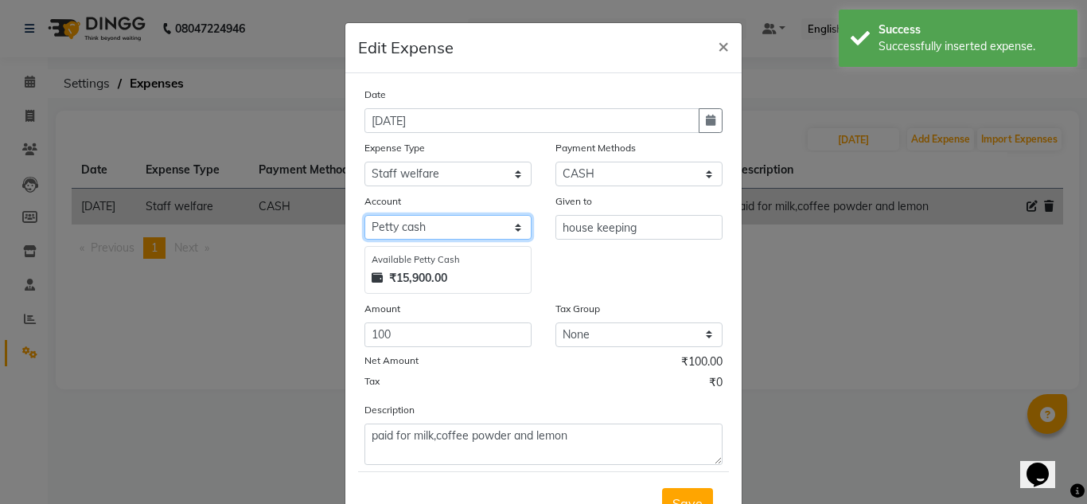
click at [432, 227] on select "Select Petty cash Cash Settlement Jayashree Bank MONTHLY EXPENSES" at bounding box center [447, 227] width 167 height 25
select select "6158"
click at [364, 215] on select "Select Petty cash Cash Settlement Jayashree Bank MONTHLY EXPENSES" at bounding box center [447, 227] width 167 height 25
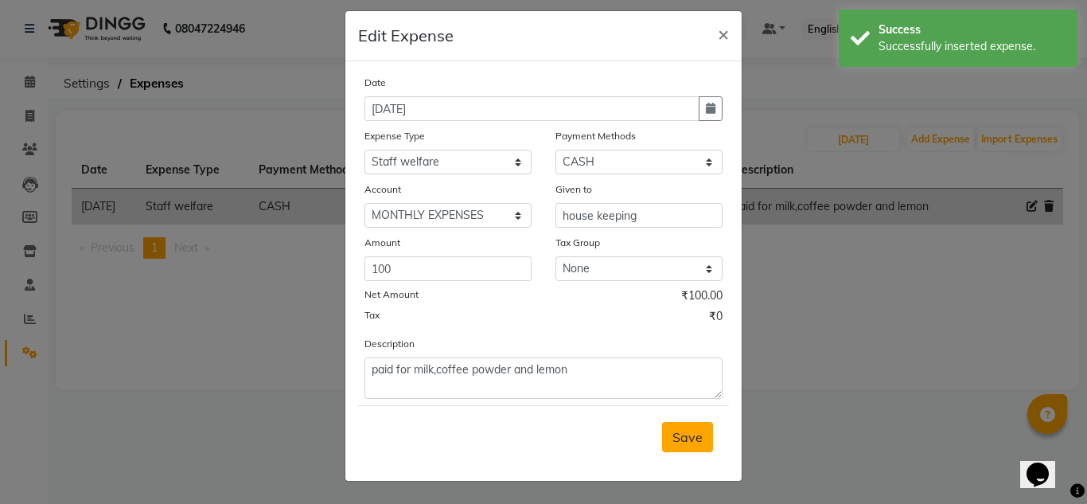
click at [679, 438] on span "Save" at bounding box center [687, 437] width 30 height 16
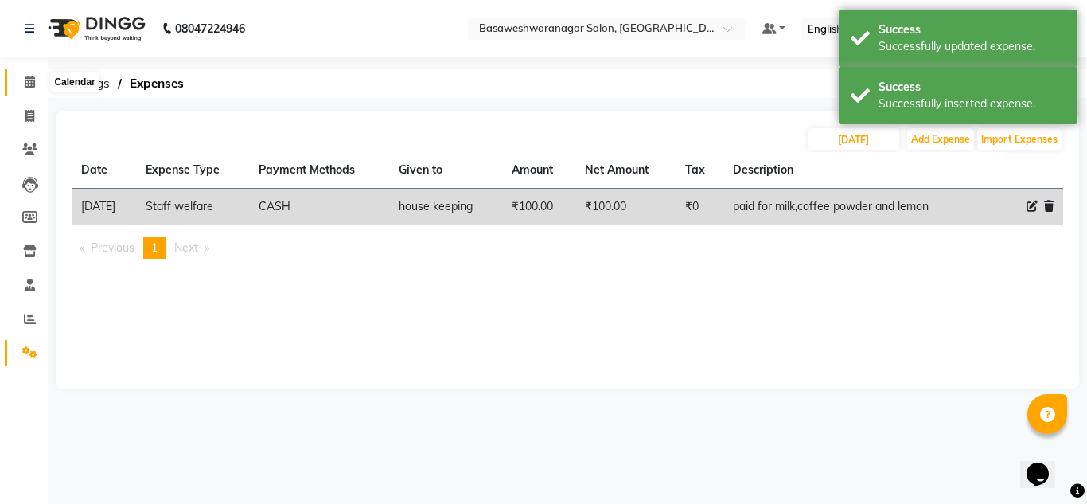
click at [37, 77] on span at bounding box center [30, 82] width 28 height 18
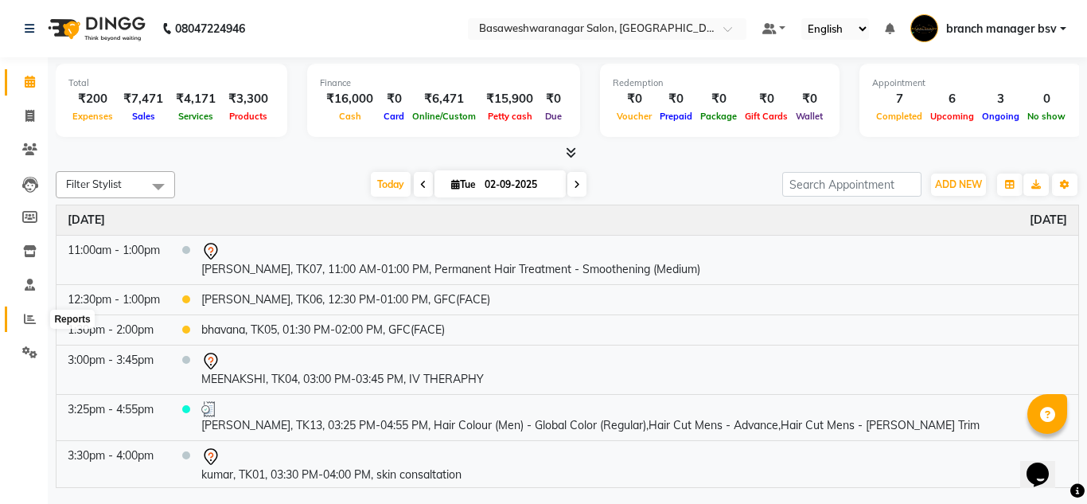
click at [23, 318] on span at bounding box center [30, 319] width 28 height 18
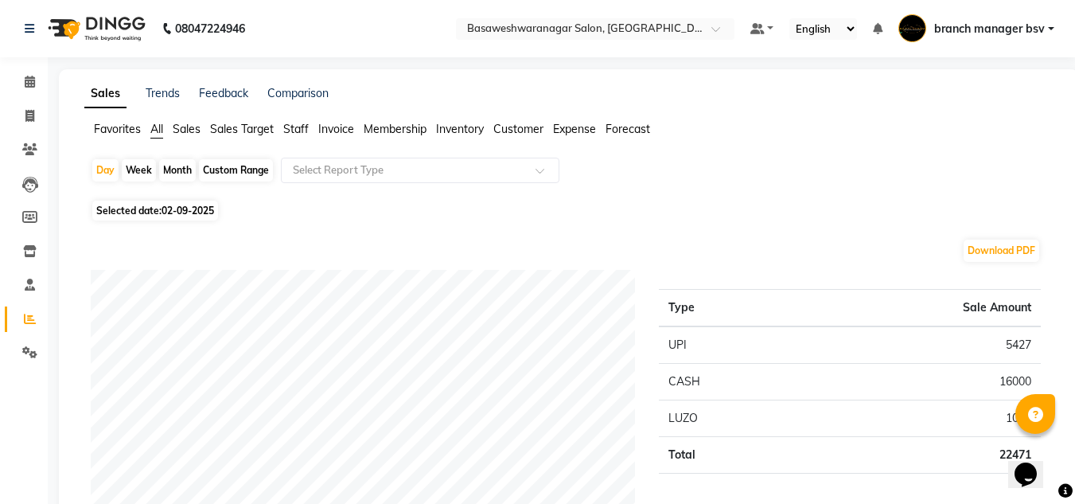
click at [288, 122] on span "Staff" at bounding box center [295, 129] width 25 height 14
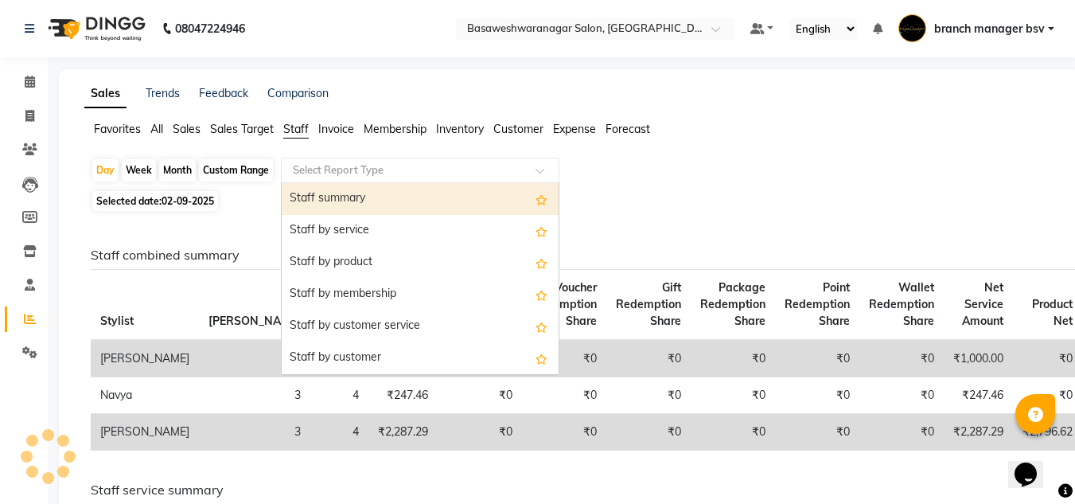
click at [325, 158] on div "Select Report Type" at bounding box center [420, 170] width 278 height 25
click at [332, 194] on div "Staff summary" at bounding box center [420, 199] width 277 height 32
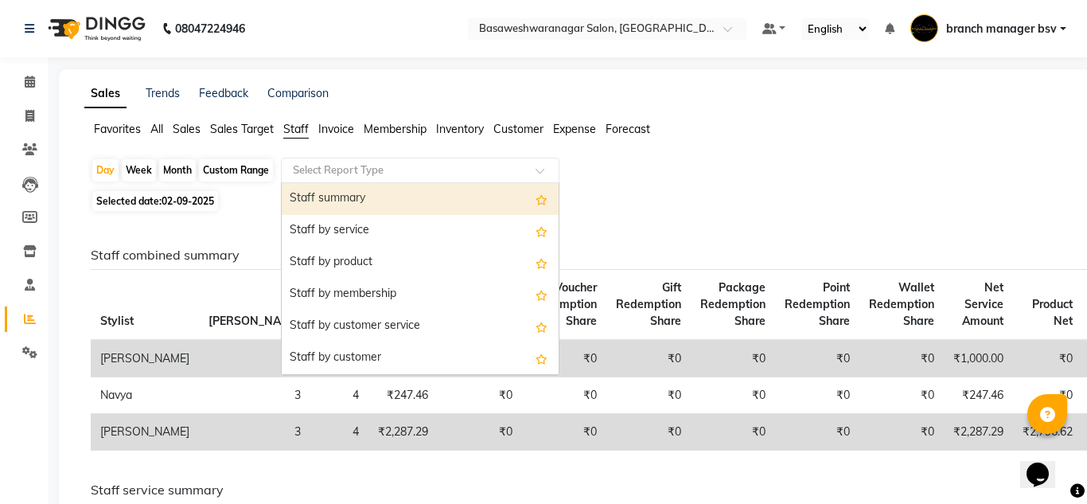
select select "full_report"
select select "csv"
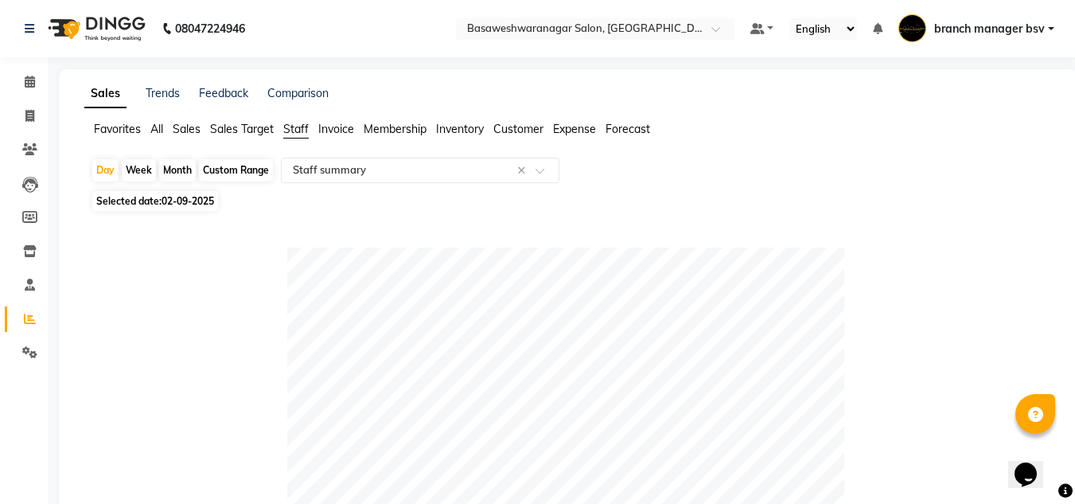
click at [237, 168] on div "Custom Range" at bounding box center [236, 170] width 74 height 22
select select "9"
select select "2025"
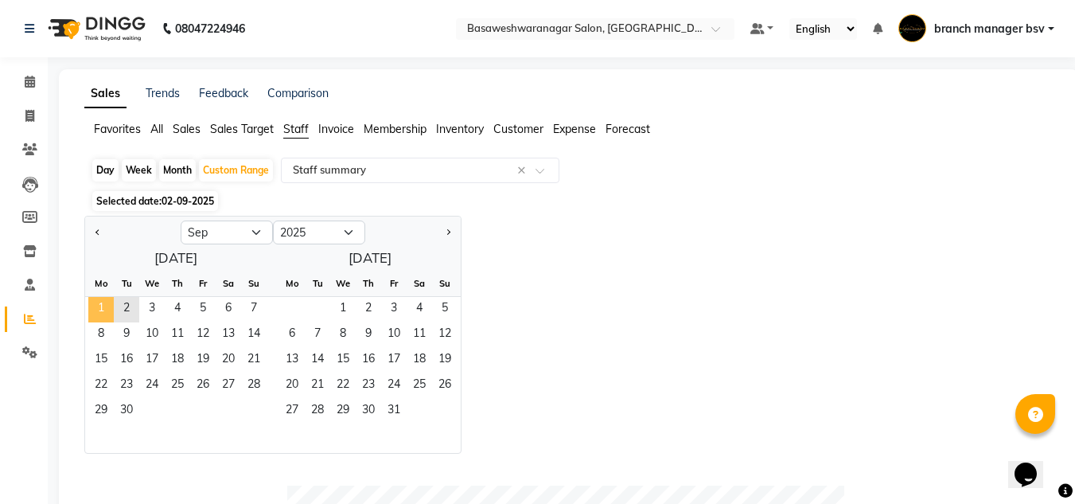
click at [101, 311] on span "1" at bounding box center [100, 309] width 25 height 25
click at [124, 311] on span "2" at bounding box center [126, 309] width 25 height 25
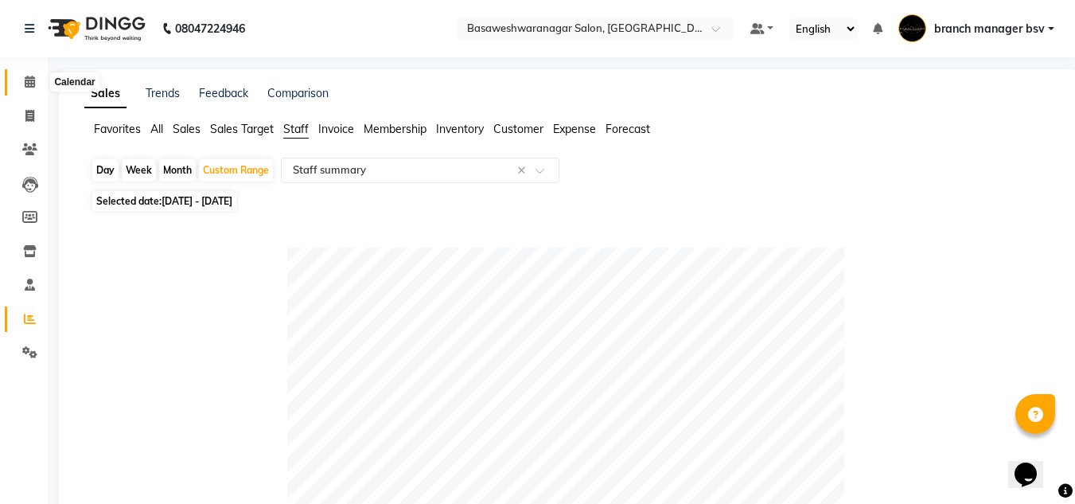
click at [35, 88] on span at bounding box center [30, 82] width 28 height 18
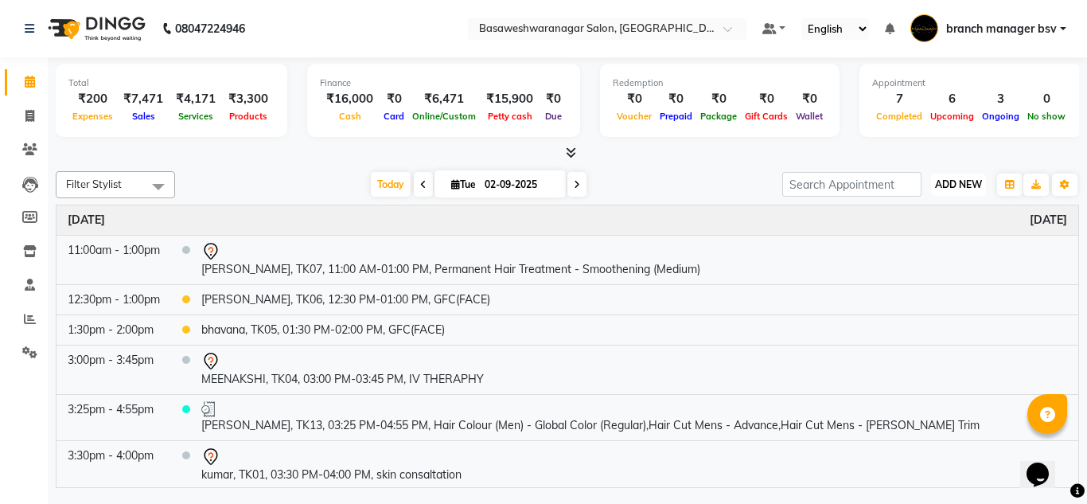
click at [973, 185] on span "ADD NEW" at bounding box center [958, 184] width 47 height 12
click at [932, 250] on link "Add Expense" at bounding box center [922, 256] width 126 height 21
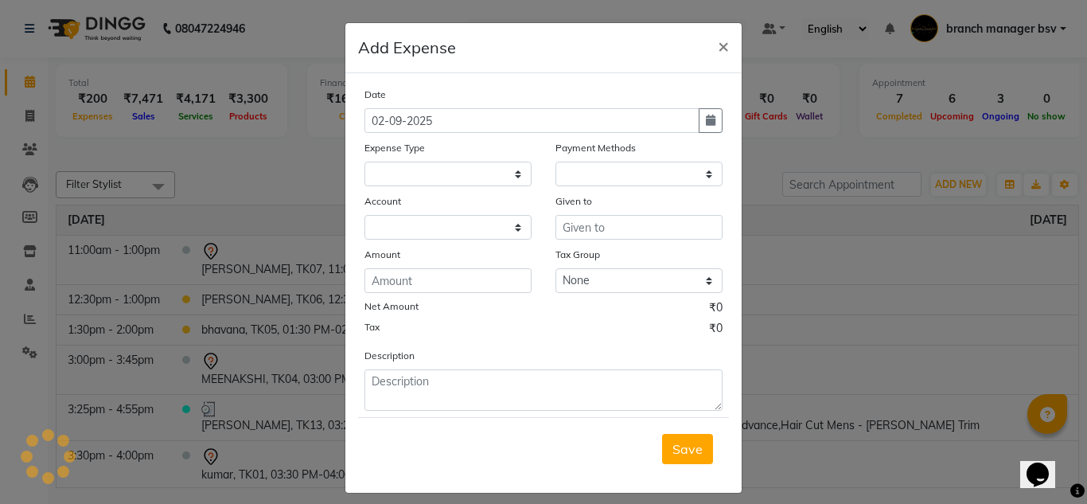
select select
select select "1"
select select "2196"
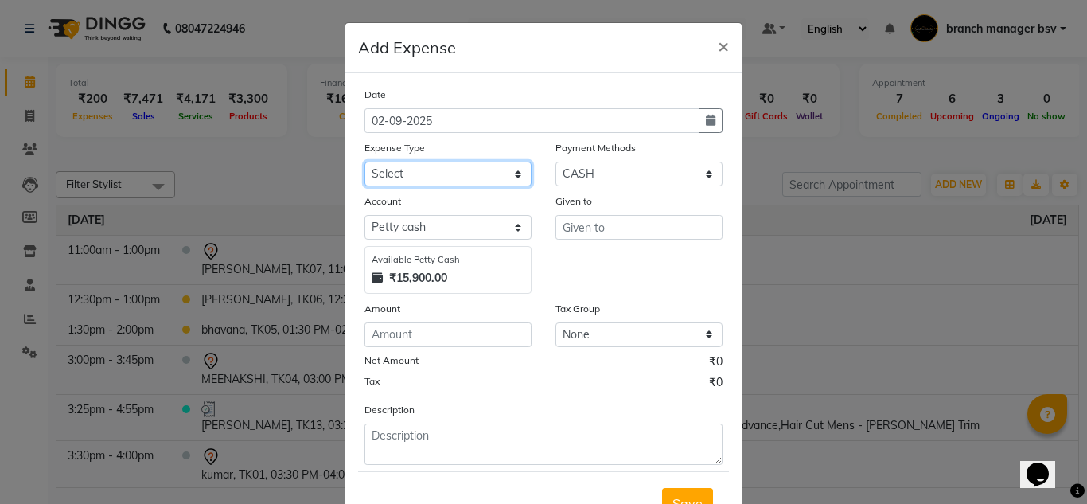
click at [446, 177] on select "Select AC SERVICE Beauty Center BLINKIT BPMP BUILDING MAINTENACE Building Rent …" at bounding box center [447, 173] width 167 height 25
select select "17241"
click at [364, 161] on select "Select AC SERVICE Beauty Center BLINKIT BPMP BUILDING MAINTENACE Building Rent …" at bounding box center [447, 173] width 167 height 25
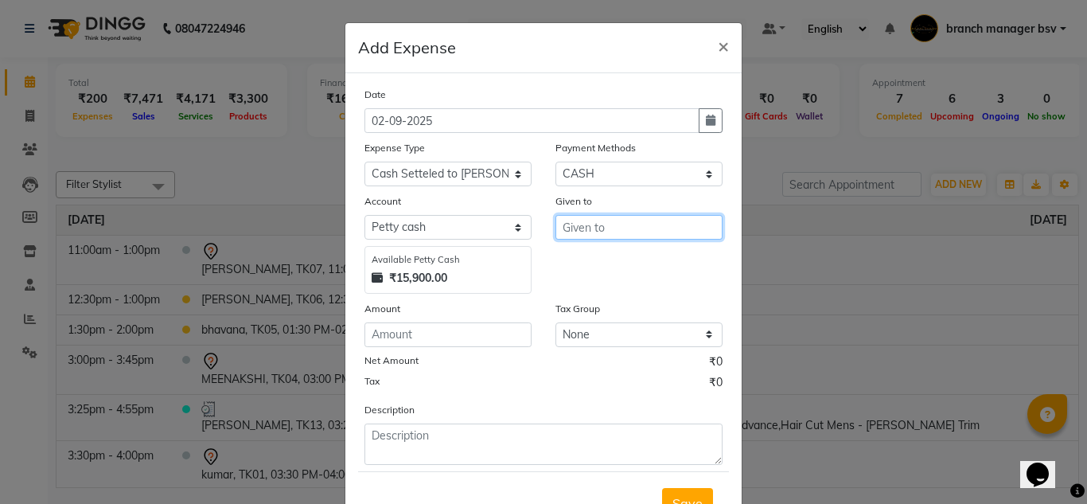
click at [602, 228] on input "text" at bounding box center [638, 227] width 167 height 25
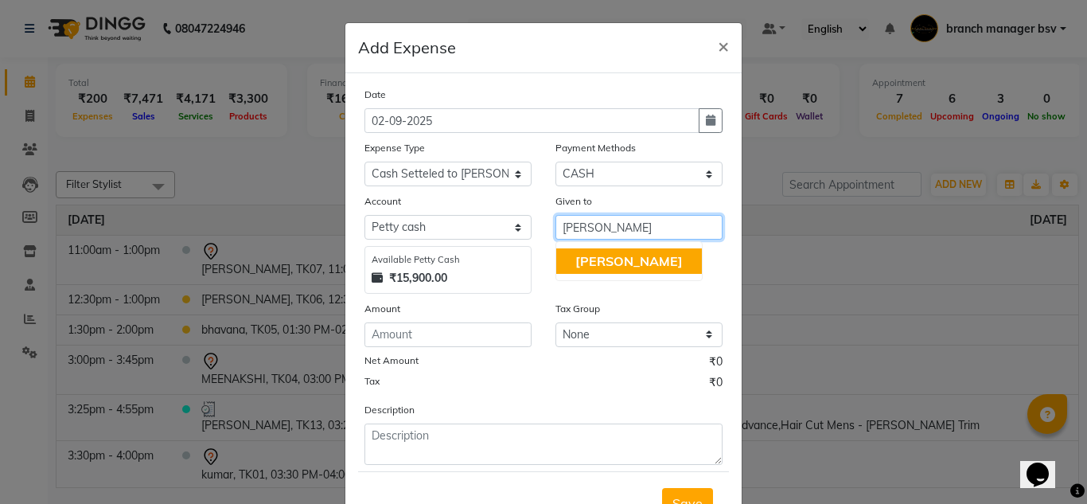
click at [608, 260] on button "[PERSON_NAME]" at bounding box center [629, 260] width 146 height 25
type input "[PERSON_NAME]"
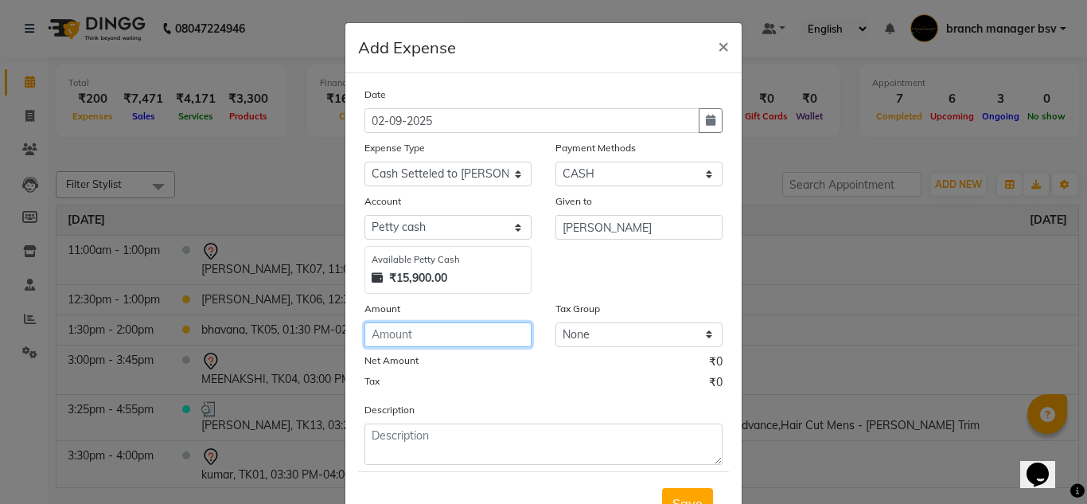
click at [419, 340] on input "number" at bounding box center [447, 334] width 167 height 25
type input "16000"
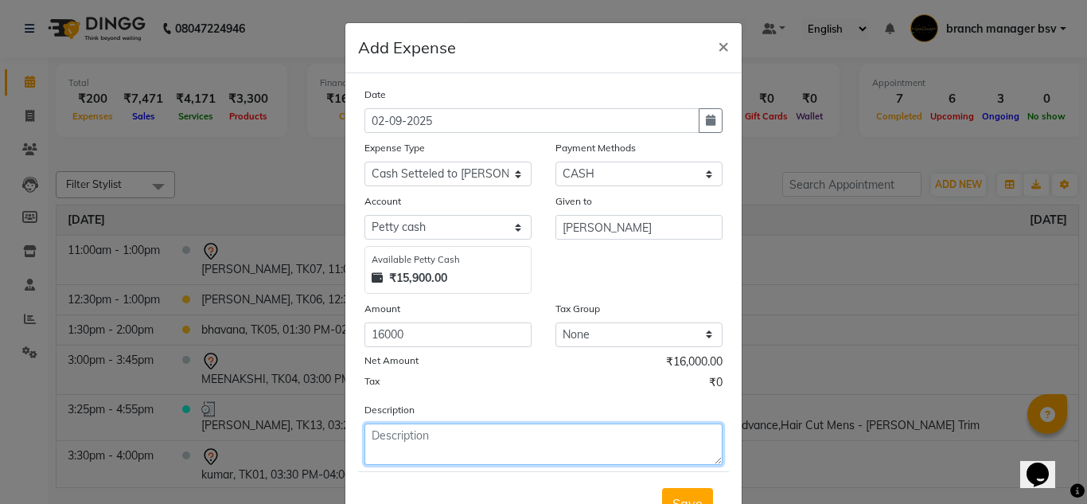
click at [403, 432] on textarea at bounding box center [543, 443] width 358 height 41
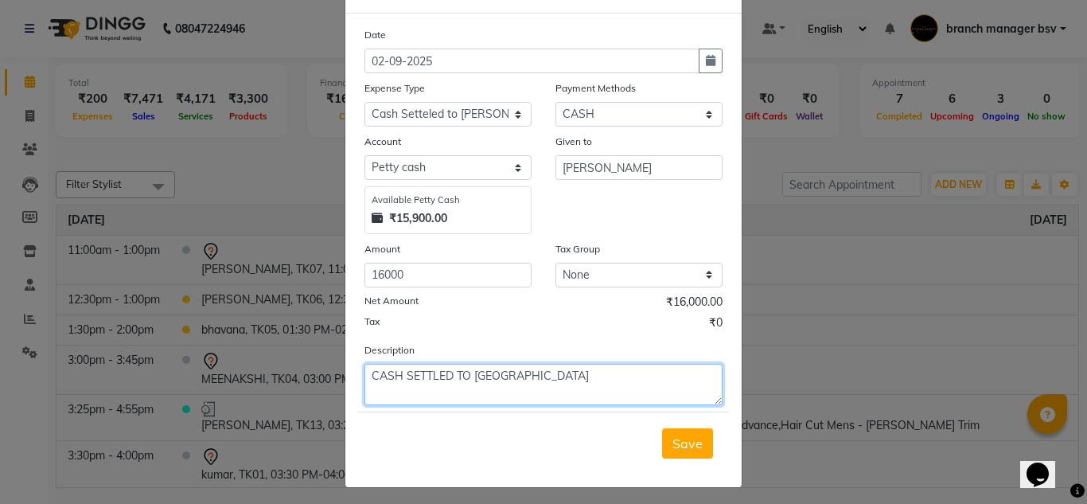
scroll to position [66, 0]
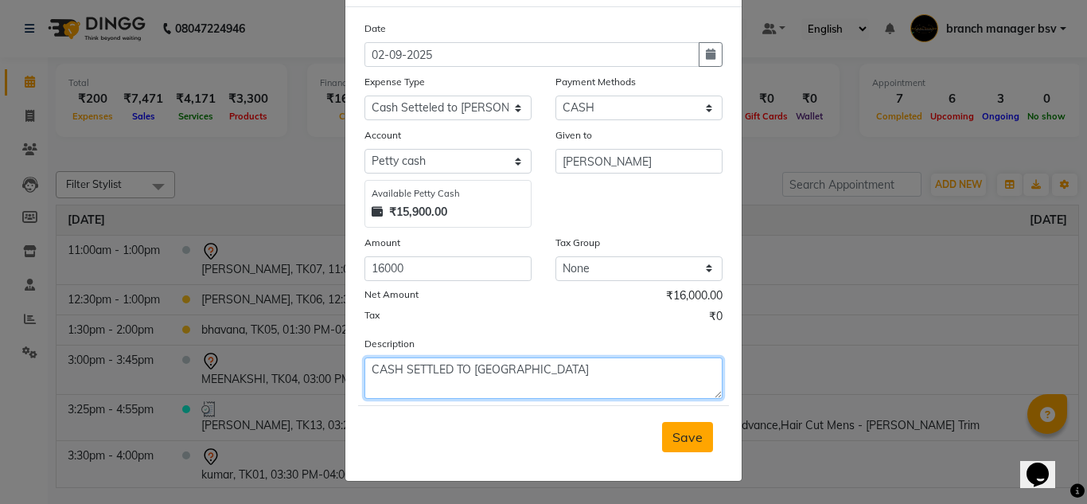
type textarea "CASH SETTLED TO JASSI"
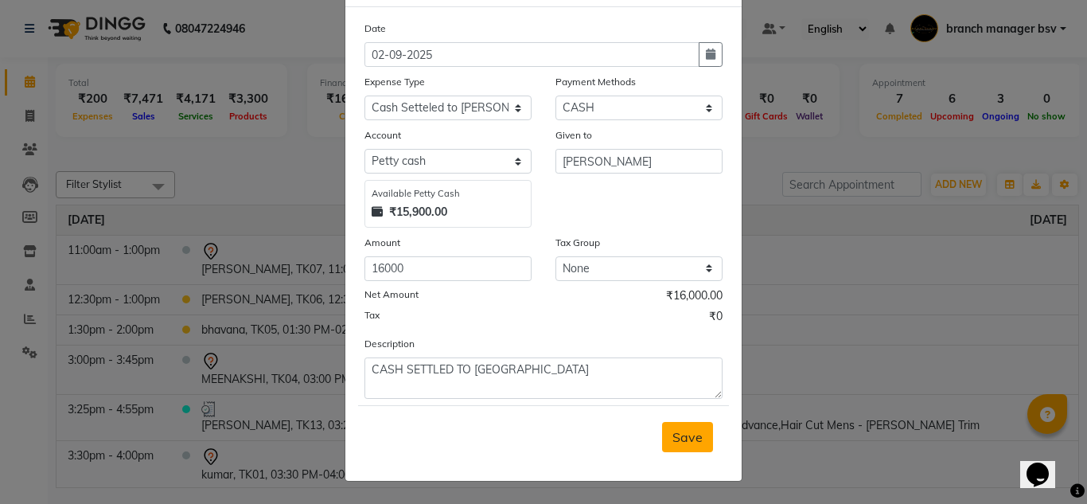
click at [679, 438] on span "Save" at bounding box center [687, 437] width 30 height 16
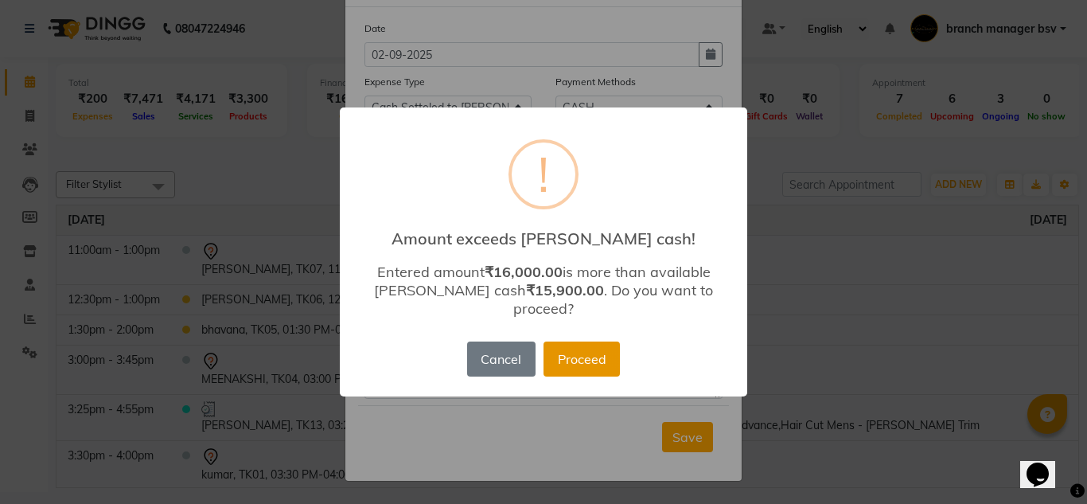
click at [582, 346] on button "Proceed" at bounding box center [581, 358] width 76 height 35
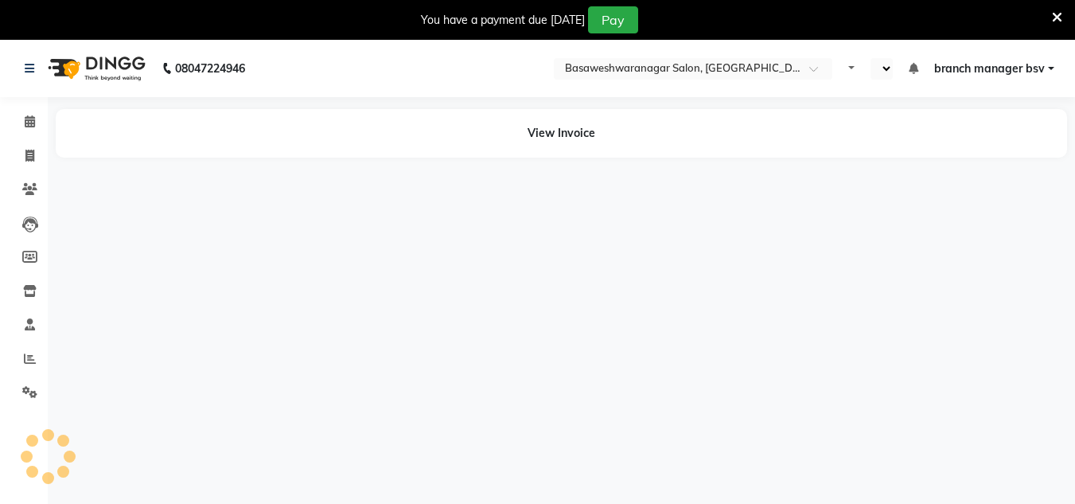
select select "en"
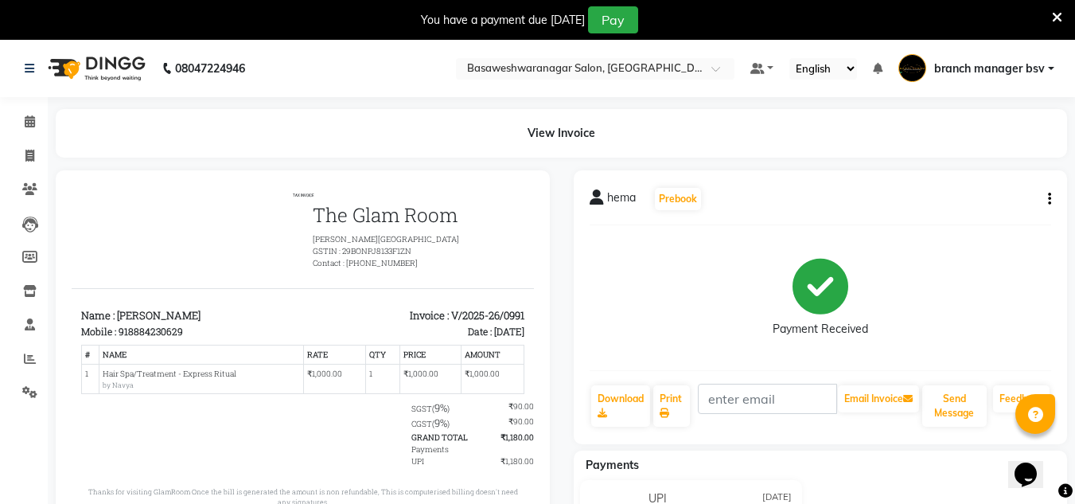
scroll to position [13, 0]
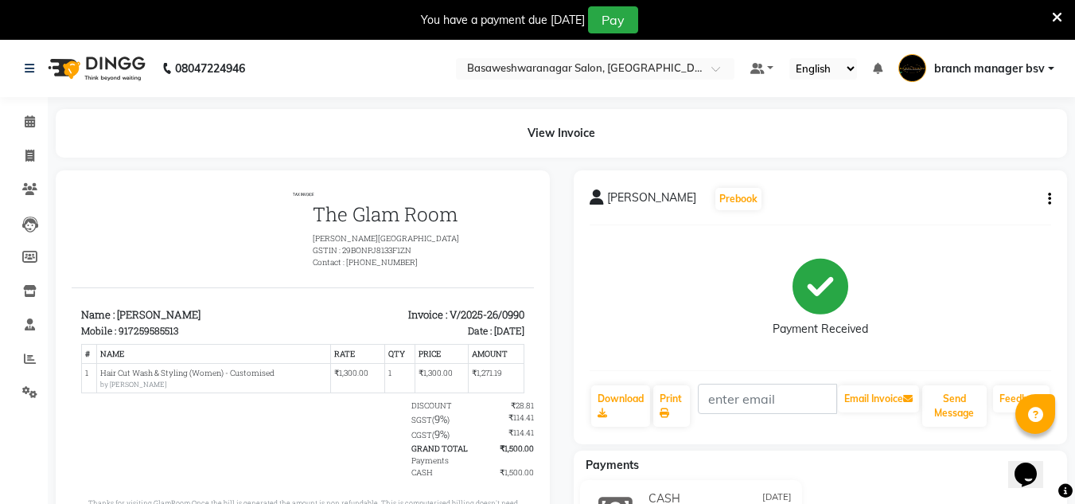
scroll to position [94, 0]
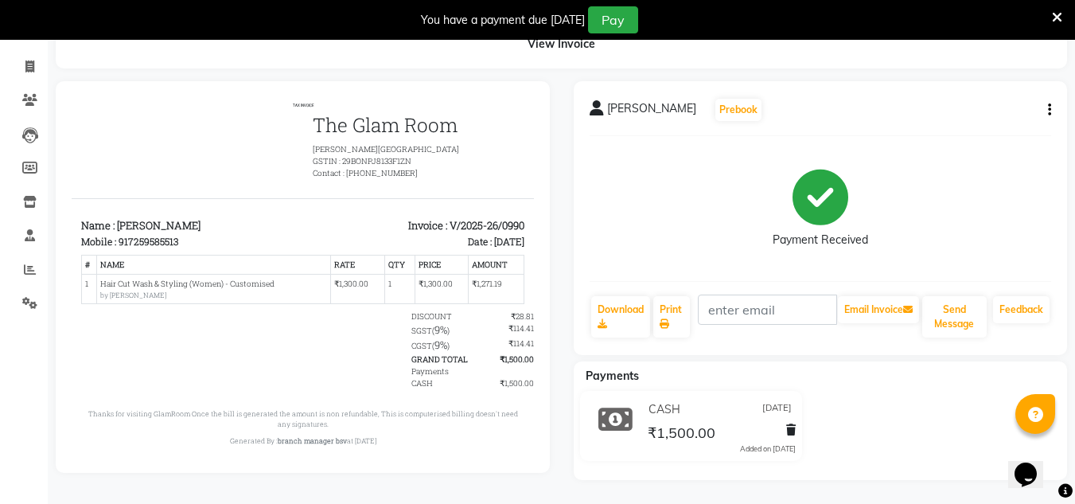
click at [1048, 110] on icon "button" at bounding box center [1049, 110] width 3 height 1
click at [959, 100] on div "Edit Item Staff" at bounding box center [970, 100] width 109 height 20
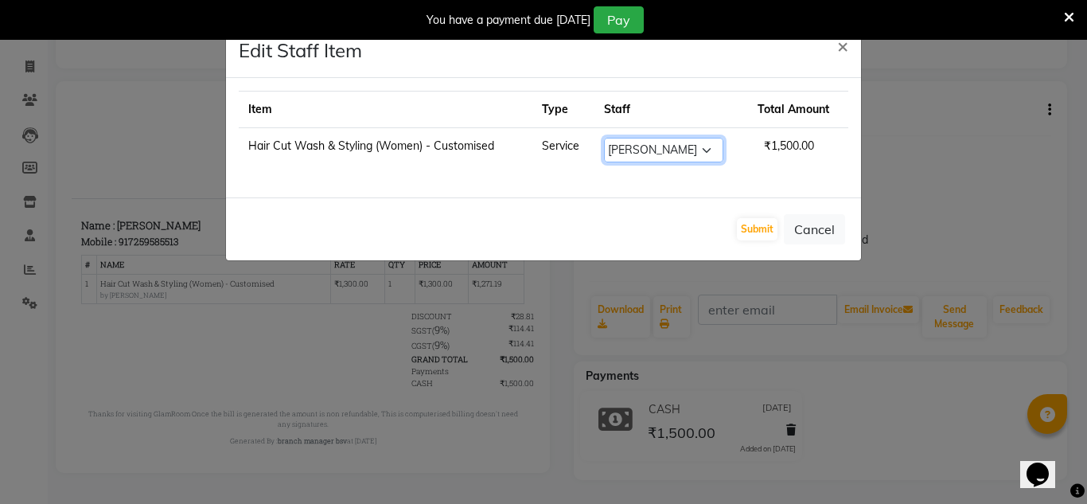
click at [648, 149] on select "Select [PERSON_NAME] manager bsv [PERSON_NAME] [PERSON_NAME] [PERSON_NAME] [PER…" at bounding box center [663, 150] width 119 height 25
select select "46882"
click at [604, 138] on select "Select [PERSON_NAME] manager bsv [PERSON_NAME] [PERSON_NAME] [PERSON_NAME] [PER…" at bounding box center [663, 150] width 119 height 25
click at [757, 224] on button "Submit" at bounding box center [757, 229] width 41 height 22
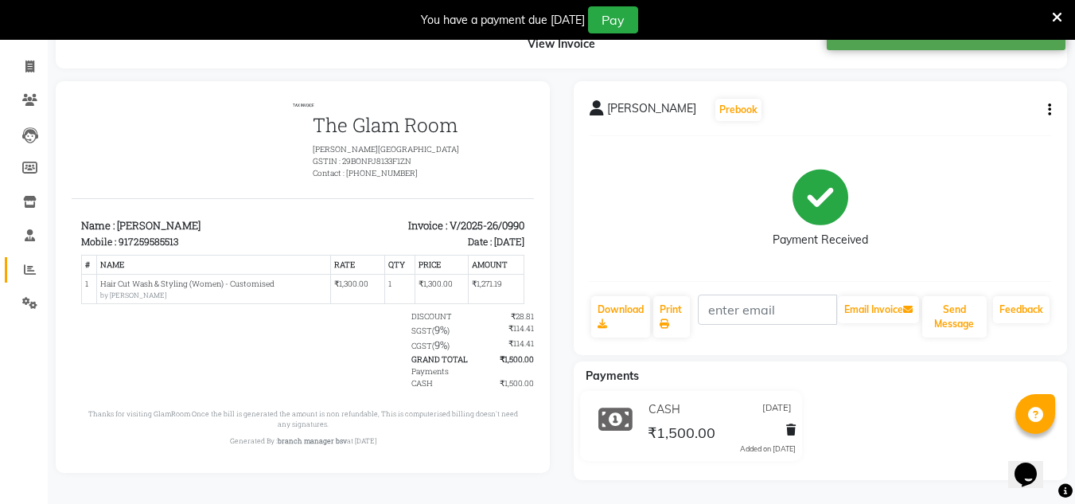
scroll to position [13, 0]
click at [29, 266] on icon at bounding box center [30, 269] width 12 height 12
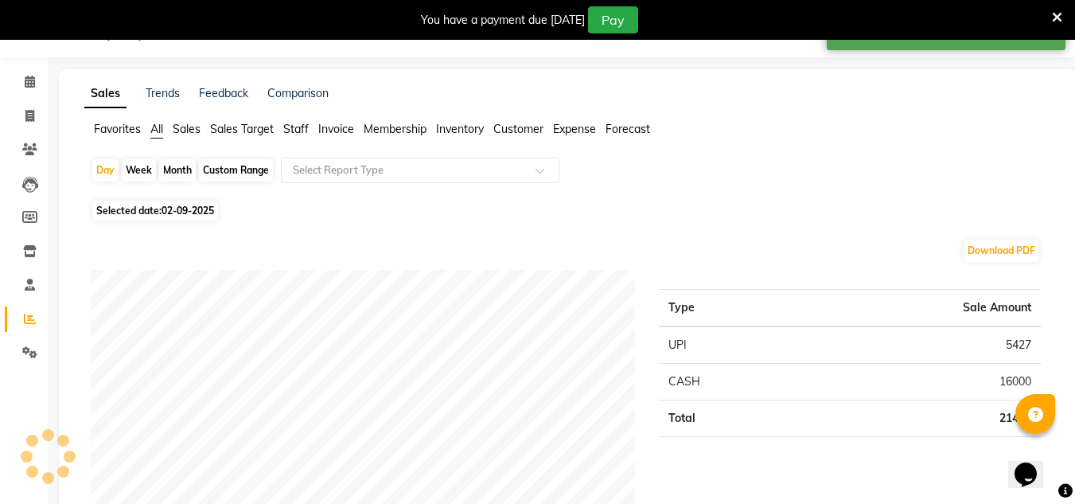
scroll to position [94, 0]
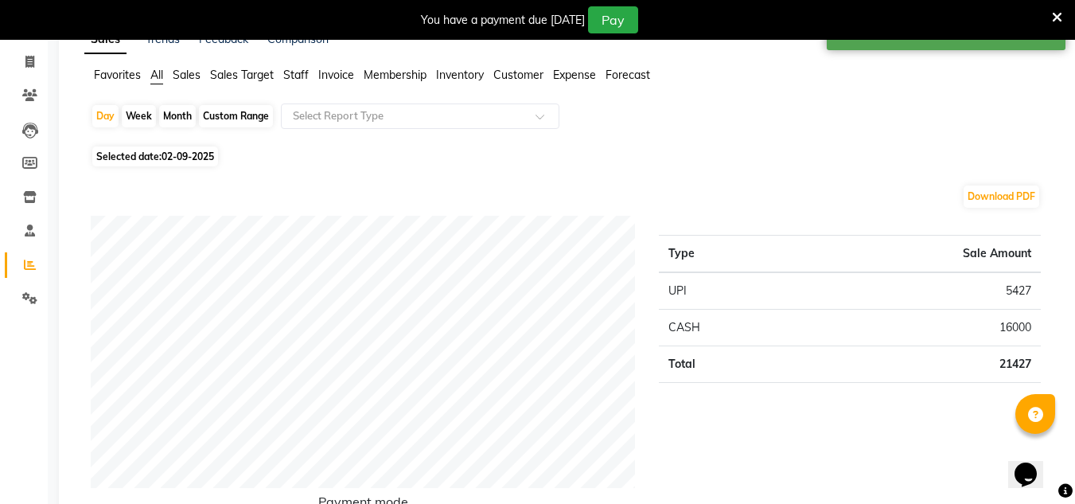
click at [238, 113] on div "Custom Range" at bounding box center [236, 116] width 74 height 22
select select "9"
select select "2025"
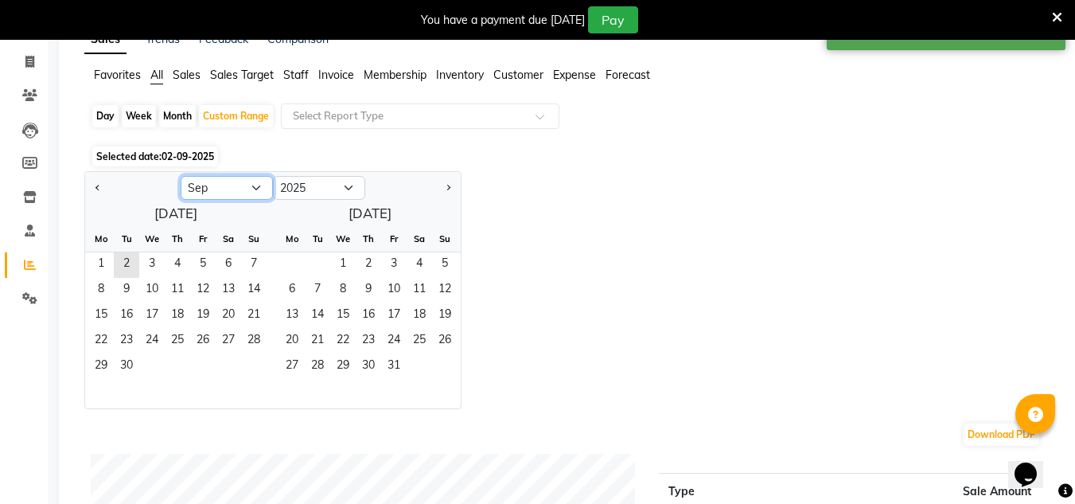
click at [241, 189] on select "Jan Feb Mar Apr May Jun [DATE] Aug Sep Oct Nov Dec" at bounding box center [227, 188] width 92 height 24
select select "8"
click at [181, 176] on select "Jan Feb Mar Apr May Jun [DATE] Aug Sep Oct Nov Dec" at bounding box center [227, 188] width 92 height 24
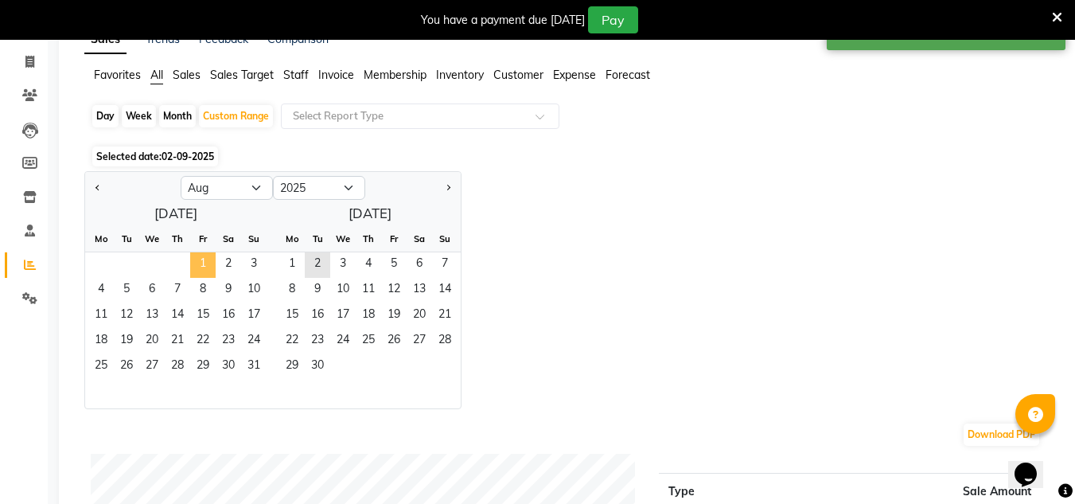
click at [204, 258] on span "1" at bounding box center [202, 264] width 25 height 25
click at [250, 361] on span "31" at bounding box center [253, 366] width 25 height 25
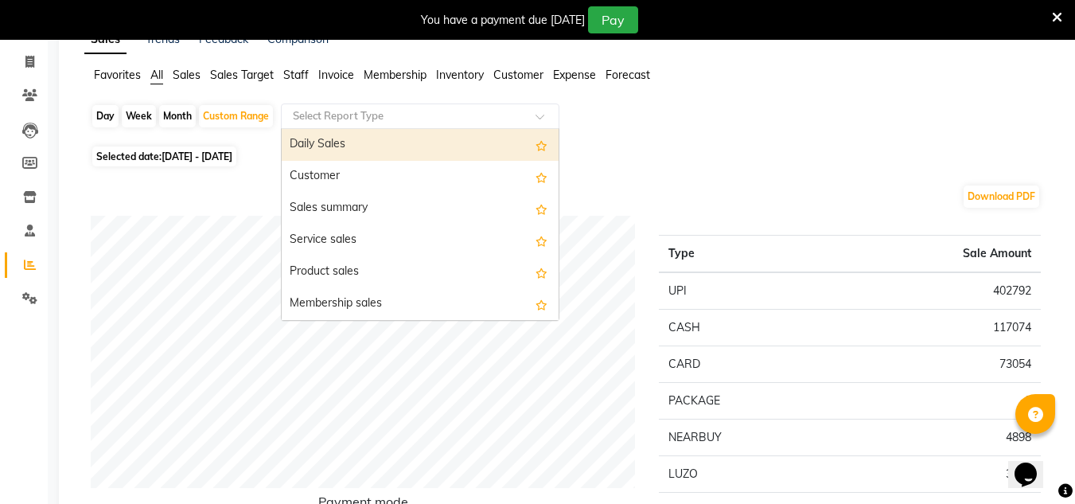
click at [379, 118] on input "text" at bounding box center [404, 116] width 229 height 16
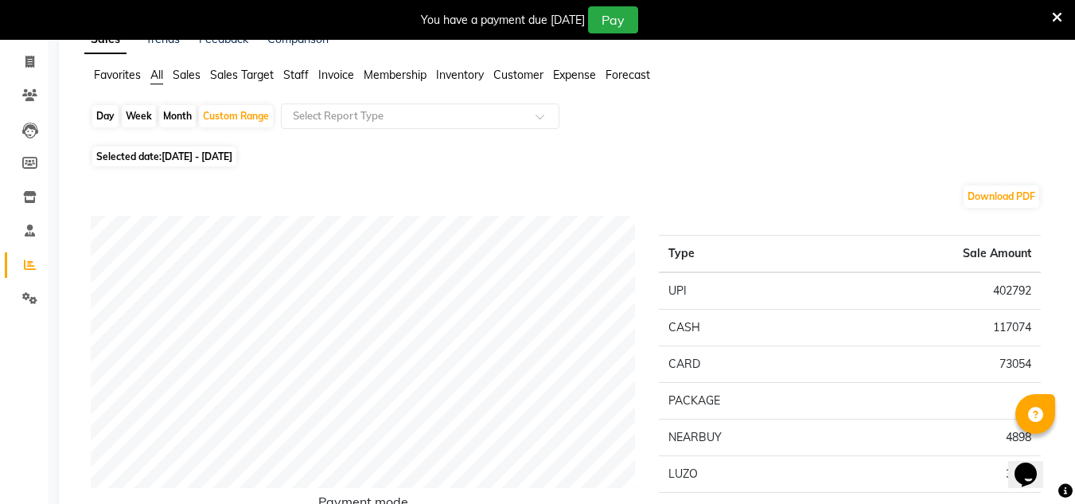
click at [298, 72] on span "Staff" at bounding box center [295, 75] width 25 height 14
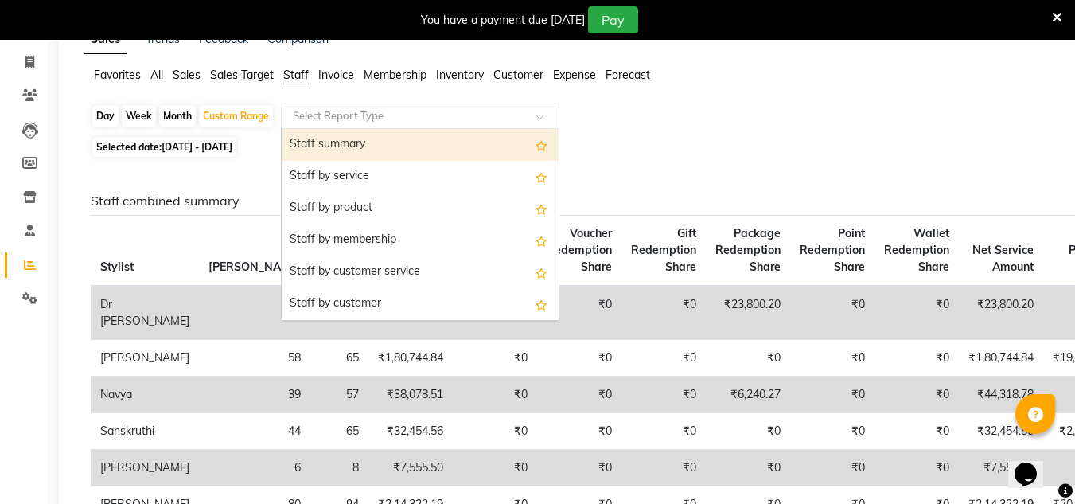
click at [360, 121] on input "text" at bounding box center [404, 116] width 229 height 16
click at [359, 147] on div "Staff summary" at bounding box center [420, 145] width 277 height 32
select select "full_report"
select select "csv"
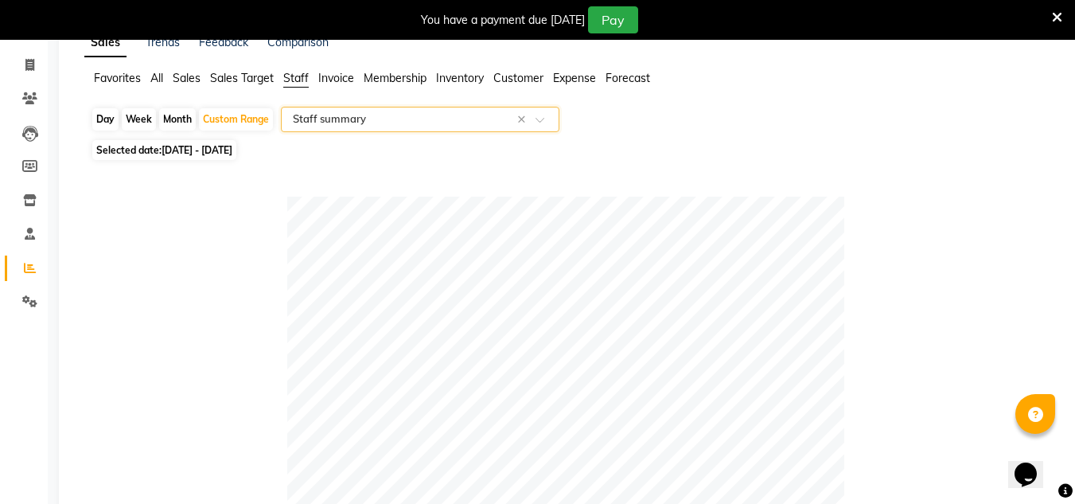
scroll to position [70, 0]
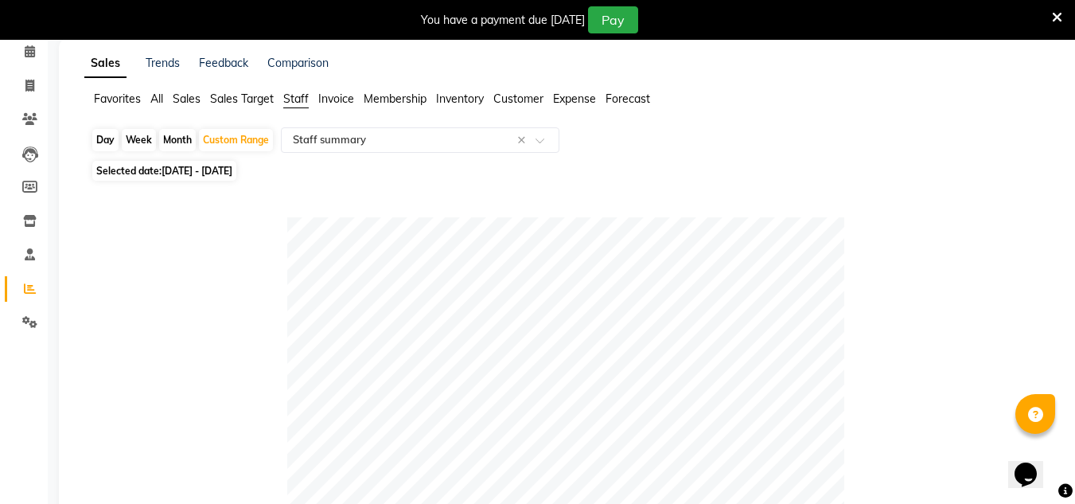
click at [111, 142] on div "Day" at bounding box center [105, 140] width 26 height 22
select select "8"
select select "2025"
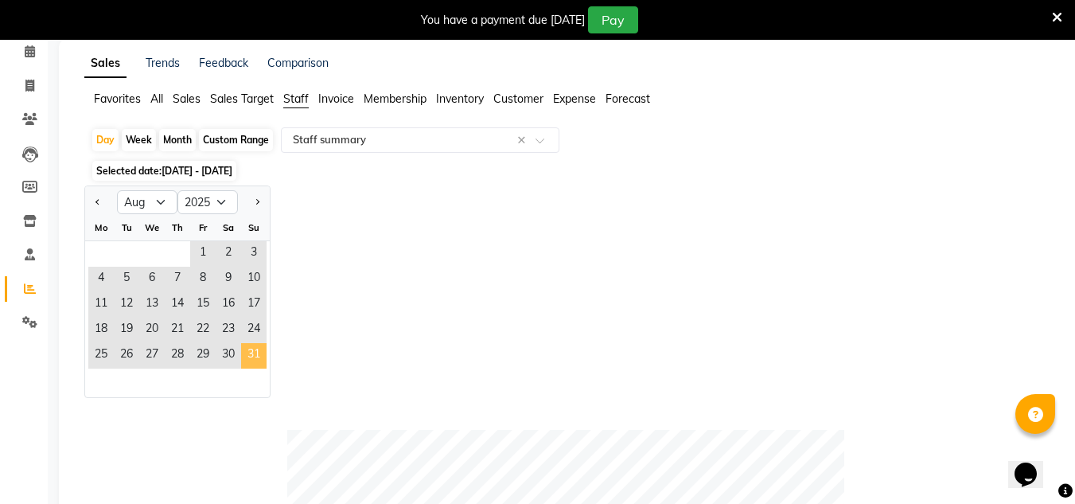
click at [251, 360] on span "31" at bounding box center [253, 355] width 25 height 25
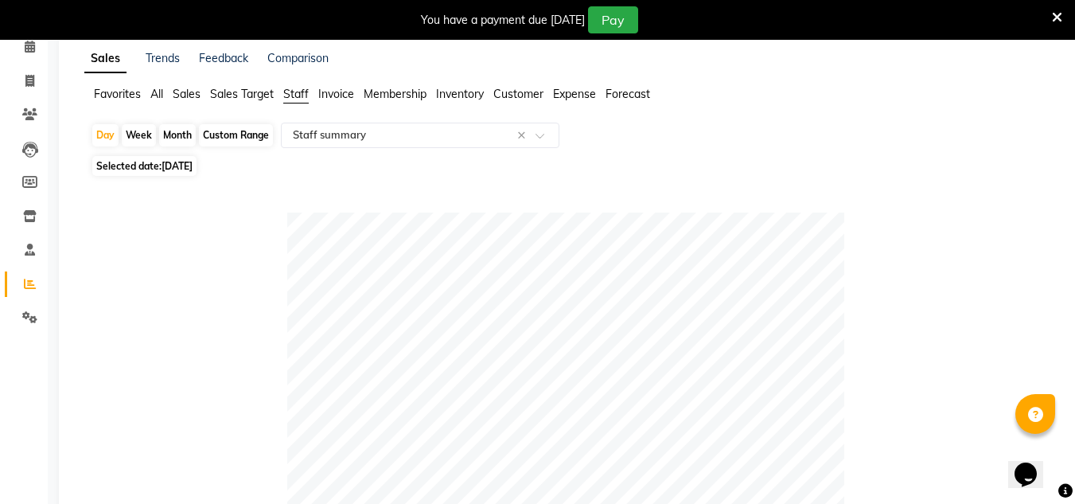
scroll to position [0, 0]
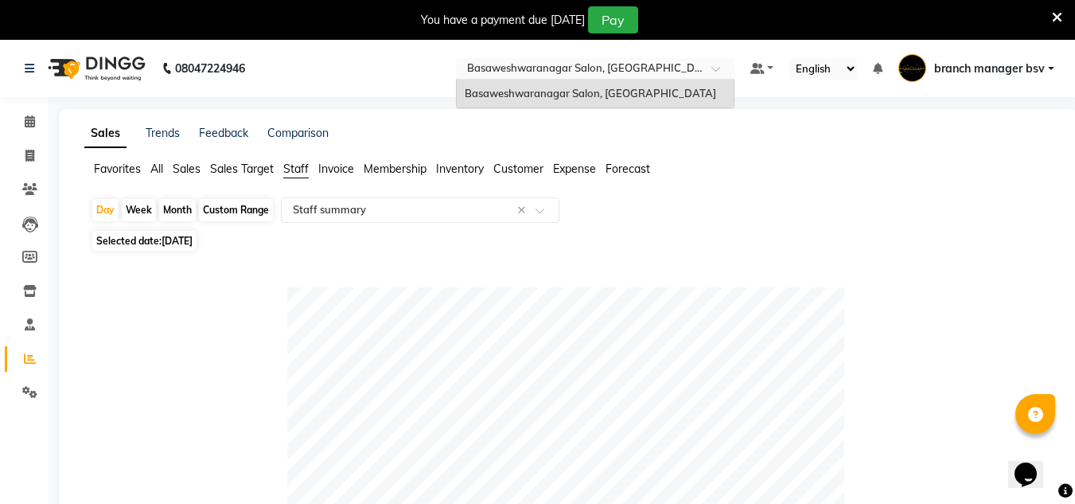
click at [465, 59] on div "Select Location × [GEOGRAPHIC_DATA], [GEOGRAPHIC_DATA]" at bounding box center [595, 68] width 278 height 21
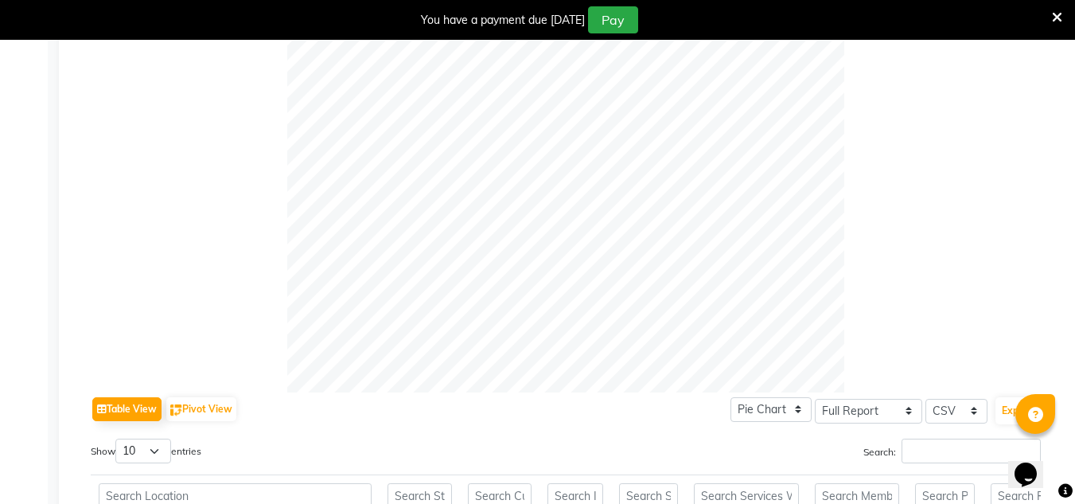
scroll to position [760, 0]
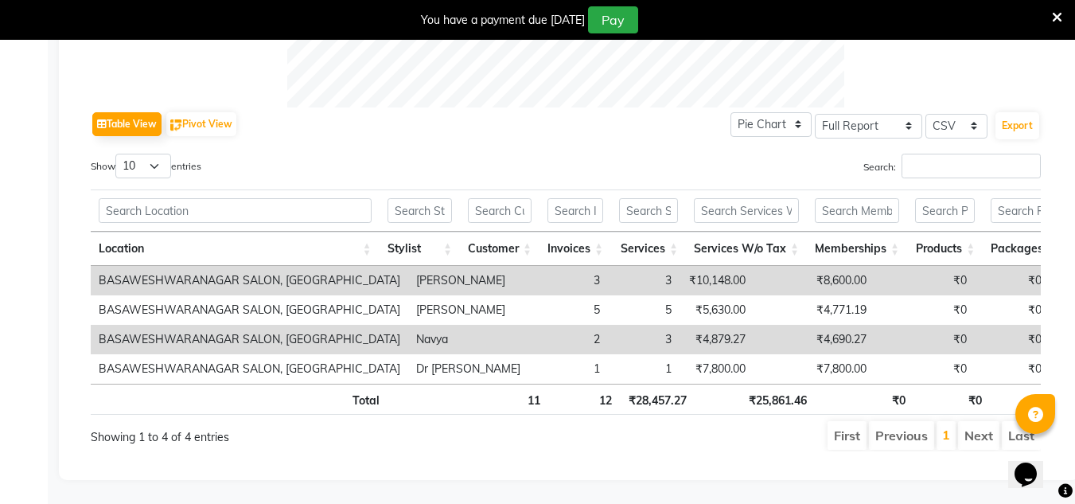
click at [679, 266] on td "₹10,148.00" at bounding box center [716, 280] width 74 height 29
copy td "10,148.00"
click at [679, 266] on td "₹10,148.00" at bounding box center [716, 280] width 74 height 29
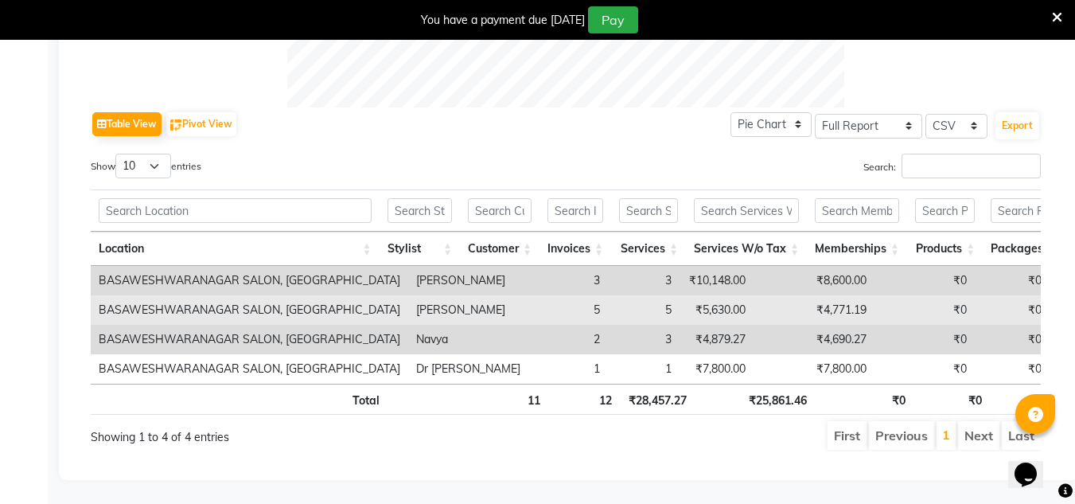
click at [679, 295] on td "₹5,630.00" at bounding box center [716, 309] width 74 height 29
copy td "5,630.00"
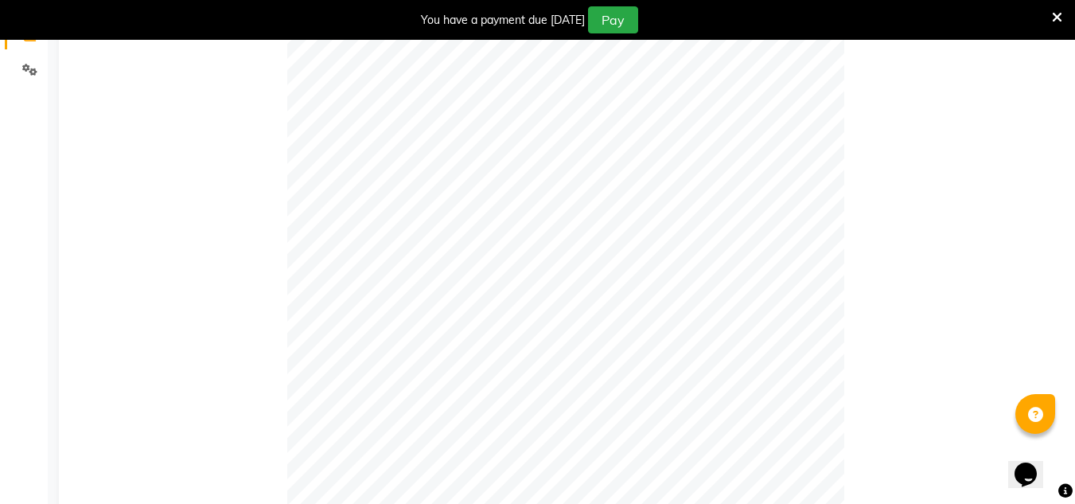
scroll to position [0, 0]
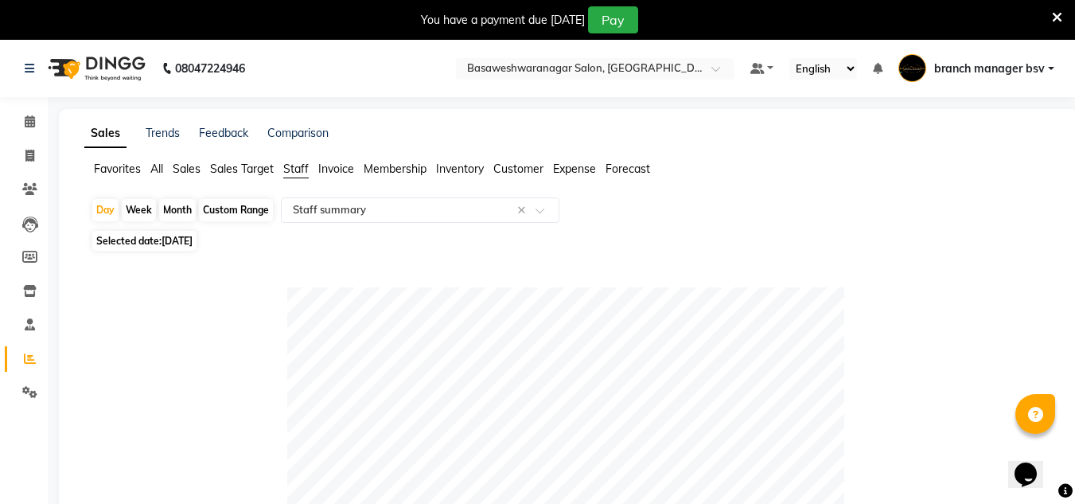
click at [224, 208] on div "Custom Range" at bounding box center [236, 210] width 74 height 22
select select "8"
select select "2025"
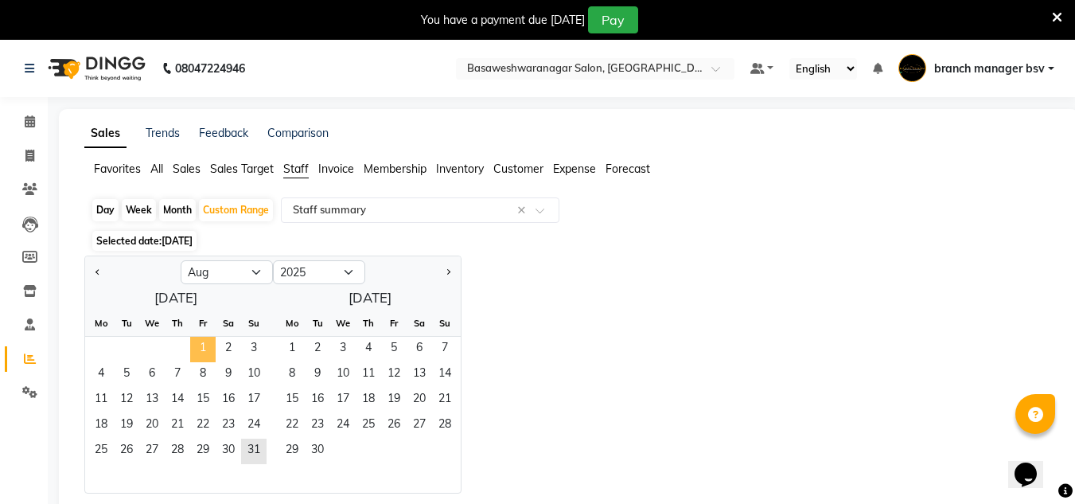
click at [200, 344] on span "1" at bounding box center [202, 348] width 25 height 25
click at [254, 443] on span "31" at bounding box center [253, 450] width 25 height 25
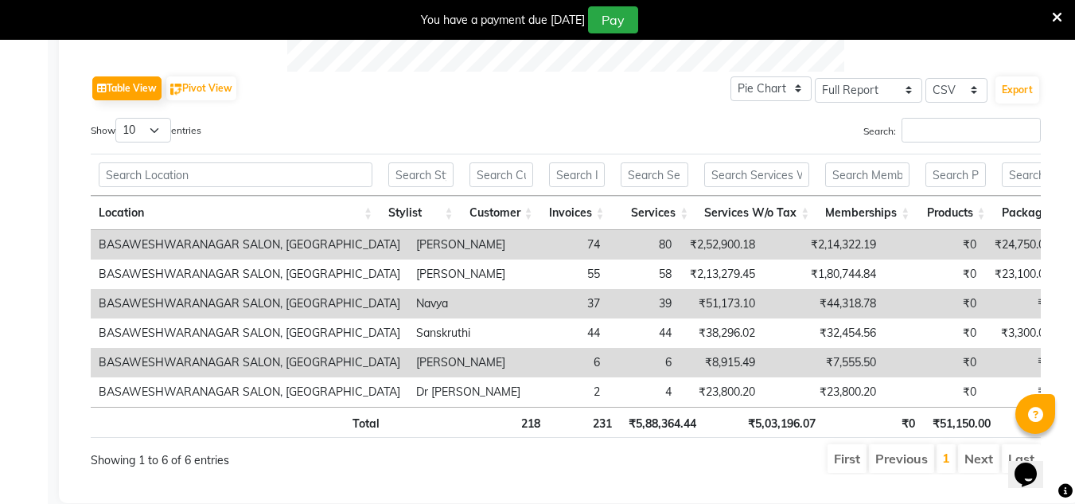
scroll to position [773, 0]
click at [679, 239] on td "₹2,52,900.18" at bounding box center [721, 243] width 84 height 29
copy td "2,52,900.18"
click at [984, 243] on td "₹24,750.00" at bounding box center [1021, 243] width 75 height 29
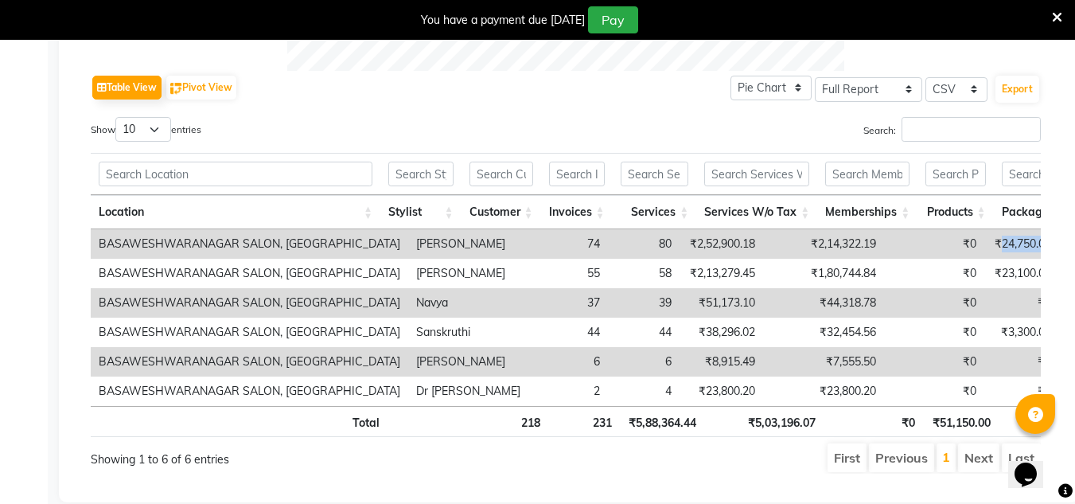
click at [984, 243] on td "₹24,750.00" at bounding box center [1021, 243] width 75 height 29
copy td "24,750.00"
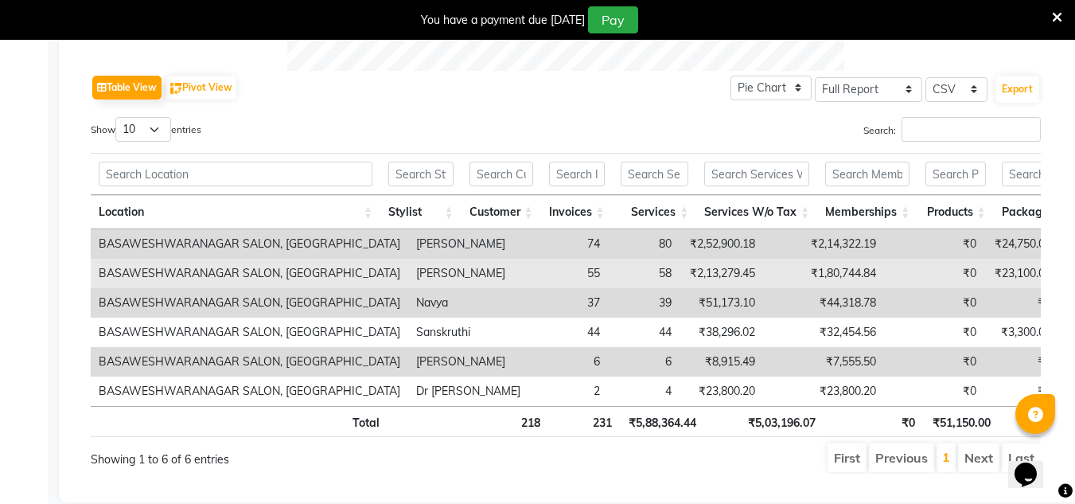
click at [679, 276] on td "₹2,13,279.45" at bounding box center [721, 273] width 84 height 29
copy td "2,13,279.45"
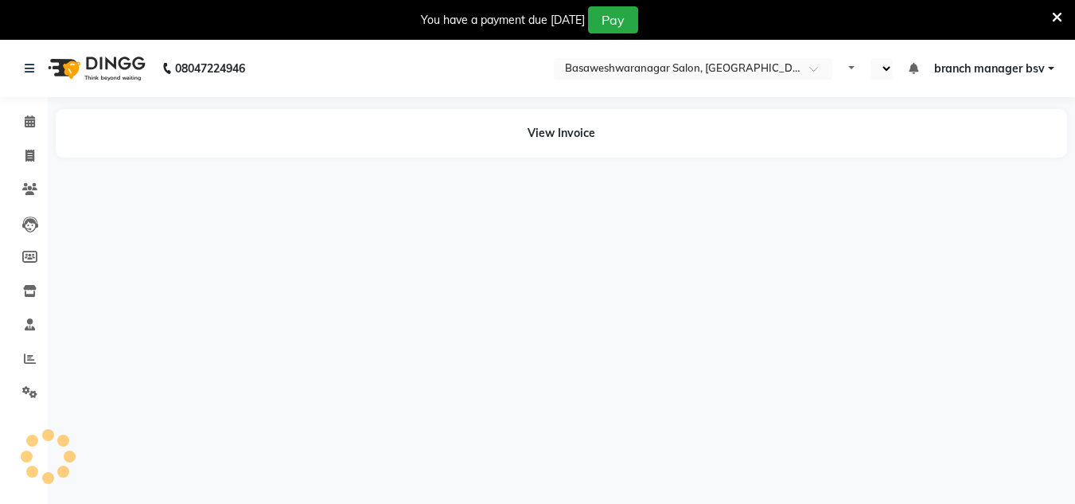
select select "en"
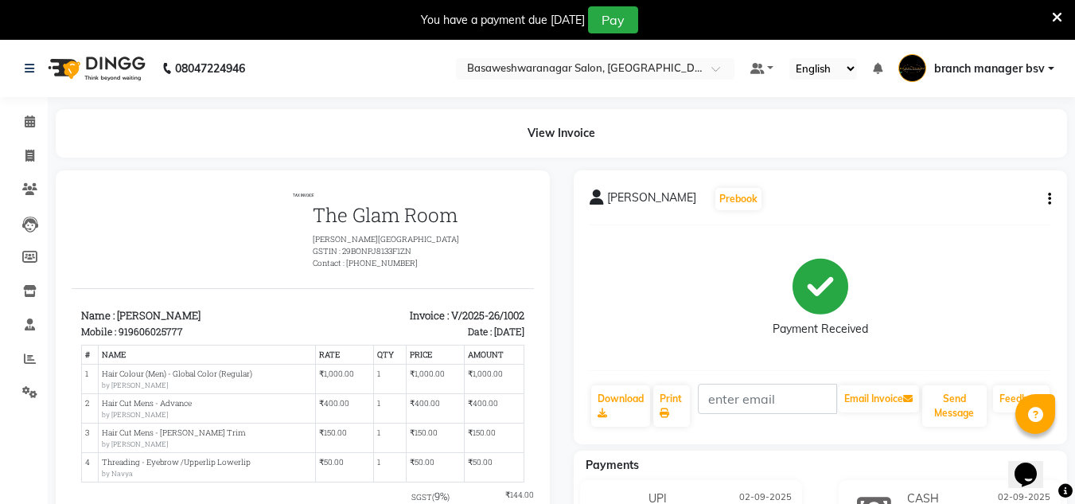
scroll to position [23, 0]
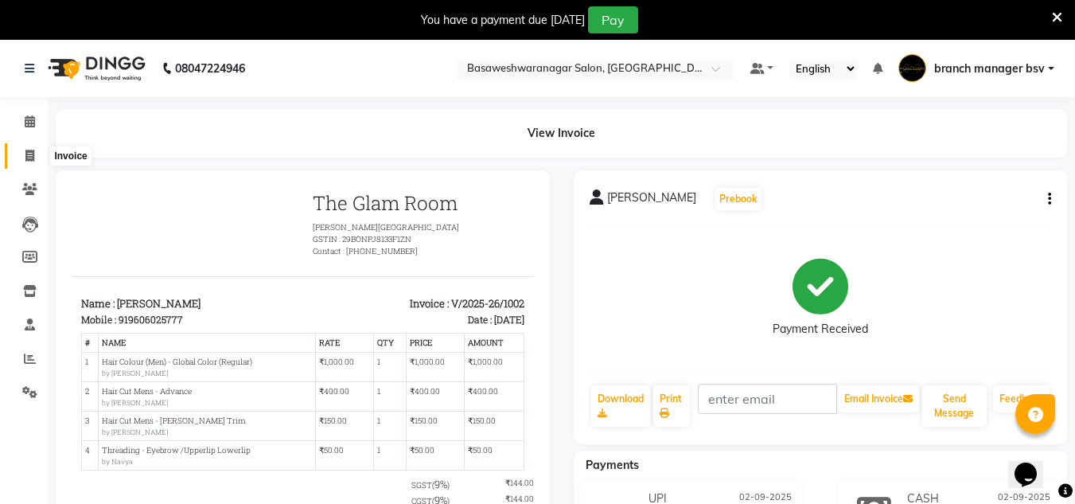
click at [27, 153] on icon at bounding box center [29, 156] width 9 height 12
select select "service"
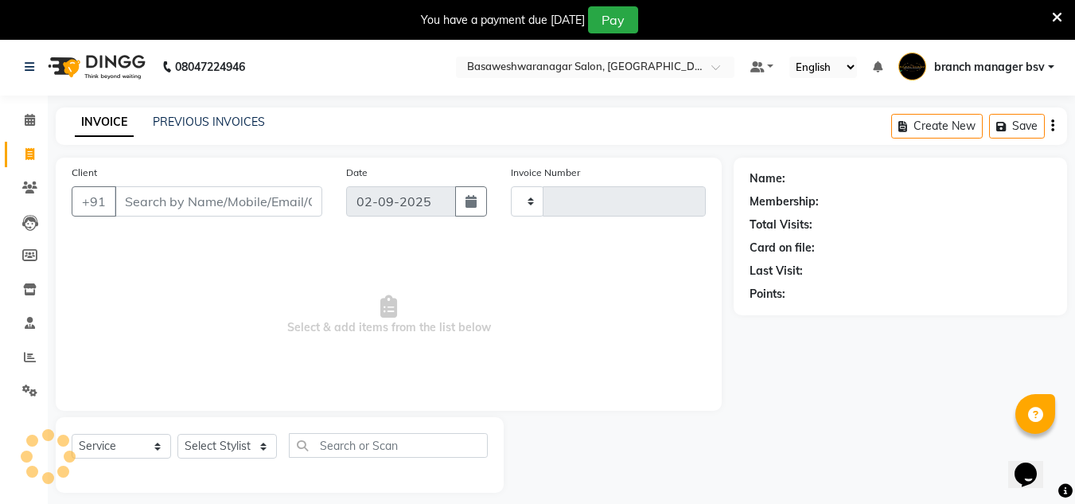
type input "1005"
select select "842"
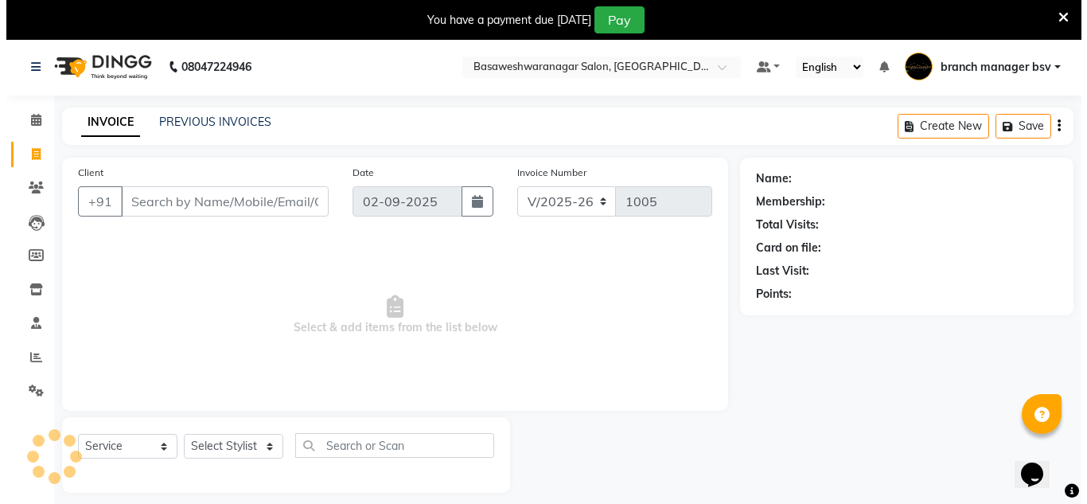
scroll to position [40, 0]
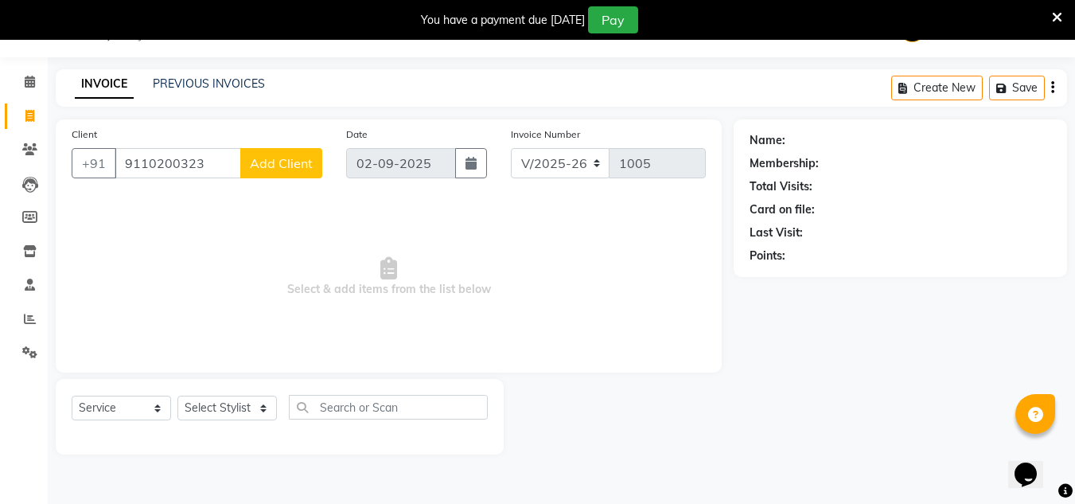
type input "9110200323"
click at [270, 165] on span "Add Client" at bounding box center [281, 163] width 63 height 16
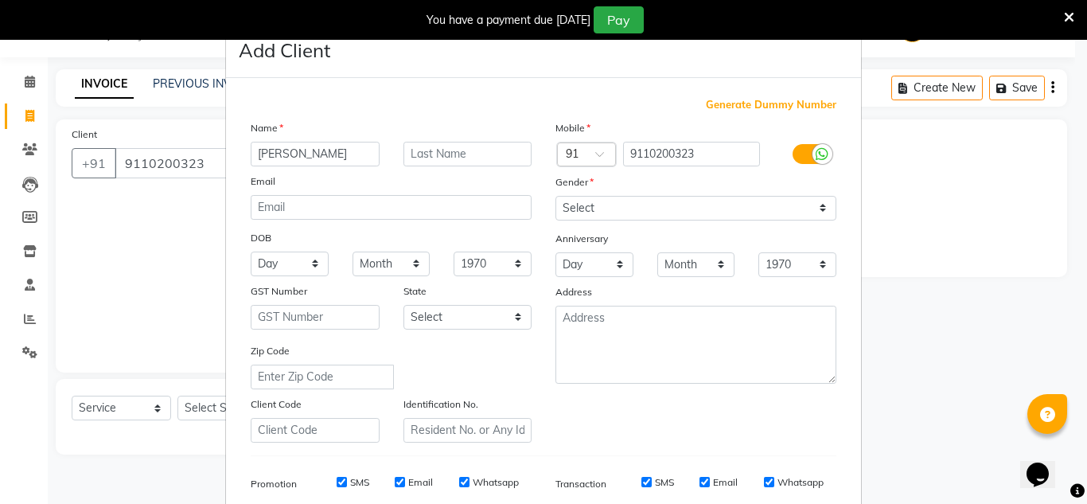
type input "[PERSON_NAME]"
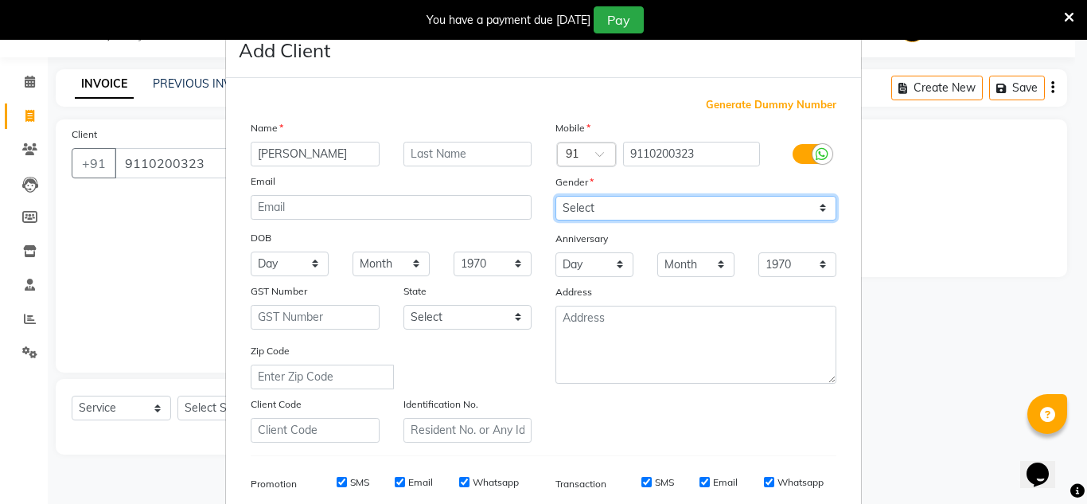
click at [657, 203] on select "Select [DEMOGRAPHIC_DATA] [DEMOGRAPHIC_DATA] Other Prefer Not To Say" at bounding box center [695, 208] width 281 height 25
select select "[DEMOGRAPHIC_DATA]"
click at [555, 196] on select "Select [DEMOGRAPHIC_DATA] [DEMOGRAPHIC_DATA] Other Prefer Not To Say" at bounding box center [695, 208] width 281 height 25
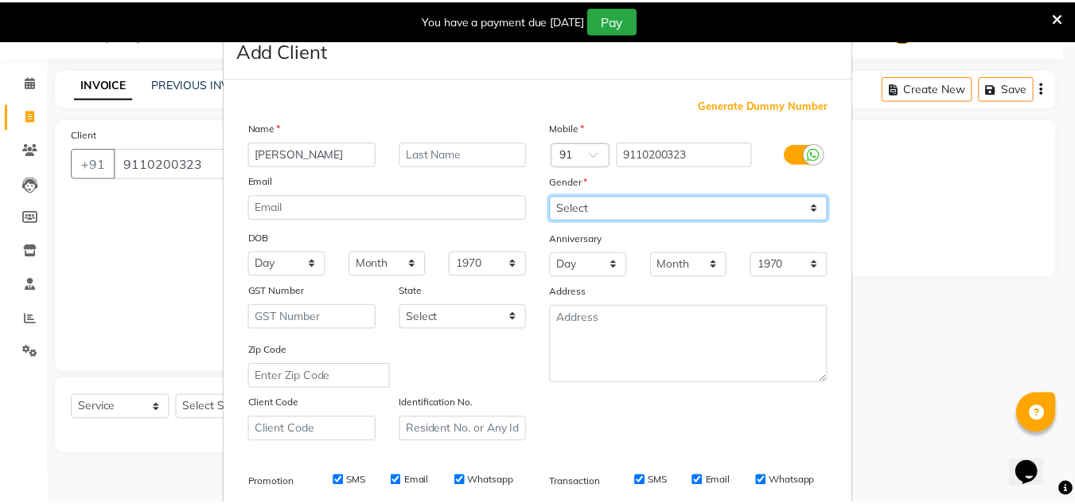
scroll to position [231, 0]
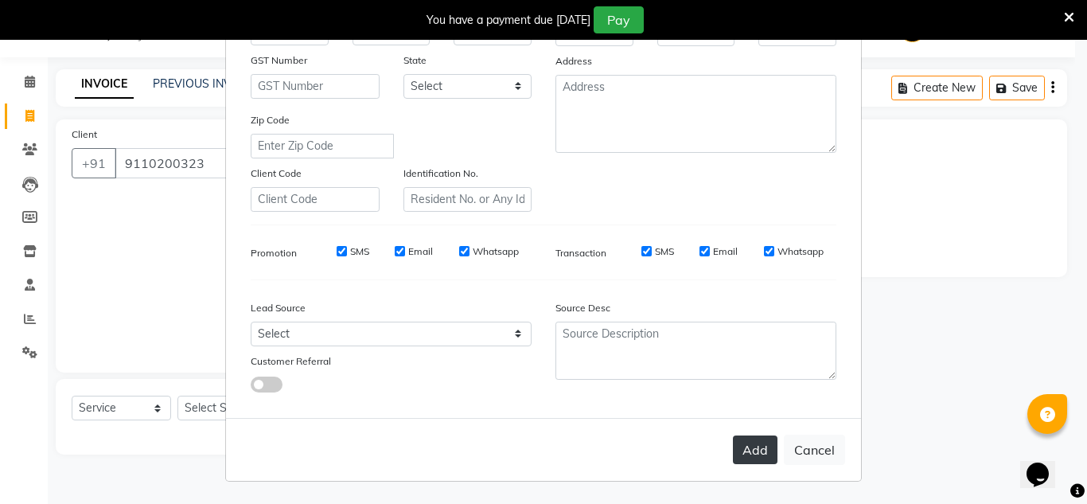
click at [743, 447] on button "Add" at bounding box center [755, 449] width 45 height 29
select select
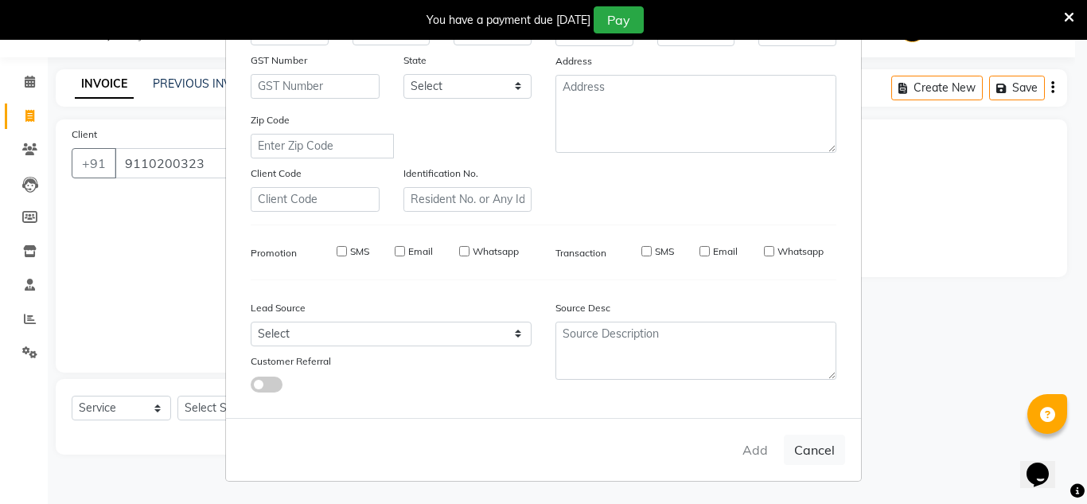
select select
checkbox input "false"
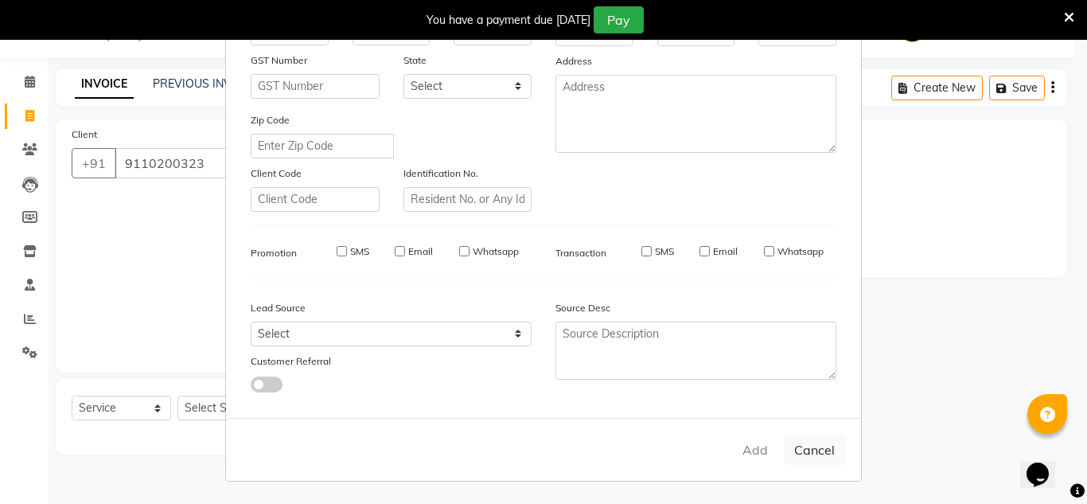
checkbox input "false"
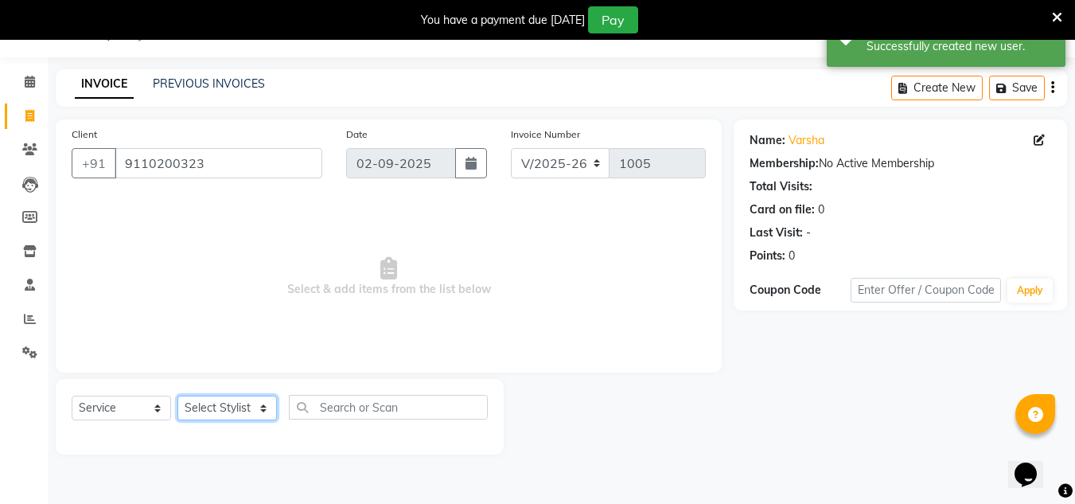
click at [206, 413] on select "Select Stylist [PERSON_NAME] manager bsv [PERSON_NAME] [PERSON_NAME] [PERSON_NA…" at bounding box center [226, 407] width 99 height 25
select select "46115"
click at [177, 395] on select "Select Stylist [PERSON_NAME] manager bsv [PERSON_NAME] [PERSON_NAME] [PERSON_NA…" at bounding box center [226, 407] width 99 height 25
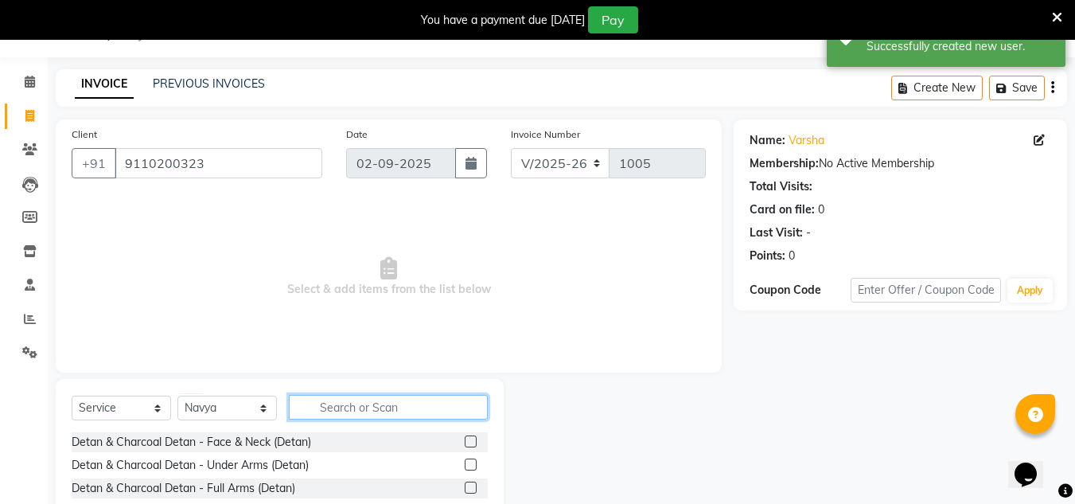
click at [357, 410] on input "text" at bounding box center [388, 407] width 199 height 25
type input "THRE"
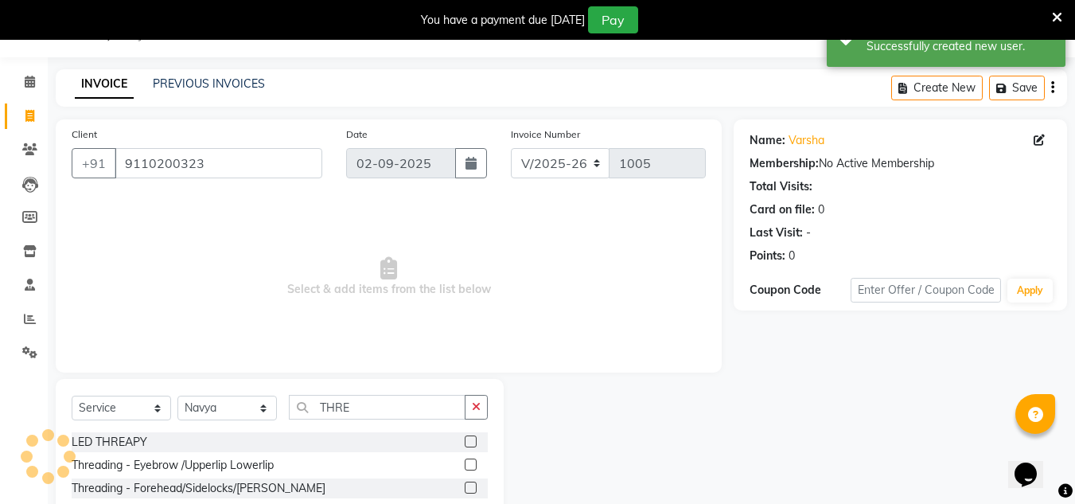
click at [476, 460] on label at bounding box center [471, 464] width 12 height 12
click at [475, 460] on input "checkbox" at bounding box center [470, 465] width 10 height 10
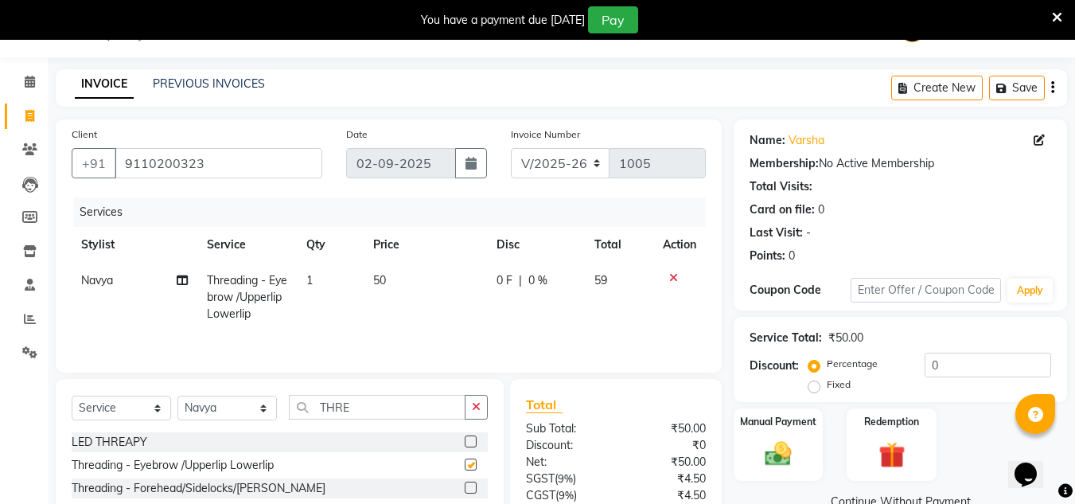
checkbox input "false"
click at [466, 485] on label at bounding box center [471, 487] width 12 height 12
click at [466, 485] on input "checkbox" at bounding box center [470, 488] width 10 height 10
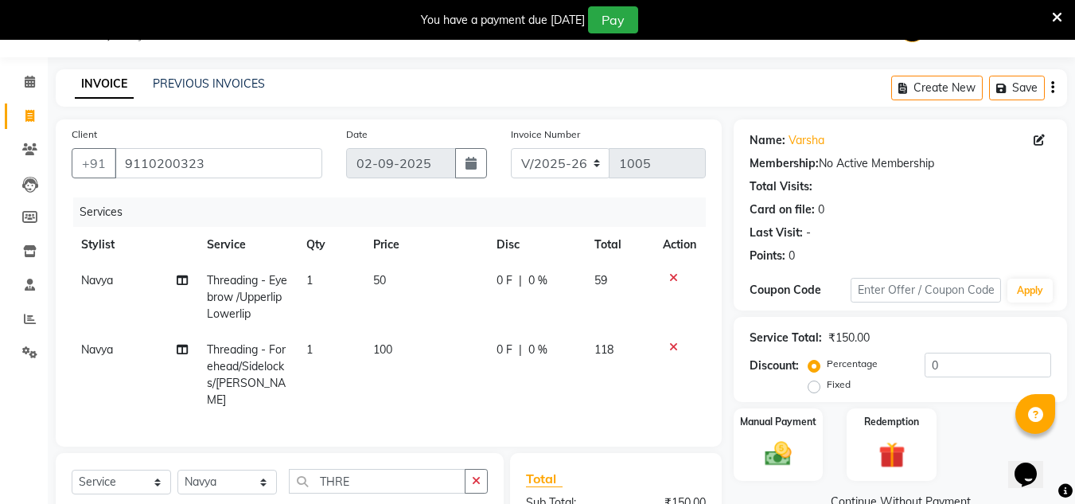
checkbox input "false"
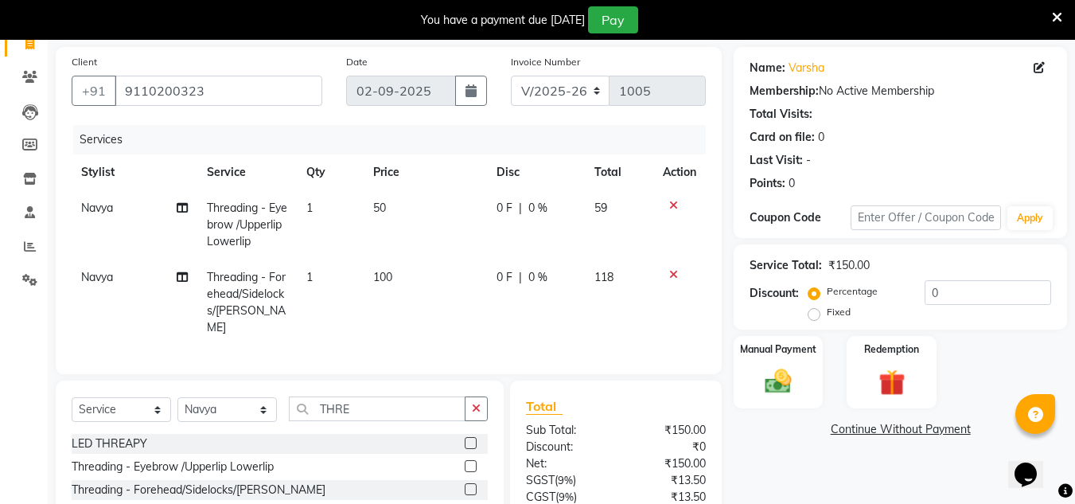
scroll to position [114, 0]
click at [409, 282] on td "100" at bounding box center [425, 301] width 123 height 86
select select "46115"
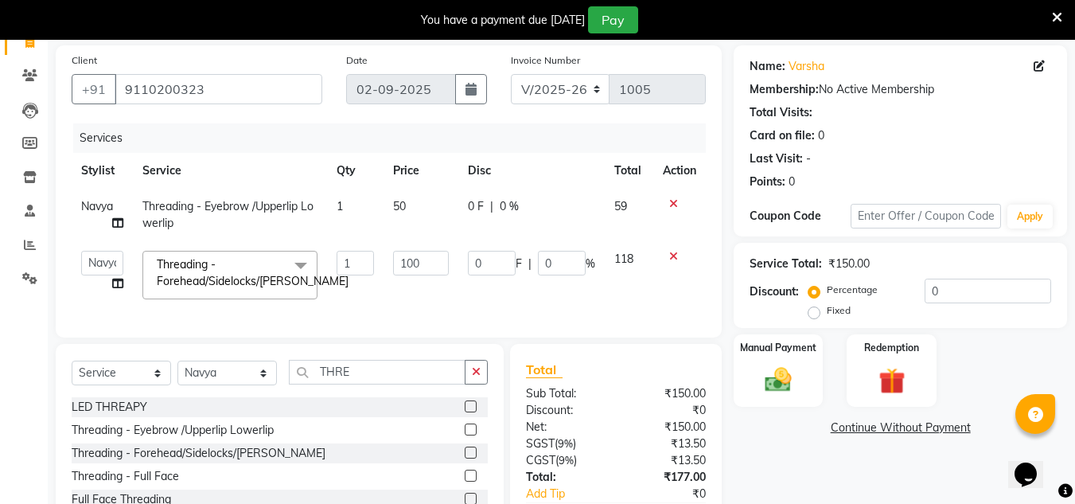
click at [409, 282] on td "100" at bounding box center [420, 275] width 74 height 68
click at [434, 262] on input "100" at bounding box center [420, 263] width 55 height 25
type input "1"
type input "200"
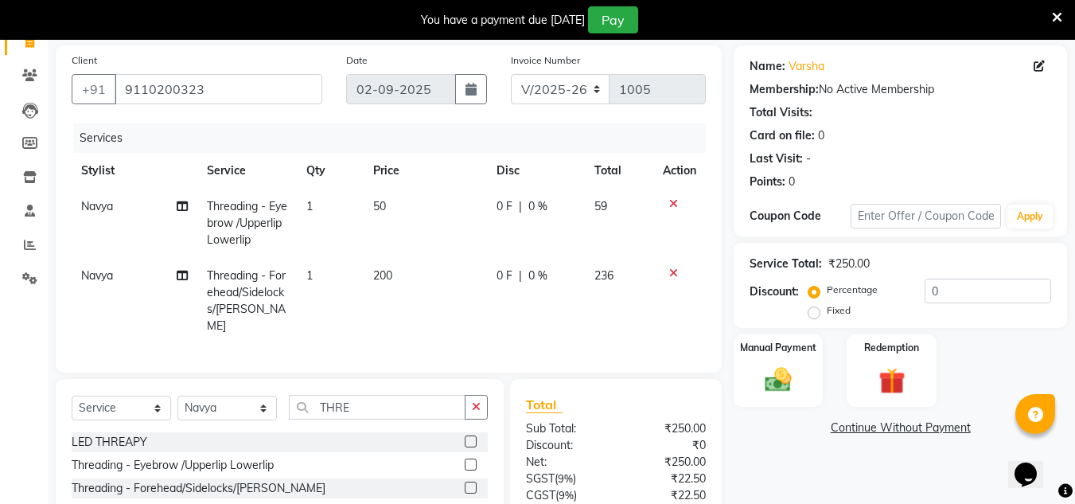
click at [603, 379] on div "Total Sub Total: ₹250.00 Discount: ₹0 Net: ₹250.00 SGST ( 9% ) ₹22.50 CGST ( 9%…" at bounding box center [616, 496] width 212 height 234
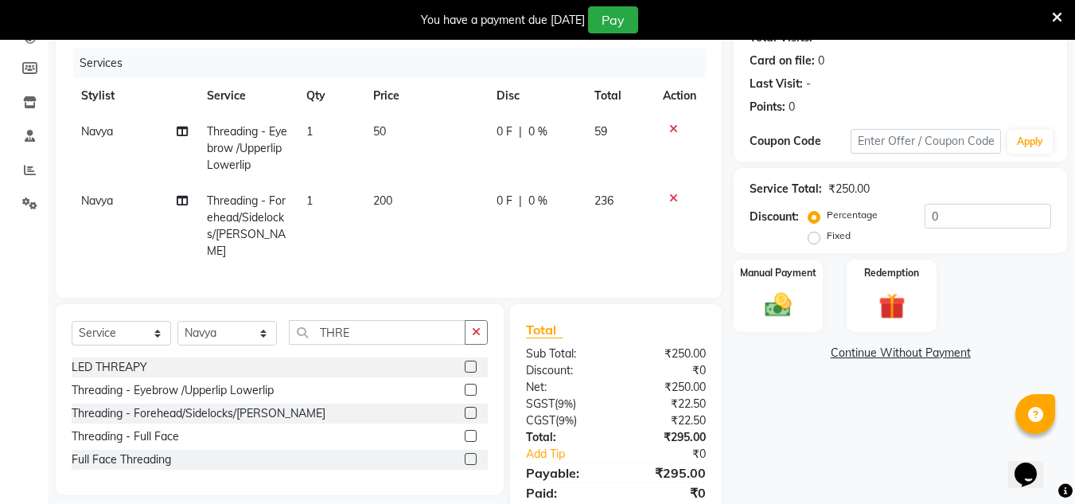
scroll to position [190, 0]
click at [395, 128] on td "50" at bounding box center [425, 146] width 123 height 69
select select "46115"
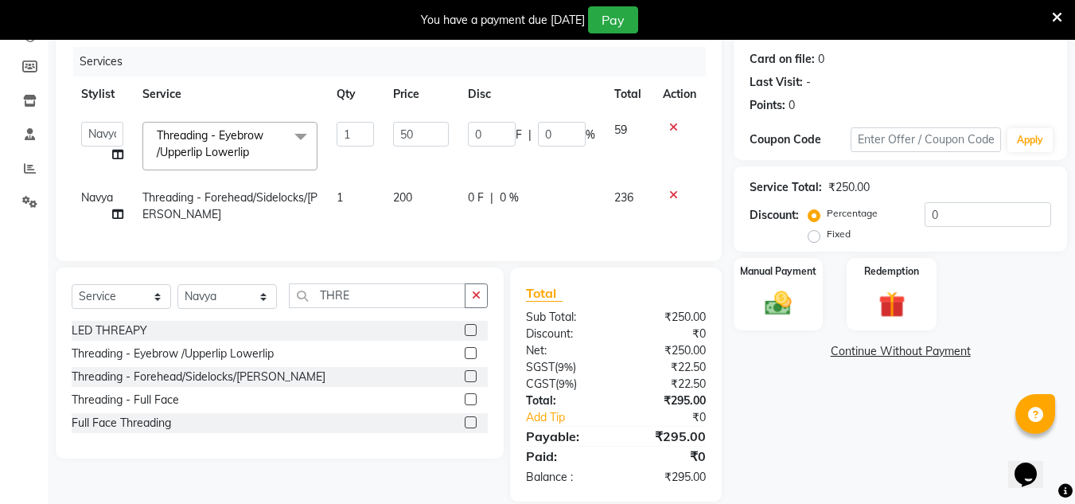
click at [395, 128] on input "50" at bounding box center [420, 134] width 55 height 25
type input "100"
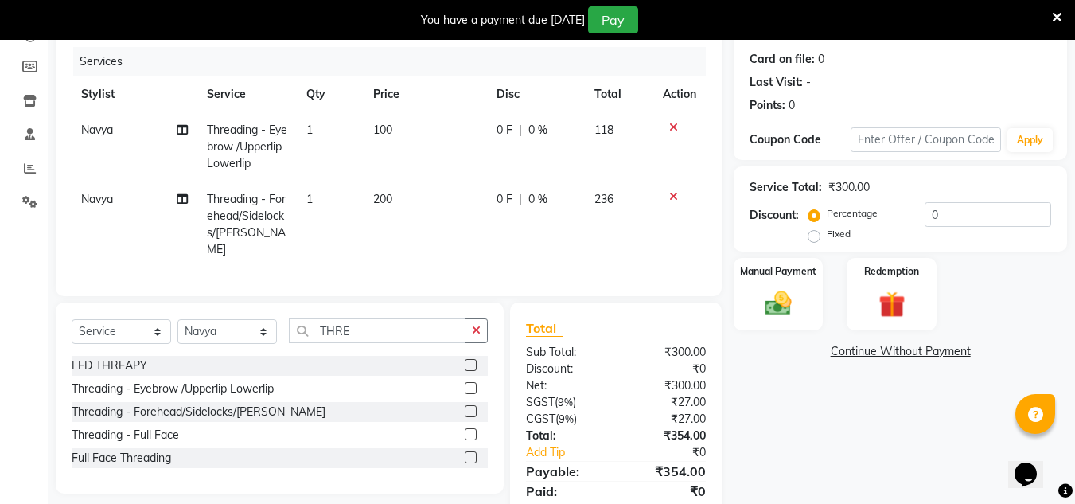
click at [470, 385] on div "LED THREAPY Threading - Eyebrow /Upperlip Lowerlip Threading - Forehead/Sideloc…" at bounding box center [280, 413] width 416 height 115
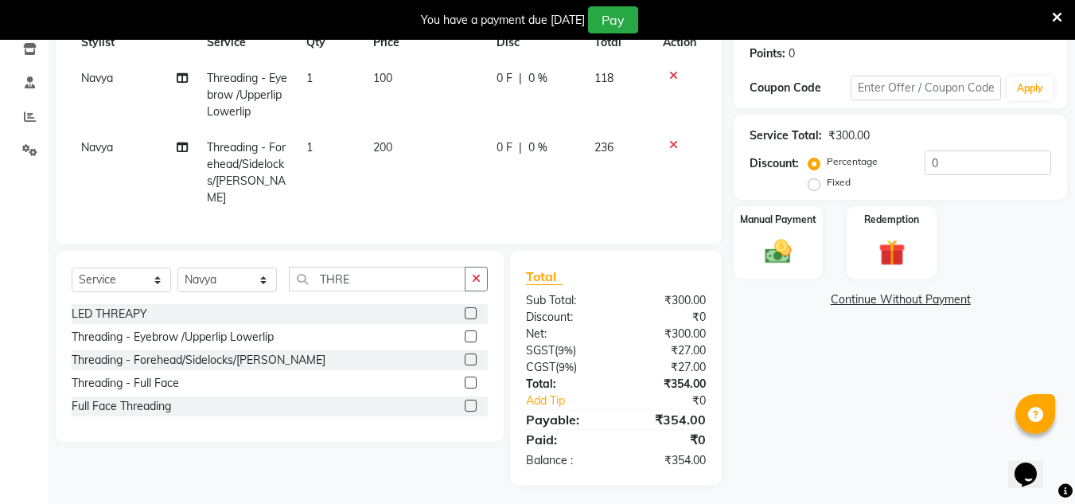
click at [470, 354] on label at bounding box center [471, 359] width 12 height 12
click at [470, 355] on input "checkbox" at bounding box center [470, 360] width 10 height 10
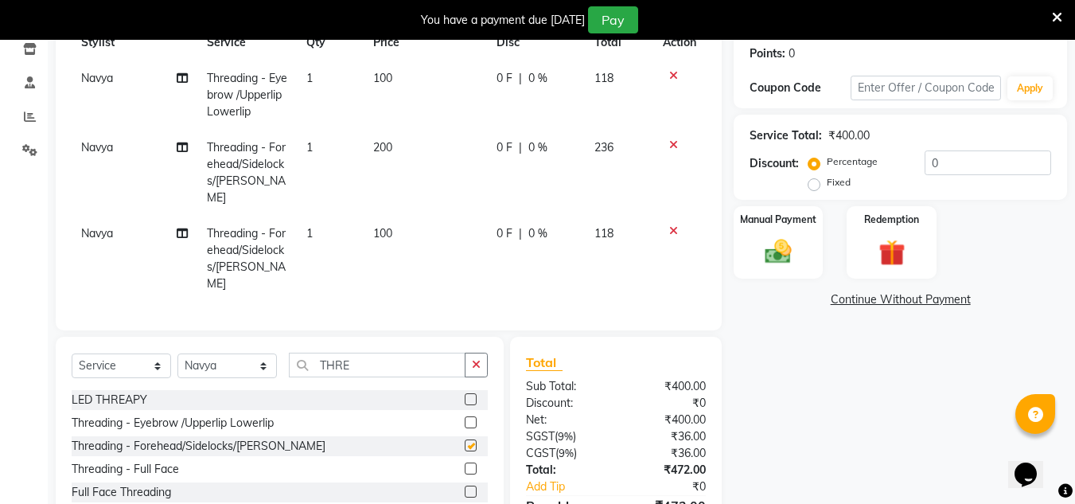
checkbox input "false"
click at [674, 144] on icon at bounding box center [673, 144] width 9 height 11
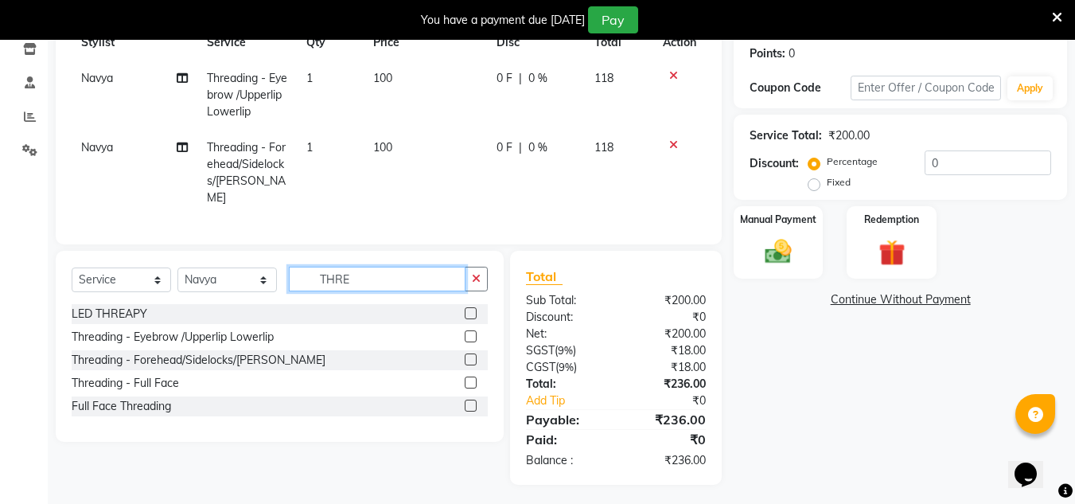
click at [396, 277] on input "THRE" at bounding box center [377, 278] width 177 height 25
type input "T"
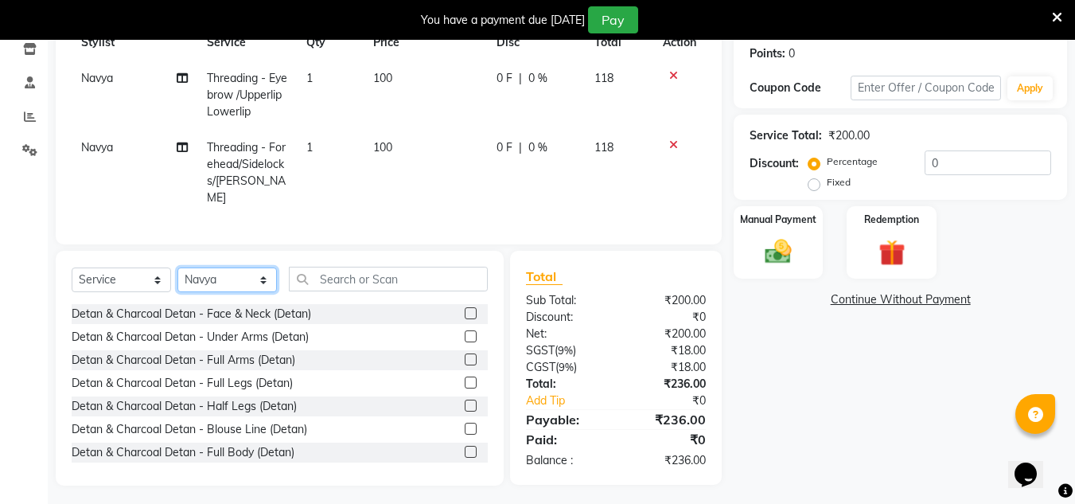
click at [240, 278] on select "Select Stylist ashwini branch manager bsv Dr.Jabin Dr mehzabin GURISH JASSI Jay…" at bounding box center [226, 279] width 99 height 25
select select "46882"
click at [177, 267] on select "Select Stylist ashwini branch manager bsv Dr.Jabin Dr mehzabin GURISH JASSI Jay…" at bounding box center [226, 279] width 99 height 25
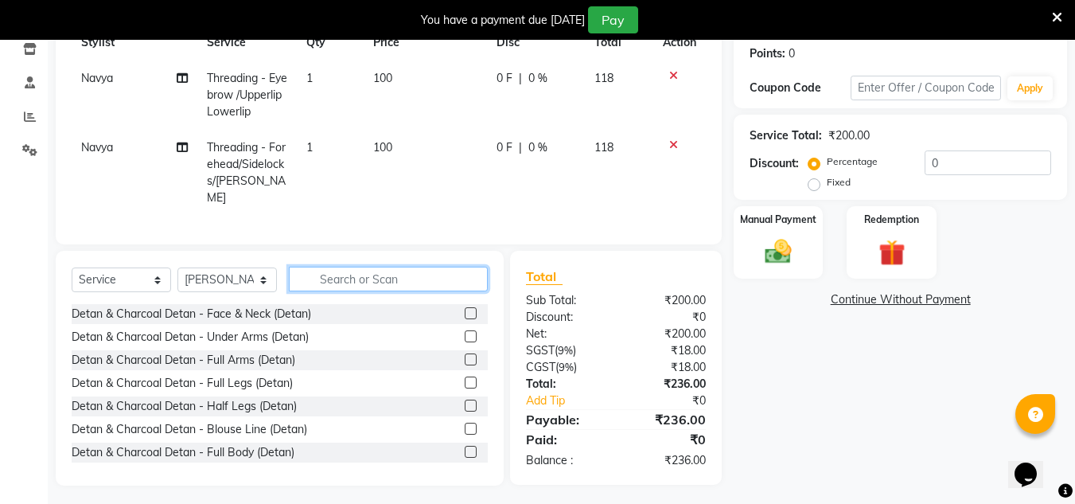
click at [355, 274] on input "text" at bounding box center [388, 278] width 199 height 25
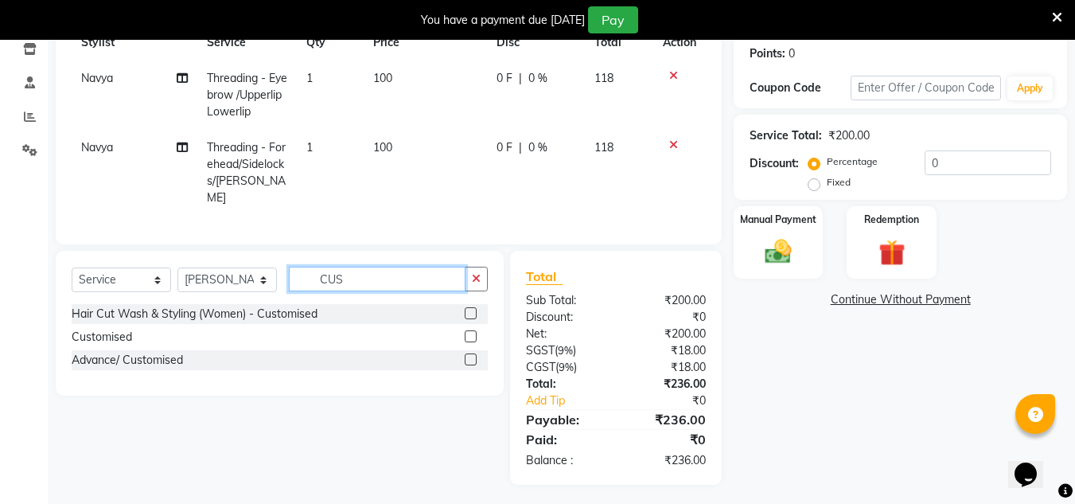
type input "CUS"
click at [467, 307] on label at bounding box center [471, 313] width 12 height 12
click at [467, 309] on input "checkbox" at bounding box center [470, 314] width 10 height 10
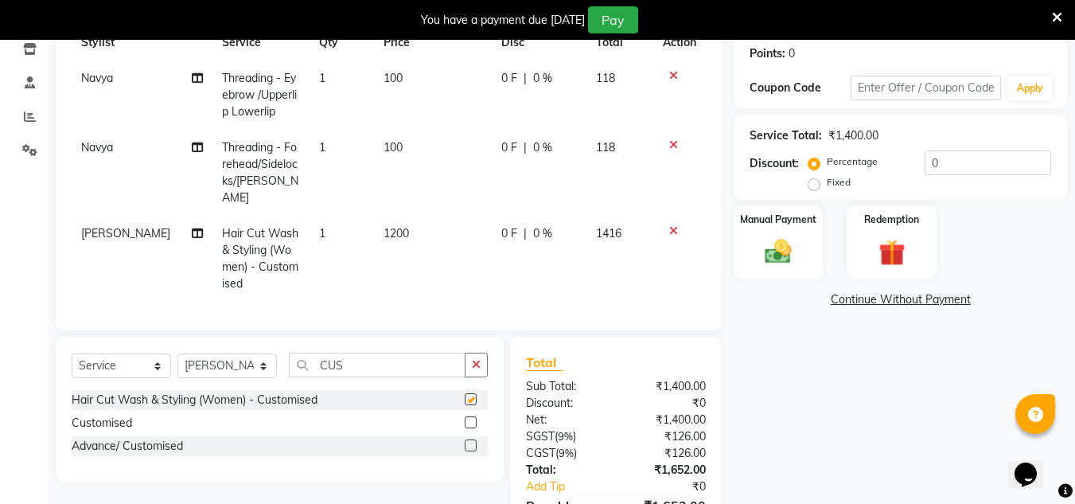
checkbox input "false"
click at [429, 225] on td "1200" at bounding box center [433, 259] width 118 height 86
select select "46882"
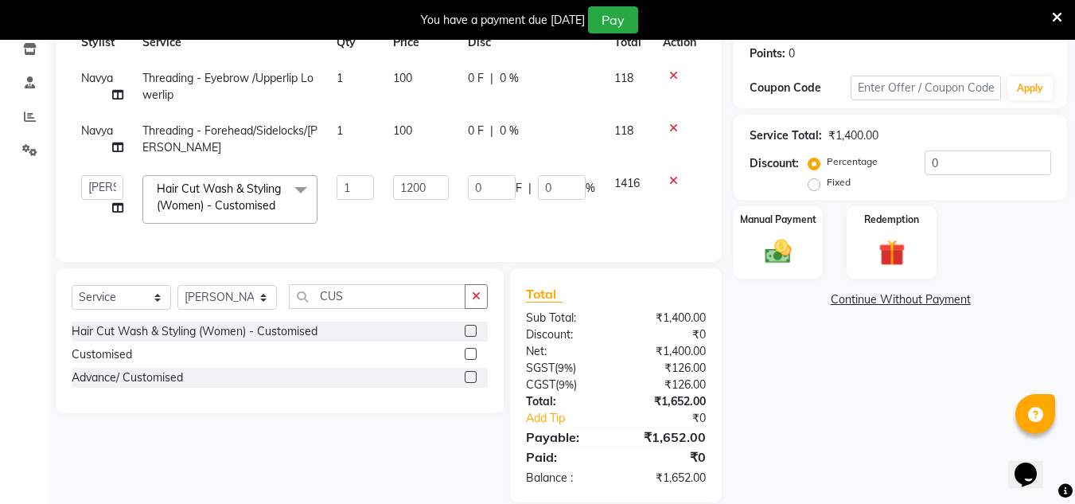
click at [429, 225] on td "1200" at bounding box center [420, 199] width 74 height 68
click at [415, 187] on input "1200" at bounding box center [420, 187] width 55 height 25
type input "1000"
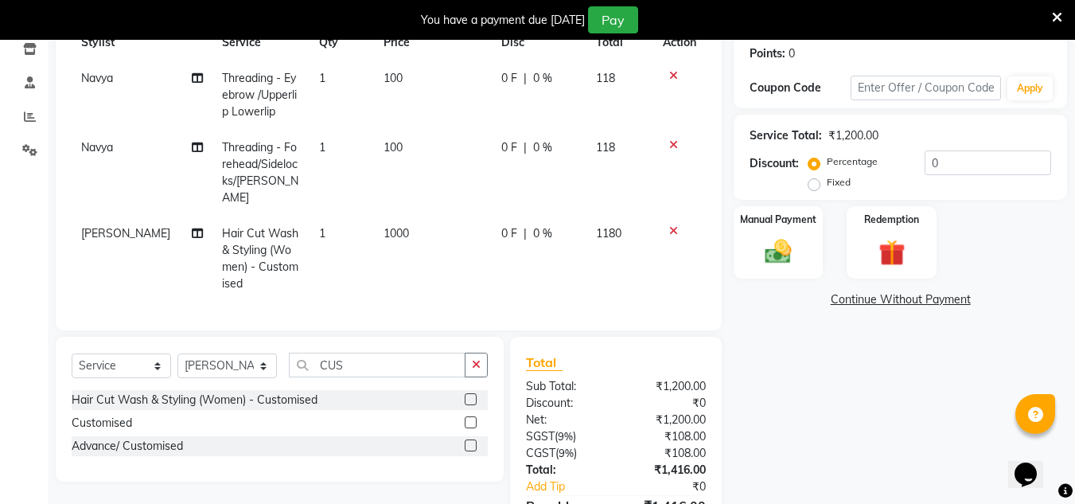
click at [826, 187] on label "Fixed" at bounding box center [838, 182] width 24 height 14
click at [816, 187] on input "Fixed" at bounding box center [816, 182] width 11 height 11
radio input "true"
click at [946, 158] on input "0" at bounding box center [987, 162] width 126 height 25
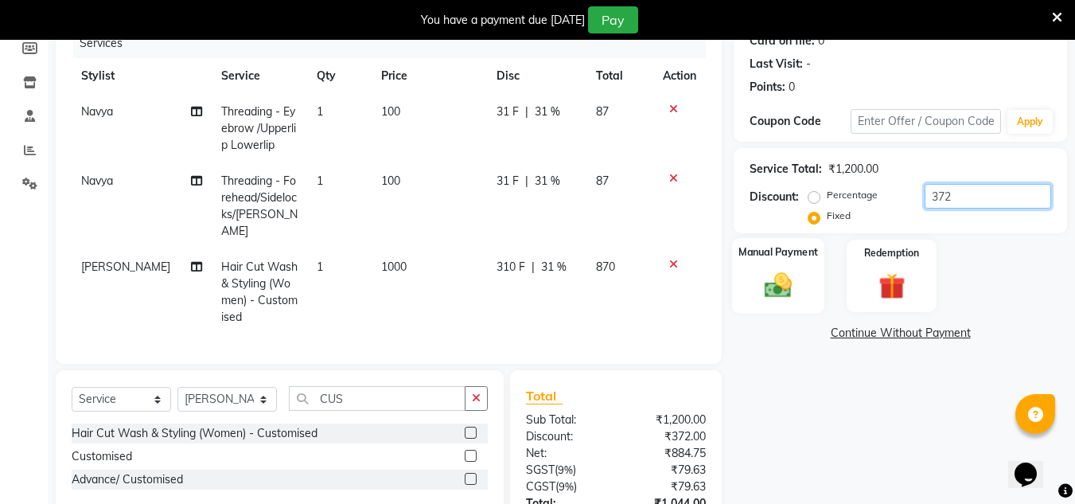
scroll to position [207, 0]
type input "372"
click at [765, 267] on div "Manual Payment" at bounding box center [778, 277] width 93 height 76
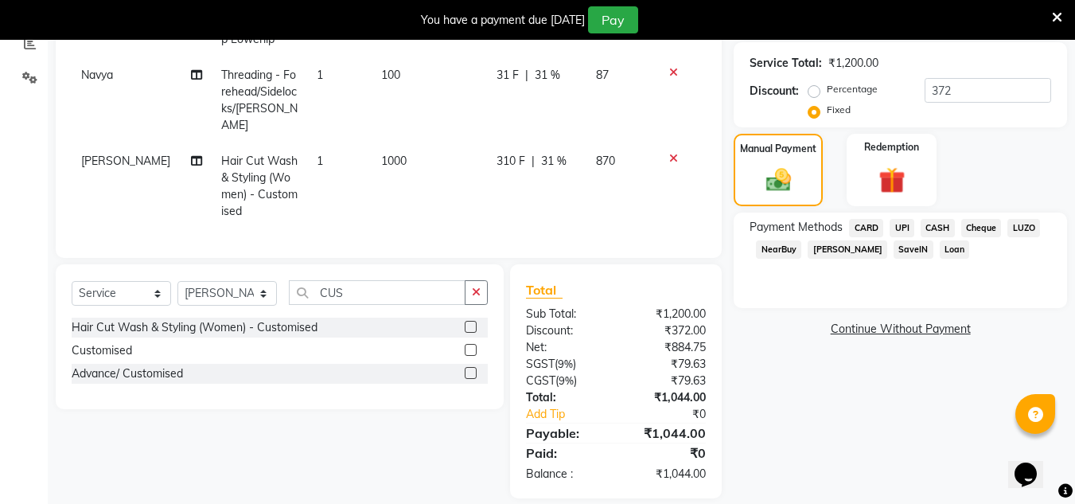
scroll to position [315, 0]
click at [1026, 222] on span "LUZO" at bounding box center [1023, 227] width 33 height 18
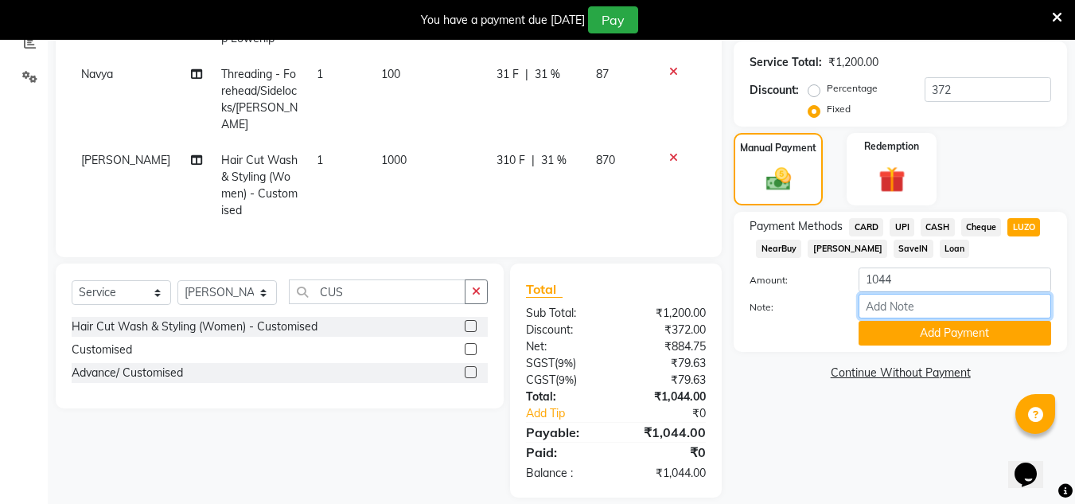
click at [921, 304] on input "Note:" at bounding box center [954, 306] width 193 height 25
type input "paid through luzo"
click at [881, 334] on button "Add Payment" at bounding box center [954, 333] width 193 height 25
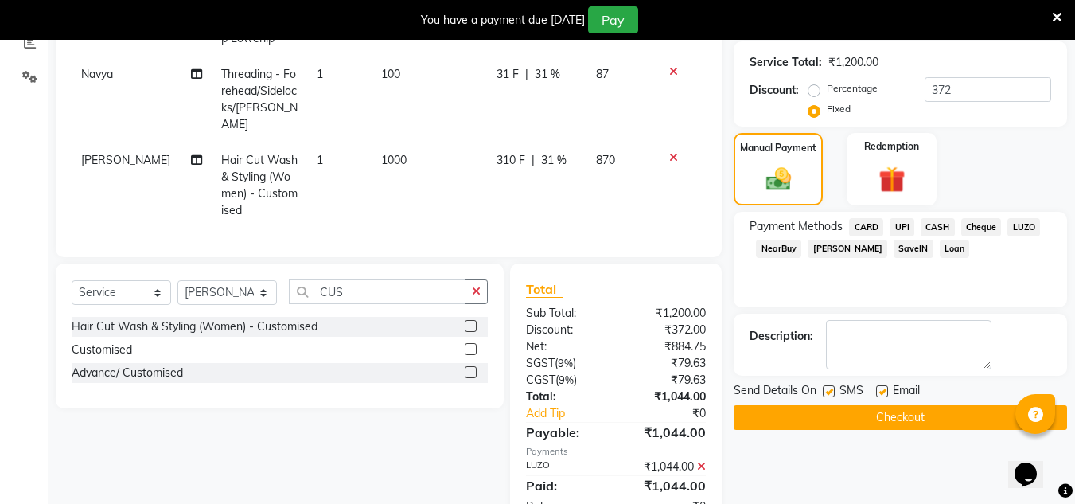
scroll to position [361, 0]
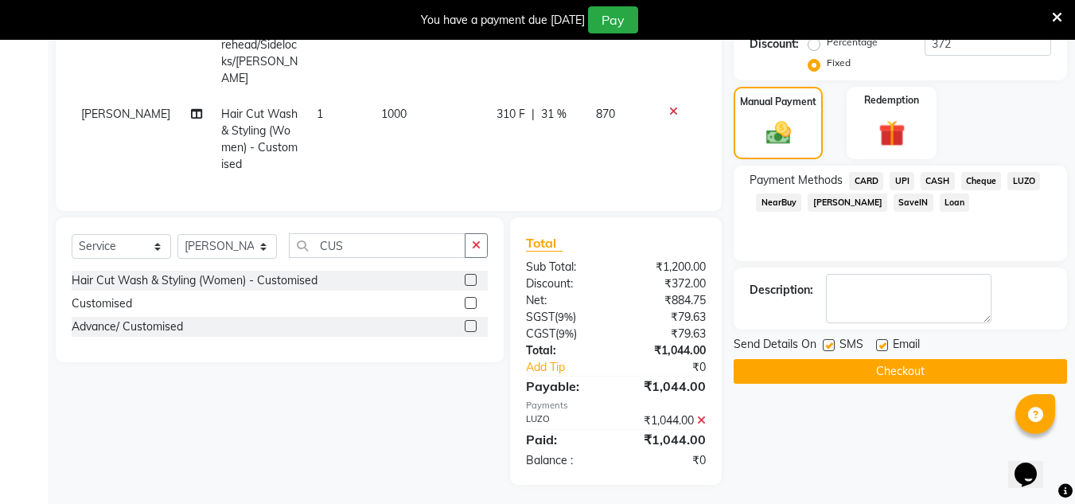
click at [868, 363] on button "Checkout" at bounding box center [899, 371] width 333 height 25
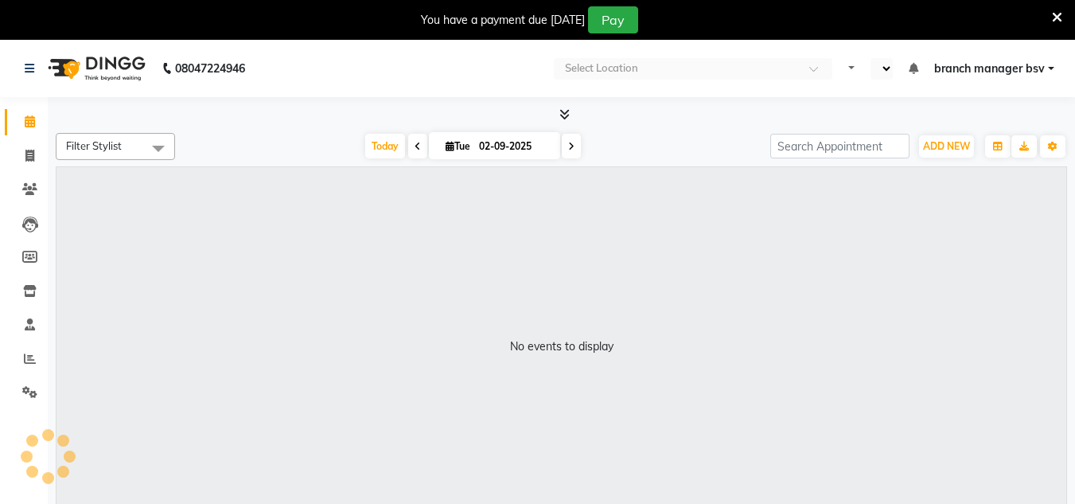
select select "en"
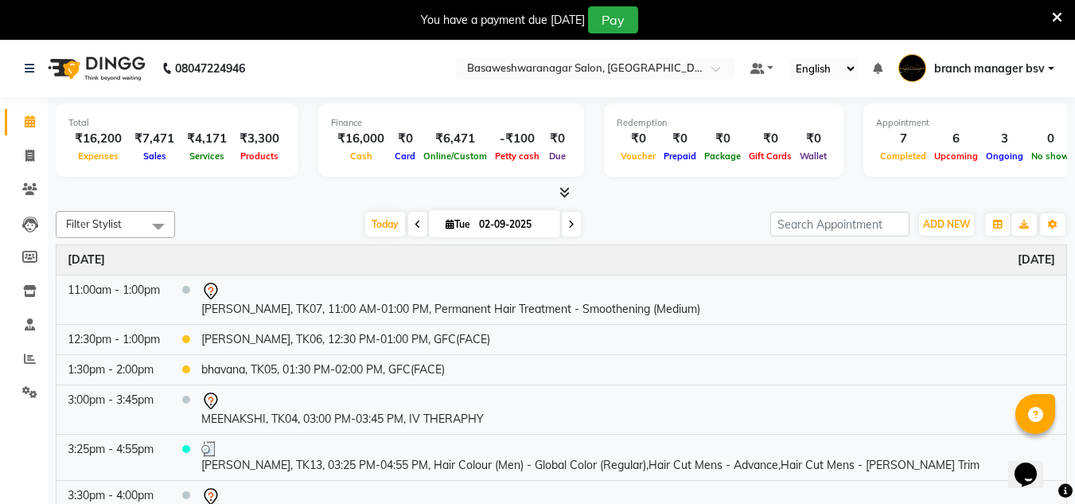
click at [1056, 18] on icon at bounding box center [1057, 17] width 10 height 14
